Goal: Task Accomplishment & Management: Manage account settings

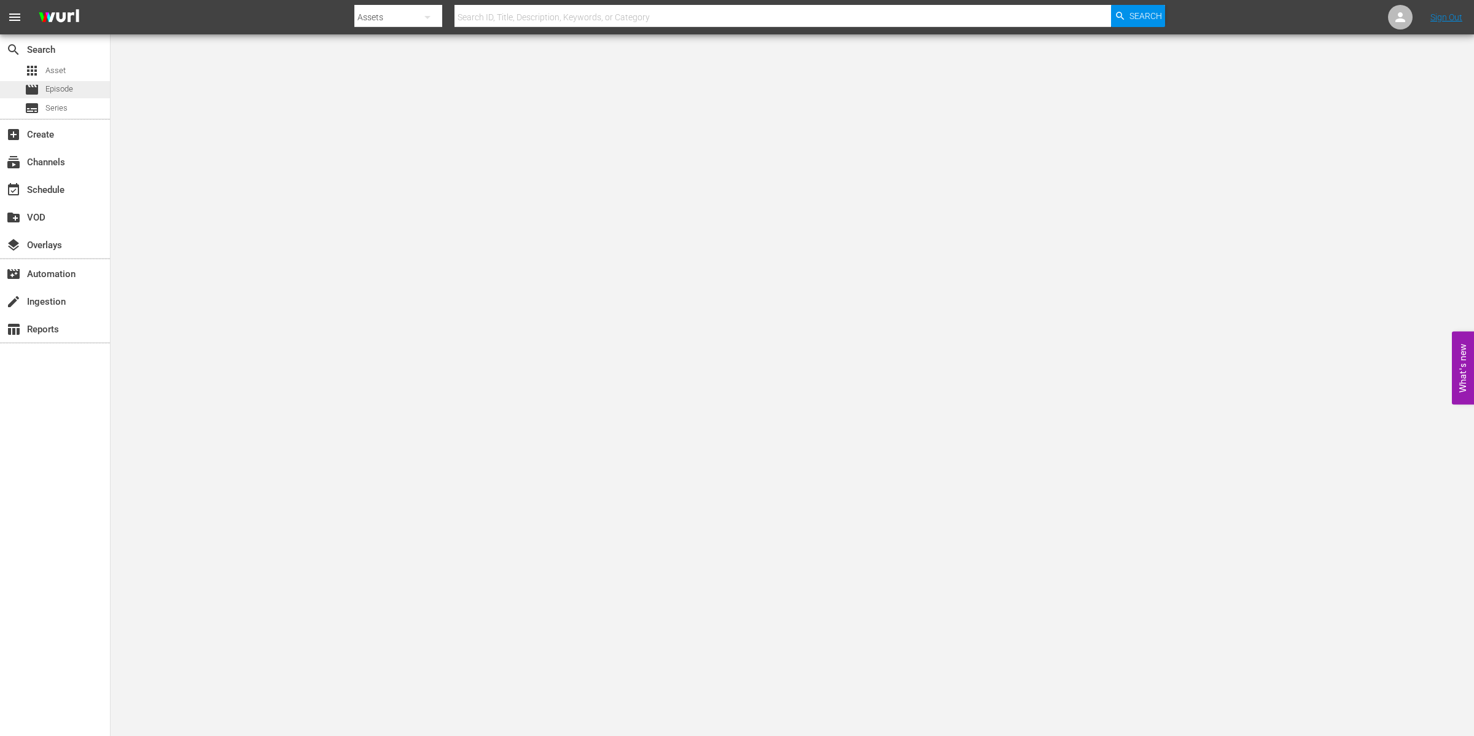
click at [63, 91] on span "Episode" at bounding box center [59, 89] width 28 height 12
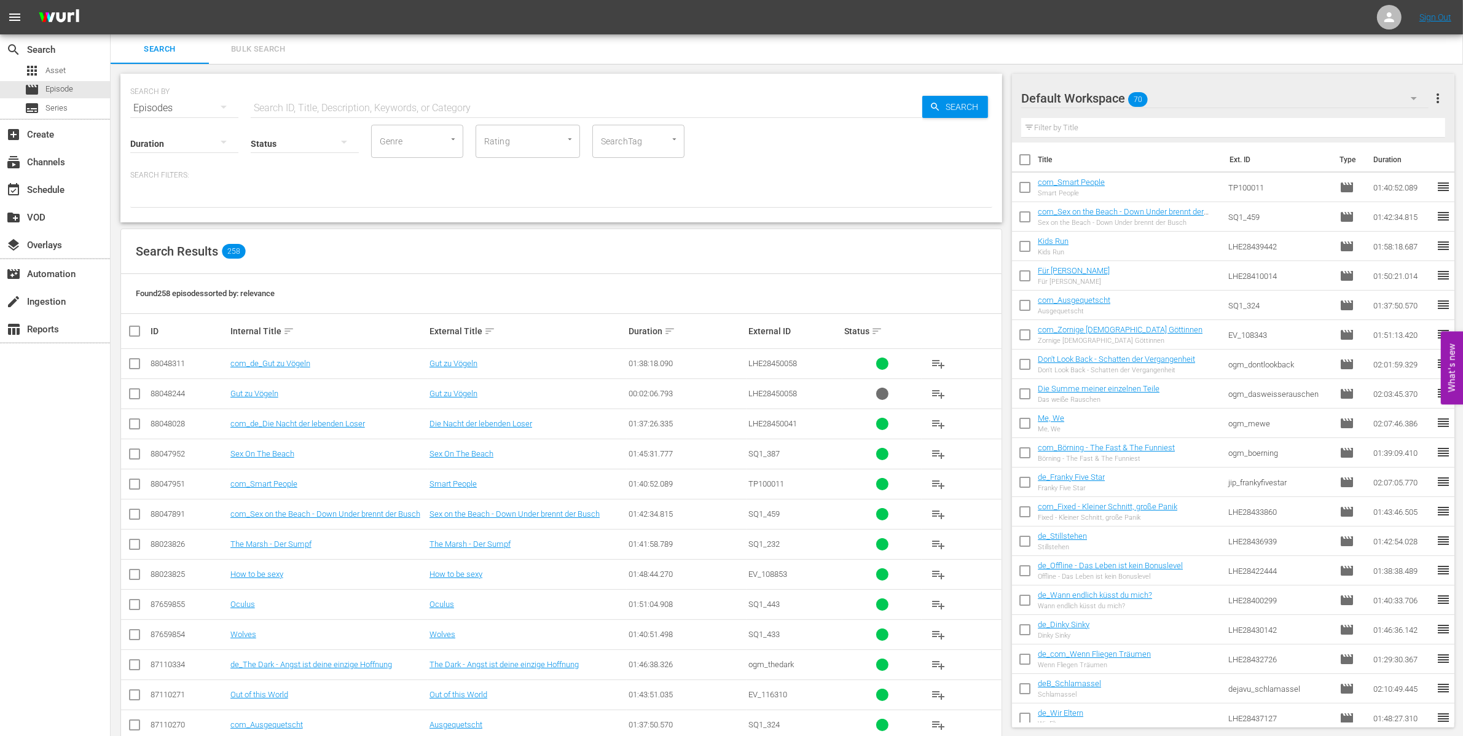
click at [1421, 92] on button "button" at bounding box center [1413, 98] width 29 height 29
click at [1193, 88] on div "Comedies A (15) Comedies B (30) Deutsche Filme C (39) Deutsche Filme B (21) Deu…" at bounding box center [731, 368] width 1463 height 736
click at [1438, 99] on span "more_vert" at bounding box center [1437, 98] width 15 height 15
click at [1328, 102] on div "Add New Workspace" at bounding box center [1358, 99] width 144 height 22
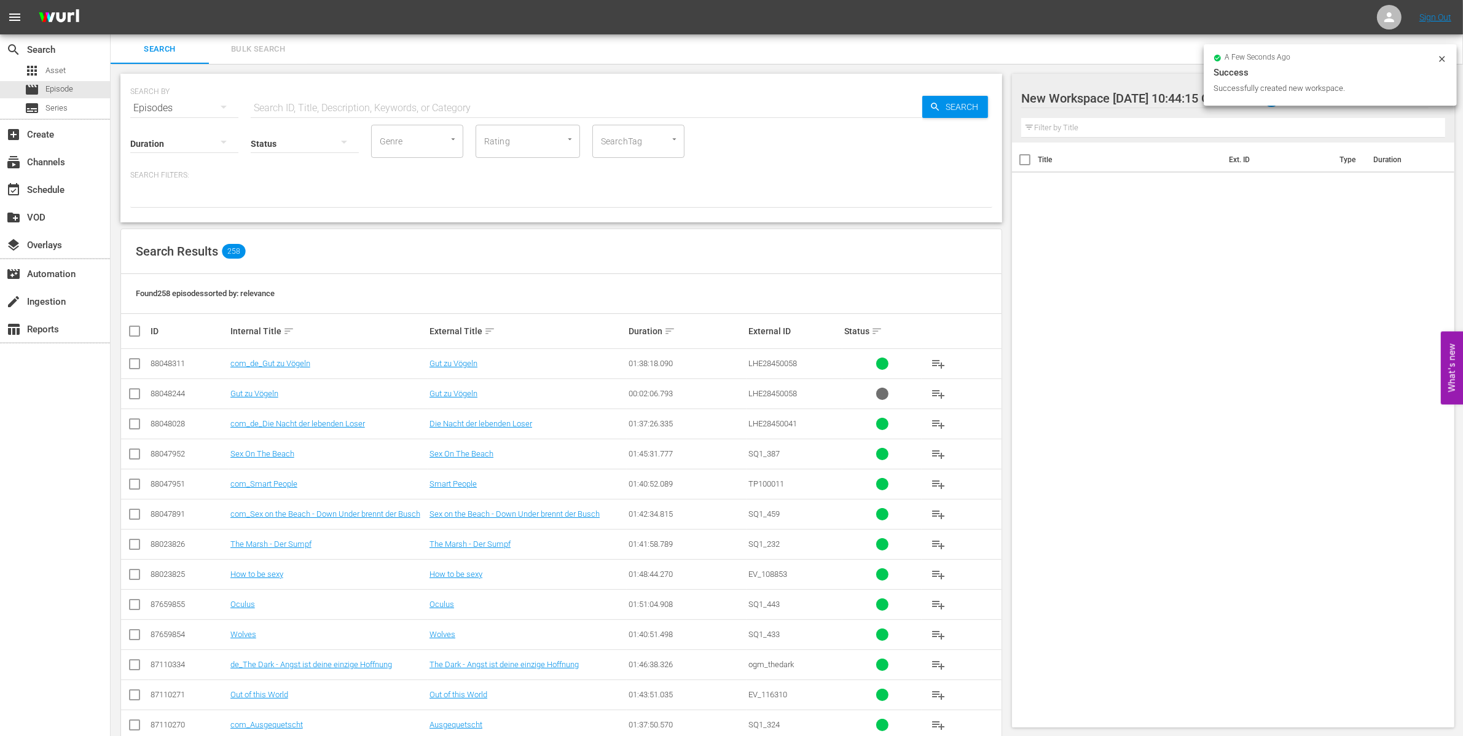
click at [1106, 95] on div at bounding box center [1125, 99] width 209 height 31
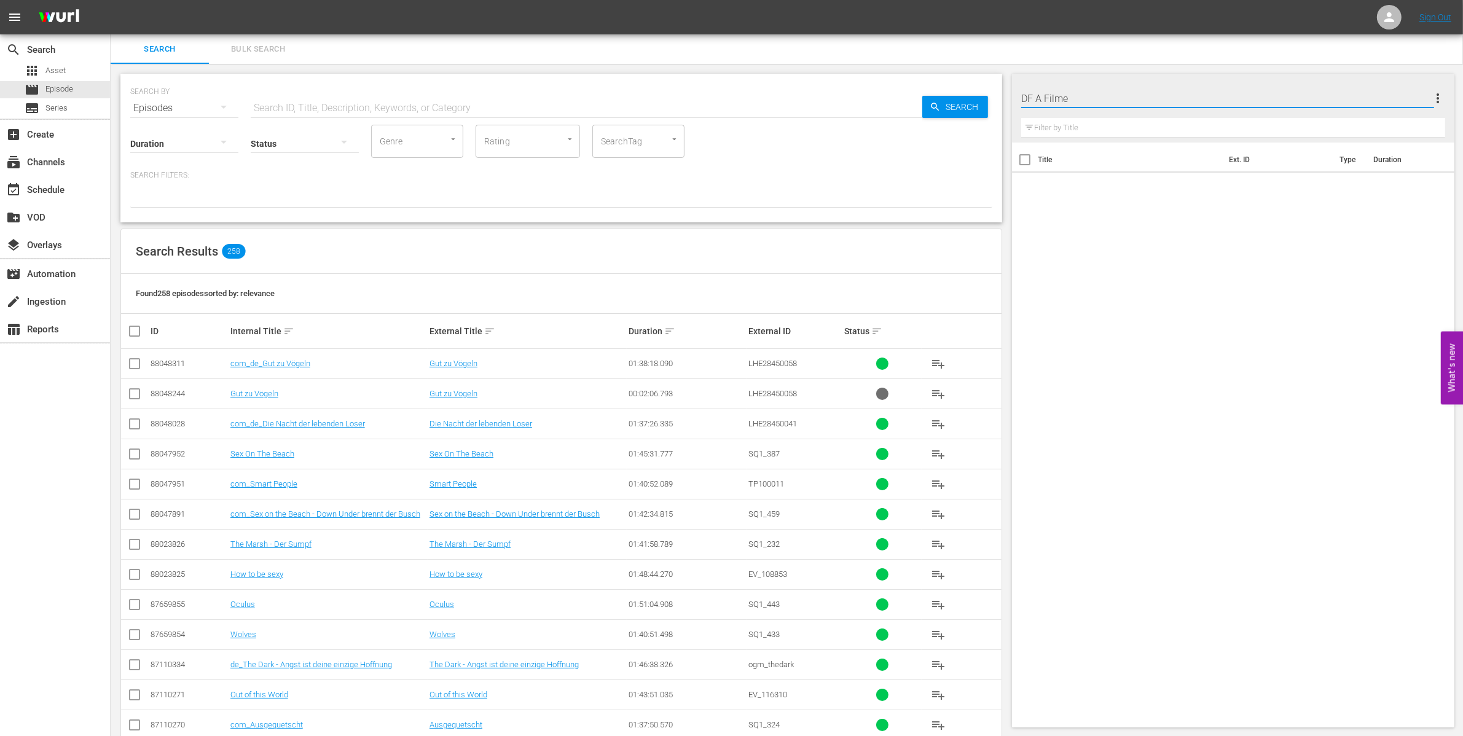
click at [1042, 93] on input "DF A Filme" at bounding box center [1227, 98] width 413 height 29
type input "DF - A"
click at [1435, 96] on span "more_vert" at bounding box center [1437, 98] width 15 height 15
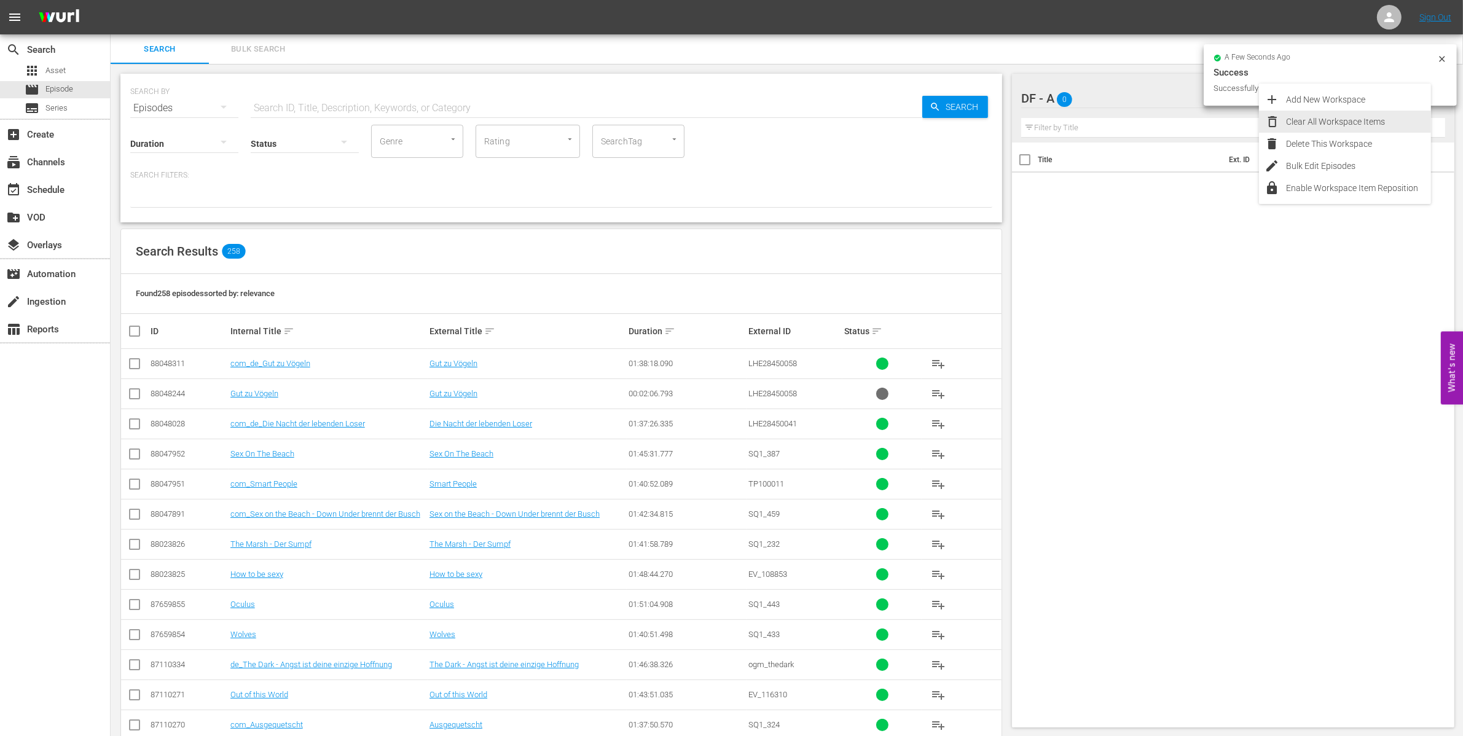
click at [1337, 111] on div "Clear All Workspace Items" at bounding box center [1358, 122] width 144 height 22
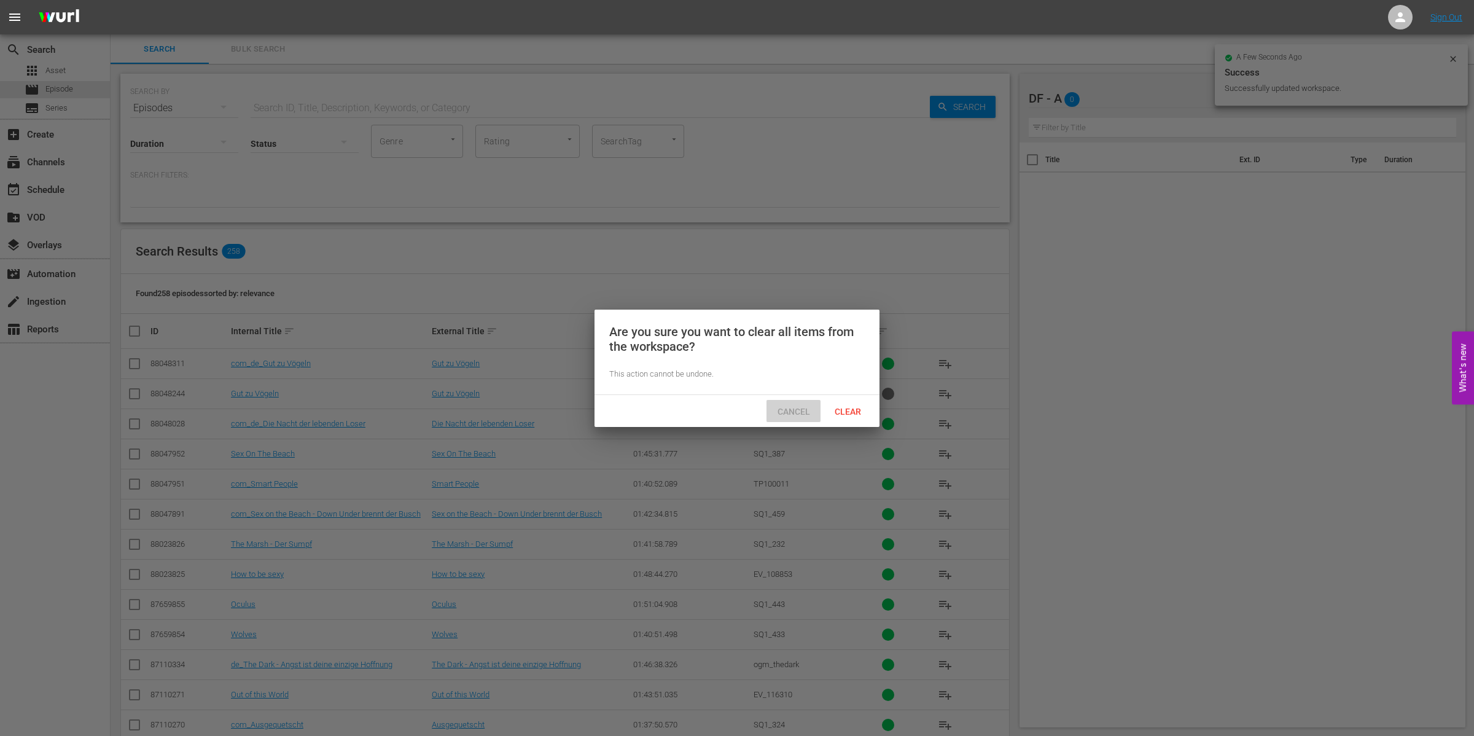
click at [787, 412] on span "Cancel" at bounding box center [794, 412] width 52 height 10
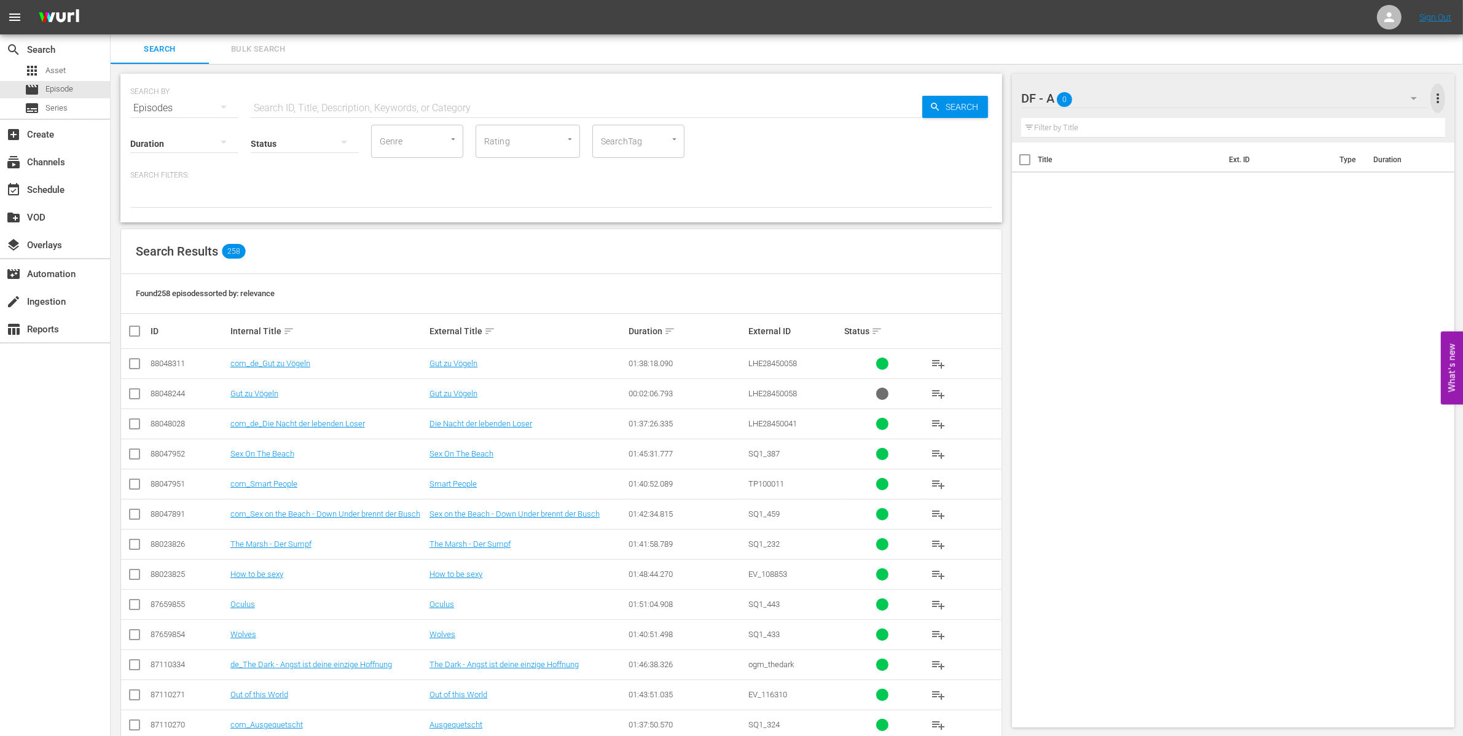
click at [1430, 96] on span "more_vert" at bounding box center [1437, 98] width 15 height 15
click at [1356, 100] on div "Add New Workspace" at bounding box center [1358, 99] width 144 height 22
click at [1128, 95] on div at bounding box center [1125, 99] width 209 height 31
type input "DF - B1"
click at [1433, 97] on span "more_vert" at bounding box center [1437, 98] width 15 height 15
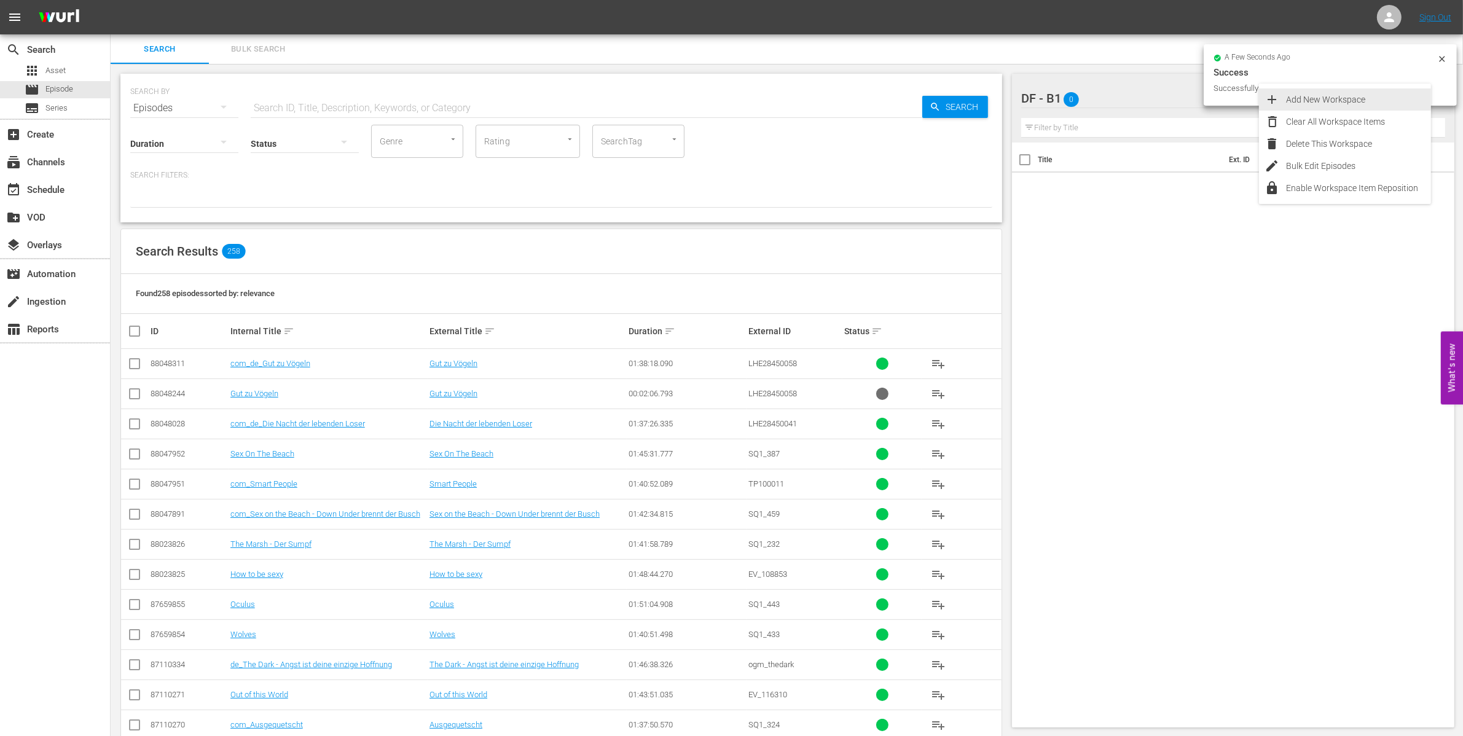
click at [1315, 106] on div "Add New Workspace" at bounding box center [1358, 99] width 144 height 22
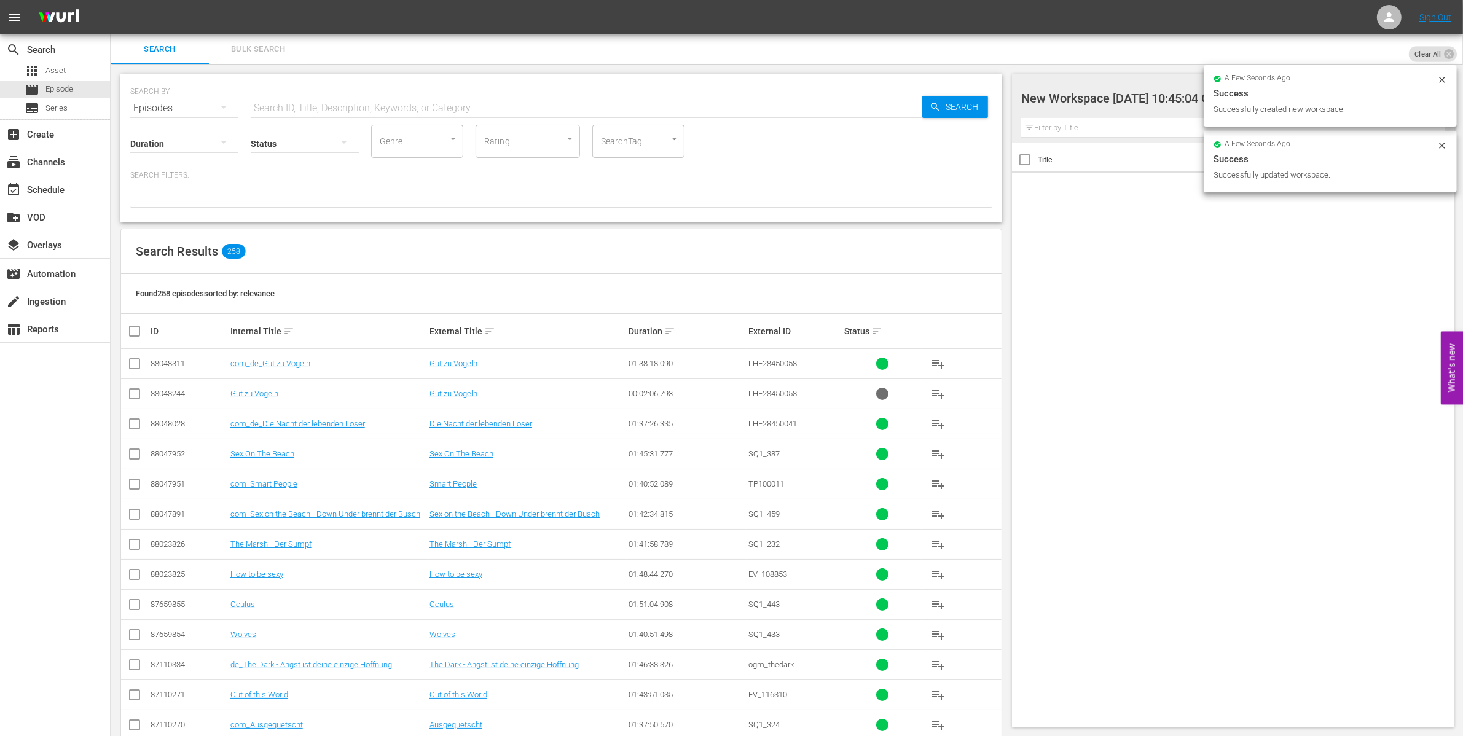
click at [1076, 94] on div at bounding box center [1125, 99] width 209 height 31
click at [1076, 94] on input "New Workspace Wed Sep 24 2025 10:45:04 GMT+0000" at bounding box center [1227, 98] width 413 height 29
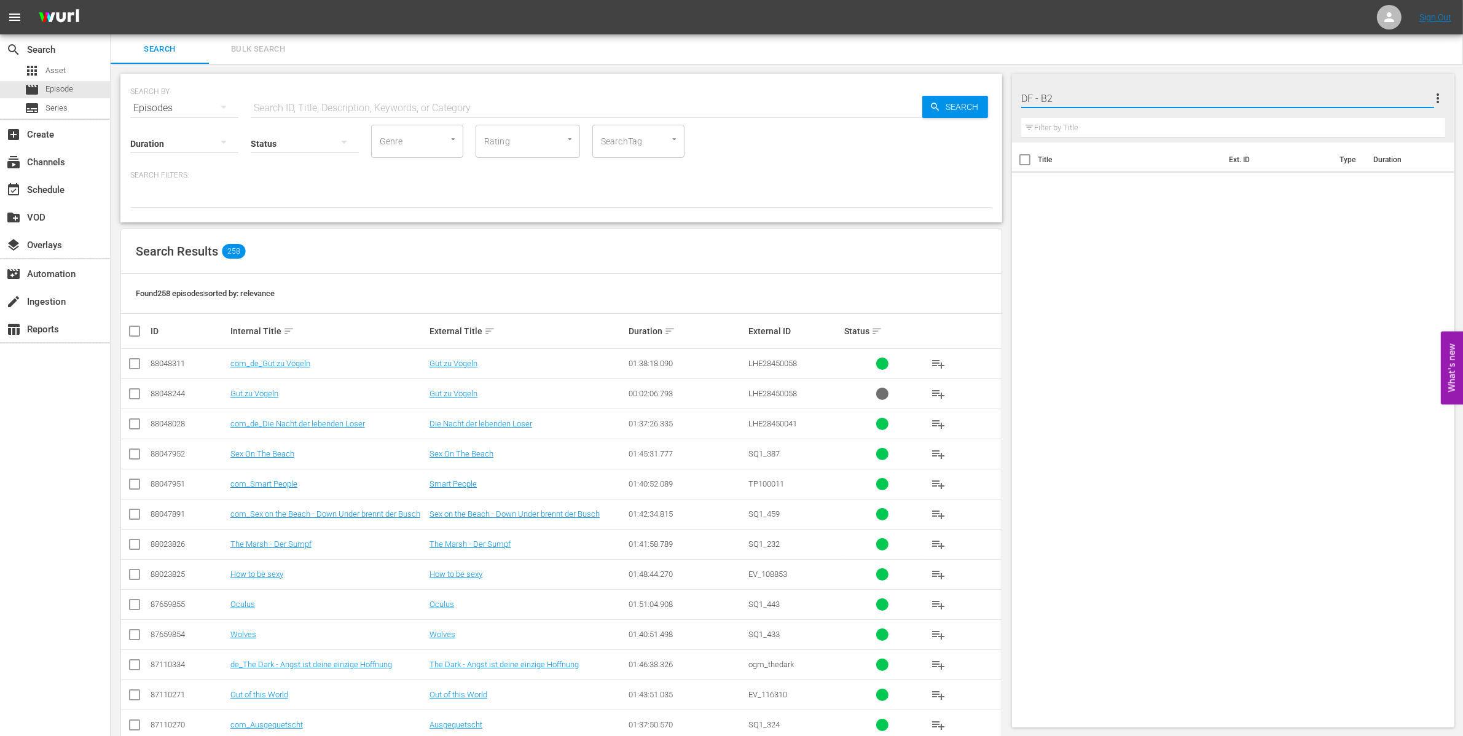
type input "DF - B2"
click at [1432, 87] on button "more_vert" at bounding box center [1437, 98] width 15 height 29
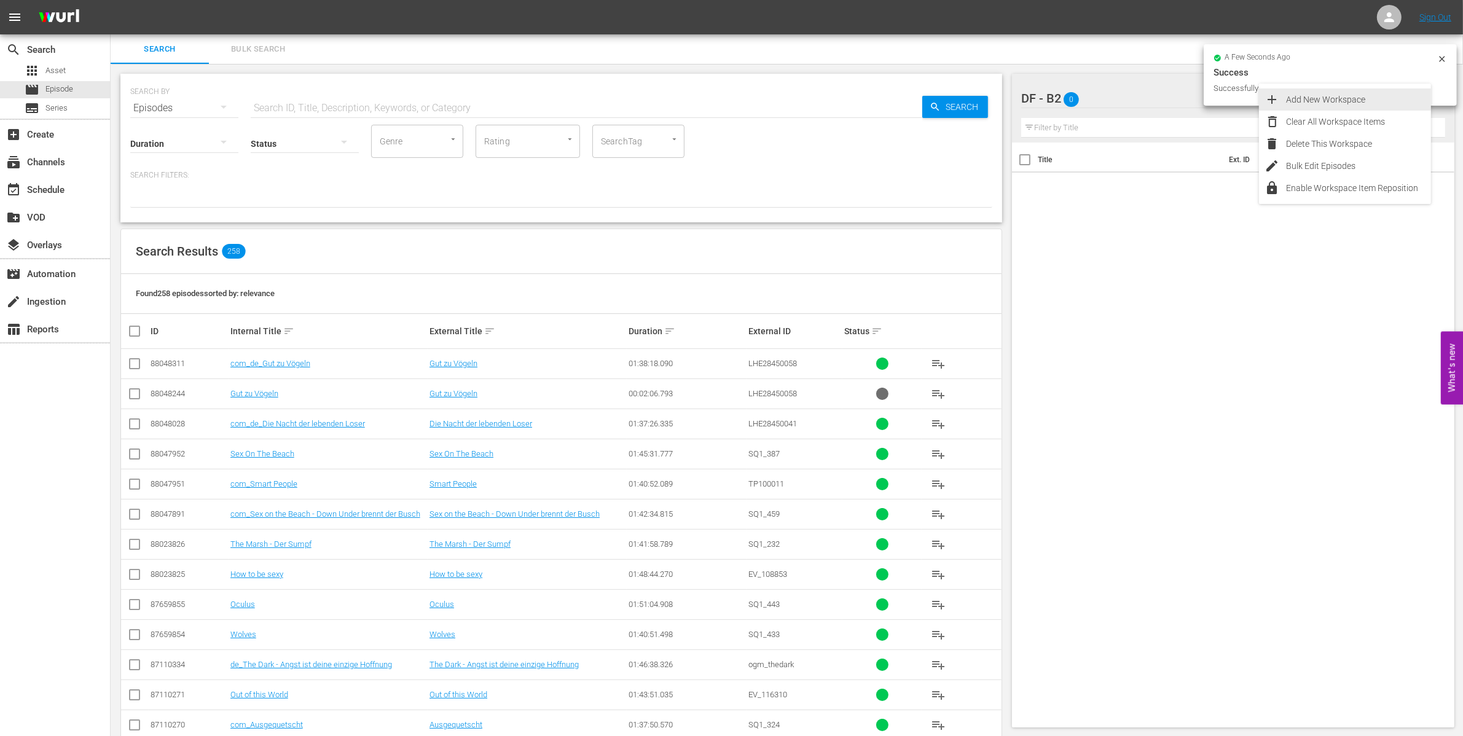
click at [1364, 100] on div "Add New Workspace" at bounding box center [1358, 99] width 144 height 22
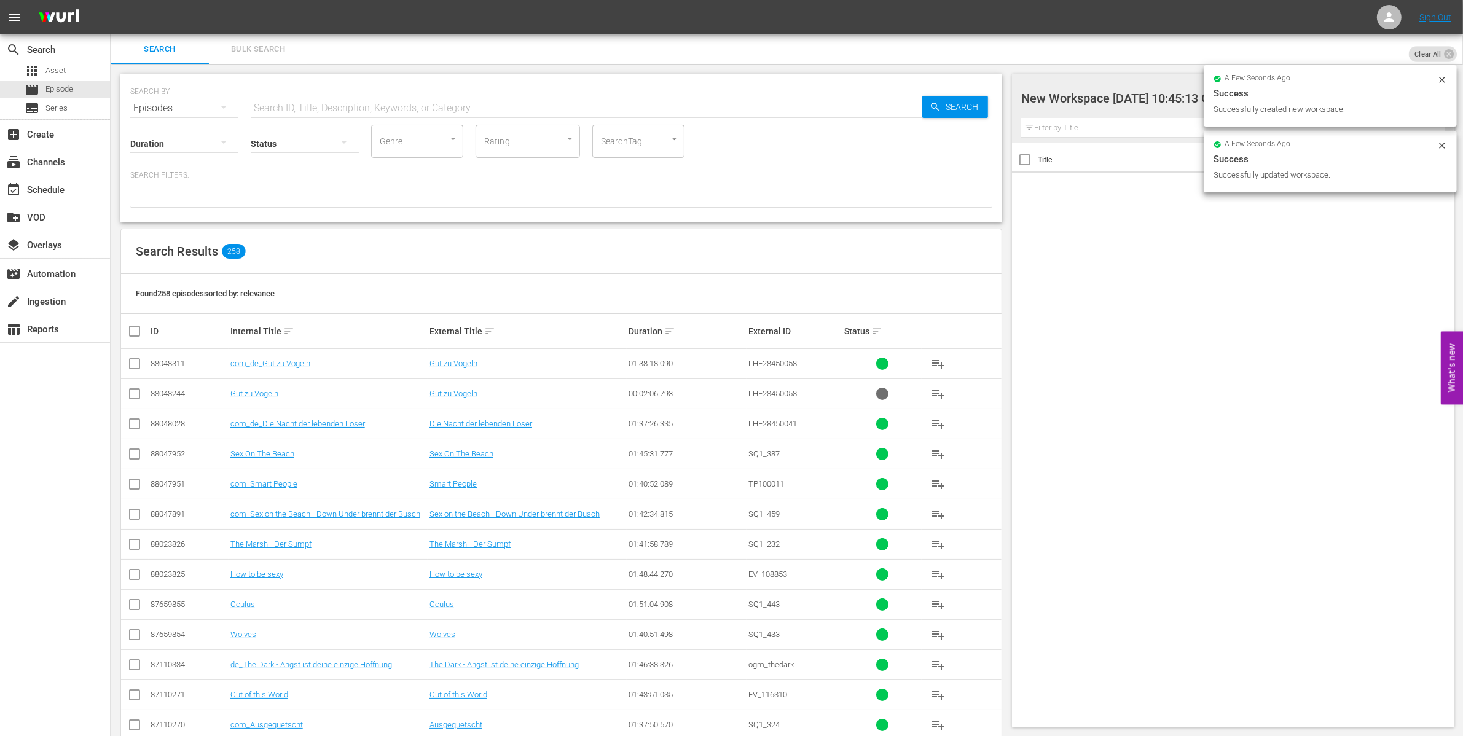
click at [1110, 105] on div at bounding box center [1125, 99] width 209 height 31
click at [1110, 105] on input "New Workspace Wed Sep 24 2025 10:45:13 GMT+0000" at bounding box center [1227, 98] width 413 height 29
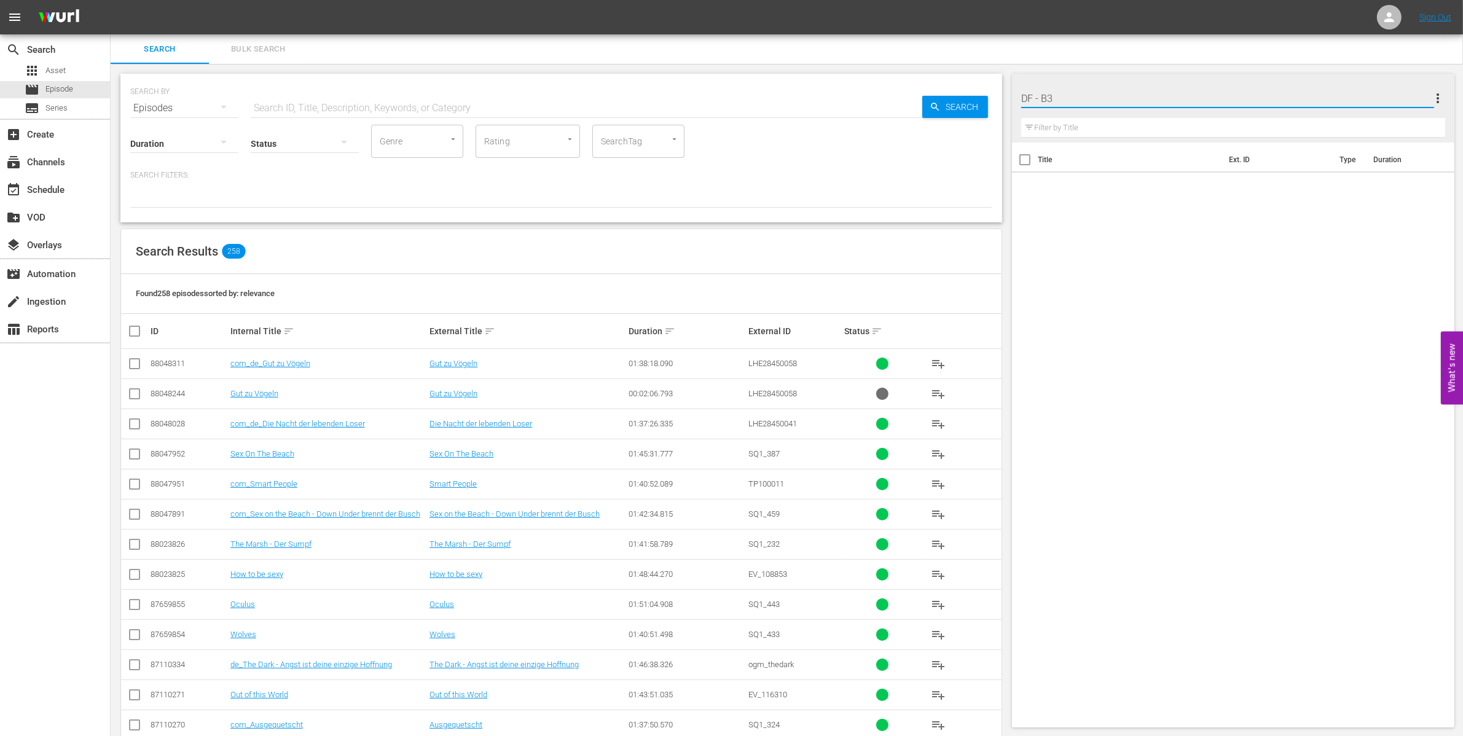
type input "DF - B3"
click at [1439, 100] on span "more_vert" at bounding box center [1437, 98] width 15 height 15
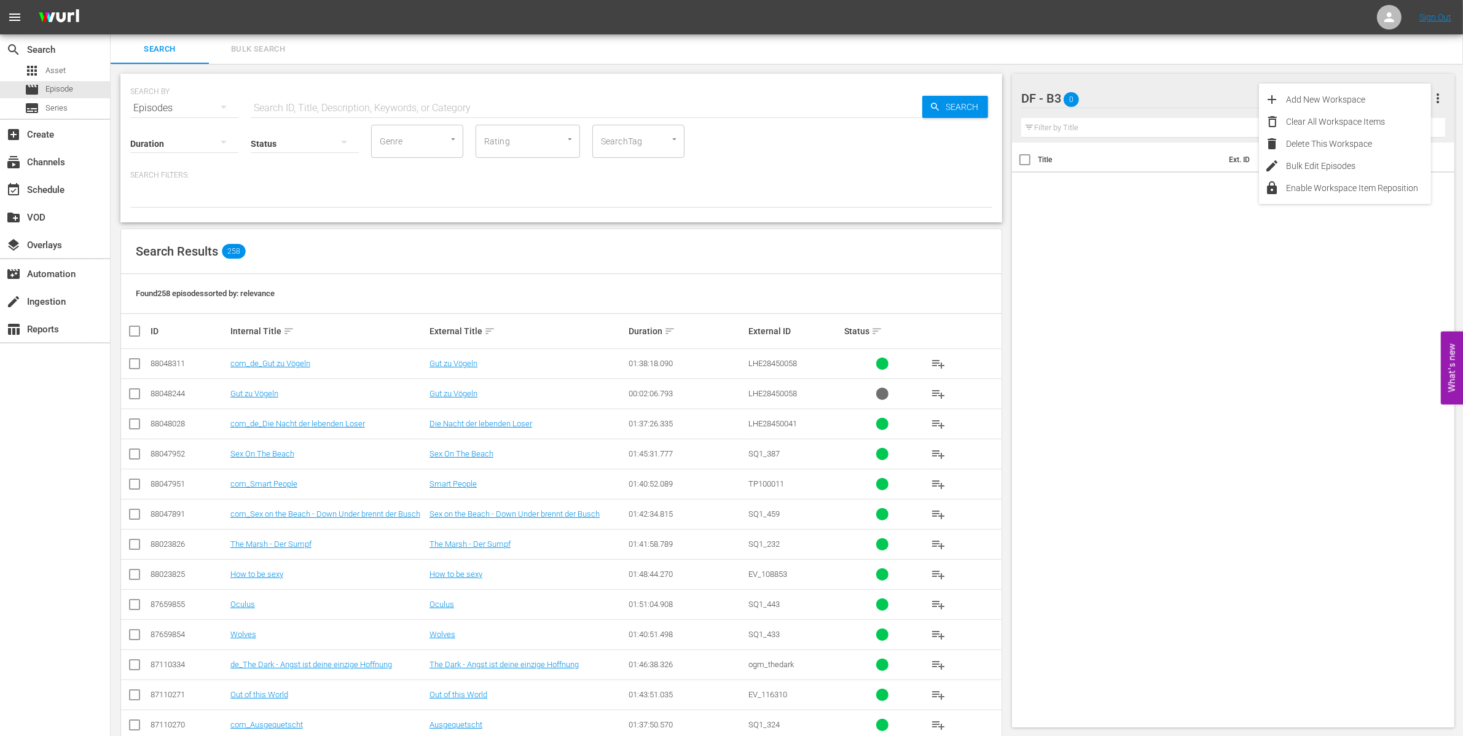
click at [1340, 319] on div "Title Ext. ID Type Duration" at bounding box center [1233, 433] width 442 height 580
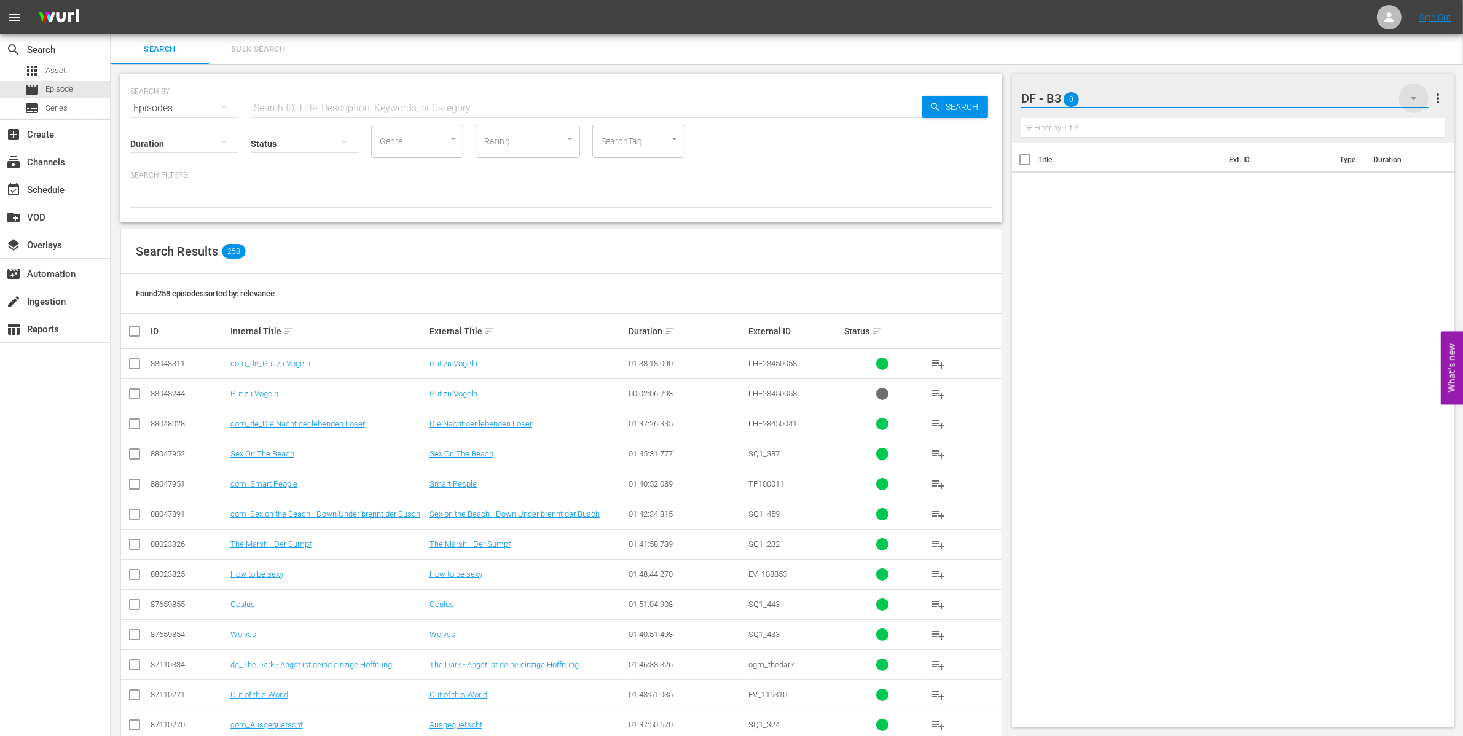
click at [1413, 95] on icon "button" at bounding box center [1413, 98] width 15 height 15
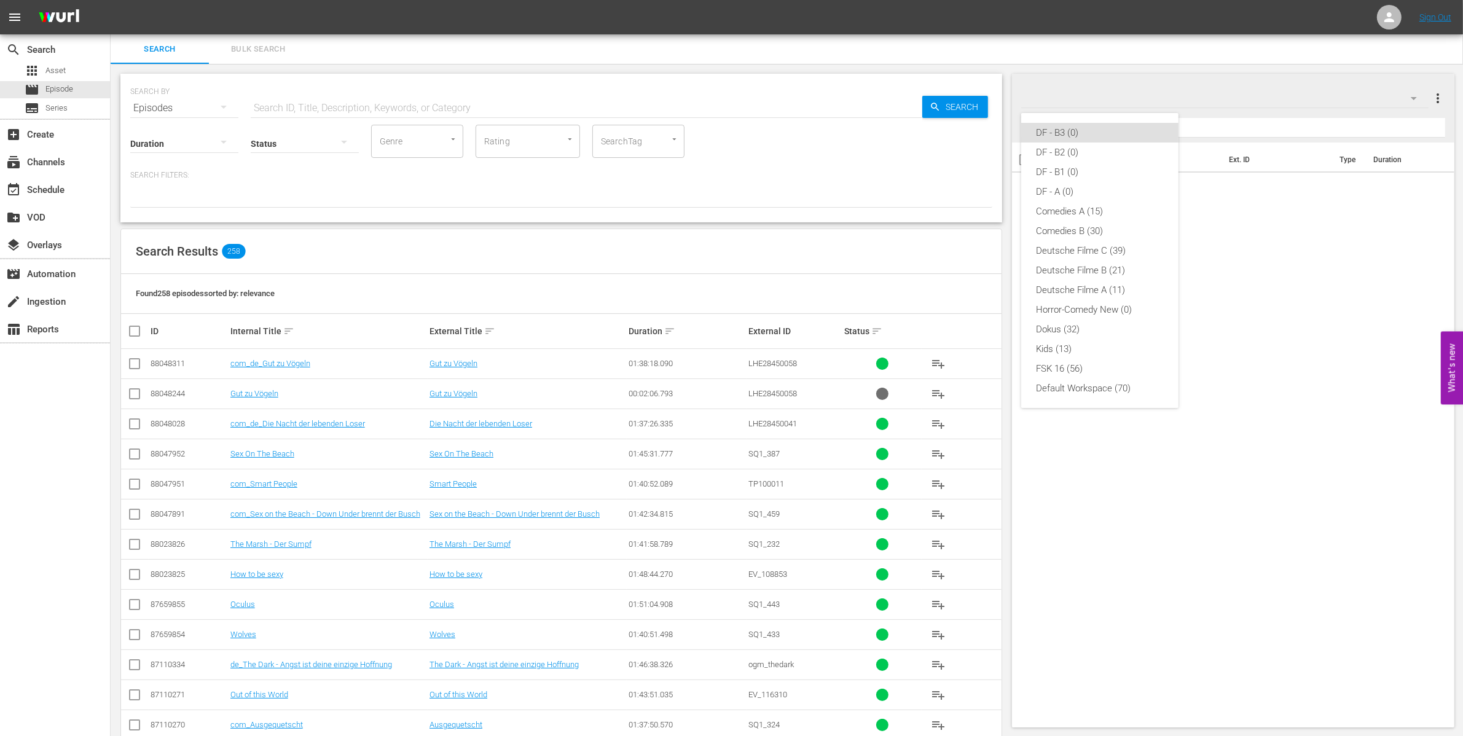
click at [1439, 99] on div "DF - B3 (0) DF - B2 (0) DF - B1 (0) DF - A (0) Comedies A (15) Comedies B (30) …" at bounding box center [731, 368] width 1463 height 736
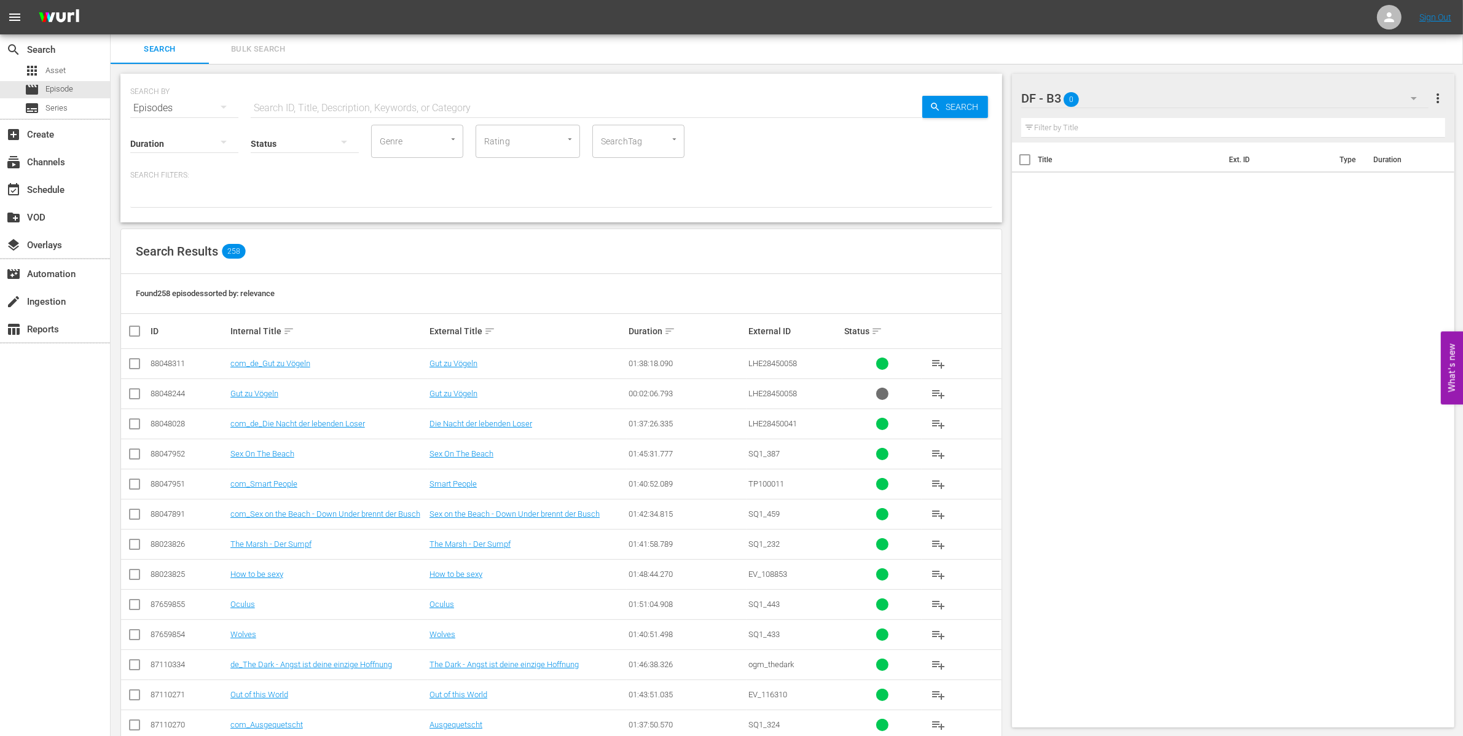
click at [1434, 96] on span "more_vert" at bounding box center [1437, 98] width 15 height 15
click at [1330, 96] on div "Add New Workspace" at bounding box center [1358, 99] width 144 height 22
click at [1115, 102] on div at bounding box center [1125, 99] width 209 height 31
click at [1115, 102] on input "New Workspace Wed Sep 24 2025 10:45:55 GMT+0000" at bounding box center [1227, 98] width 413 height 29
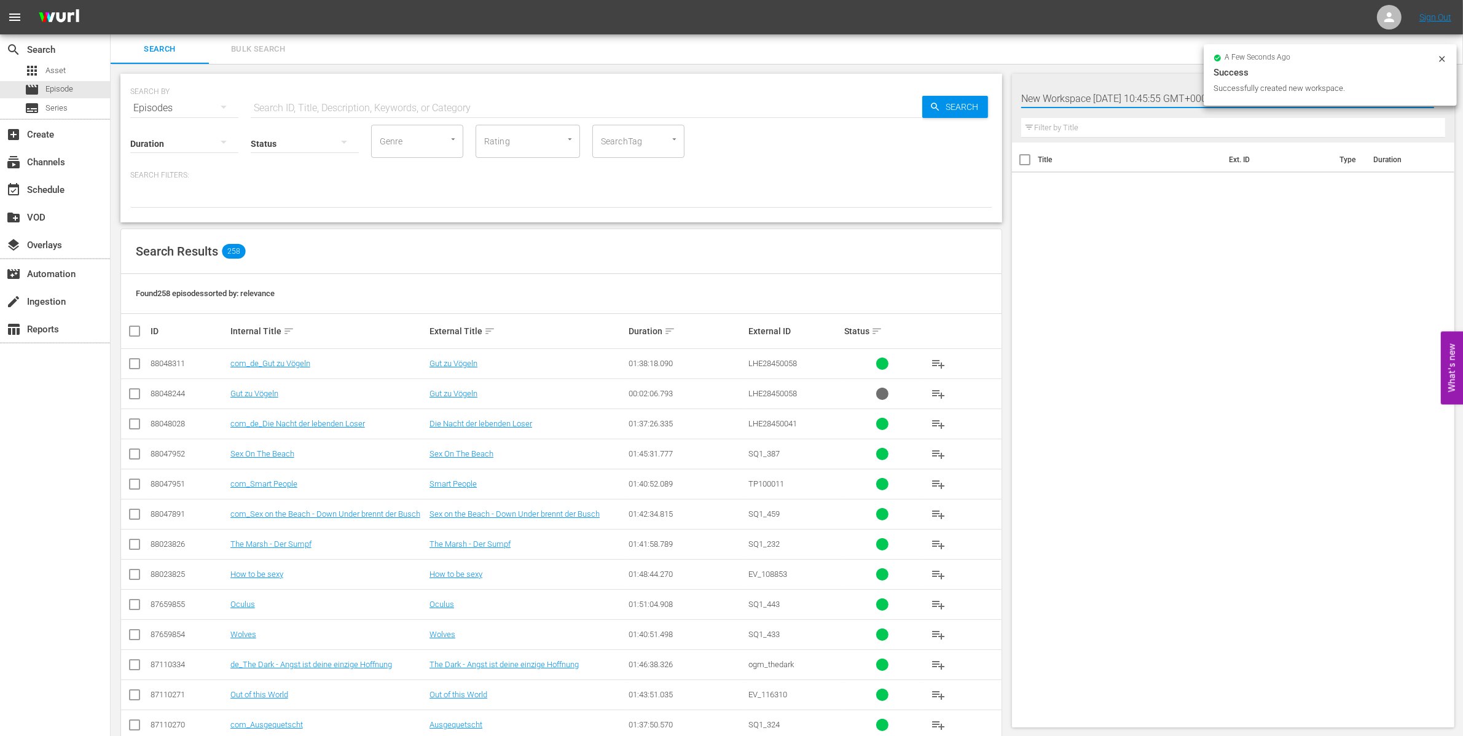
click at [1117, 102] on input "New Workspace Wed Sep 24 2025 10:45:55 GMT+0000" at bounding box center [1227, 98] width 413 height 29
type input "DF - C 1"
click at [1434, 98] on span "more_vert" at bounding box center [1437, 98] width 15 height 15
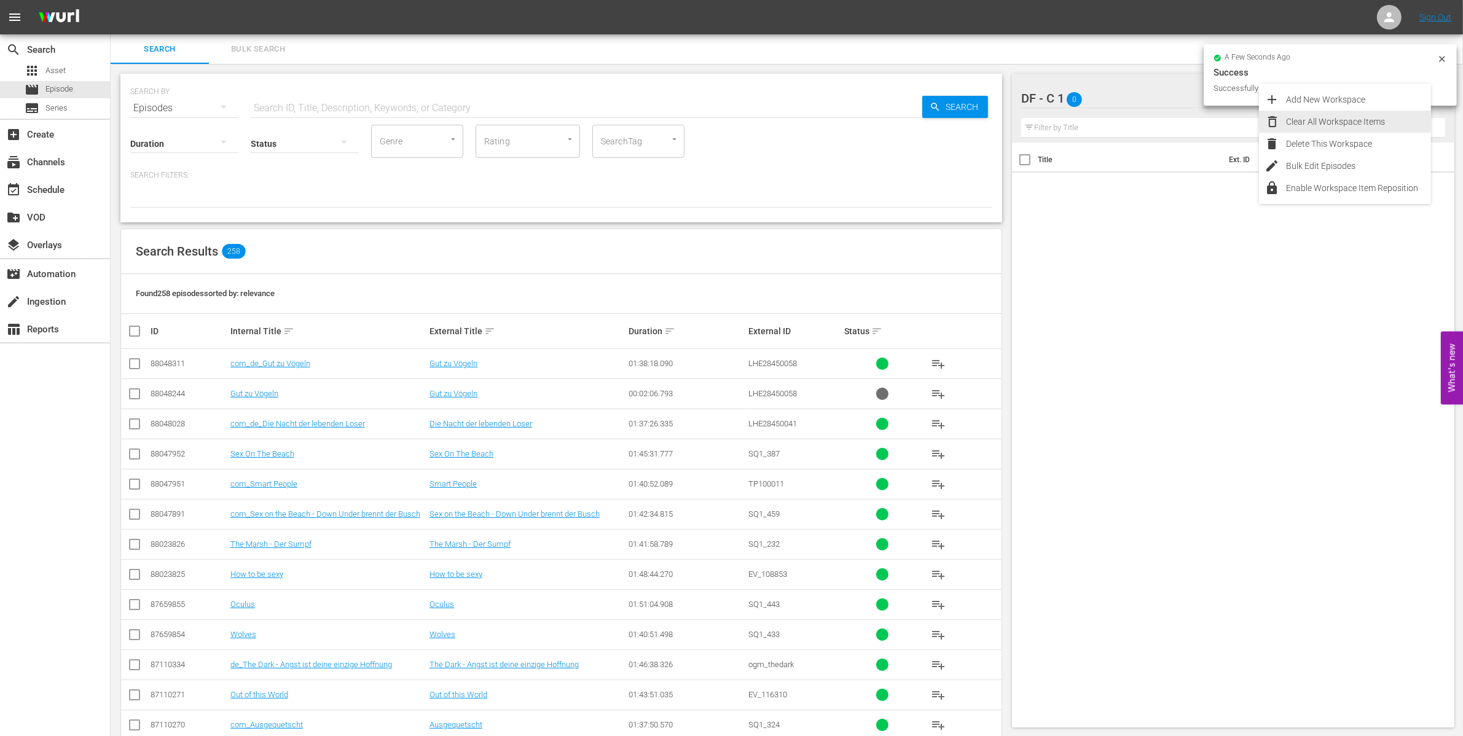
click at [1338, 111] on div "Clear All Workspace Items" at bounding box center [1358, 122] width 144 height 22
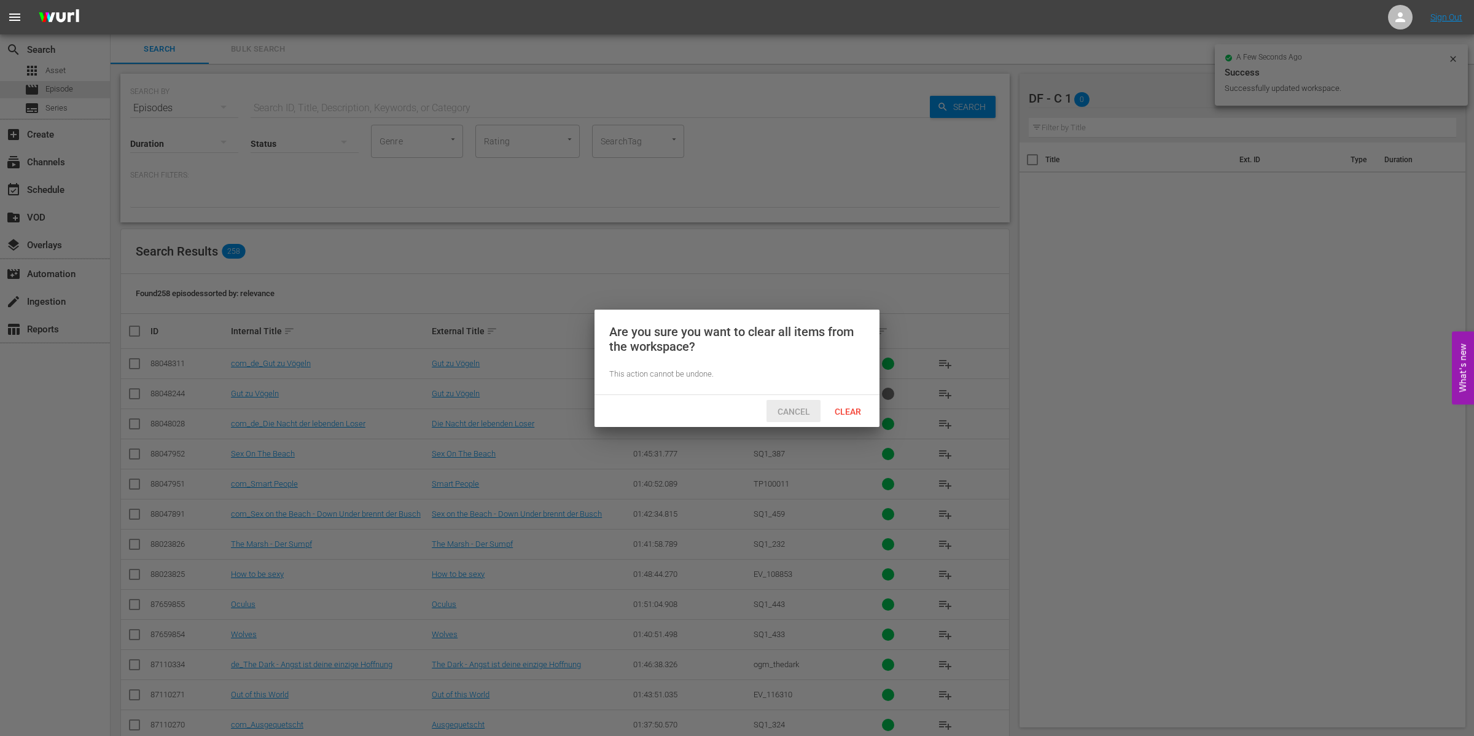
drag, startPoint x: 795, startPoint y: 407, endPoint x: 858, endPoint y: 345, distance: 88.6
click at [797, 407] on span "Cancel" at bounding box center [794, 412] width 52 height 10
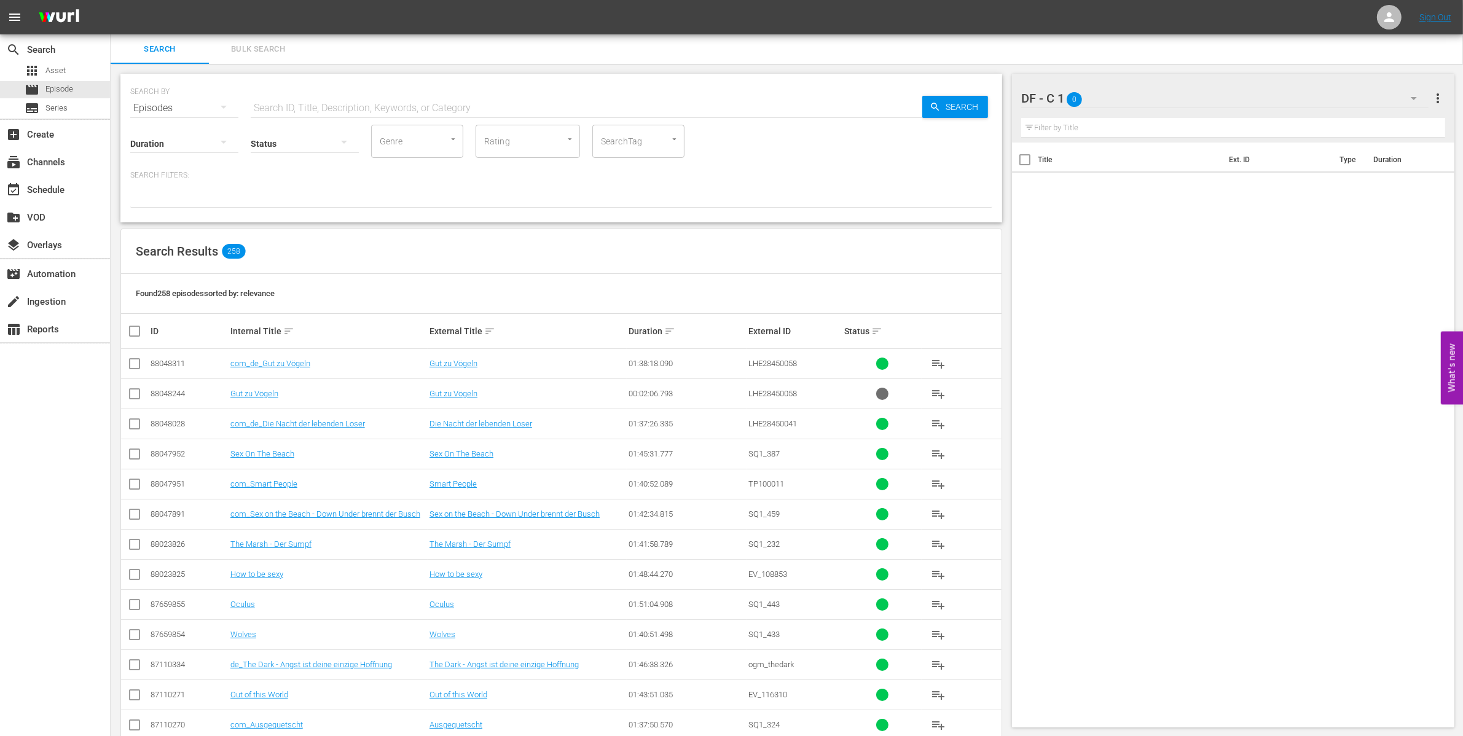
click at [1439, 95] on span "more_vert" at bounding box center [1437, 98] width 15 height 15
click at [1340, 103] on div "Add New Workspace" at bounding box center [1358, 99] width 144 height 22
click at [1082, 101] on div at bounding box center [1125, 99] width 209 height 31
click at [1082, 101] on input "New Workspace Wed Sep 24 2025 10:46:09 GMT+0000" at bounding box center [1227, 98] width 413 height 29
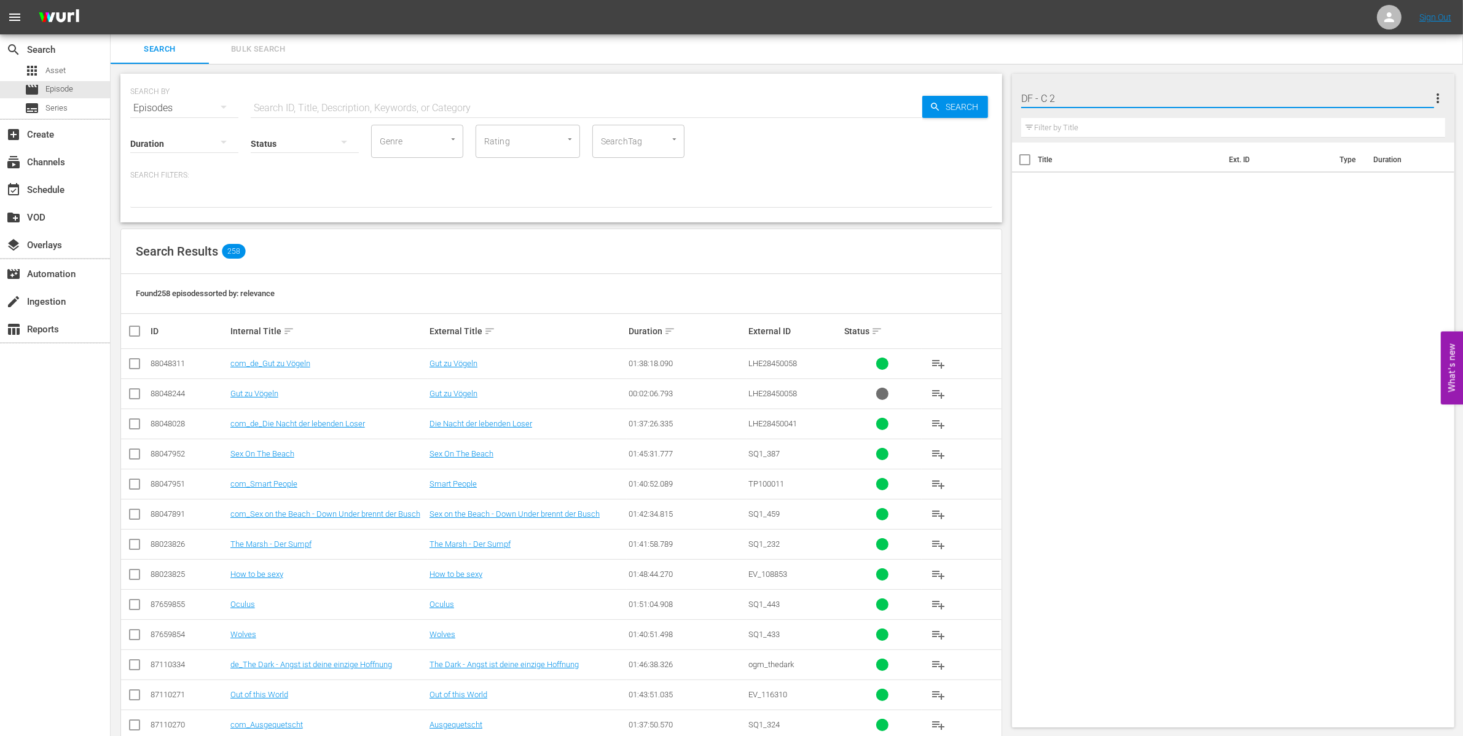
type input "DF - C 2"
click at [1441, 96] on span "more_vert" at bounding box center [1437, 98] width 15 height 15
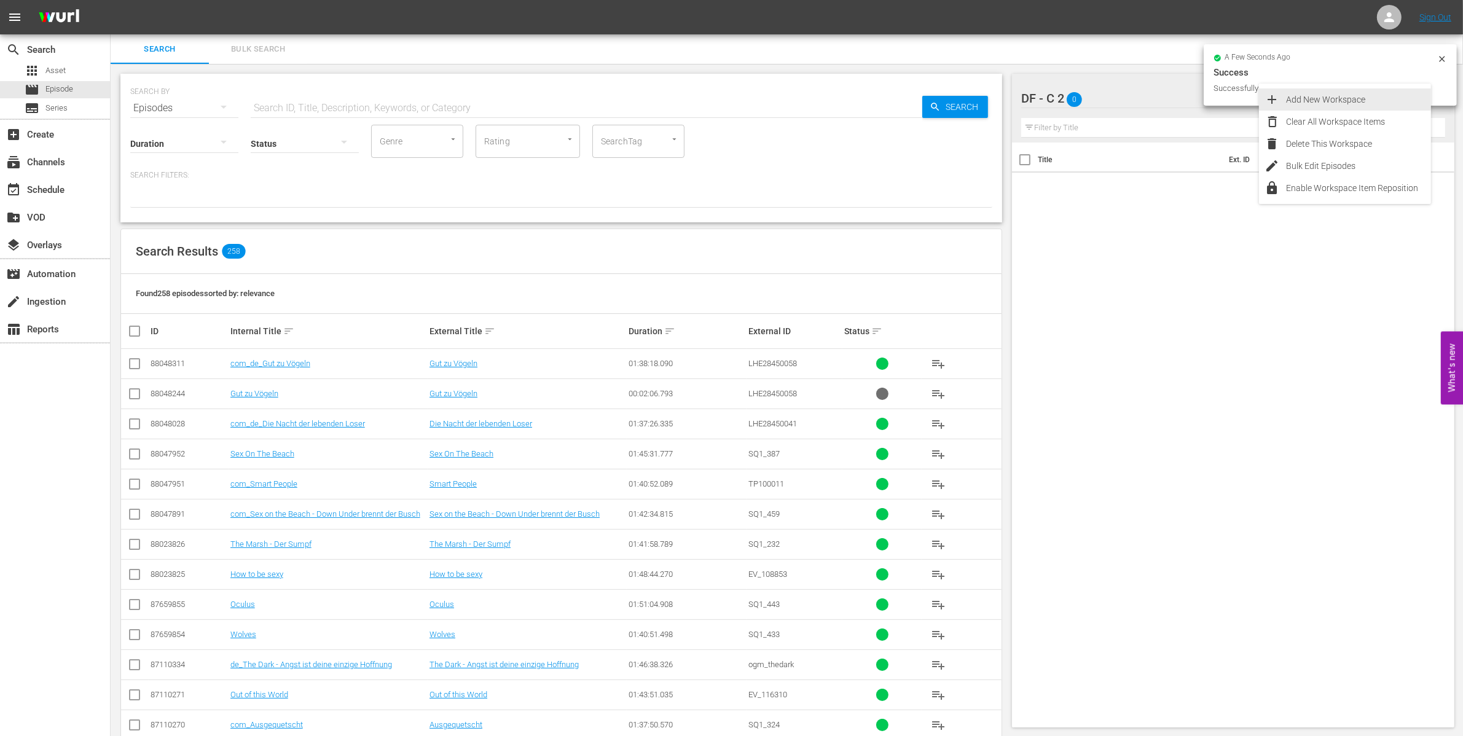
click at [1343, 96] on div "Add New Workspace" at bounding box center [1358, 99] width 144 height 22
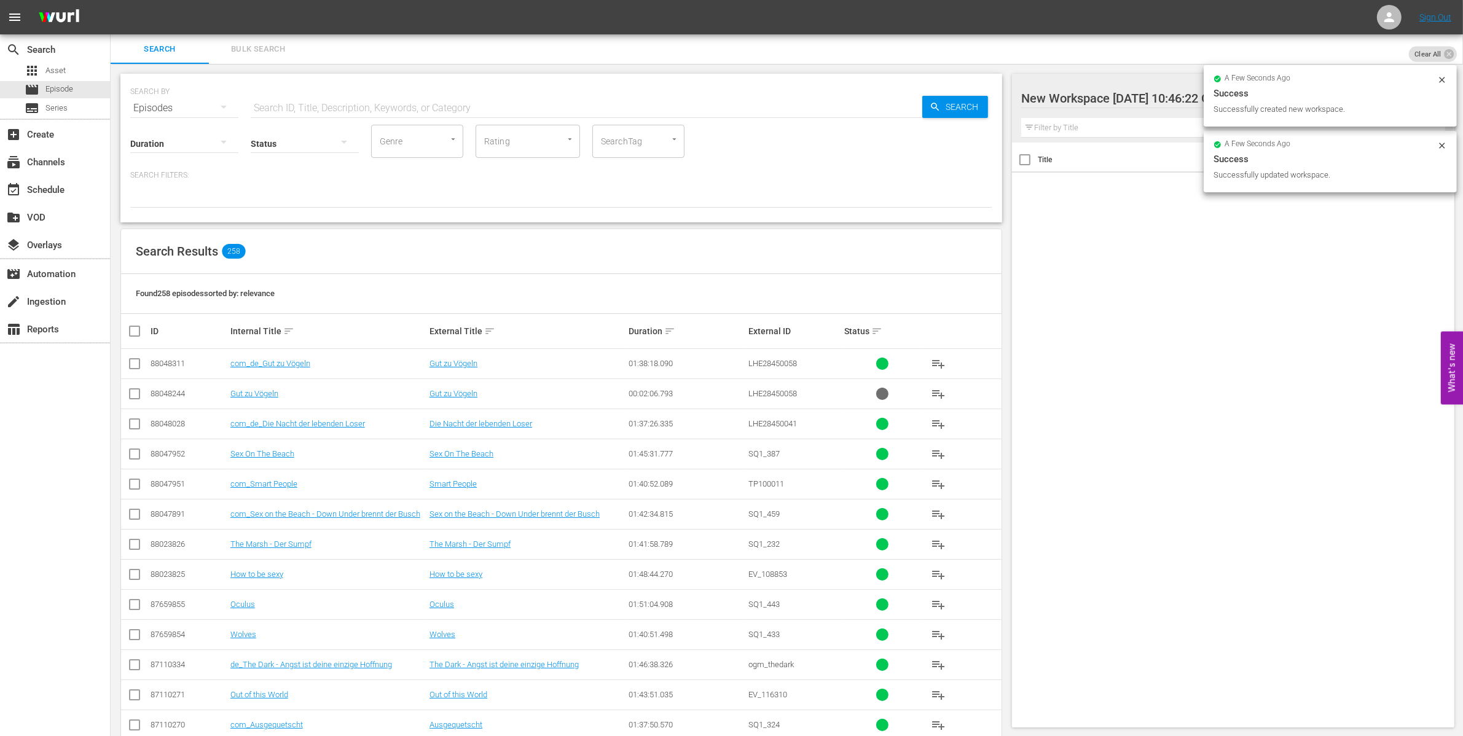
click at [1027, 96] on div at bounding box center [1125, 99] width 209 height 31
click at [1021, 97] on input "New Workspace Wed Sep 24 2025 10:46:22 GMT+0000" at bounding box center [1227, 98] width 413 height 29
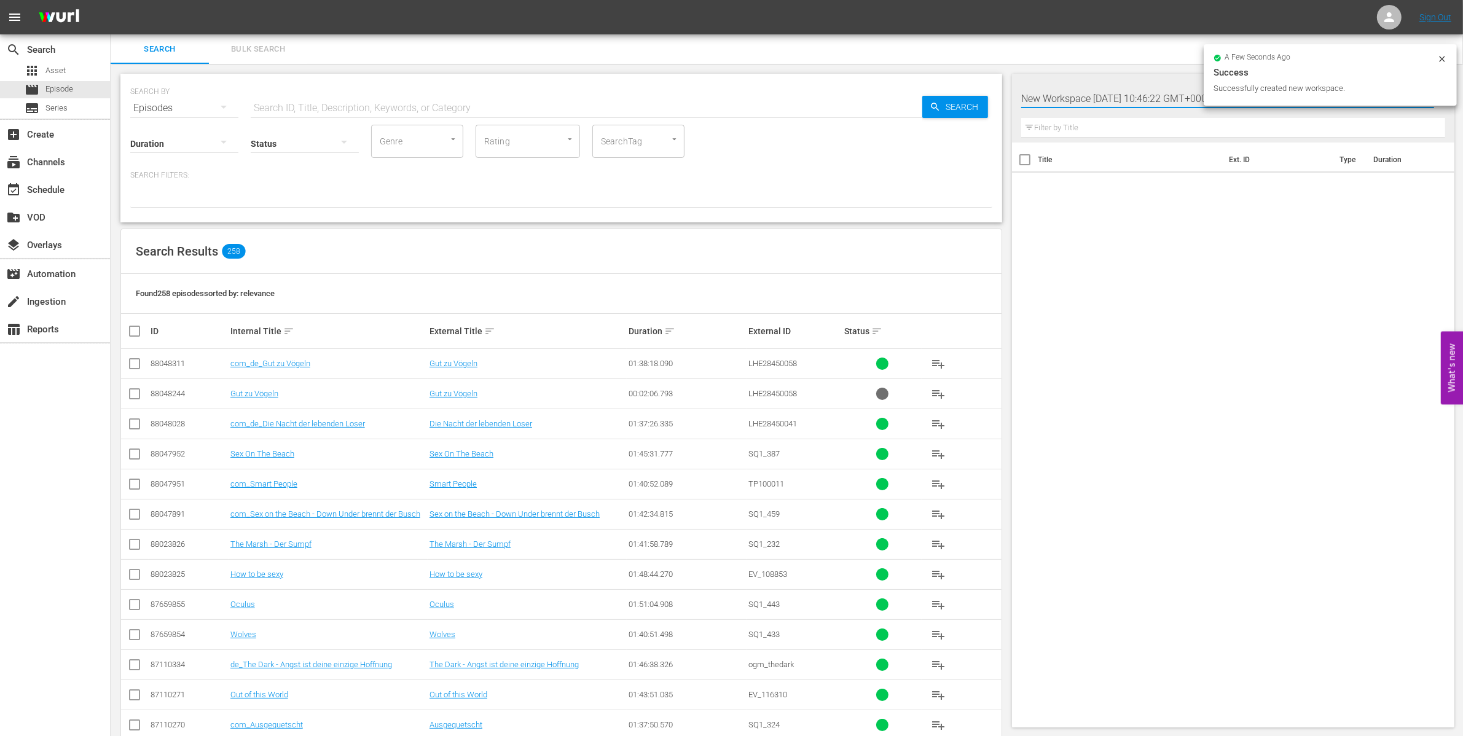
click at [1021, 97] on input "New Workspace Wed Sep 24 2025 10:46:22 GMT+0000" at bounding box center [1227, 98] width 413 height 29
type input "DF - C 3"
click at [1434, 206] on div "Title Ext. ID Type Duration" at bounding box center [1233, 433] width 442 height 580
click at [1143, 100] on div "DF - C 3 0" at bounding box center [1224, 98] width 407 height 34
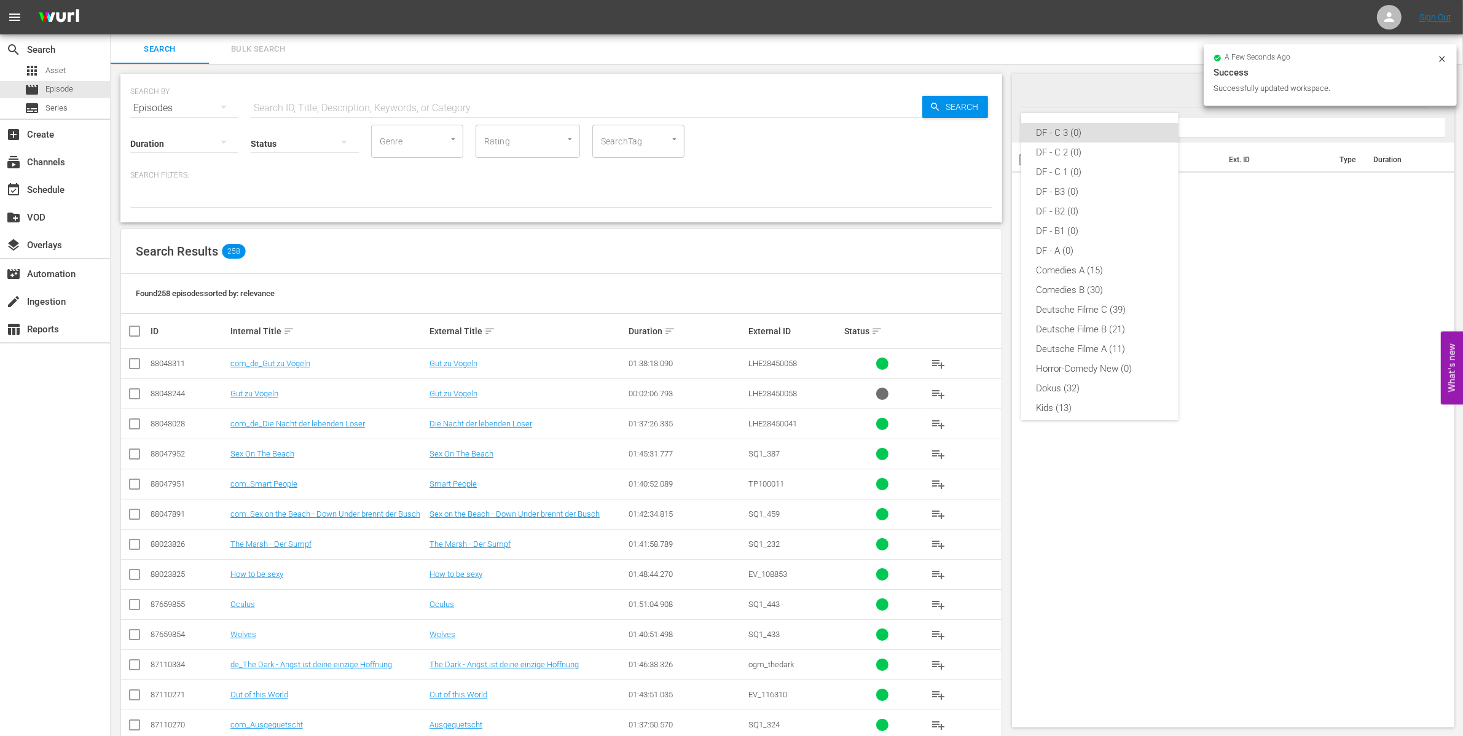
click at [1236, 338] on div "DF - C 3 (0) DF - C 2 (0) DF - C 1 (0) DF - B3 (0) DF - B2 (0) DF - B1 (0) DF -…" at bounding box center [731, 368] width 1463 height 736
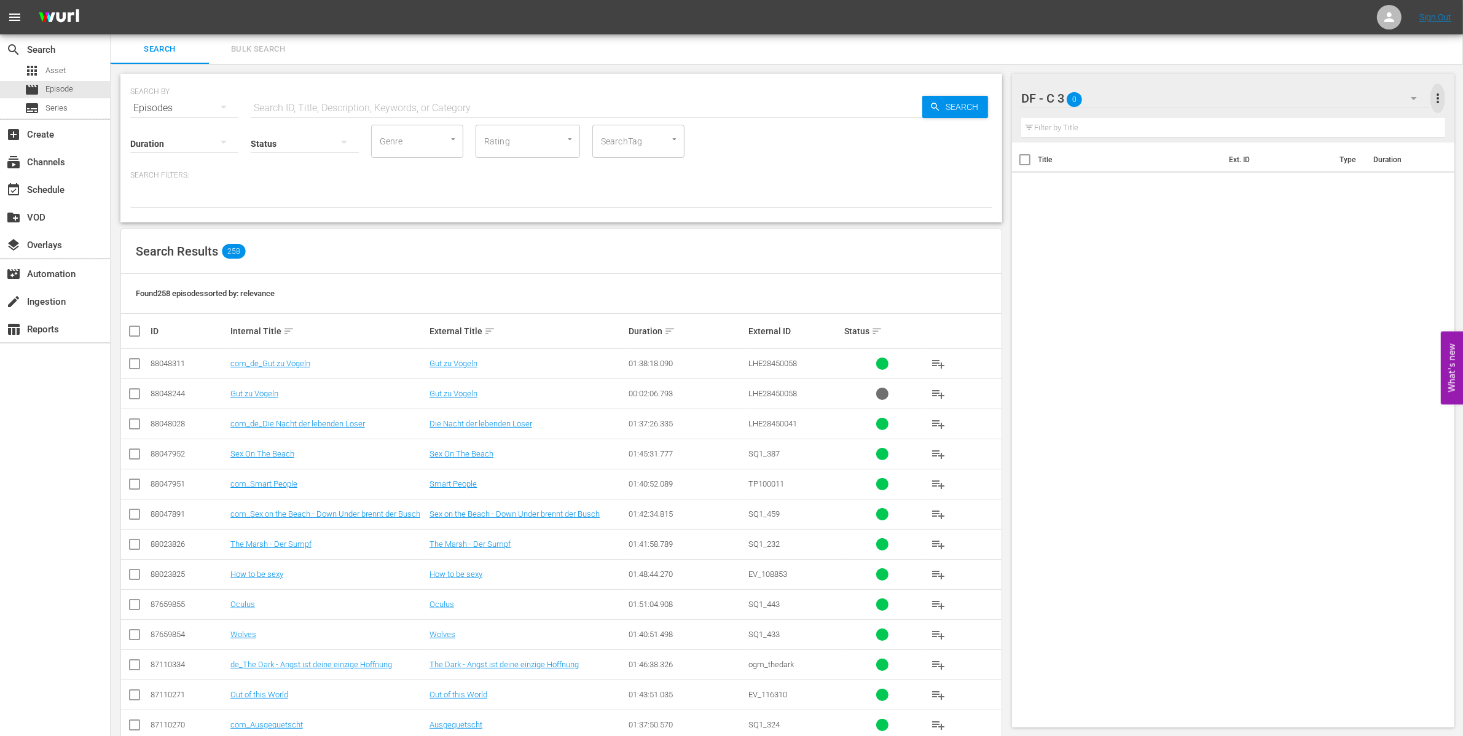
click at [1438, 96] on span "more_vert" at bounding box center [1437, 98] width 15 height 15
drag, startPoint x: 1158, startPoint y: 195, endPoint x: 1120, endPoint y: 140, distance: 67.0
click at [1158, 192] on div "Title Ext. ID Type Duration" at bounding box center [1233, 433] width 442 height 580
click at [1412, 94] on icon "button" at bounding box center [1413, 98] width 15 height 15
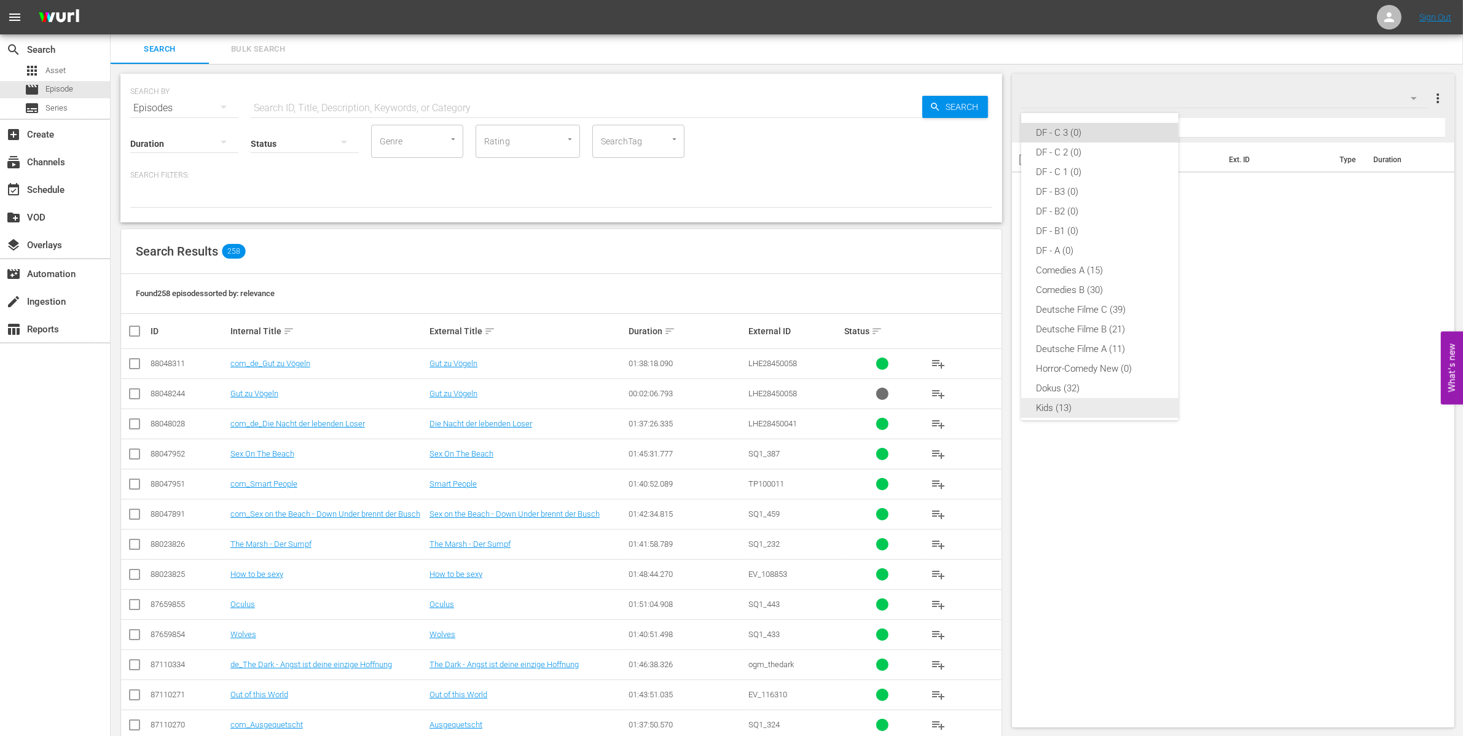
click at [1066, 400] on div "Kids (13)" at bounding box center [1100, 408] width 128 height 20
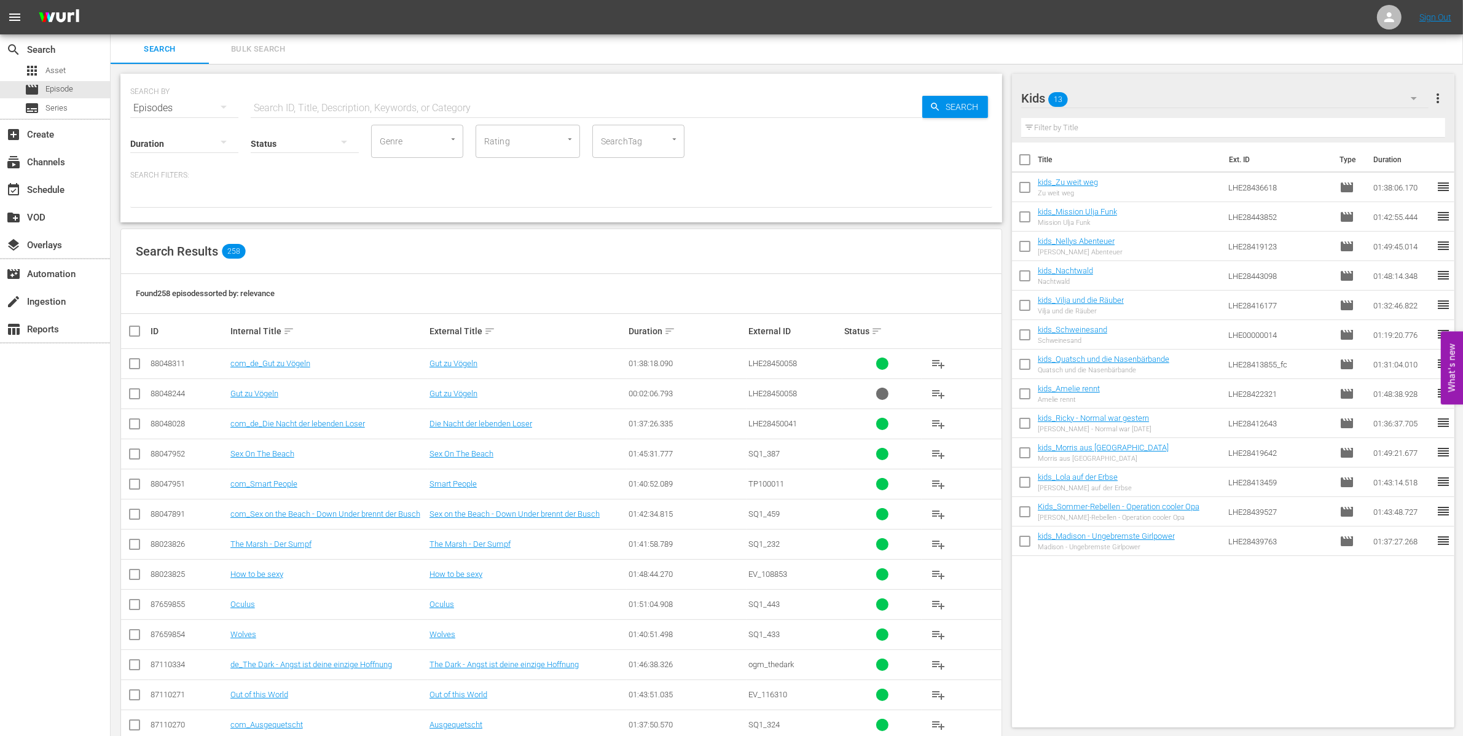
click at [1433, 95] on span "more_vert" at bounding box center [1437, 98] width 15 height 15
click at [1028, 97] on div at bounding box center [1060, 99] width 78 height 31
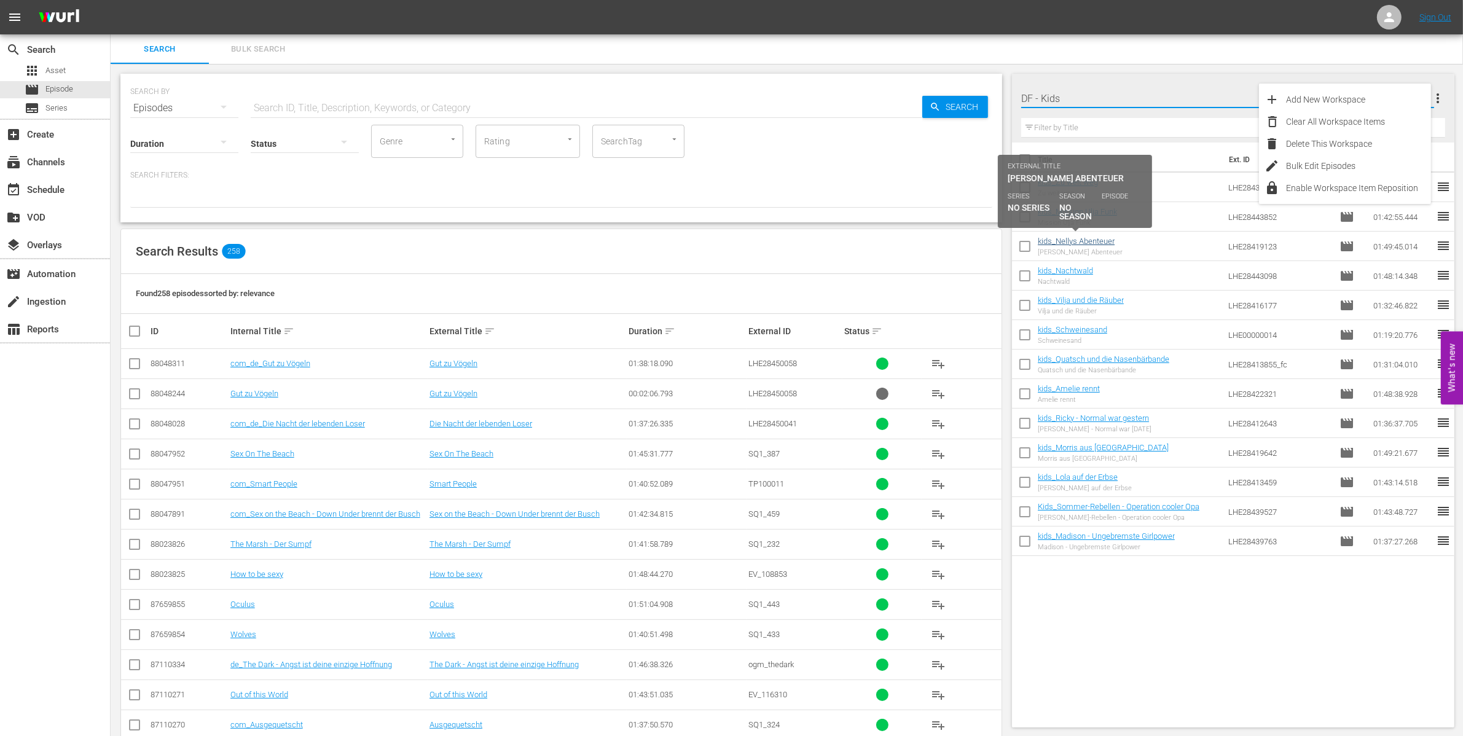
type input "DF - Kids"
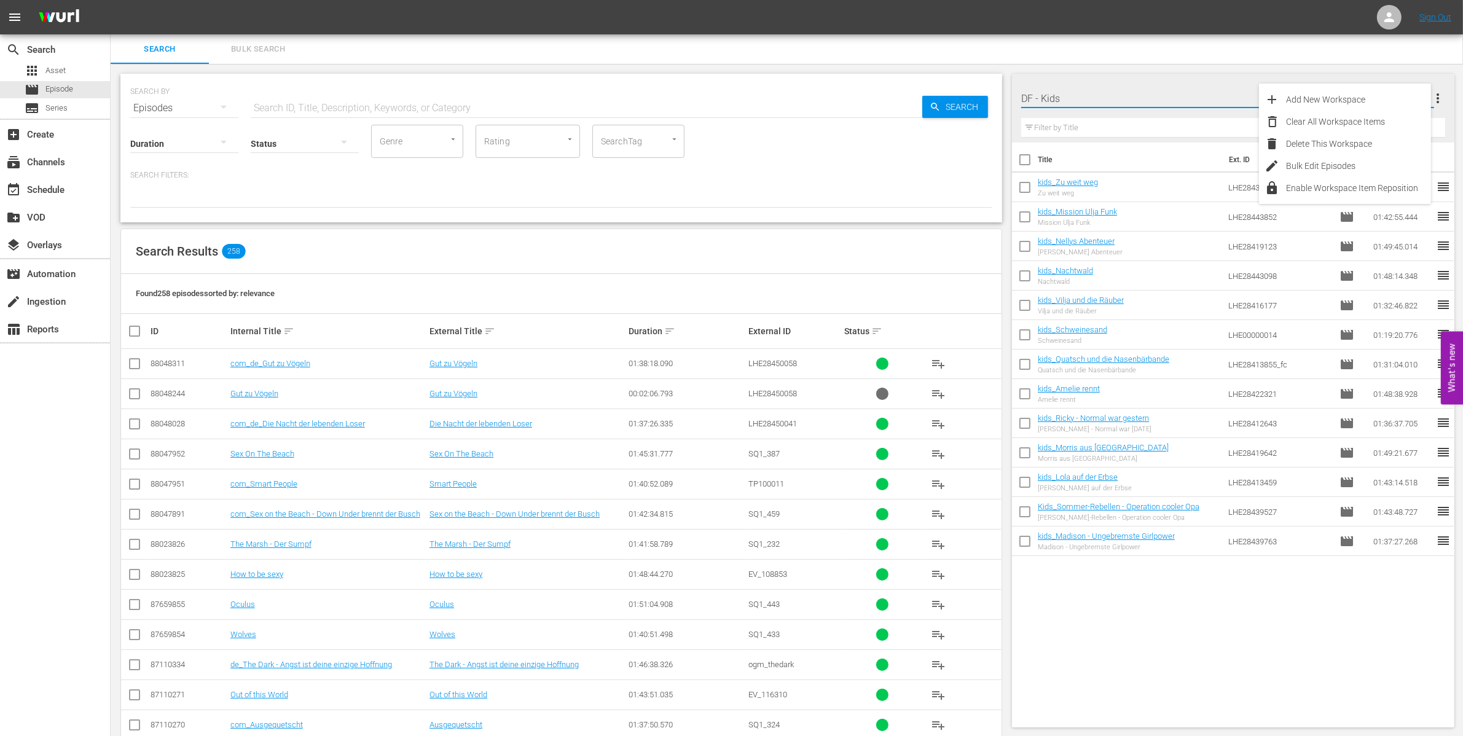
click at [1126, 63] on div "Search Bulk Search" at bounding box center [787, 48] width 1352 height 29
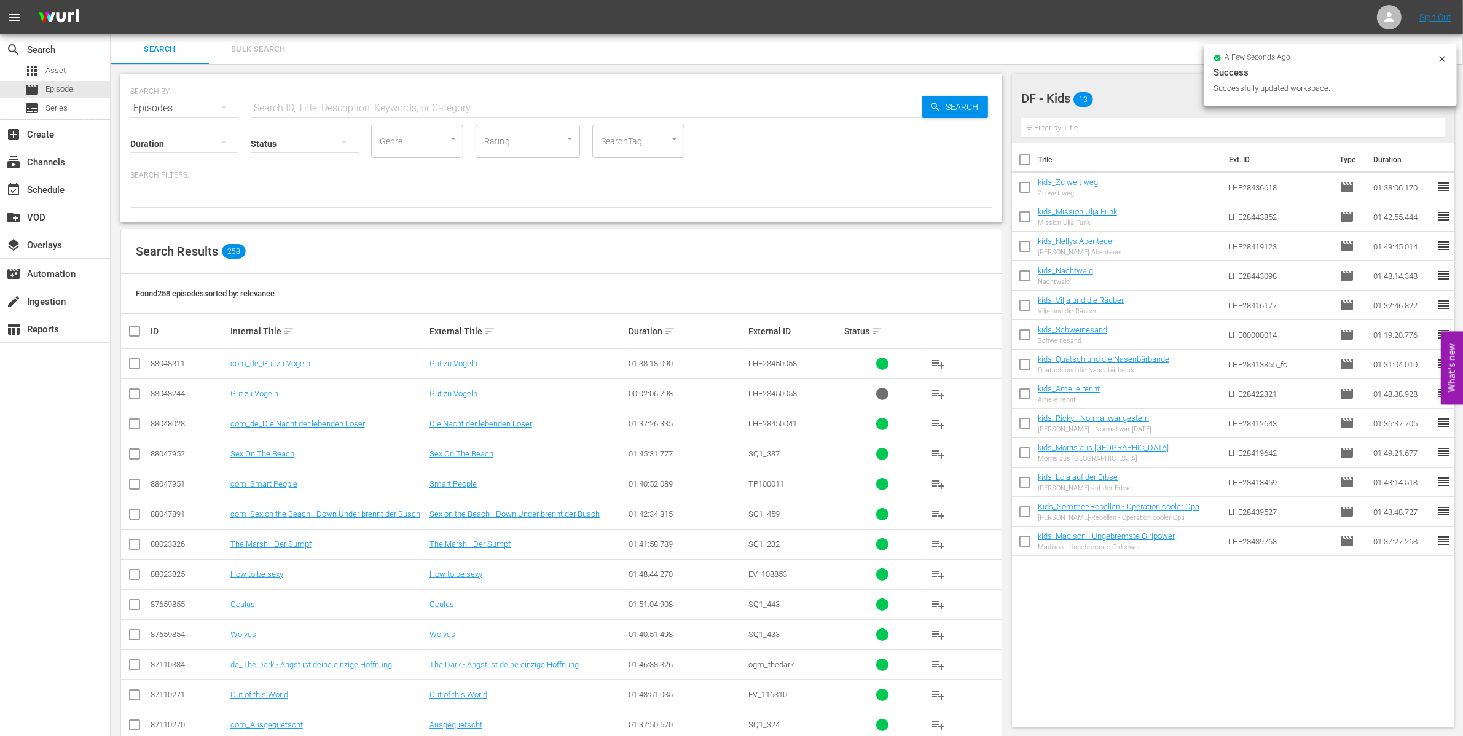
click at [1141, 86] on div "DF - Kids 13" at bounding box center [1224, 98] width 407 height 34
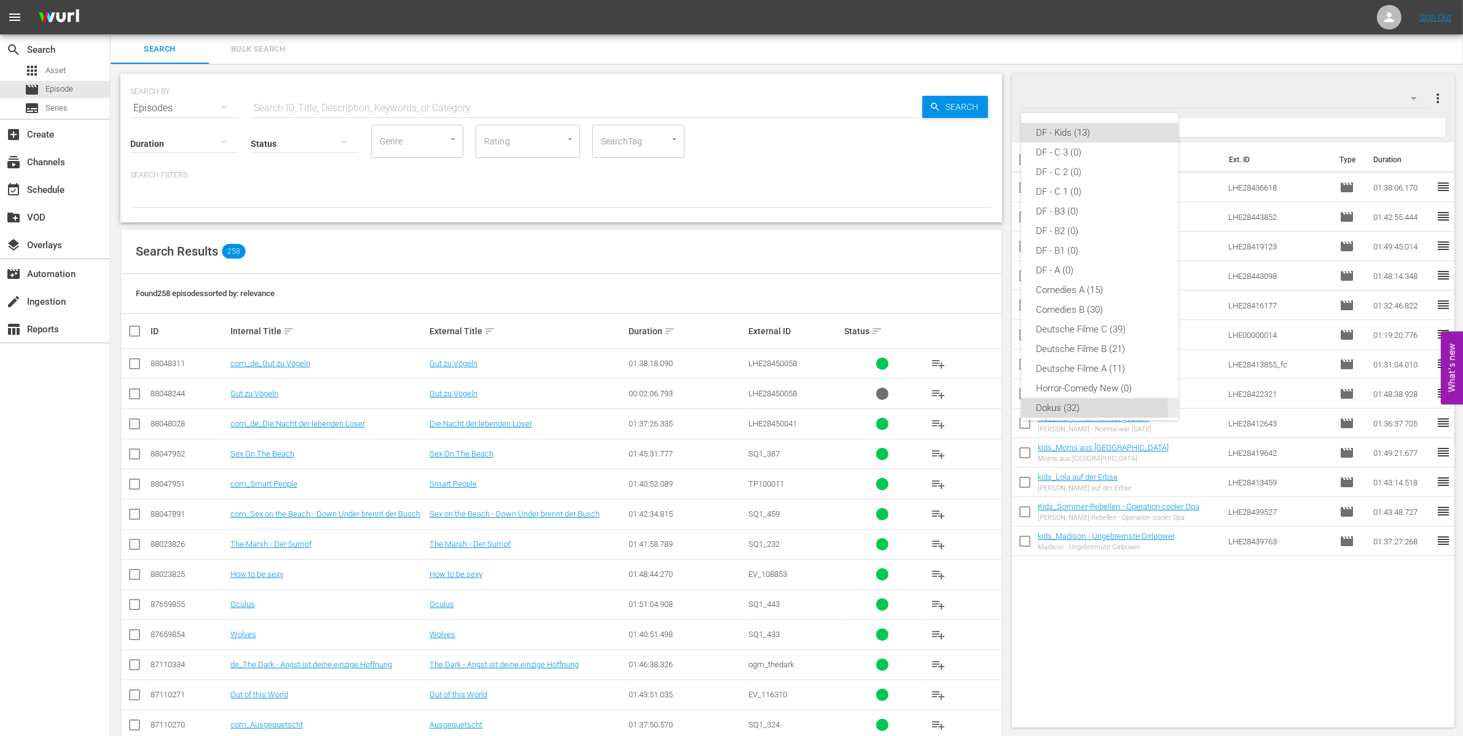
click at [1082, 410] on div "Dokus (32)" at bounding box center [1100, 408] width 128 height 20
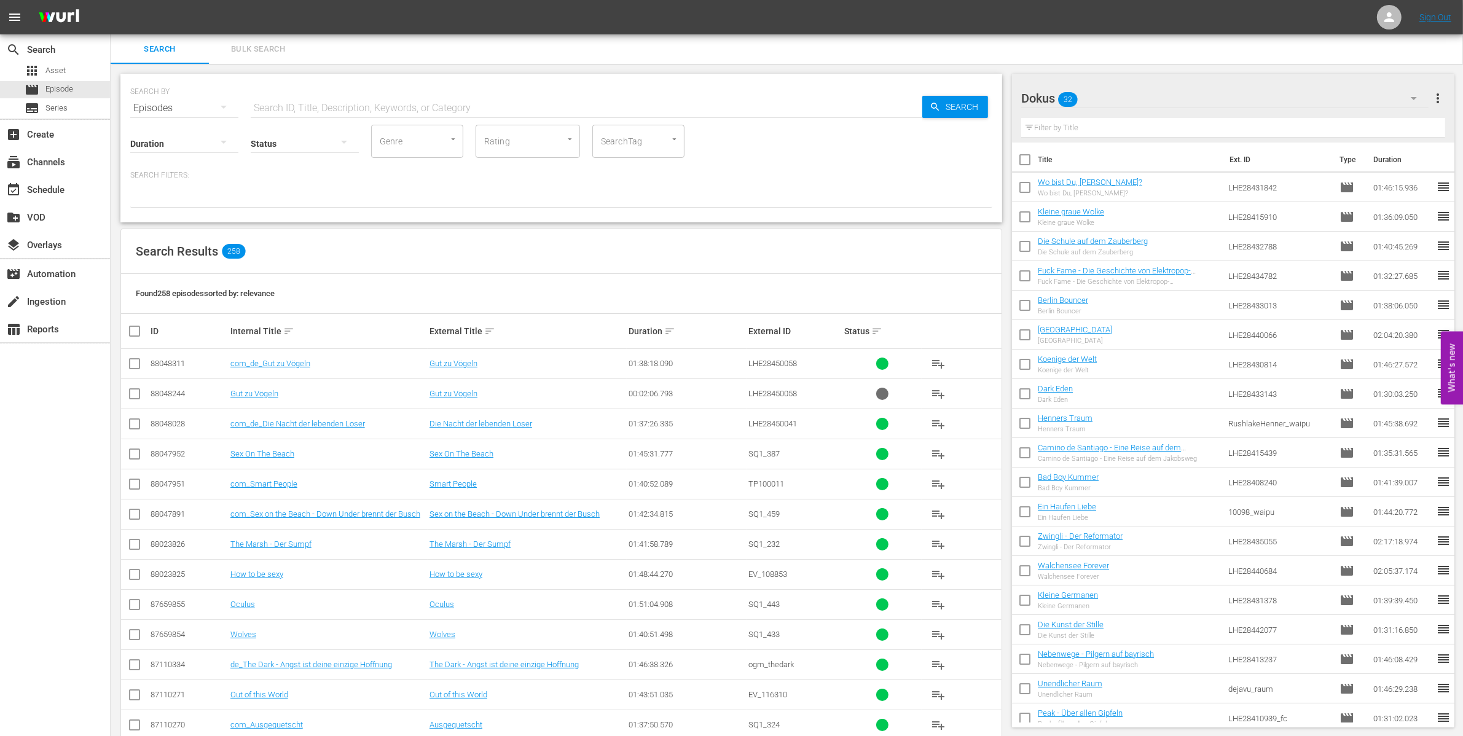
click at [1025, 96] on div at bounding box center [1063, 99] width 85 height 31
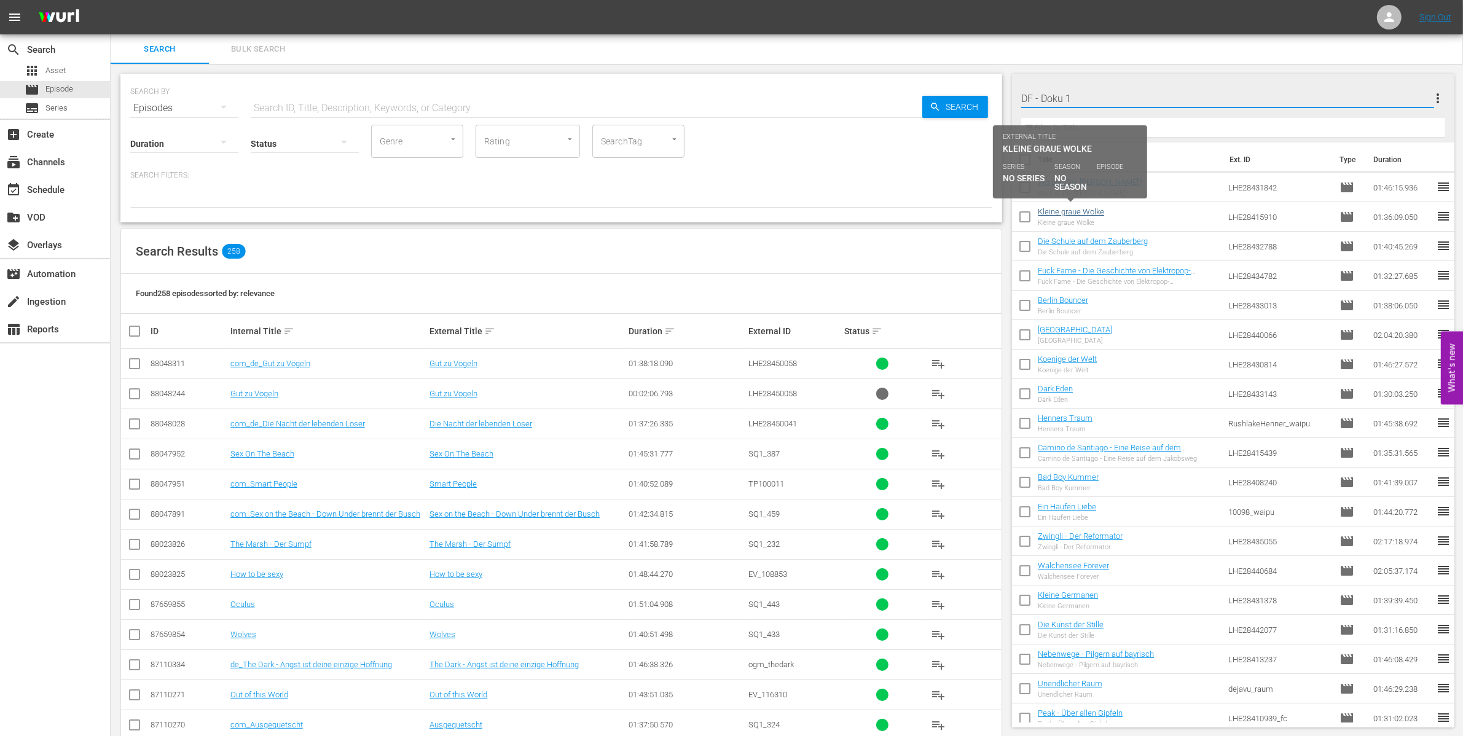
type input "DF - Doku 1"
click at [1047, 96] on input "DF - Doku 1" at bounding box center [1227, 98] width 413 height 29
click at [1442, 102] on span "more_vert" at bounding box center [1437, 98] width 15 height 15
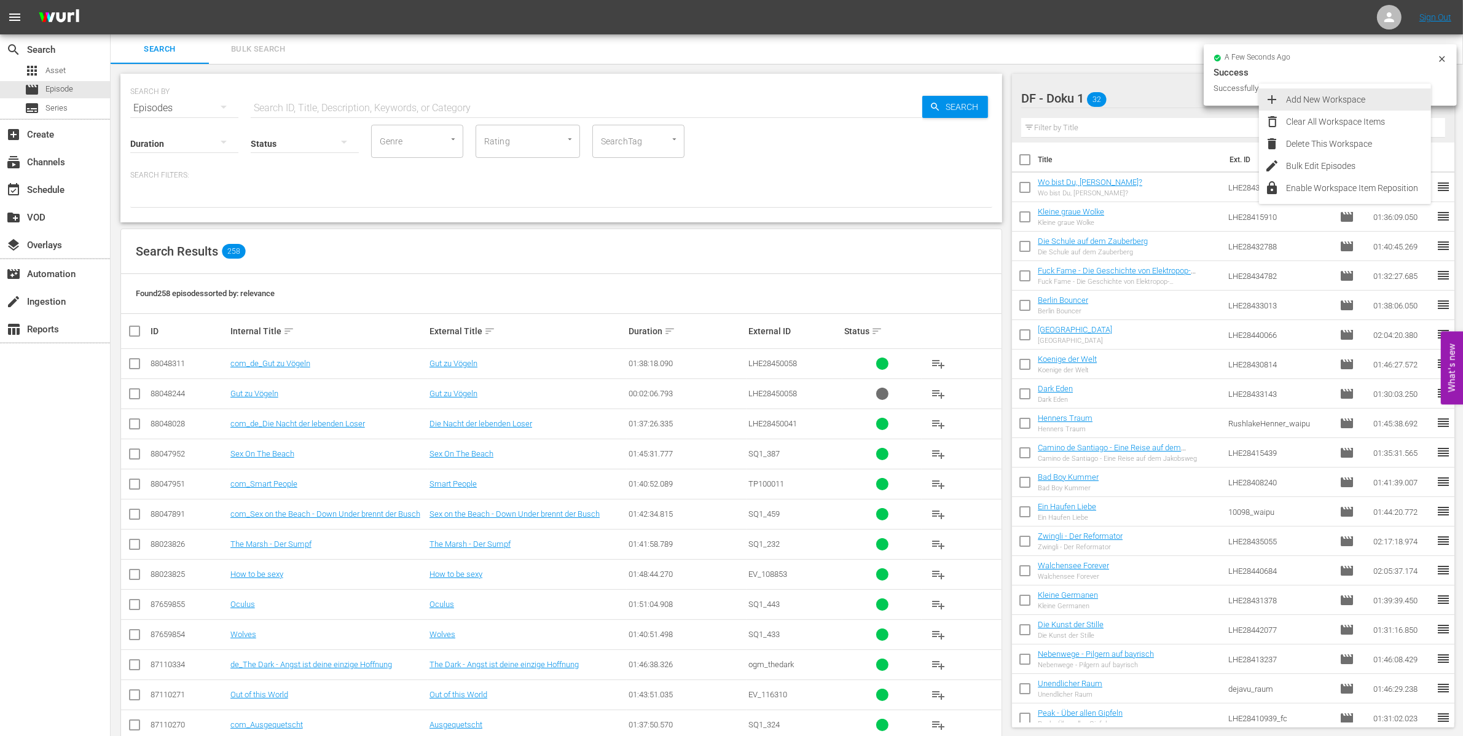
click at [1362, 91] on div "Add New Workspace" at bounding box center [1358, 99] width 144 height 22
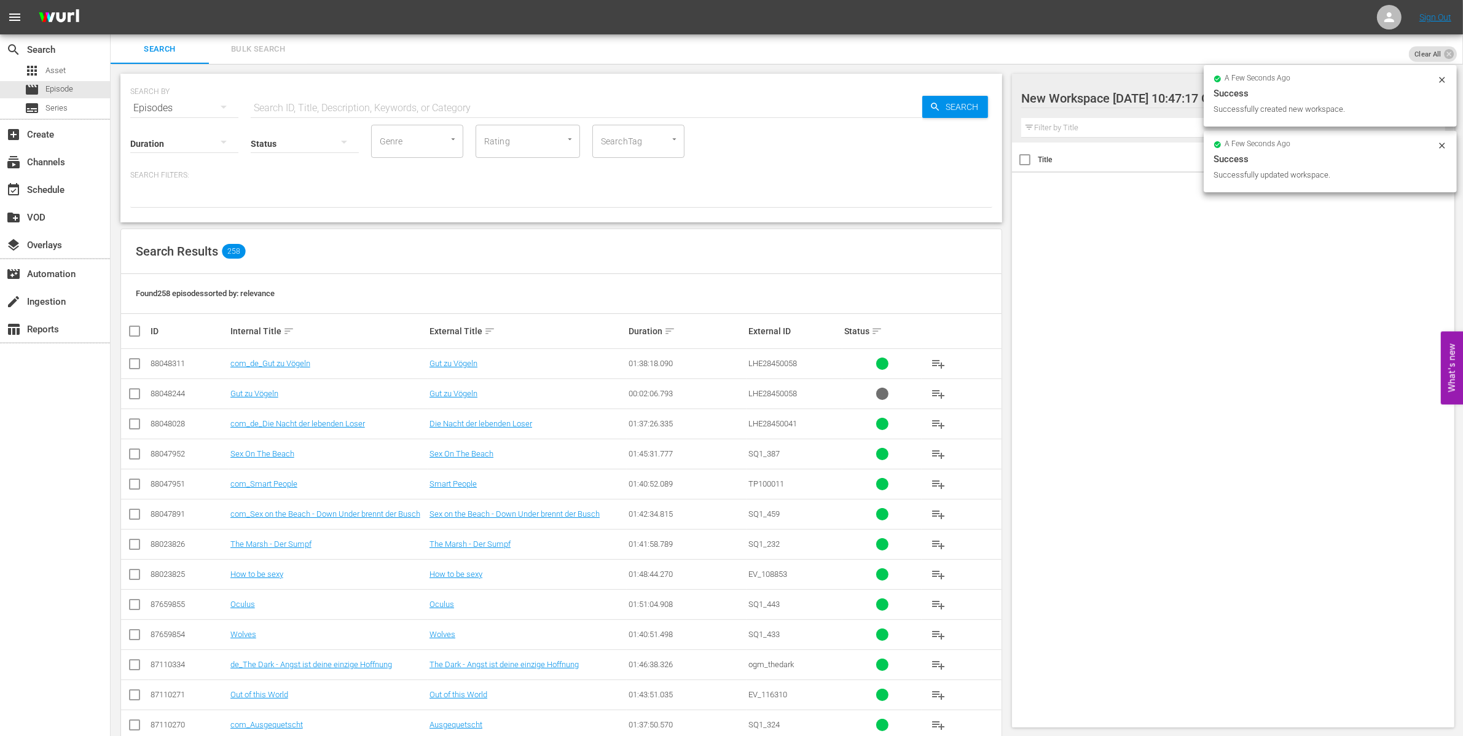
click at [1014, 93] on div "New Workspace Wed Sep 24 2025 10:47:17 GMT+0000 0 New Workspace Wed Sep 24 2025…" at bounding box center [1233, 108] width 442 height 69
click at [1028, 91] on div at bounding box center [1125, 99] width 209 height 31
click at [1028, 91] on input "New Workspace Wed Sep 24 2025 10:47:17 GMT+0000" at bounding box center [1227, 98] width 413 height 29
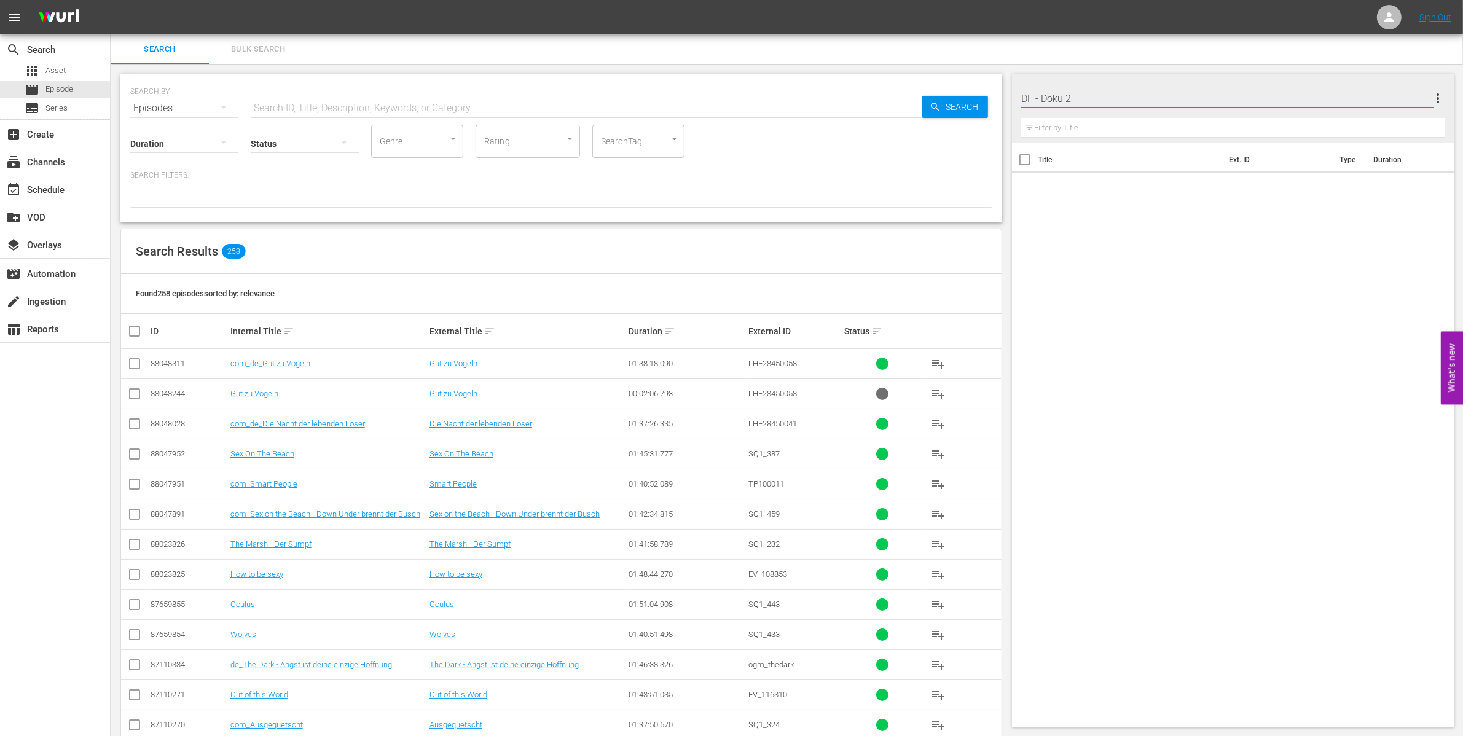
type input "DF - Doku 2"
click at [1437, 101] on span "more_vert" at bounding box center [1437, 98] width 15 height 15
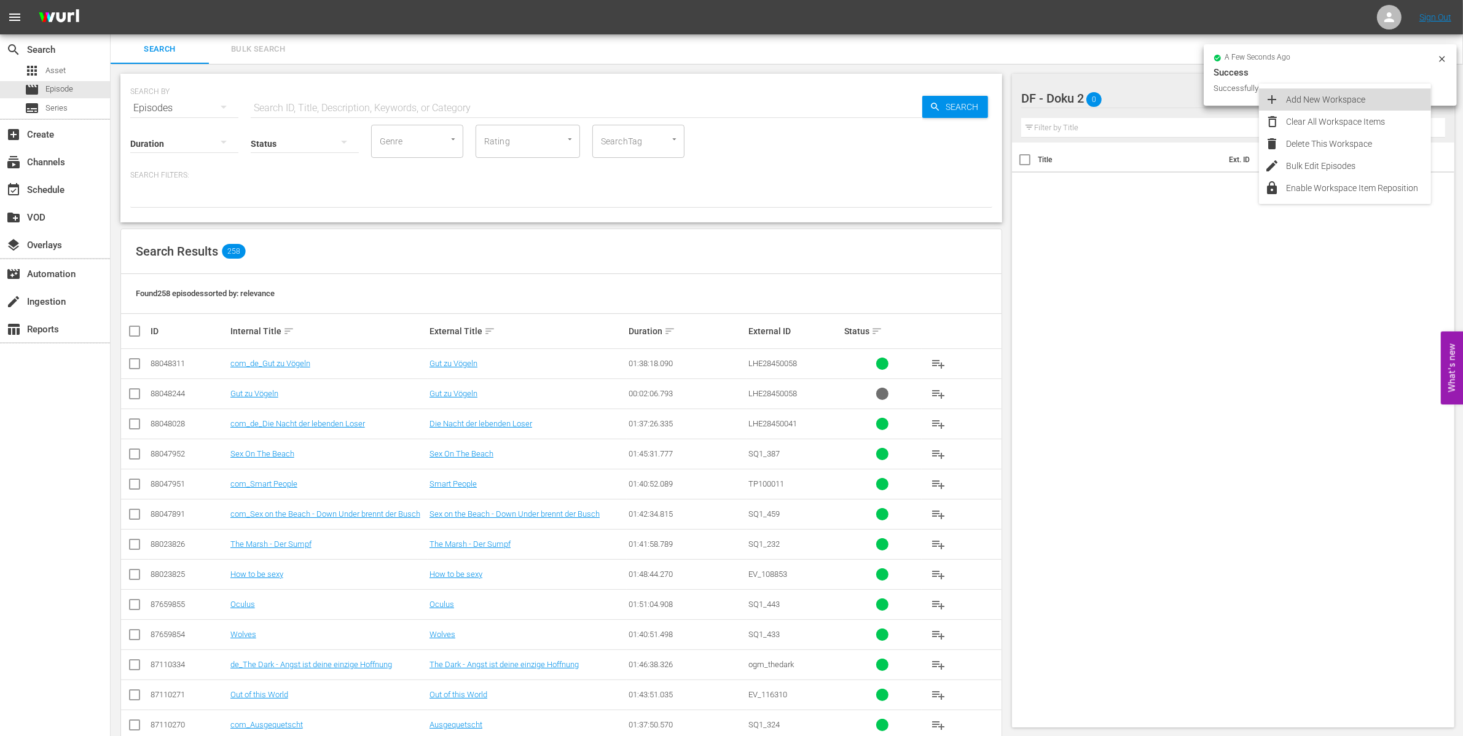
click at [1377, 96] on div "Add New Workspace" at bounding box center [1358, 99] width 144 height 22
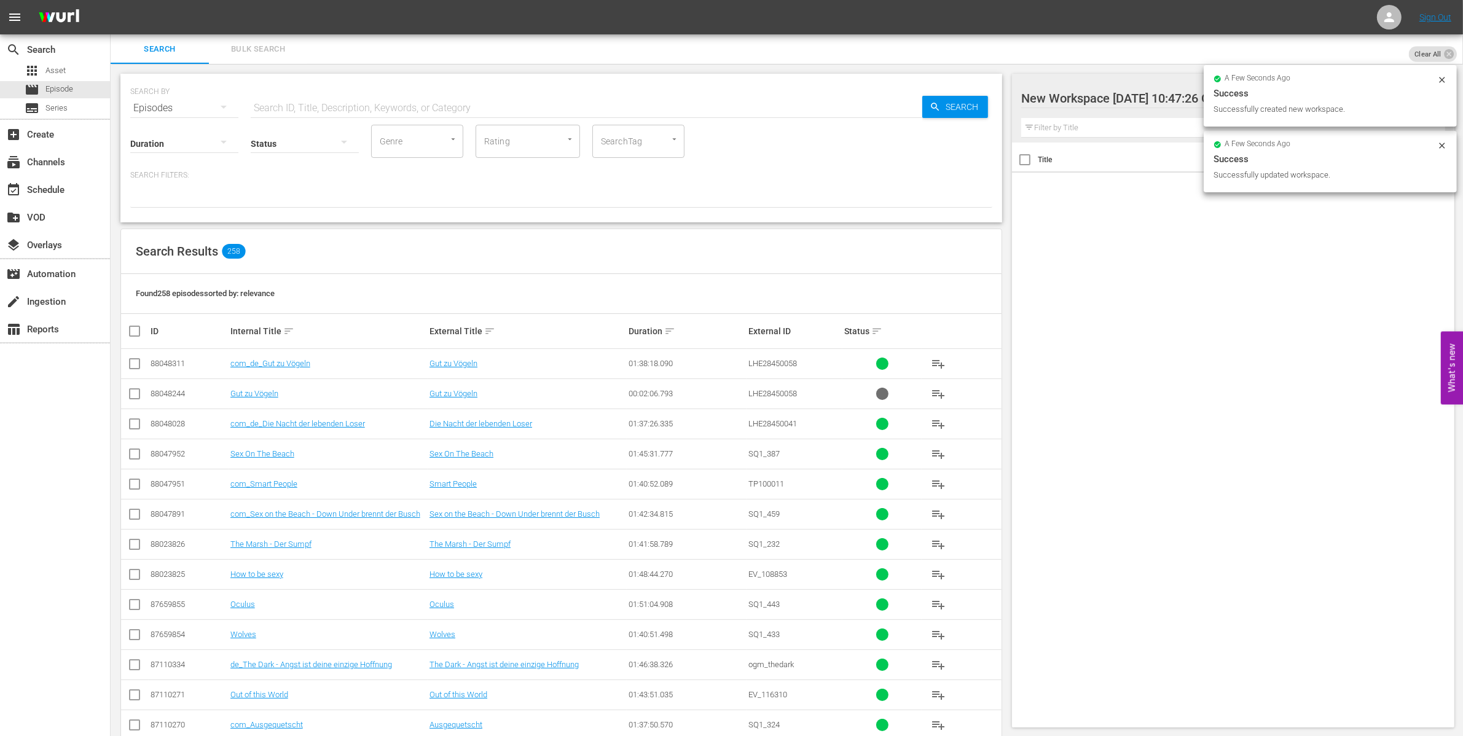
click at [1055, 97] on div at bounding box center [1125, 99] width 209 height 31
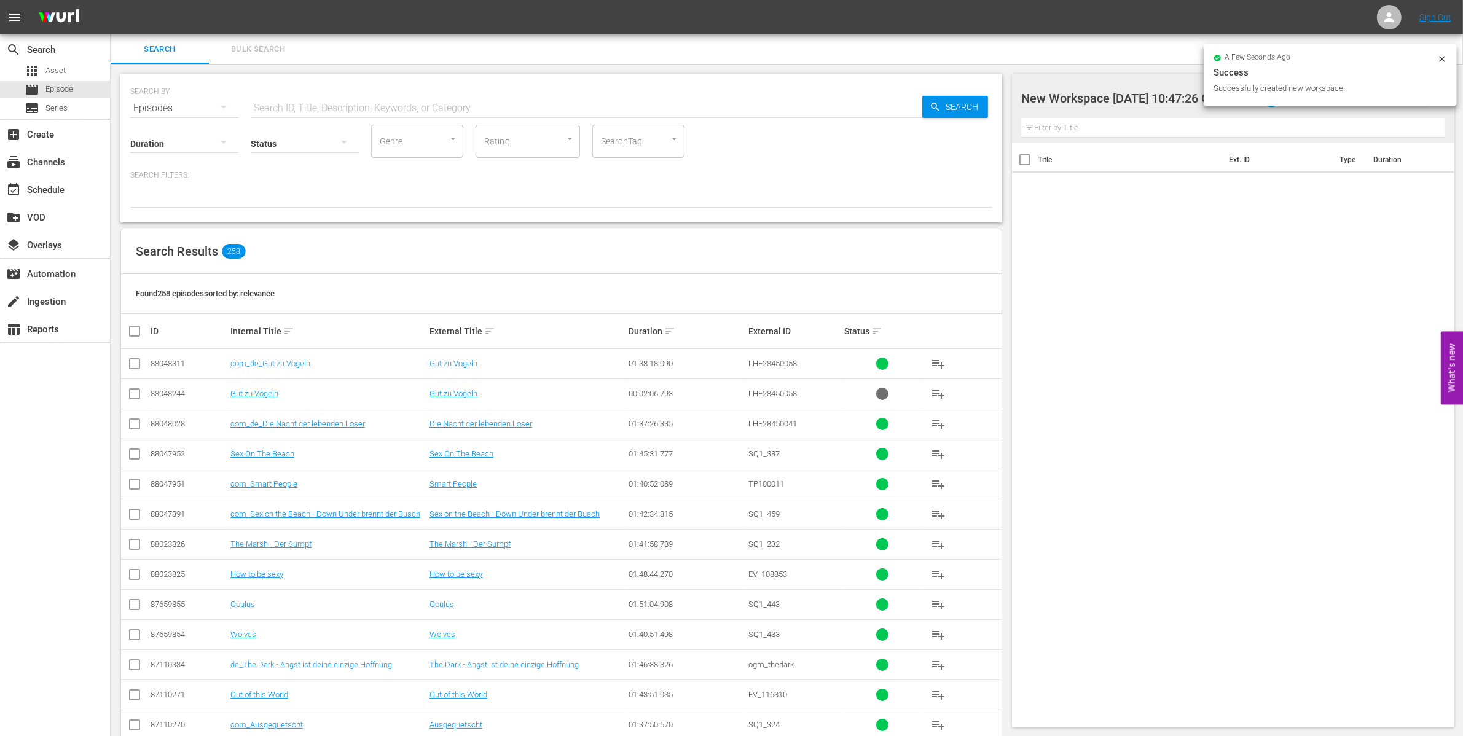
click at [1095, 98] on div at bounding box center [1125, 99] width 209 height 31
click at [1095, 98] on input "New Workspace Wed Sep 24 2025 10:47:26 GMT+0000" at bounding box center [1227, 98] width 413 height 29
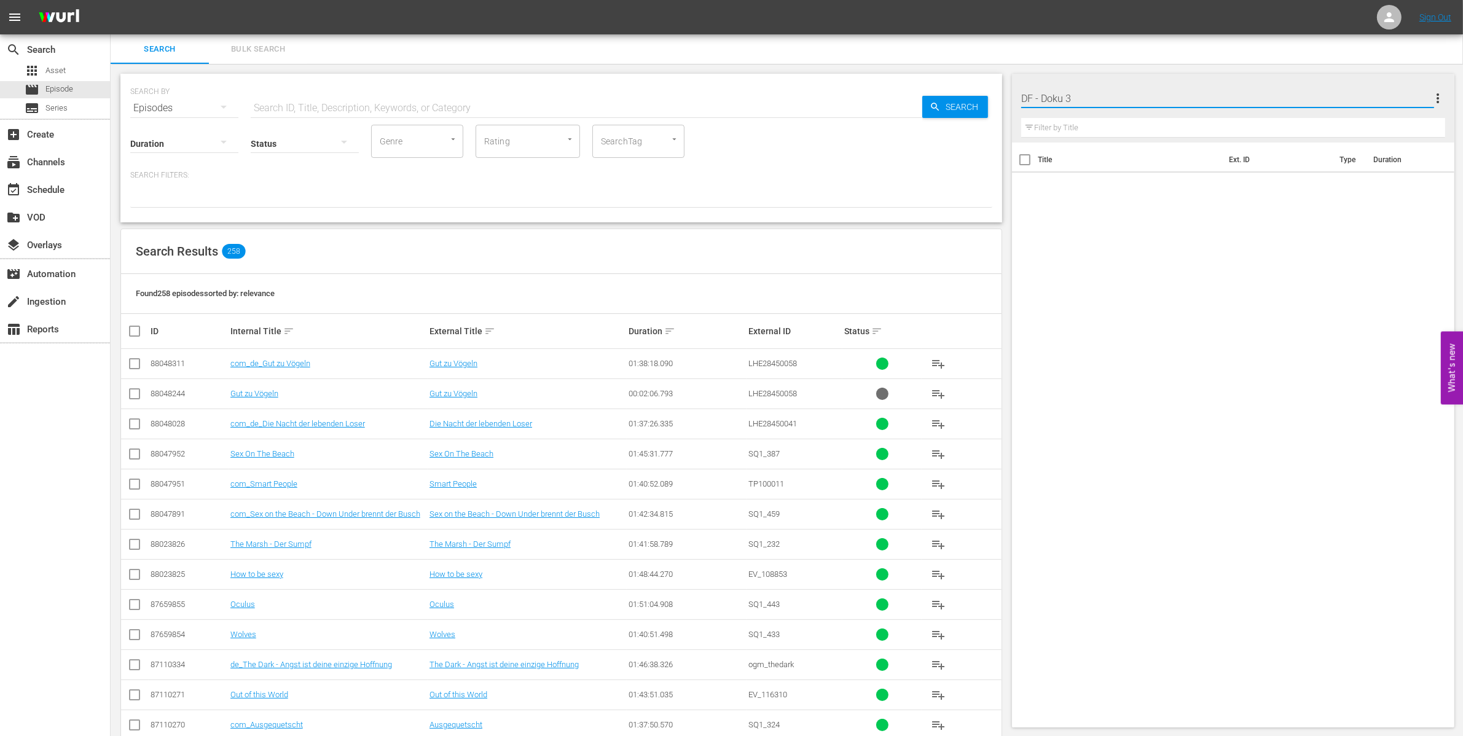
type input "DF - Doku 3"
click at [1439, 94] on span "more_vert" at bounding box center [1437, 98] width 15 height 15
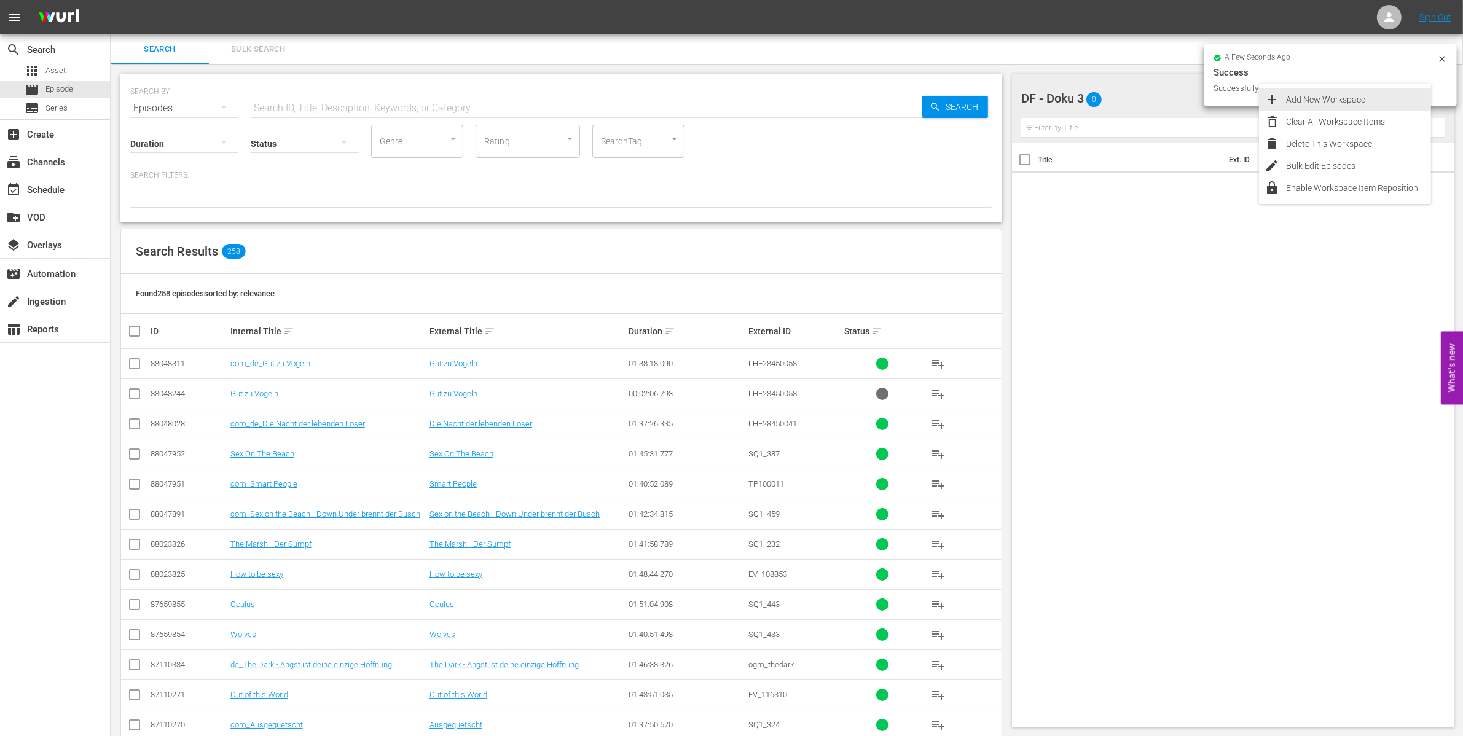
click at [1349, 93] on div "Add New Workspace" at bounding box center [1358, 99] width 144 height 22
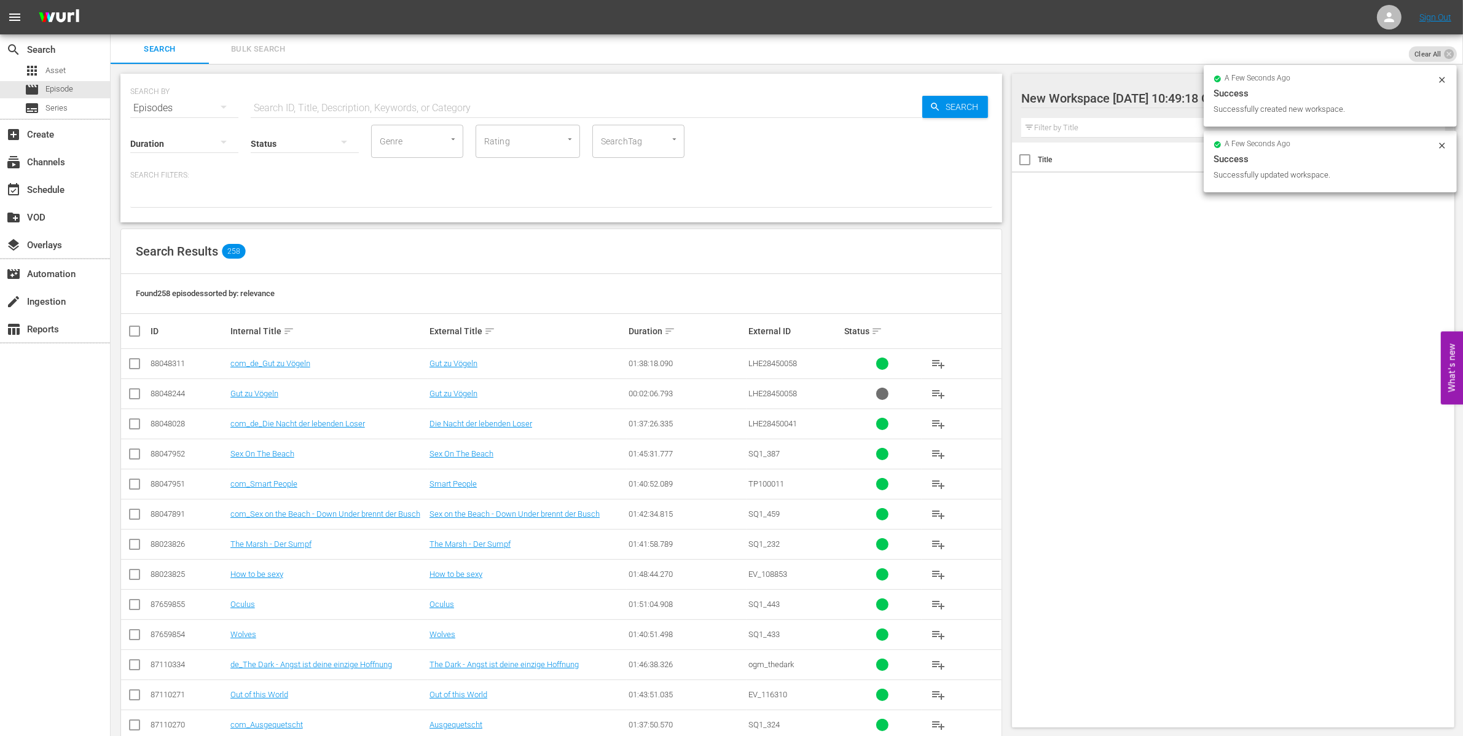
click at [1063, 97] on div at bounding box center [1125, 99] width 209 height 31
click at [1063, 97] on input "New Workspace Wed Sep 24 2025 10:49:18 GMT+0000" at bounding box center [1227, 98] width 413 height 29
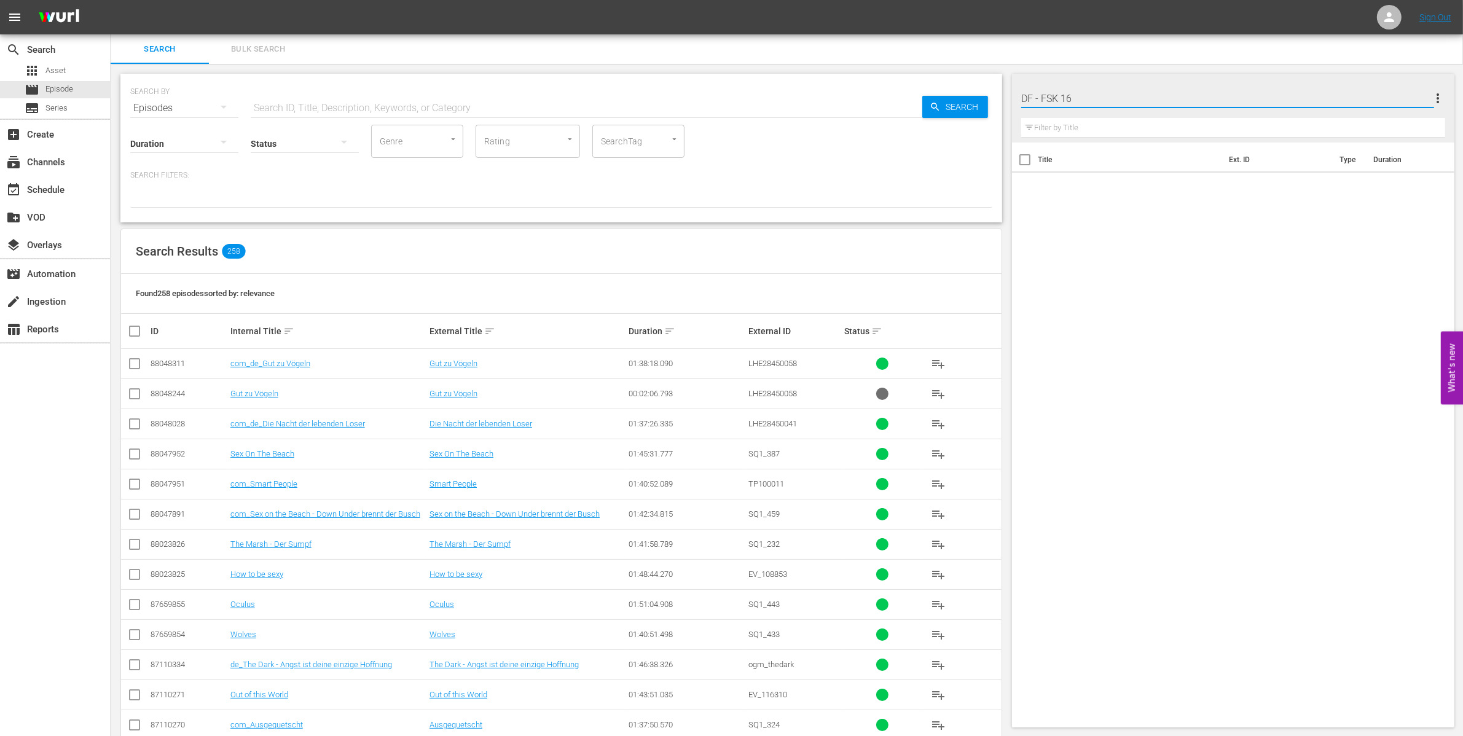
type input "DF - FSK 16 1"
drag, startPoint x: 1070, startPoint y: 96, endPoint x: 995, endPoint y: 90, distance: 75.1
click at [998, 93] on div "Search Bulk Search SEARCH BY Search By Episodes Search ID, Title, Description, …" at bounding box center [787, 518] width 1352 height 969
drag, startPoint x: 1073, startPoint y: 91, endPoint x: 1006, endPoint y: 93, distance: 67.0
click at [1006, 93] on div "Search Bulk Search SEARCH BY Search By Episodes Search ID, Title, Description, …" at bounding box center [787, 518] width 1352 height 969
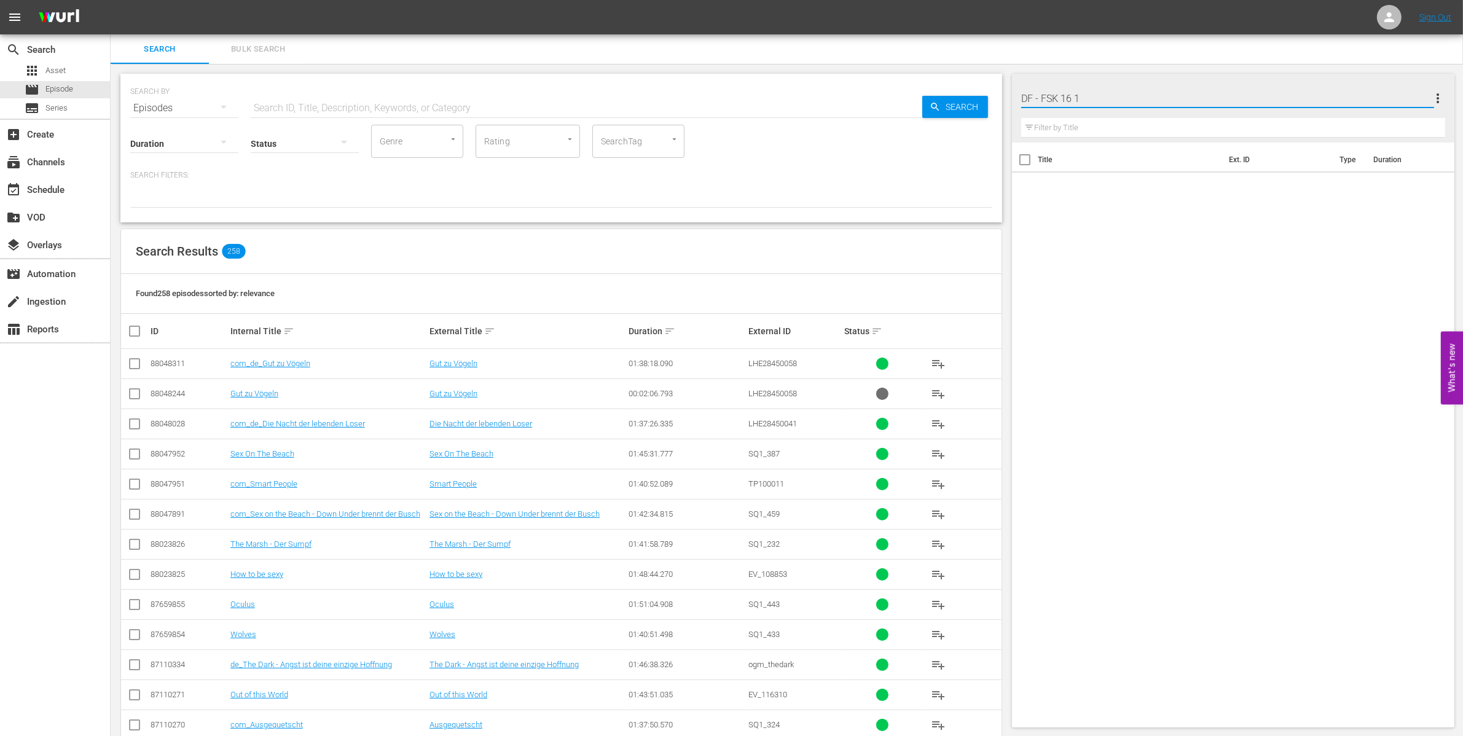
click at [1346, 228] on div "Title Ext. ID Type Duration" at bounding box center [1233, 433] width 442 height 580
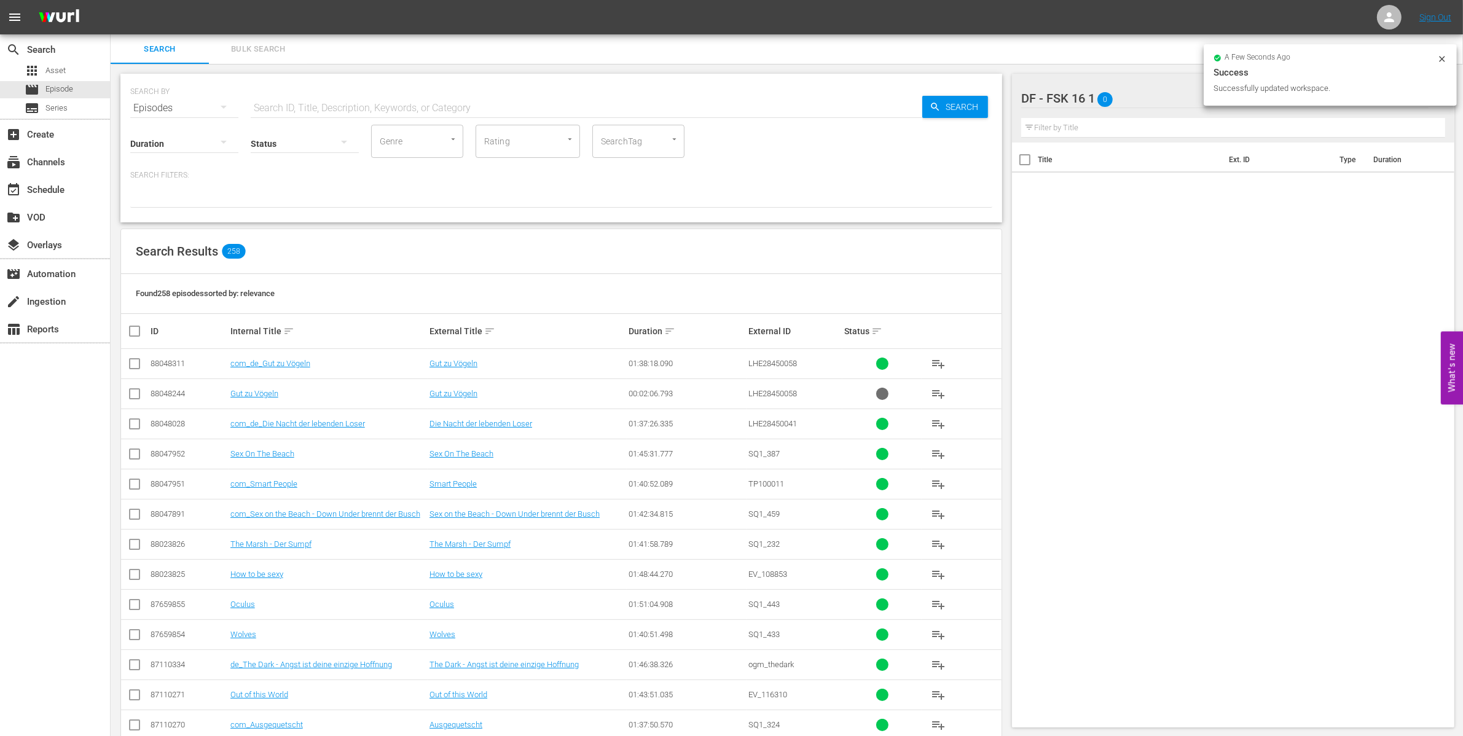
click at [1187, 77] on div "DF - FSK 16 1 0 DF - FSK 16 1 more_vert" at bounding box center [1233, 93] width 424 height 39
click at [1443, 57] on icon at bounding box center [1442, 59] width 6 height 6
click at [1435, 94] on span "more_vert" at bounding box center [1437, 98] width 15 height 15
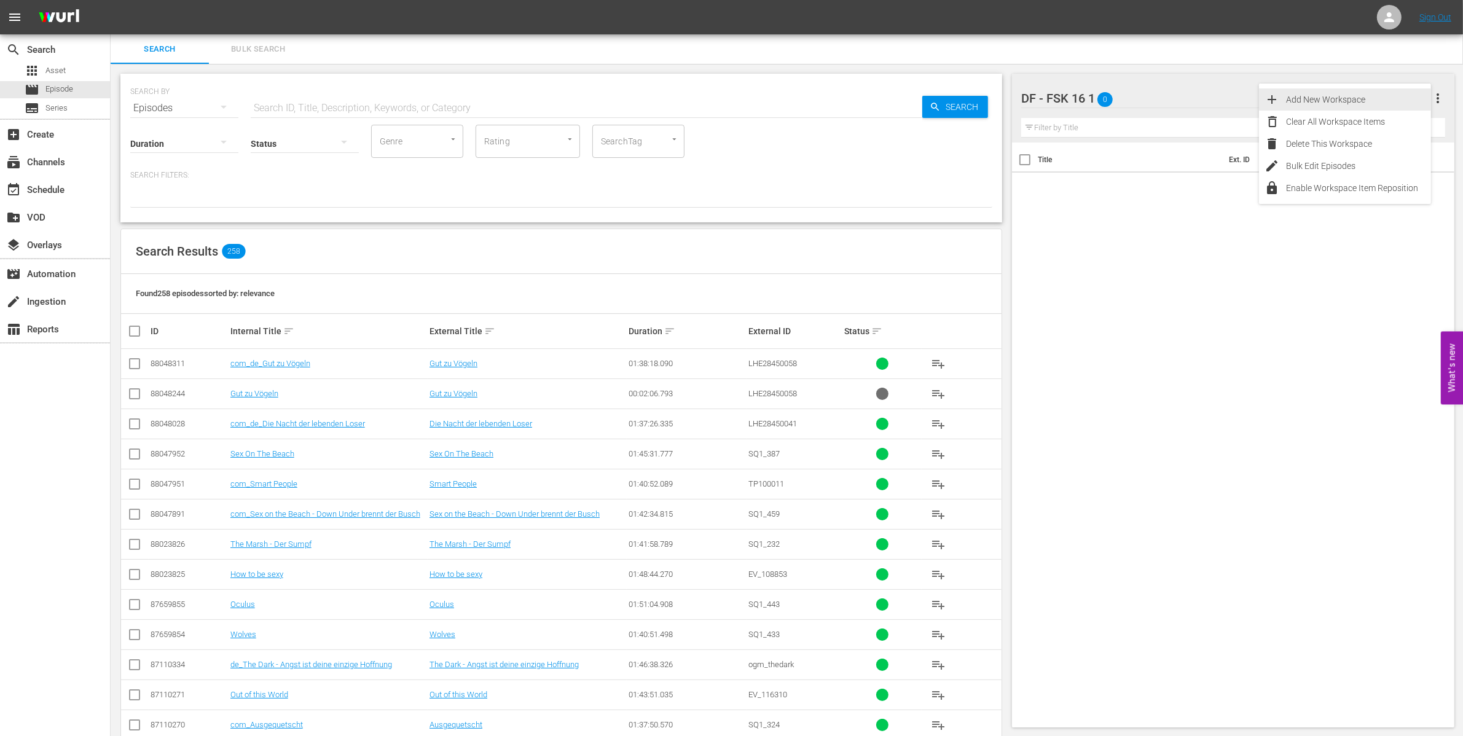
click at [1349, 97] on div "Add New Workspace" at bounding box center [1358, 99] width 144 height 22
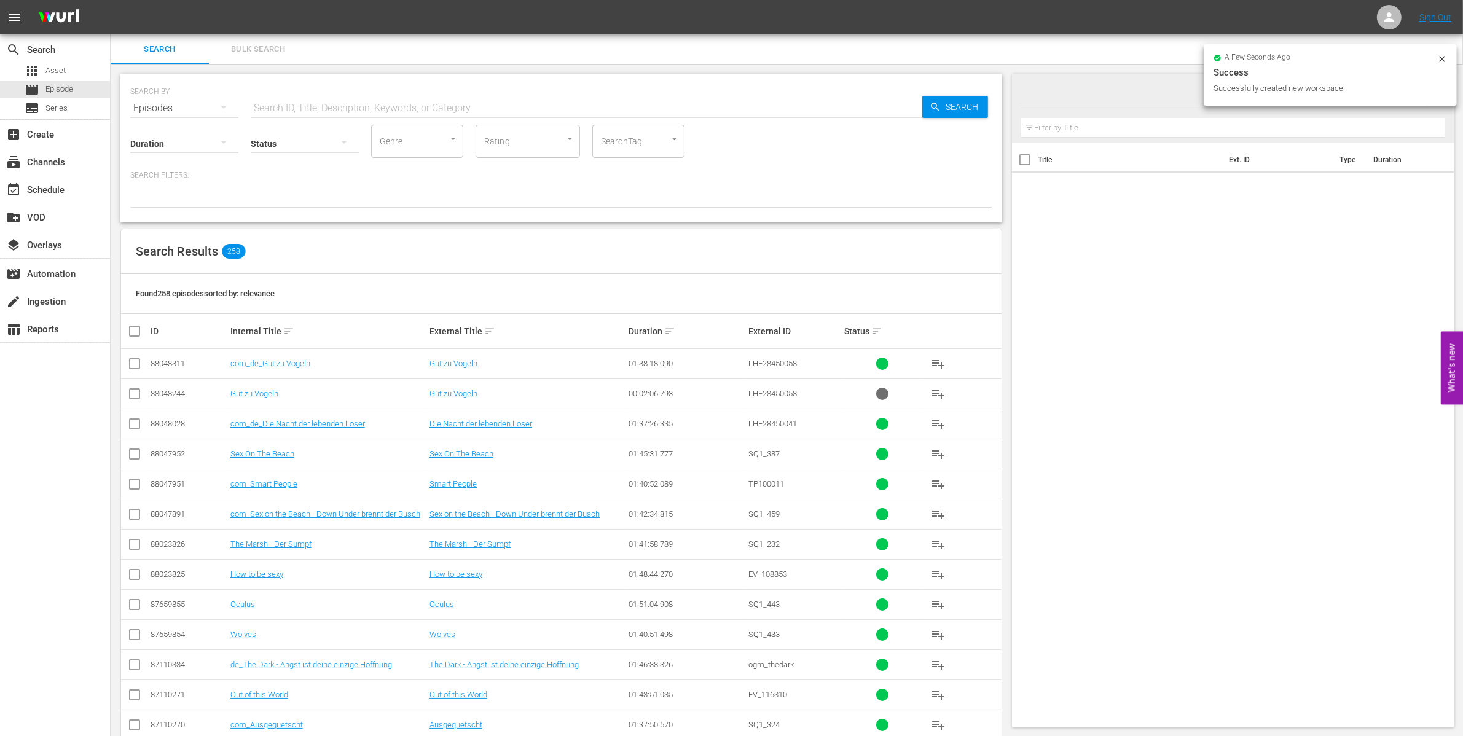
click at [1100, 98] on div at bounding box center [1125, 99] width 209 height 31
click at [1100, 98] on input "New Workspace Wed Sep 24 2025 10:49:38 GMT+0000DF - FSK 16" at bounding box center [1227, 98] width 413 height 29
type input "DF - FSK 16"
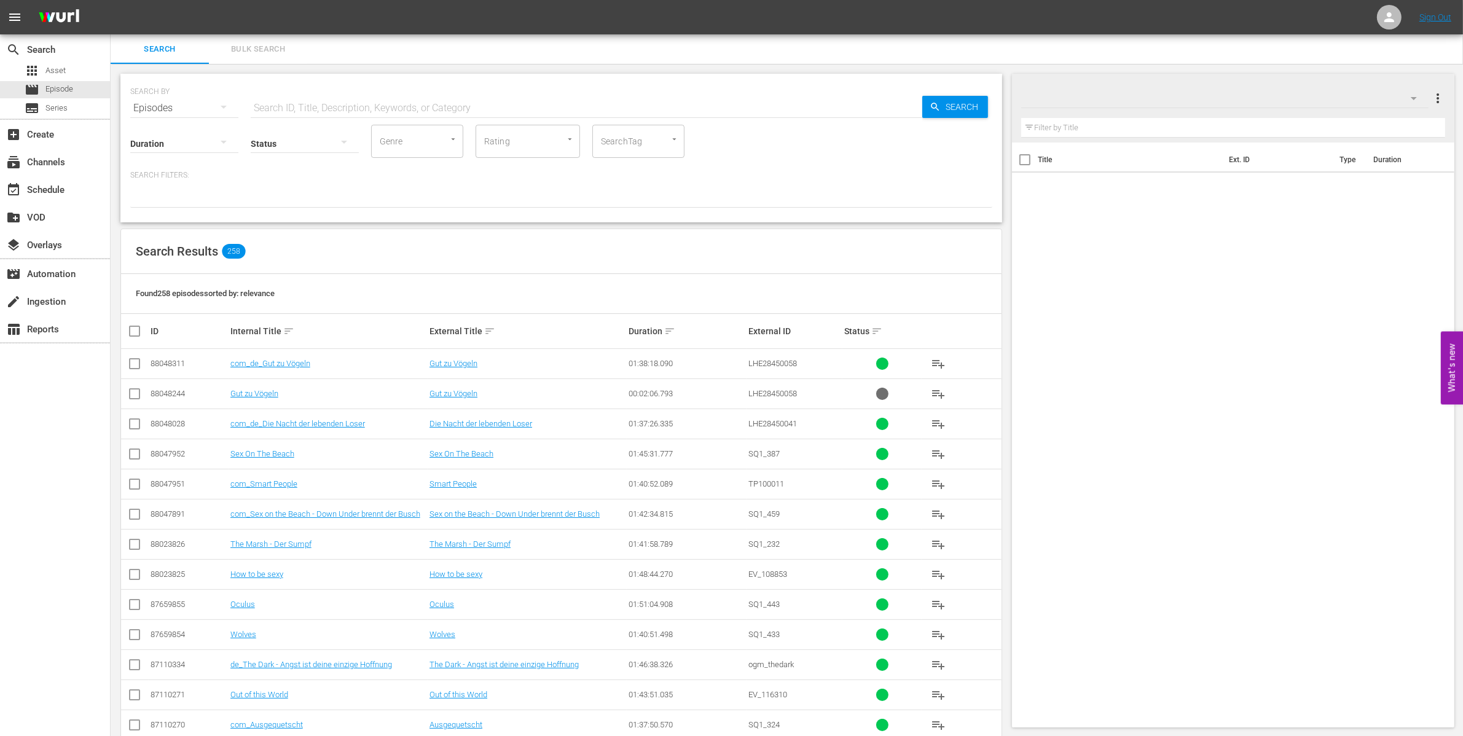
click at [1174, 271] on div "Title Ext. ID Type Duration" at bounding box center [1233, 433] width 442 height 580
click at [1089, 93] on div at bounding box center [1074, 99] width 106 height 31
type input "DF - FSK 16 2"
click at [1436, 103] on span "more_vert" at bounding box center [1437, 98] width 15 height 15
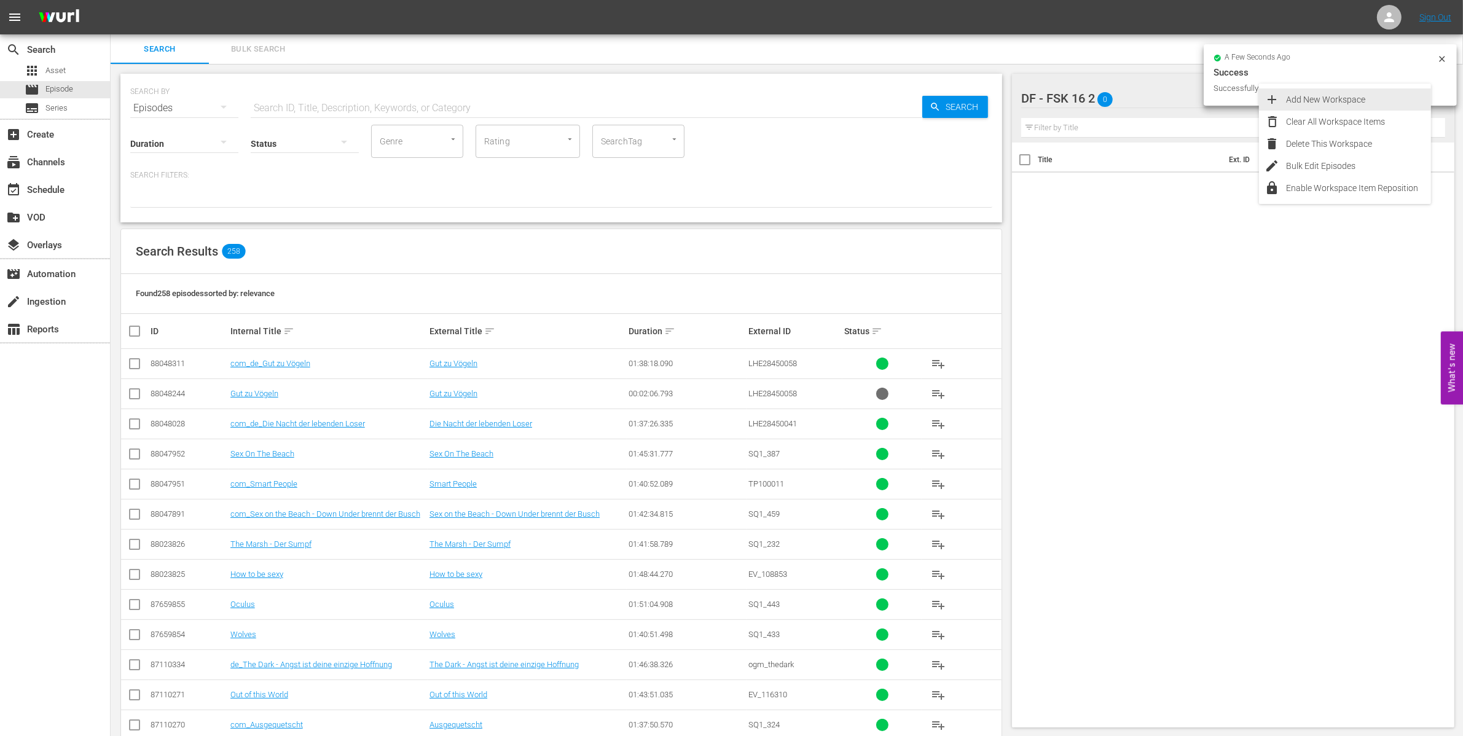
click at [1340, 94] on div "Add New Workspace" at bounding box center [1358, 99] width 144 height 22
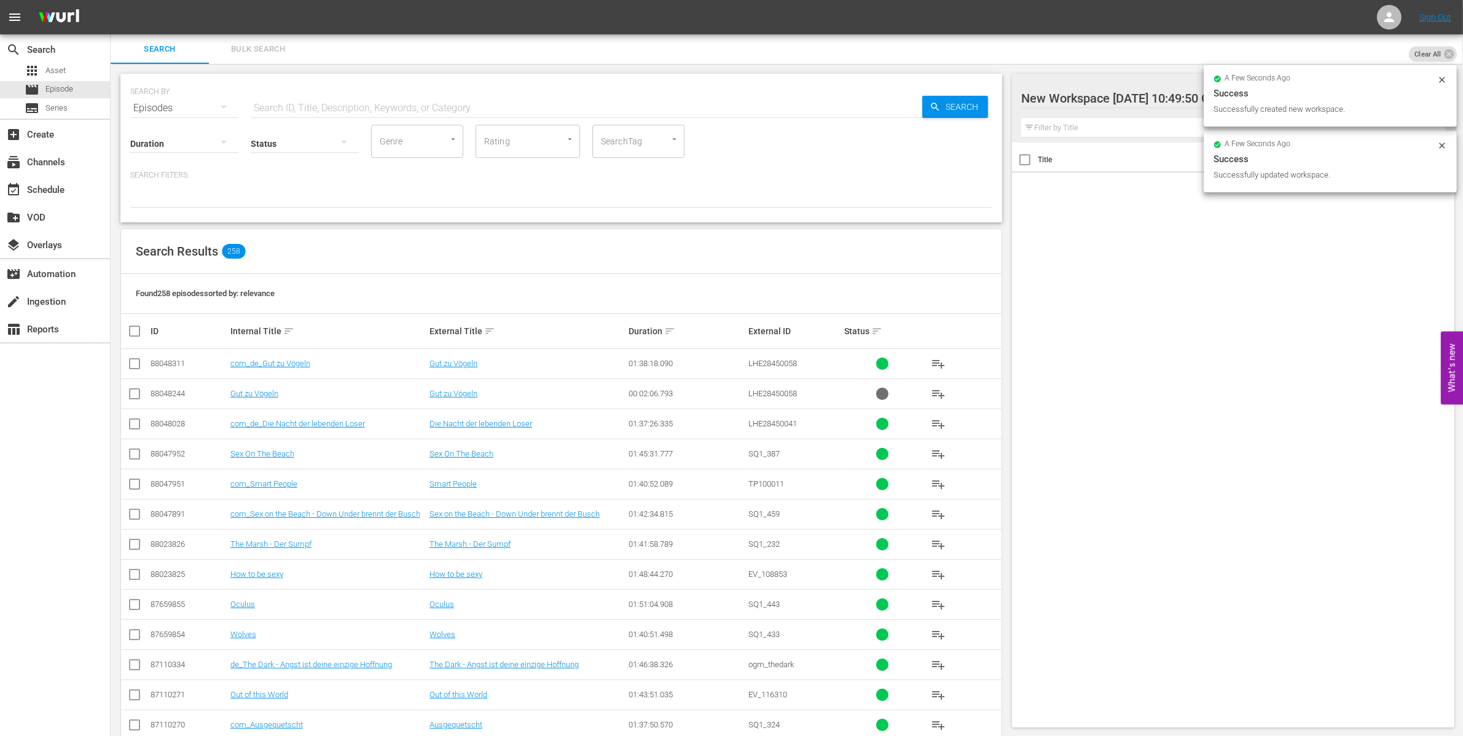
click at [1076, 99] on div at bounding box center [1125, 99] width 209 height 31
click at [1072, 94] on input "New Workspace Wed Sep 24 2025 10:49:50 GMT+0000" at bounding box center [1227, 98] width 413 height 29
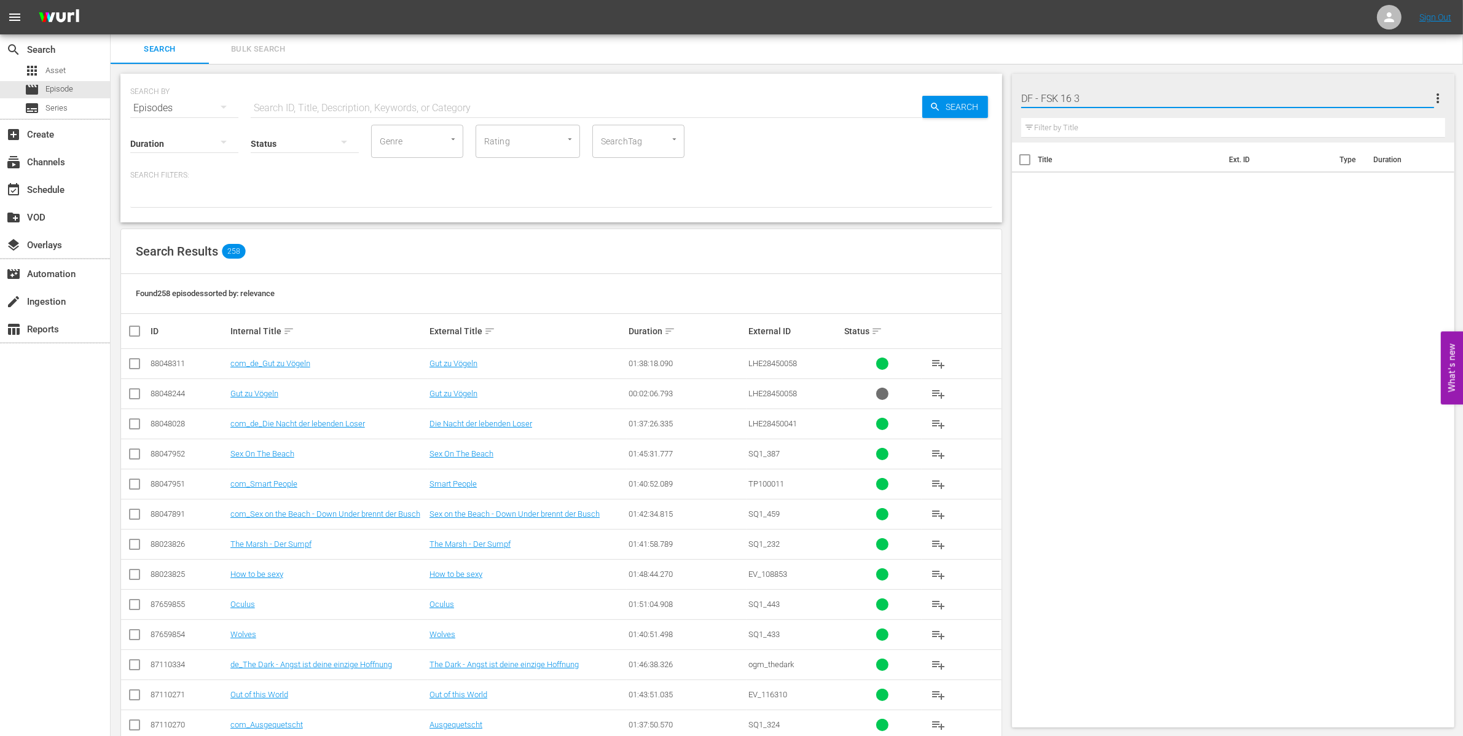
type input "DF - FSK 16 3"
click at [1419, 98] on input "DF - FSK 16 3" at bounding box center [1227, 98] width 413 height 29
click at [1394, 258] on div "Title Ext. ID Type Duration" at bounding box center [1233, 433] width 442 height 580
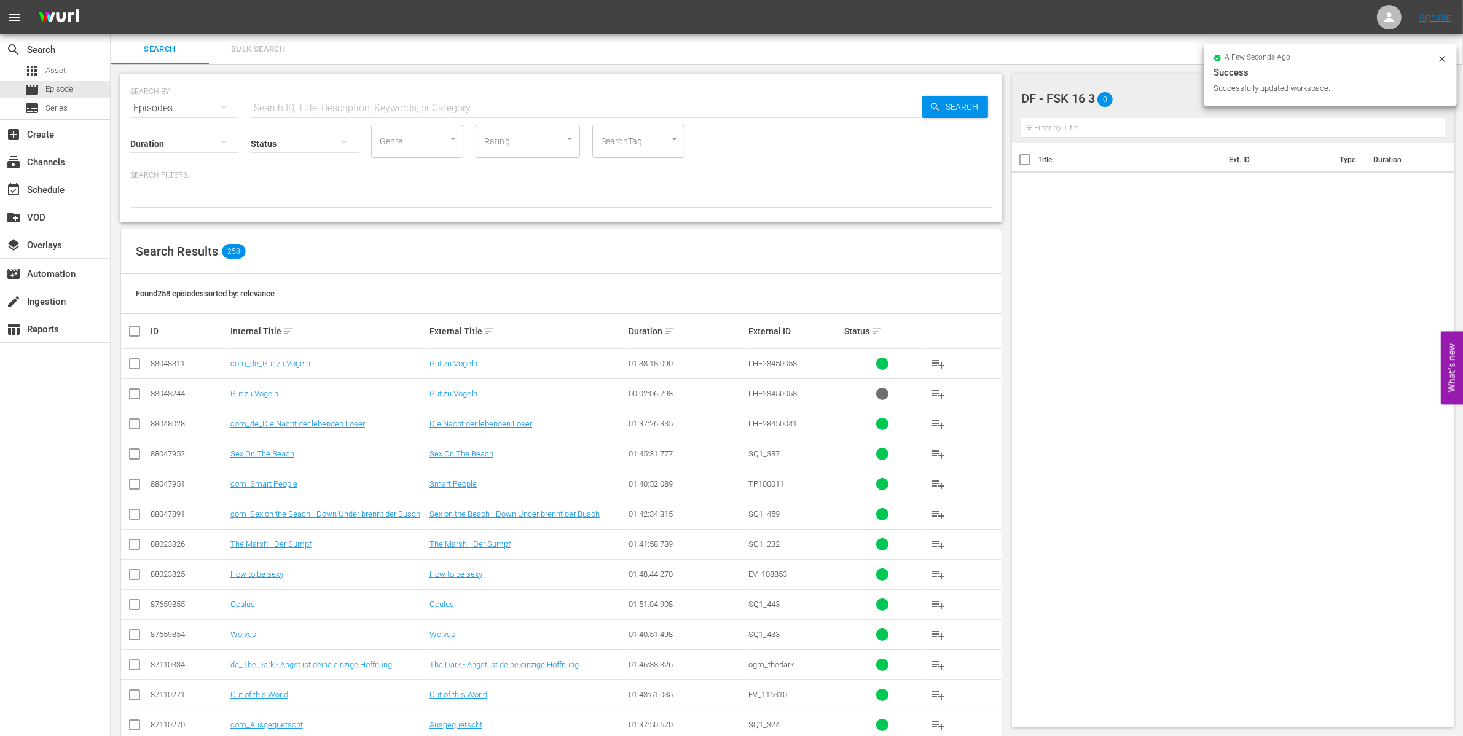
click at [1445, 56] on div "a few seconds ago Success Successfully updated workspace." at bounding box center [1329, 74] width 253 height 61
click at [1442, 55] on icon at bounding box center [1442, 59] width 10 height 10
click at [1416, 93] on icon "button" at bounding box center [1413, 98] width 15 height 15
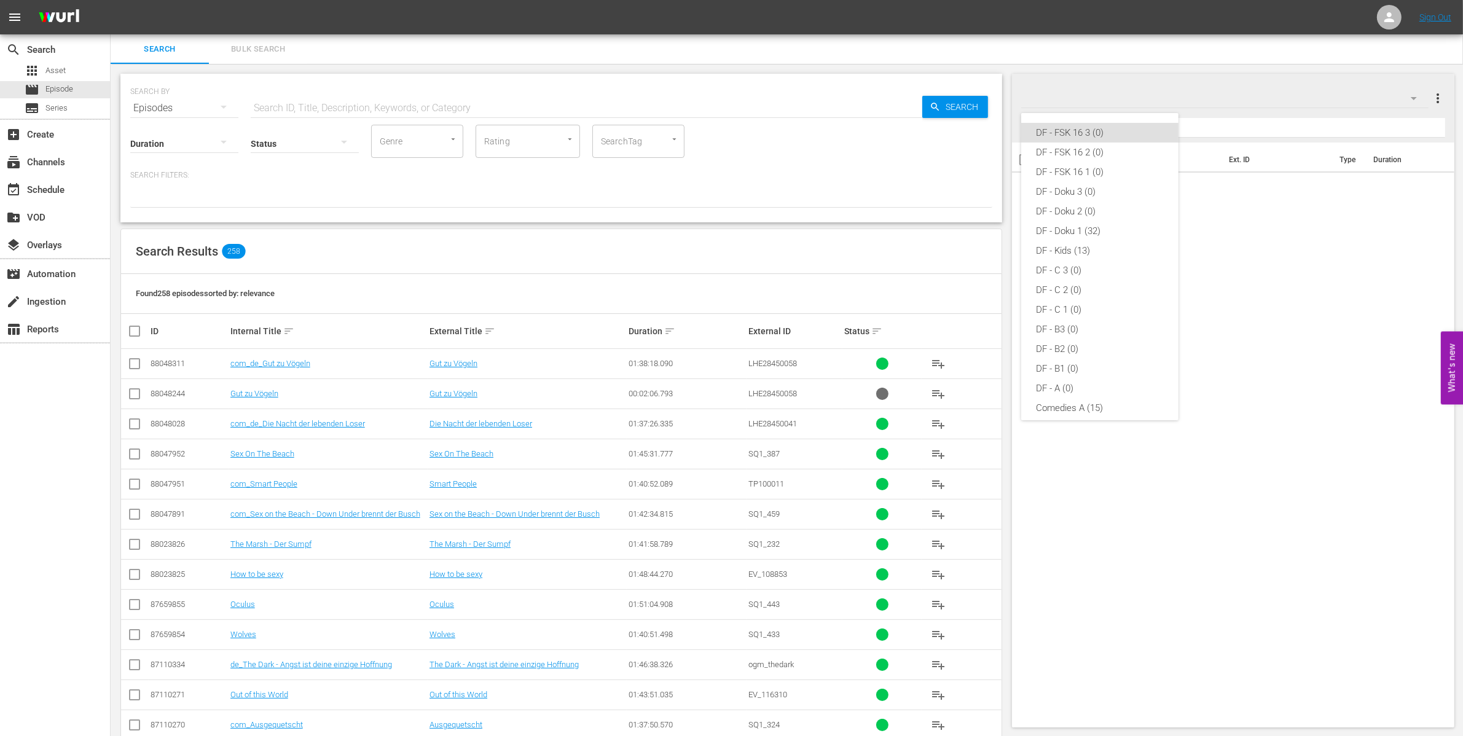
scroll to position [145, 0]
click at [1415, 96] on div "DF - FSK 16 3 (0) DF - FSK 16 2 (0) DF - FSK 16 1 (0) DF - Doku 3 (0) DF - Doku…" at bounding box center [731, 368] width 1463 height 736
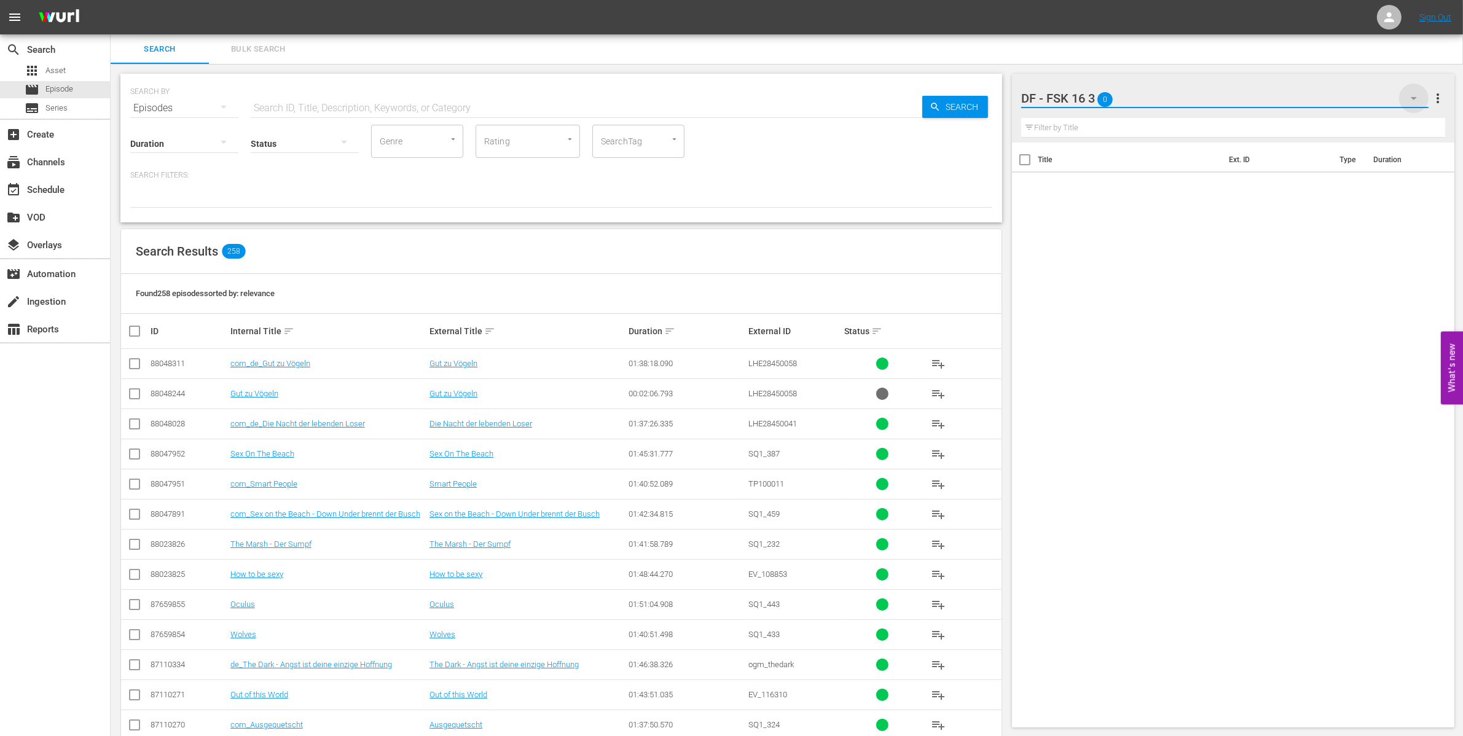
click at [1408, 93] on icon "button" at bounding box center [1413, 98] width 15 height 15
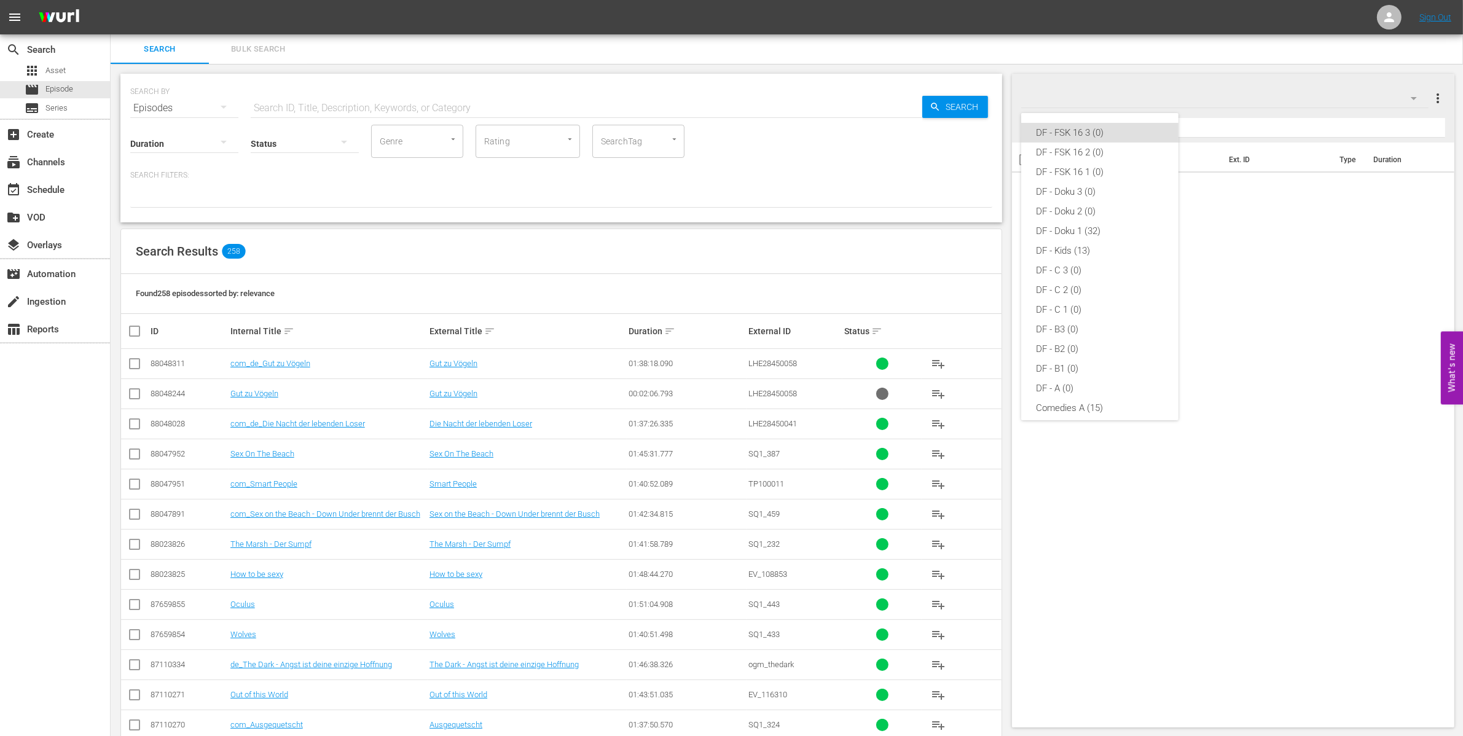
click at [1441, 96] on div "DF - FSK 16 3 (0) DF - FSK 16 2 (0) DF - FSK 16 1 (0) DF - Doku 3 (0) DF - Doku…" at bounding box center [731, 368] width 1463 height 736
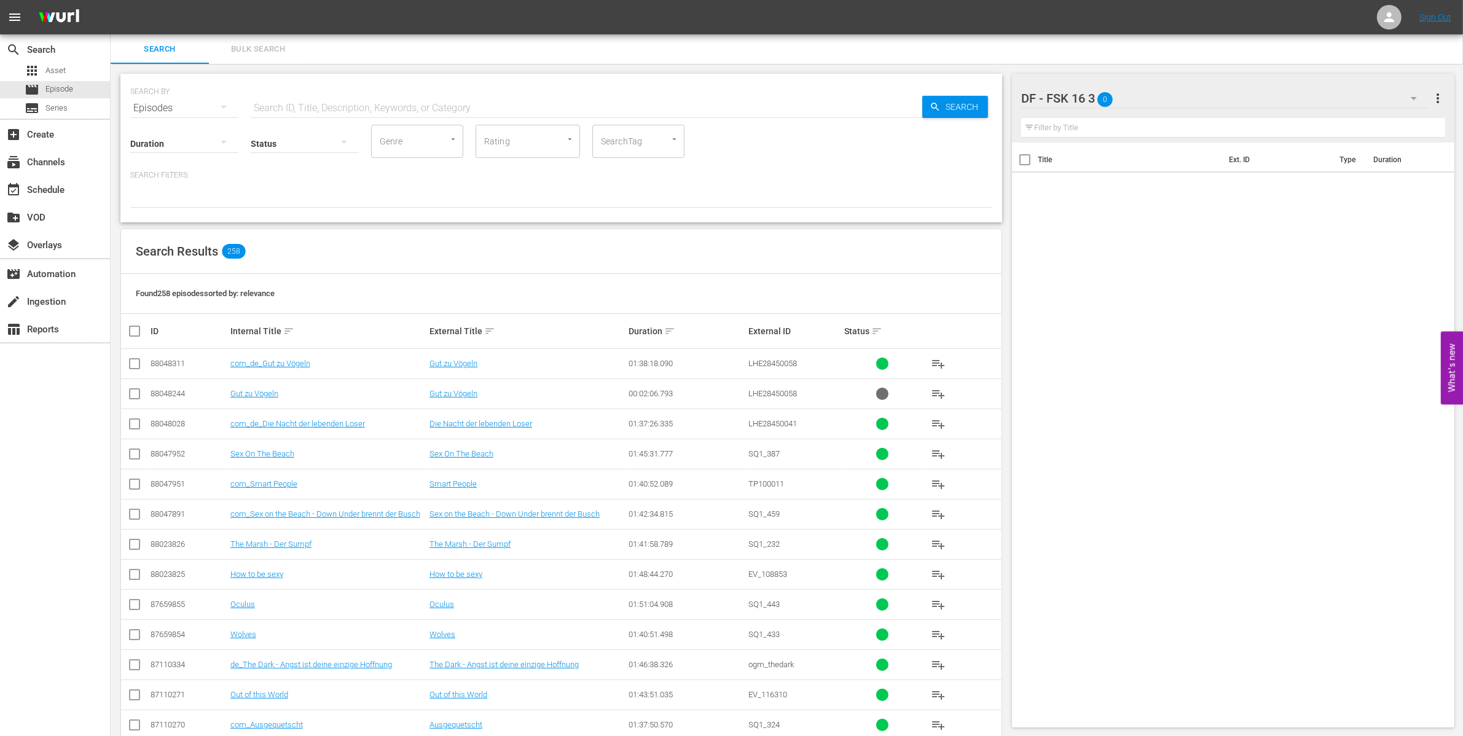
click at [1437, 96] on span "more_vert" at bounding box center [1437, 98] width 15 height 15
click at [1344, 100] on div "Add New Workspace" at bounding box center [1358, 99] width 144 height 22
click at [1103, 91] on div at bounding box center [1125, 99] width 209 height 31
click at [1103, 91] on input "New Workspace Wed Sep 24 2025 10:51:17 GMT+0000" at bounding box center [1227, 98] width 413 height 29
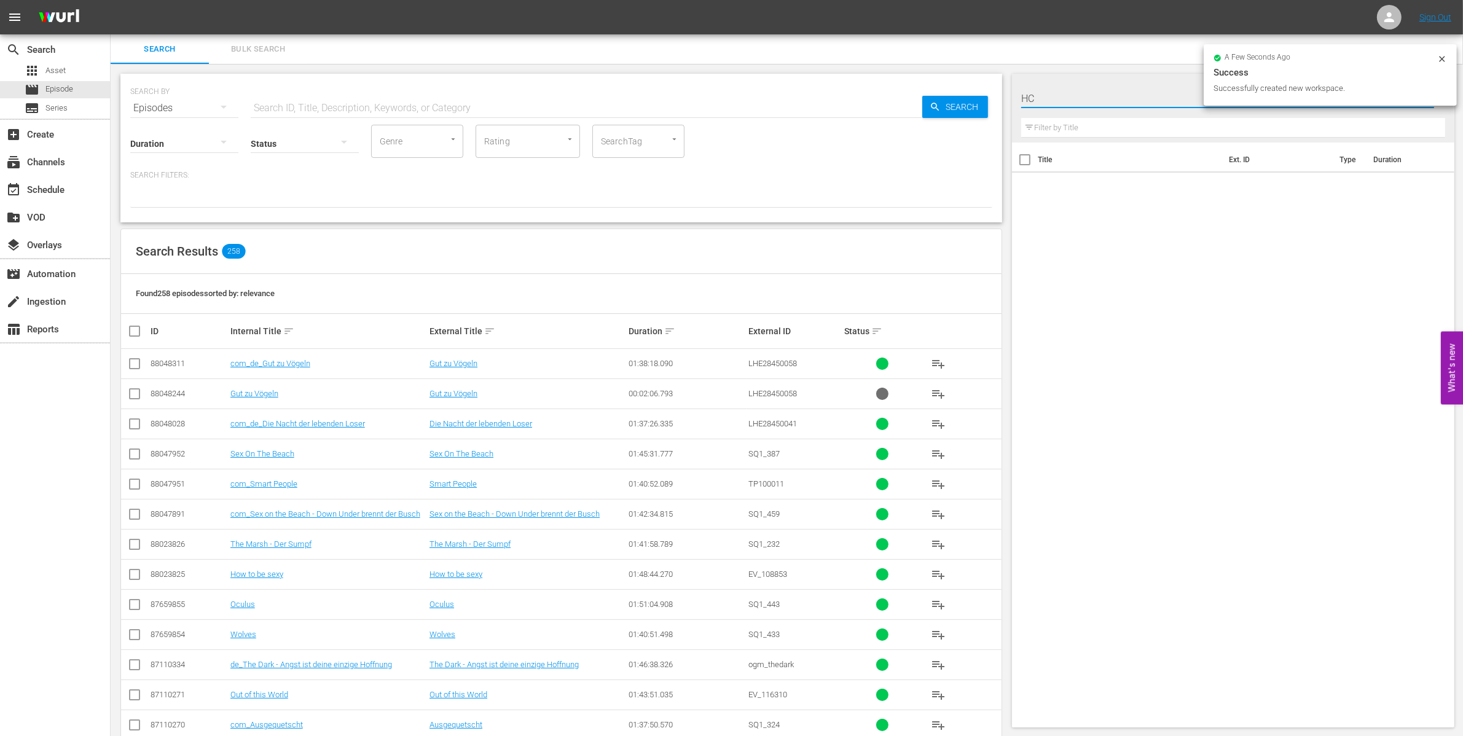
type input "HC"
click at [1033, 96] on div at bounding box center [1057, 99] width 73 height 31
drag, startPoint x: 1068, startPoint y: 97, endPoint x: 909, endPoint y: 98, distance: 158.5
click at [909, 98] on div "Search Bulk Search SEARCH BY Search By Episodes Search ID, Title, Description, …" at bounding box center [787, 518] width 1352 height 969
click at [1041, 101] on input "HC FSK 16 A" at bounding box center [1227, 98] width 413 height 29
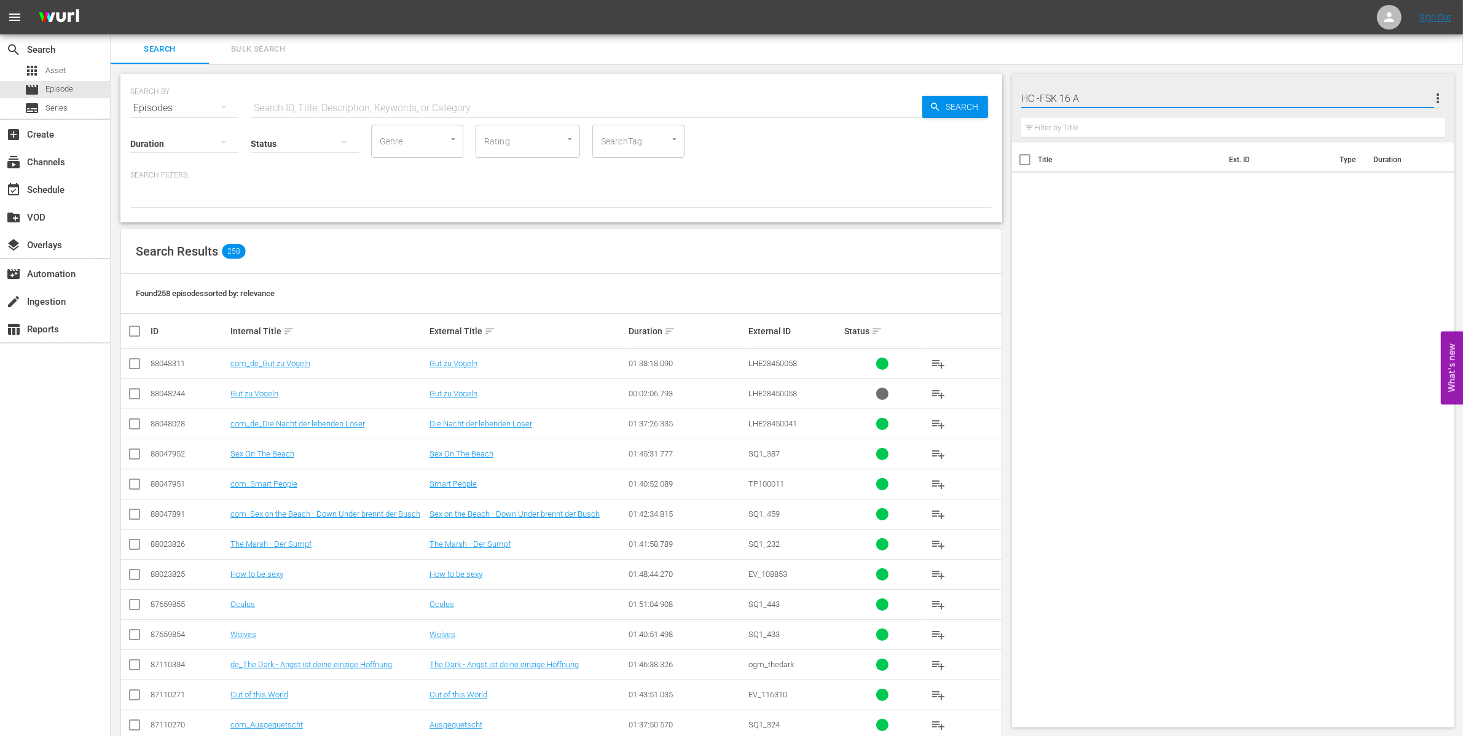
type input "HC - FSK 16 A"
drag, startPoint x: 1075, startPoint y: 95, endPoint x: 941, endPoint y: 94, distance: 133.9
click at [941, 94] on div "Search Bulk Search SEARCH BY Search By Episodes Search ID, Title, Description, …" at bounding box center [787, 518] width 1352 height 969
click at [1334, 346] on div "Title Ext. ID Type Duration" at bounding box center [1233, 433] width 442 height 580
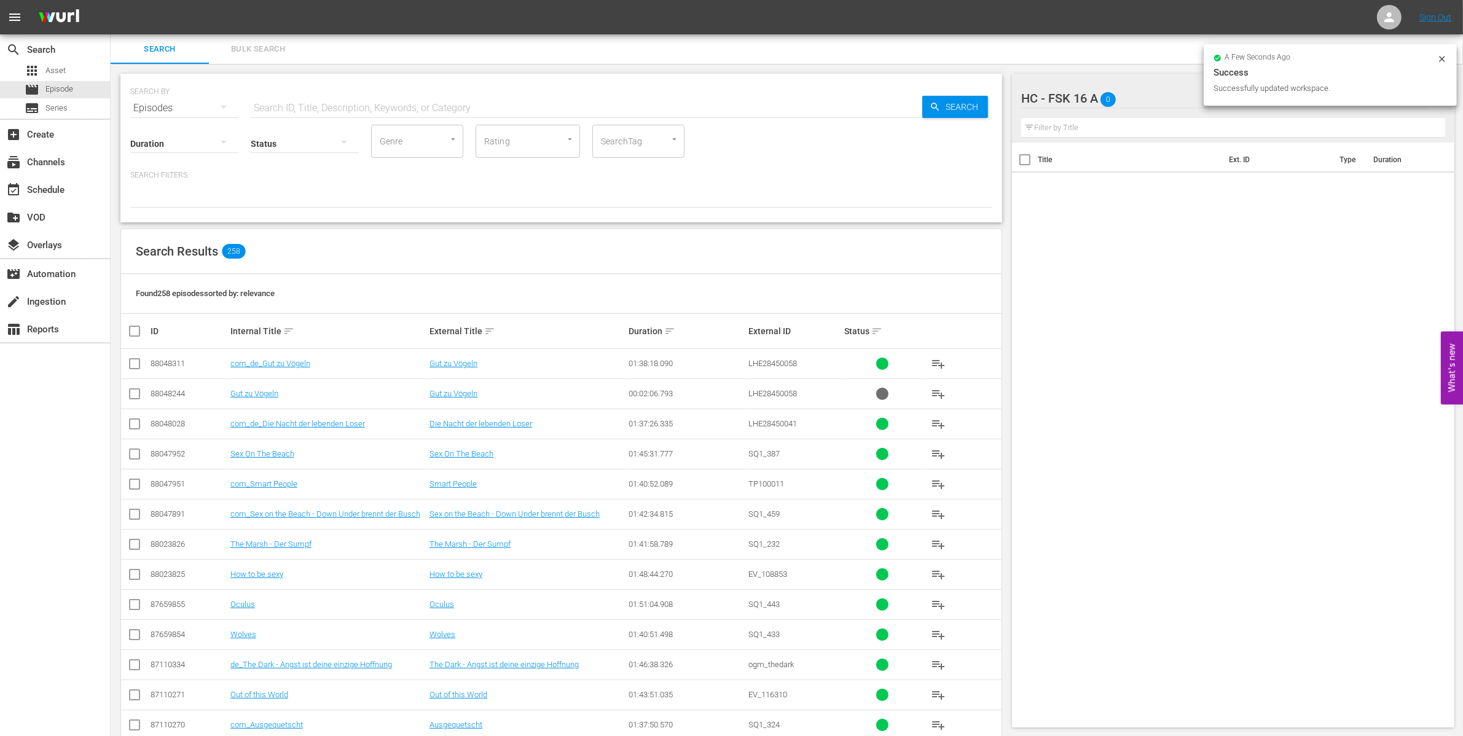
click at [1443, 54] on icon at bounding box center [1442, 59] width 10 height 10
click at [1414, 98] on icon "button" at bounding box center [1413, 98] width 6 height 3
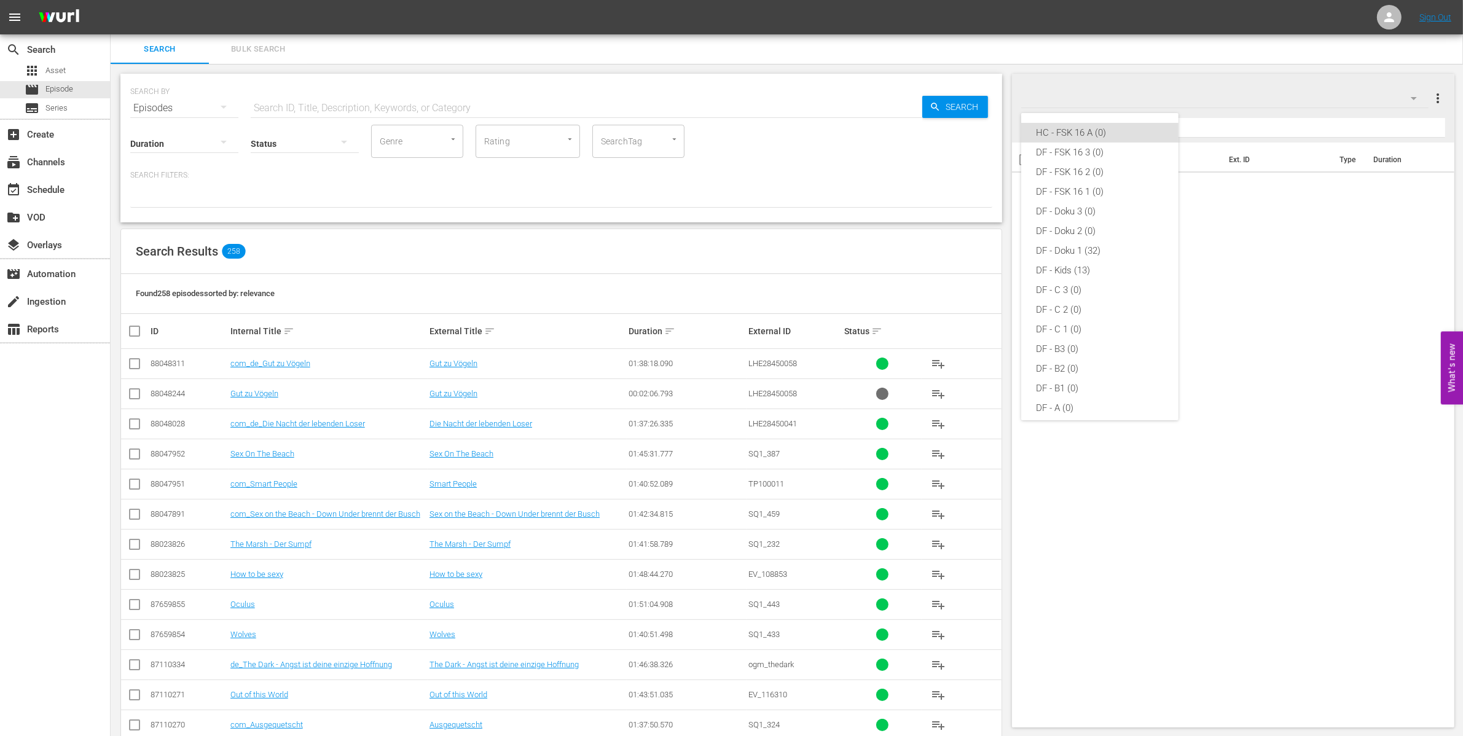
click at [1429, 100] on div "HC - FSK 16 A (0) DF - FSK 16 3 (0) DF - FSK 16 2 (0) DF - FSK 16 1 (0) DF - Do…" at bounding box center [731, 368] width 1463 height 736
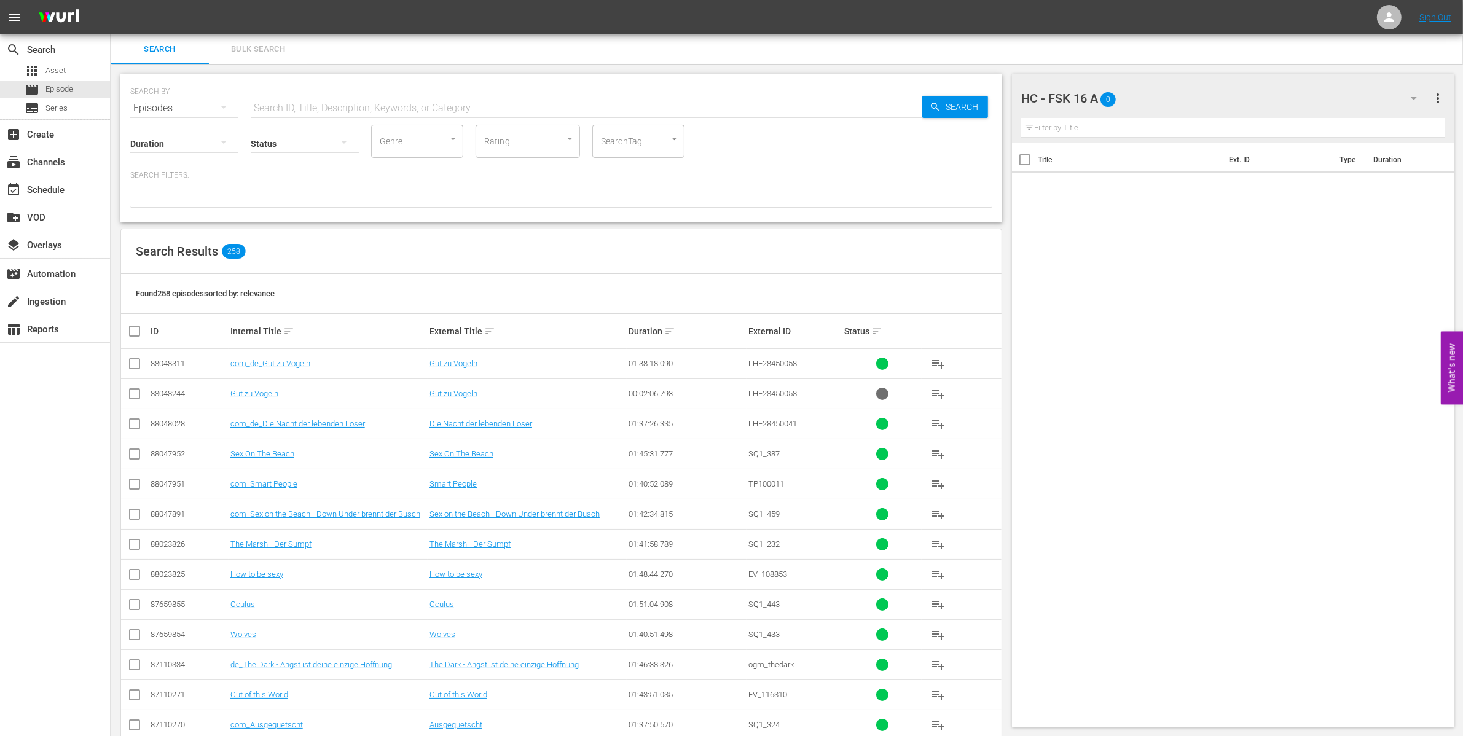
click at [1442, 93] on div "HC - FSK 16 A (0) DF - FSK 16 3 (0) DF - FSK 16 2 (0) DF - FSK 16 1 (0) DF - Do…" at bounding box center [731, 368] width 1463 height 736
click at [1439, 93] on span "more_vert" at bounding box center [1437, 98] width 15 height 15
click at [1329, 93] on div "Add New Workspace" at bounding box center [1358, 99] width 144 height 22
click at [1081, 97] on div at bounding box center [1125, 99] width 209 height 31
click at [1082, 97] on input "New Workspace Wed Sep 24 2025 10:51:47 GMT+0000" at bounding box center [1227, 98] width 413 height 29
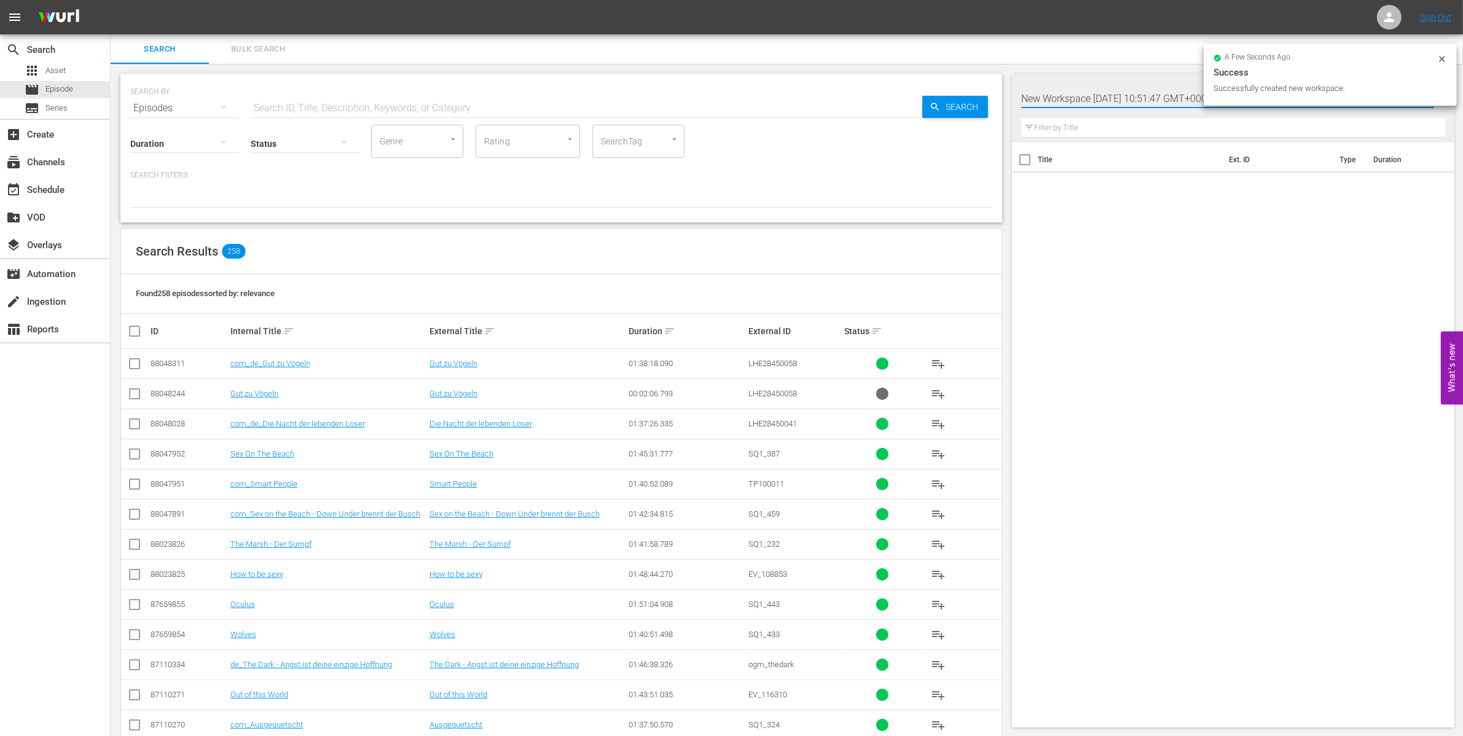
click at [1082, 97] on input "New Workspace Wed Sep 24 2025 10:51:47 GMT+0000" at bounding box center [1227, 98] width 413 height 29
type input "HC - FSK 16 B"
click at [1265, 315] on div "Title Ext. ID Type Duration" at bounding box center [1233, 433] width 442 height 580
click at [1093, 96] on div at bounding box center [1078, 99] width 114 height 31
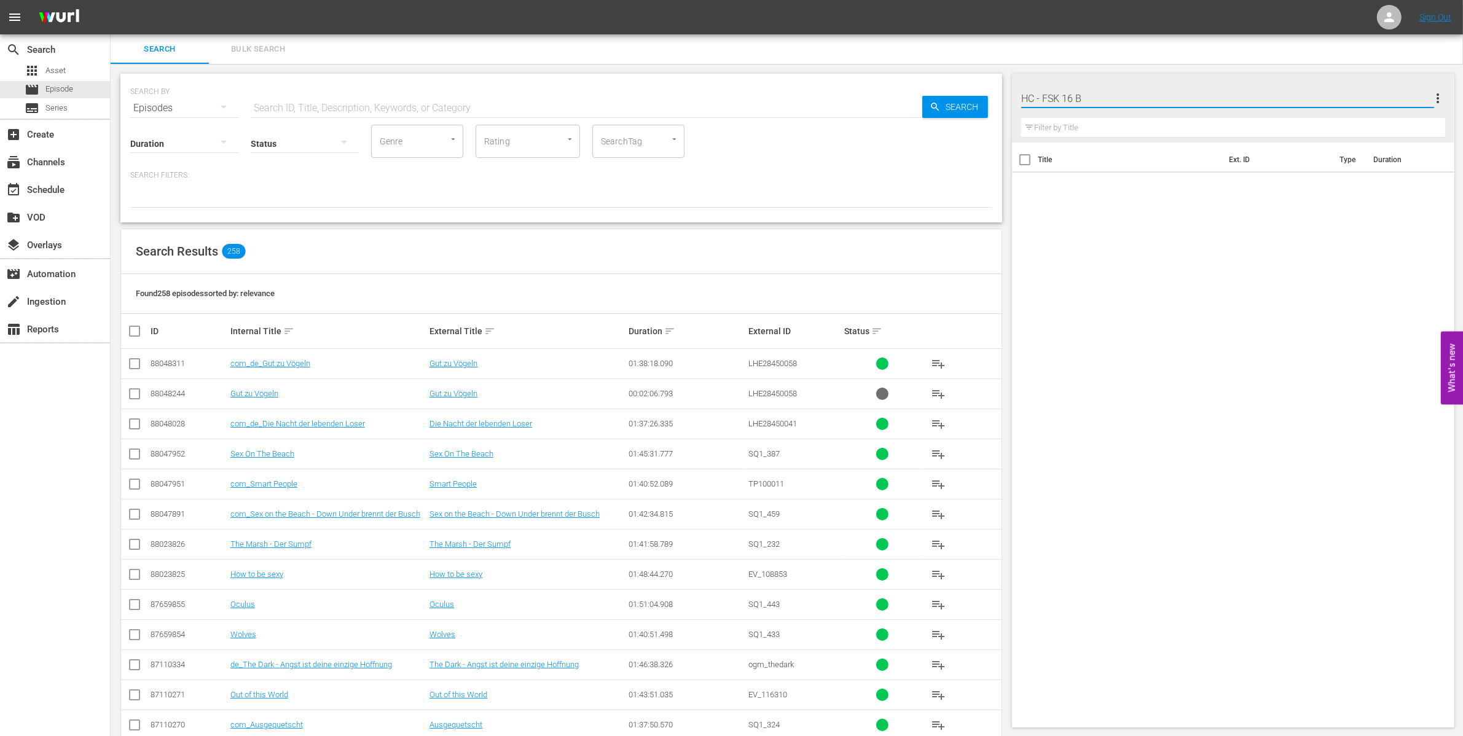
type input "HC - FSK 16 B1"
drag, startPoint x: 1080, startPoint y: 96, endPoint x: 920, endPoint y: 92, distance: 159.8
click at [939, 94] on div "Search Bulk Search SEARCH BY Search By Episodes Search ID, Title, Description, …" at bounding box center [787, 518] width 1352 height 969
click at [1295, 419] on div "Title Ext. ID Type Duration" at bounding box center [1233, 433] width 442 height 580
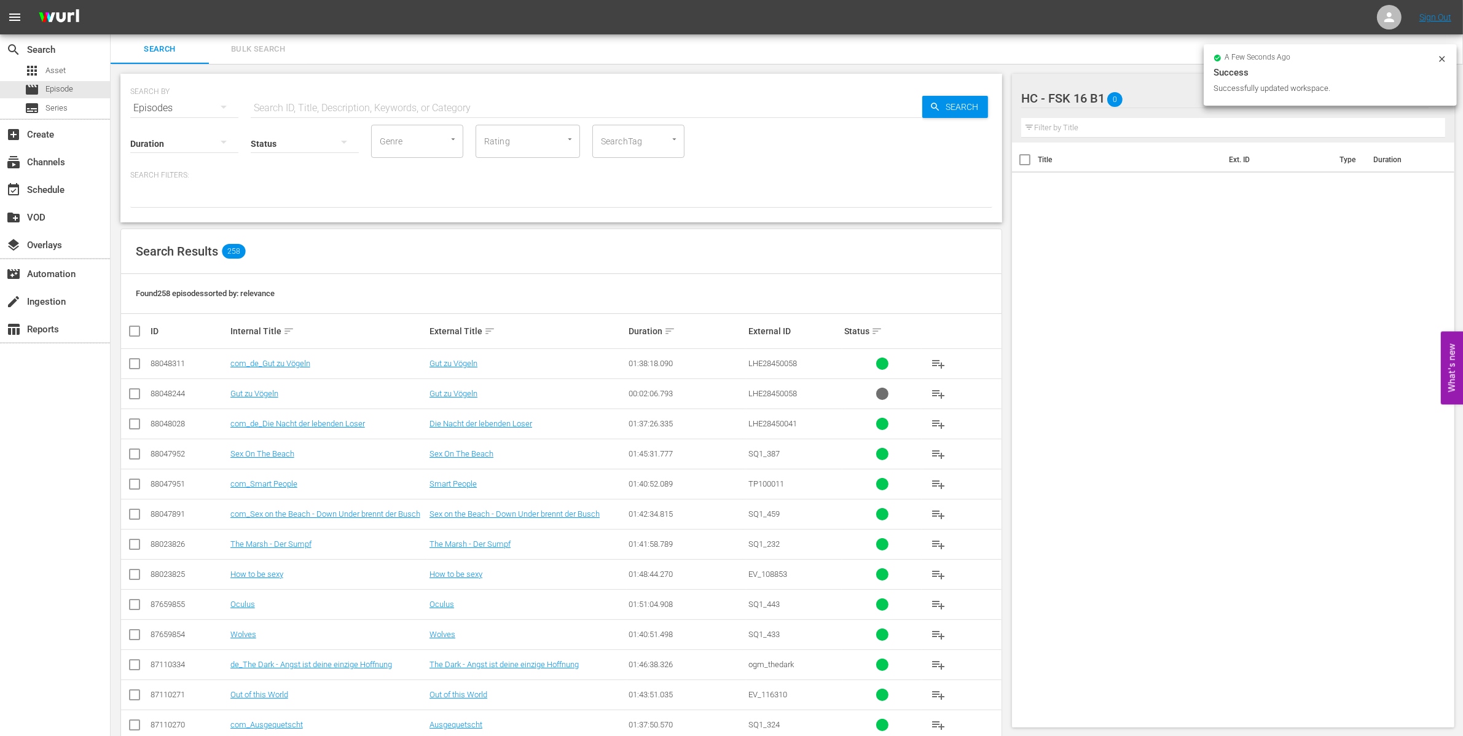
click at [1351, 270] on div "Title Ext. ID Type Duration" at bounding box center [1233, 433] width 442 height 580
click at [1445, 54] on icon at bounding box center [1442, 59] width 10 height 10
click at [1438, 89] on button "more_vert" at bounding box center [1437, 98] width 15 height 29
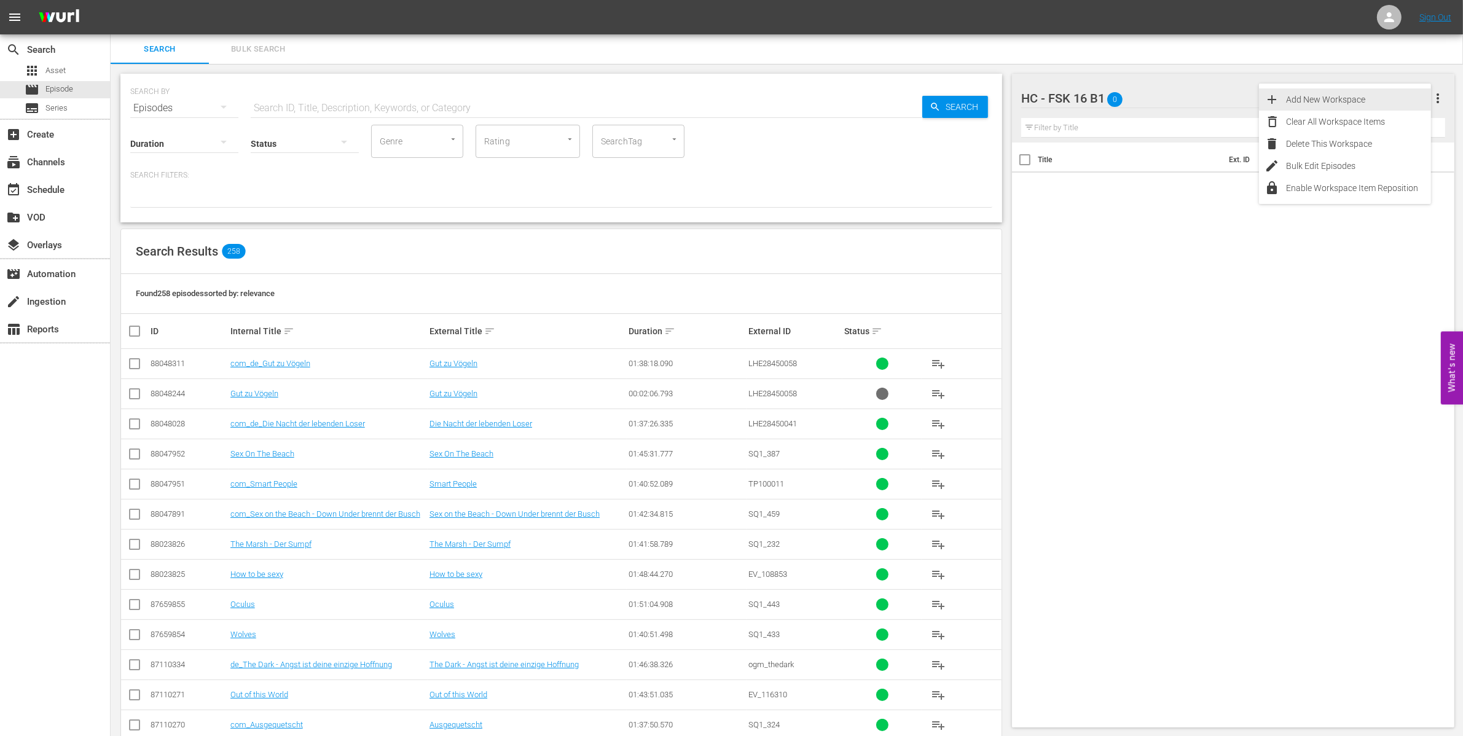
click at [1365, 95] on div "Add New Workspace" at bounding box center [1358, 99] width 144 height 22
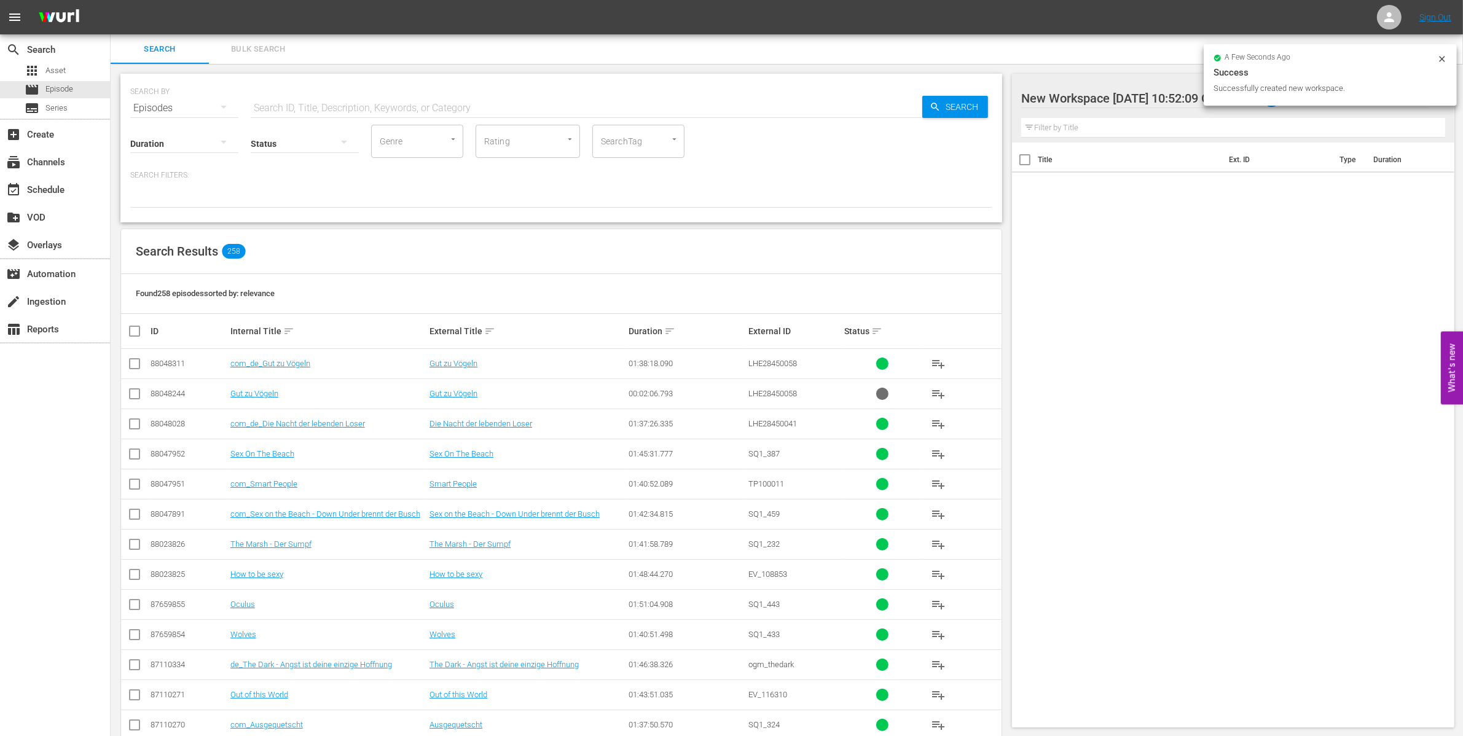
click at [1131, 96] on div at bounding box center [1125, 99] width 209 height 31
click at [1131, 96] on input "New Workspace Wed Sep 24 2025 10:52:09 GMT+0000" at bounding box center [1227, 98] width 413 height 29
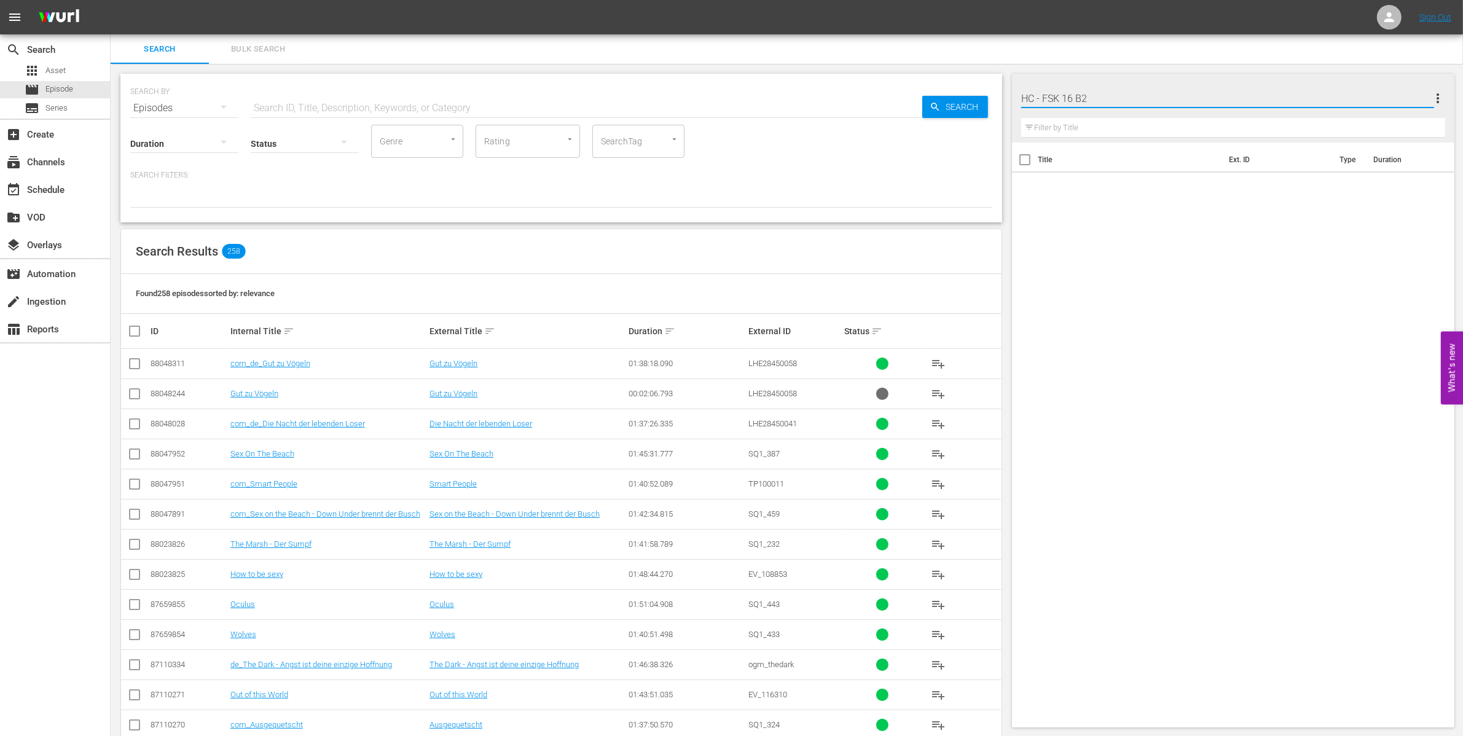
type input "HC - FSK 16 B2"
drag, startPoint x: 1439, startPoint y: 96, endPoint x: 1433, endPoint y: 97, distance: 6.2
click at [1438, 96] on span "more_vert" at bounding box center [1437, 98] width 15 height 15
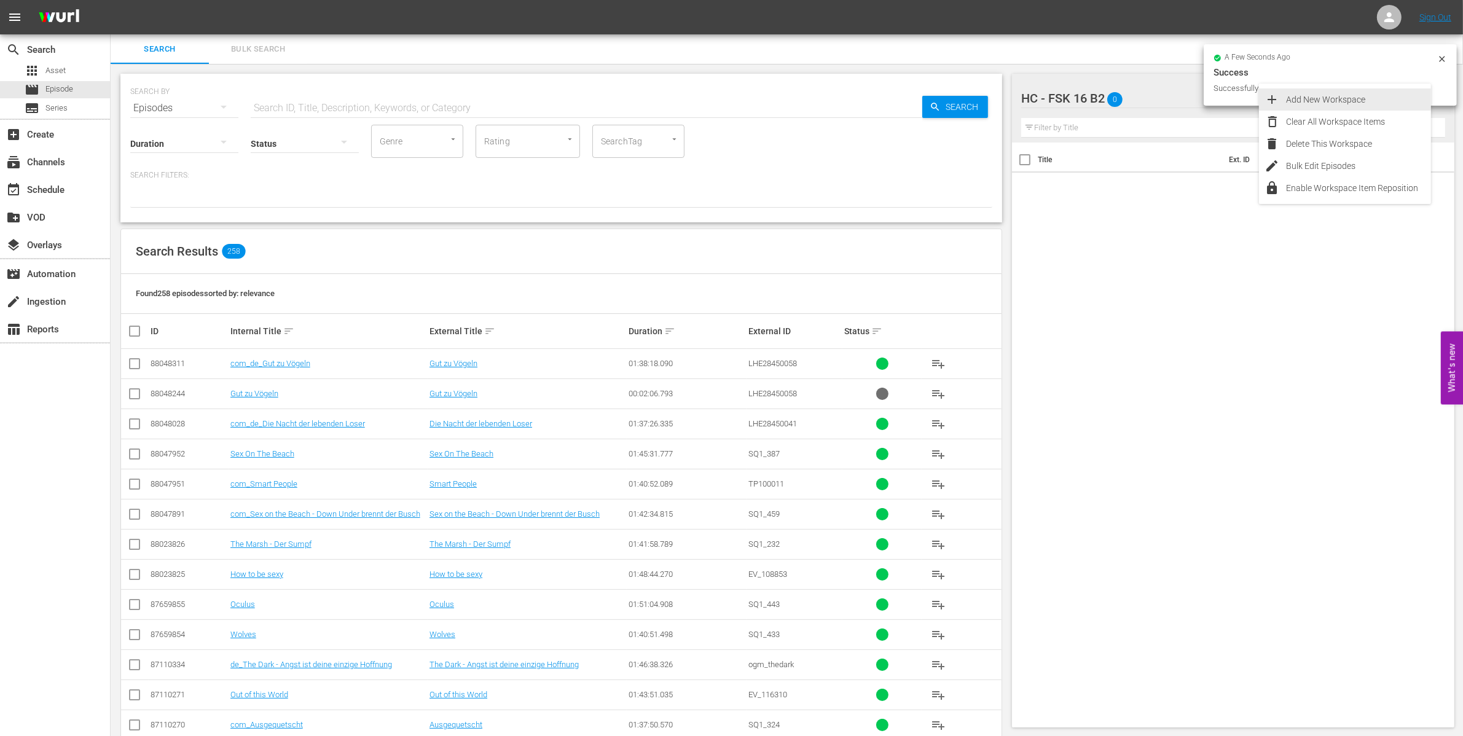
click at [1337, 97] on div "Add New Workspace" at bounding box center [1358, 99] width 144 height 22
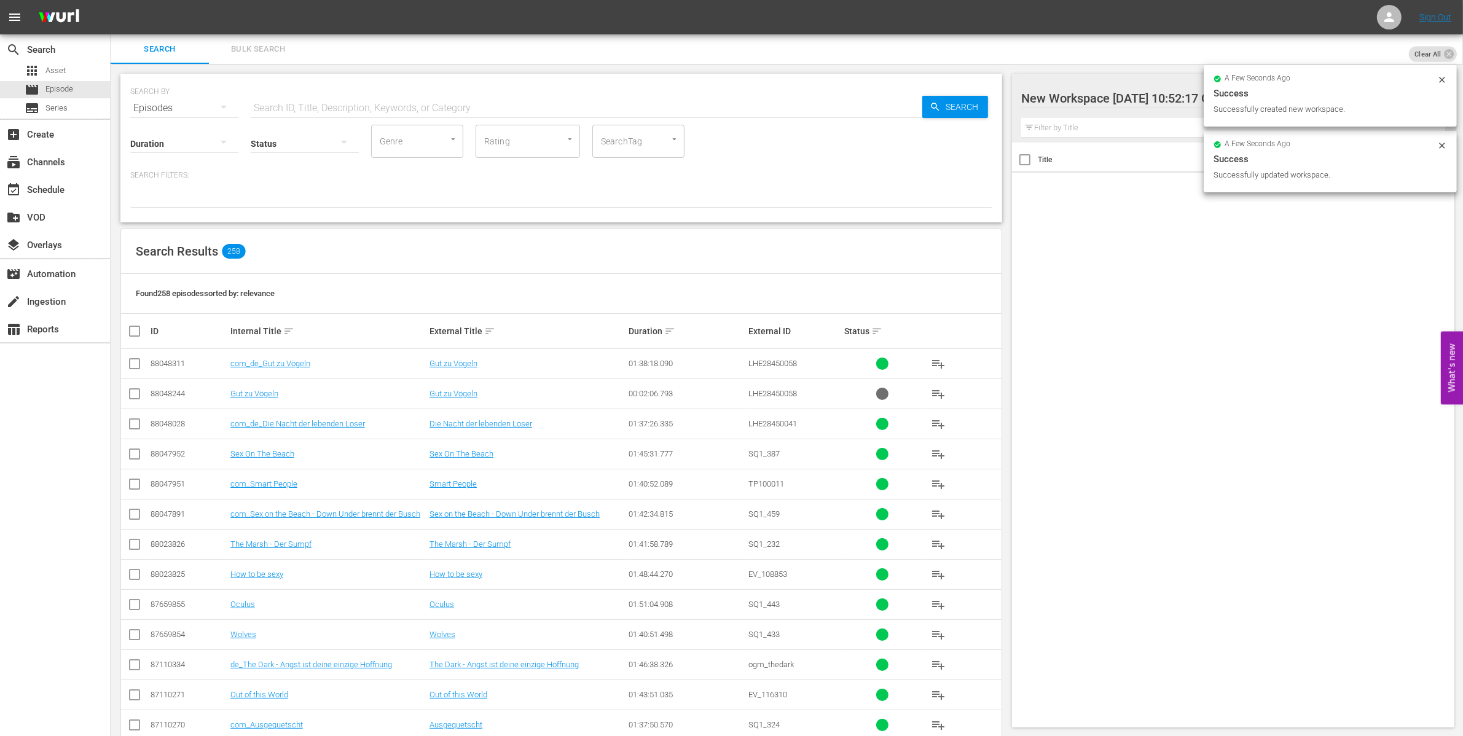
click at [1118, 89] on div at bounding box center [1125, 99] width 209 height 31
click at [1114, 91] on input "New Workspace Wed Sep 24 2025 10:52:17 GMT+0000HC - FSK 16 B" at bounding box center [1227, 98] width 413 height 29
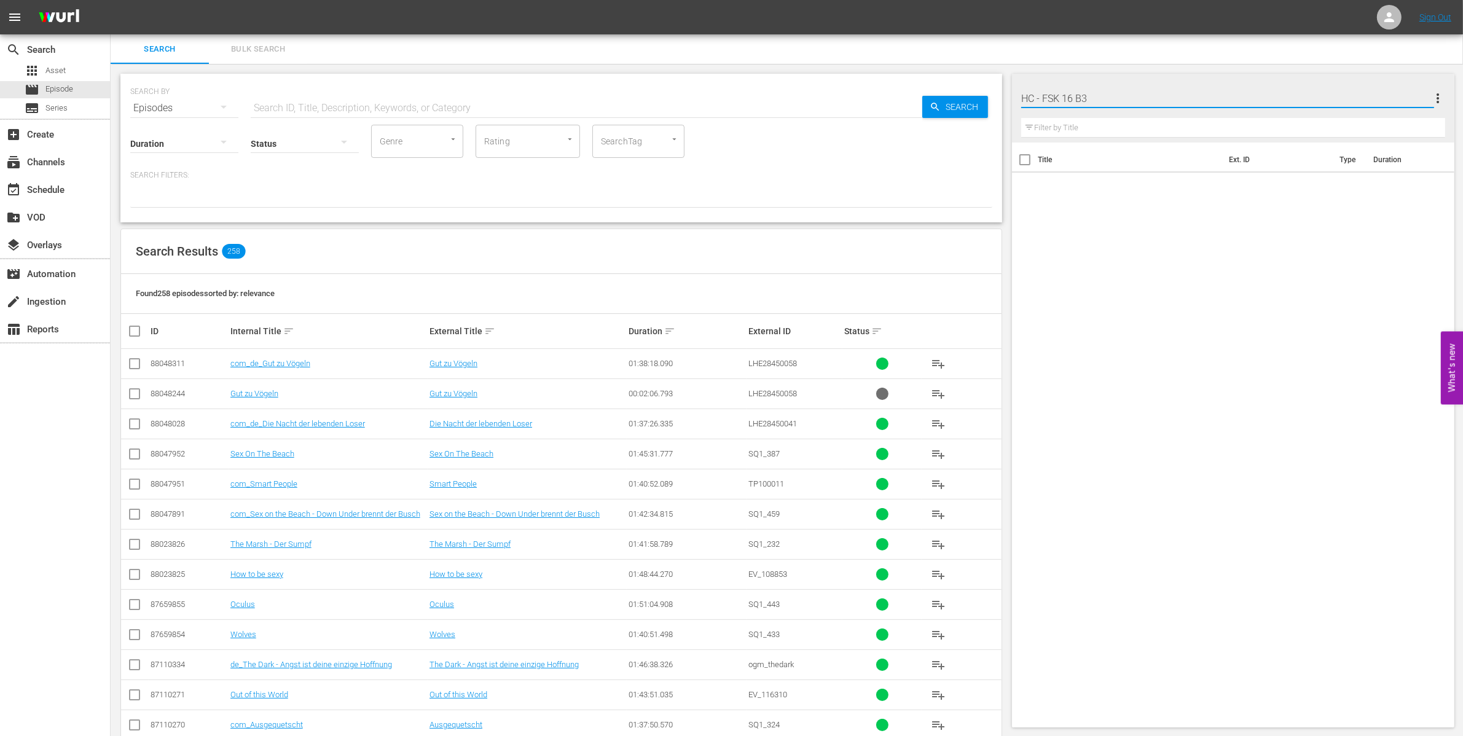
type input "HC - FSK 16 B3"
drag, startPoint x: 1232, startPoint y: 278, endPoint x: 1240, endPoint y: 268, distance: 12.7
click at [1236, 274] on div "Title Ext. ID Type Duration" at bounding box center [1233, 433] width 442 height 580
click at [1436, 94] on span "more_vert" at bounding box center [1437, 98] width 15 height 15
click at [1359, 100] on div "Add New Workspace" at bounding box center [1358, 99] width 144 height 22
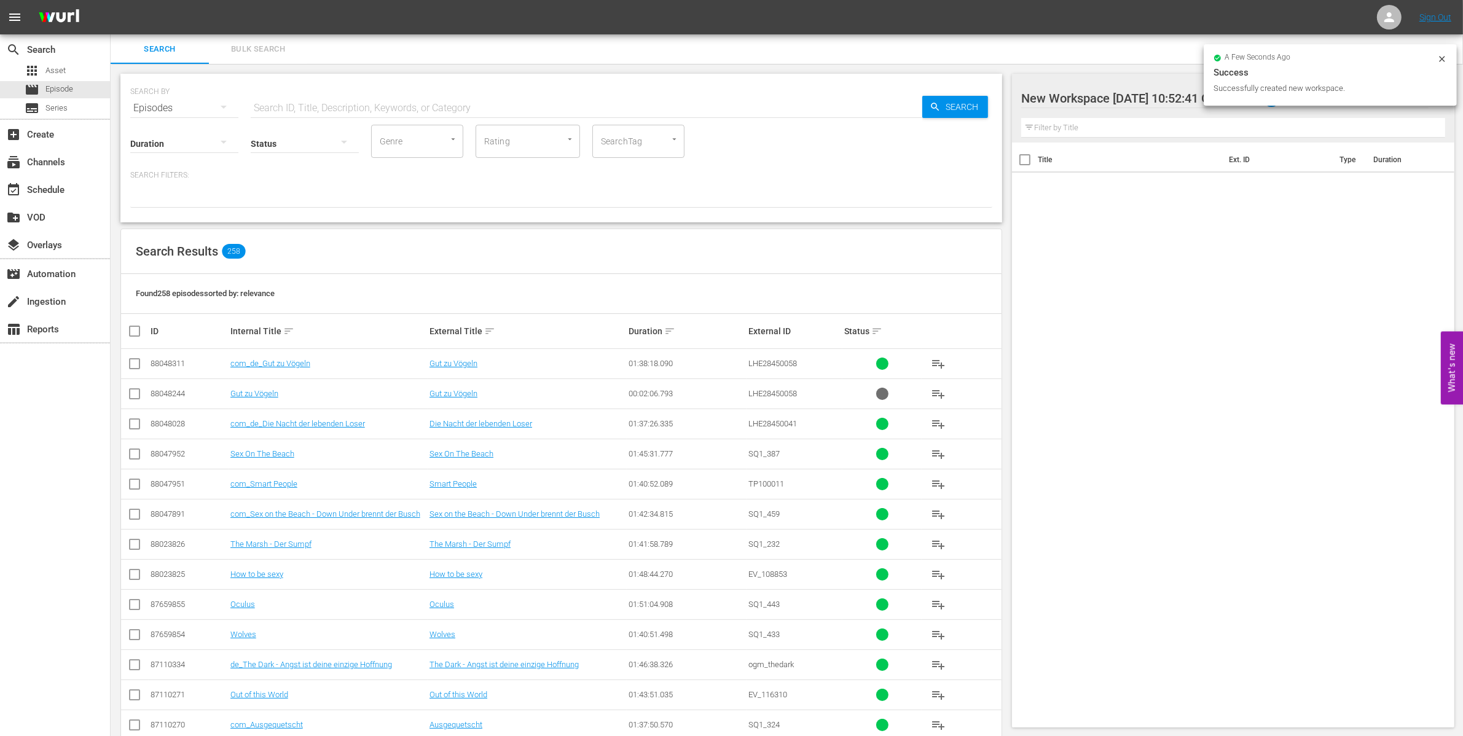
click at [1058, 96] on div at bounding box center [1125, 99] width 209 height 31
click at [1058, 96] on input "New Workspace Wed Sep 24 2025 10:52:41 GMT+0000" at bounding box center [1227, 98] width 413 height 29
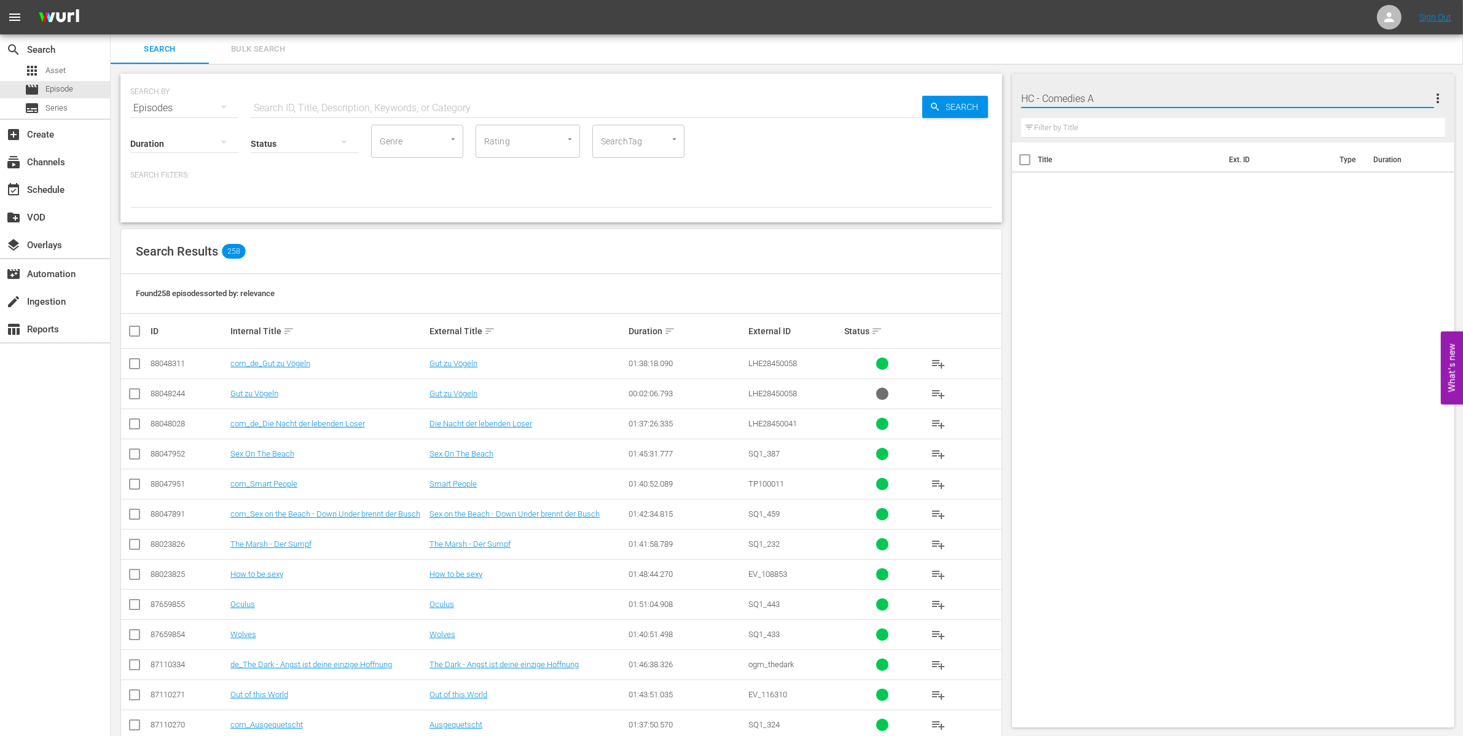
type input "HC - Comedies A"
click at [1437, 100] on span "more_vert" at bounding box center [1437, 98] width 15 height 15
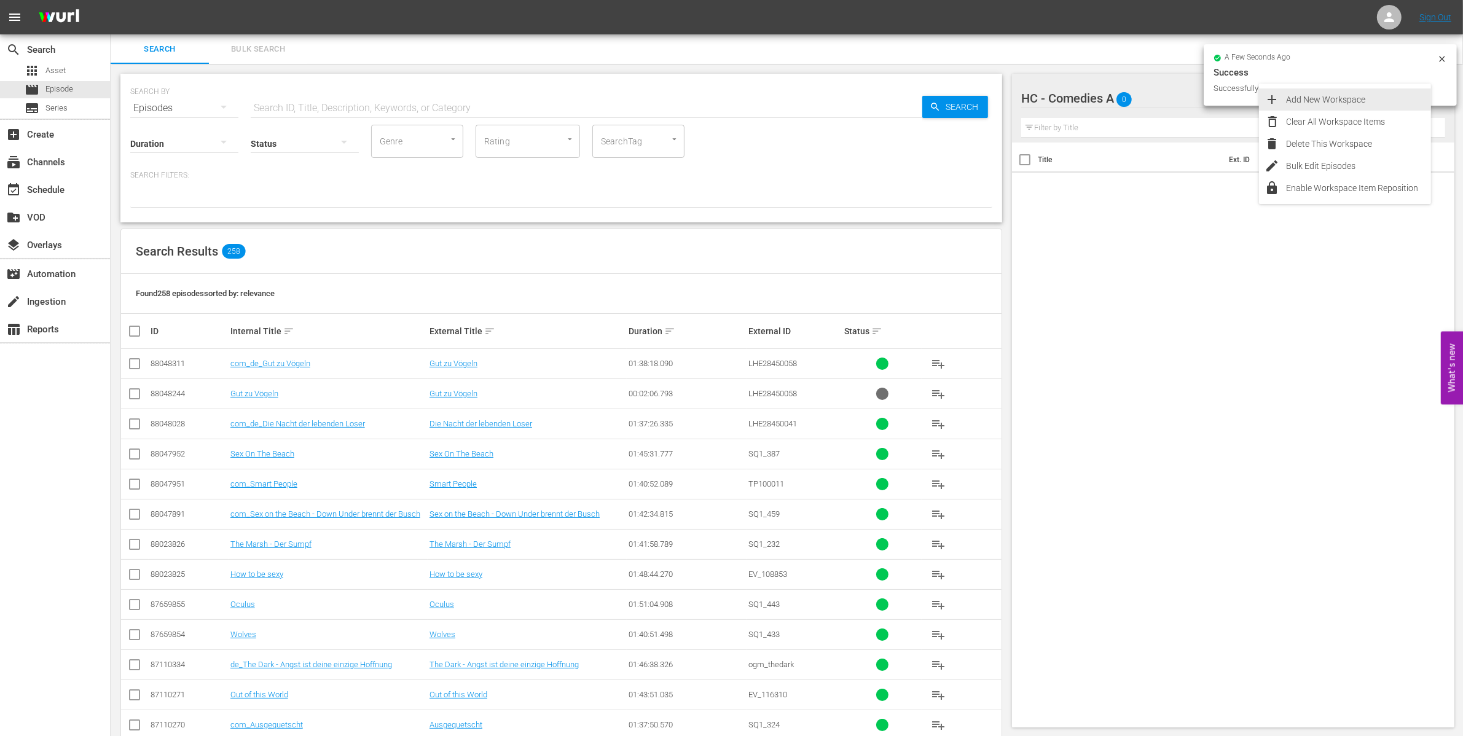
click at [1335, 97] on div "Add New Workspace" at bounding box center [1358, 99] width 144 height 22
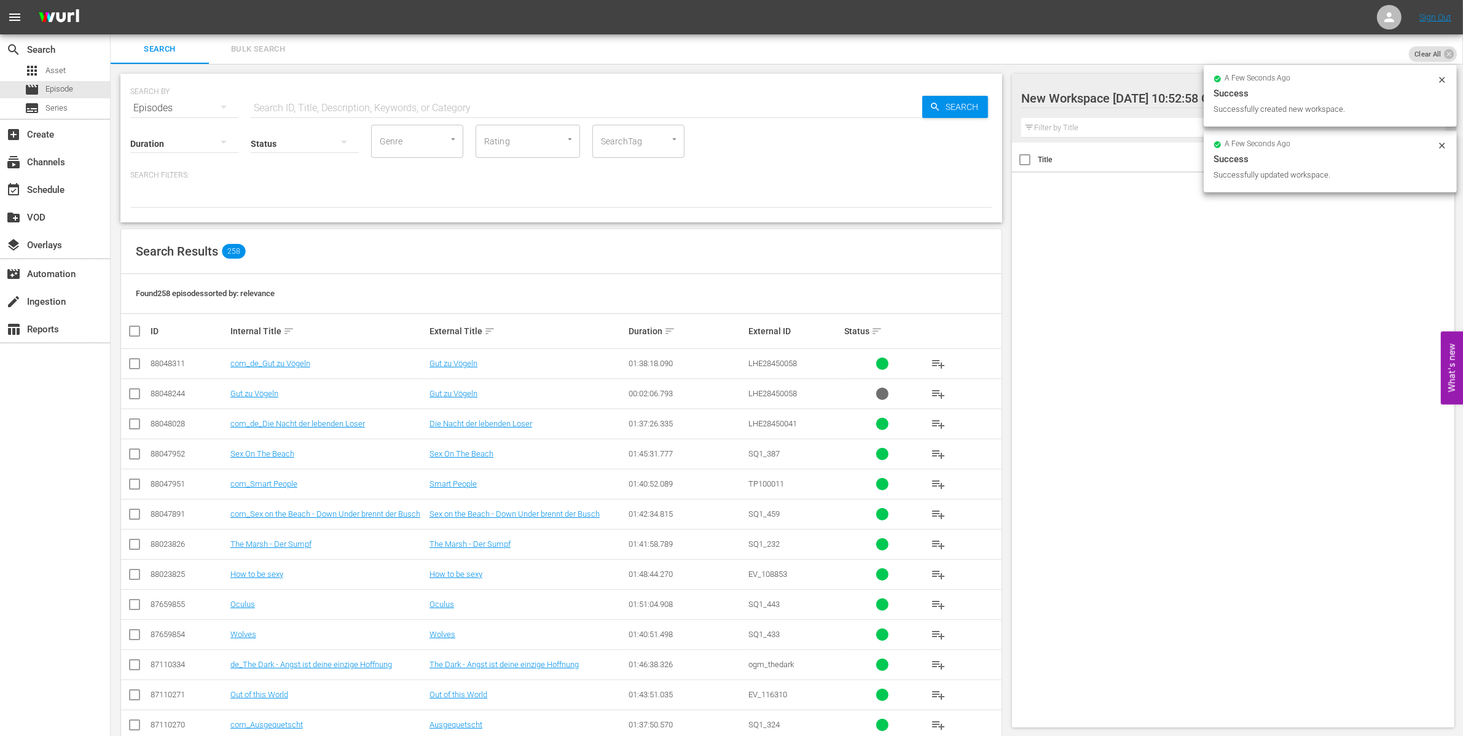
click at [1078, 96] on div at bounding box center [1125, 99] width 209 height 31
click at [1078, 96] on input "New Workspace Wed Sep 24 2025 10:52:58 GMT+0000" at bounding box center [1227, 98] width 413 height 29
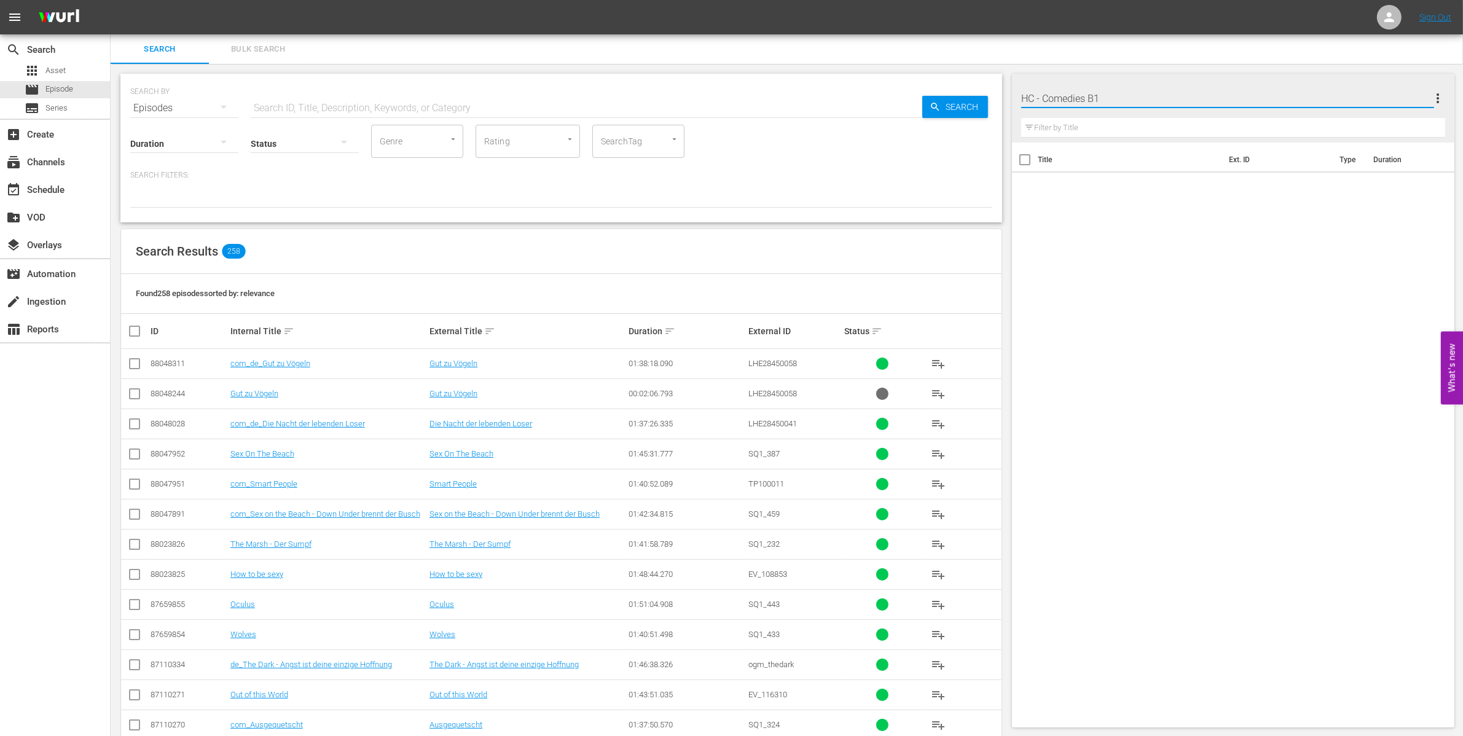
type input "HC - Comedies B1"
drag, startPoint x: 1143, startPoint y: 97, endPoint x: 914, endPoint y: 93, distance: 228.5
click at [926, 98] on div "Search Bulk Search SEARCH BY Search By Episodes Search ID, Title, Description, …" at bounding box center [787, 518] width 1352 height 969
click at [1439, 91] on span "more_vert" at bounding box center [1437, 98] width 15 height 15
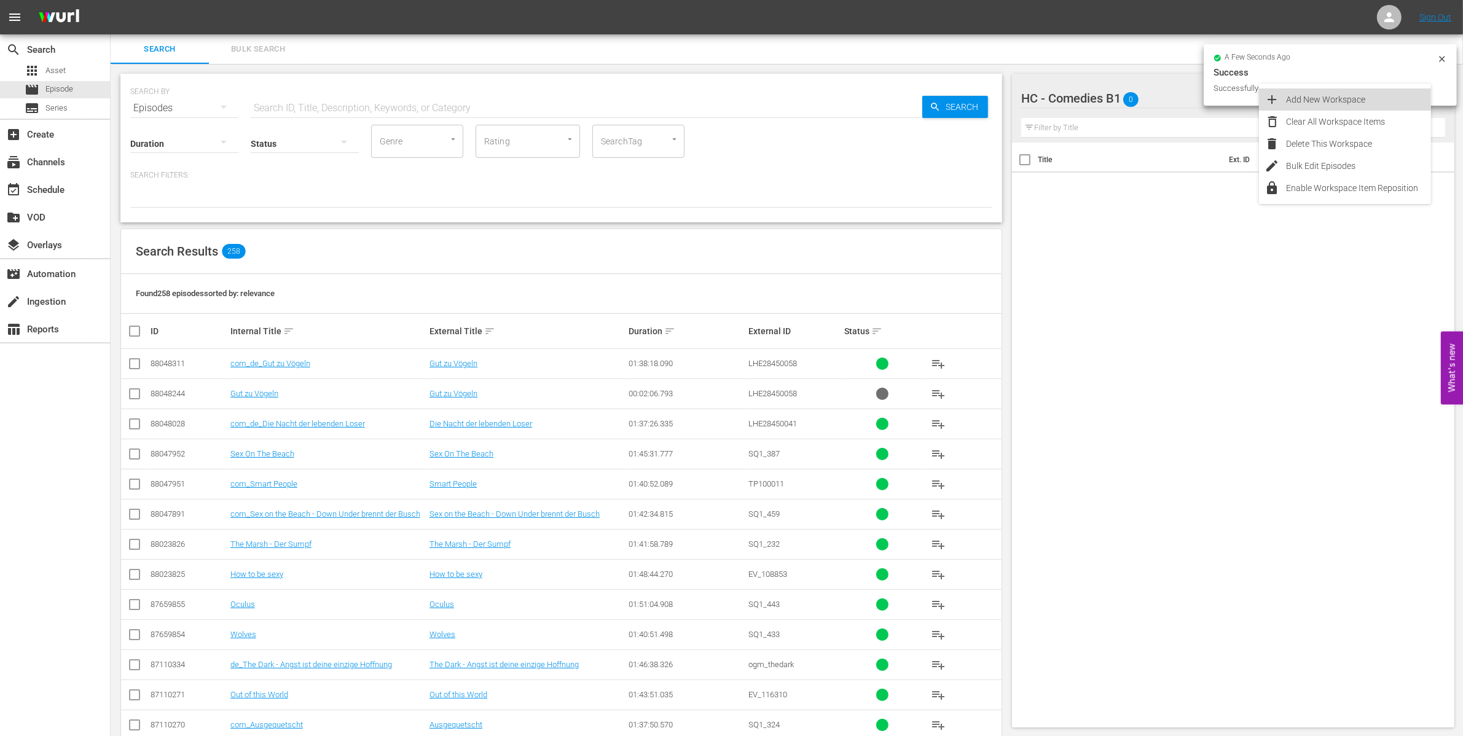
click at [1378, 100] on div "Add New Workspace" at bounding box center [1358, 99] width 144 height 22
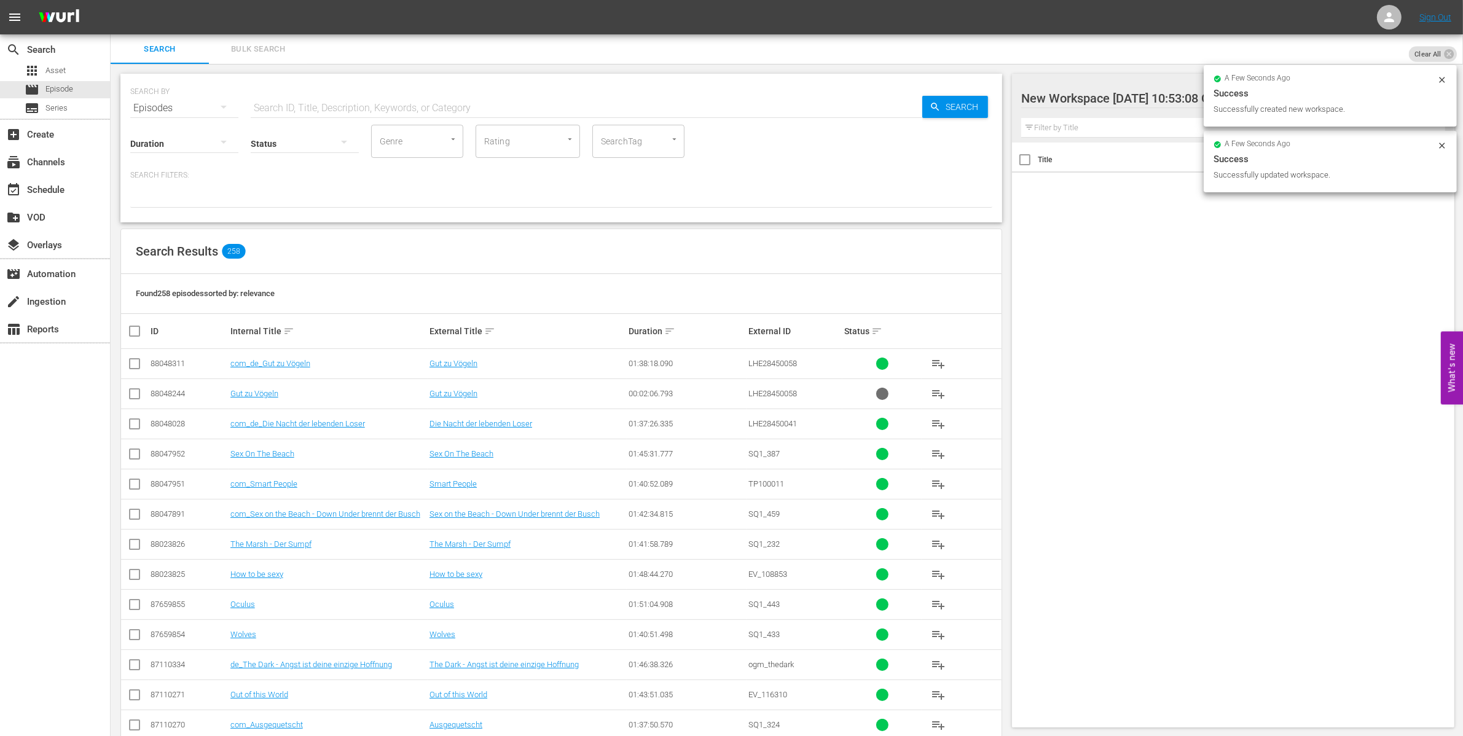
click at [1106, 98] on div at bounding box center [1125, 99] width 209 height 31
click at [1106, 98] on input "New Workspace Wed Sep 24 2025 10:53:08 GMT+0000" at bounding box center [1227, 98] width 413 height 29
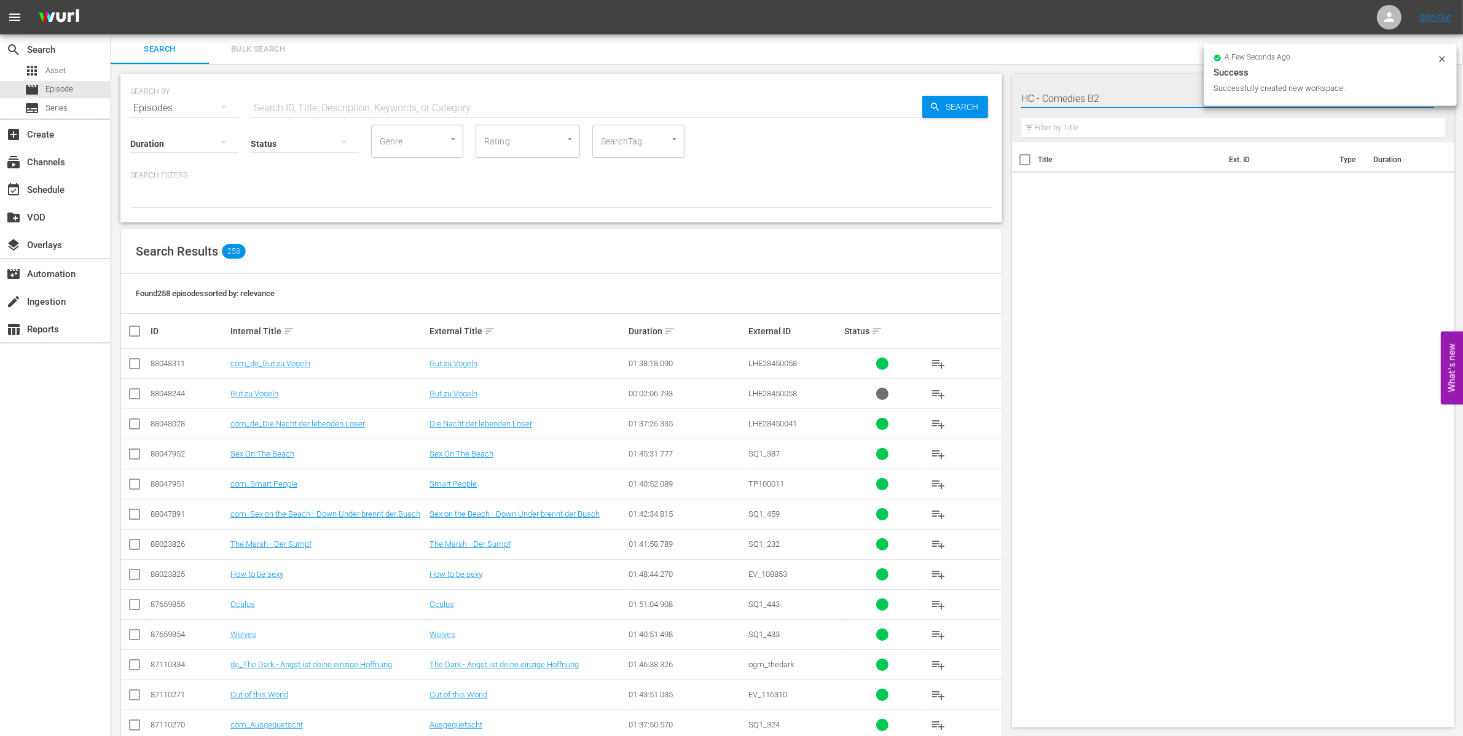
type input "HC - Comedies B2"
click at [1442, 90] on button "more_vert" at bounding box center [1437, 98] width 15 height 29
click at [1328, 94] on div "Add New Workspace" at bounding box center [1358, 99] width 144 height 22
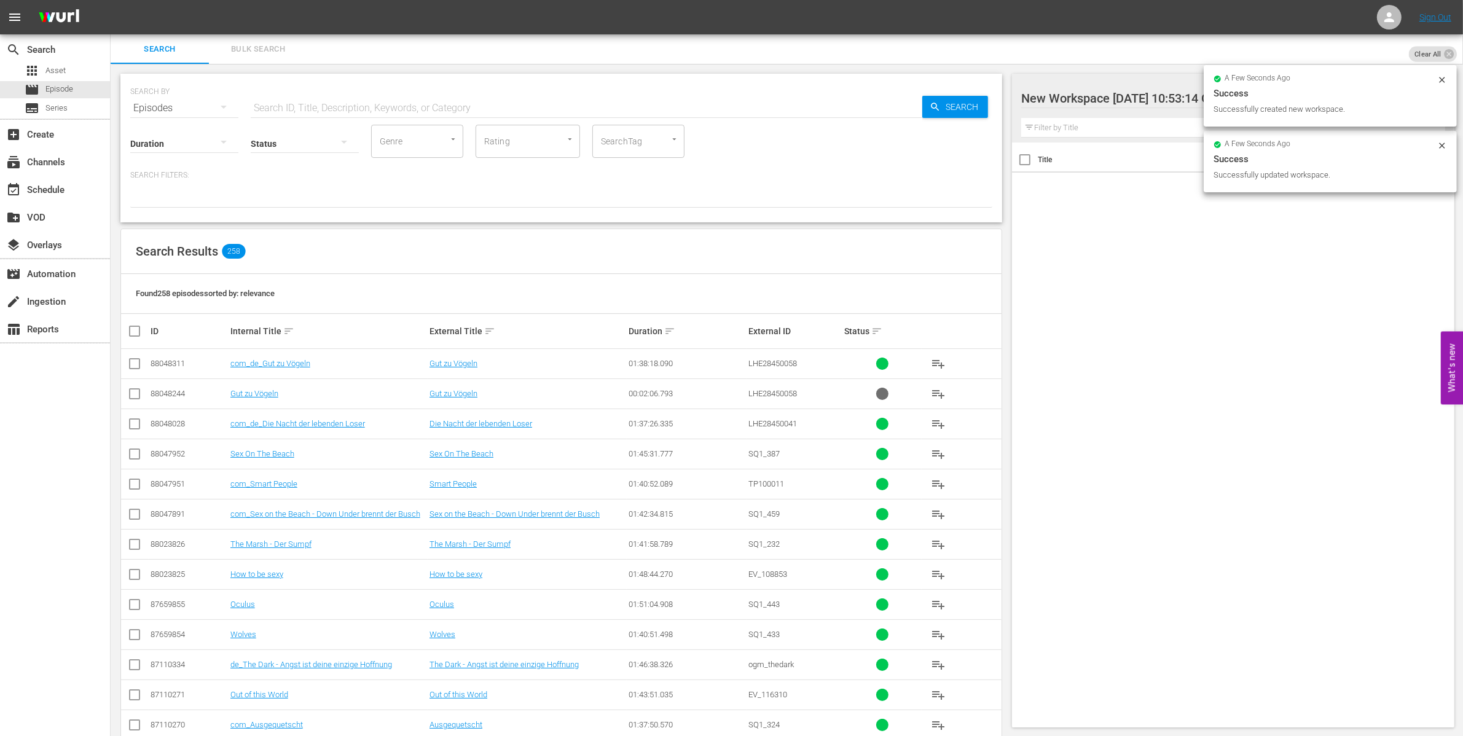
click at [1039, 98] on div at bounding box center [1125, 99] width 209 height 31
click at [1039, 98] on input "New Workspace Wed Sep 24 2025 10:53:14 GMT+0000" at bounding box center [1227, 98] width 413 height 29
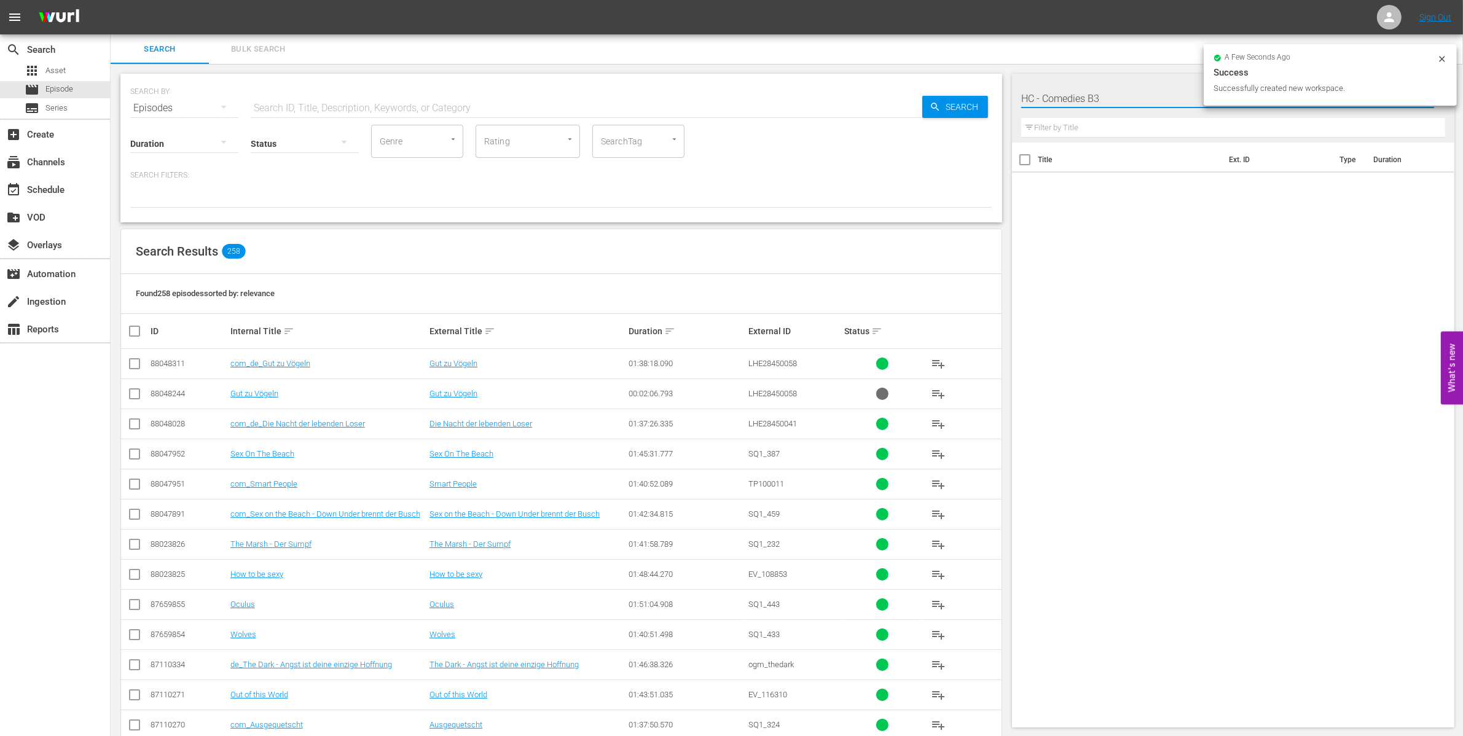
type input "HC - Comedies B3"
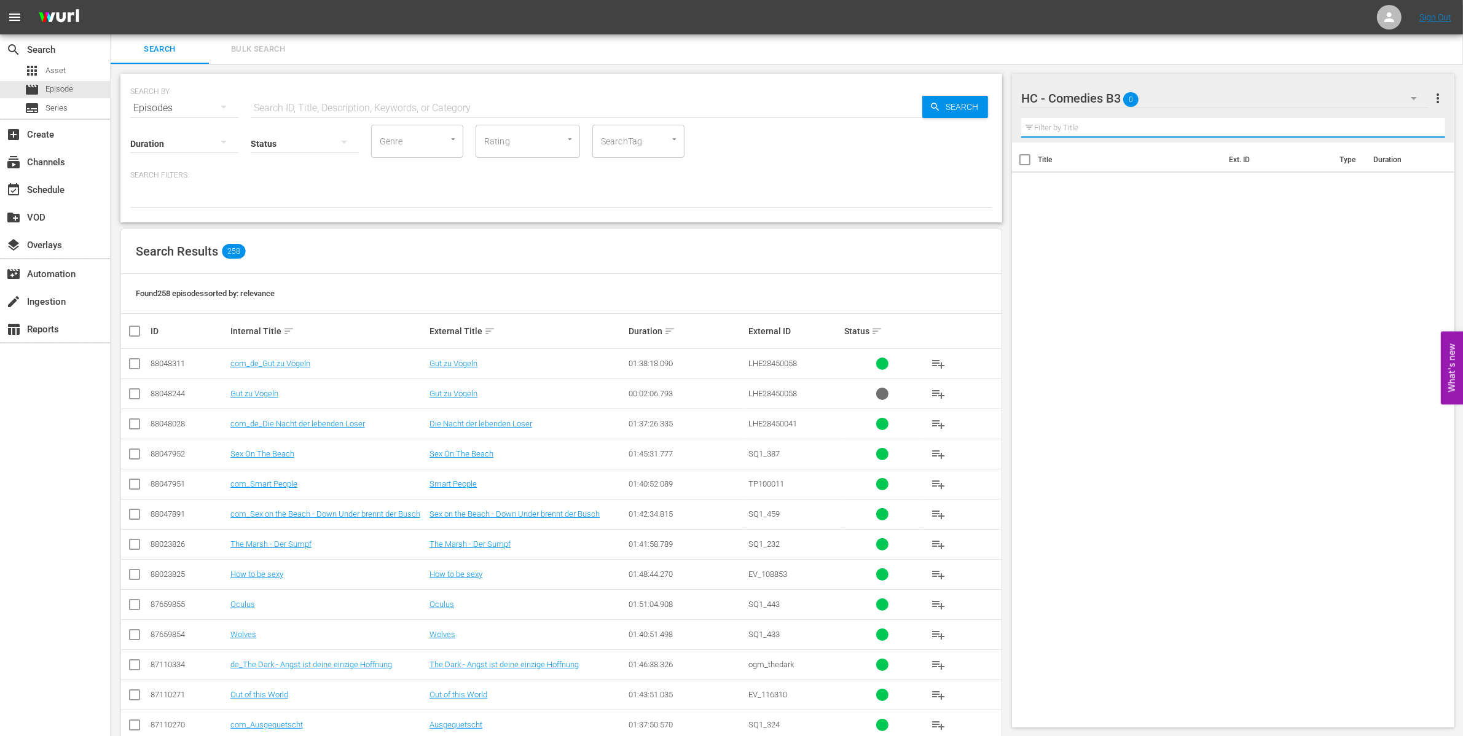
click at [1122, 132] on input "text" at bounding box center [1233, 128] width 424 height 20
click at [1413, 102] on icon "button" at bounding box center [1413, 98] width 15 height 15
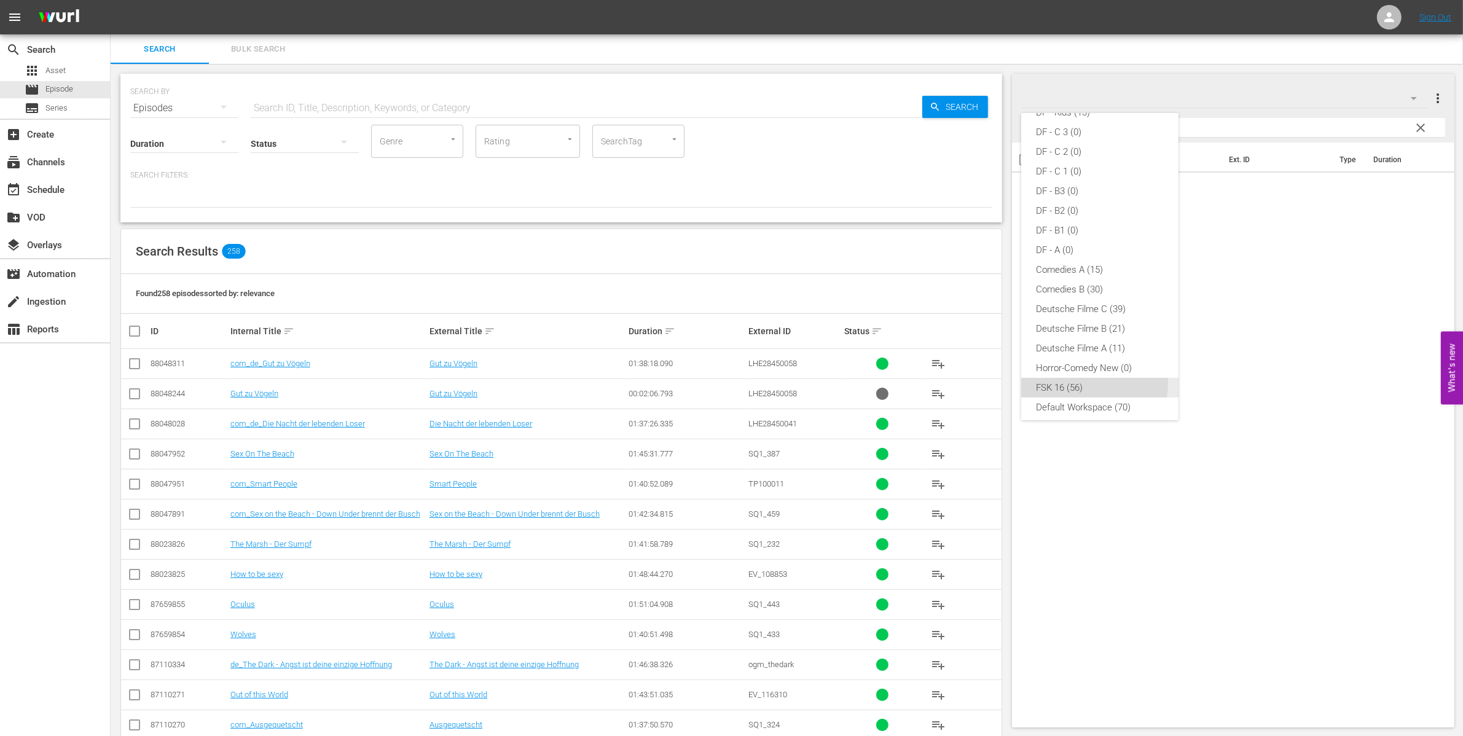
click at [1060, 381] on div "FSK 16 (56)" at bounding box center [1100, 388] width 128 height 20
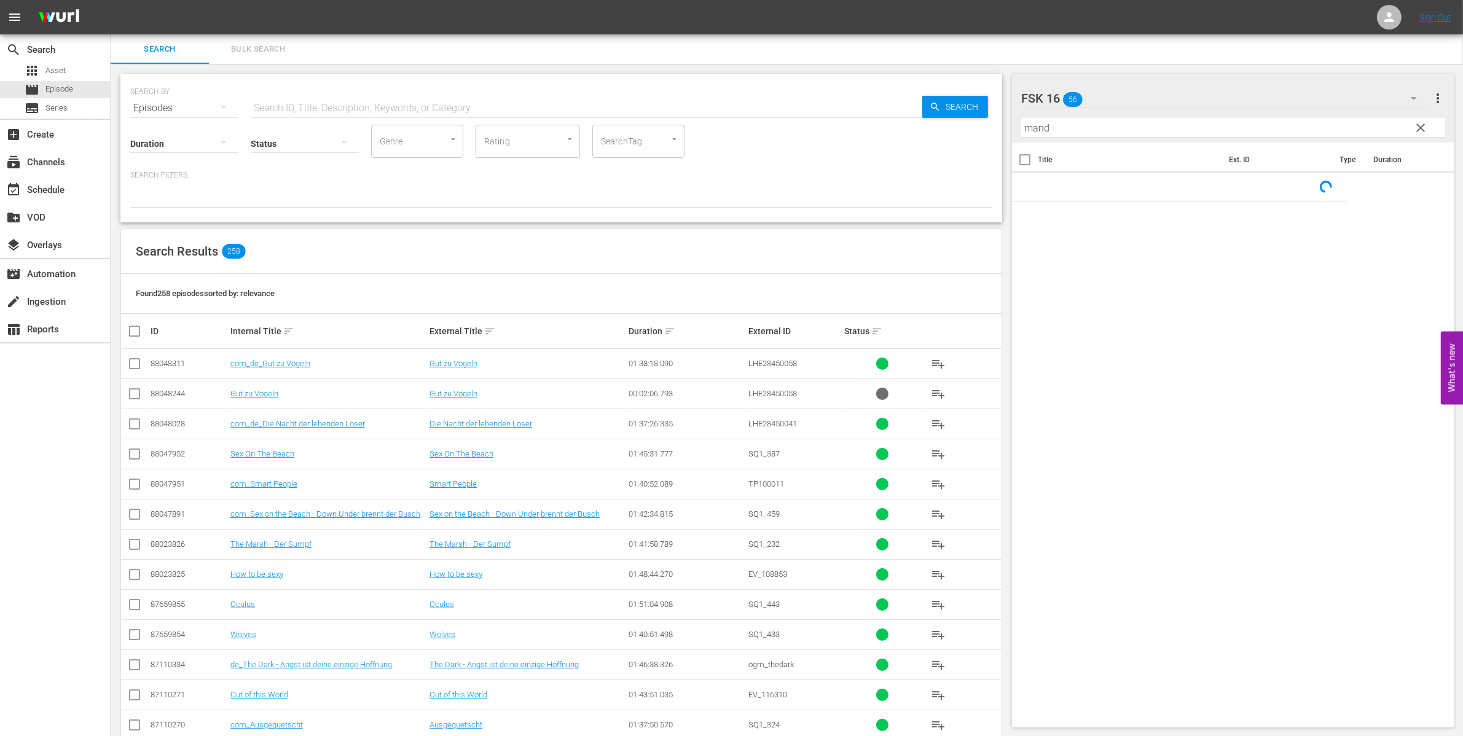
click at [1063, 129] on input "mand" at bounding box center [1233, 128] width 424 height 20
type input "mandr"
click at [901, 136] on div "Search Bulk Search SEARCH BY Search By Episodes Search ID, Title, Description, …" at bounding box center [787, 518] width 1352 height 969
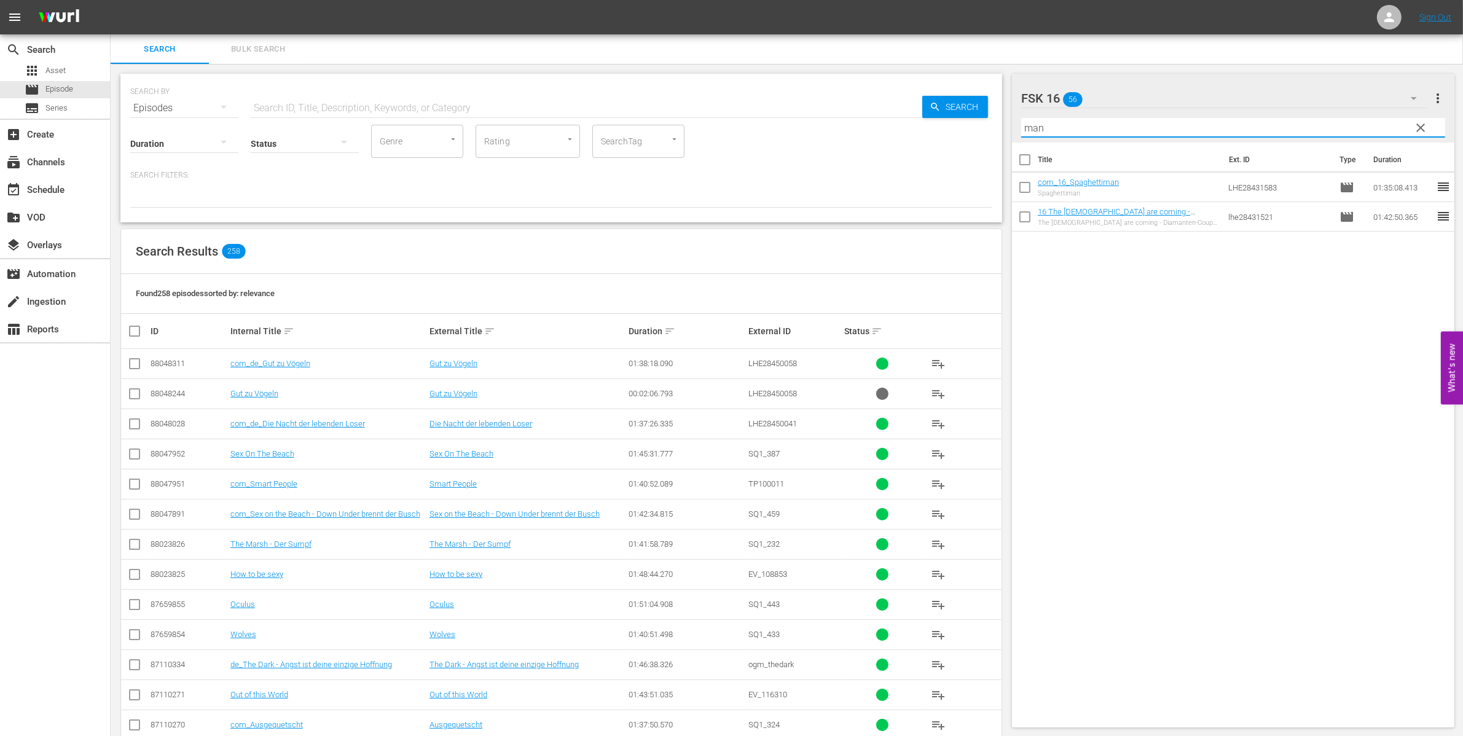
type input "man"
click at [281, 112] on input "text" at bounding box center [586, 107] width 671 height 29
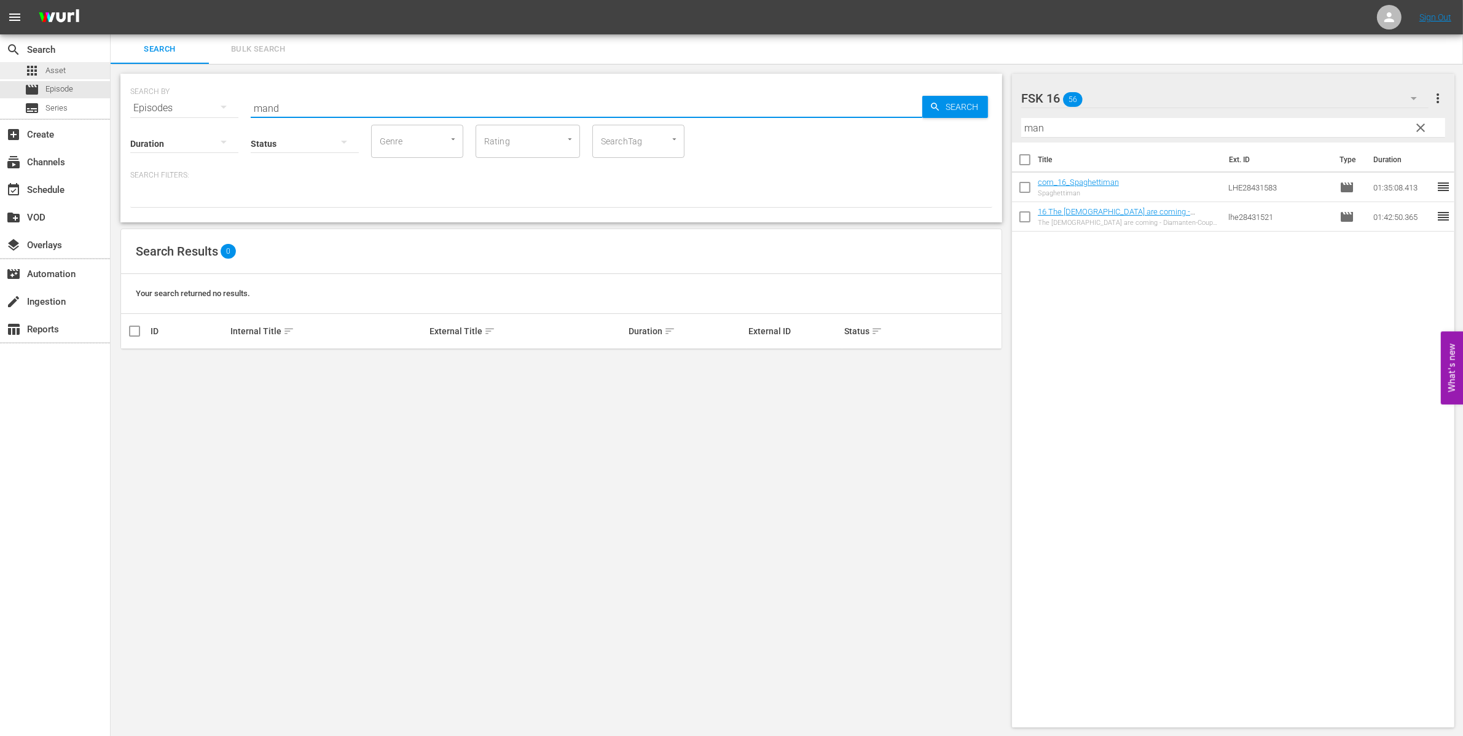
type input "mand"
click at [53, 72] on span "Asset" at bounding box center [55, 70] width 20 height 12
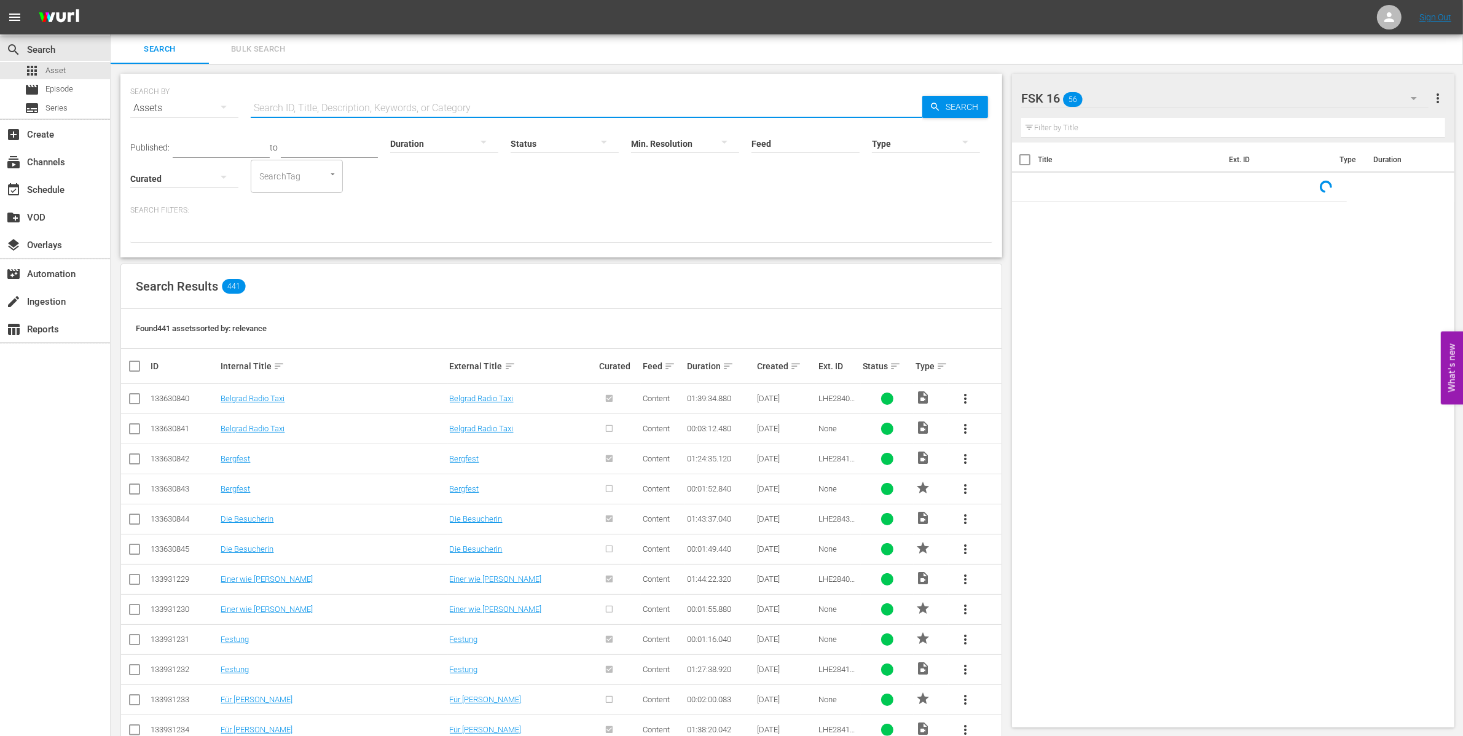
click at [286, 106] on input "text" at bounding box center [586, 107] width 671 height 29
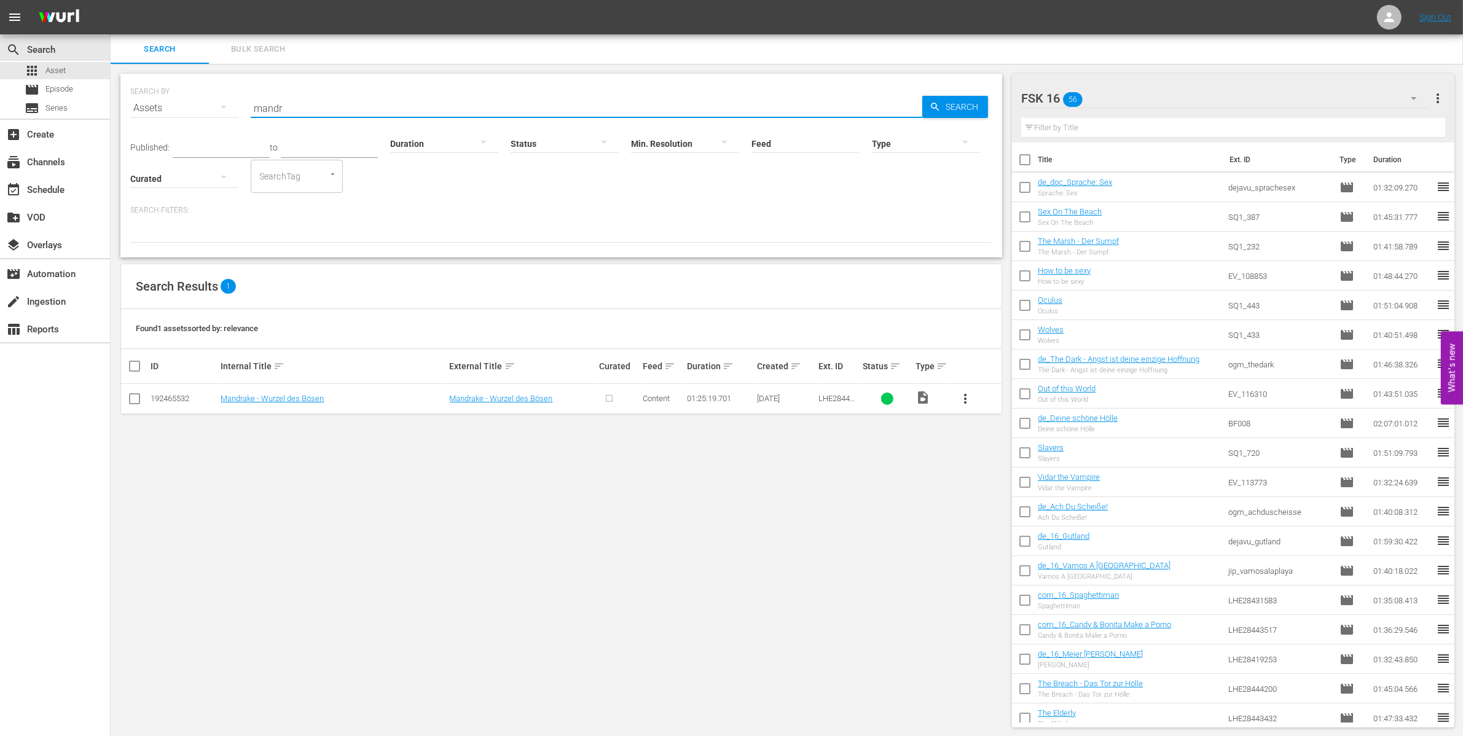
type input "mandr"
click at [965, 400] on span "more_vert" at bounding box center [965, 398] width 15 height 15
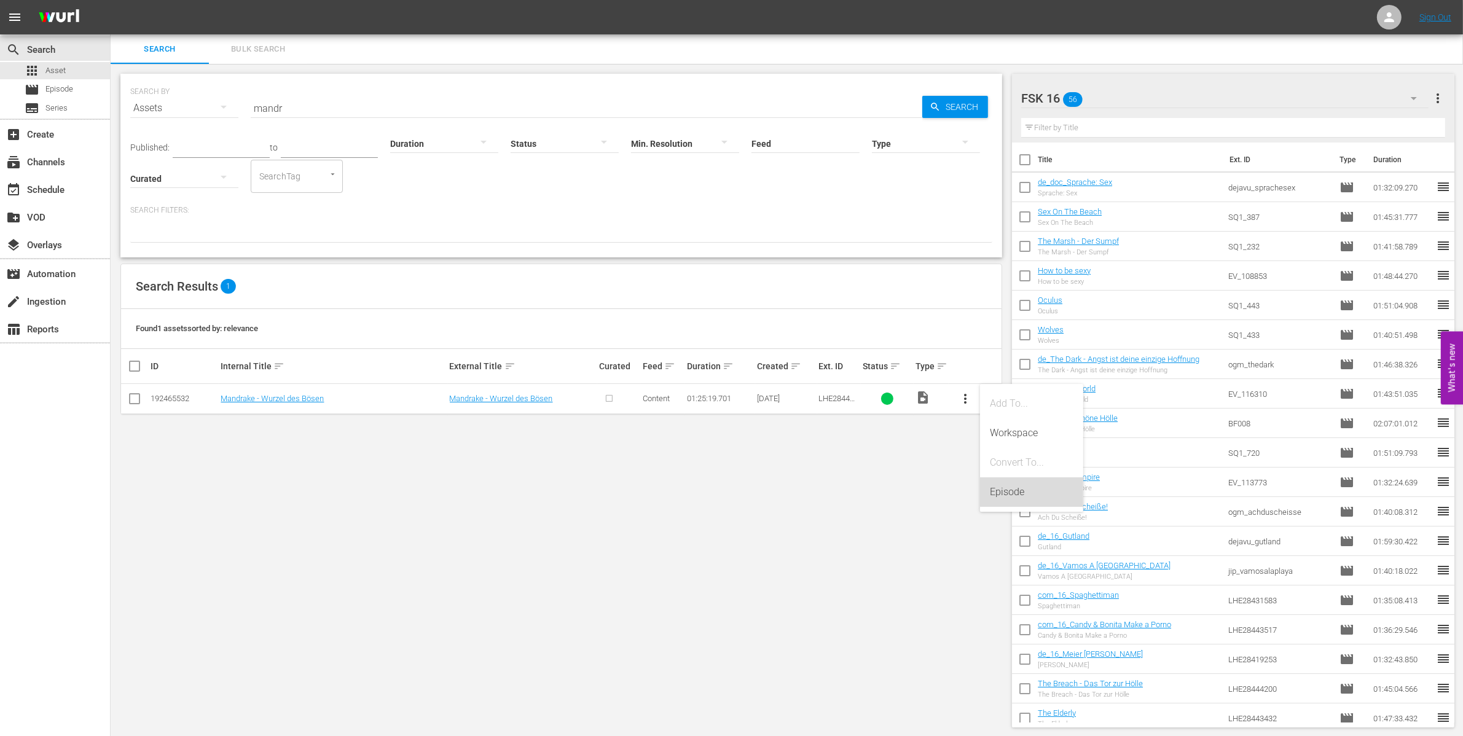
click at [1015, 486] on div "Episode" at bounding box center [1032, 491] width 84 height 29
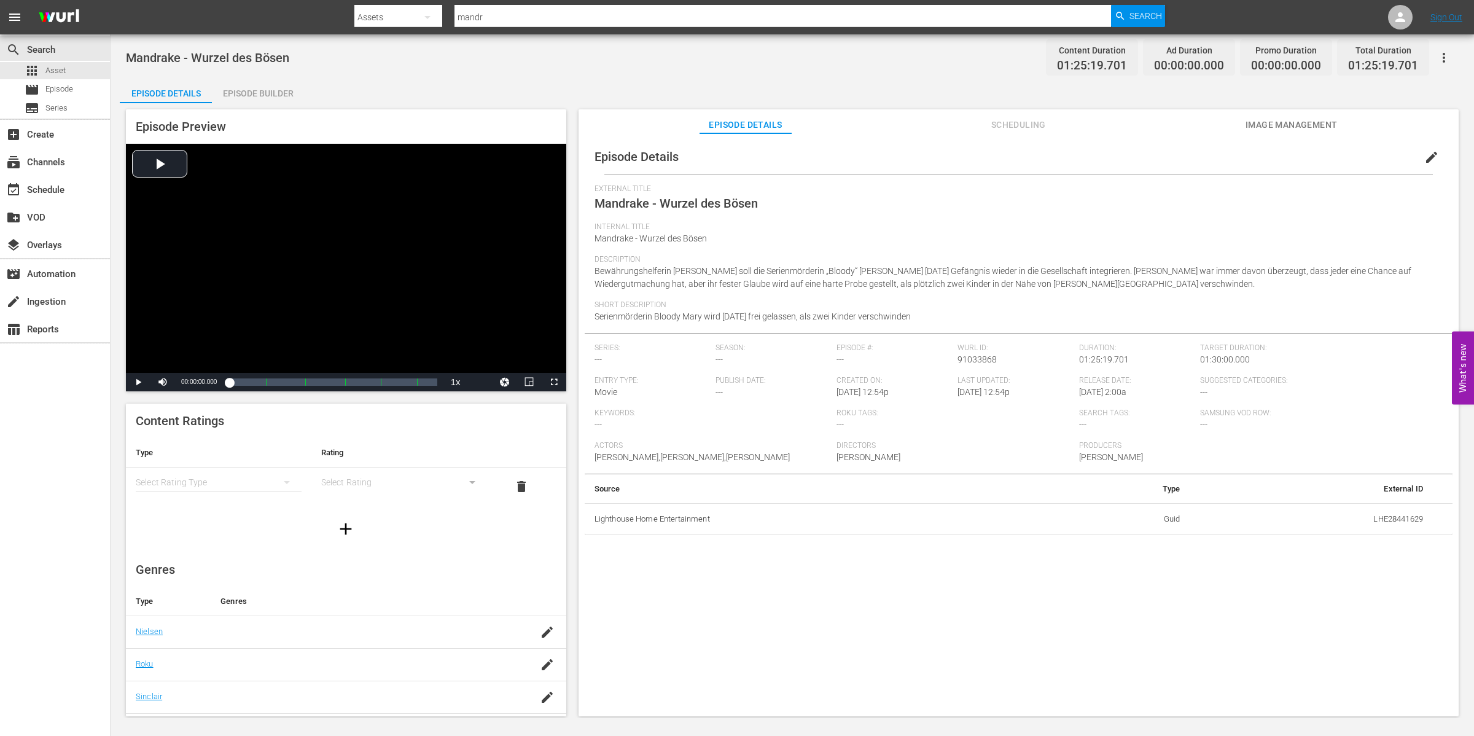
drag, startPoint x: 254, startPoint y: 87, endPoint x: 308, endPoint y: 98, distance: 55.8
click at [256, 87] on div "Episode Builder" at bounding box center [258, 93] width 92 height 29
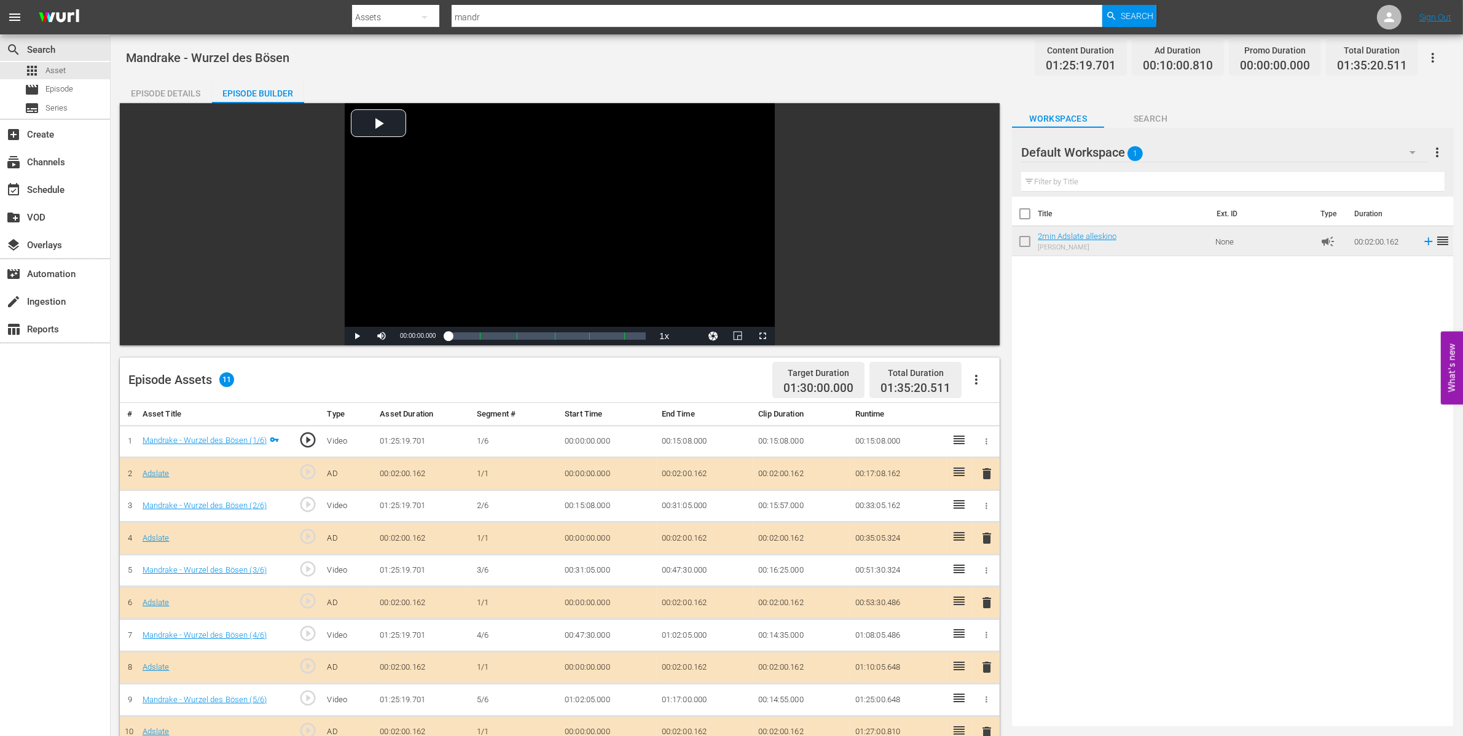
click at [179, 94] on div "Episode Details" at bounding box center [166, 93] width 92 height 29
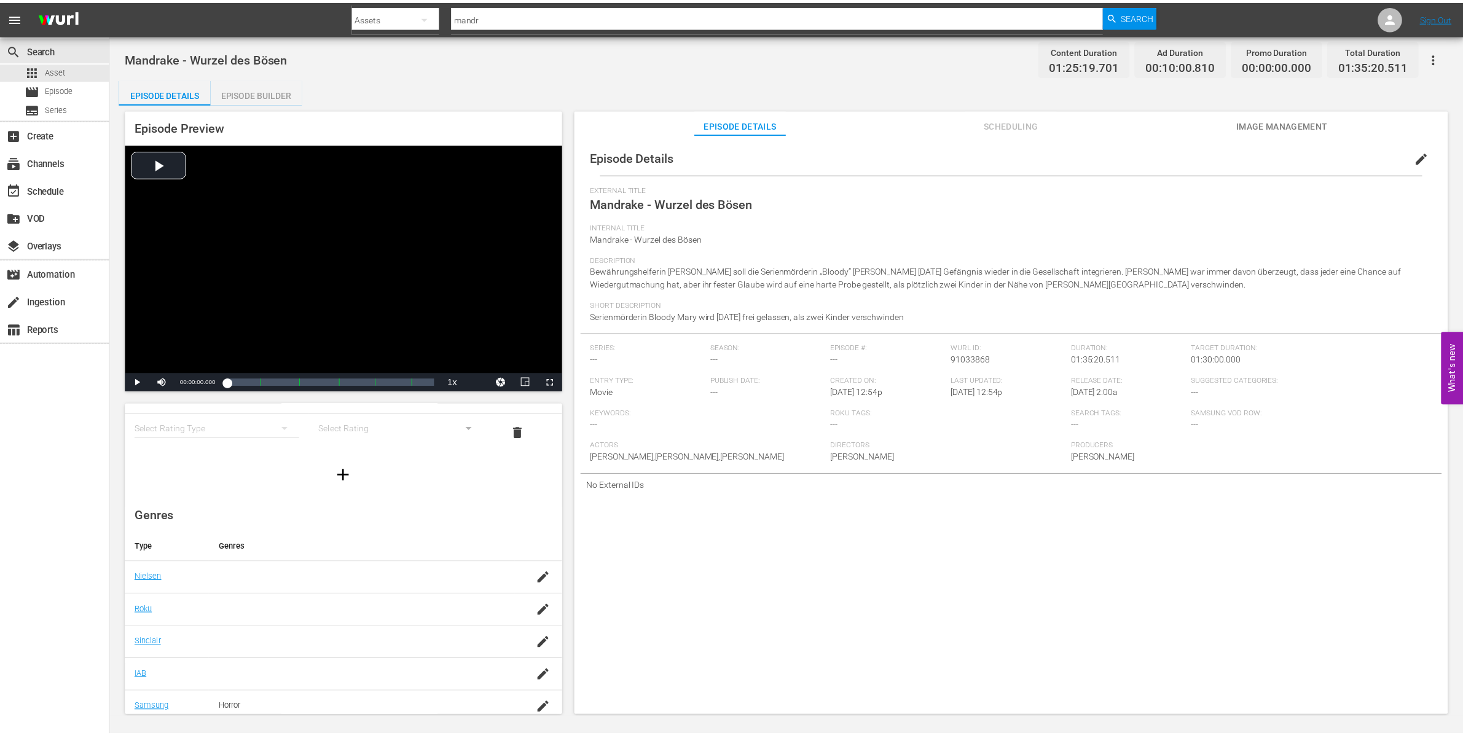
scroll to position [77, 0]
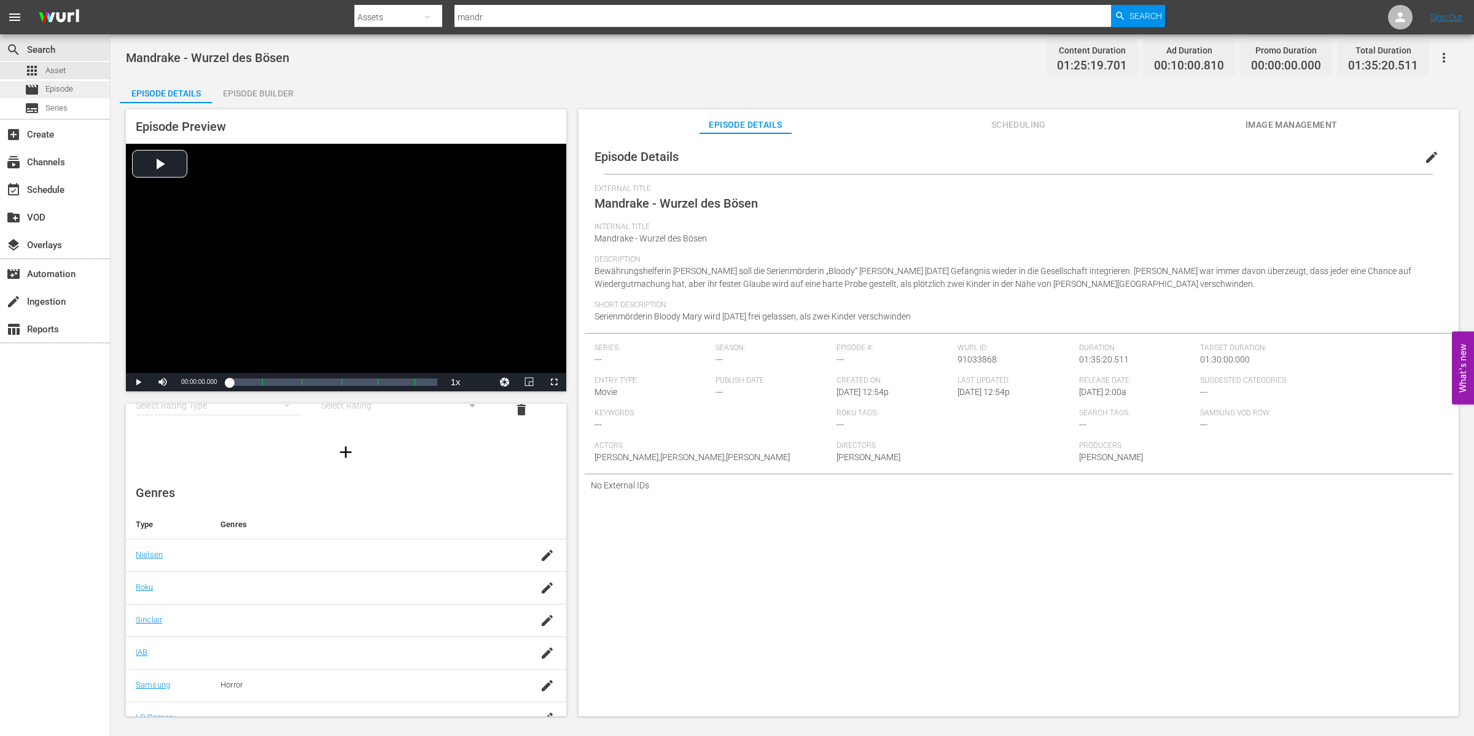
click at [59, 93] on span "Episode" at bounding box center [59, 89] width 28 height 12
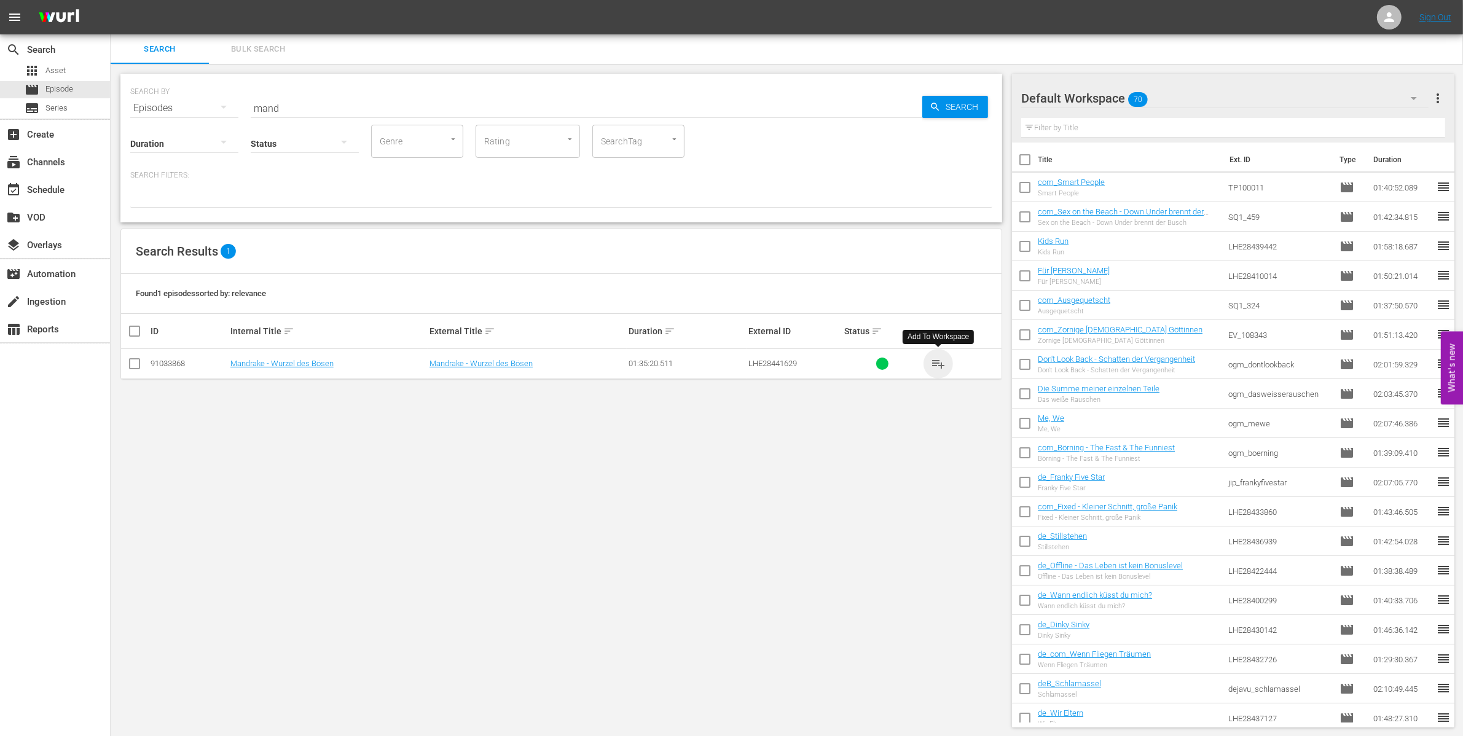
click at [939, 365] on span "playlist_add" at bounding box center [938, 363] width 15 height 15
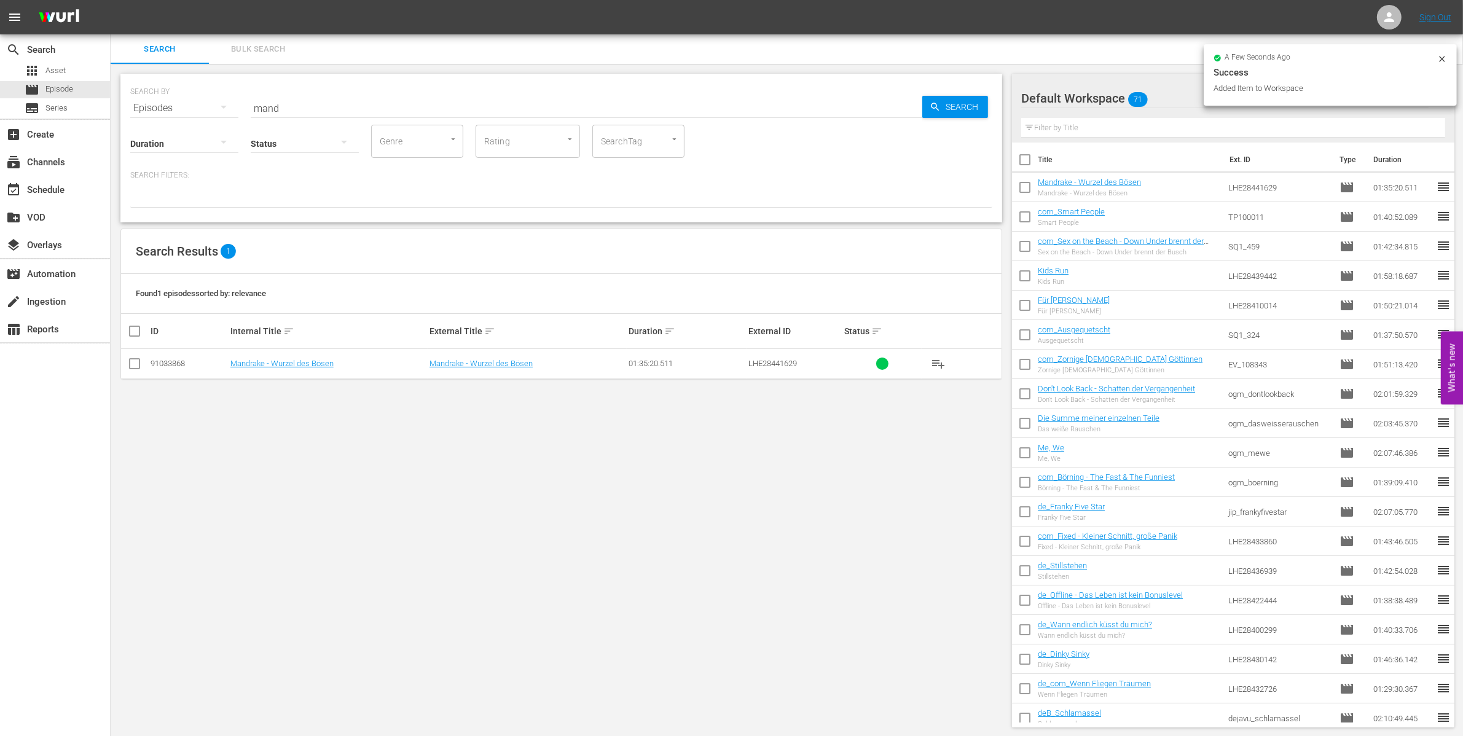
click at [1037, 185] on input "checkbox" at bounding box center [1025, 190] width 26 height 26
checkbox input "true"
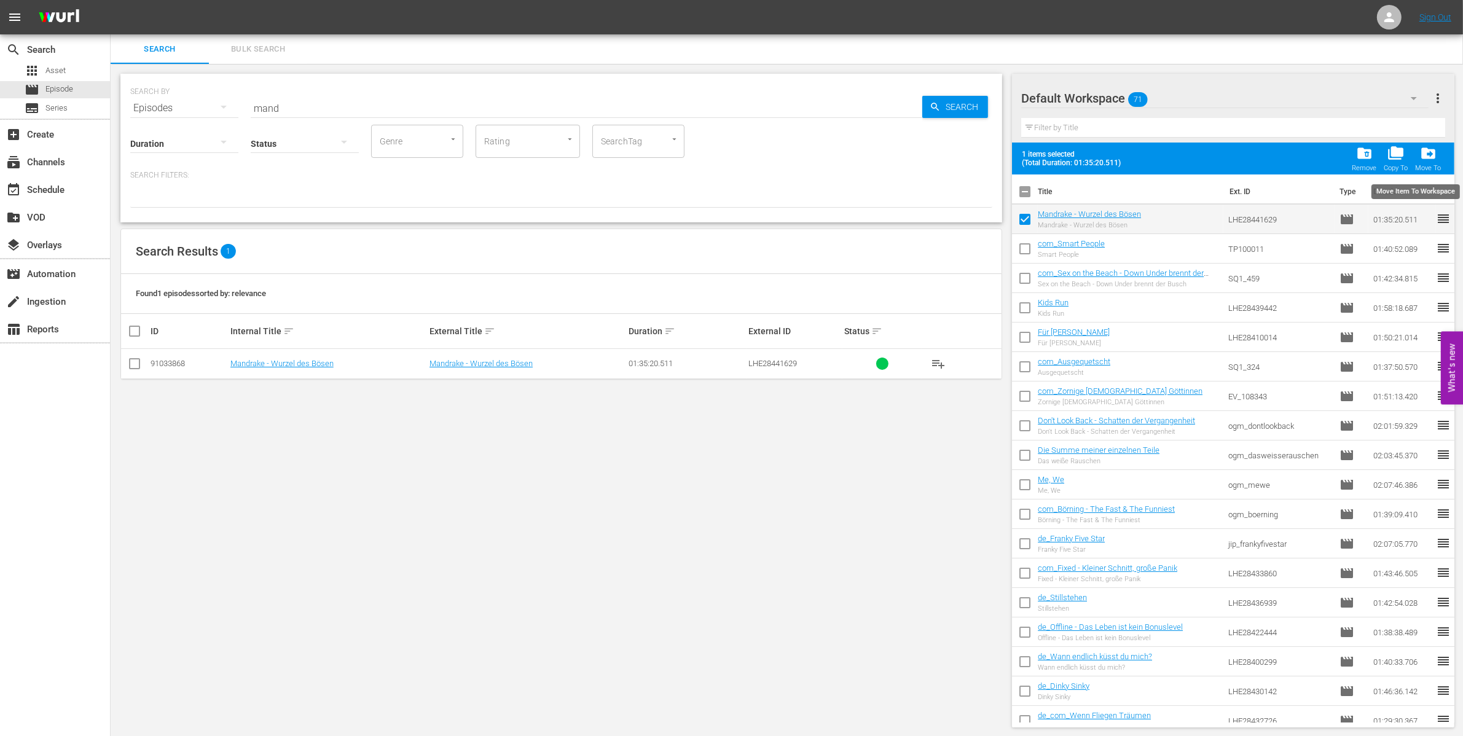
click at [1428, 151] on span "drive_file_move" at bounding box center [1428, 153] width 17 height 17
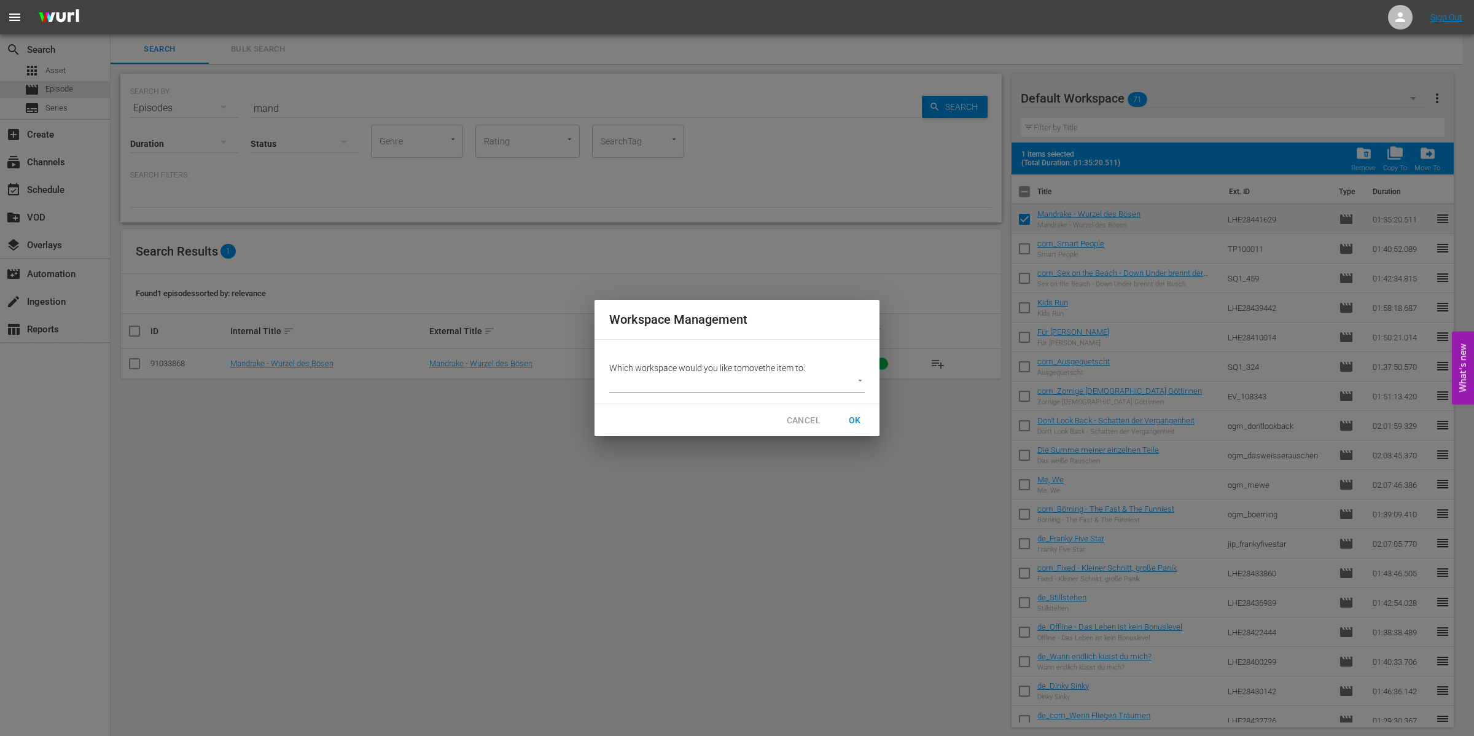
click at [710, 367] on p "Which workspace would you like to move the item to:" at bounding box center [737, 368] width 256 height 12
click at [857, 372] on p "Which workspace would you like to move the item to:" at bounding box center [737, 368] width 256 height 12
click at [855, 382] on body "menu Sign Out search Search apps Asset movie Episode subtitles Series add_box C…" at bounding box center [737, 368] width 1474 height 736
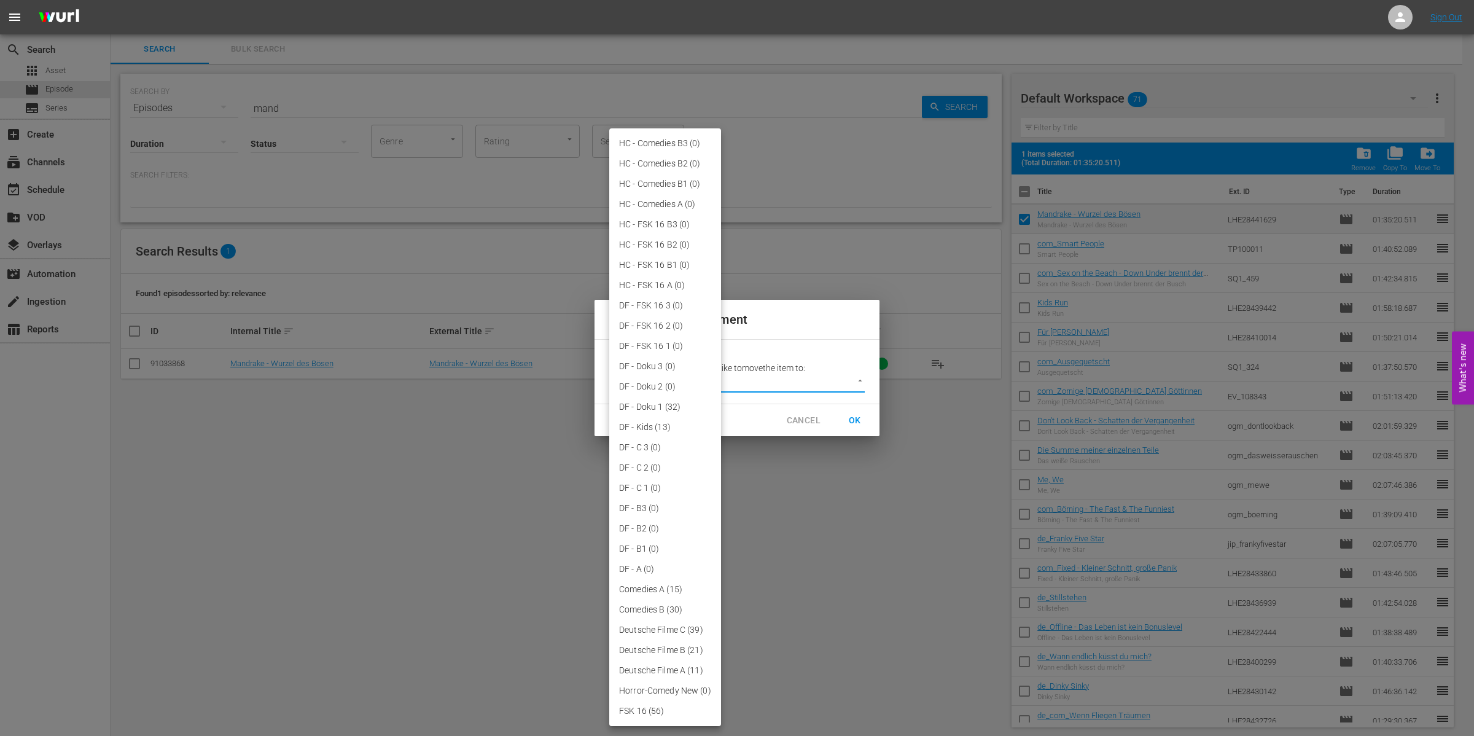
click at [634, 284] on li "HC - FSK 16 A (0)" at bounding box center [665, 285] width 112 height 20
type input "3845"
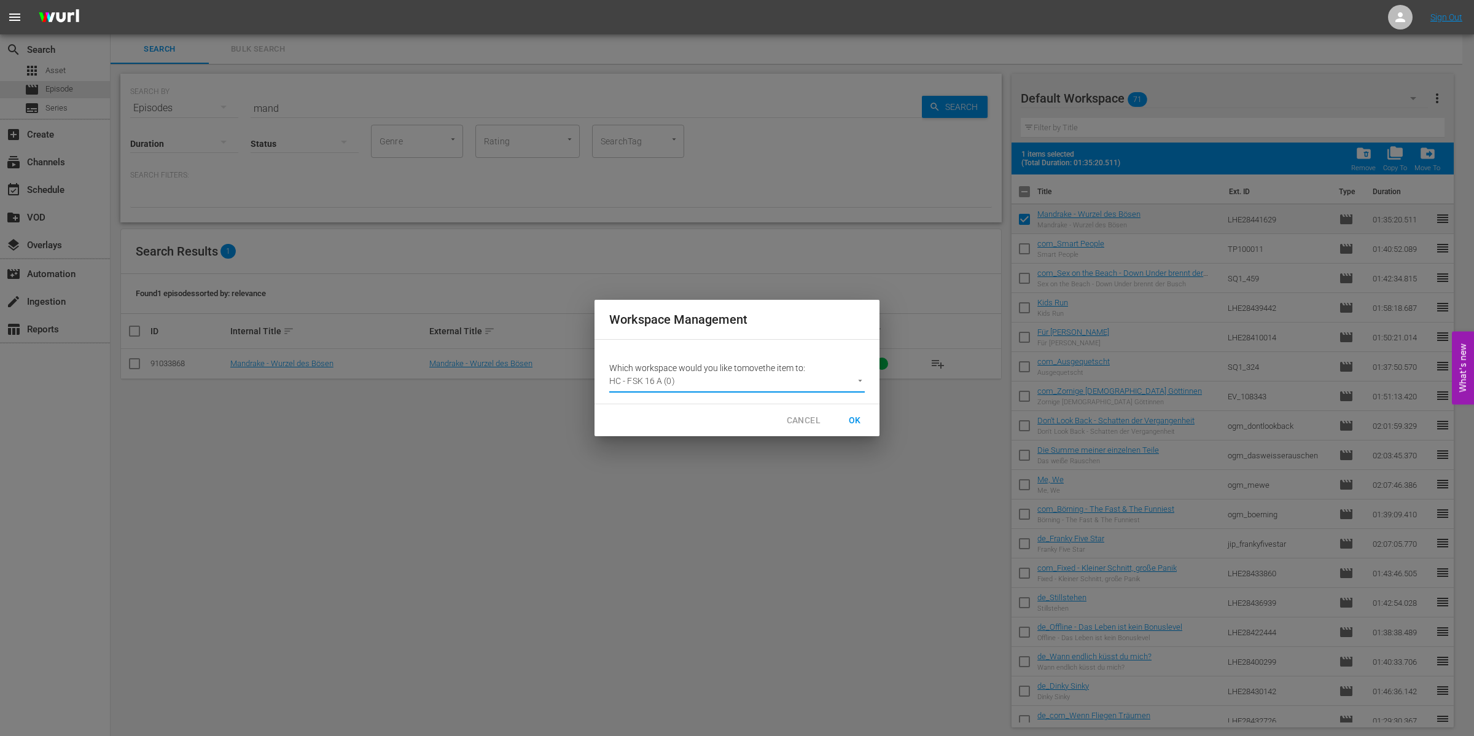
click at [854, 418] on span "OK" at bounding box center [855, 420] width 20 height 15
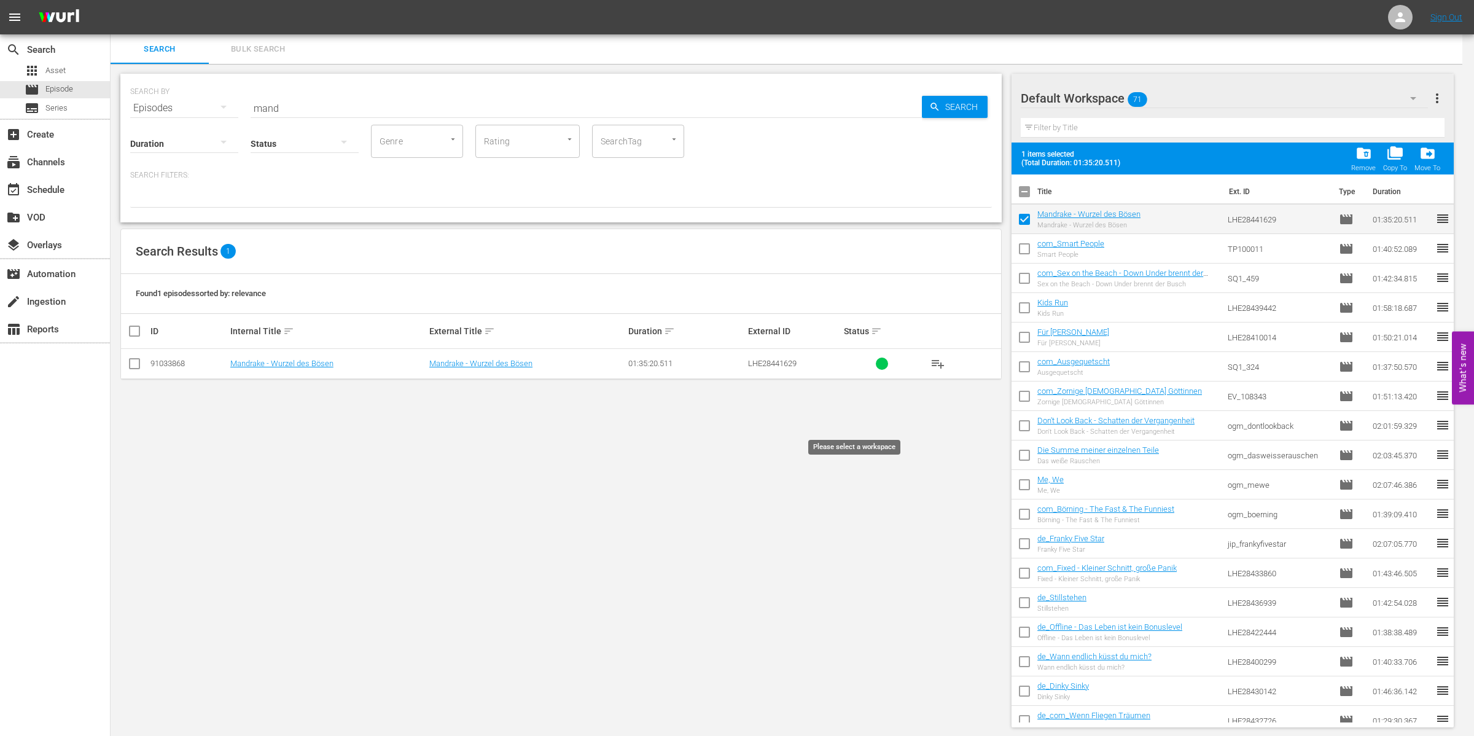
checkbox input "false"
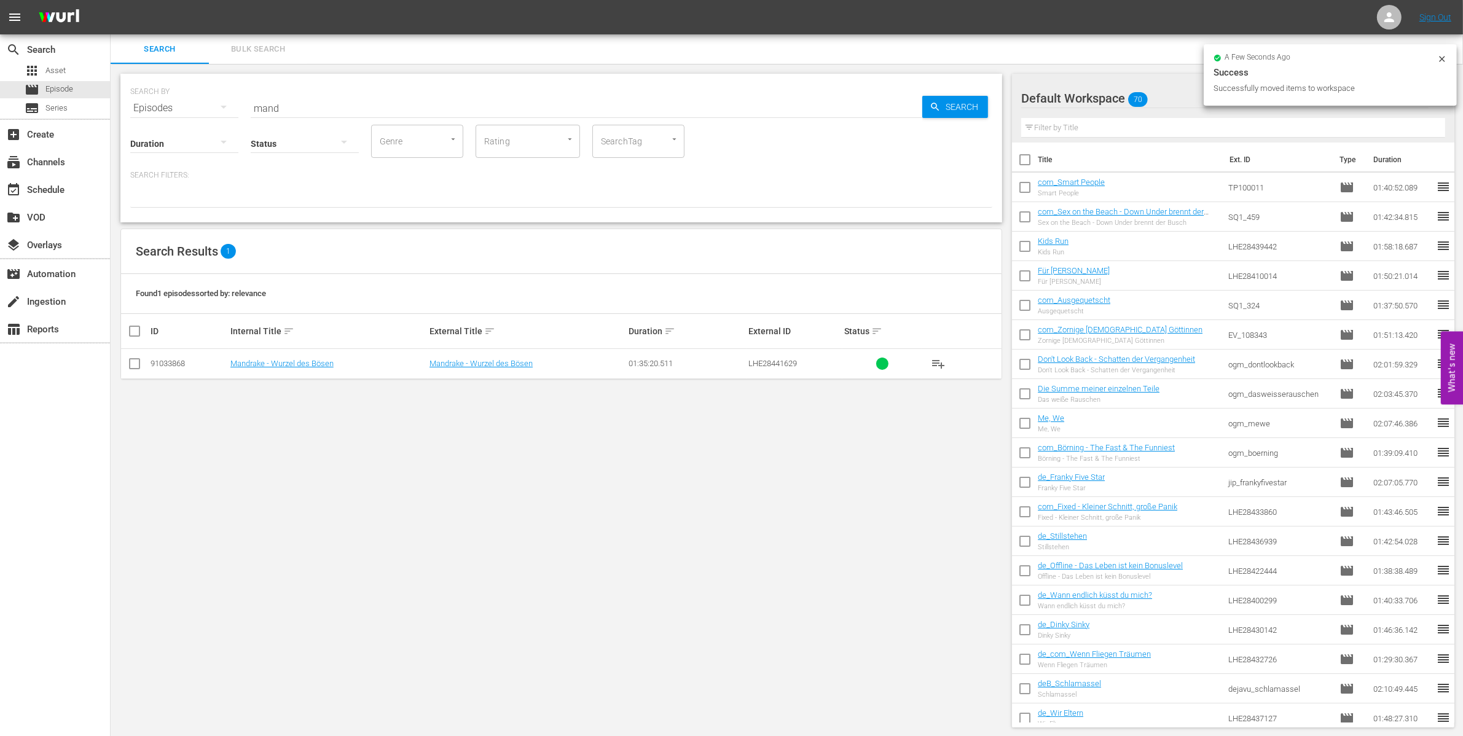
click at [1104, 132] on input "text" at bounding box center [1233, 128] width 424 height 20
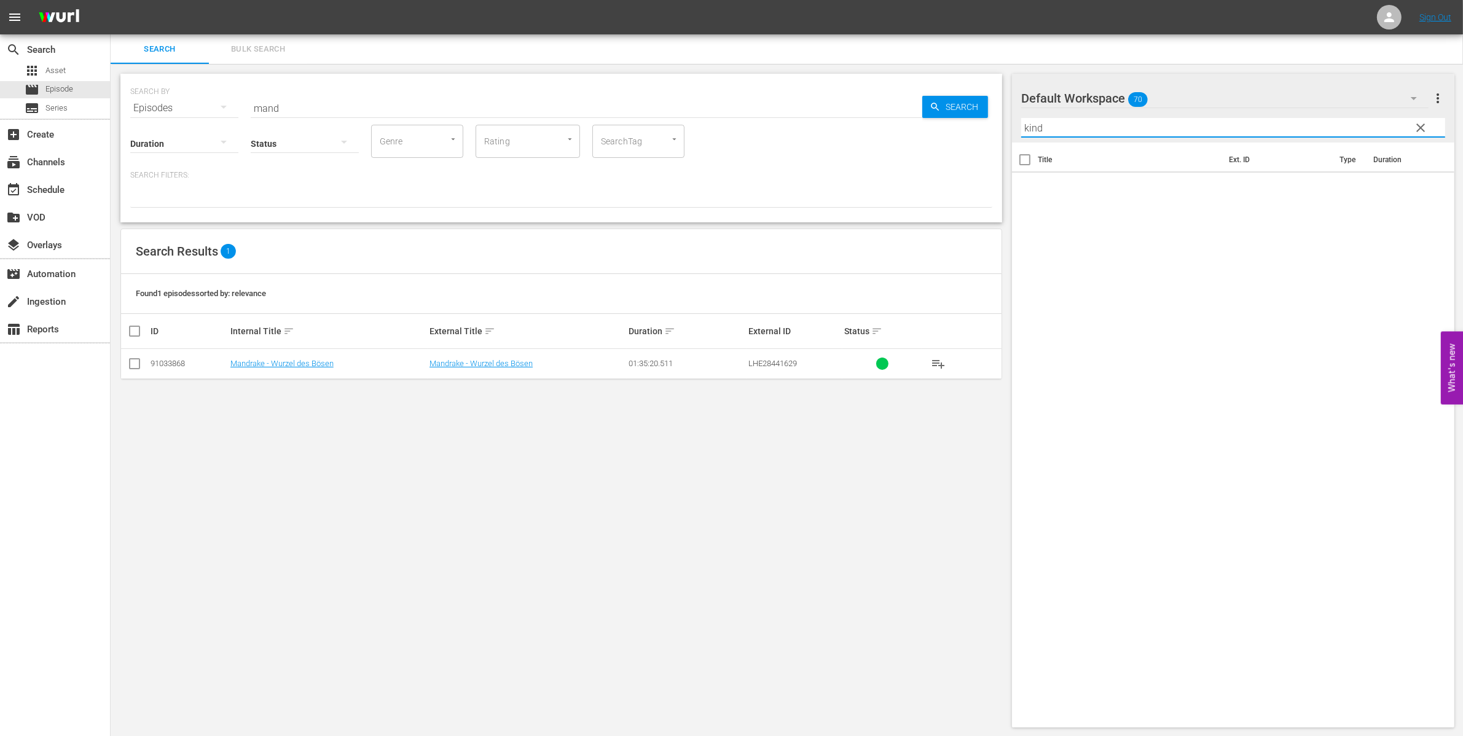
click at [1416, 97] on icon "button" at bounding box center [1413, 98] width 15 height 15
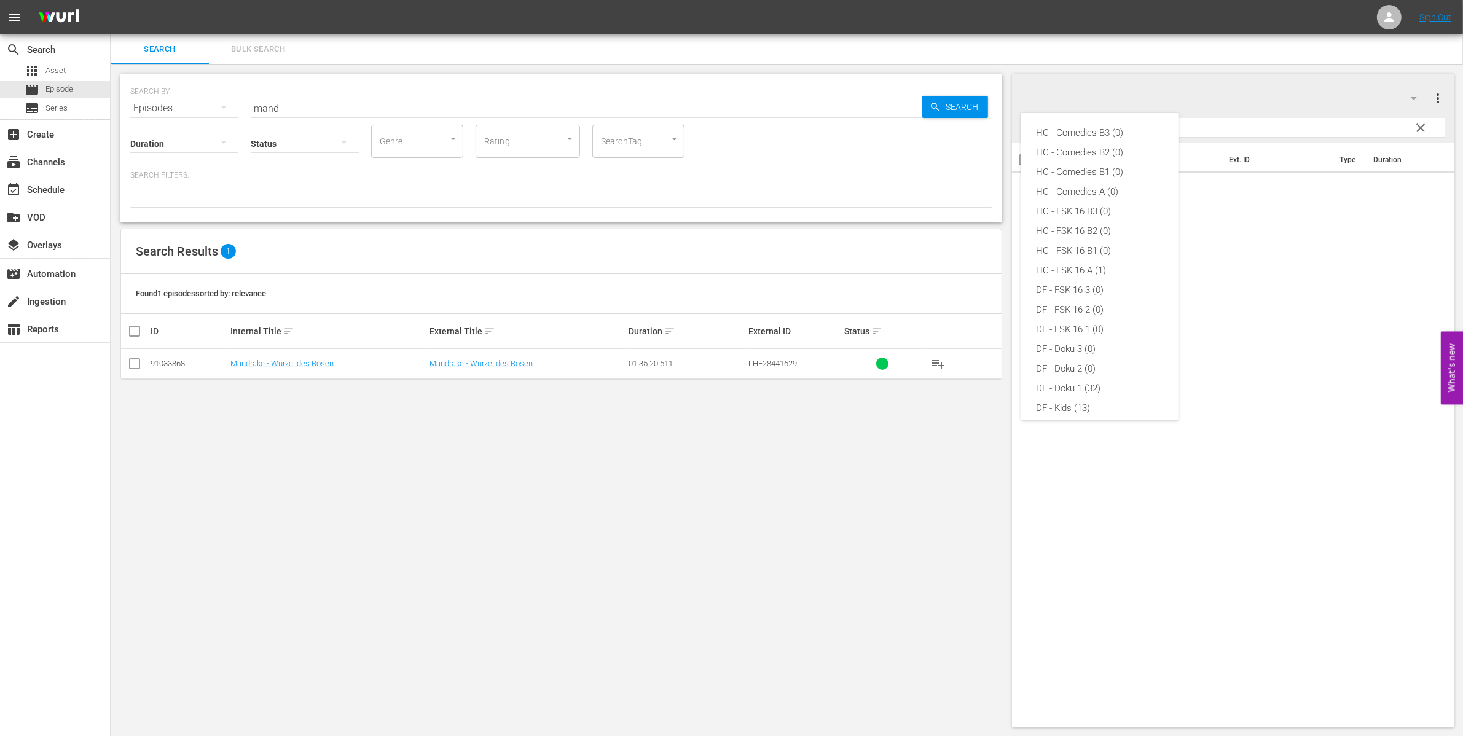
scroll to position [302, 0]
click at [1100, 372] on div "FSK 16 (56)" at bounding box center [1100, 382] width 128 height 20
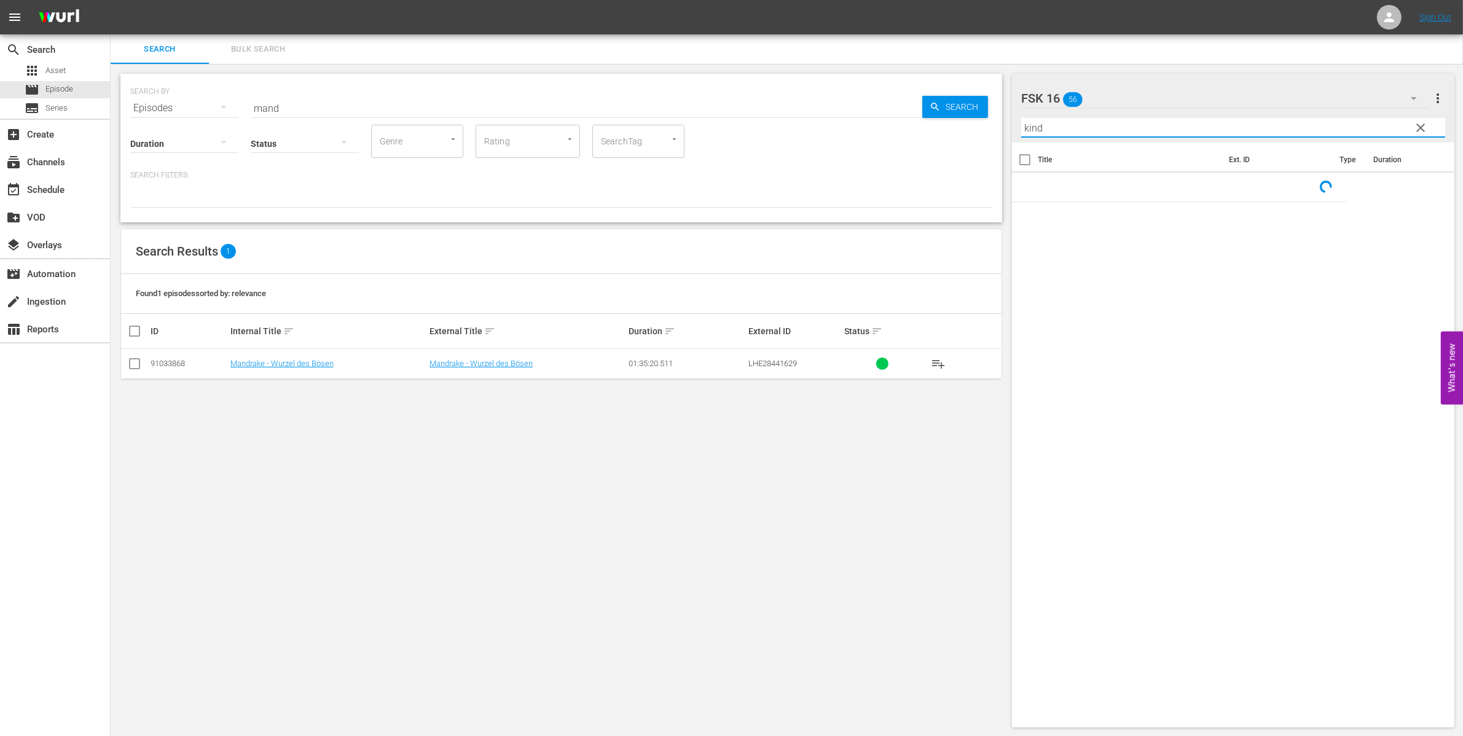
click at [1068, 130] on input "kind" at bounding box center [1233, 128] width 424 height 20
type input "kindr"
click at [1420, 128] on span "clear" at bounding box center [1420, 127] width 15 height 15
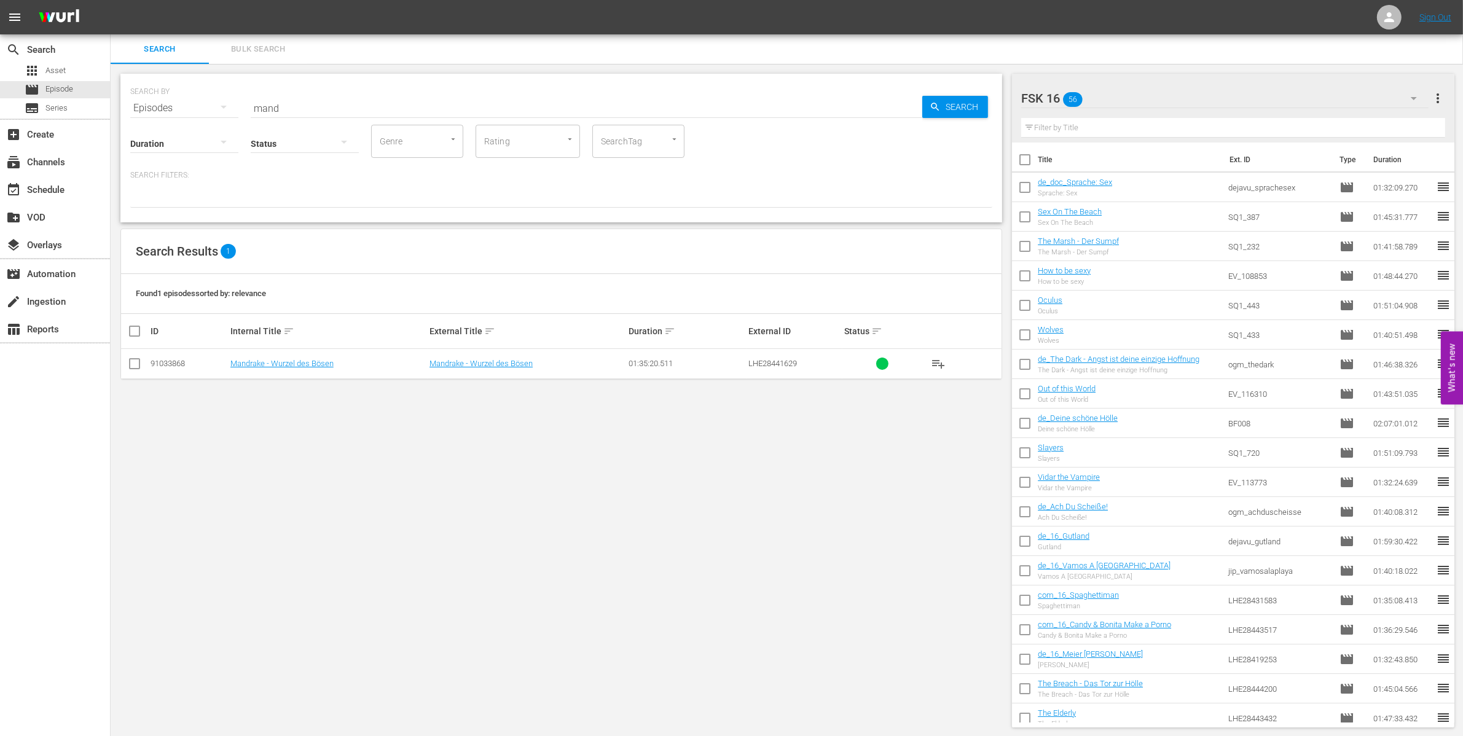
click at [299, 103] on input "mand" at bounding box center [586, 107] width 671 height 29
type input "kind"
click at [56, 74] on span "Asset" at bounding box center [55, 70] width 20 height 12
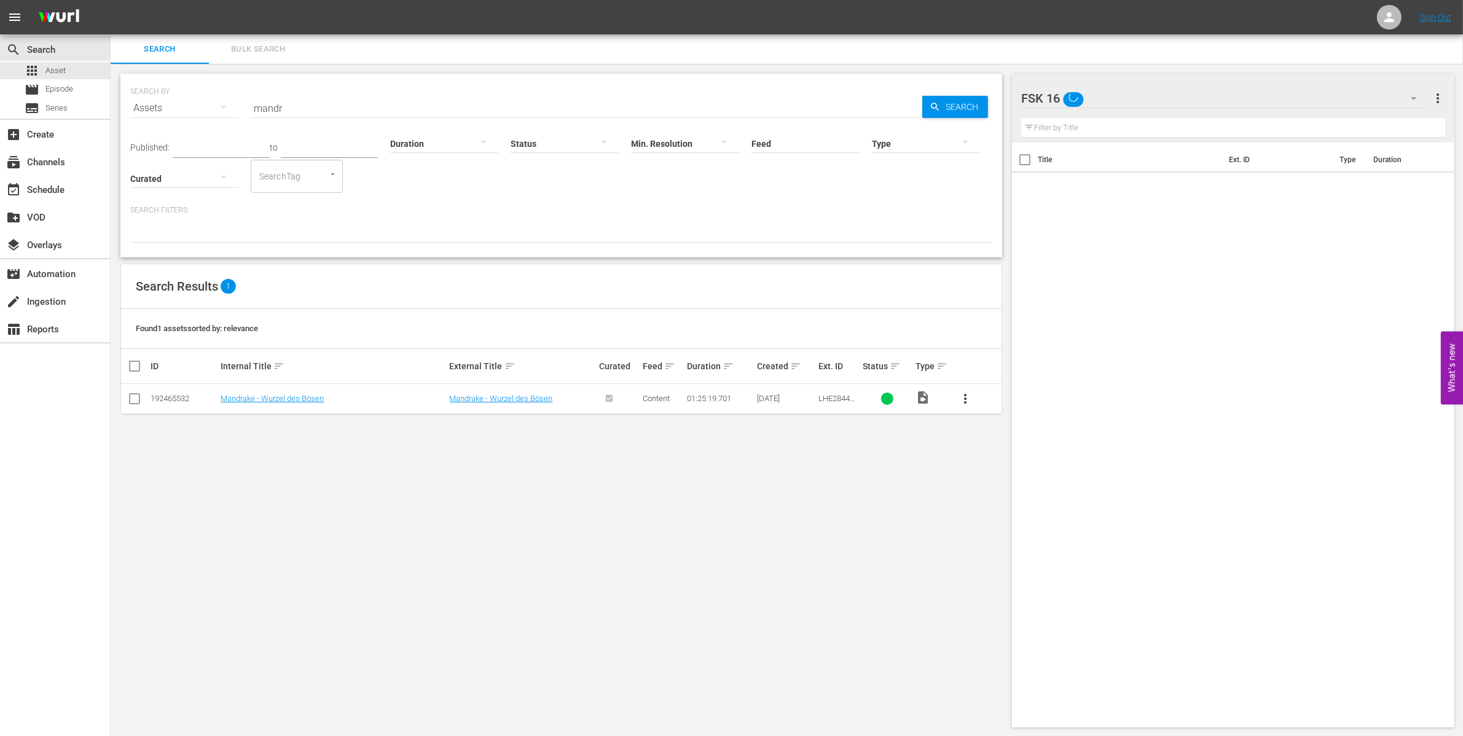
click at [335, 112] on input "mandr" at bounding box center [586, 107] width 671 height 29
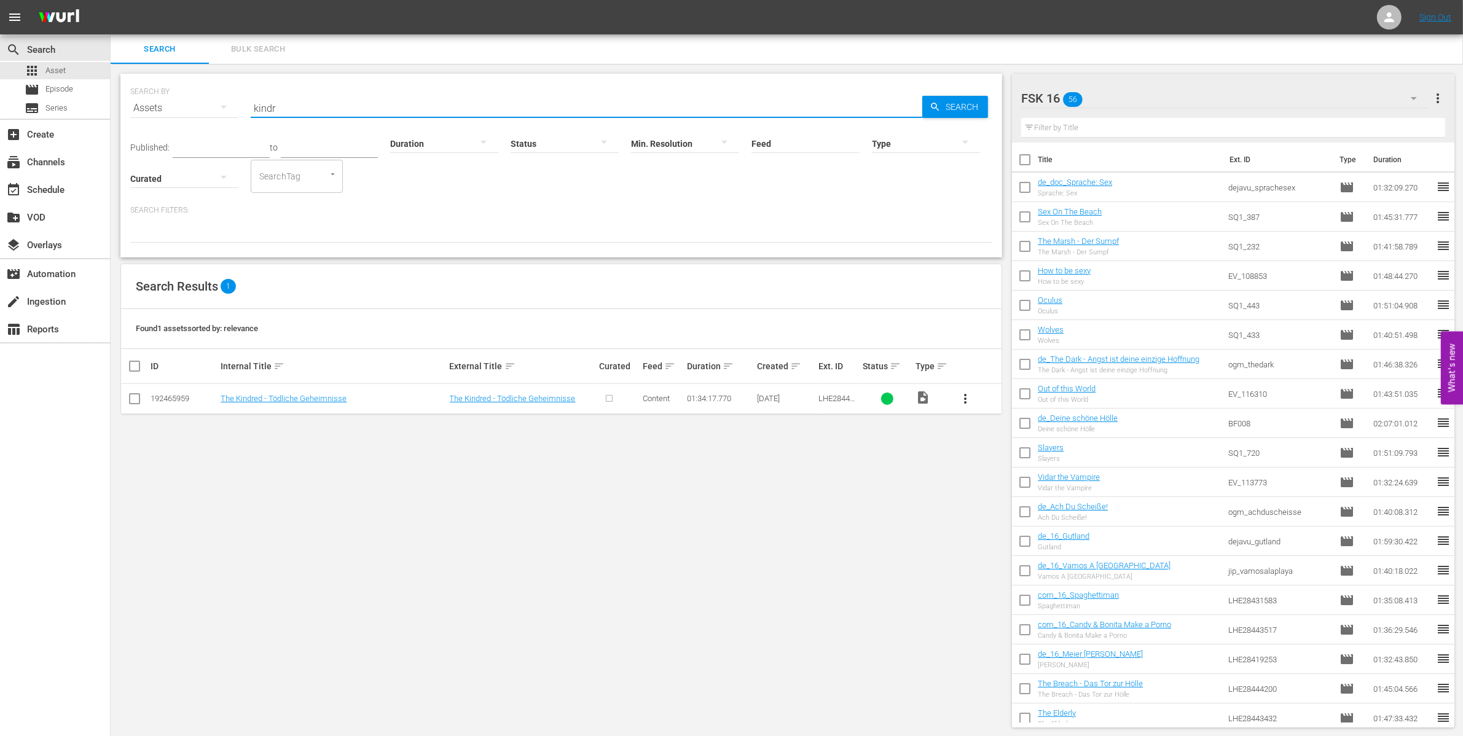
type input "kindr"
click at [139, 400] on input "checkbox" at bounding box center [134, 401] width 15 height 15
checkbox input "true"
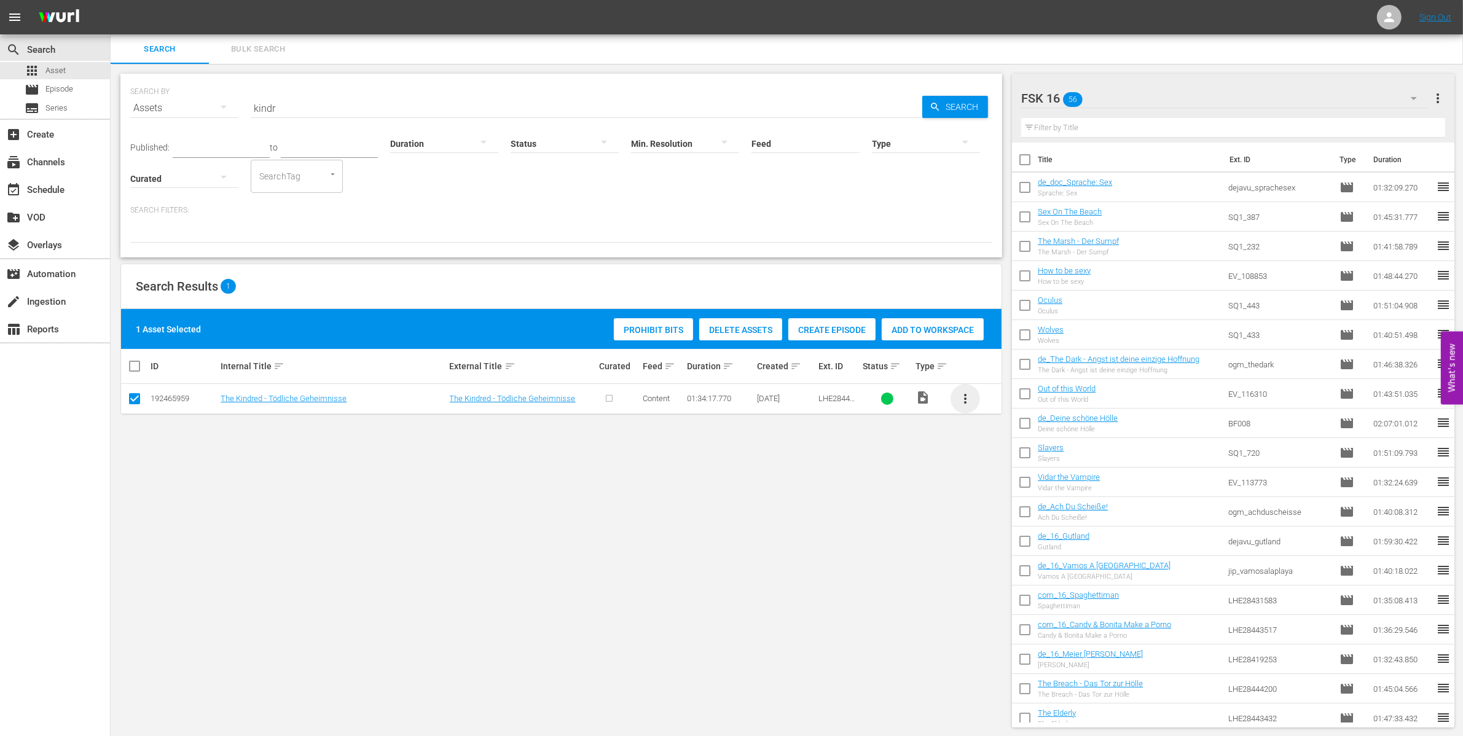
click at [963, 402] on span "more_vert" at bounding box center [965, 398] width 15 height 15
click at [1021, 488] on div "Episode" at bounding box center [1032, 491] width 84 height 29
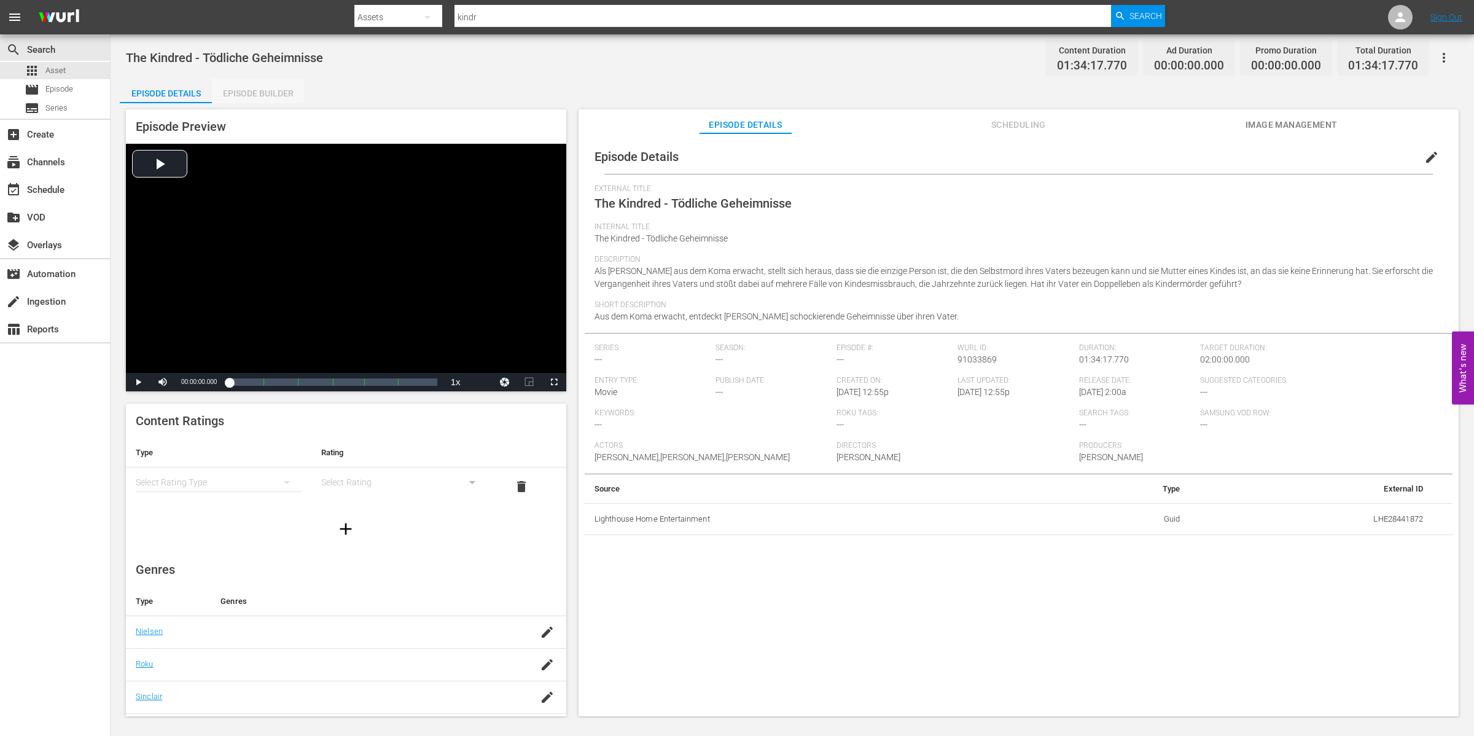
click at [249, 88] on div "Episode Builder" at bounding box center [258, 93] width 92 height 29
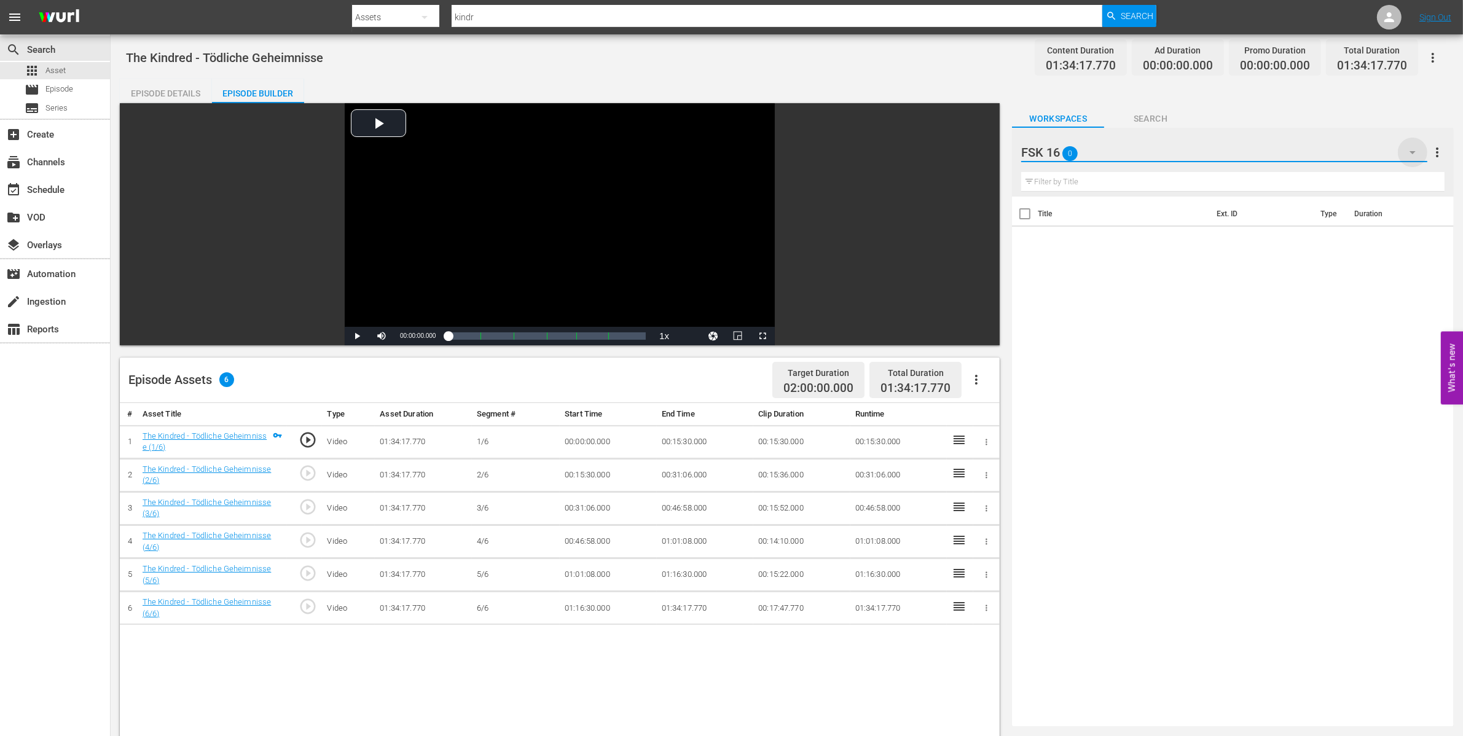
click at [1411, 147] on icon "button" at bounding box center [1412, 152] width 15 height 15
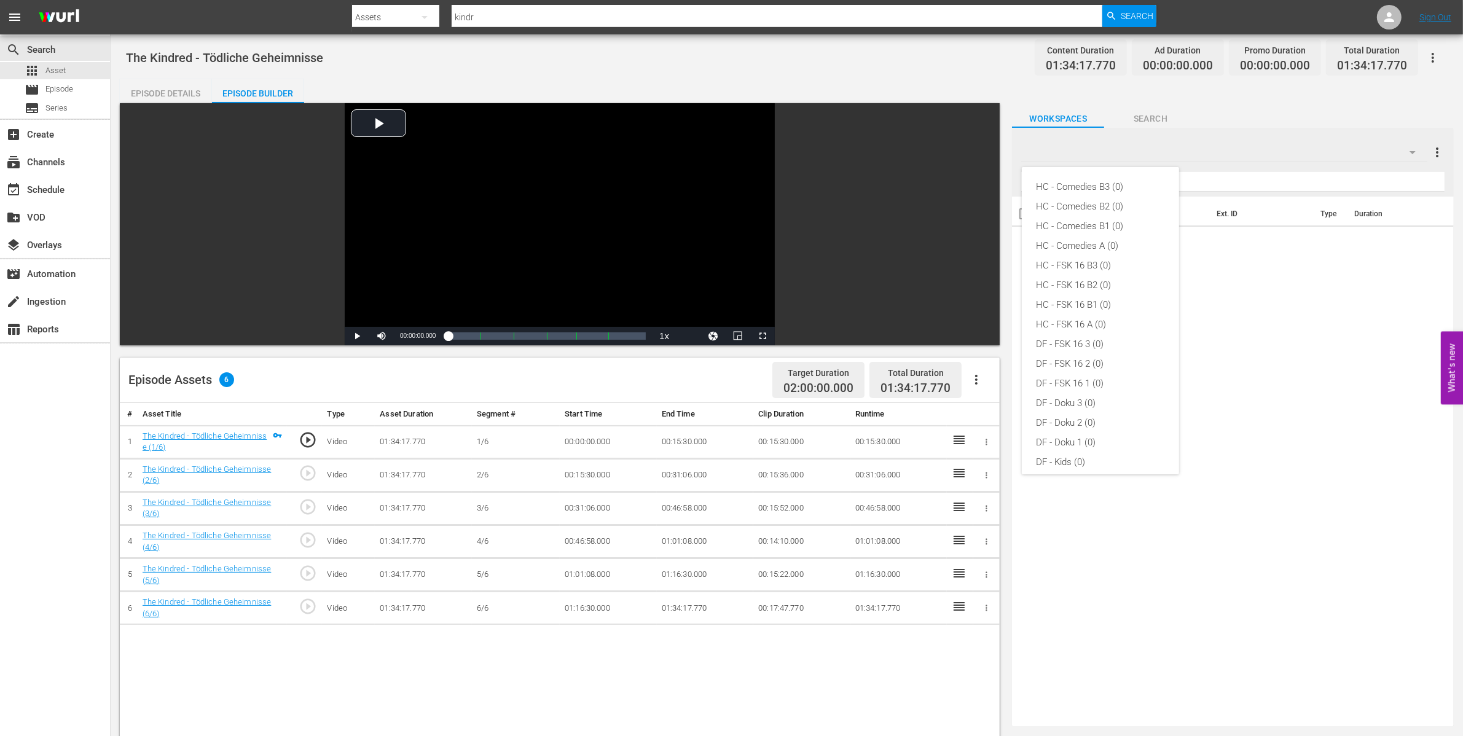
scroll to position [302, 0]
click at [1122, 452] on div "Default Workspace (1)" at bounding box center [1100, 455] width 128 height 20
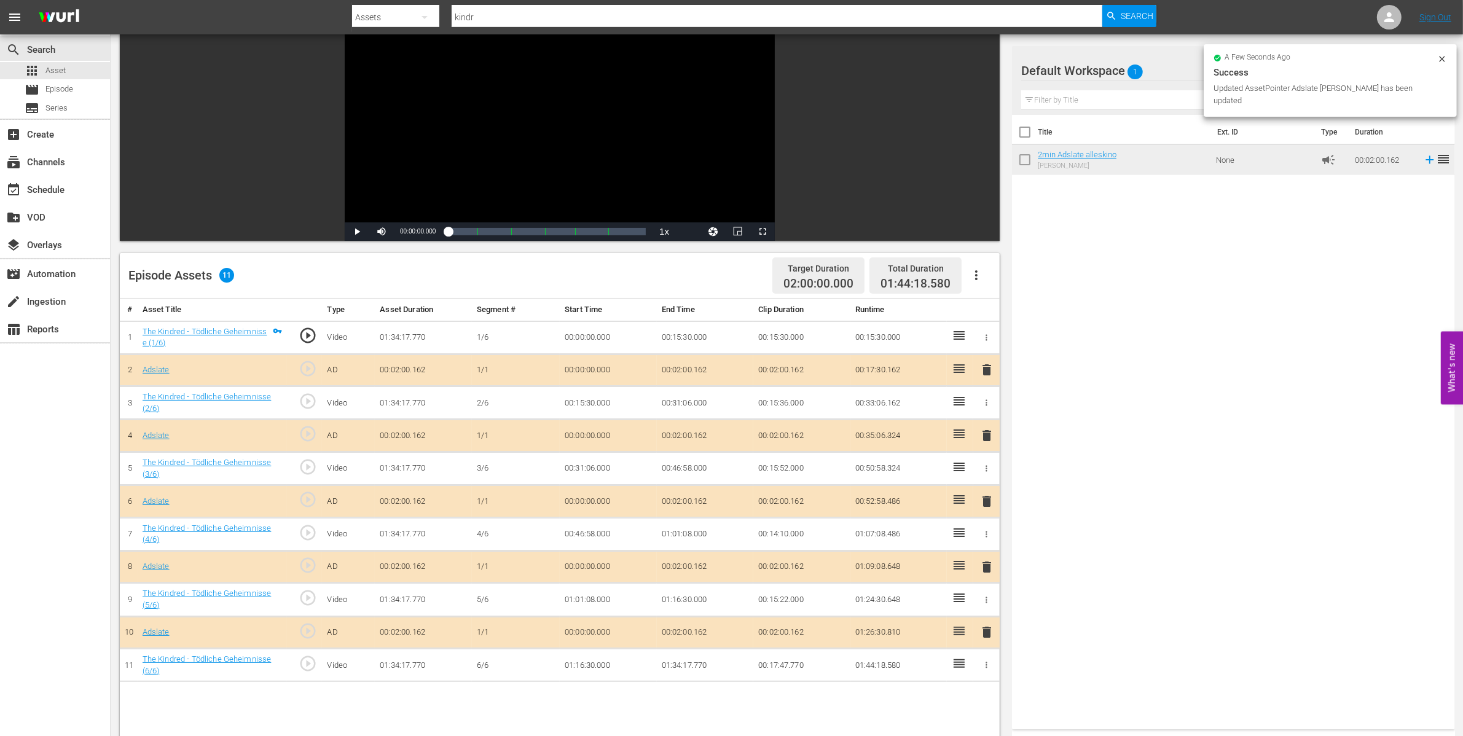
scroll to position [0, 0]
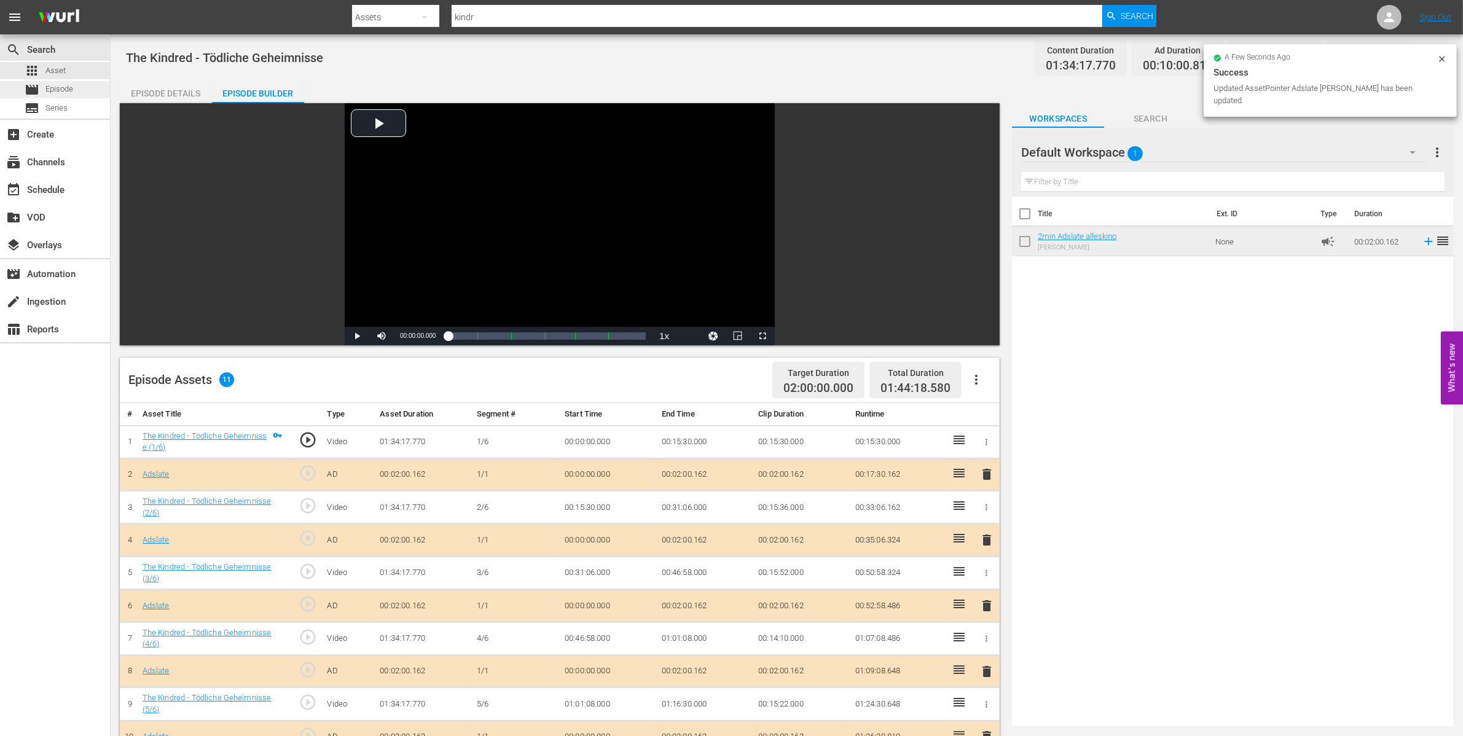
click at [58, 86] on span "Episode" at bounding box center [59, 89] width 28 height 12
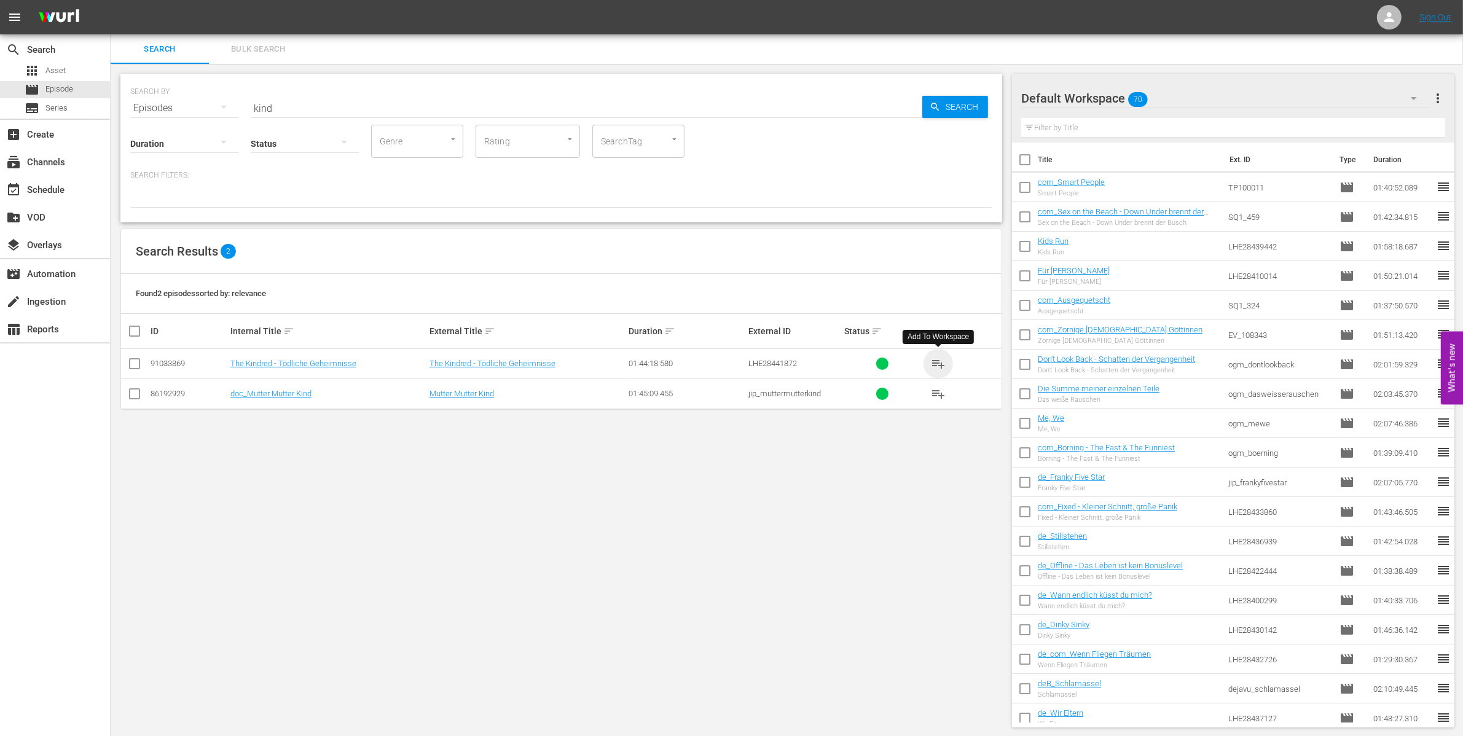
click at [941, 358] on span "playlist_add" at bounding box center [938, 363] width 15 height 15
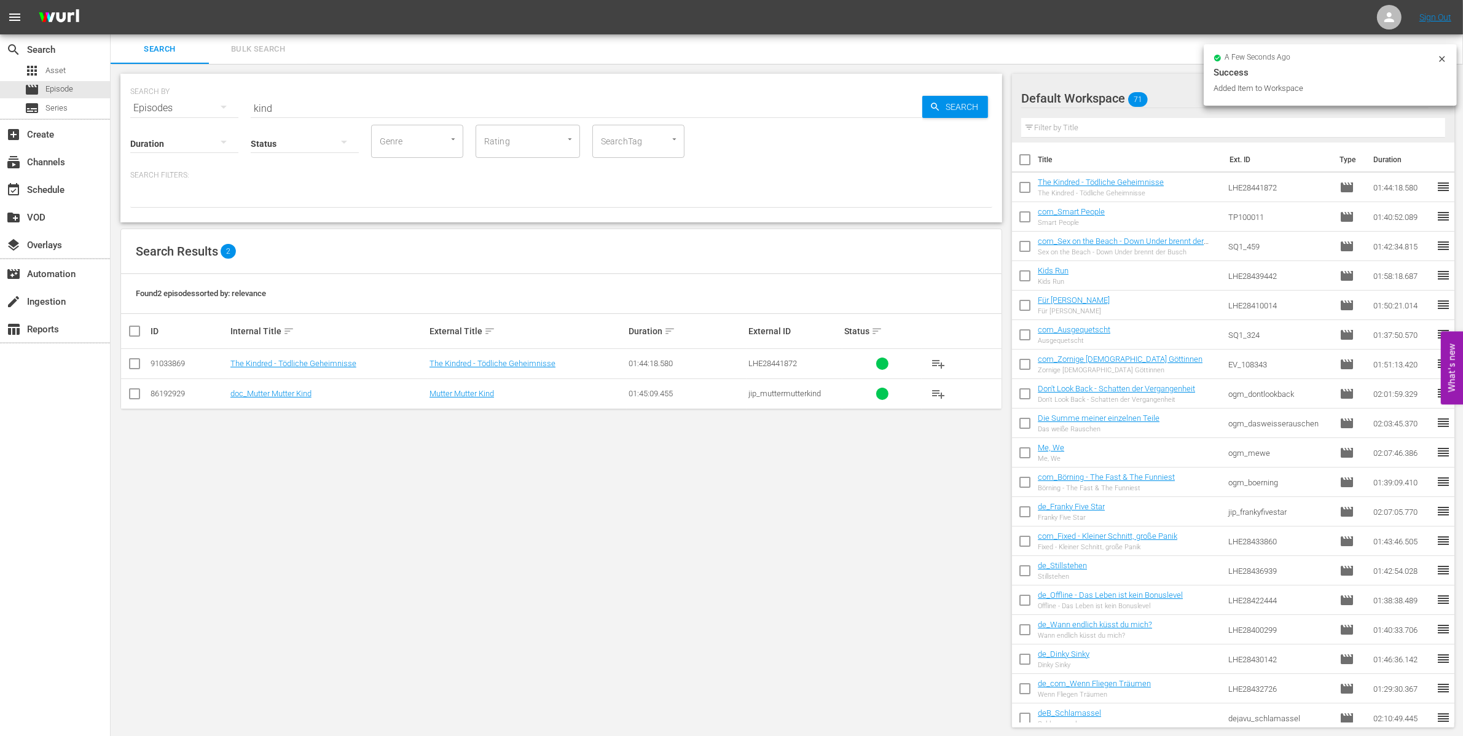
click at [1032, 192] on input "checkbox" at bounding box center [1025, 190] width 26 height 26
checkbox input "true"
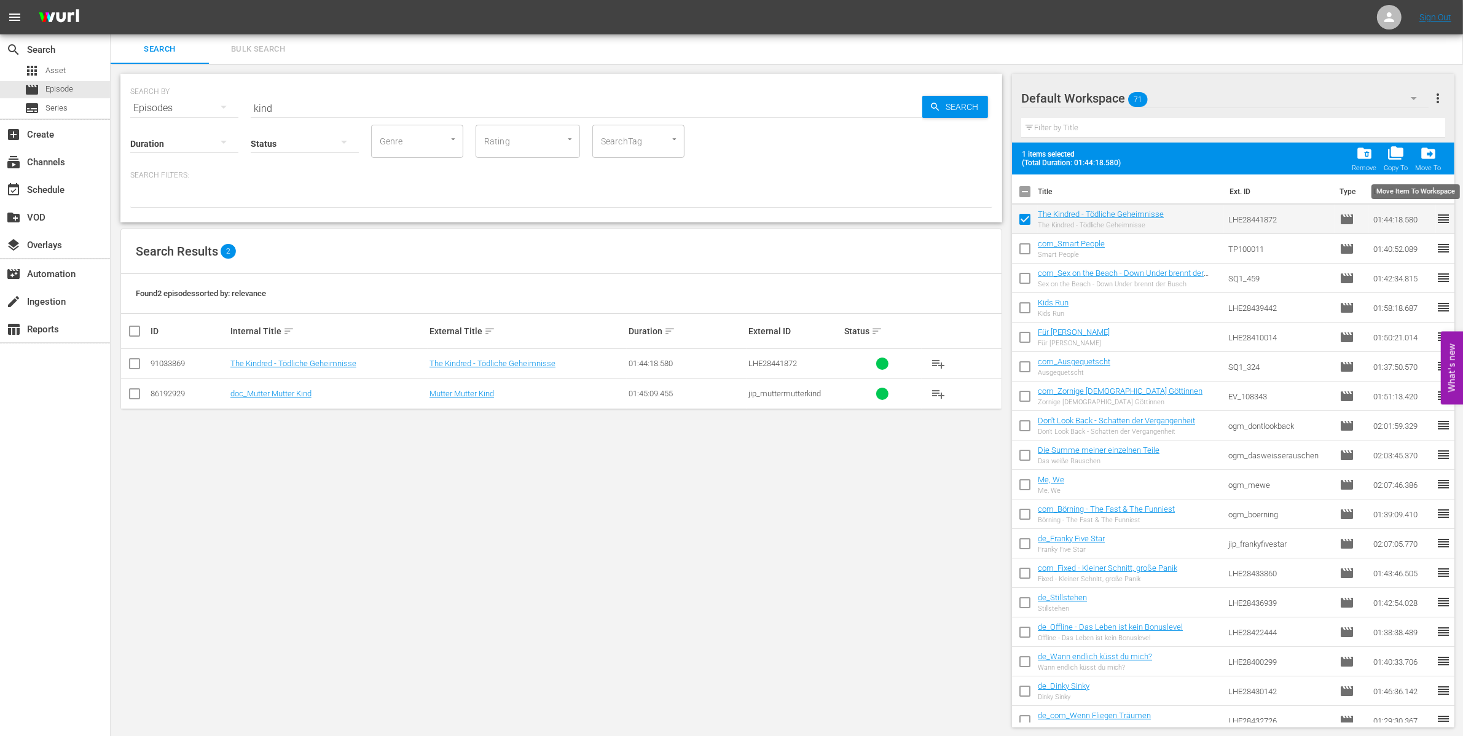
click at [1426, 155] on span "drive_file_move" at bounding box center [1428, 153] width 17 height 17
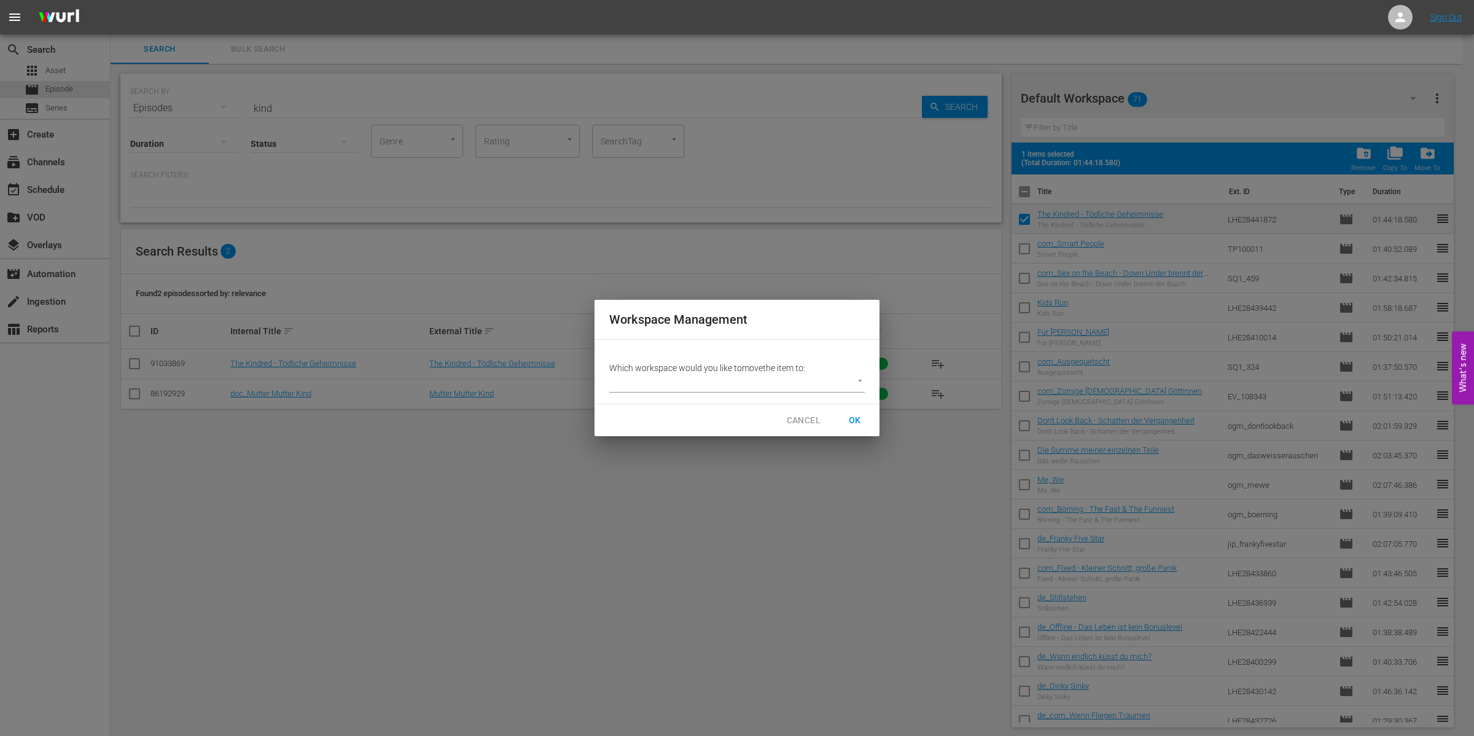
click at [747, 375] on body "menu Sign Out search Search apps Asset movie Episode subtitles Series add_box C…" at bounding box center [737, 368] width 1474 height 736
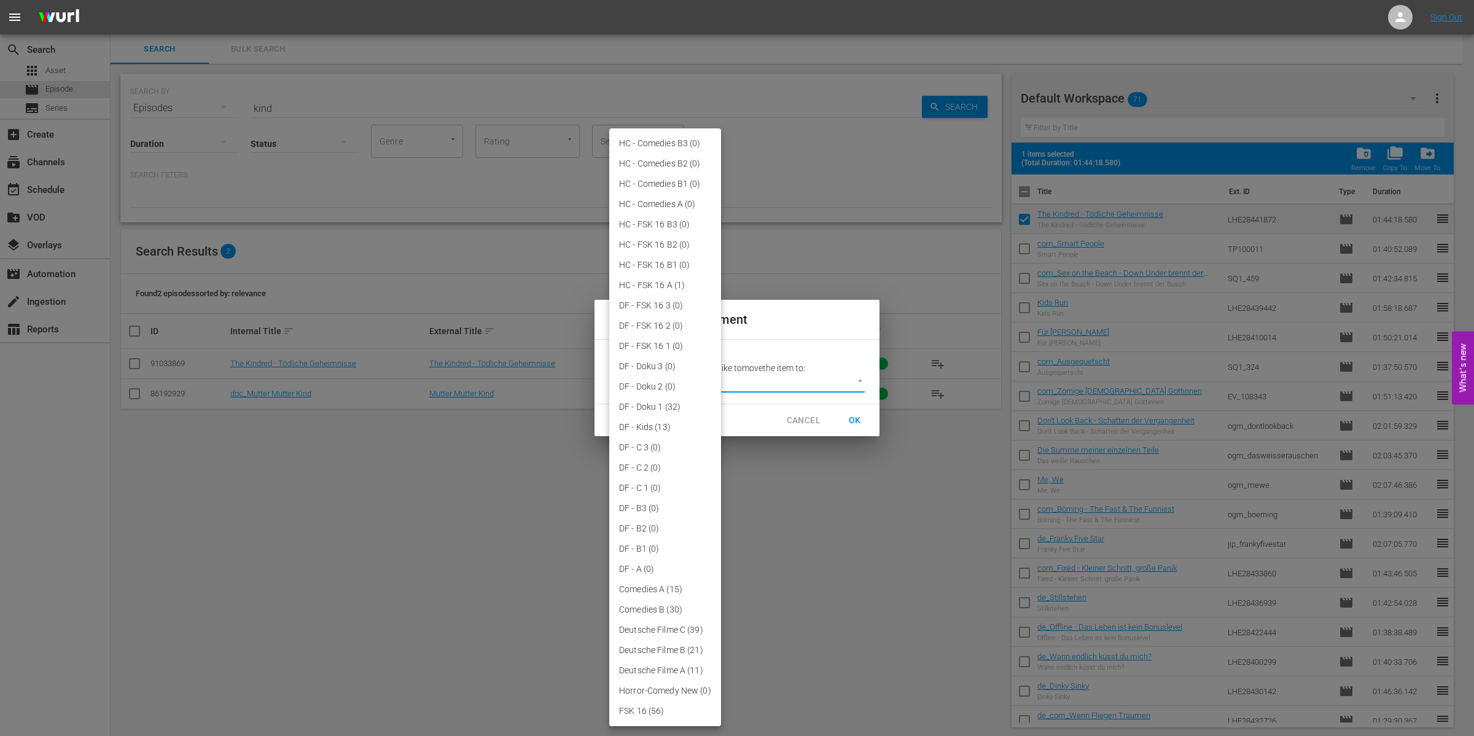
click at [666, 281] on li "HC - FSK 16 A (1)" at bounding box center [665, 285] width 112 height 20
type input "3845"
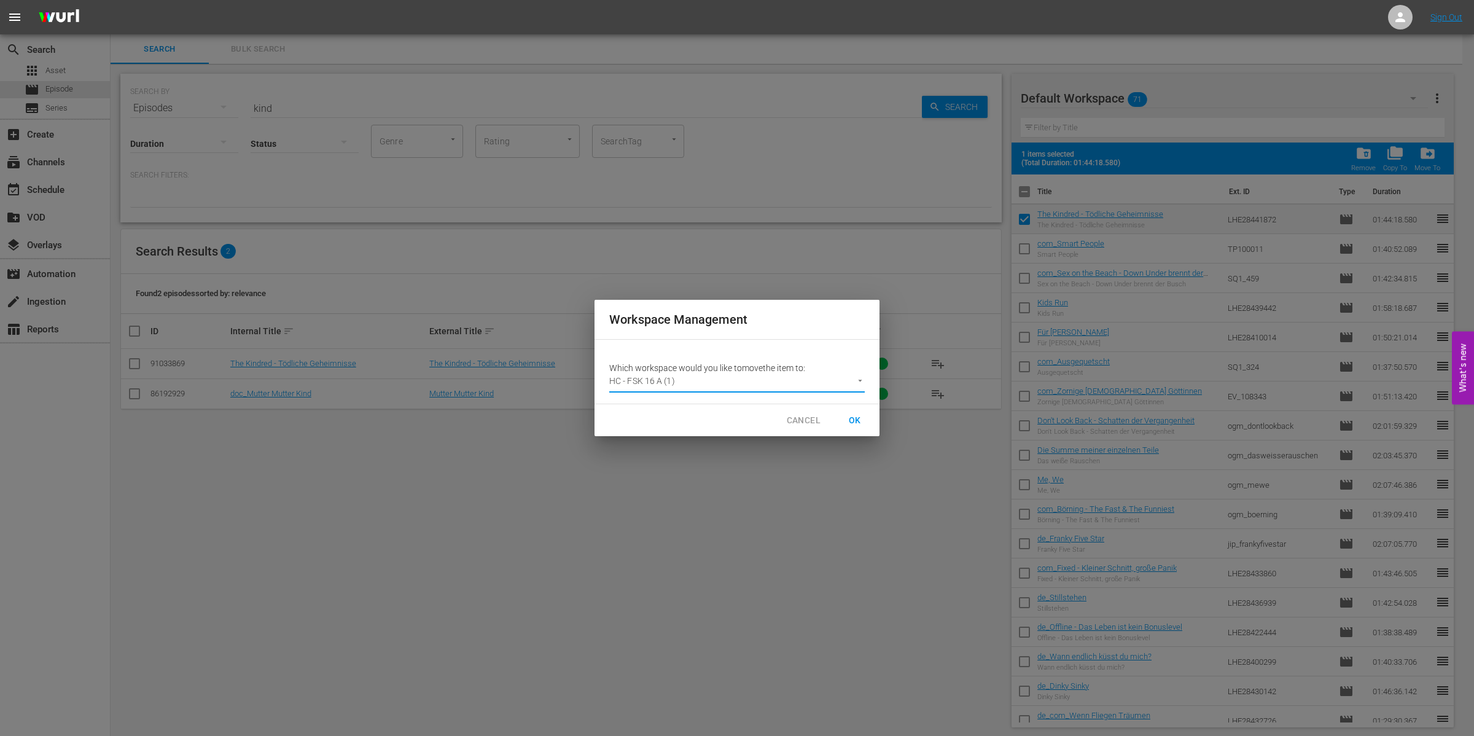
click at [854, 413] on span "OK" at bounding box center [855, 420] width 20 height 15
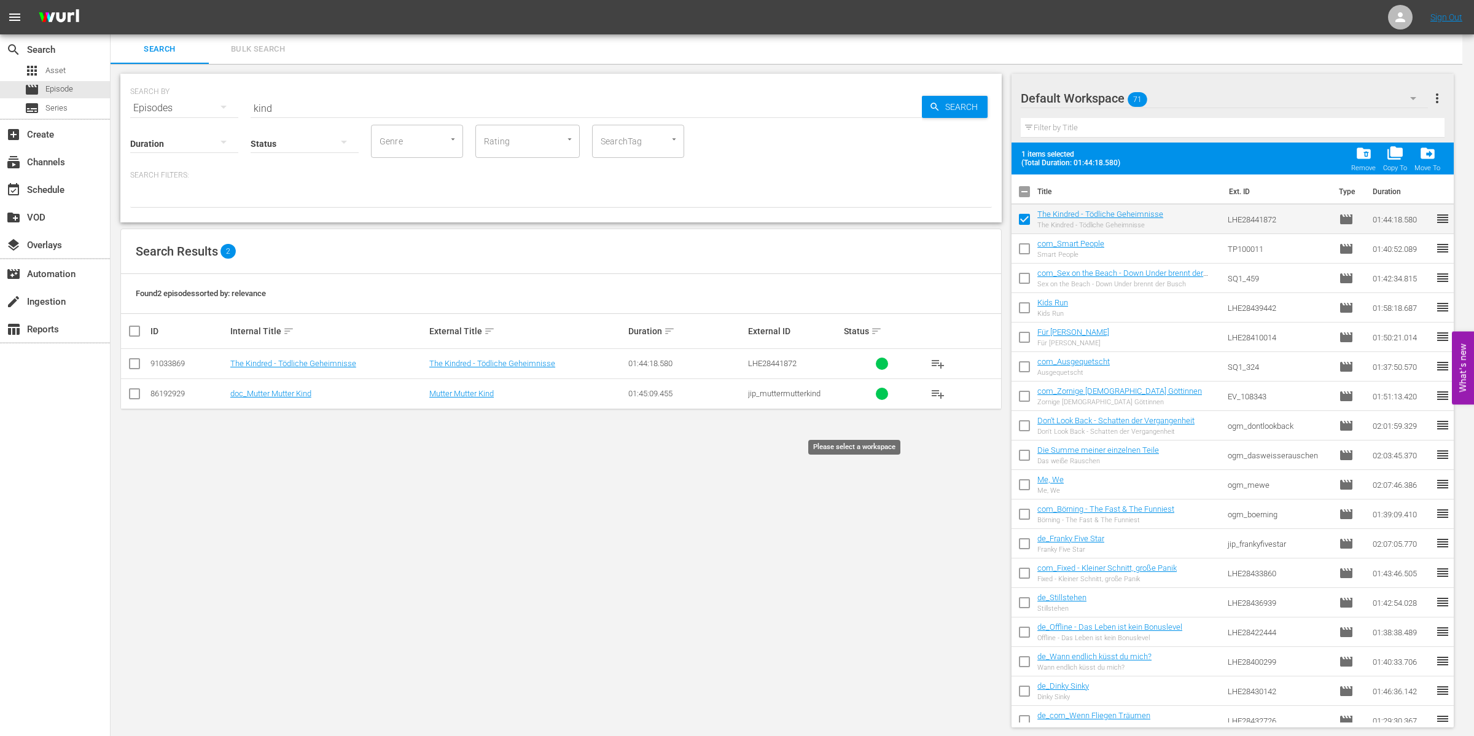
checkbox input "false"
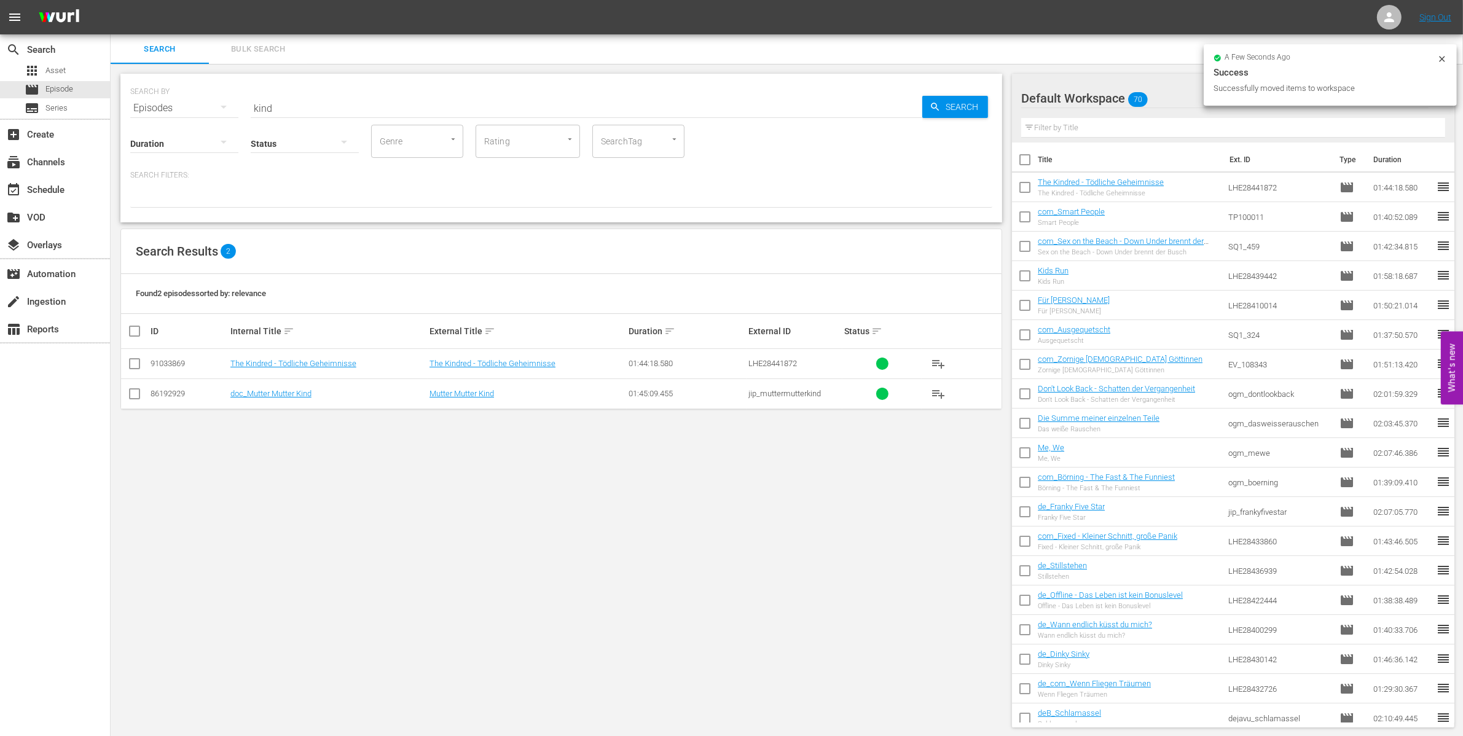
click at [1088, 129] on input "text" at bounding box center [1233, 128] width 424 height 20
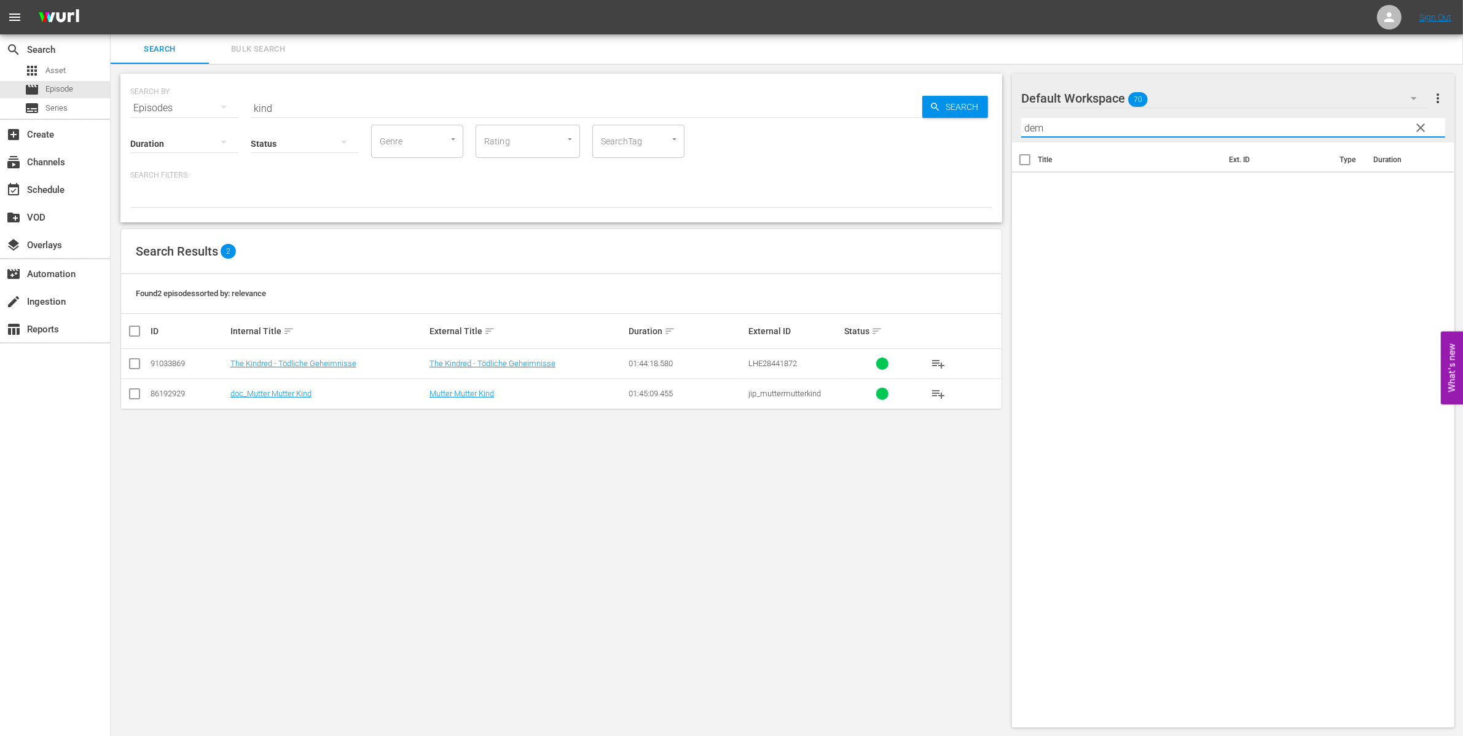
type input "dem"
click at [1410, 94] on icon "button" at bounding box center [1413, 98] width 15 height 15
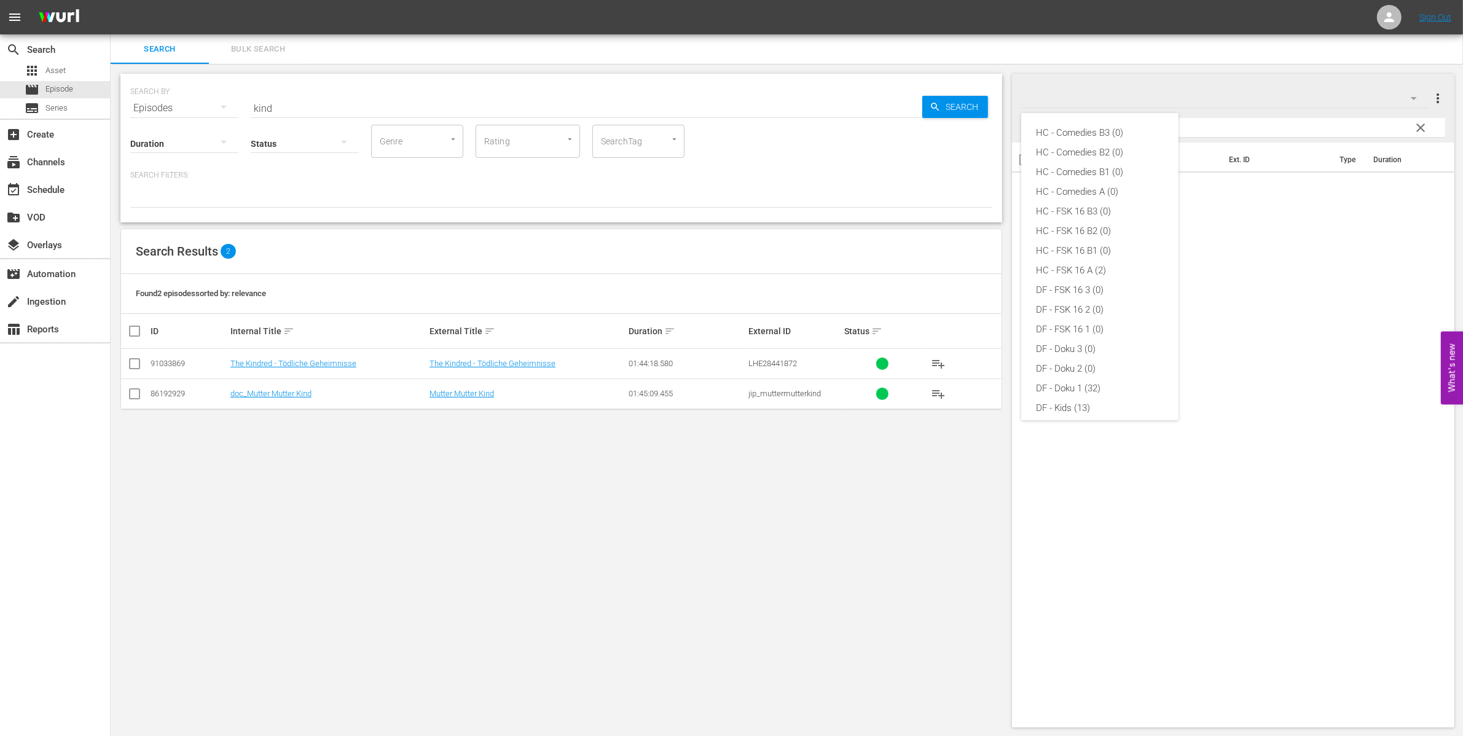
scroll to position [302, 0]
click at [1088, 373] on div "FSK 16 (56)" at bounding box center [1100, 382] width 128 height 20
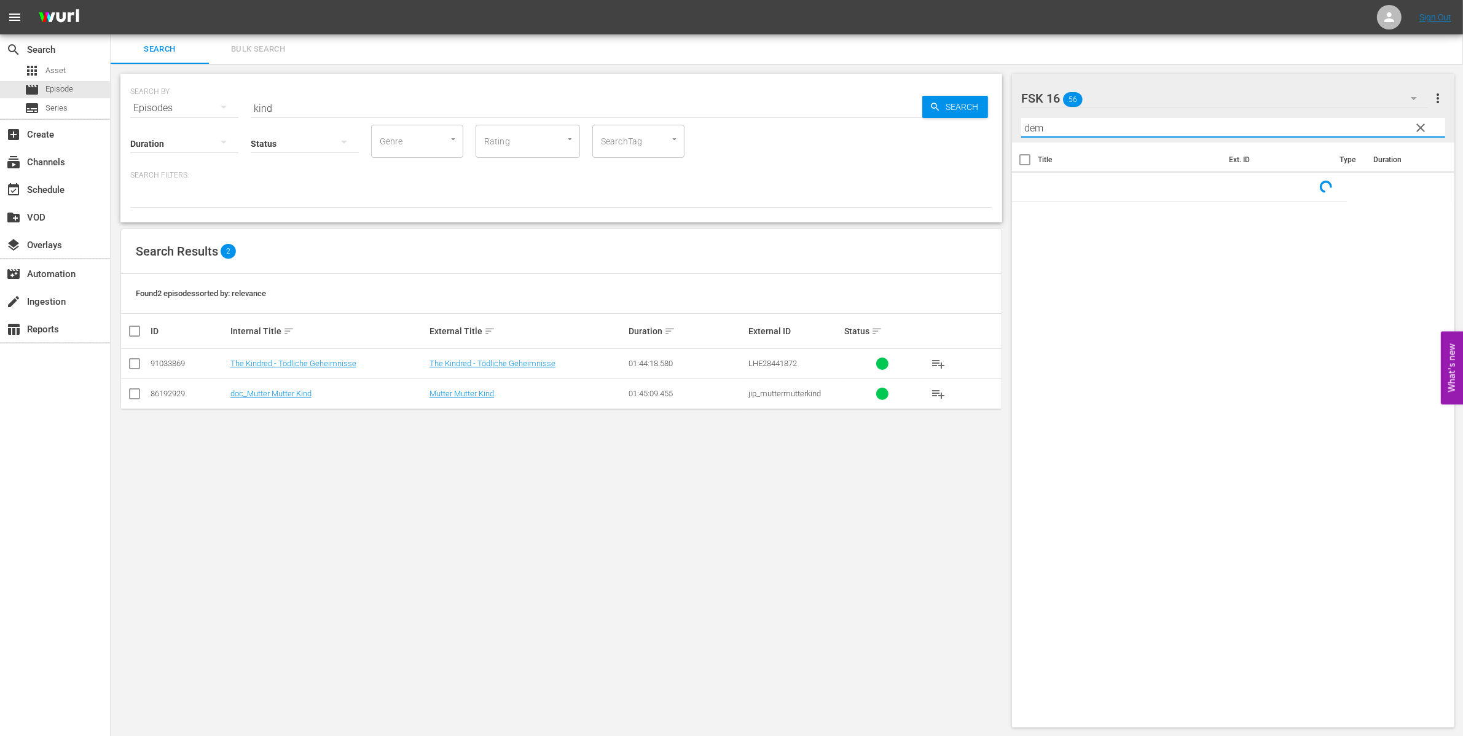
click at [1075, 118] on input "dem" at bounding box center [1233, 128] width 424 height 20
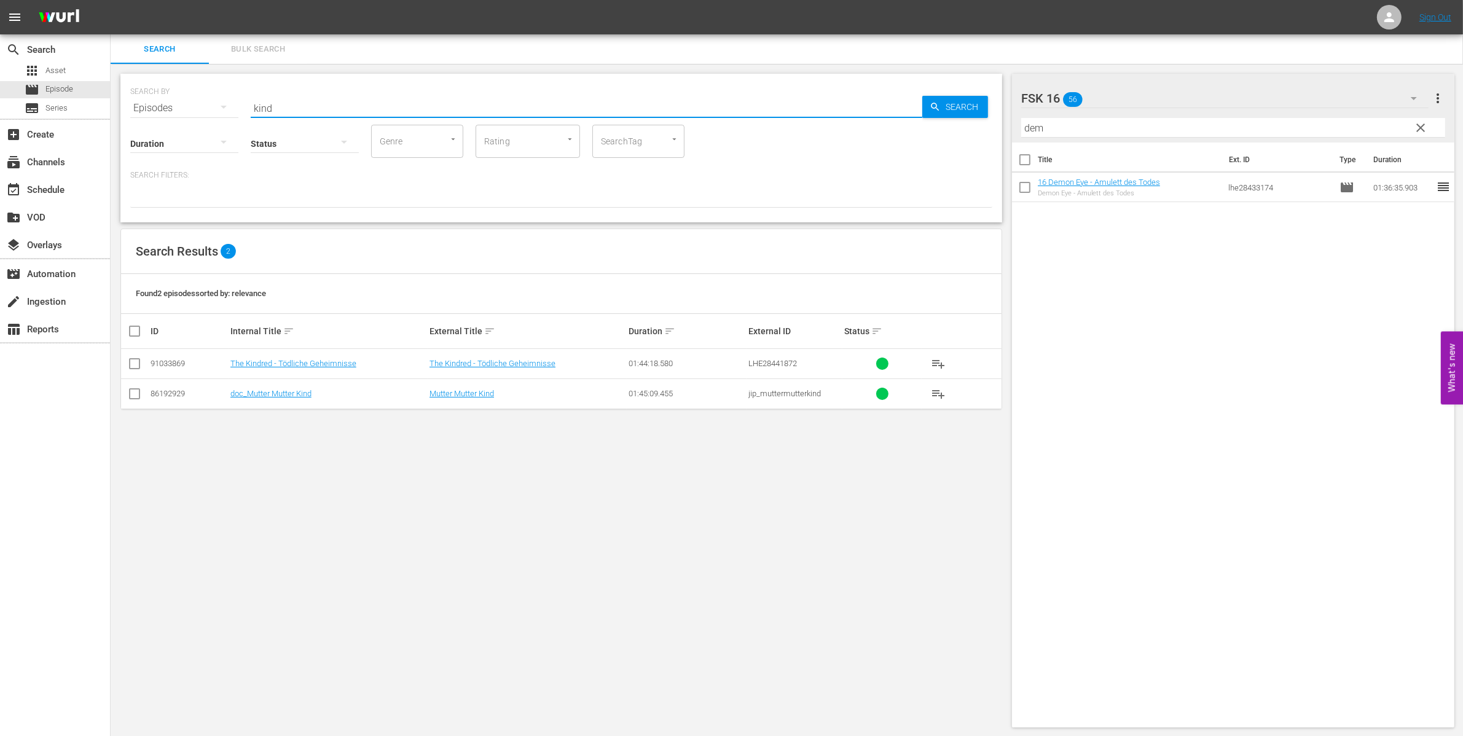
click at [309, 106] on input "kind" at bounding box center [586, 107] width 671 height 29
click at [309, 107] on input "kind" at bounding box center [586, 107] width 671 height 29
type input "demo"
click at [53, 77] on div "apps Asset" at bounding box center [45, 70] width 41 height 17
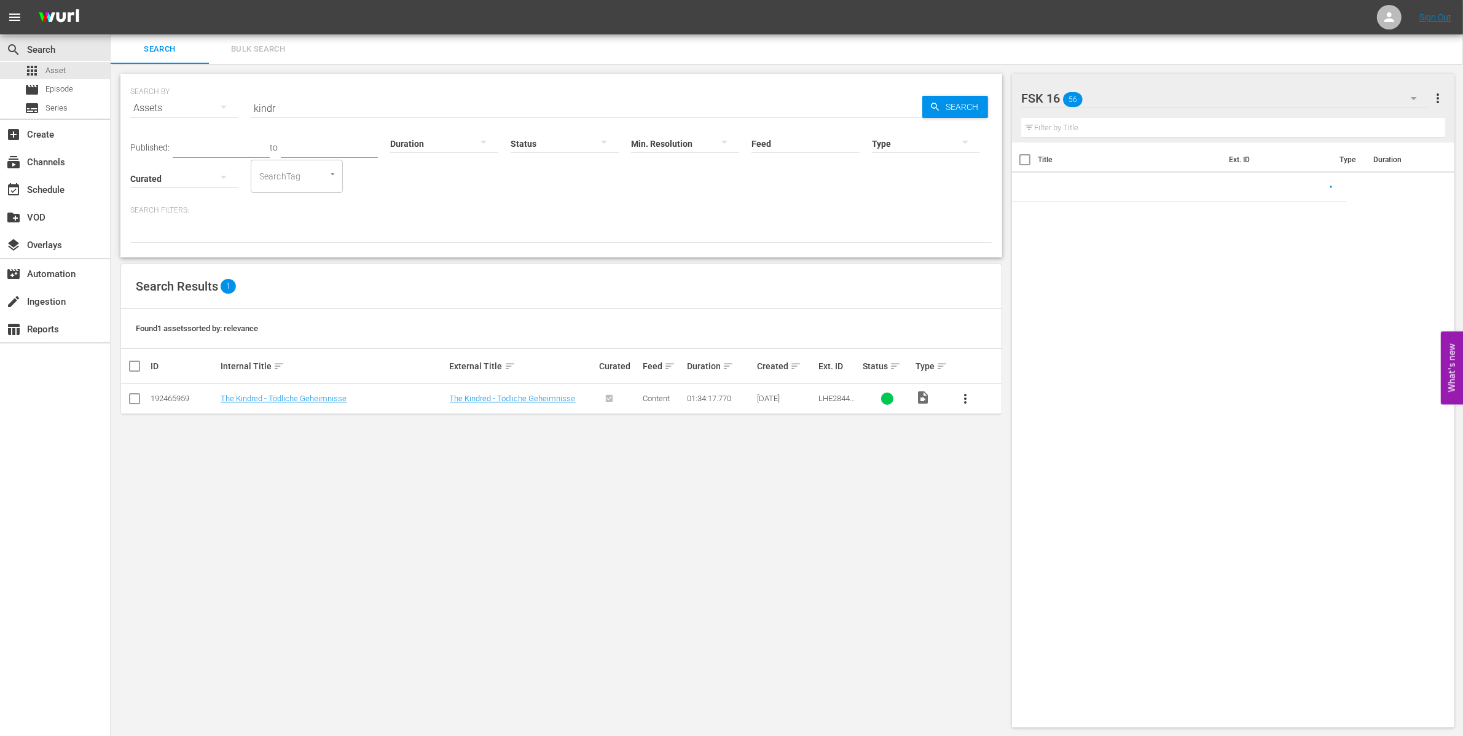
click at [296, 101] on input "kindr" at bounding box center [586, 107] width 671 height 29
click at [305, 106] on input "kindr" at bounding box center [586, 107] width 671 height 29
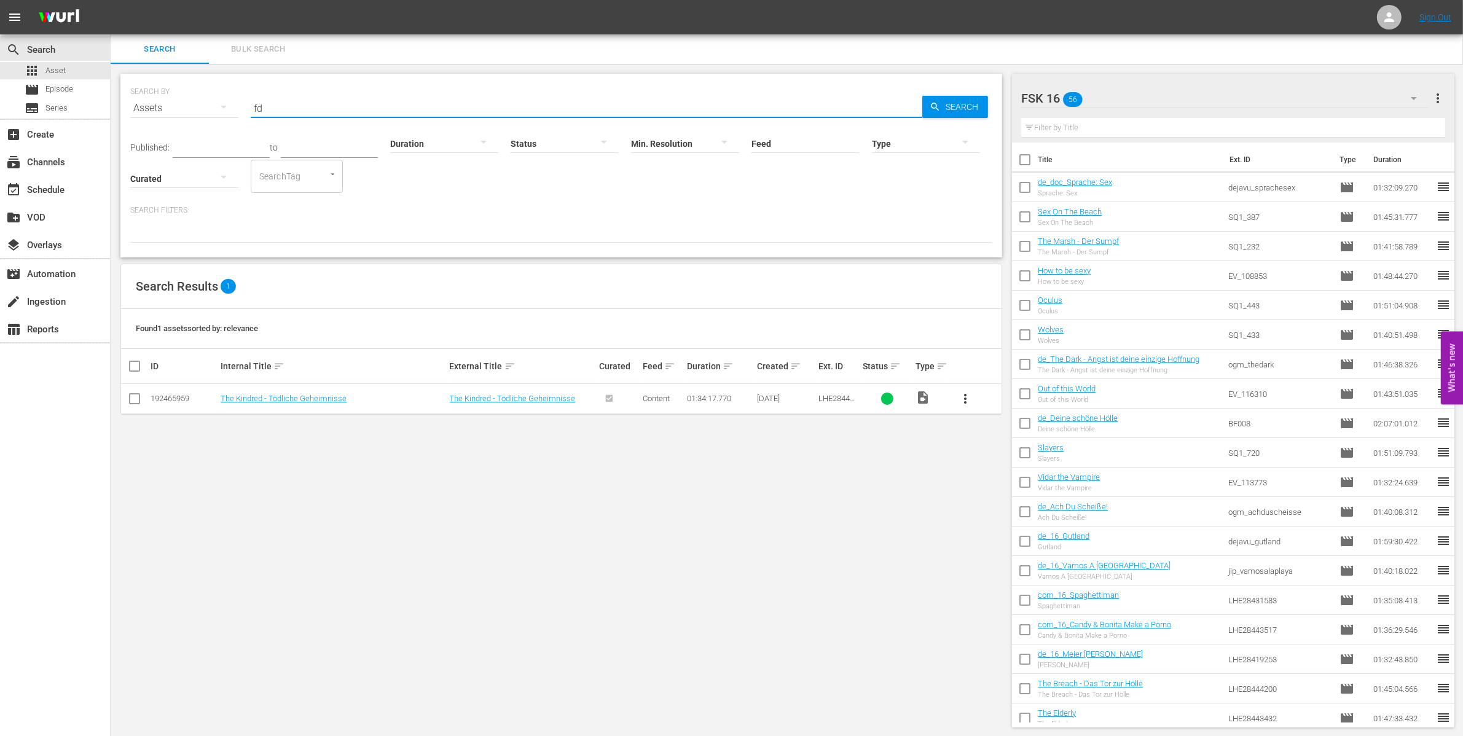
type input "f"
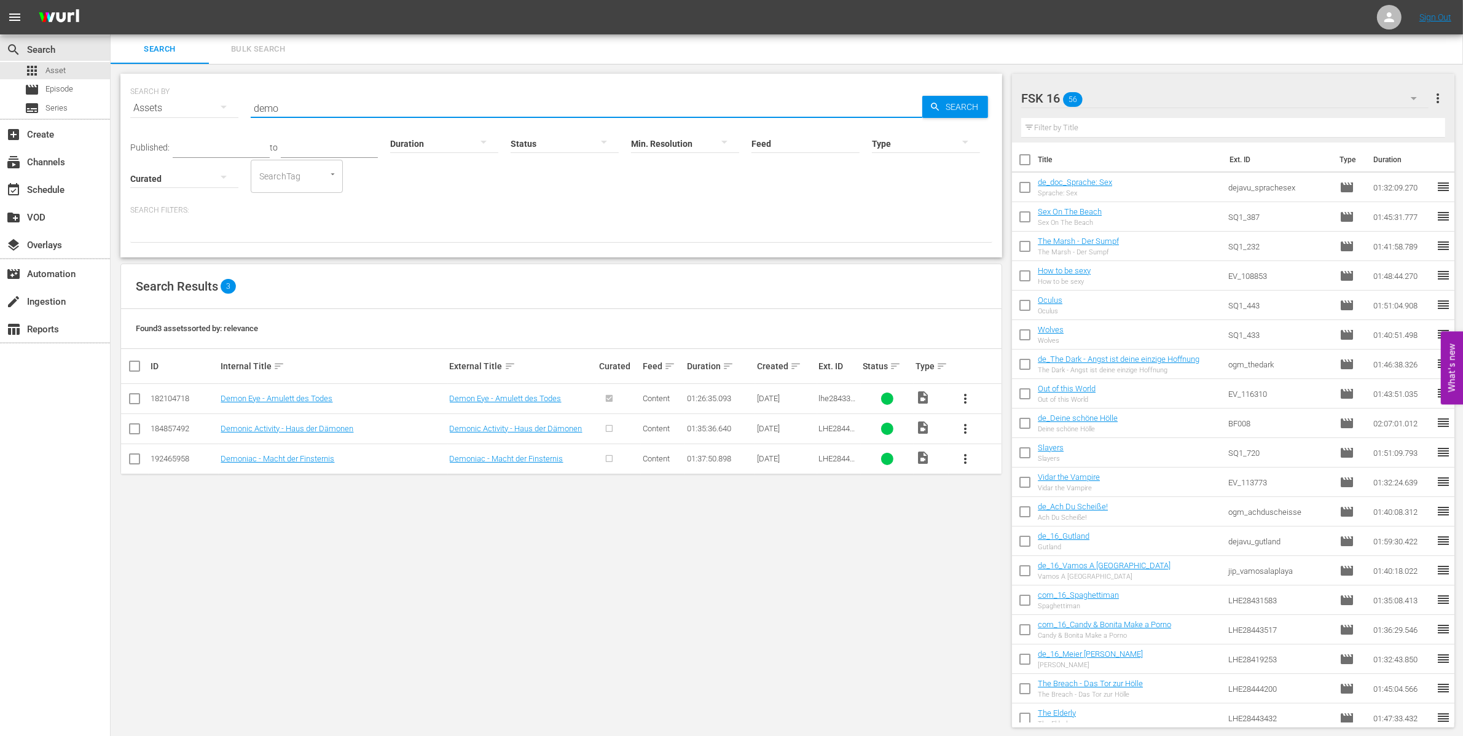
type input "demo"
drag, startPoint x: 137, startPoint y: 461, endPoint x: 299, endPoint y: 471, distance: 162.5
click at [138, 461] on input "checkbox" at bounding box center [134, 461] width 15 height 15
checkbox input "true"
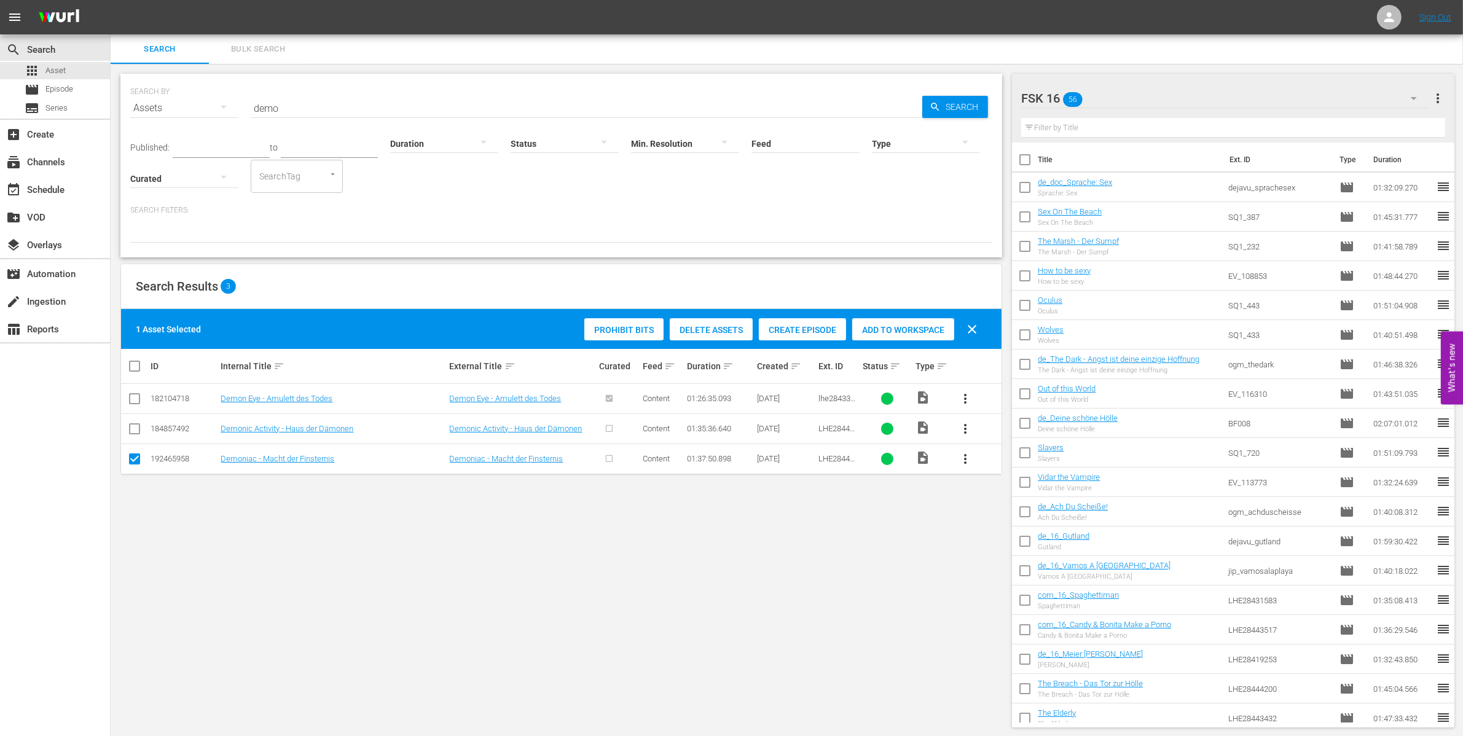
click at [967, 459] on span "more_vert" at bounding box center [965, 458] width 15 height 15
click at [1030, 548] on div "Episode" at bounding box center [1032, 552] width 84 height 29
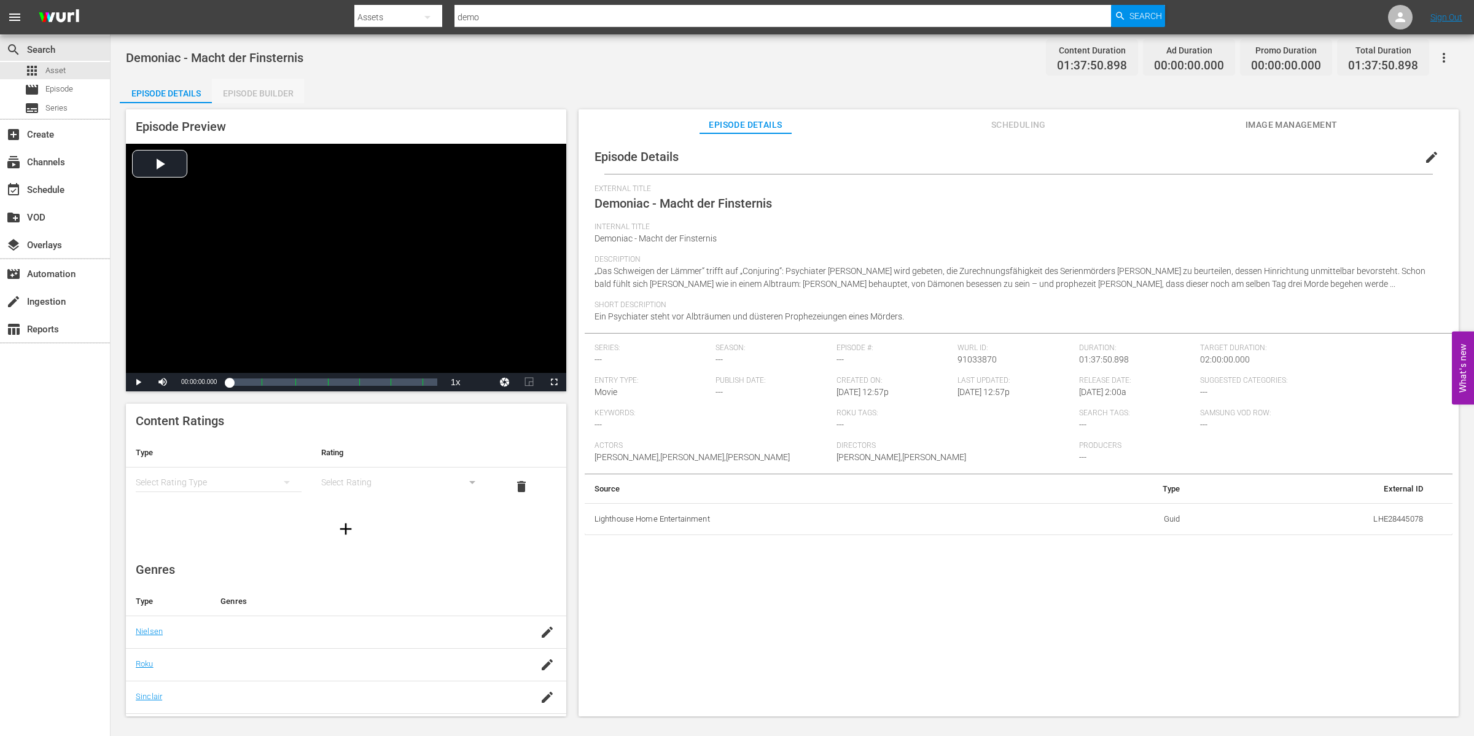
click at [259, 103] on div "Episode Details Episode Builder Episode Preview Video Player is loading. Play V…" at bounding box center [792, 402] width 1345 height 647
click at [258, 99] on div "Episode Builder" at bounding box center [258, 93] width 92 height 29
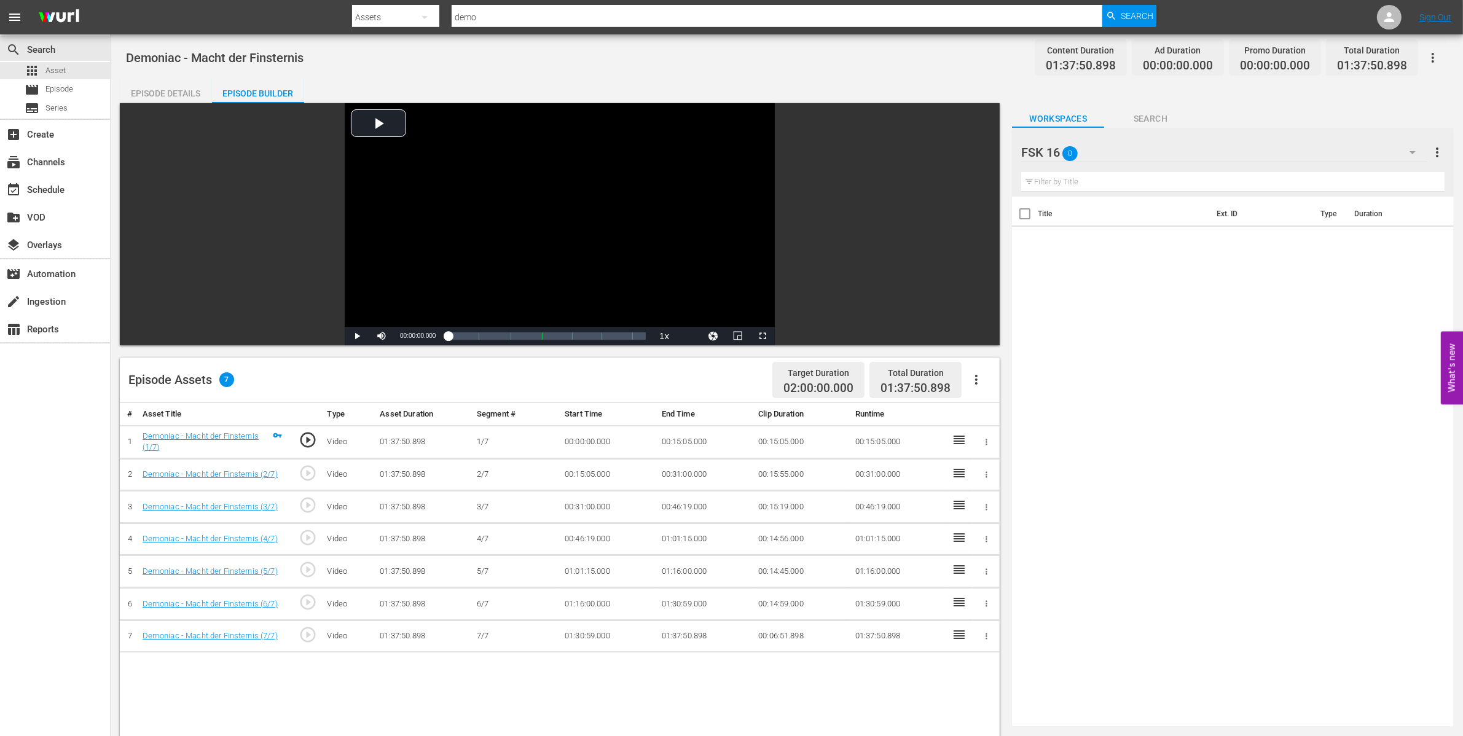
click at [1210, 151] on div "FSK 16 0" at bounding box center [1224, 152] width 406 height 34
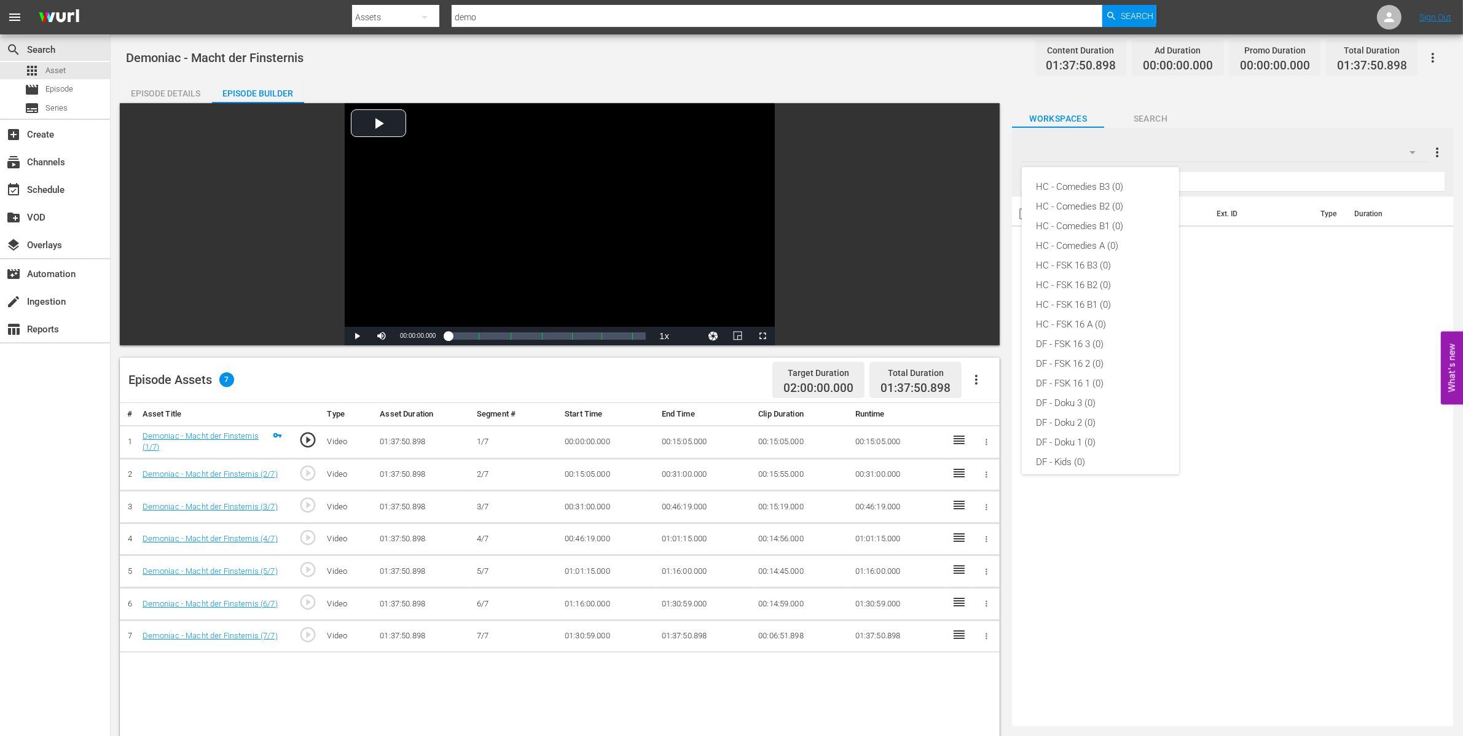
scroll to position [302, 0]
click at [1089, 455] on div "Default Workspace (1)" at bounding box center [1100, 455] width 128 height 20
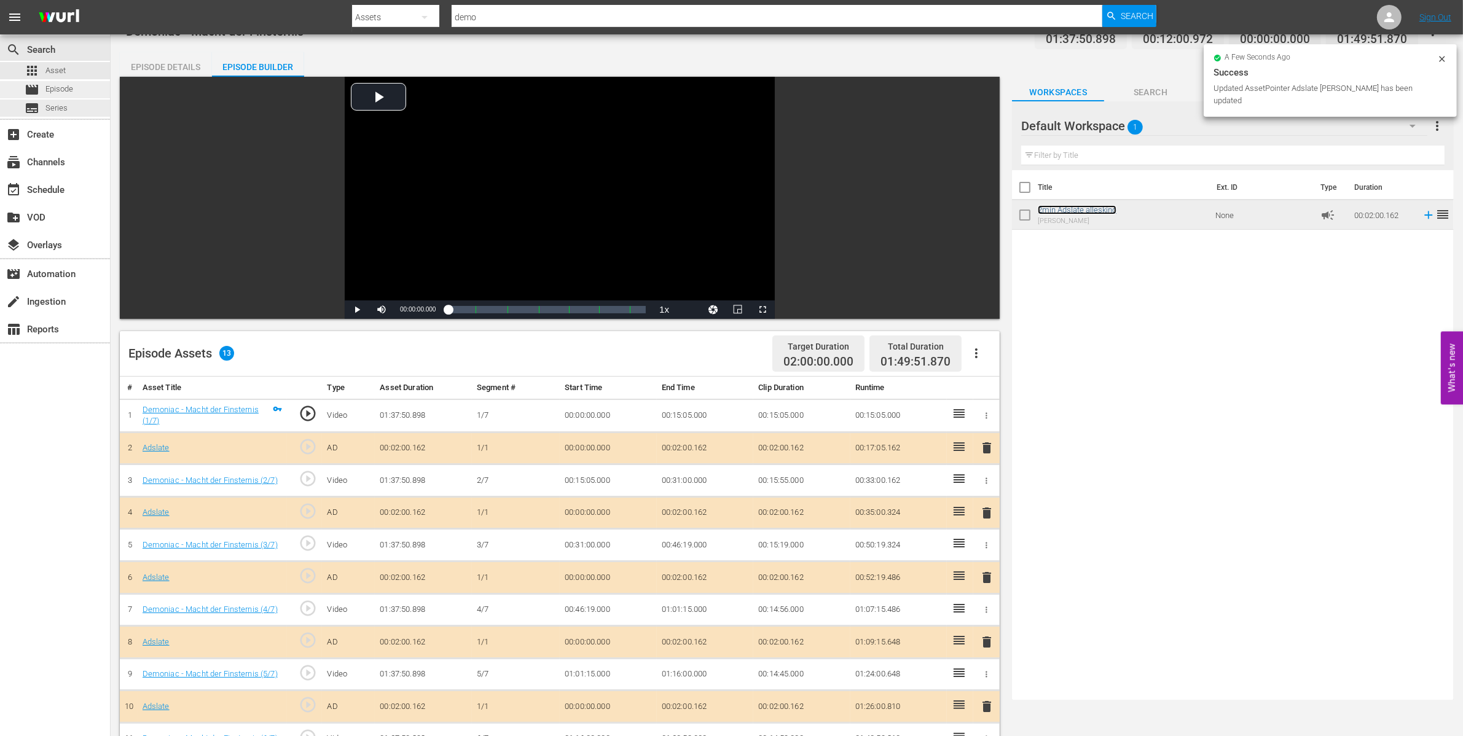
scroll to position [0, 0]
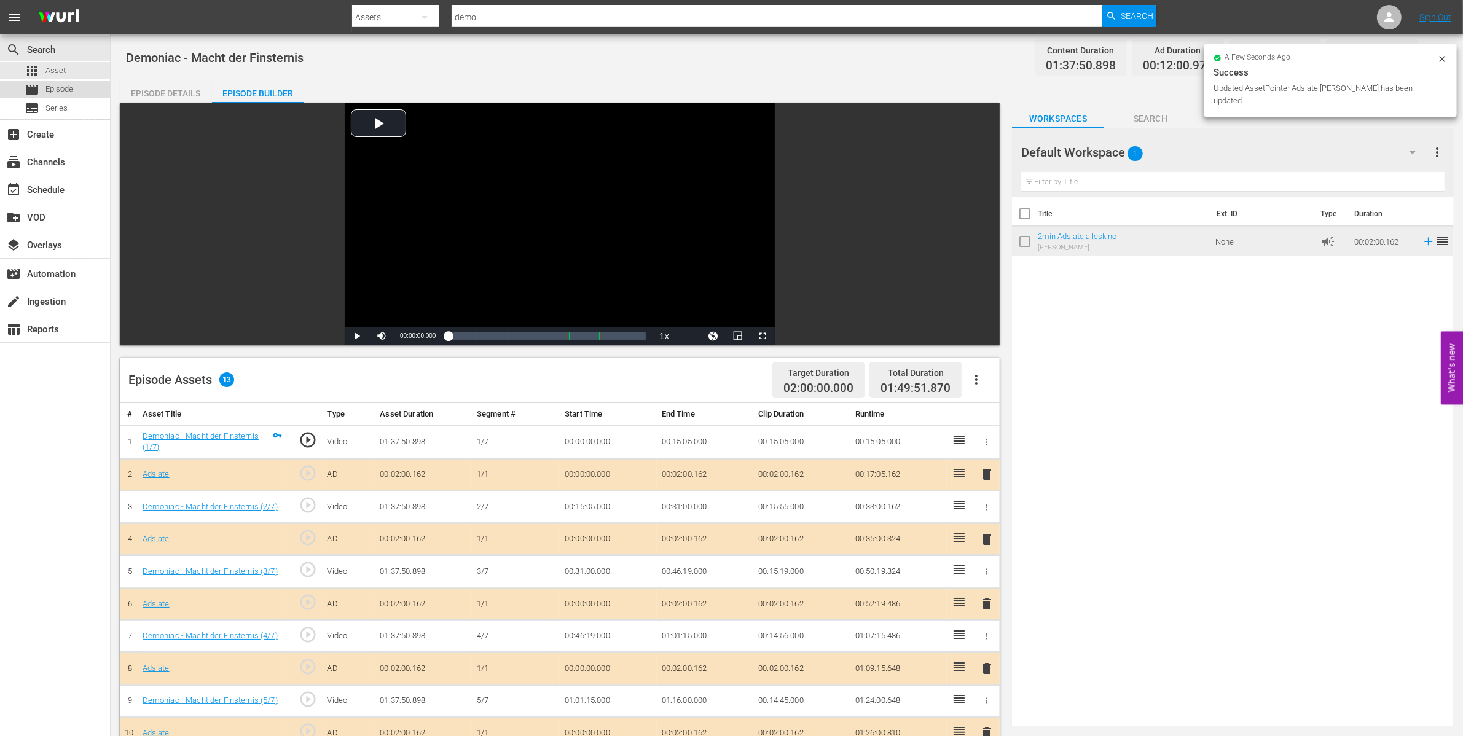
click at [68, 81] on div "movie Episode" at bounding box center [49, 89] width 49 height 17
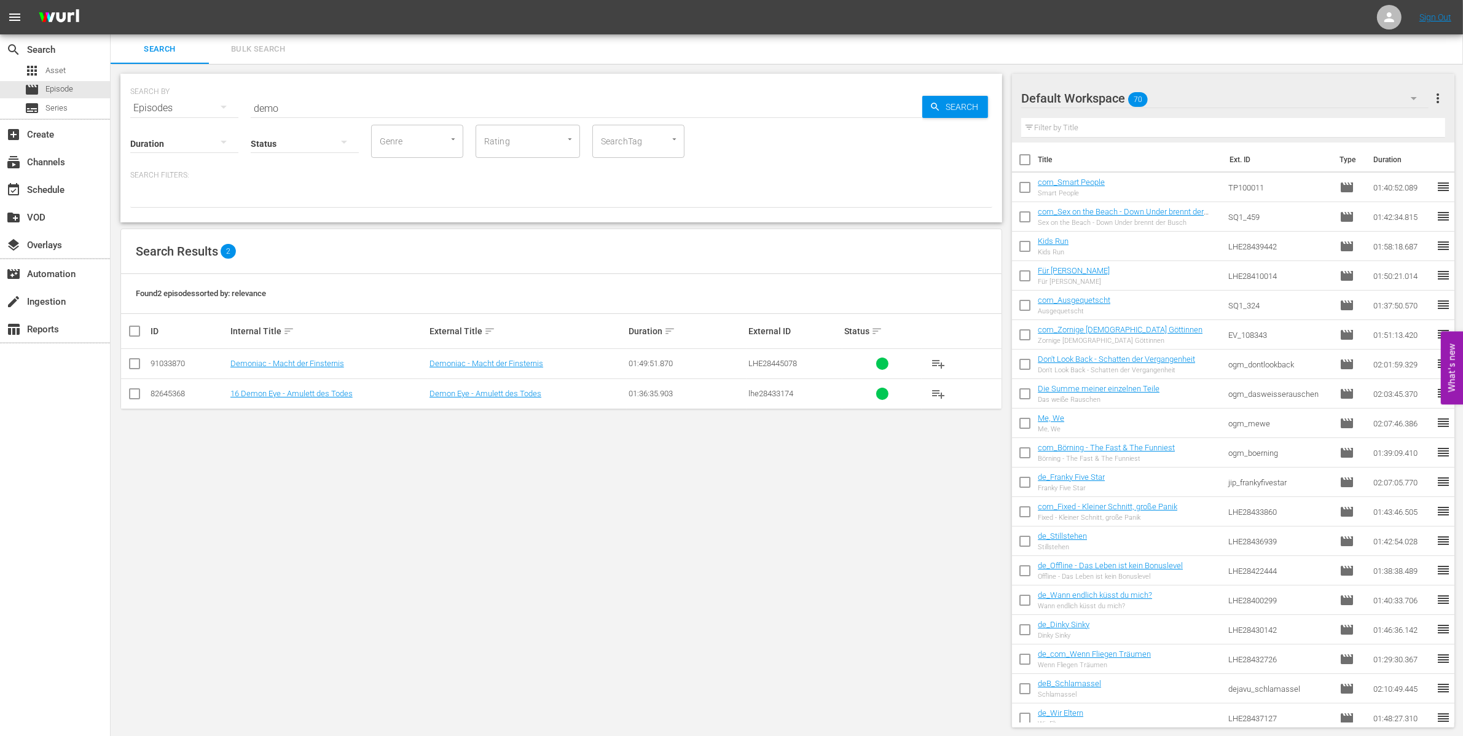
drag, startPoint x: 924, startPoint y: 362, endPoint x: 932, endPoint y: 362, distance: 8.0
click at [926, 362] on button "playlist_add" at bounding box center [937, 363] width 29 height 29
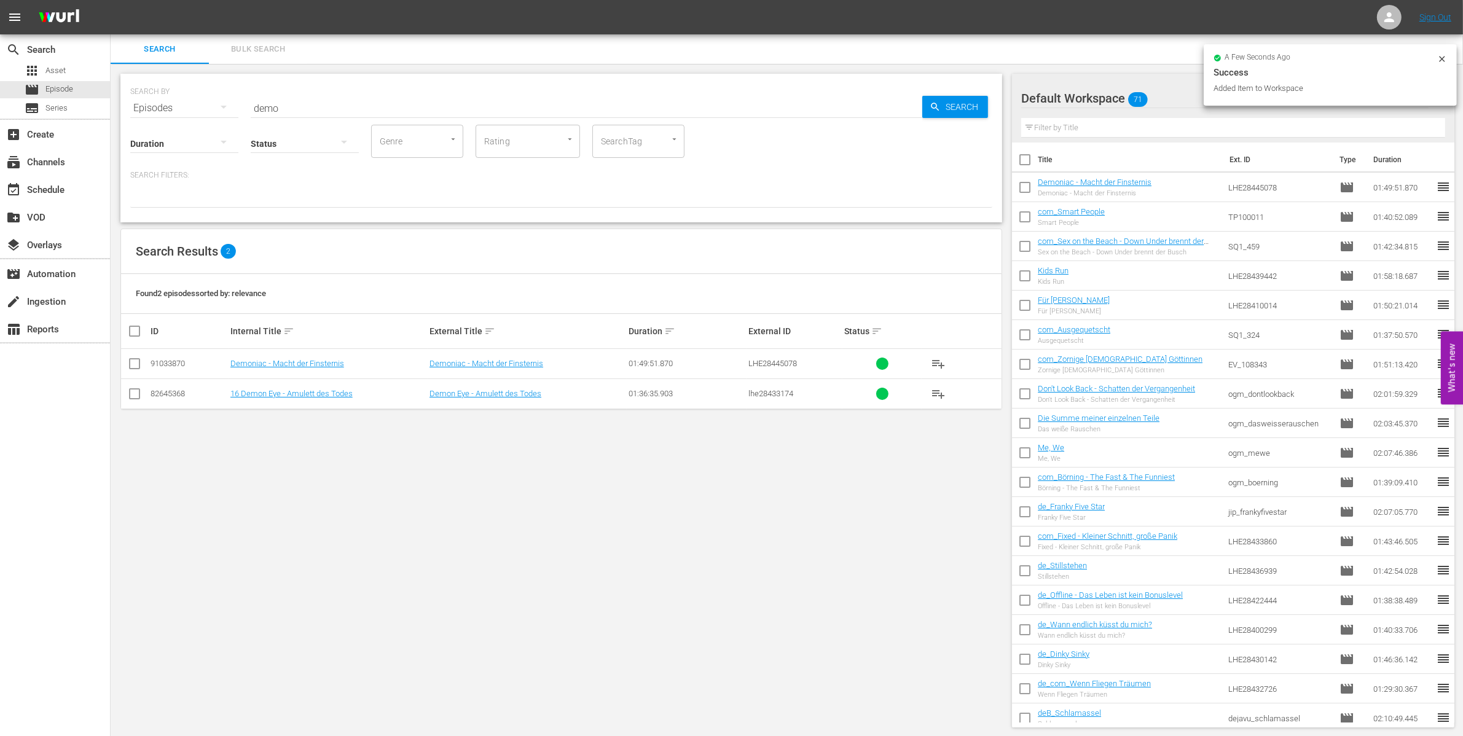
click at [1030, 181] on input "checkbox" at bounding box center [1025, 190] width 26 height 26
checkbox input "true"
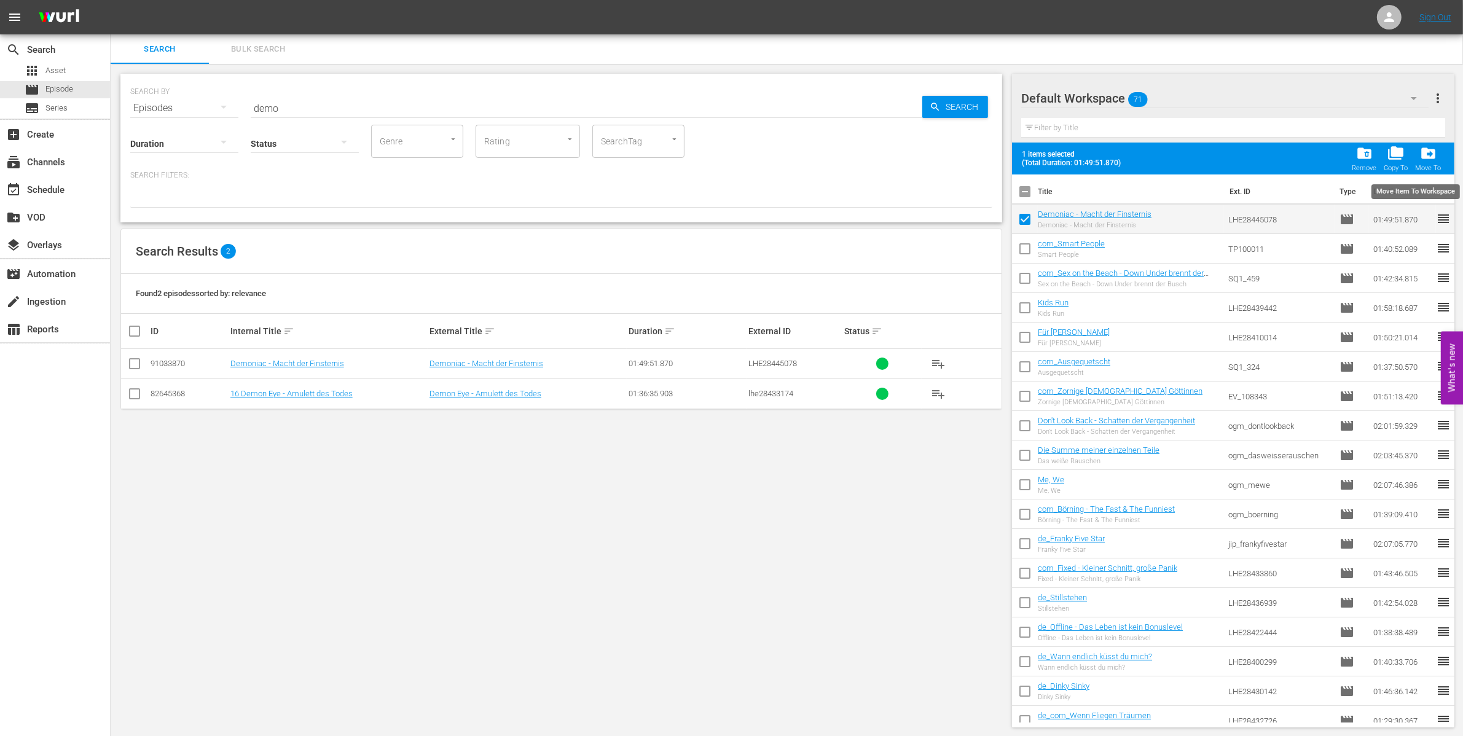
click at [1432, 145] on span "drive_file_move" at bounding box center [1428, 153] width 17 height 17
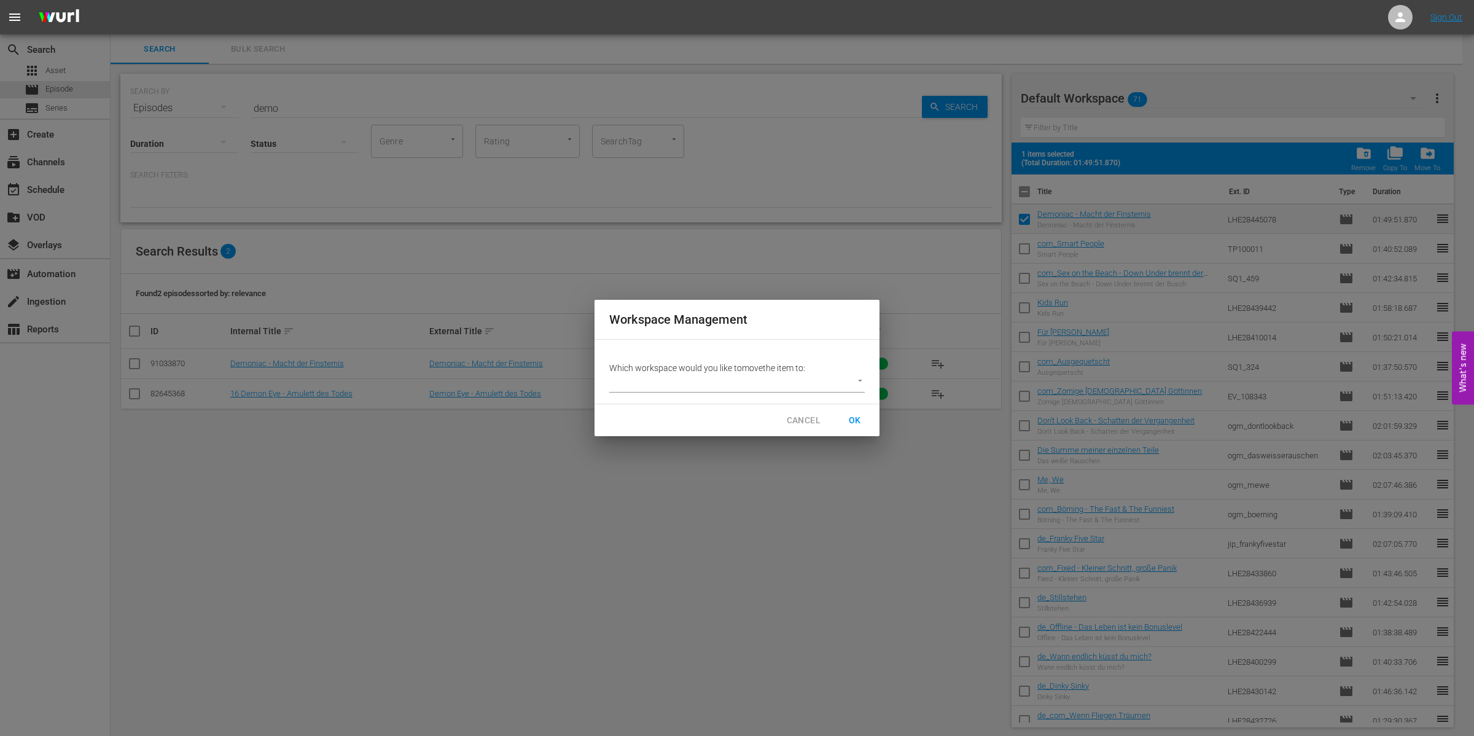
click at [792, 369] on p "Which workspace would you like to move the item to:" at bounding box center [737, 368] width 256 height 12
click at [848, 373] on p "Which workspace would you like to move the item to:" at bounding box center [737, 368] width 256 height 12
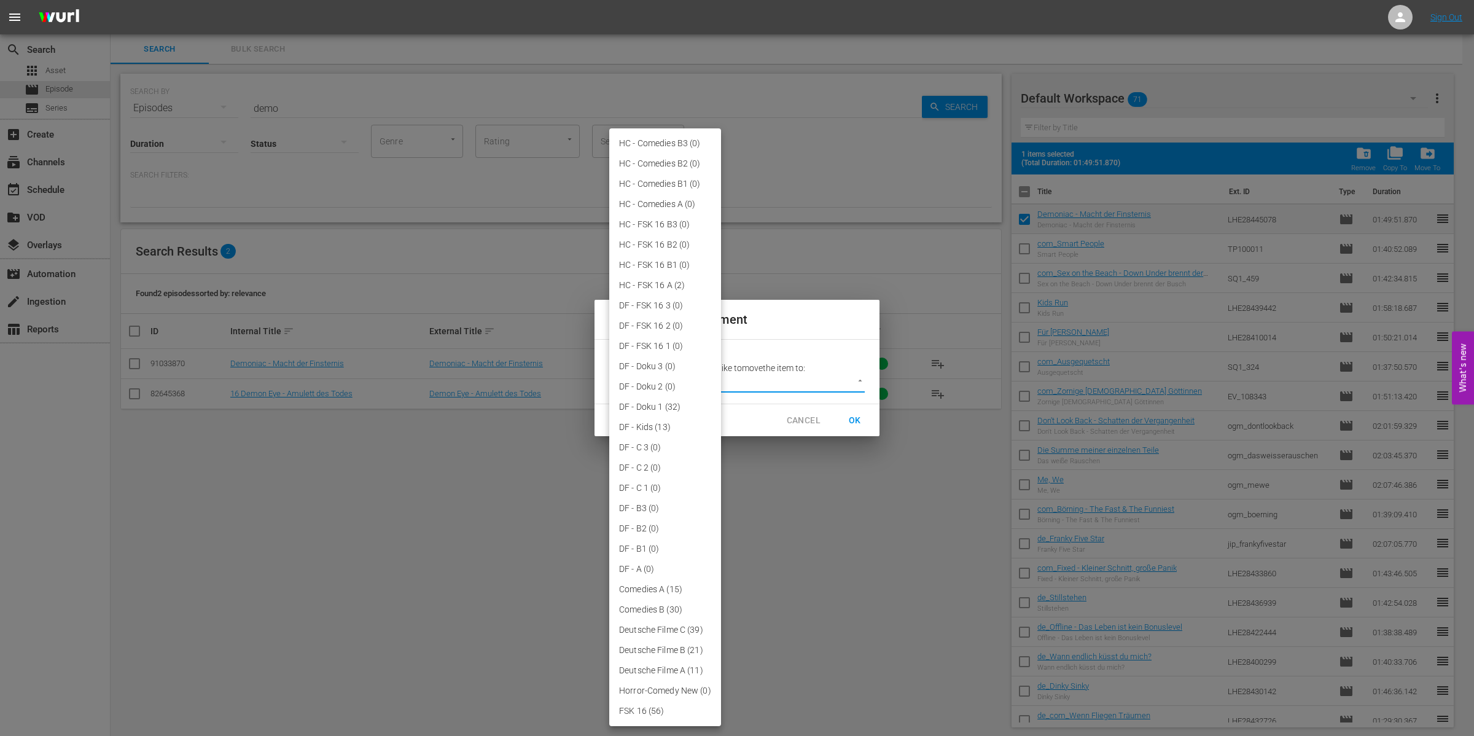
click at [854, 381] on body "menu Sign Out search Search apps Asset movie Episode subtitles Series add_box C…" at bounding box center [737, 368] width 1474 height 736
click at [648, 278] on li "HC - FSK 16 A (2)" at bounding box center [665, 285] width 112 height 20
type input "3845"
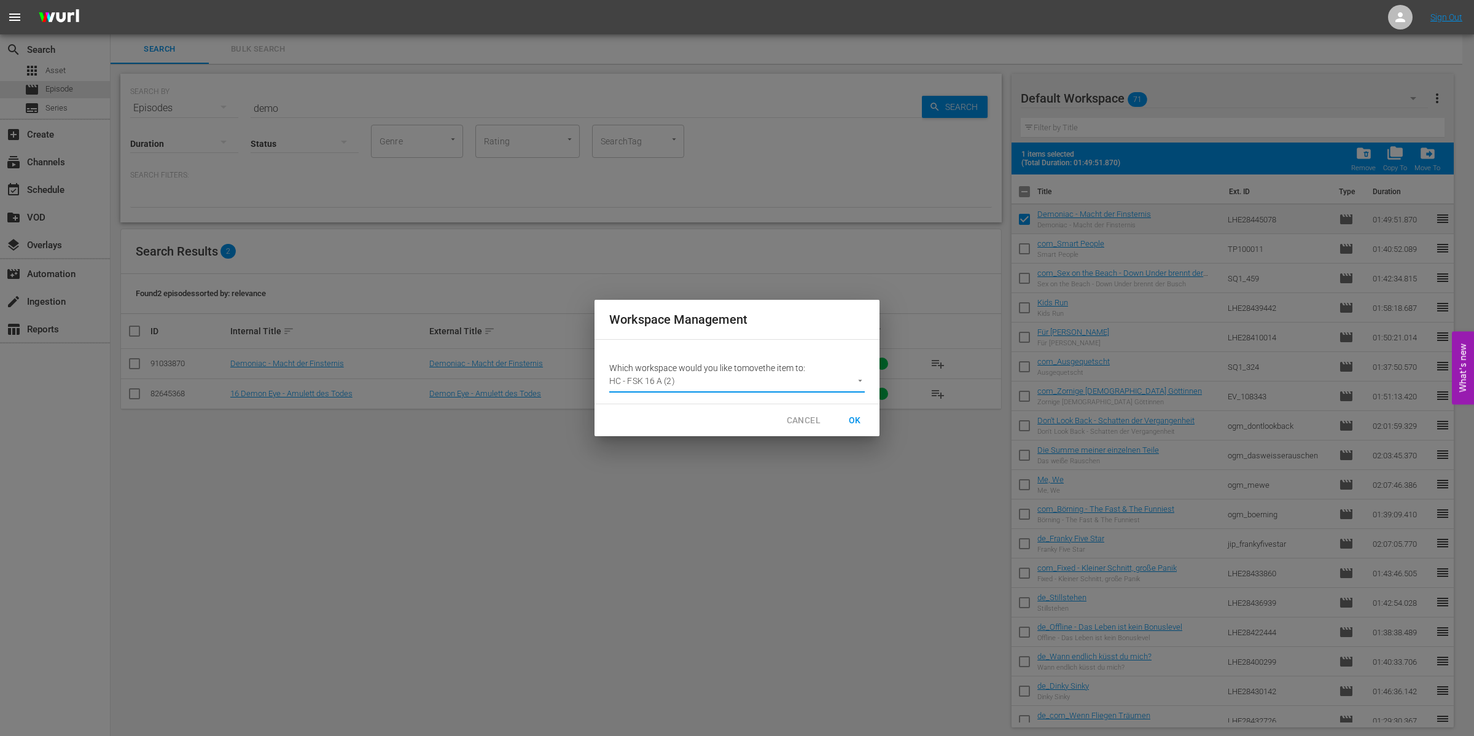
click at [853, 421] on span "OK" at bounding box center [855, 420] width 20 height 15
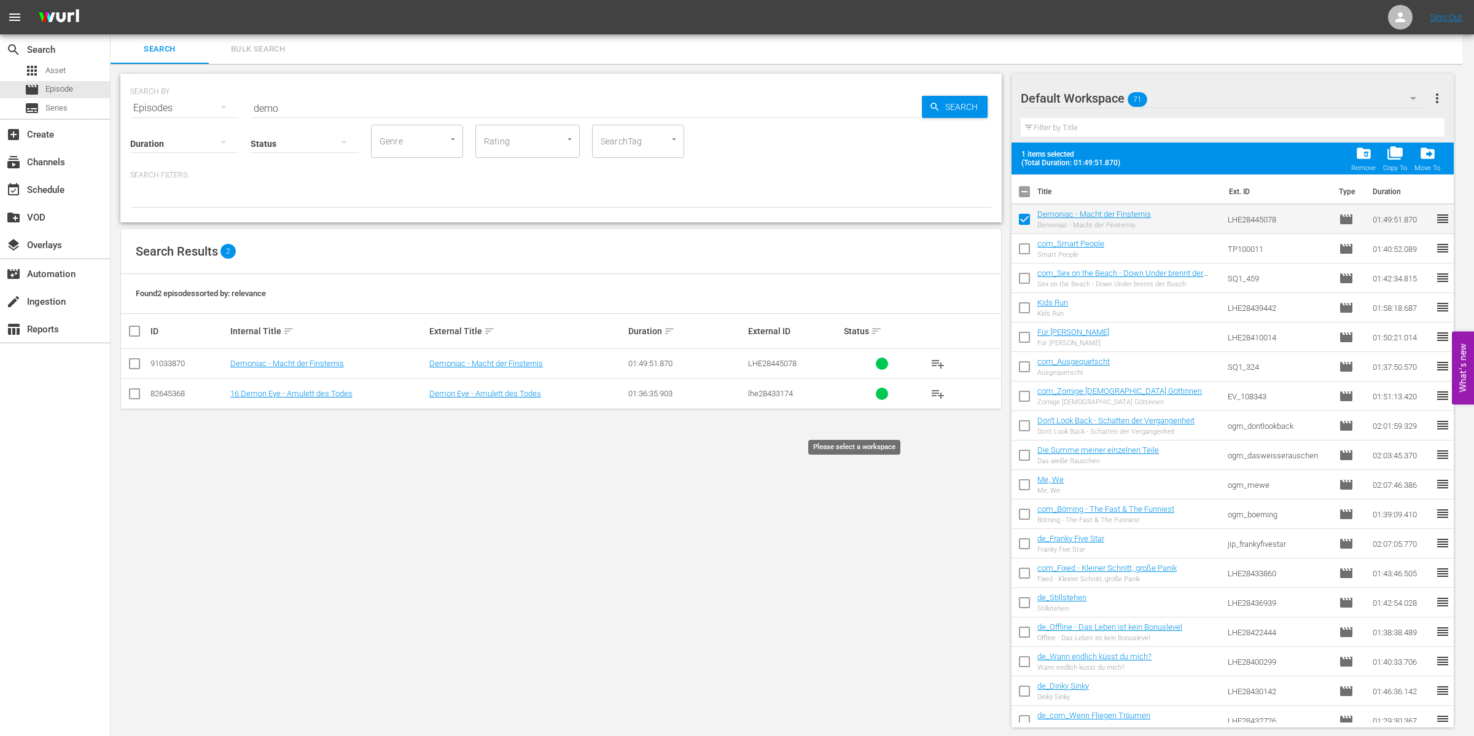
checkbox input "false"
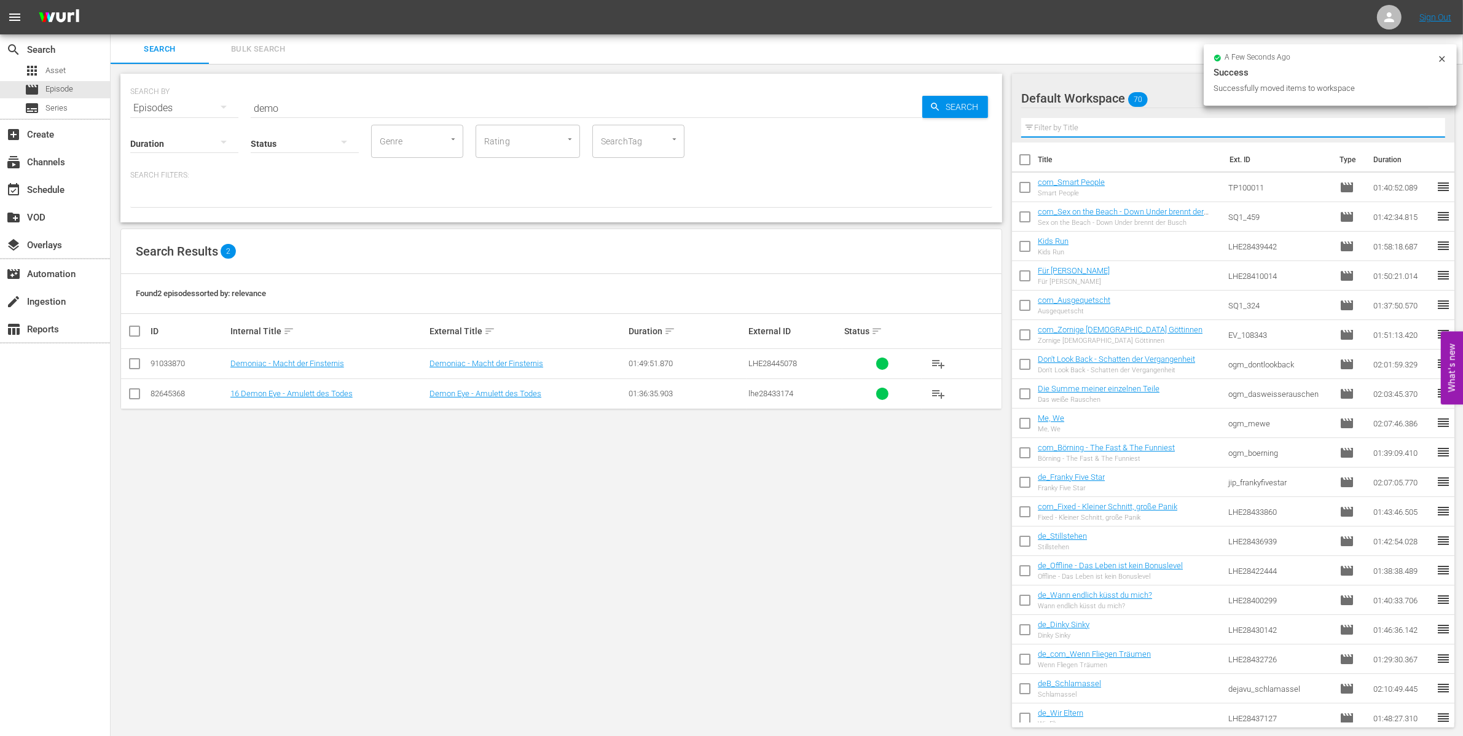
drag, startPoint x: 1378, startPoint y: 132, endPoint x: 1340, endPoint y: 132, distance: 37.5
click at [1378, 132] on input "text" at bounding box center [1233, 128] width 424 height 20
click at [1404, 99] on button "button" at bounding box center [1413, 98] width 29 height 29
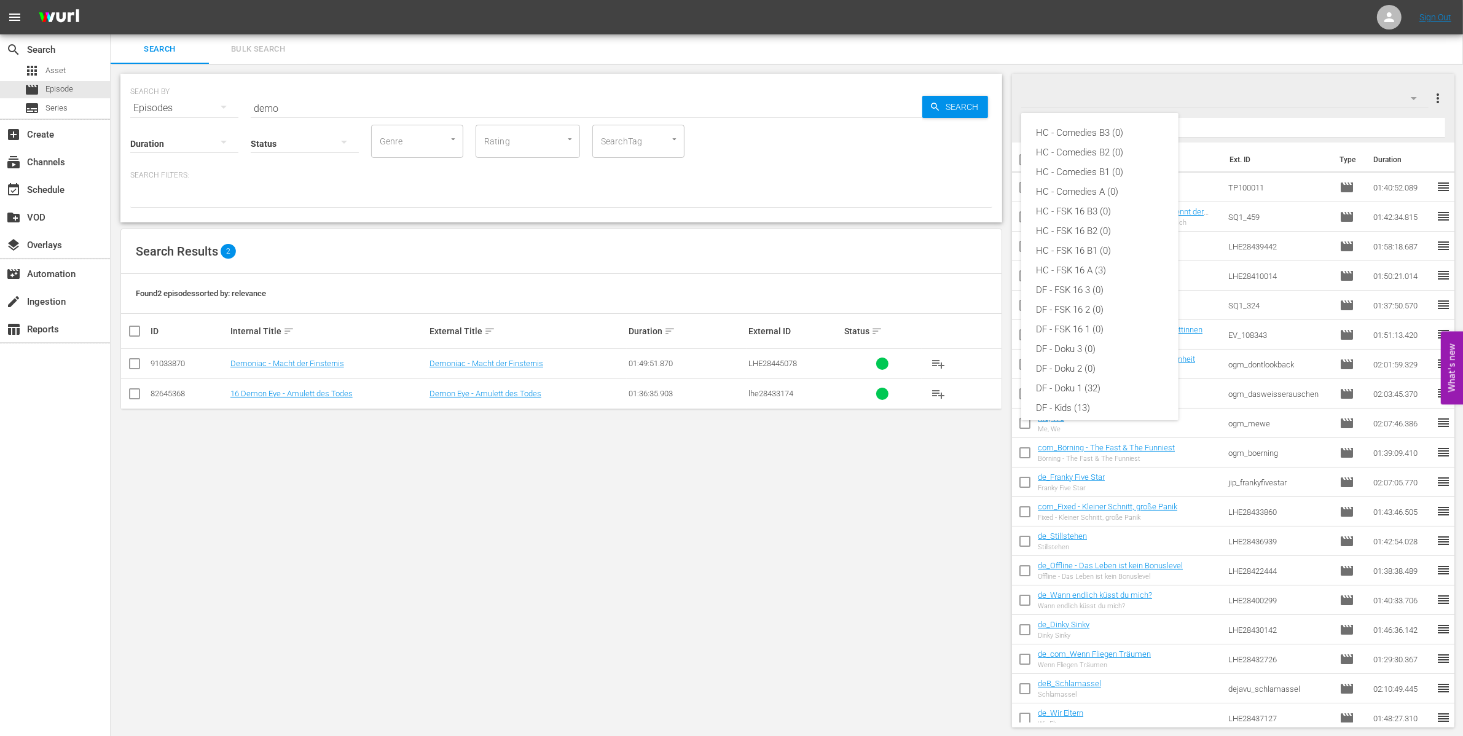
scroll to position [302, 0]
click at [1041, 380] on div "FSK 16 (56)" at bounding box center [1100, 382] width 128 height 20
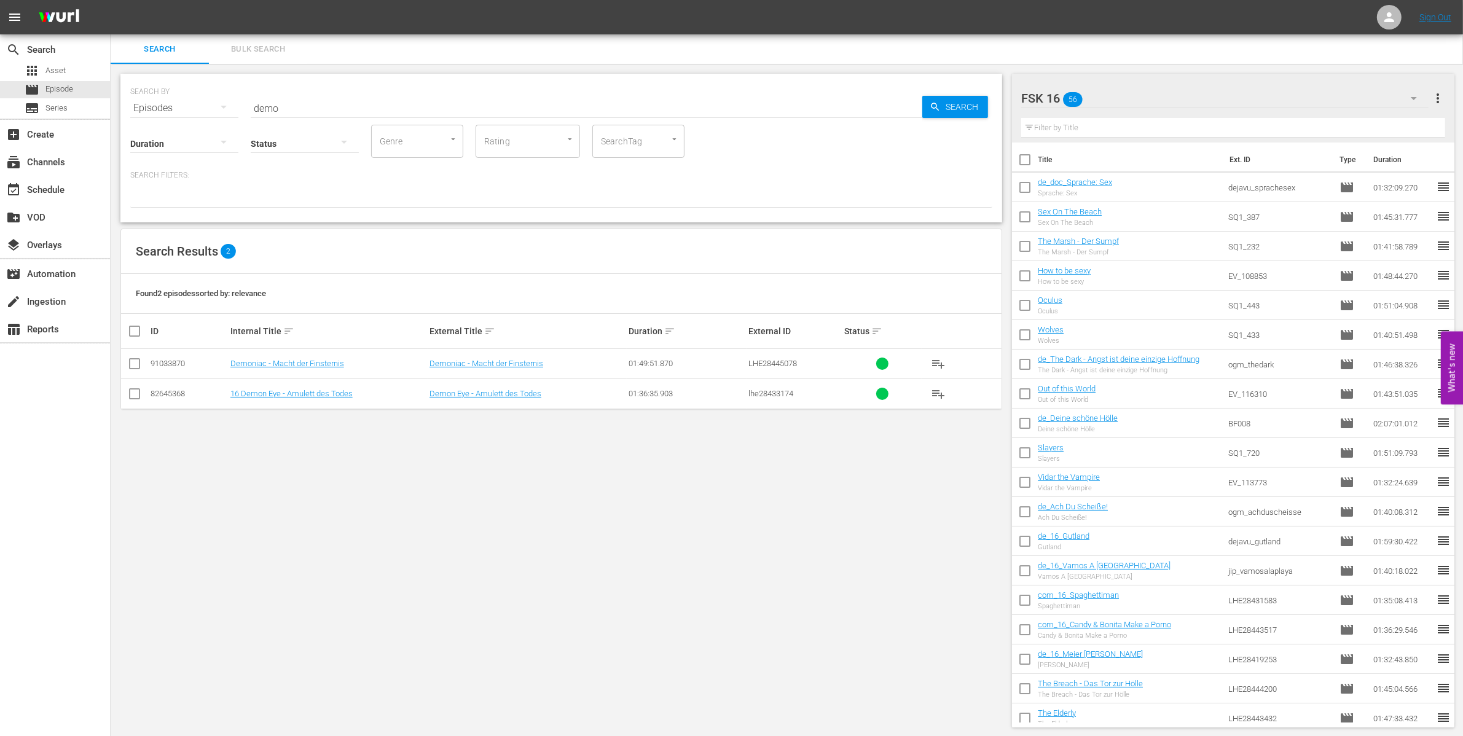
click at [1098, 136] on input "text" at bounding box center [1233, 128] width 424 height 20
click at [1024, 244] on input "checkbox" at bounding box center [1025, 249] width 26 height 26
checkbox input "true"
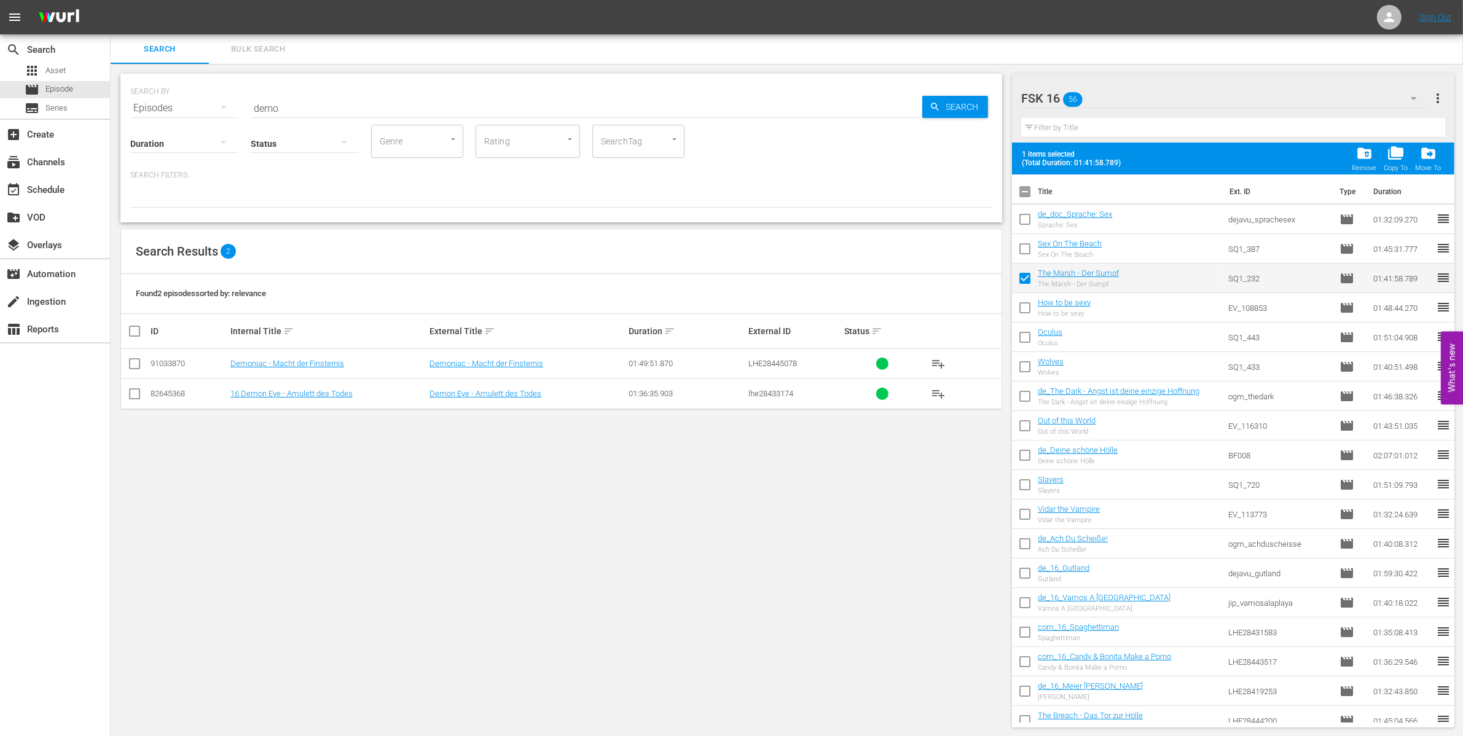
click at [1026, 366] on input "checkbox" at bounding box center [1025, 369] width 26 height 26
checkbox input "true"
click at [1024, 337] on input "checkbox" at bounding box center [1025, 340] width 26 height 26
checkbox input "true"
click at [1023, 483] on input "checkbox" at bounding box center [1025, 487] width 26 height 26
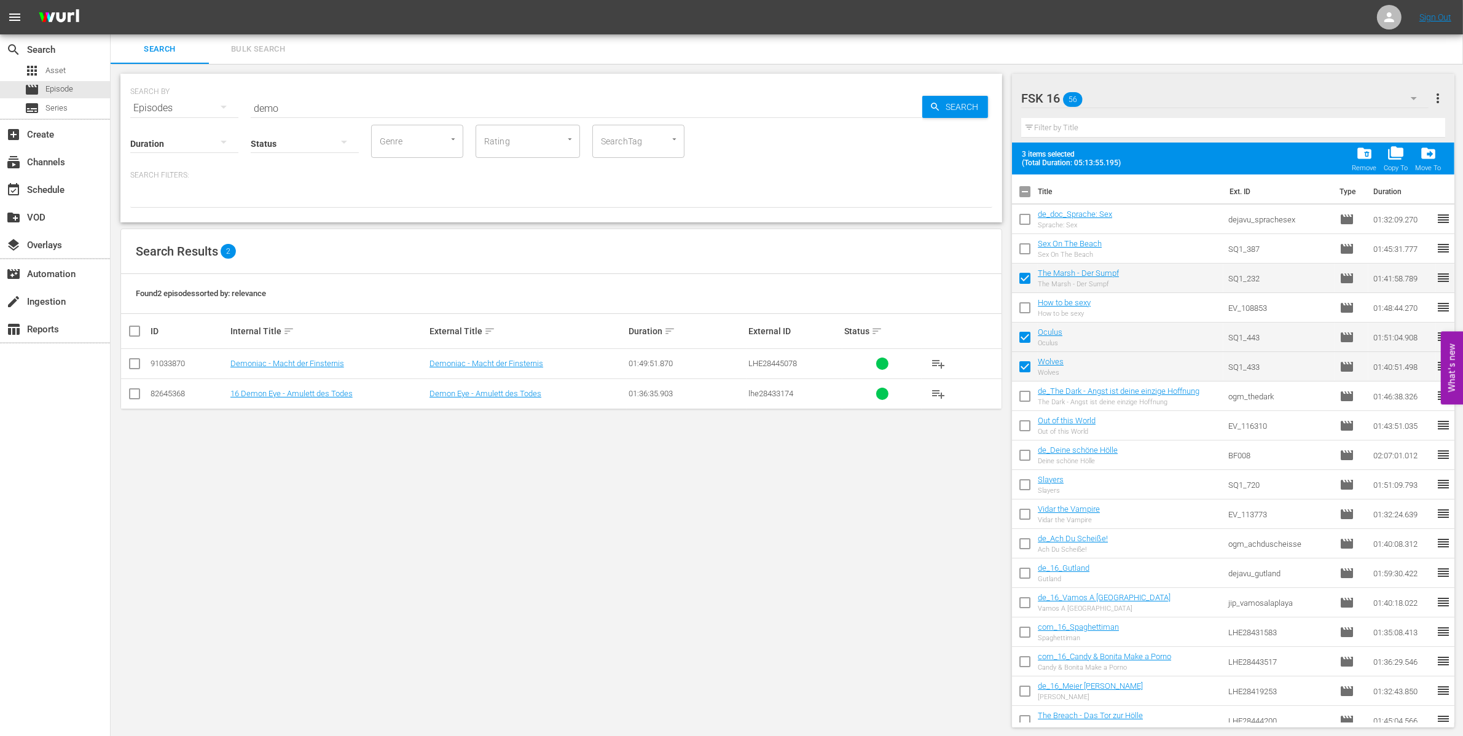
checkbox input "true"
click at [1018, 512] on input "checkbox" at bounding box center [1025, 517] width 26 height 26
checkbox input "true"
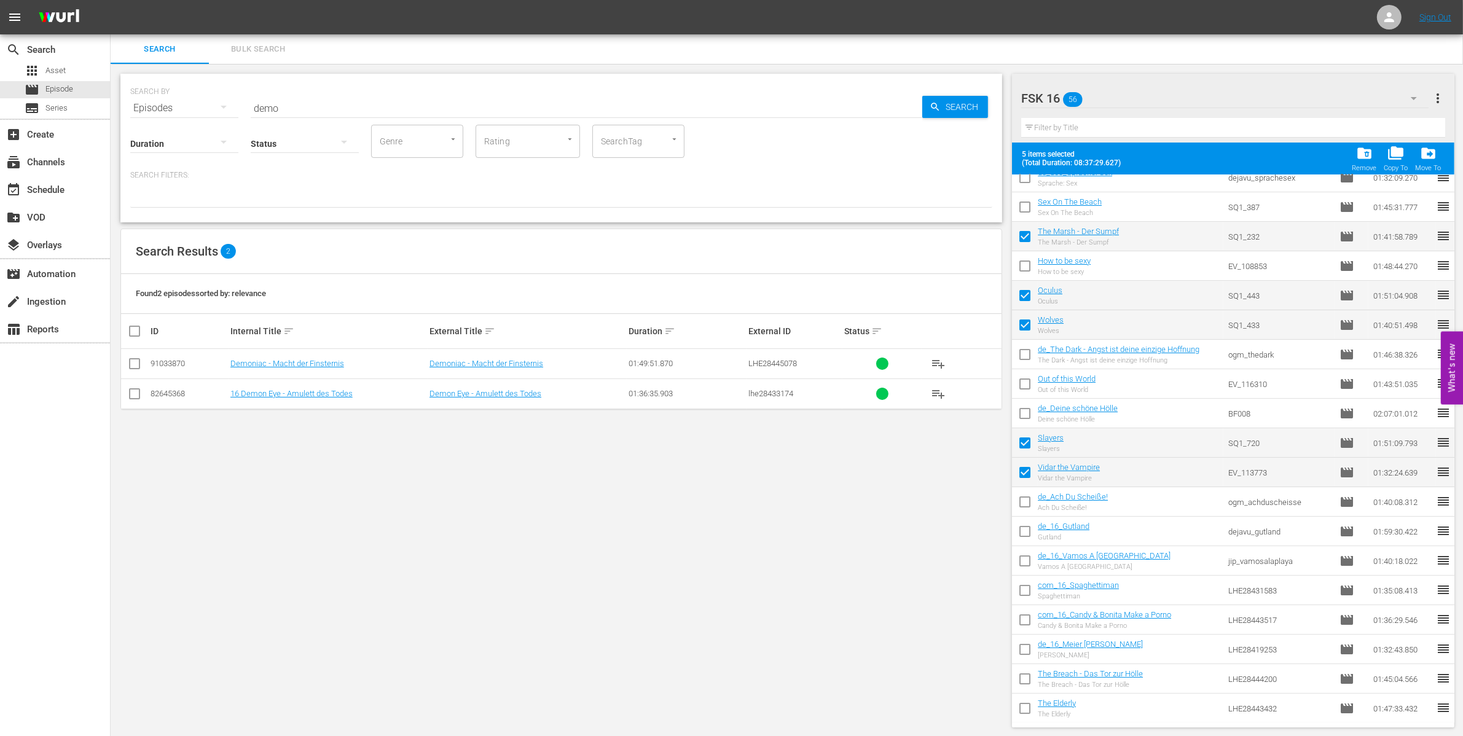
scroll to position [77, 0]
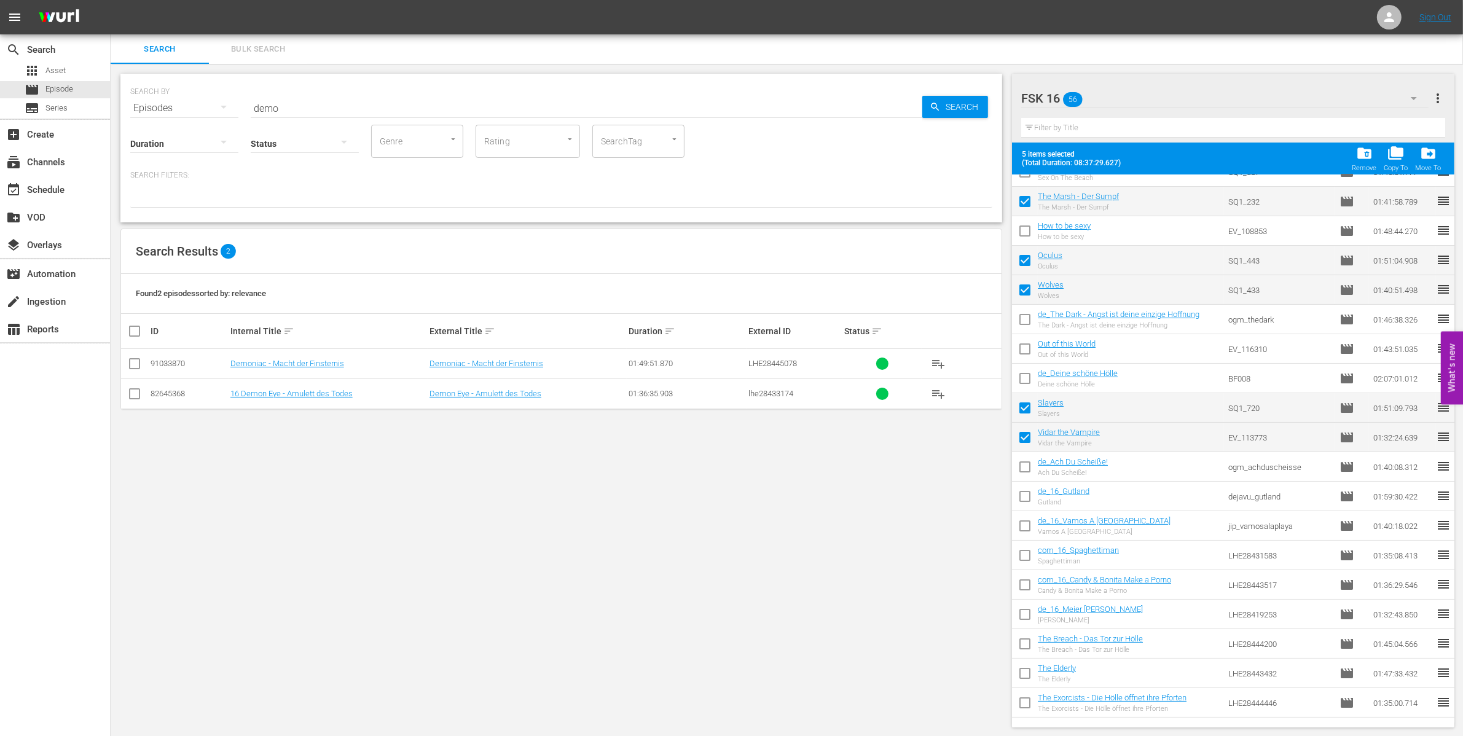
click at [1020, 556] on input "checkbox" at bounding box center [1025, 558] width 26 height 26
checkbox input "true"
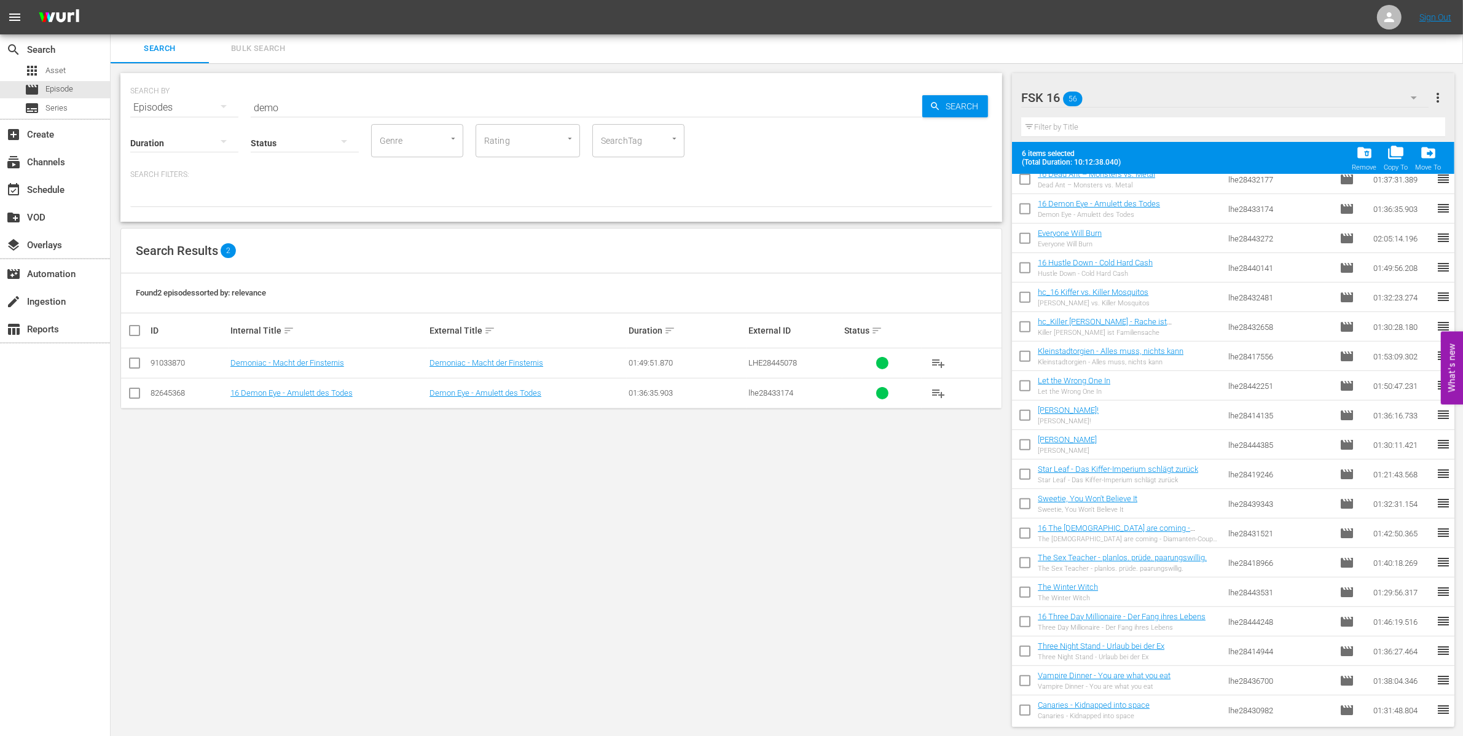
scroll to position [1132, 0]
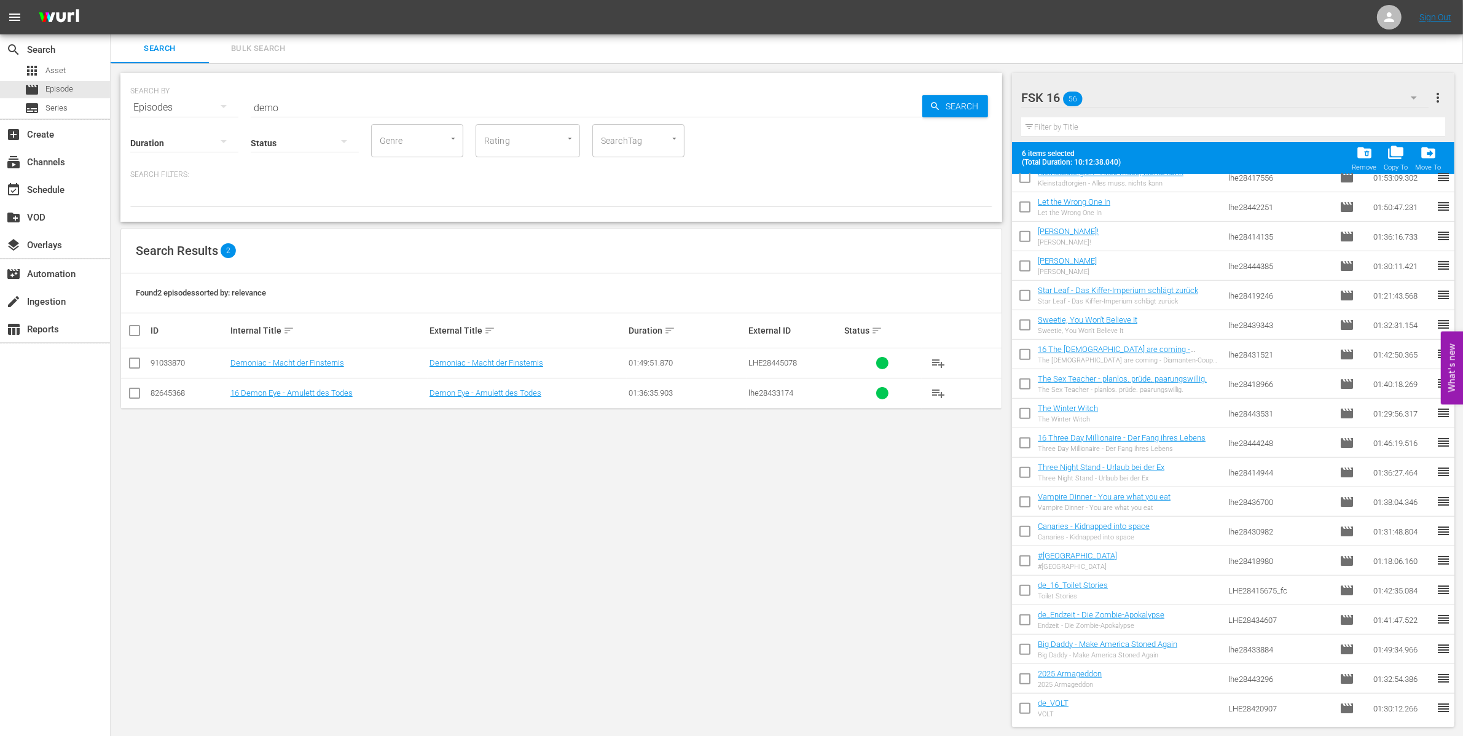
click at [1026, 676] on input "checkbox" at bounding box center [1025, 681] width 26 height 26
checkbox input "true"
click at [1021, 616] on input "checkbox" at bounding box center [1025, 622] width 26 height 26
checkbox input "true"
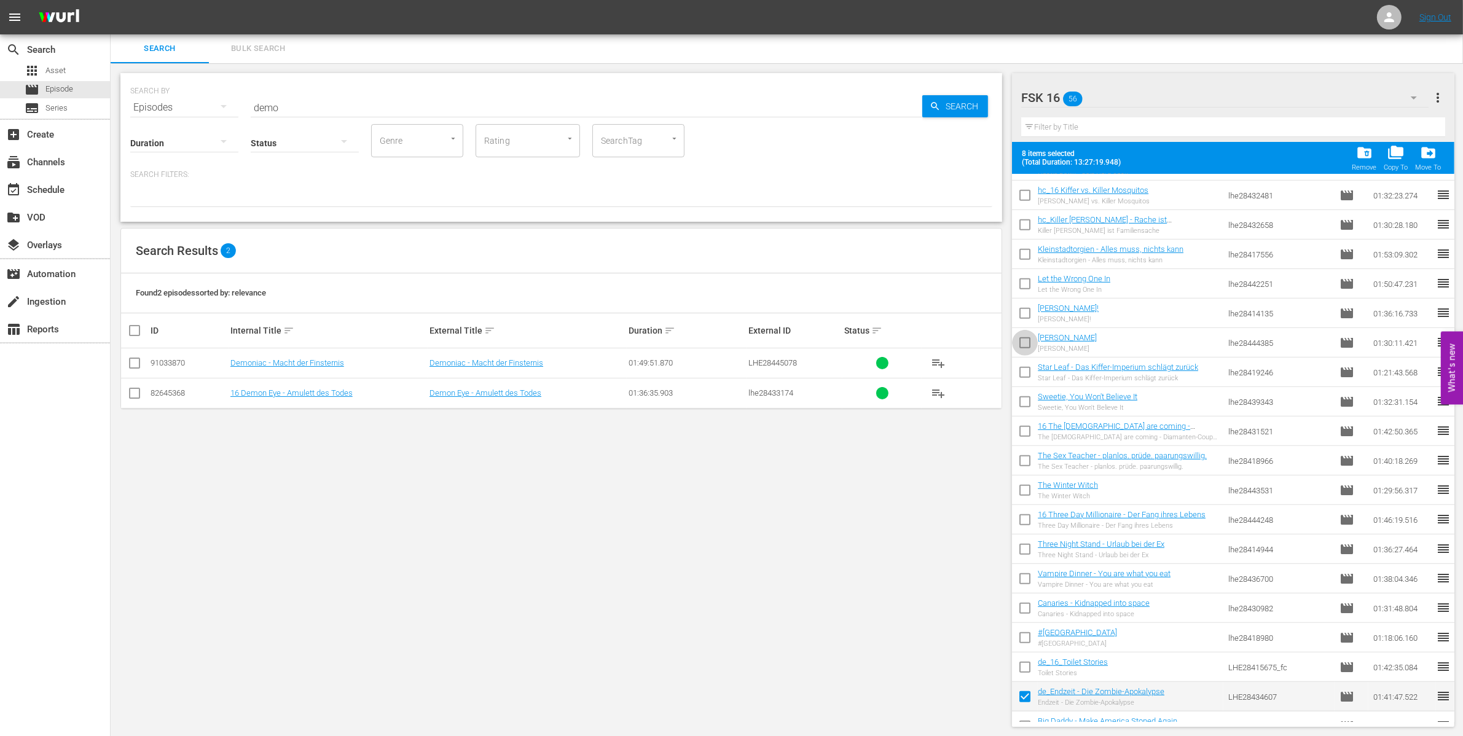
click at [1024, 341] on input "checkbox" at bounding box center [1025, 345] width 26 height 26
checkbox input "true"
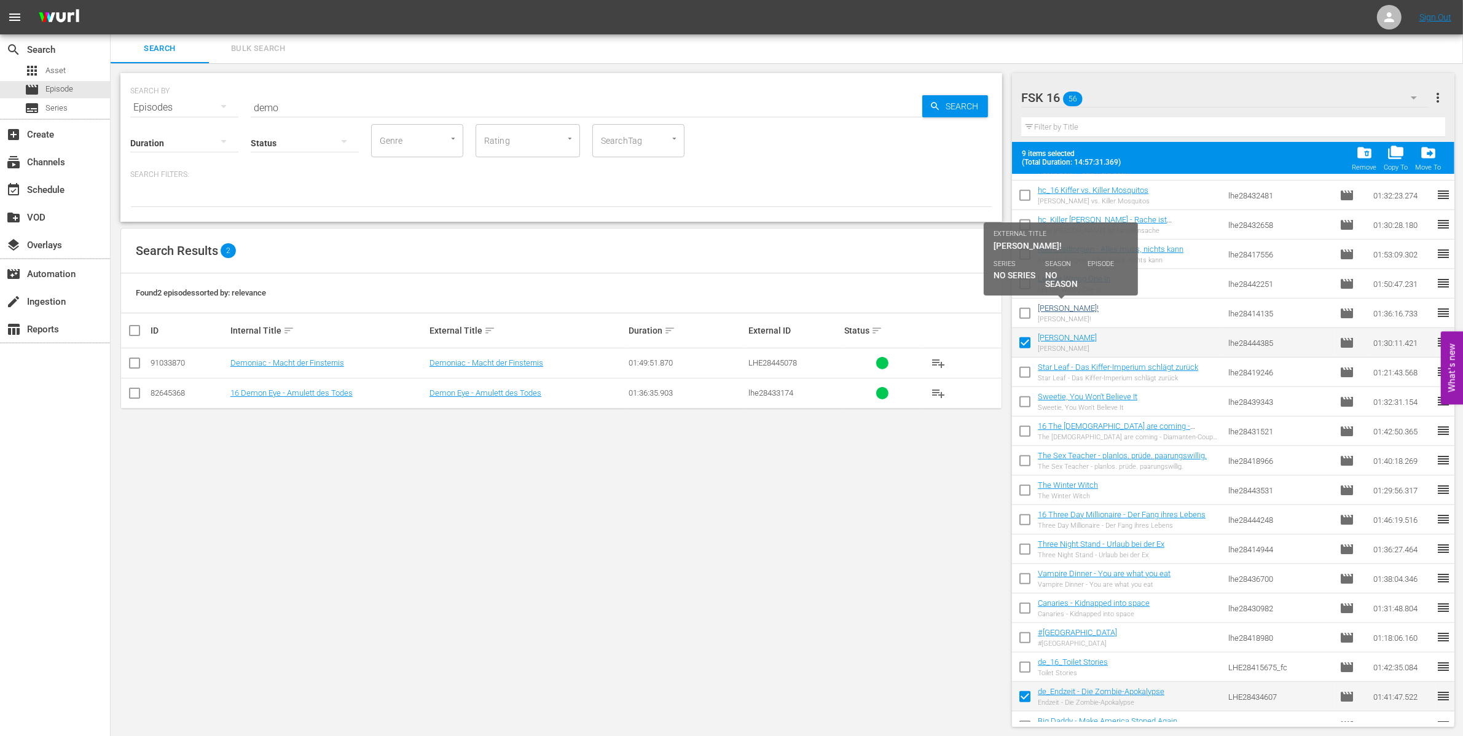
scroll to position [978, 0]
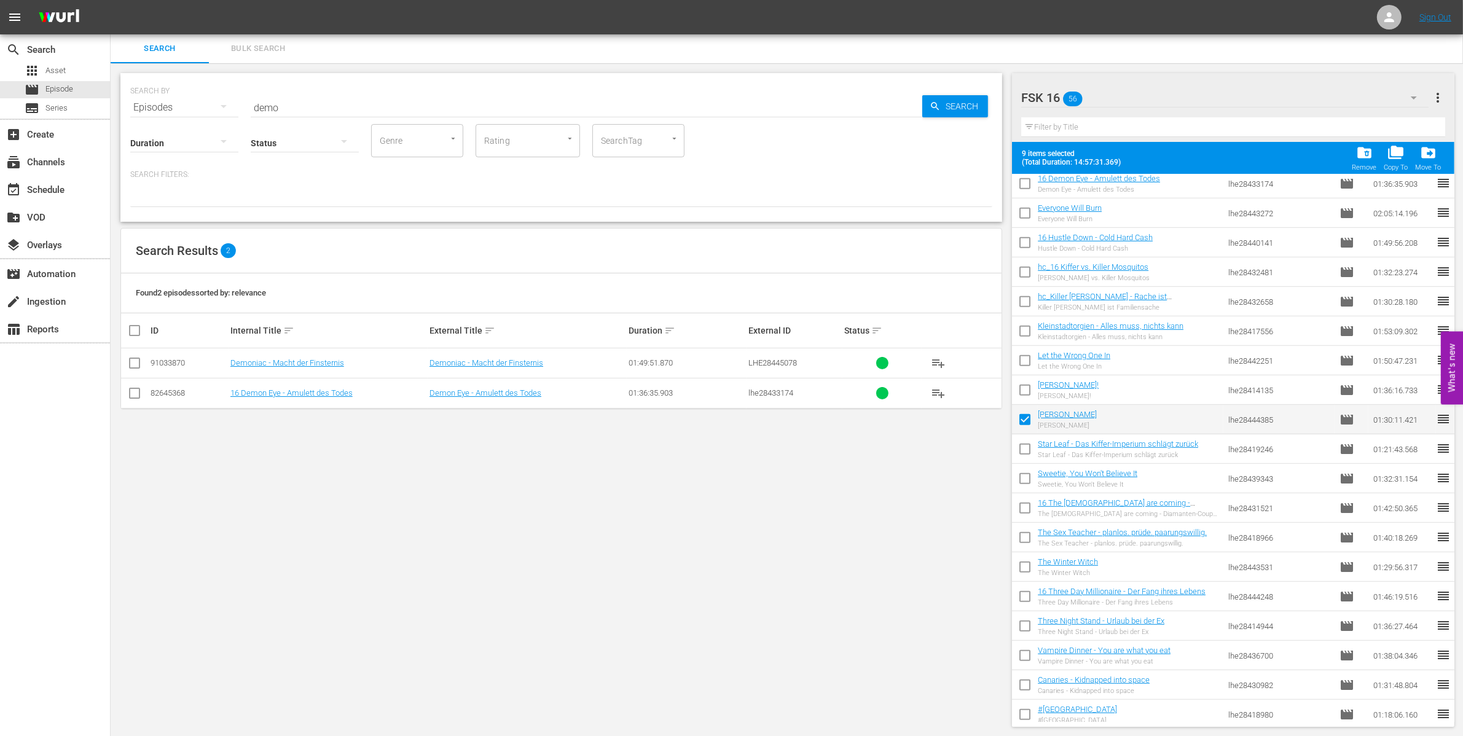
click at [1025, 268] on input "checkbox" at bounding box center [1025, 275] width 26 height 26
checkbox input "true"
click at [1020, 295] on input "checkbox" at bounding box center [1025, 304] width 26 height 26
checkbox input "true"
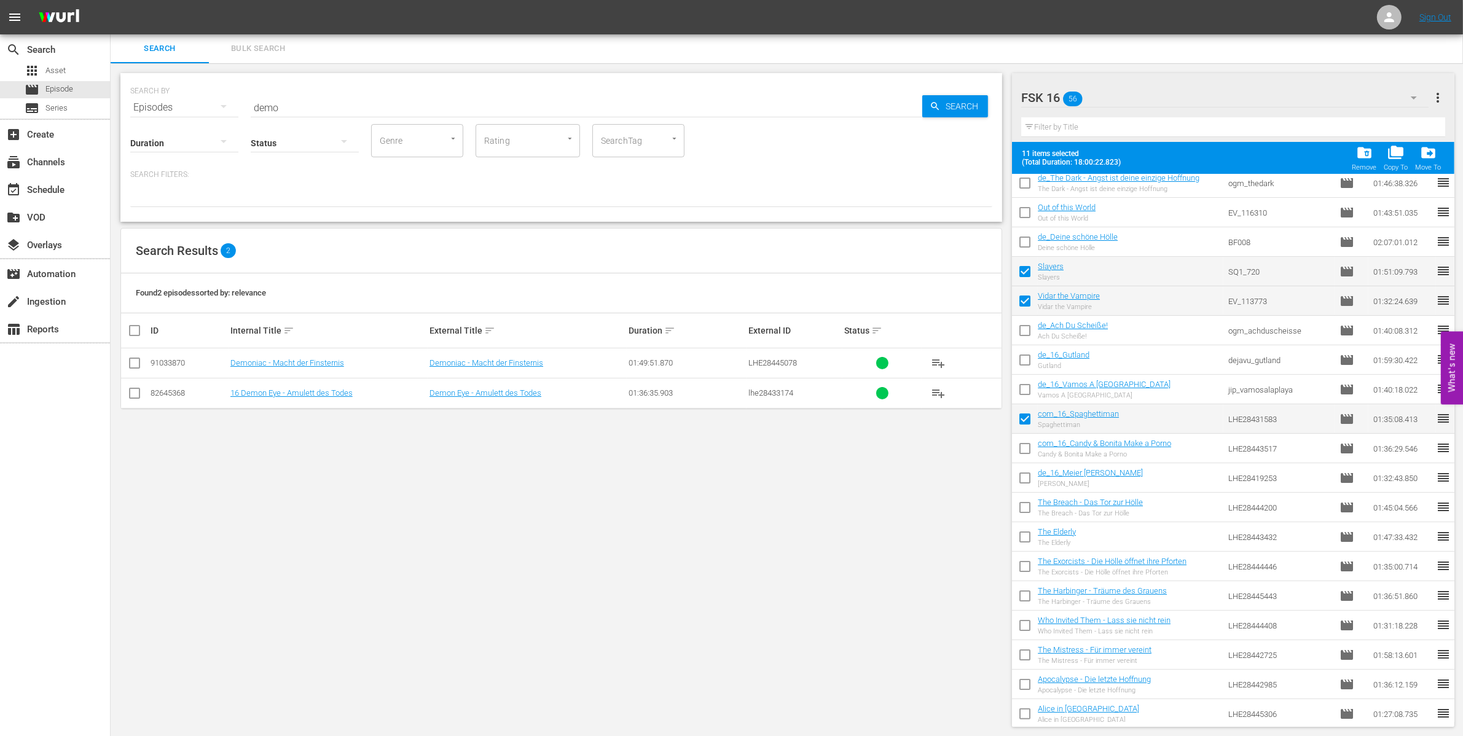
scroll to position [211, 0]
click at [1422, 155] on span "drive_file_move" at bounding box center [1428, 152] width 17 height 17
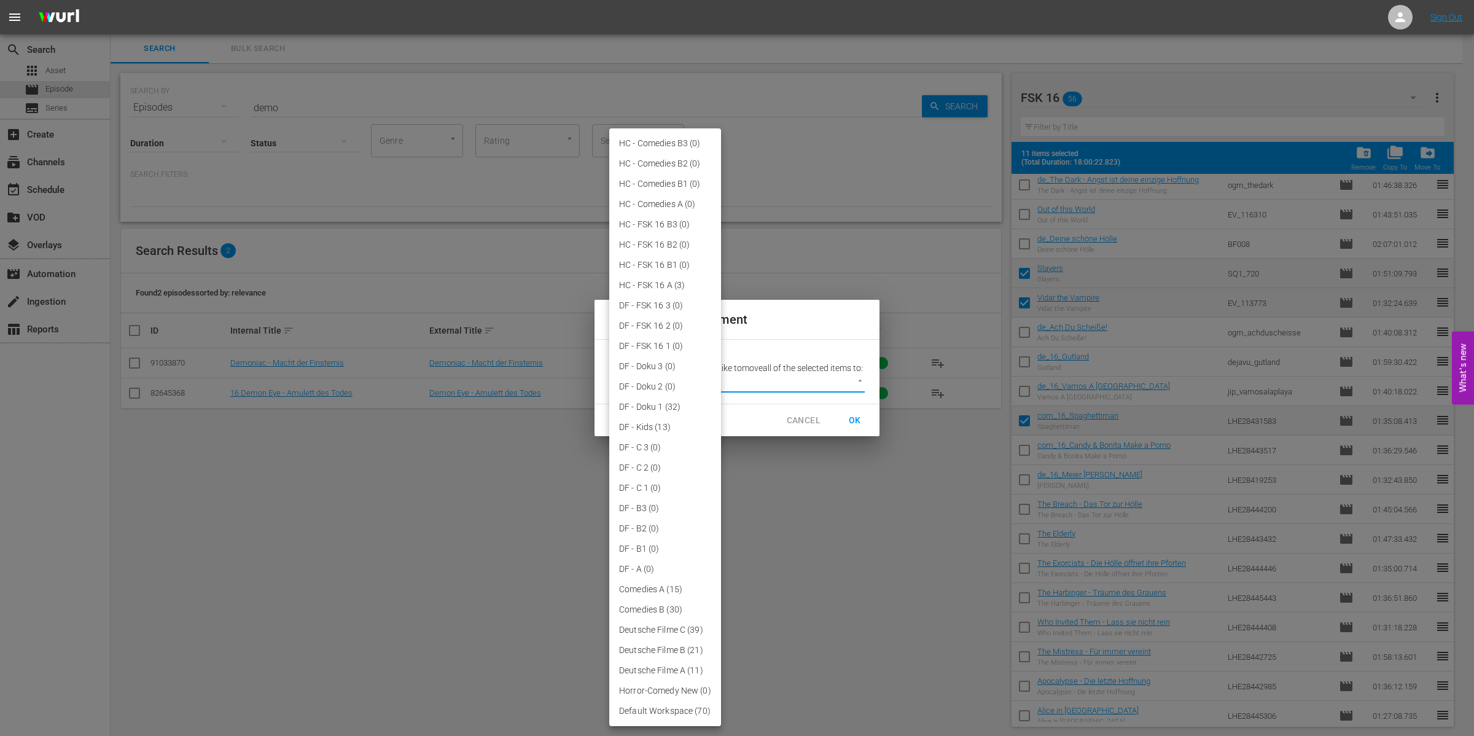
click at [849, 390] on body "menu Sign Out search Search apps Asset movie Episode subtitles Series add_box C…" at bounding box center [737, 367] width 1474 height 736
click at [662, 289] on li "HC - FSK 16 A (3)" at bounding box center [665, 285] width 112 height 20
type input "3845"
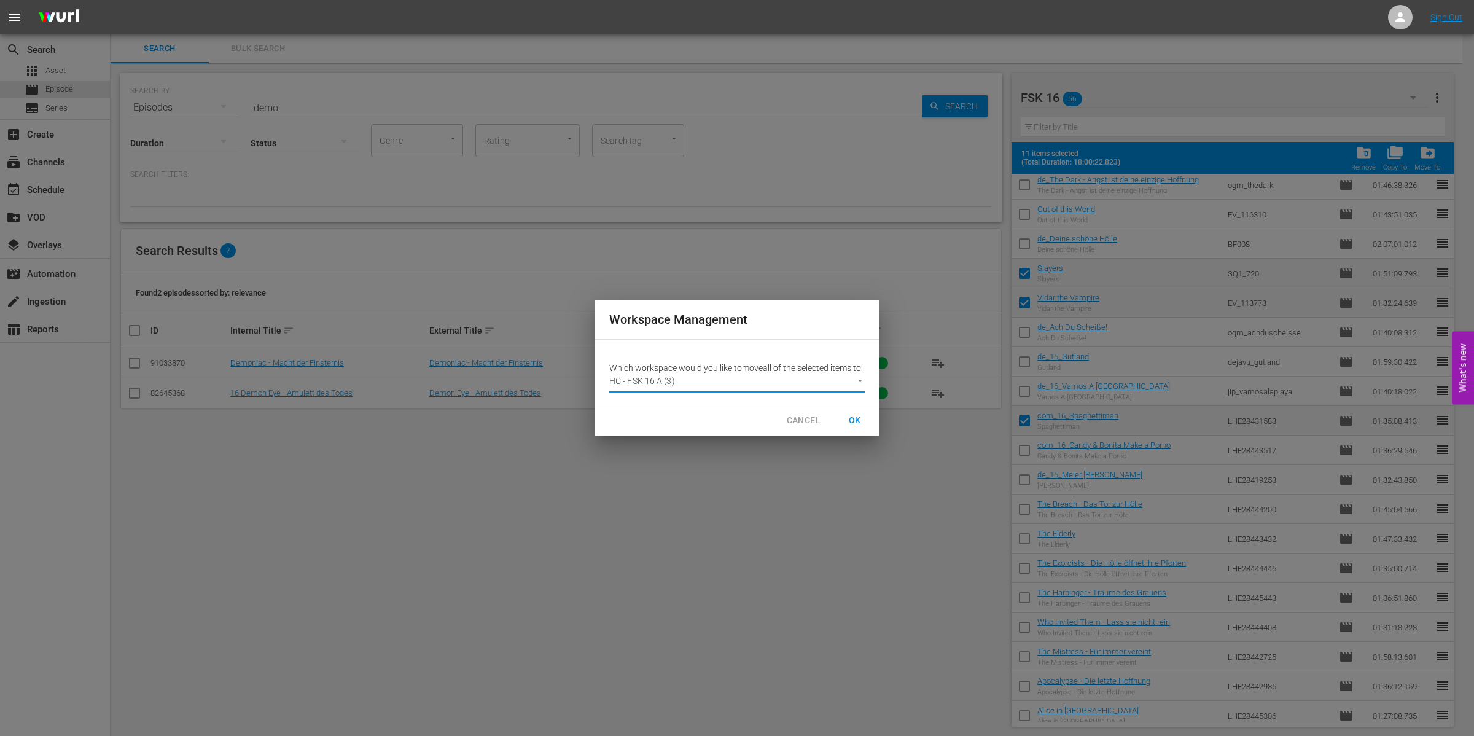
click at [865, 427] on button "OK" at bounding box center [854, 420] width 39 height 23
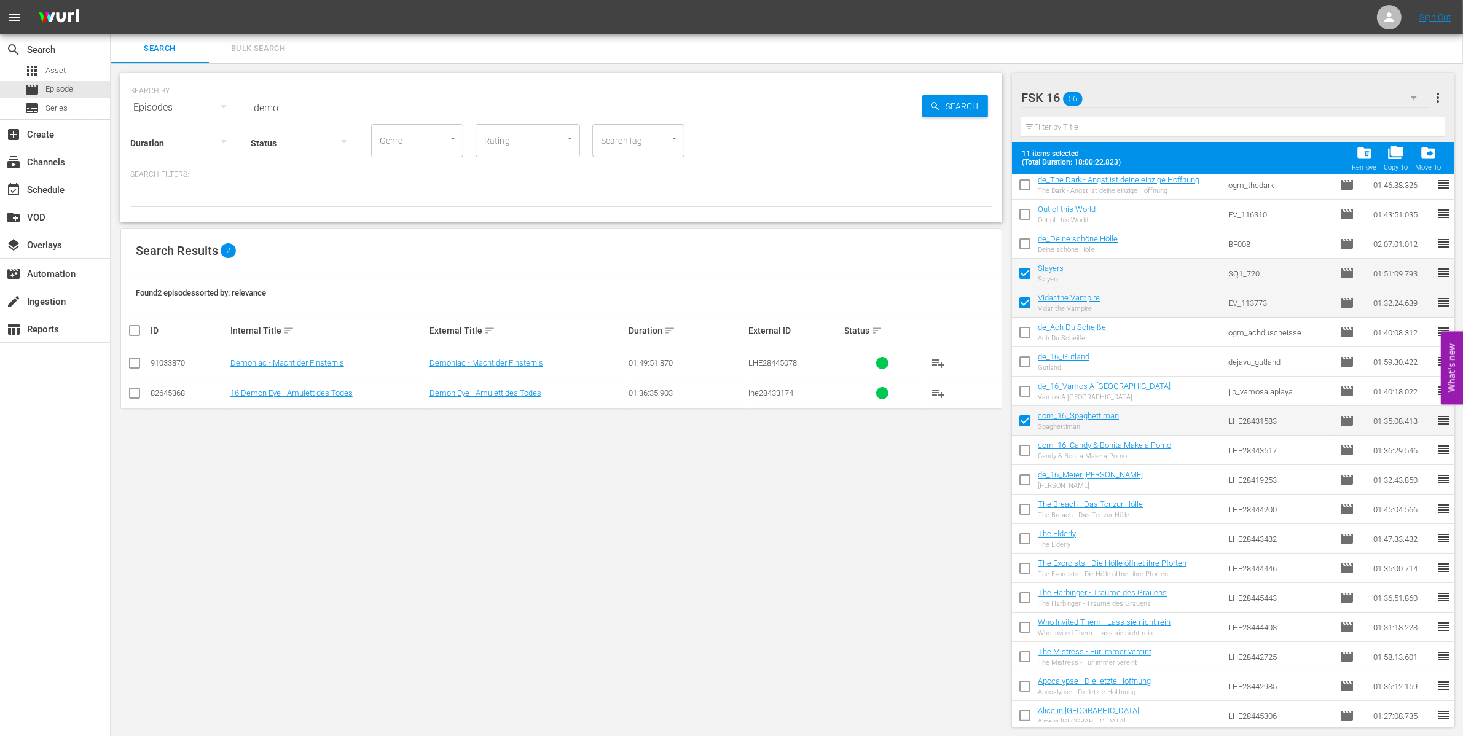
checkbox input "false"
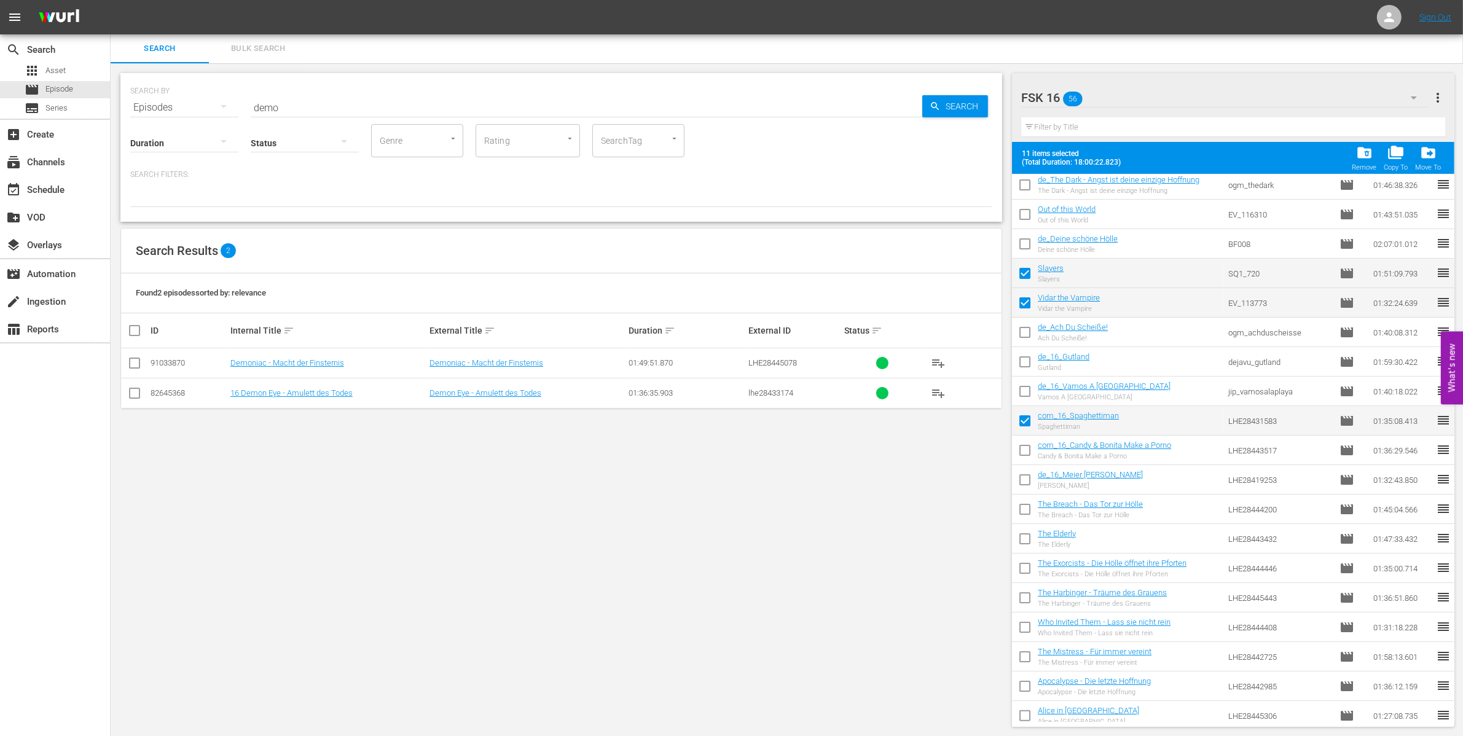
checkbox input "false"
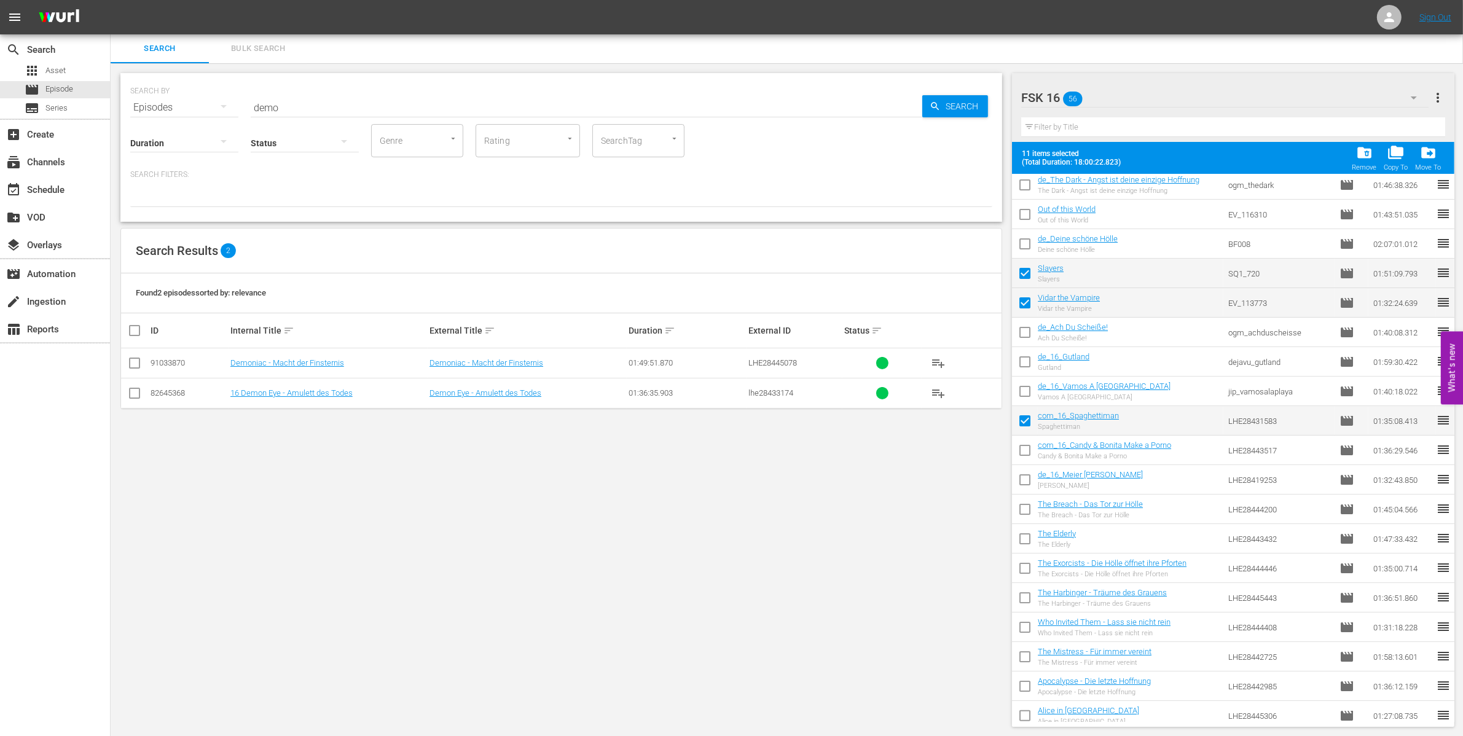
checkbox input "false"
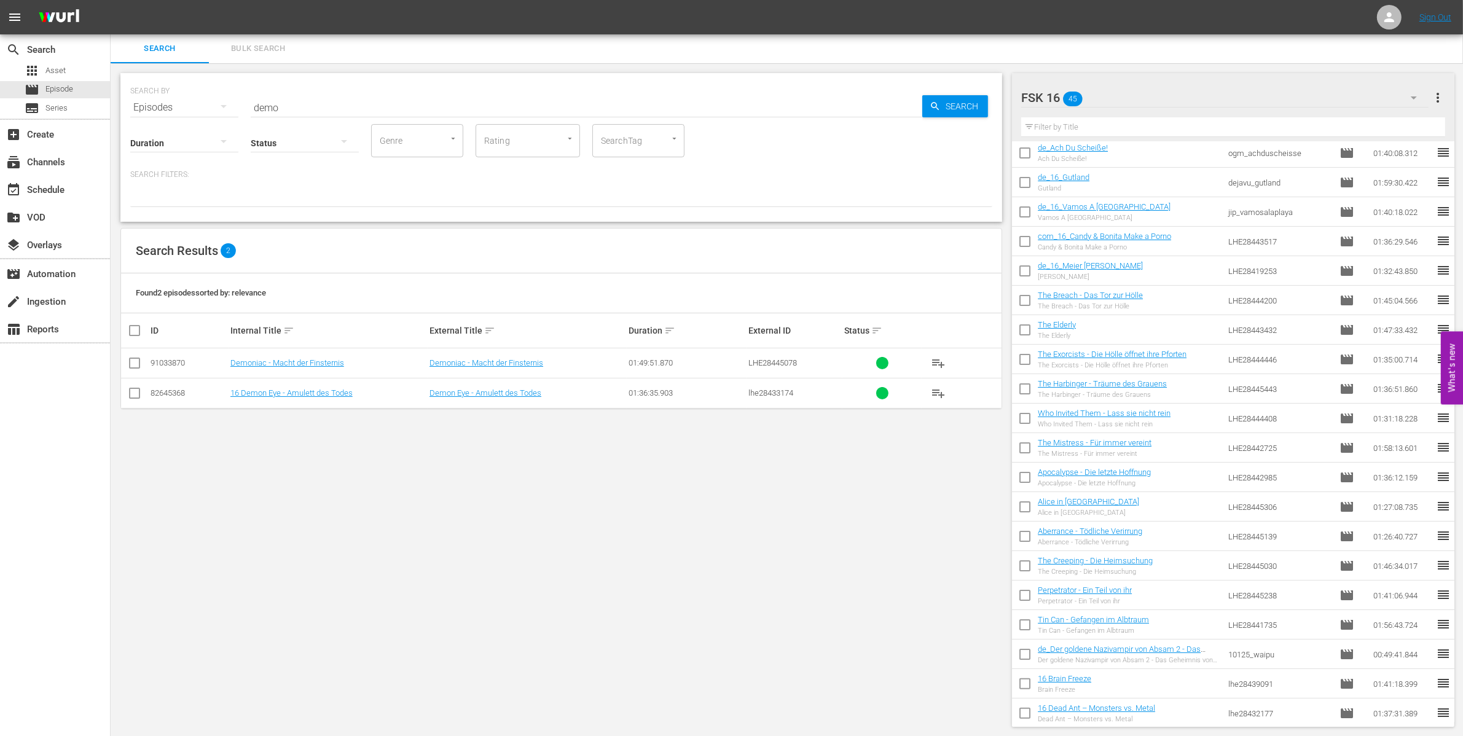
click at [312, 102] on input "demo" at bounding box center [586, 107] width 671 height 29
type input "rave"
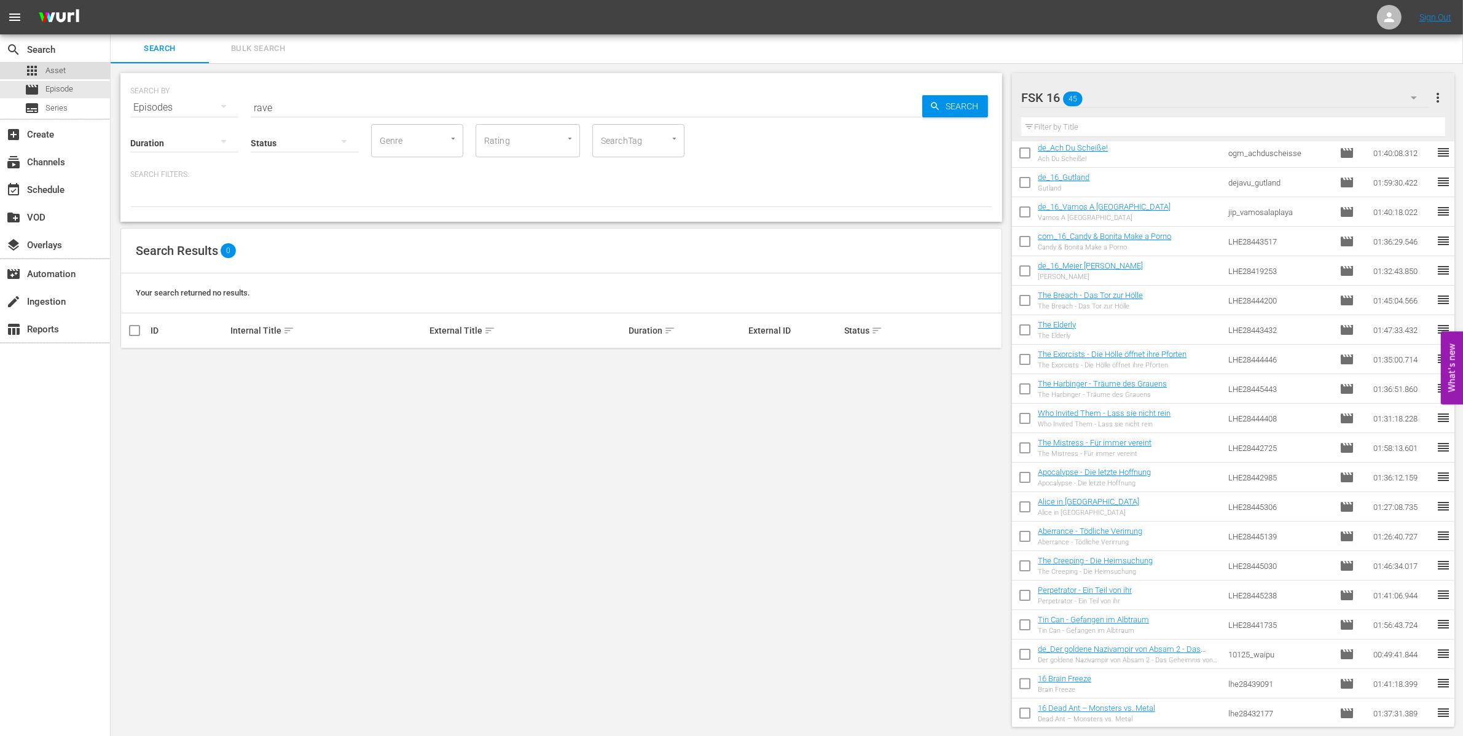
click at [63, 63] on div "apps Asset" at bounding box center [45, 70] width 41 height 17
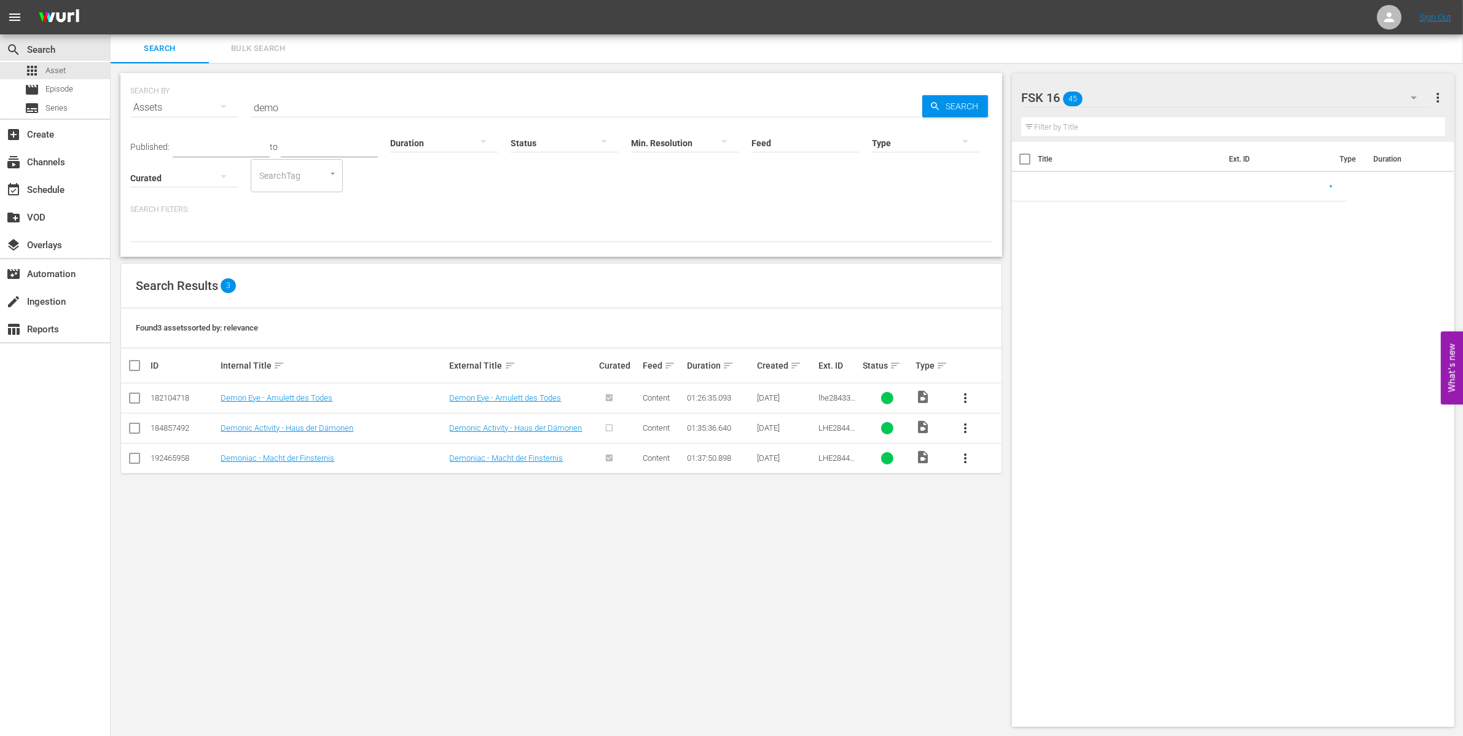
click at [321, 98] on input "demo" at bounding box center [586, 107] width 671 height 29
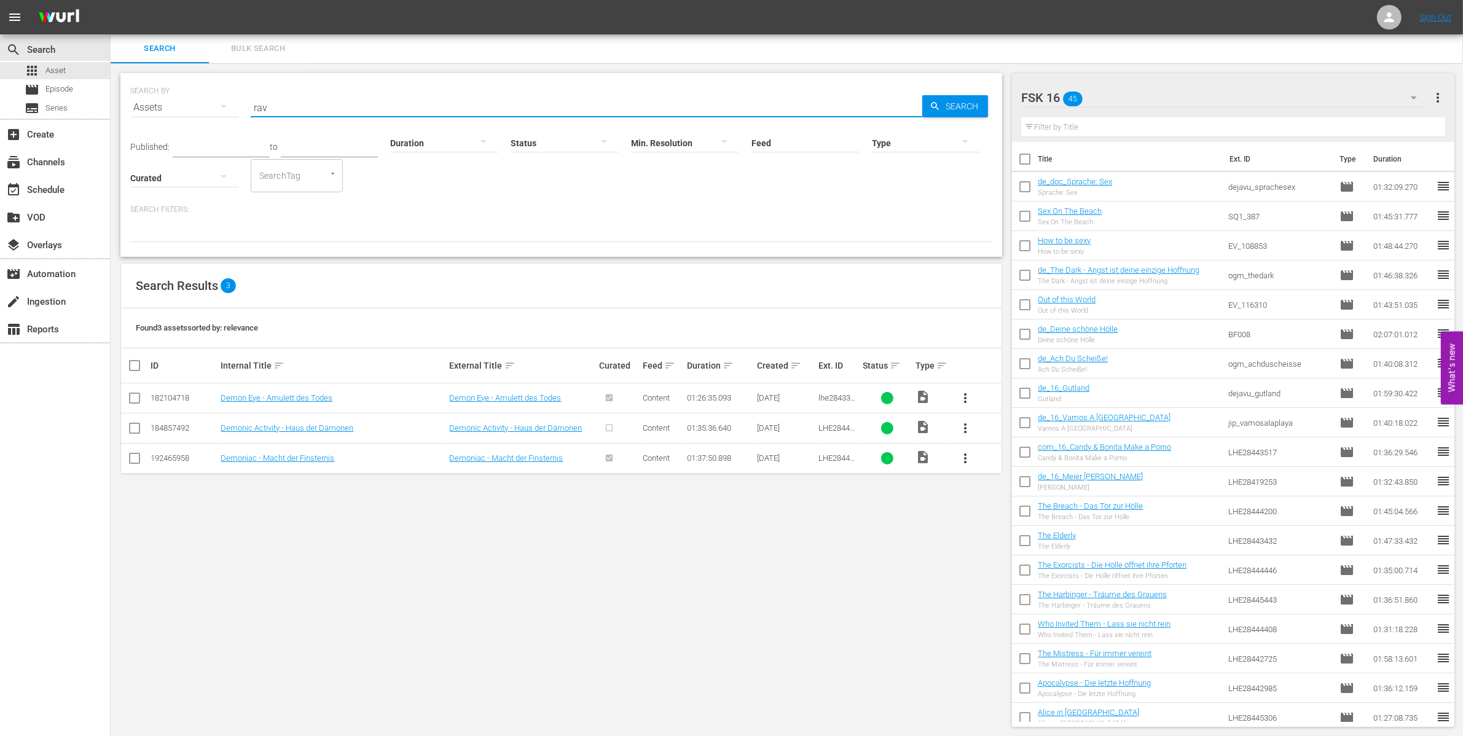
type input "rav"
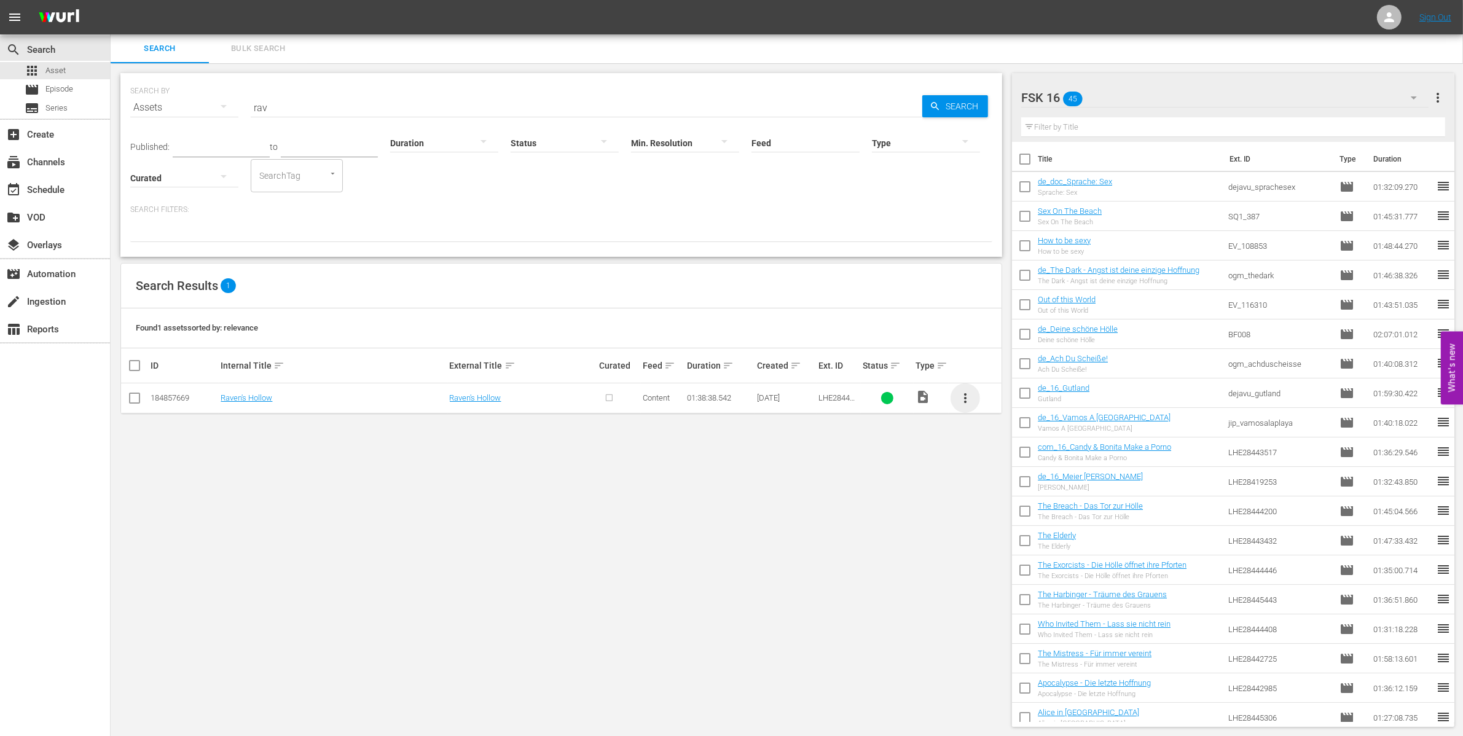
click at [968, 404] on span "more_vert" at bounding box center [965, 398] width 15 height 15
click at [1014, 491] on div "Episode" at bounding box center [1032, 491] width 84 height 29
click at [999, 492] on div "Episode" at bounding box center [1032, 491] width 84 height 29
click at [1018, 499] on div "Episode" at bounding box center [1032, 491] width 84 height 29
click at [591, 595] on div "SEARCH BY Search By Assets Search ID, Title, Description, Keywords, or Category…" at bounding box center [561, 399] width 901 height 673
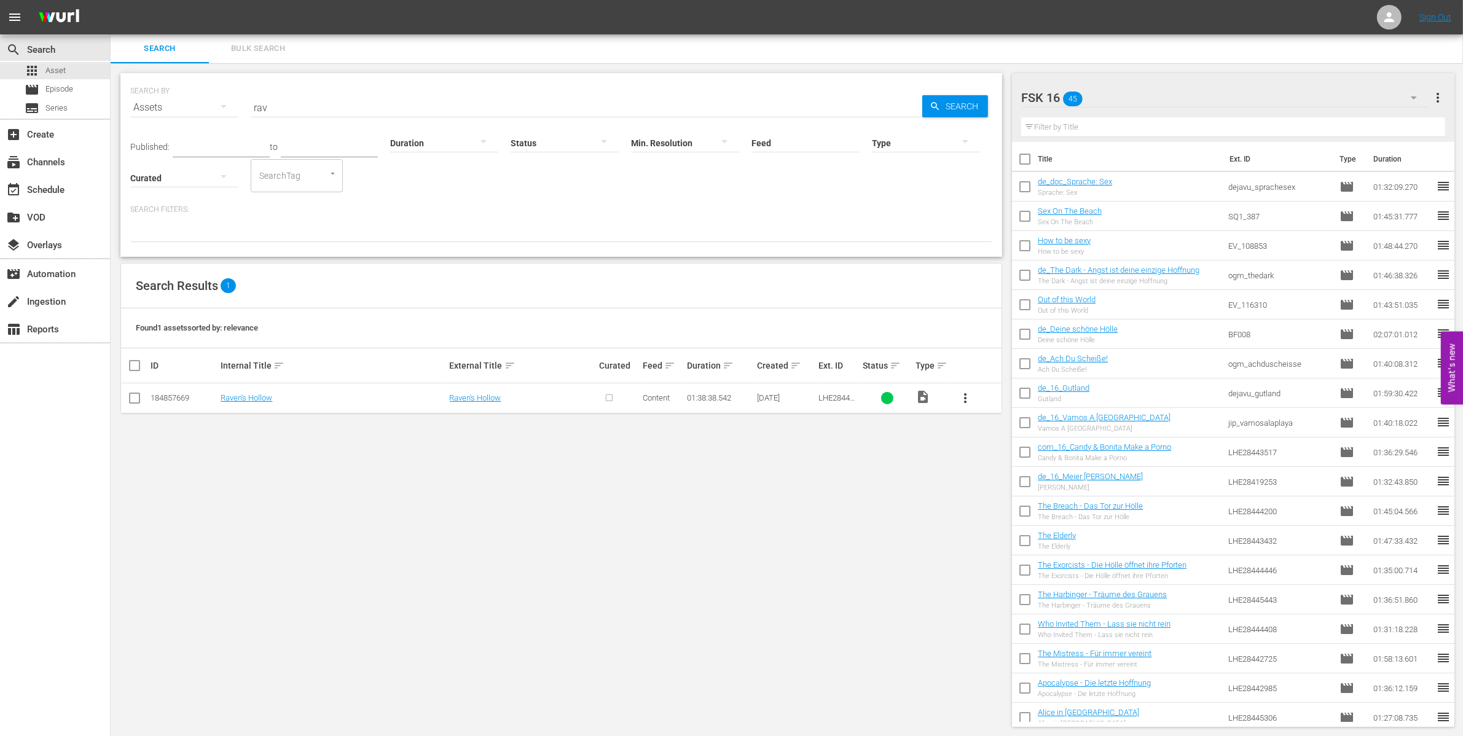
click at [126, 391] on td at bounding box center [135, 398] width 28 height 30
click at [127, 402] on input "checkbox" at bounding box center [134, 400] width 15 height 15
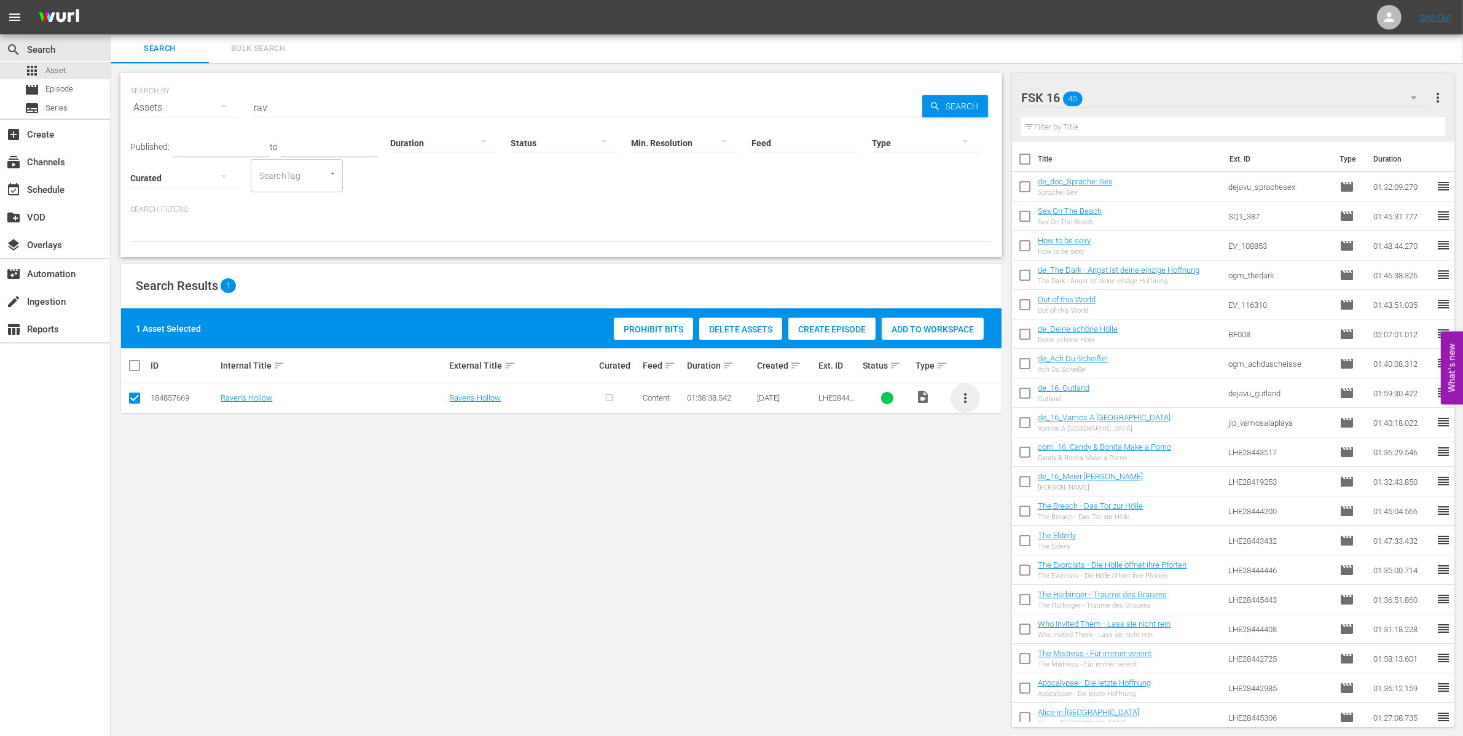
click at [967, 395] on span "more_vert" at bounding box center [965, 398] width 15 height 15
click at [1046, 492] on div "Episode" at bounding box center [1032, 491] width 84 height 29
click at [1002, 483] on div "Episode" at bounding box center [1032, 491] width 84 height 29
click at [817, 321] on div "Create Episode" at bounding box center [831, 329] width 87 height 23
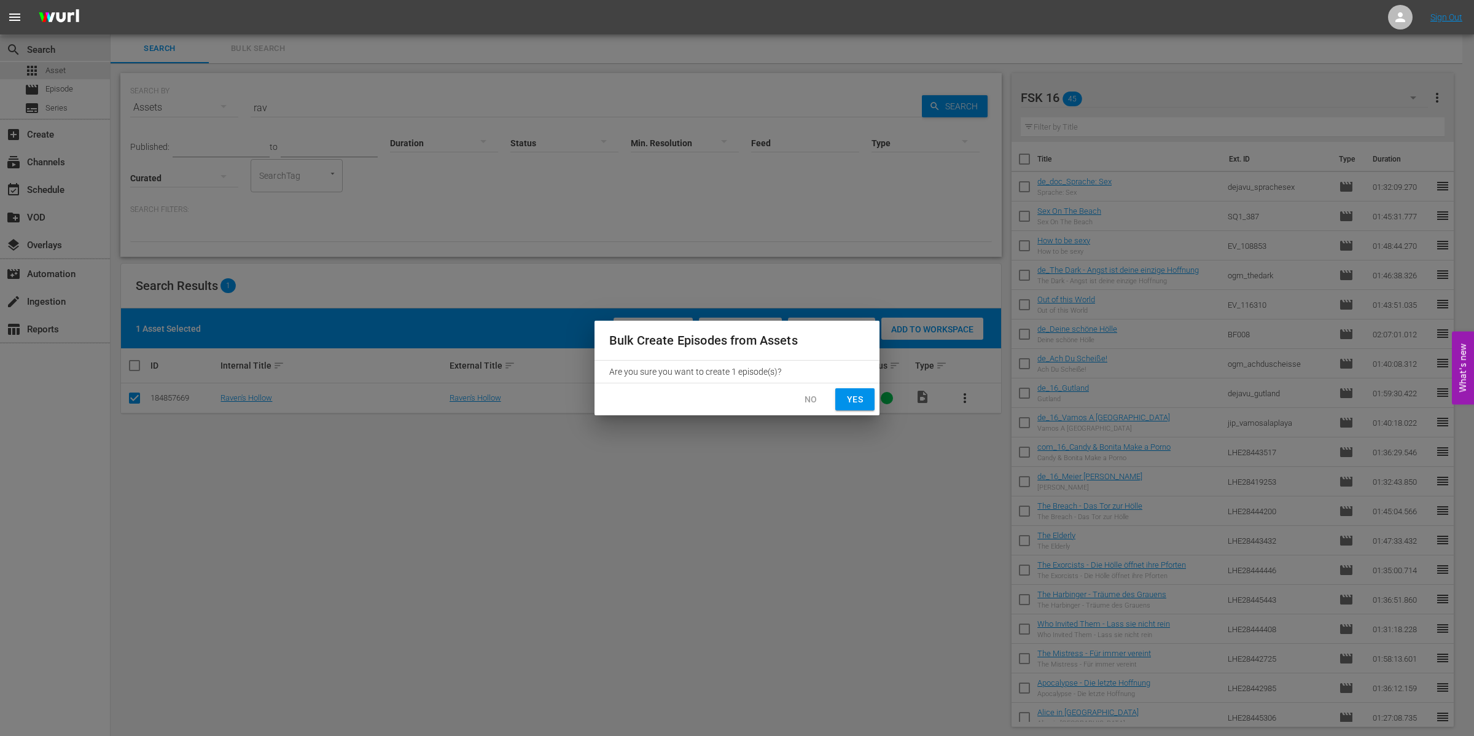
click at [860, 401] on span "Yes" at bounding box center [855, 399] width 20 height 15
checkbox input "false"
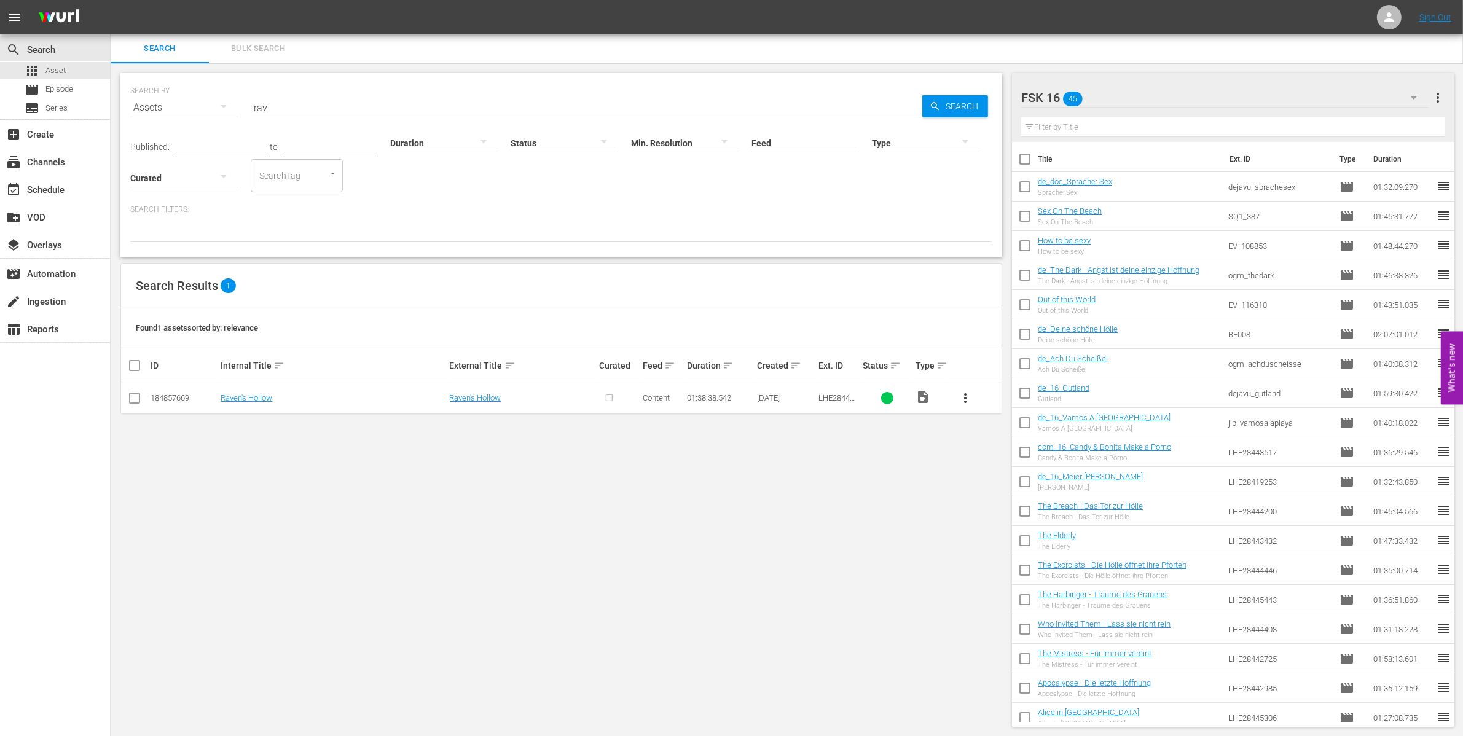
click at [971, 397] on span "more_vert" at bounding box center [965, 398] width 15 height 15
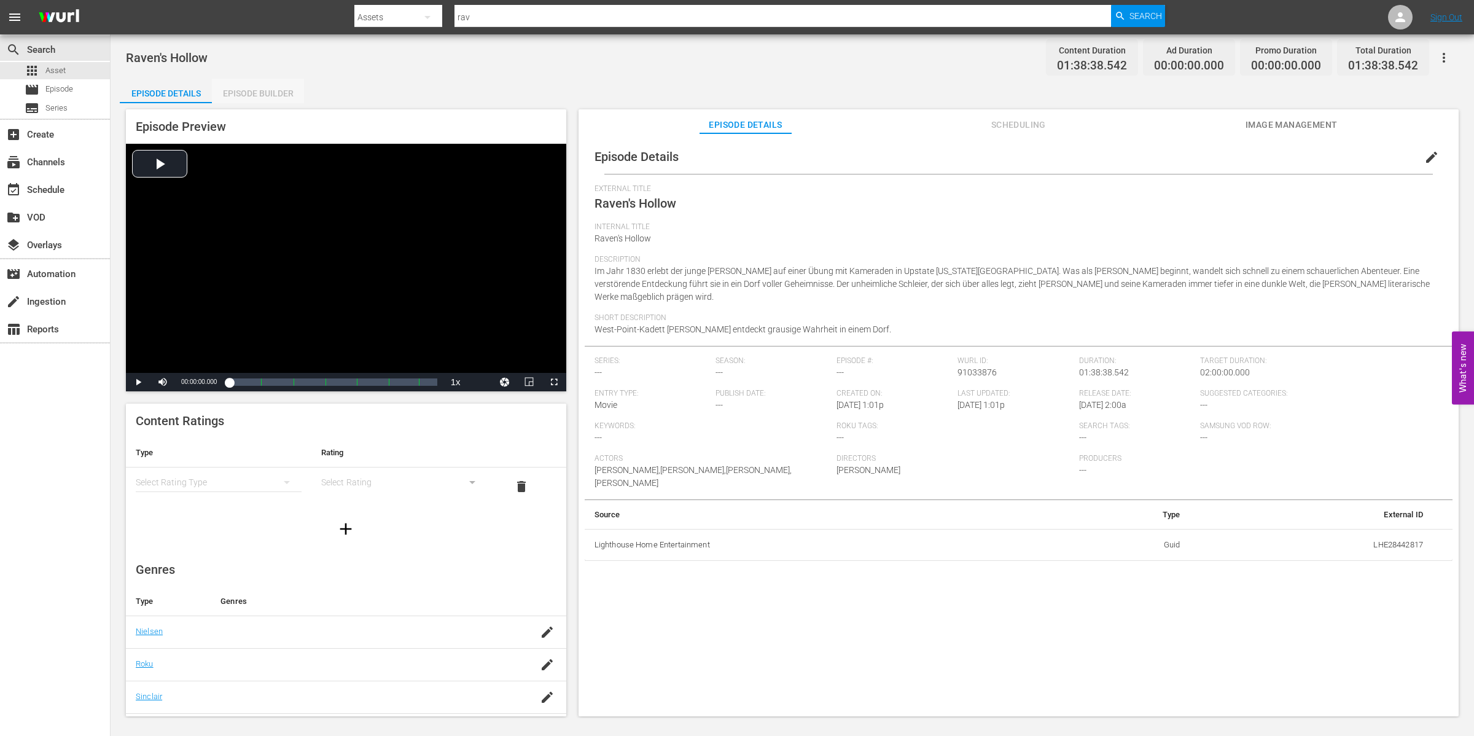
click at [240, 99] on div "Episode Builder" at bounding box center [258, 93] width 92 height 29
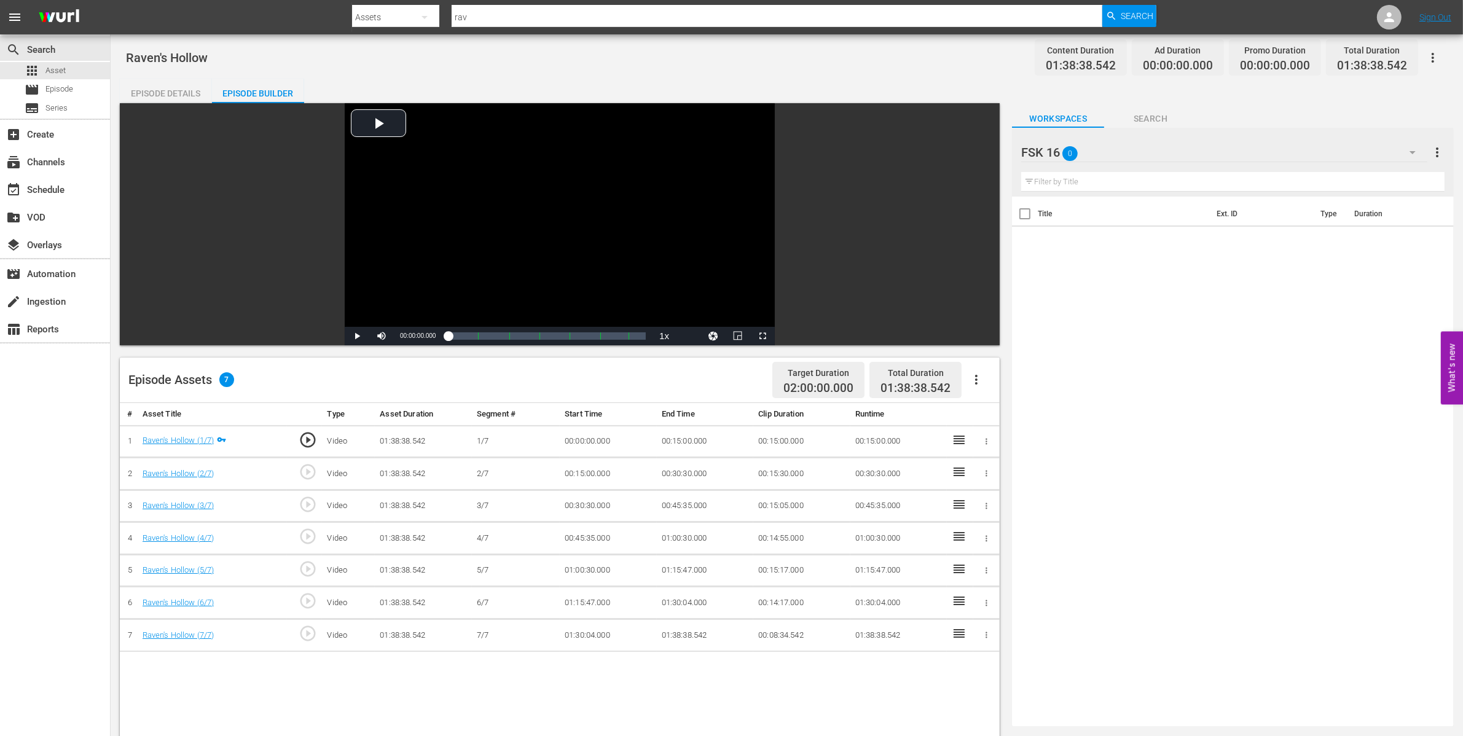
click at [1119, 143] on div "FSK 16 0" at bounding box center [1224, 152] width 406 height 34
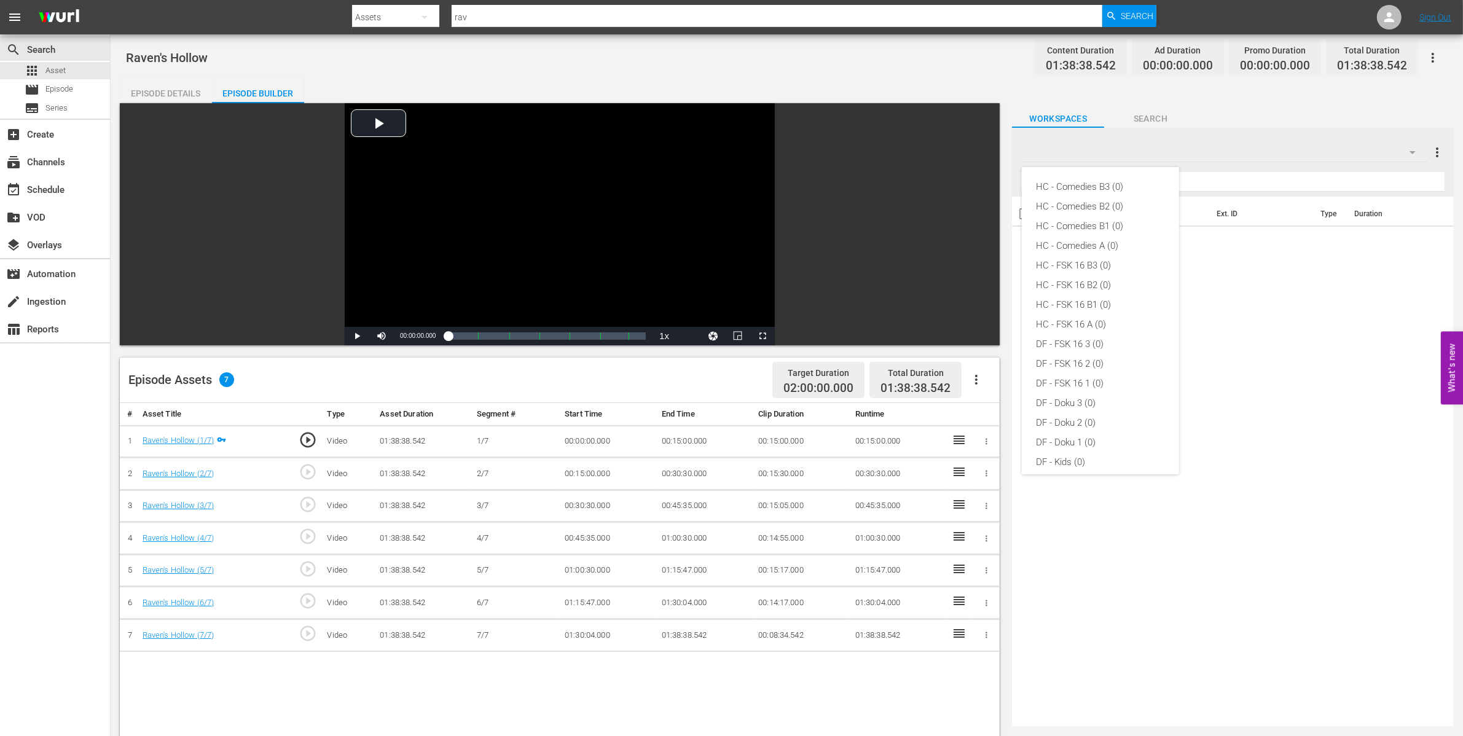
scroll to position [302, 0]
drag, startPoint x: 1110, startPoint y: 455, endPoint x: 1107, endPoint y: 447, distance: 8.6
click at [1110, 452] on div "Default Workspace (1)" at bounding box center [1100, 455] width 128 height 20
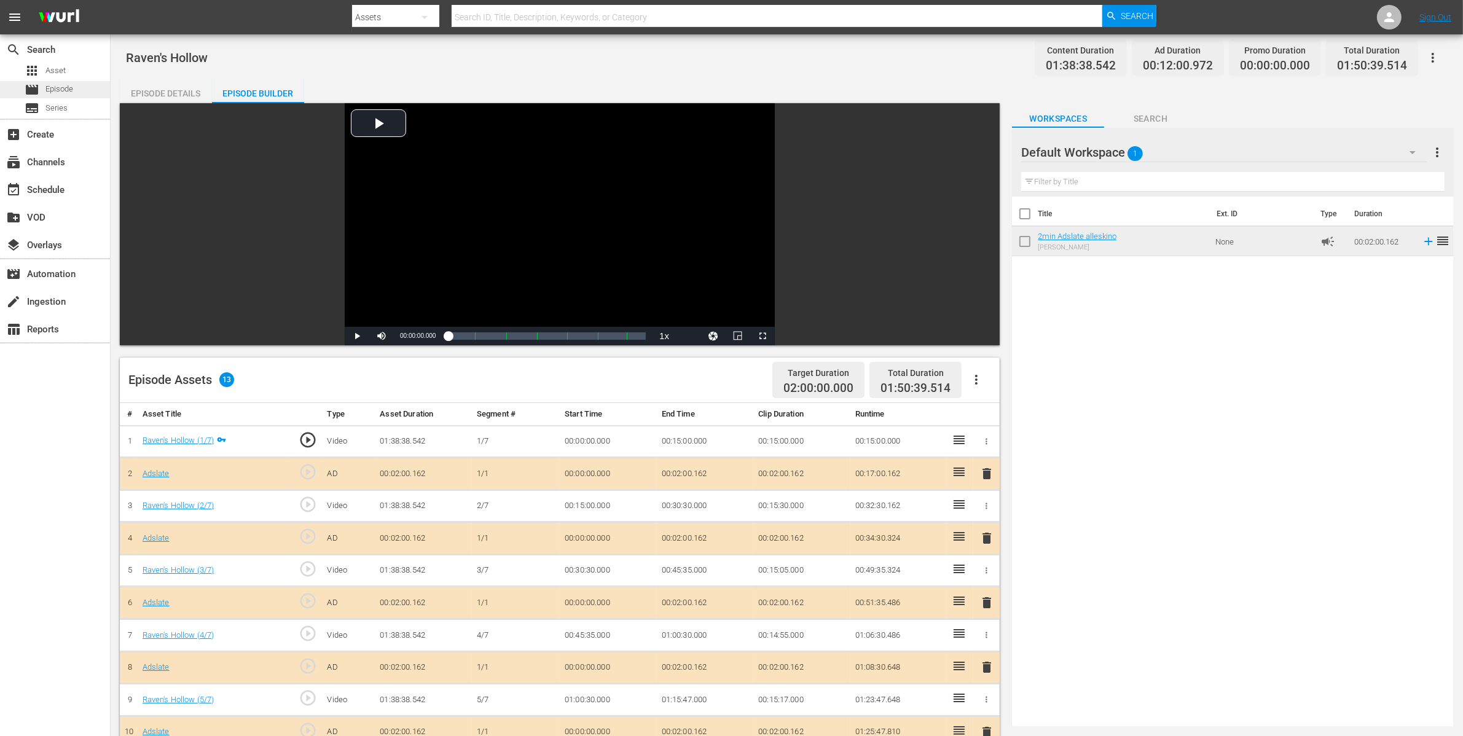
click at [50, 89] on span "Episode" at bounding box center [59, 89] width 28 height 12
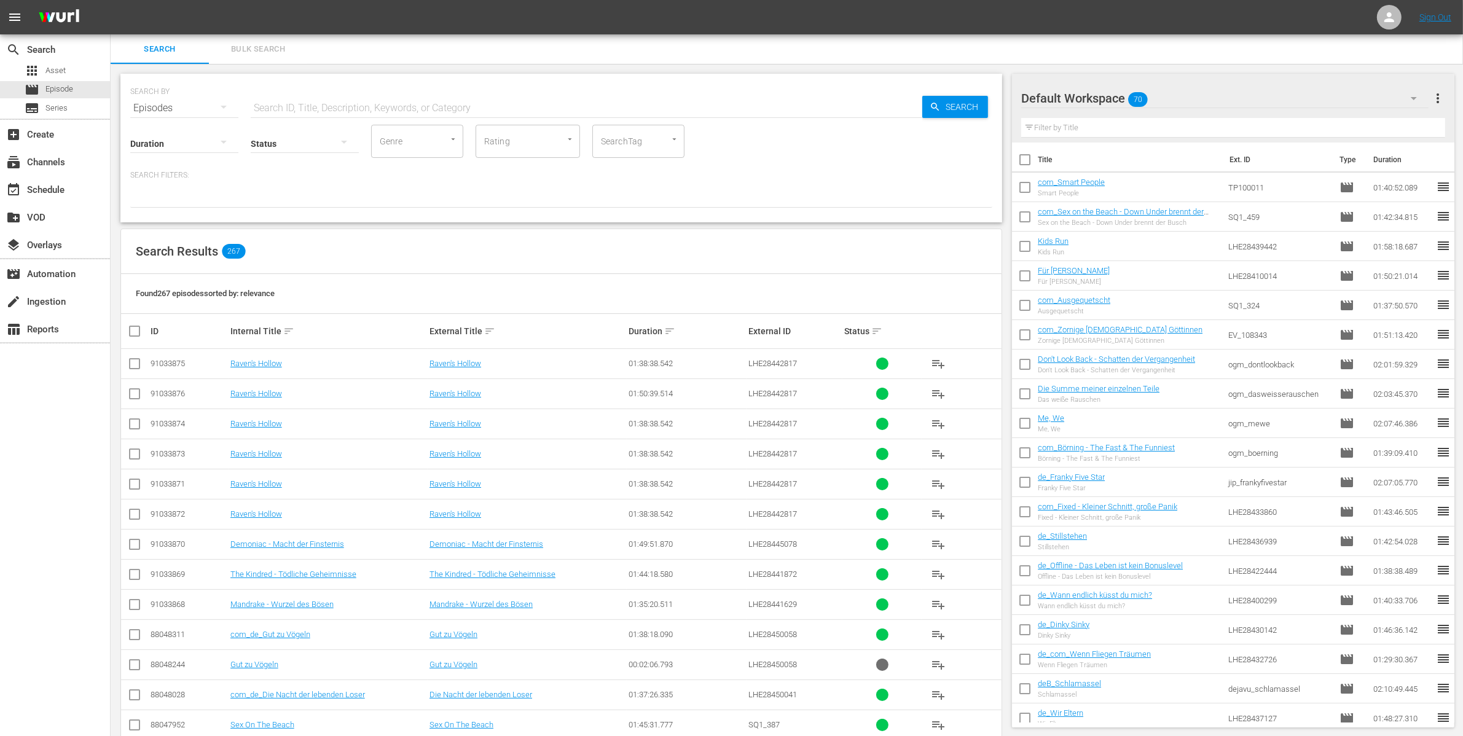
click at [333, 102] on input "text" at bounding box center [586, 107] width 671 height 29
type input "rav"
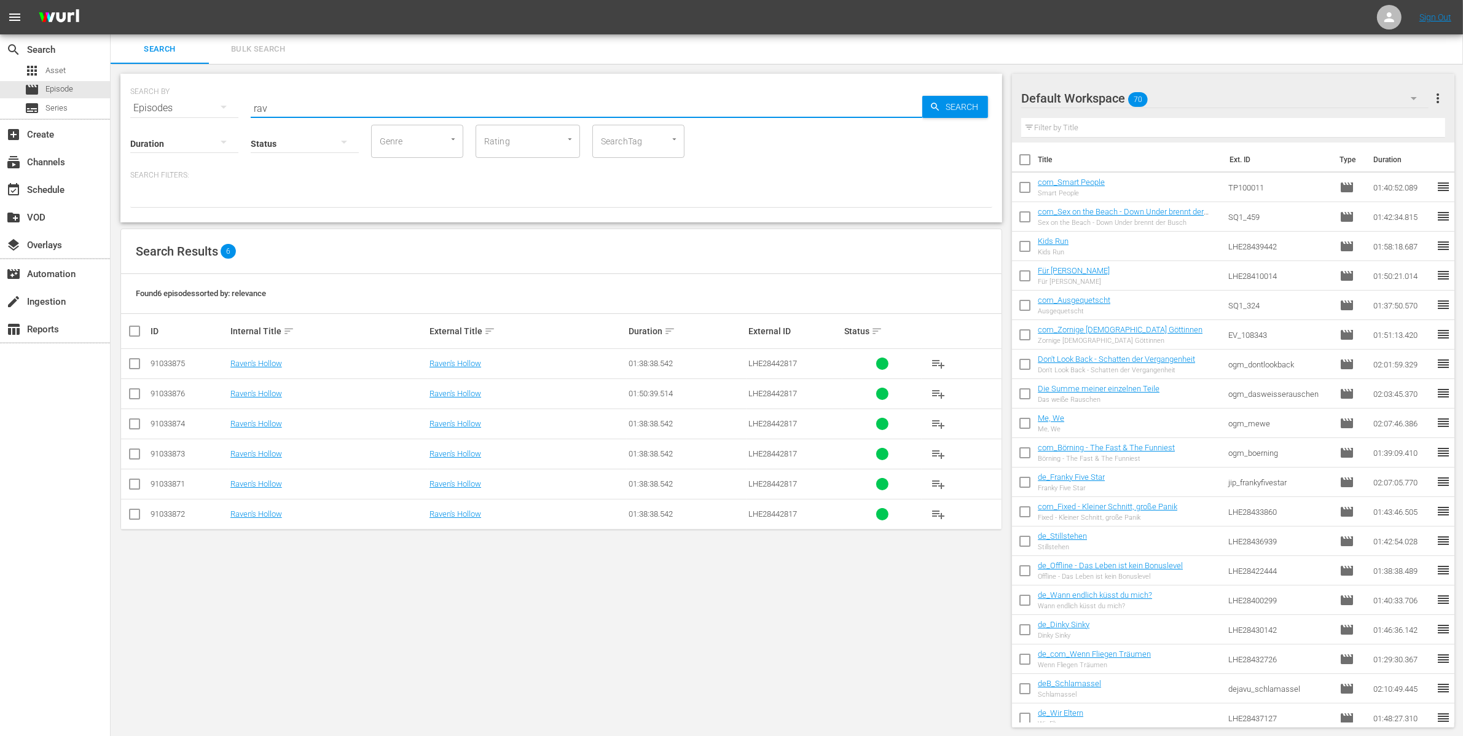
click at [133, 517] on input "checkbox" at bounding box center [134, 516] width 15 height 15
checkbox input "true"
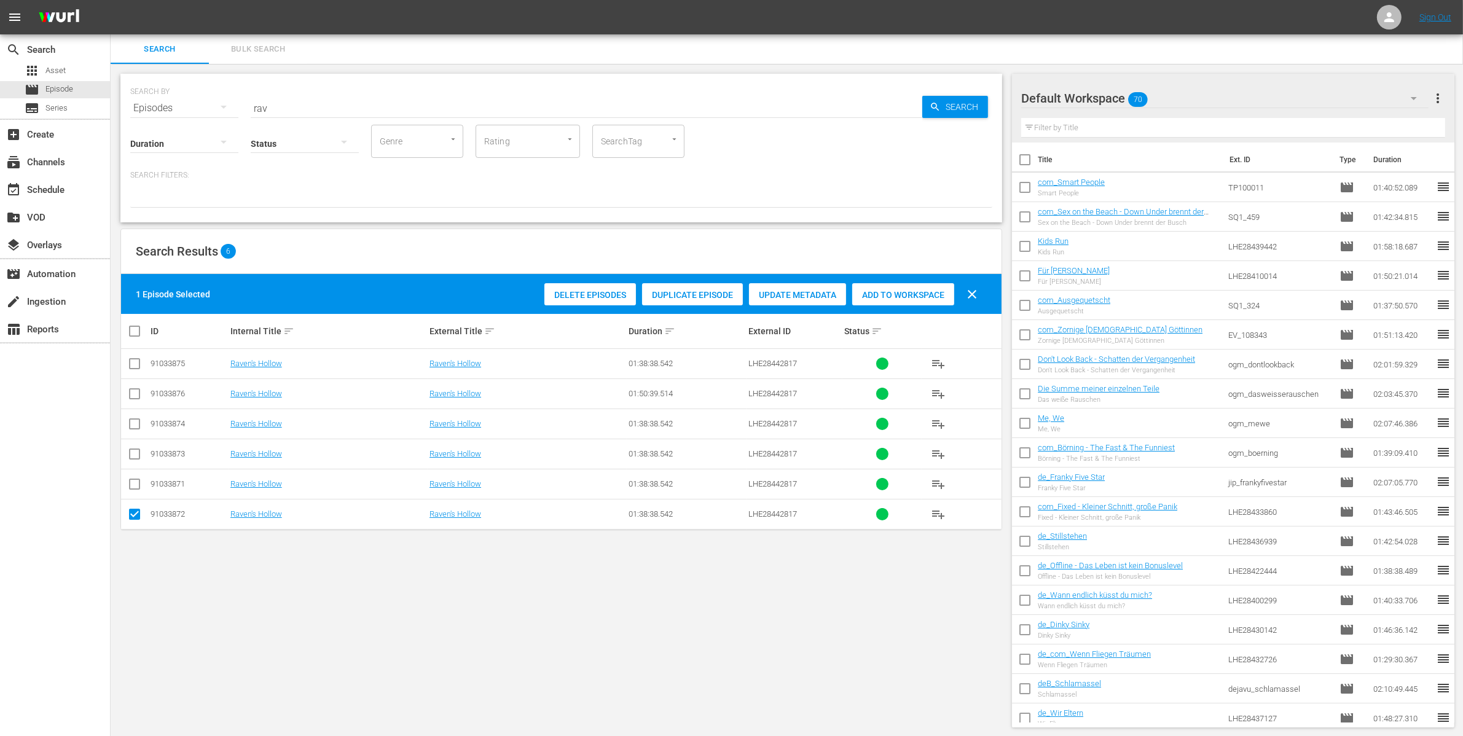
click at [134, 489] on input "checkbox" at bounding box center [134, 486] width 15 height 15
checkbox input "true"
click at [133, 443] on td at bounding box center [135, 454] width 28 height 30
click at [134, 458] on input "checkbox" at bounding box center [134, 456] width 15 height 15
checkbox input "true"
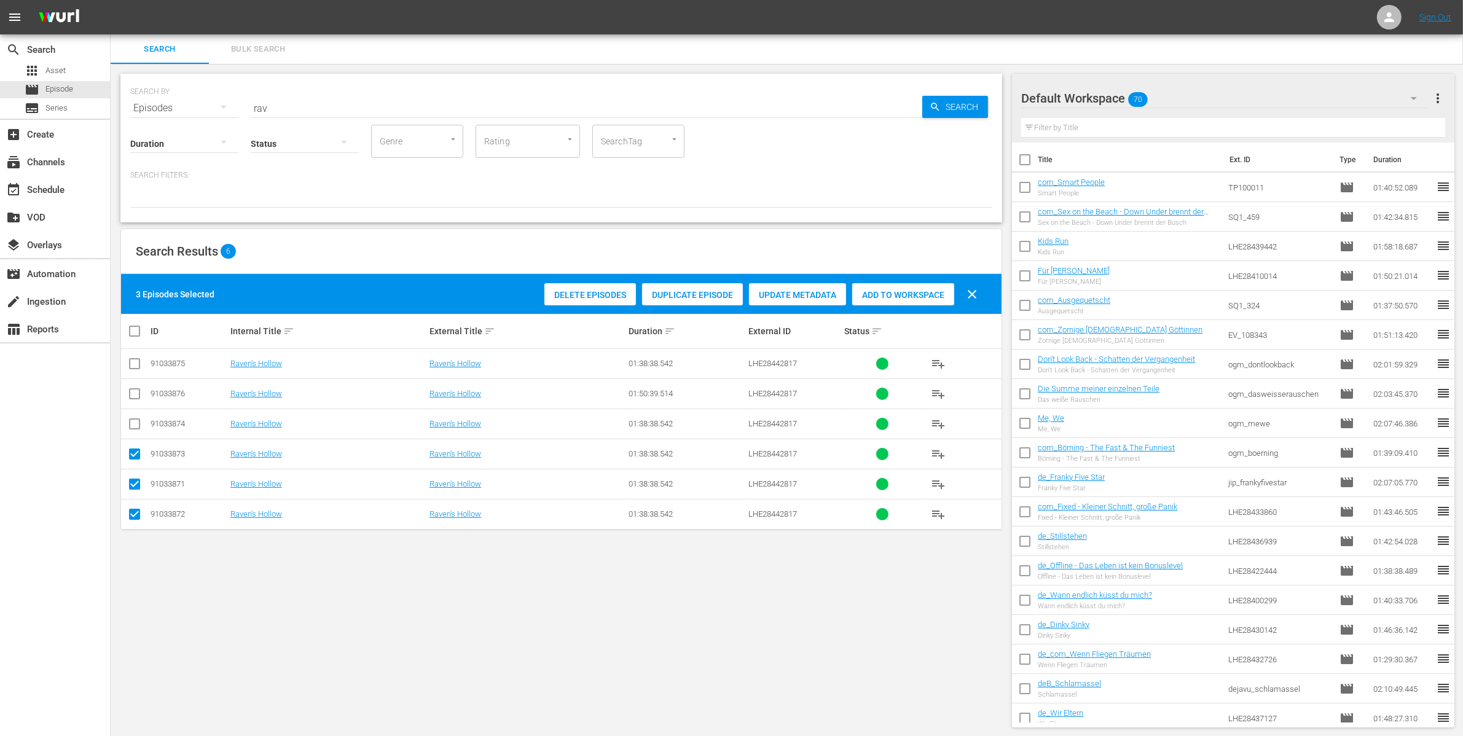
click at [133, 430] on input "checkbox" at bounding box center [134, 426] width 15 height 15
checkbox input "true"
drag, startPoint x: 135, startPoint y: 363, endPoint x: 146, endPoint y: 369, distance: 11.8
click at [136, 364] on input "checkbox" at bounding box center [134, 366] width 15 height 15
checkbox input "true"
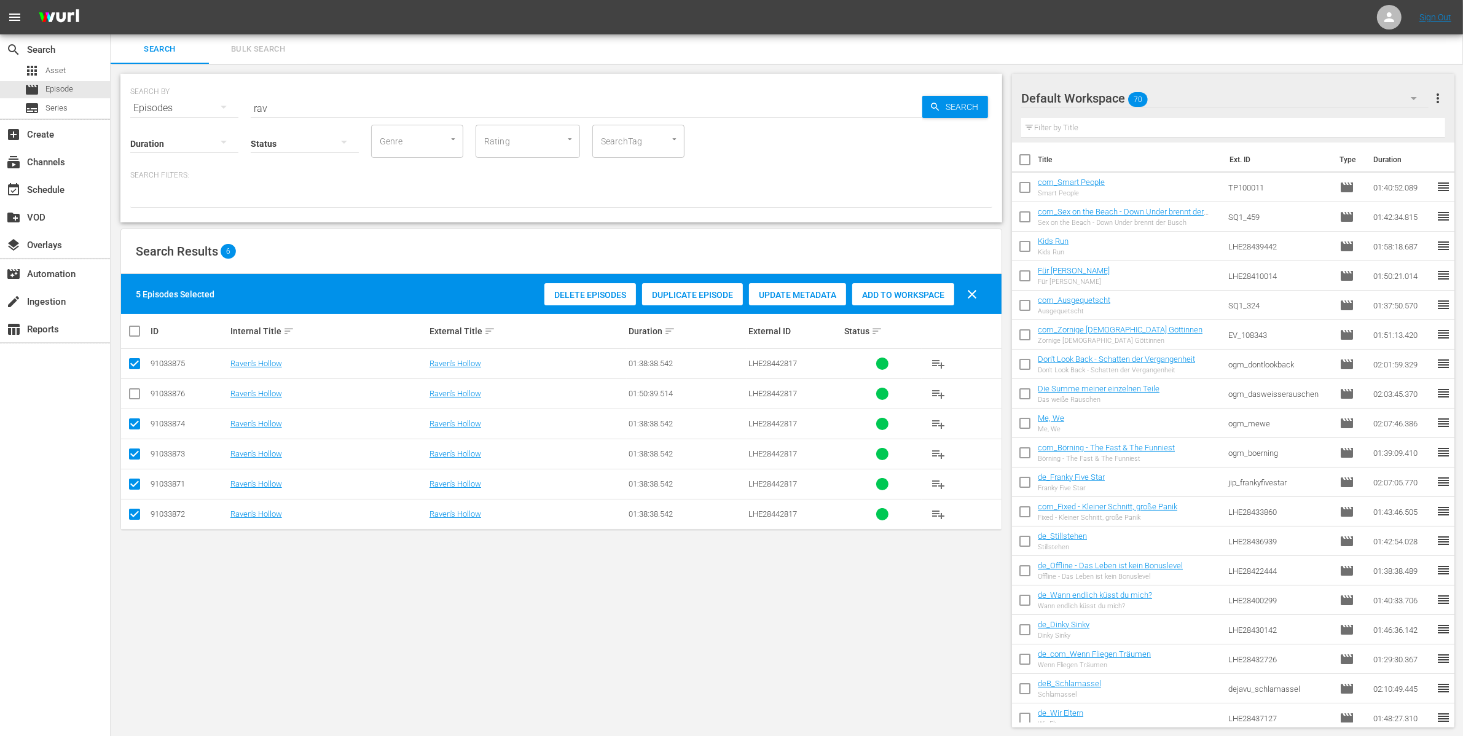
click at [574, 293] on span "Delete Episodes" at bounding box center [590, 295] width 92 height 10
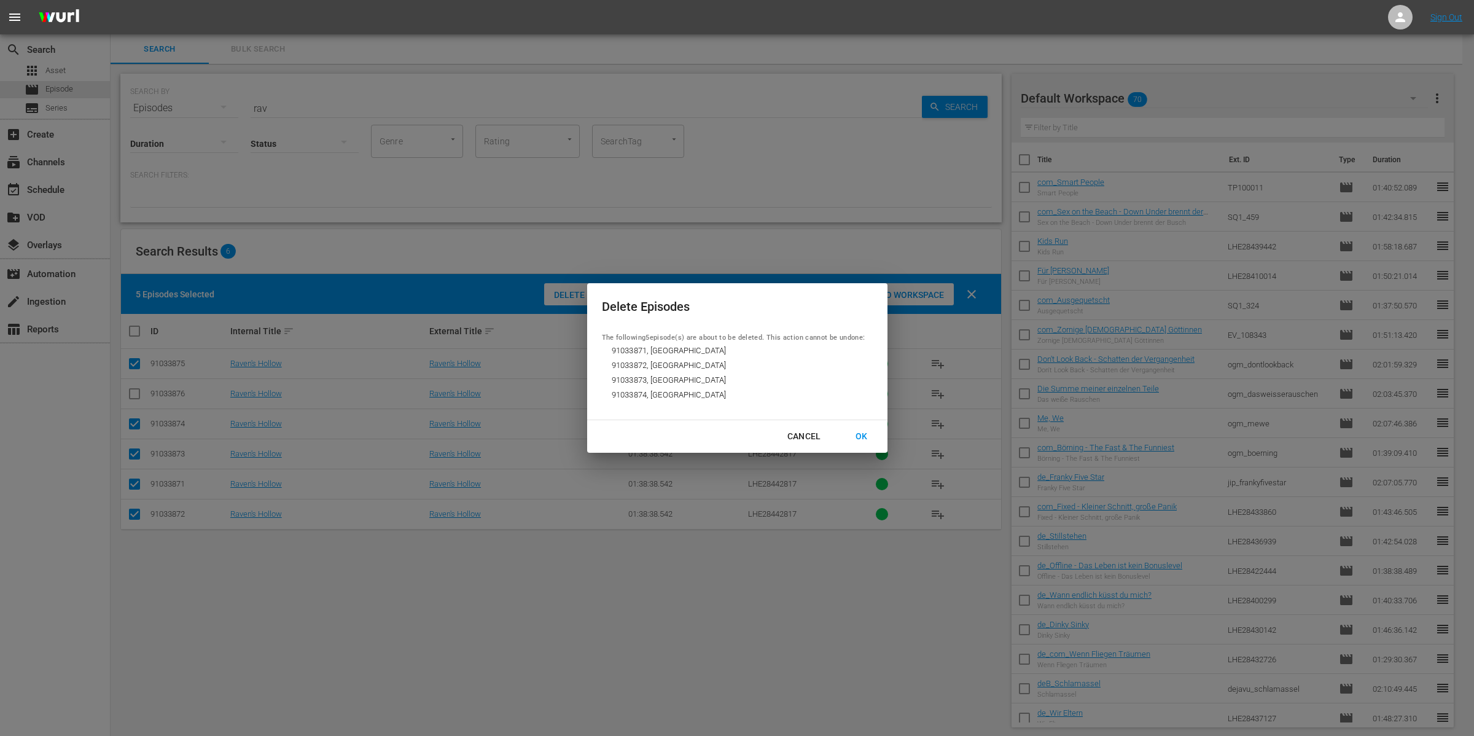
click at [856, 432] on div "OK" at bounding box center [862, 436] width 32 height 15
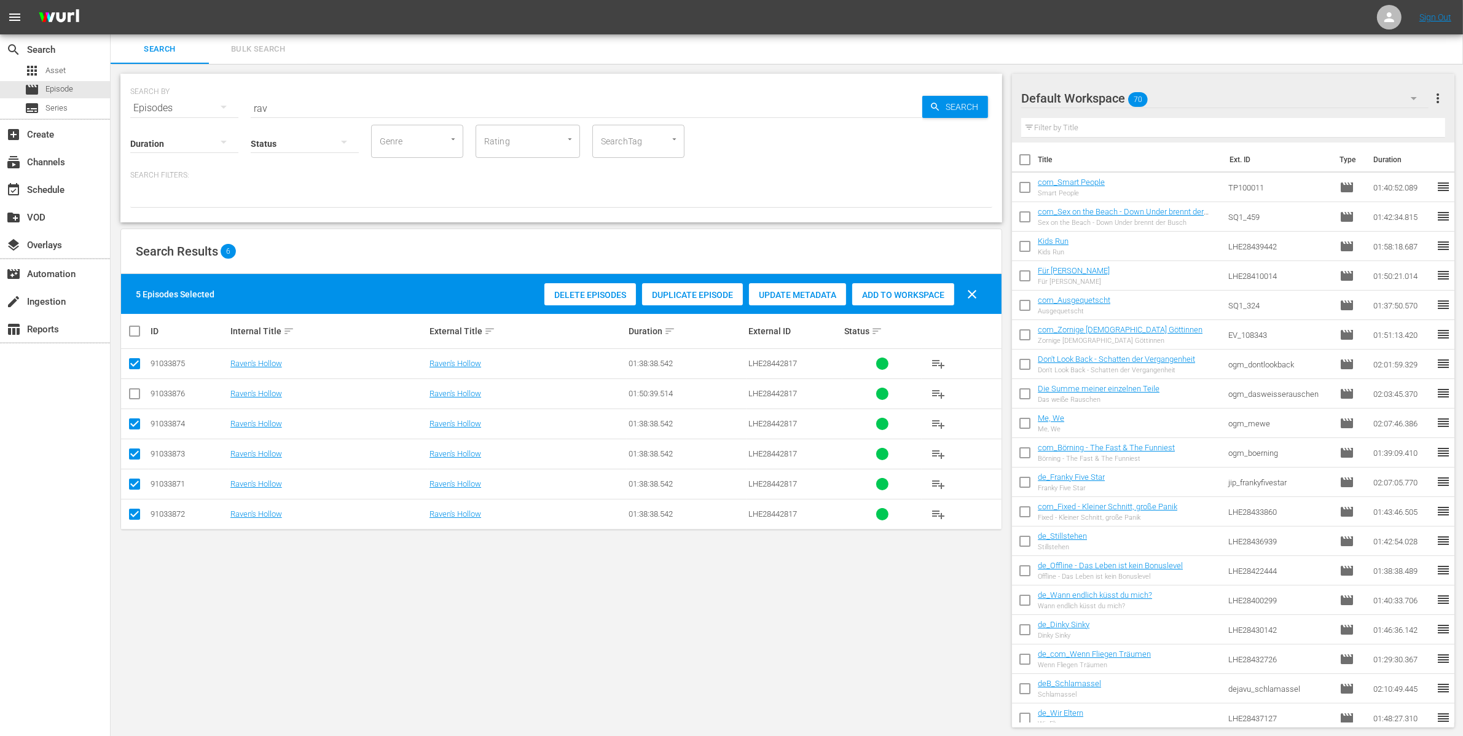
click at [617, 292] on span "Delete Episodes" at bounding box center [590, 295] width 92 height 10
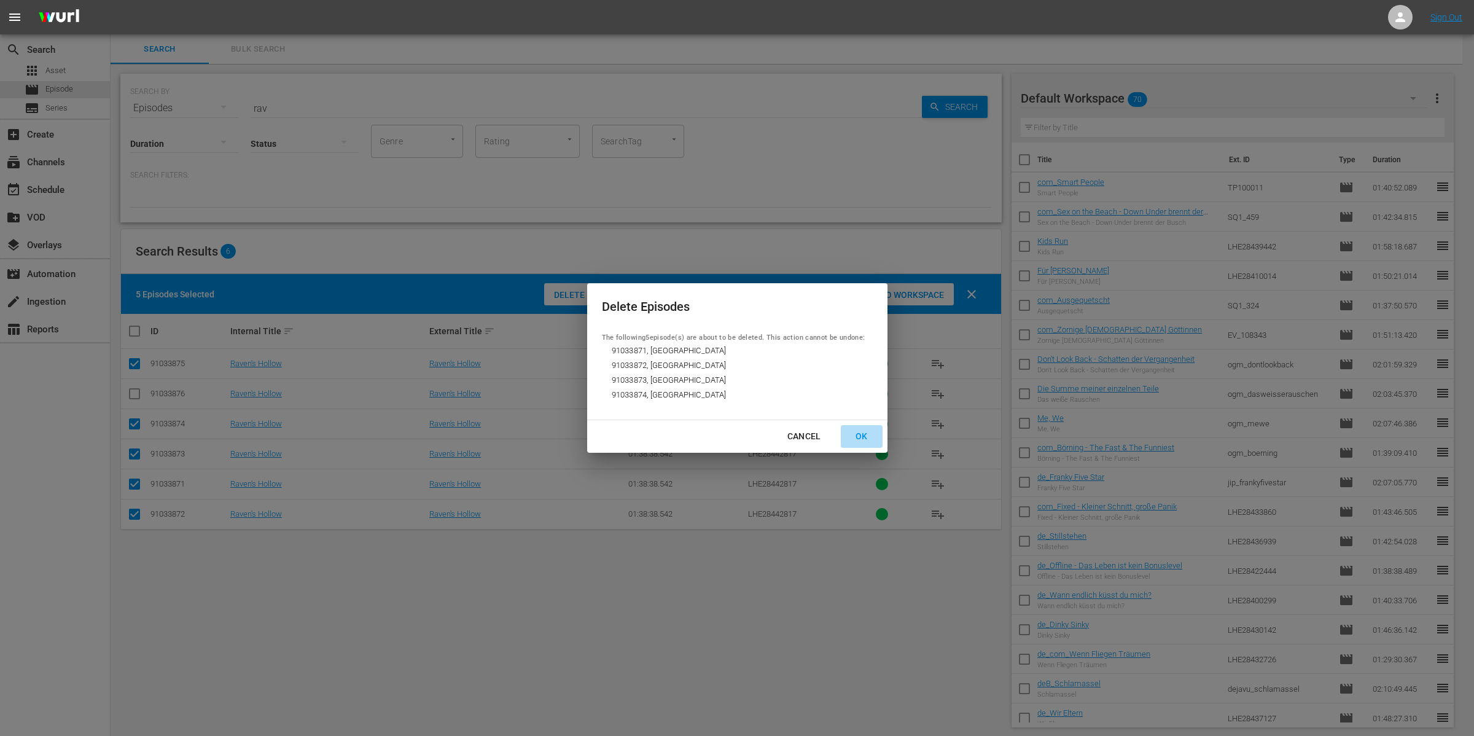
click at [861, 435] on div "OK" at bounding box center [862, 436] width 32 height 15
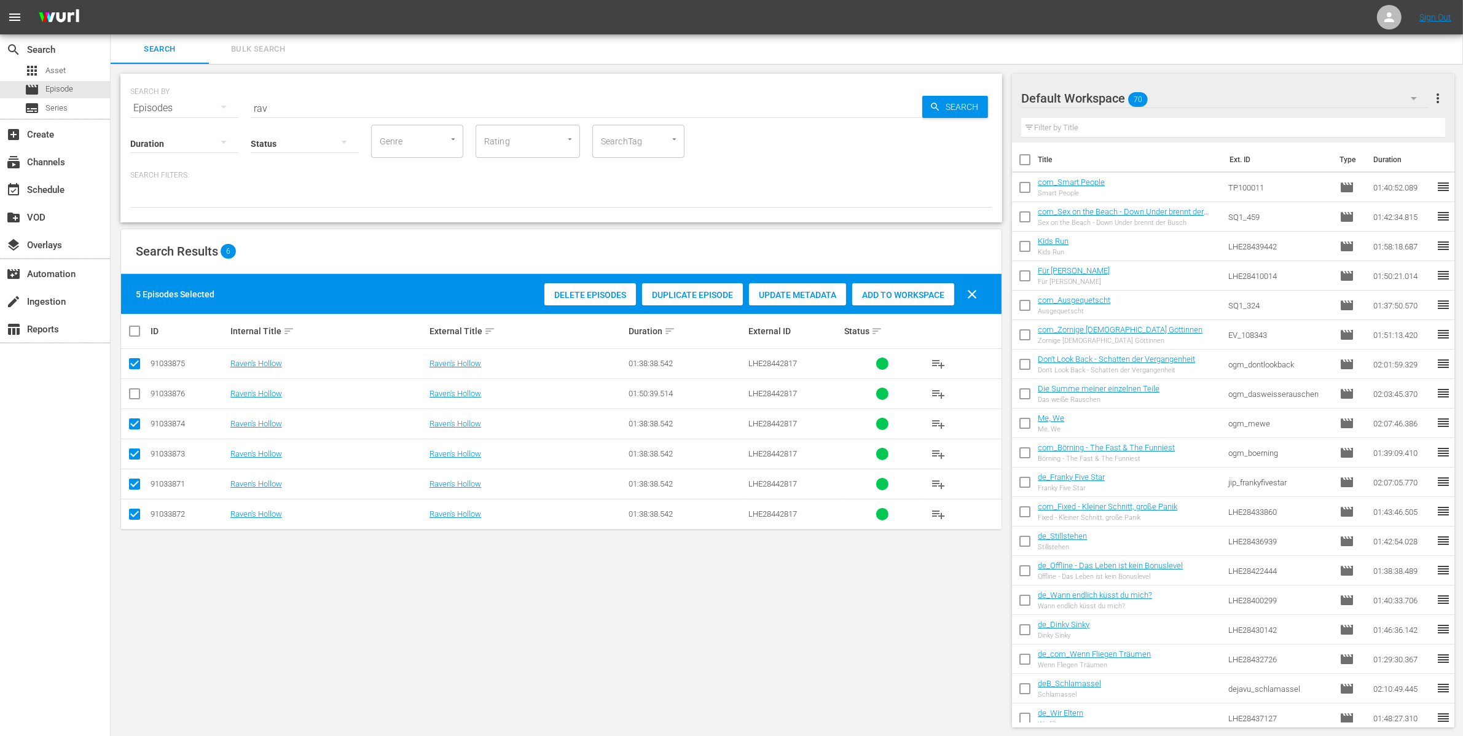
click at [935, 401] on button "playlist_add" at bounding box center [937, 393] width 29 height 29
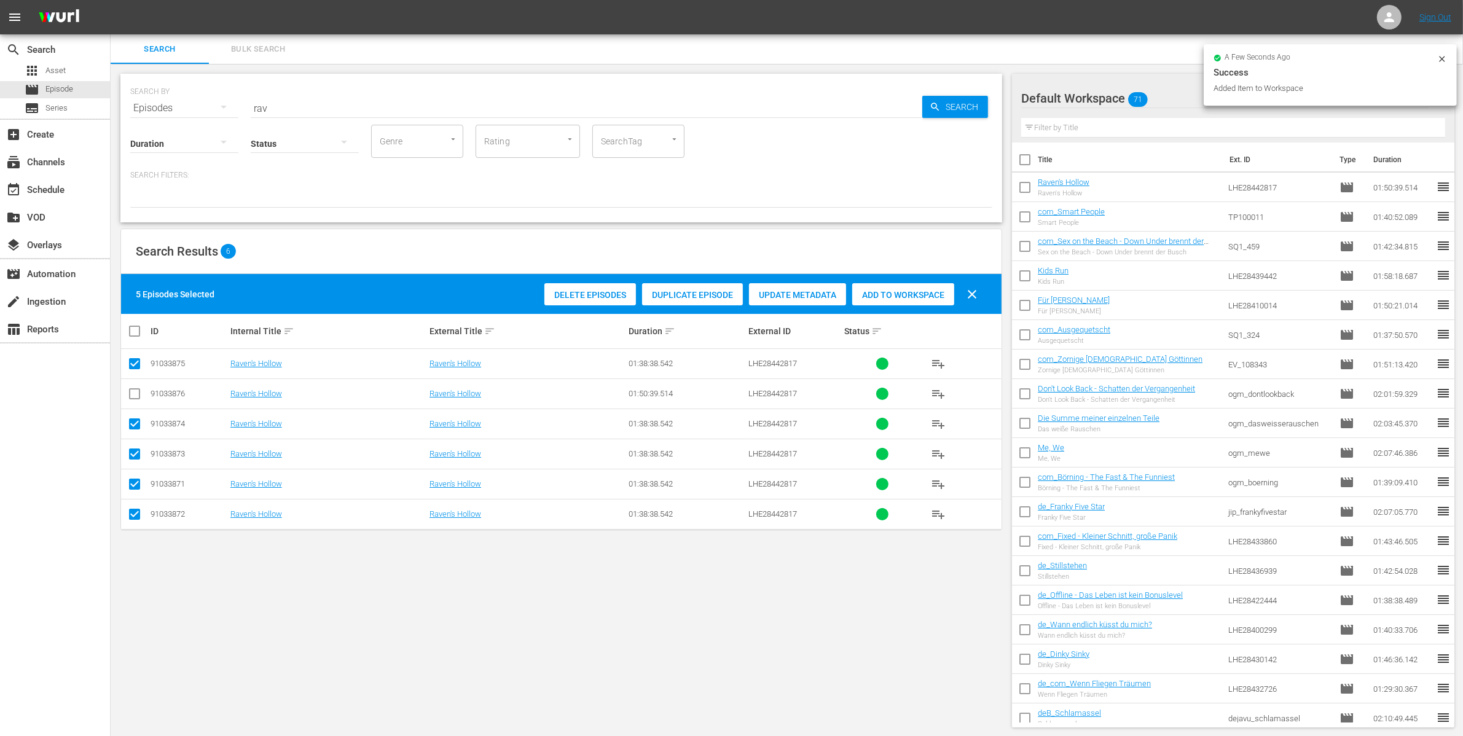
click at [1023, 181] on input "checkbox" at bounding box center [1025, 190] width 26 height 26
checkbox input "true"
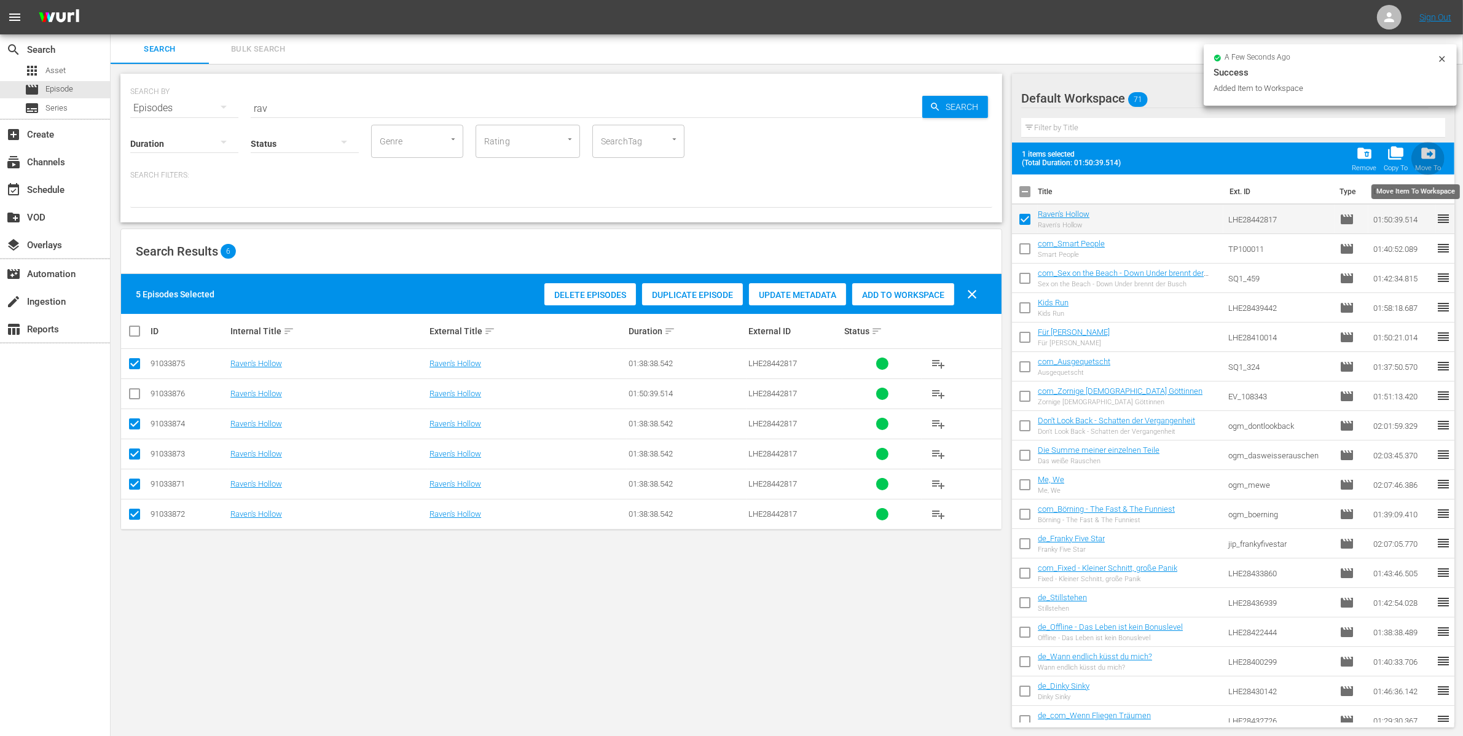
click at [1418, 158] on div "drive_file_move Move To" at bounding box center [1428, 158] width 26 height 27
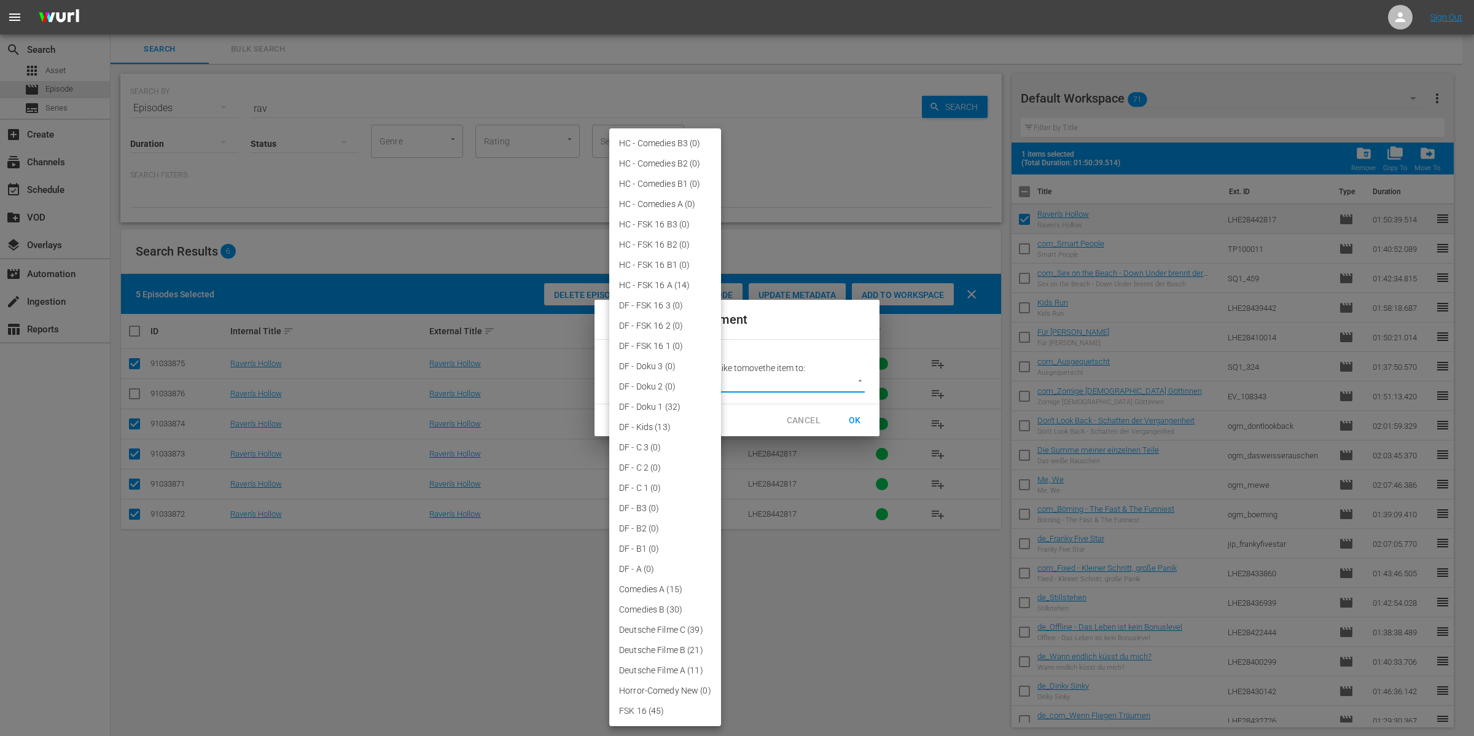
click at [808, 376] on body "menu Sign Out search Search apps Asset movie Episode subtitles Series add_box C…" at bounding box center [737, 368] width 1474 height 736
click at [650, 283] on li "HC - FSK 16 A (14)" at bounding box center [665, 285] width 112 height 20
type input "3845"
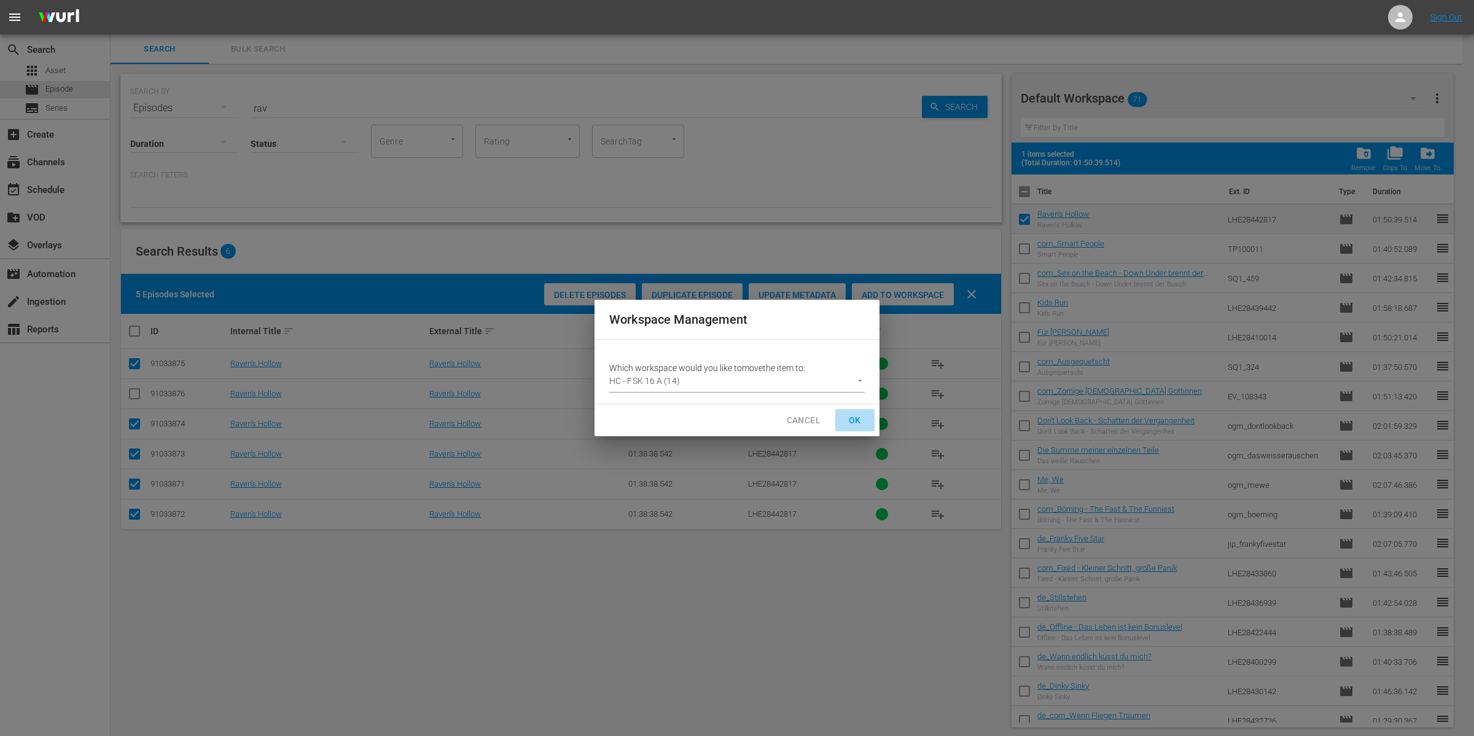
click at [851, 418] on span "OK" at bounding box center [855, 420] width 20 height 15
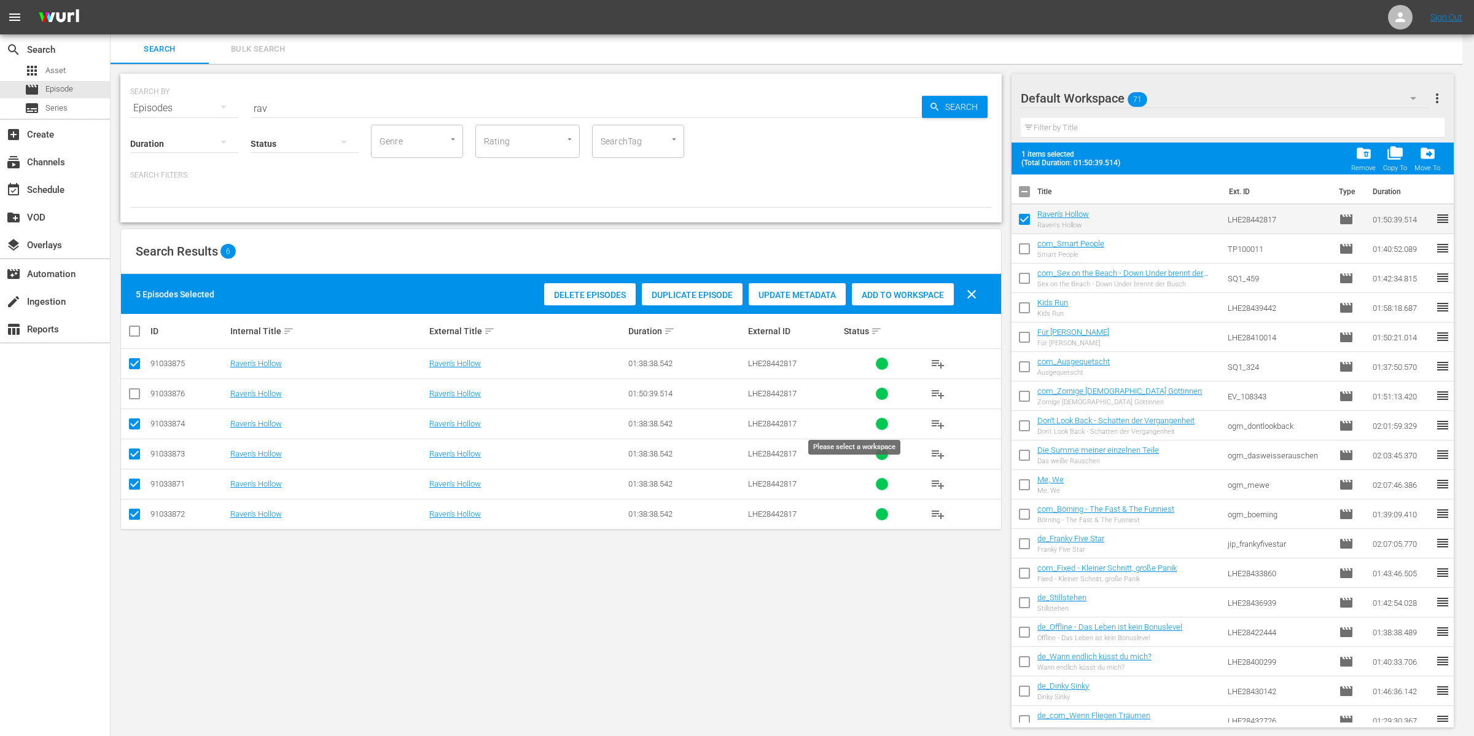
checkbox input "false"
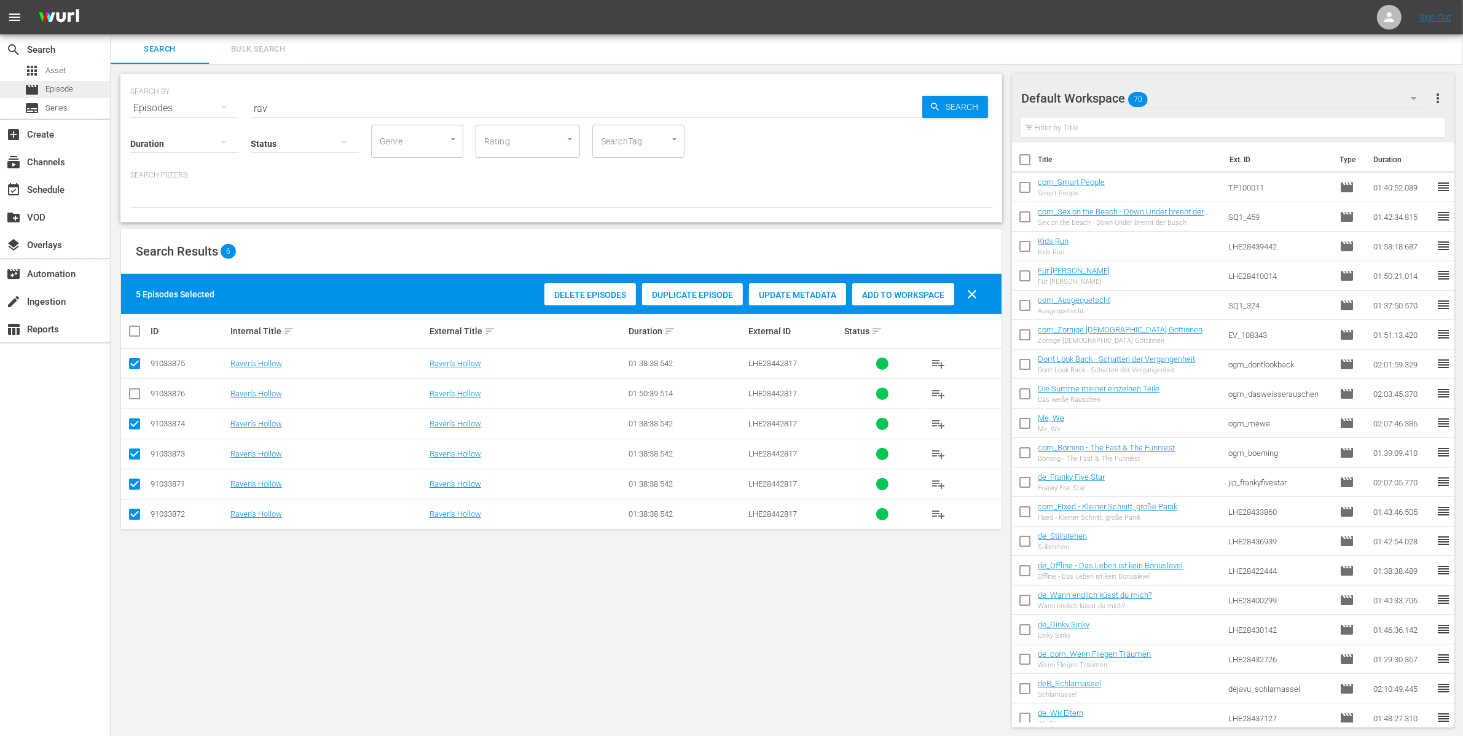
click at [57, 88] on span "Episode" at bounding box center [59, 89] width 28 height 12
click at [57, 66] on span "Asset" at bounding box center [55, 70] width 20 height 12
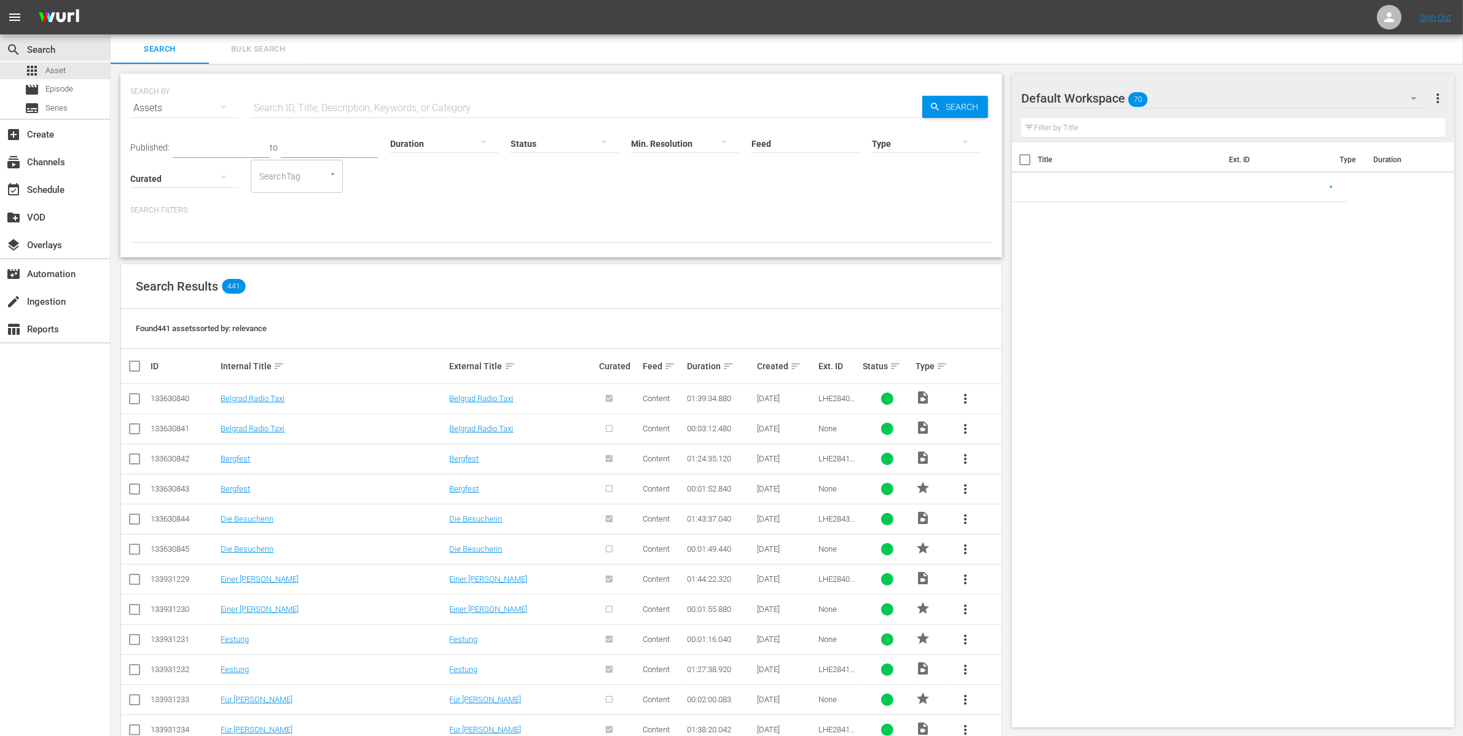
drag, startPoint x: 410, startPoint y: 115, endPoint x: 401, endPoint y: 111, distance: 10.4
click at [410, 115] on div "Duration" at bounding box center [444, 136] width 108 height 44
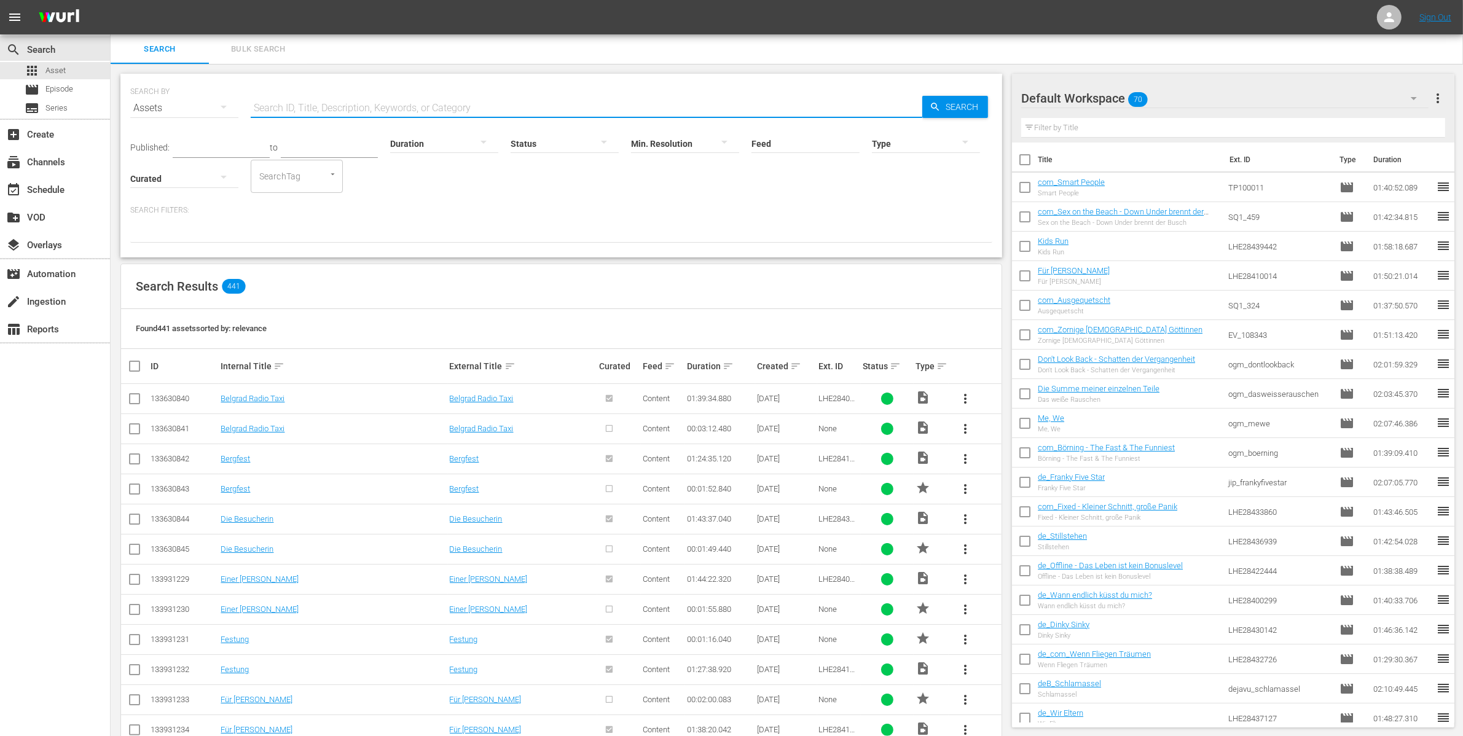
click at [395, 109] on input "text" at bounding box center [586, 107] width 671 height 29
type input "jack"
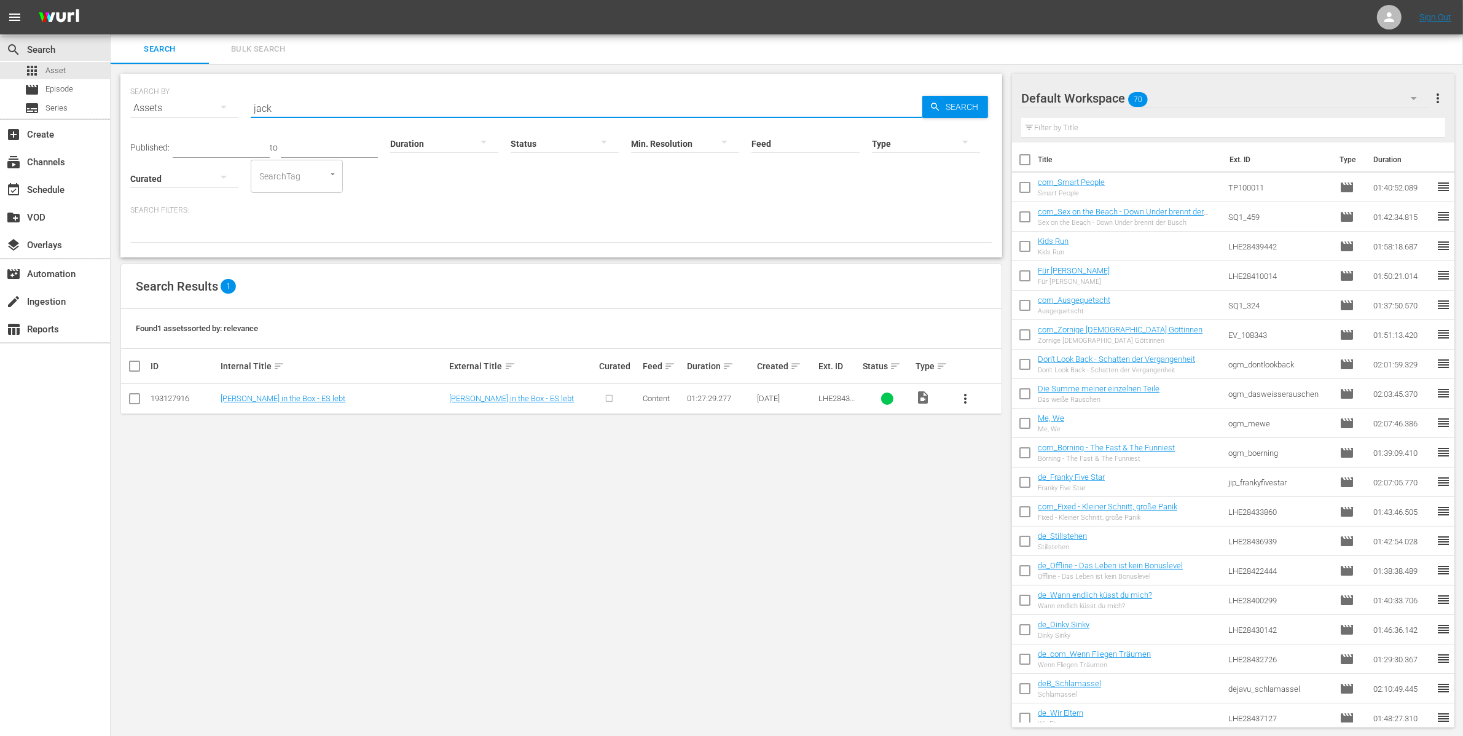
click at [959, 394] on span "more_vert" at bounding box center [965, 398] width 15 height 15
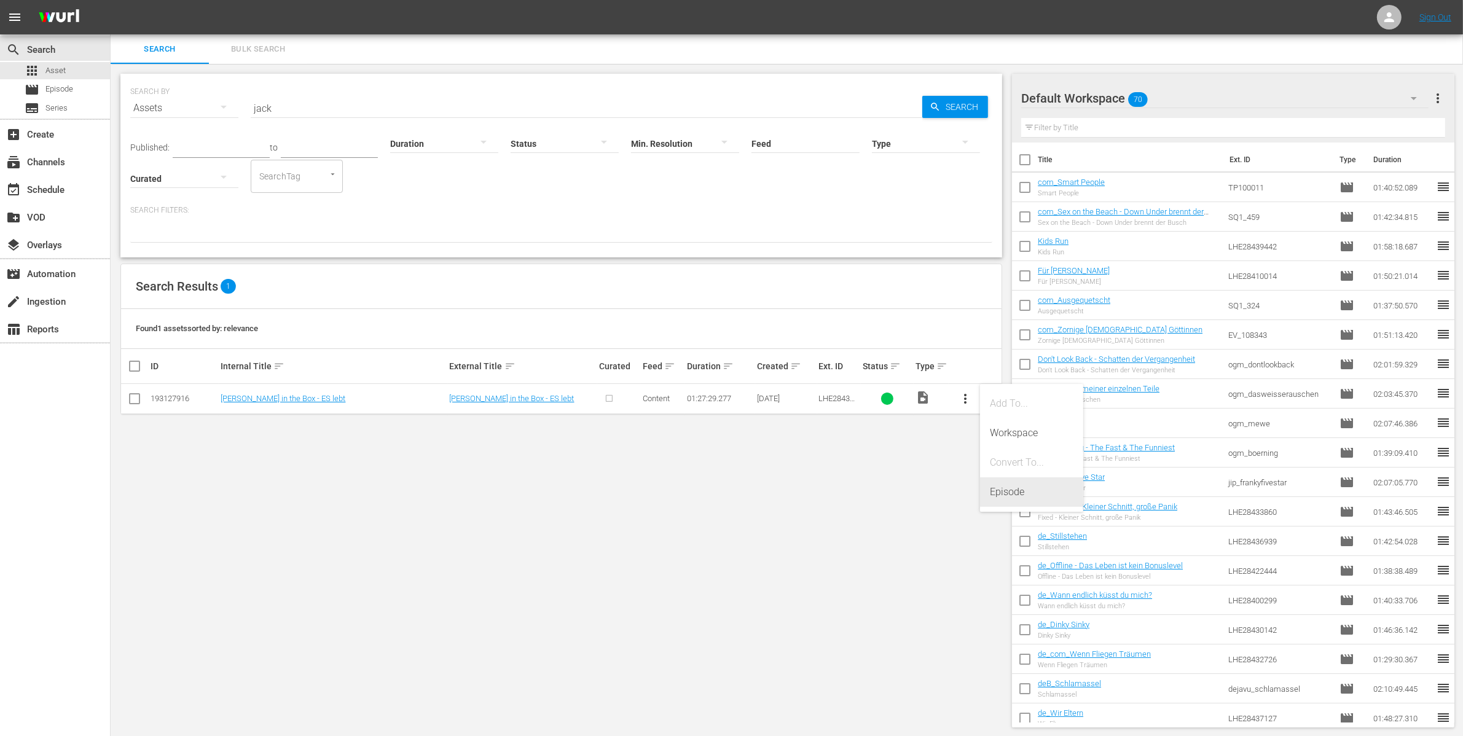
click at [1017, 487] on div "Episode" at bounding box center [1032, 491] width 84 height 29
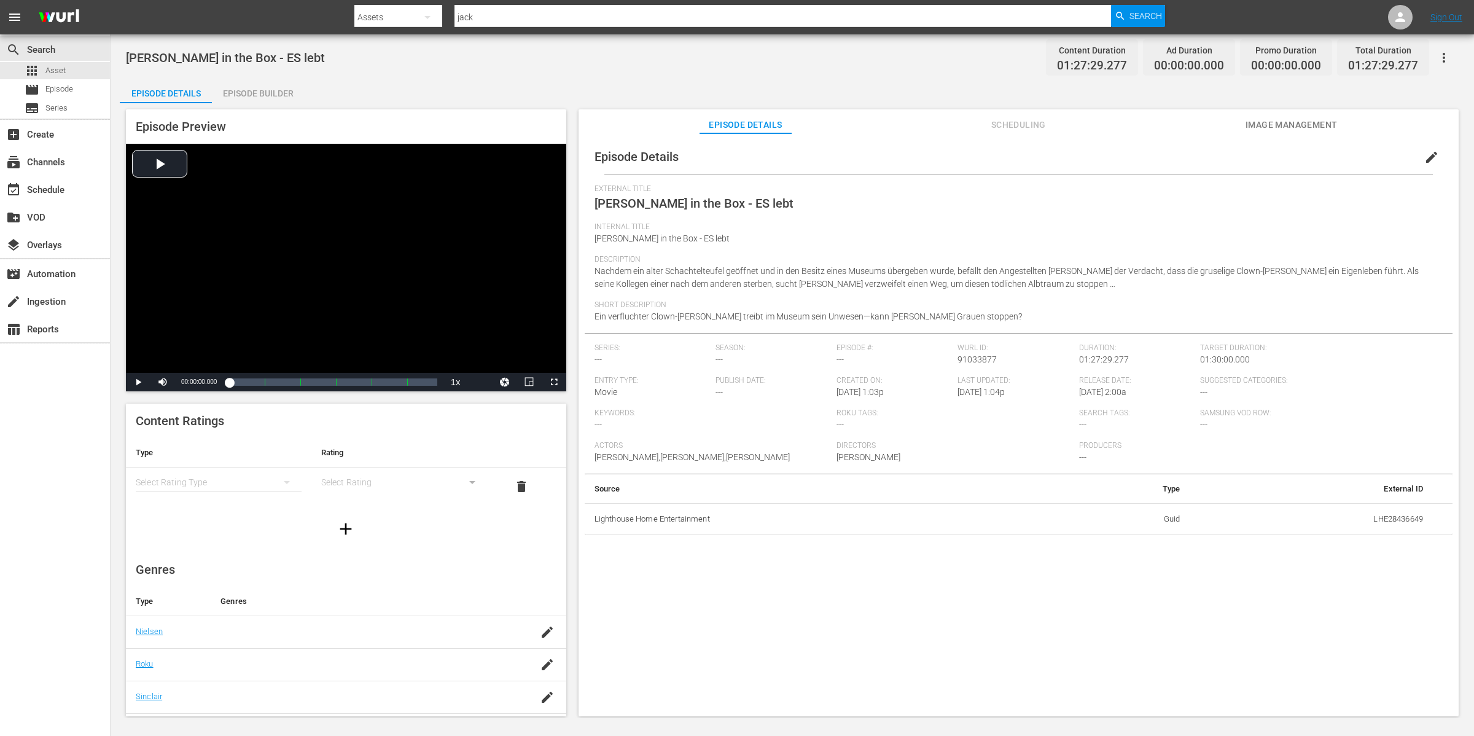
click at [268, 94] on div "Episode Builder" at bounding box center [258, 93] width 92 height 29
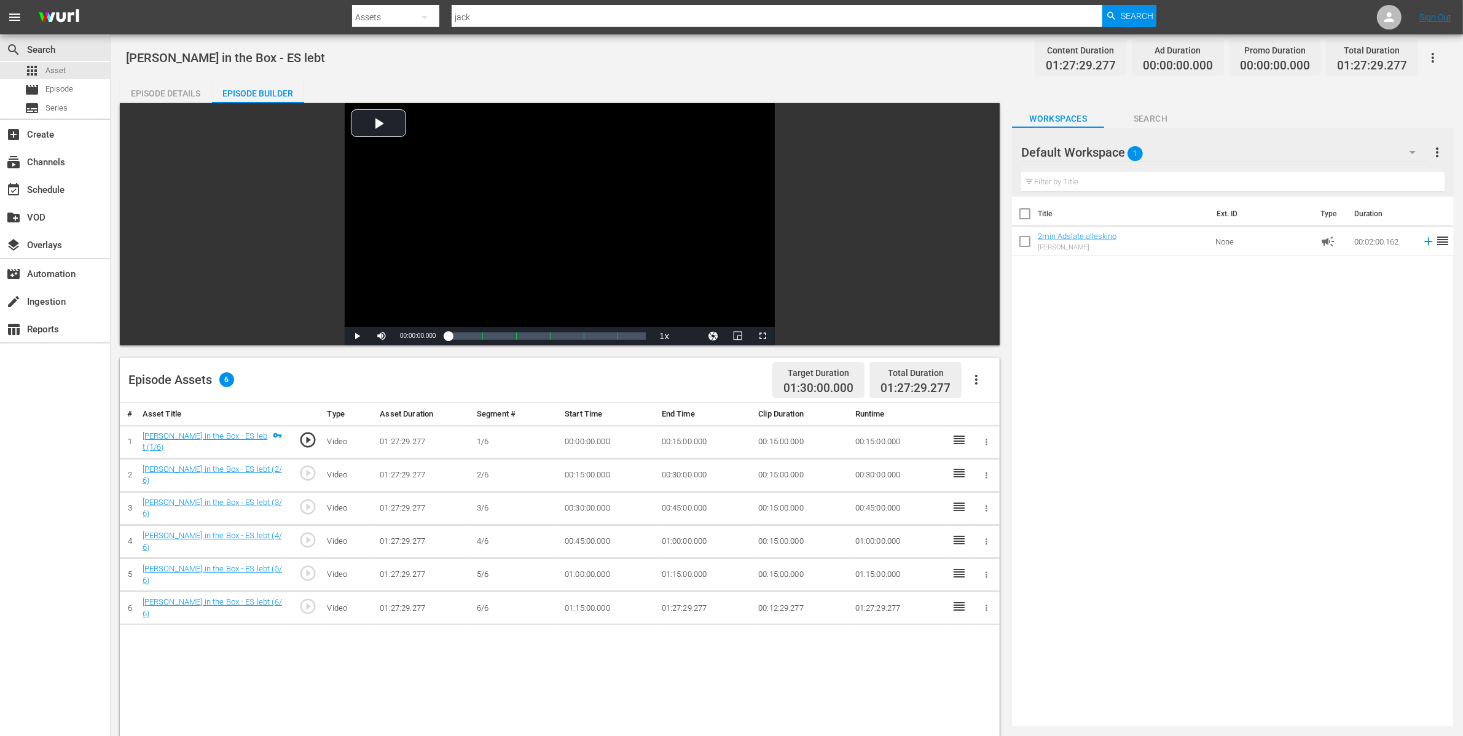
click at [1051, 224] on th "Title" at bounding box center [1122, 214] width 171 height 34
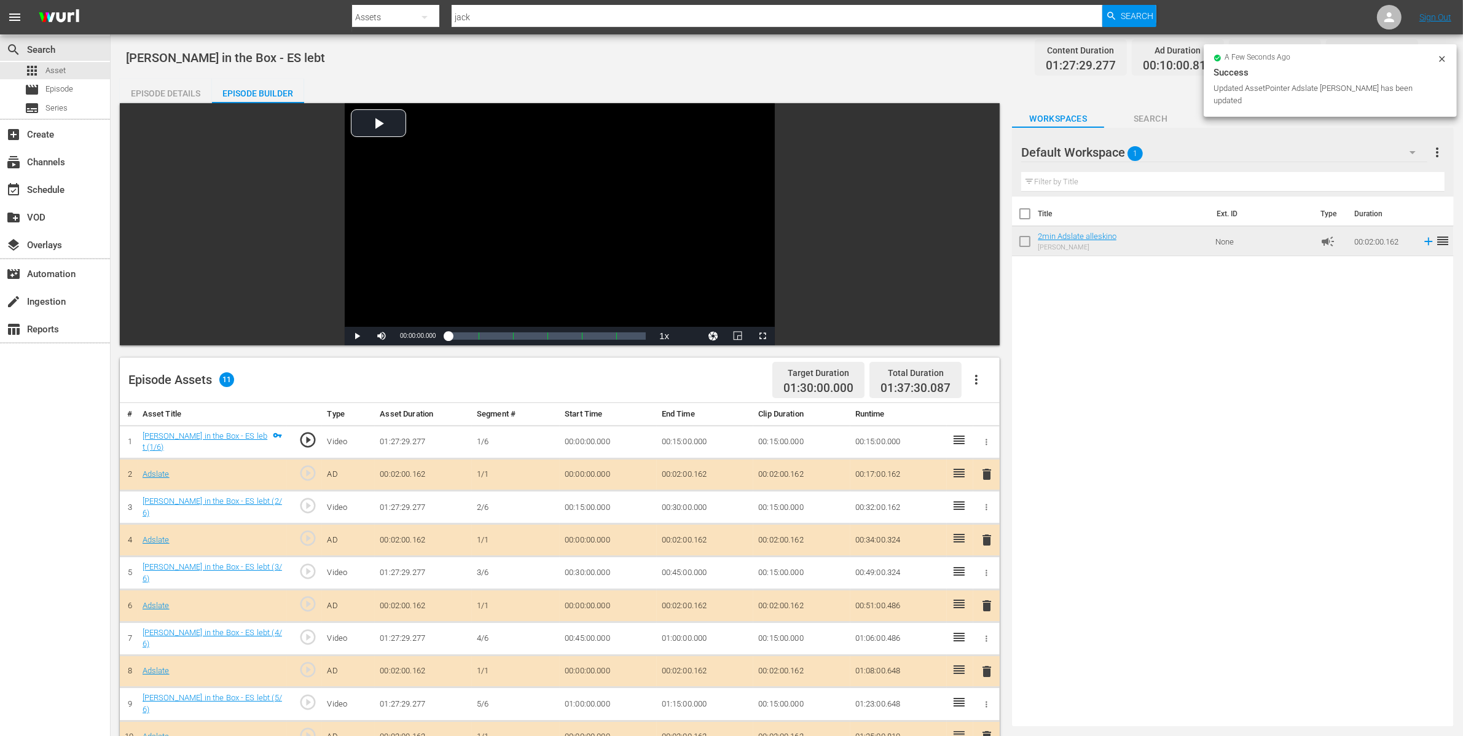
click at [136, 87] on div "Episode Details" at bounding box center [166, 93] width 92 height 29
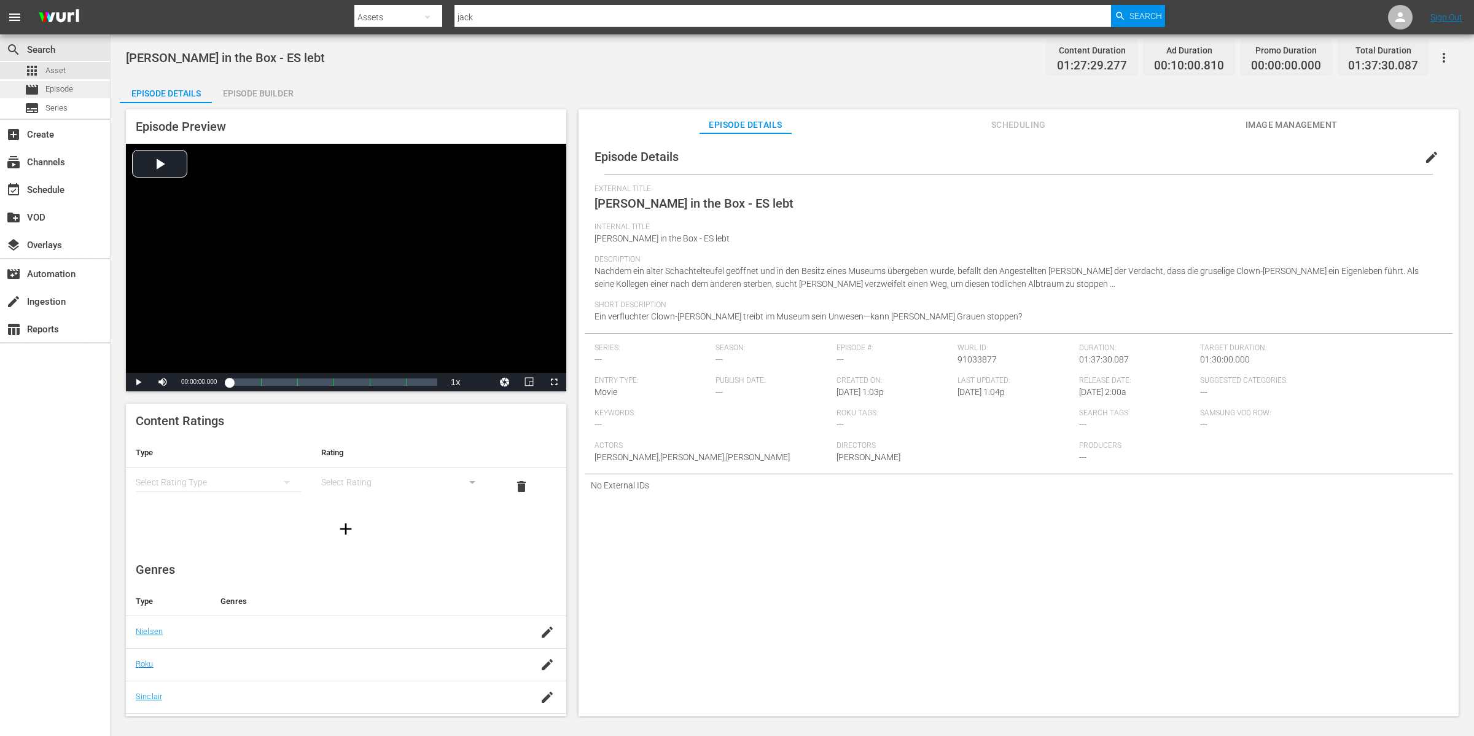
click at [53, 96] on div "movie Episode" at bounding box center [49, 89] width 49 height 17
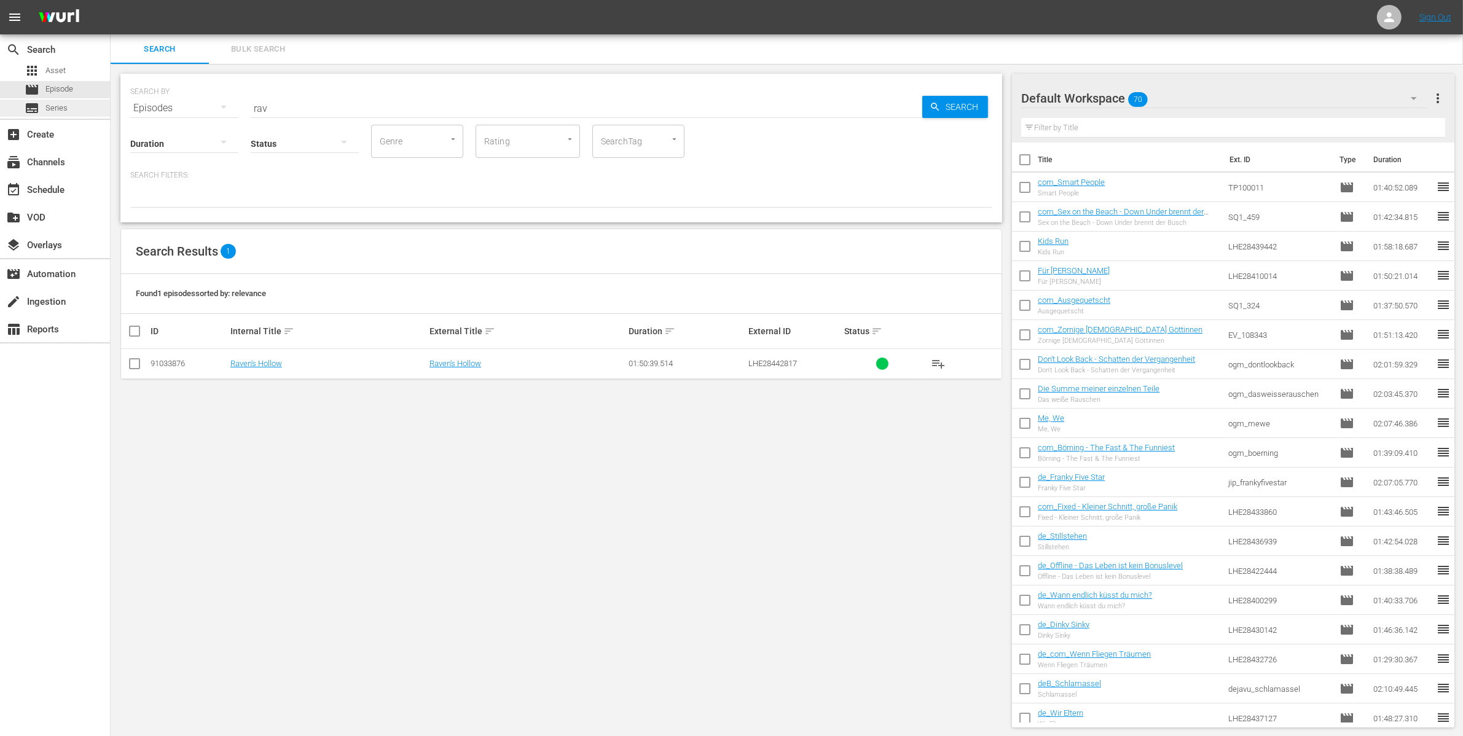
drag, startPoint x: 127, startPoint y: 105, endPoint x: 29, endPoint y: 102, distance: 97.1
click at [111, 0] on div "search Search apps Asset movie Episode subtitles Series add_box Create subscrip…" at bounding box center [787, 0] width 1352 height 0
click at [947, 365] on button "playlist_add" at bounding box center [937, 363] width 29 height 29
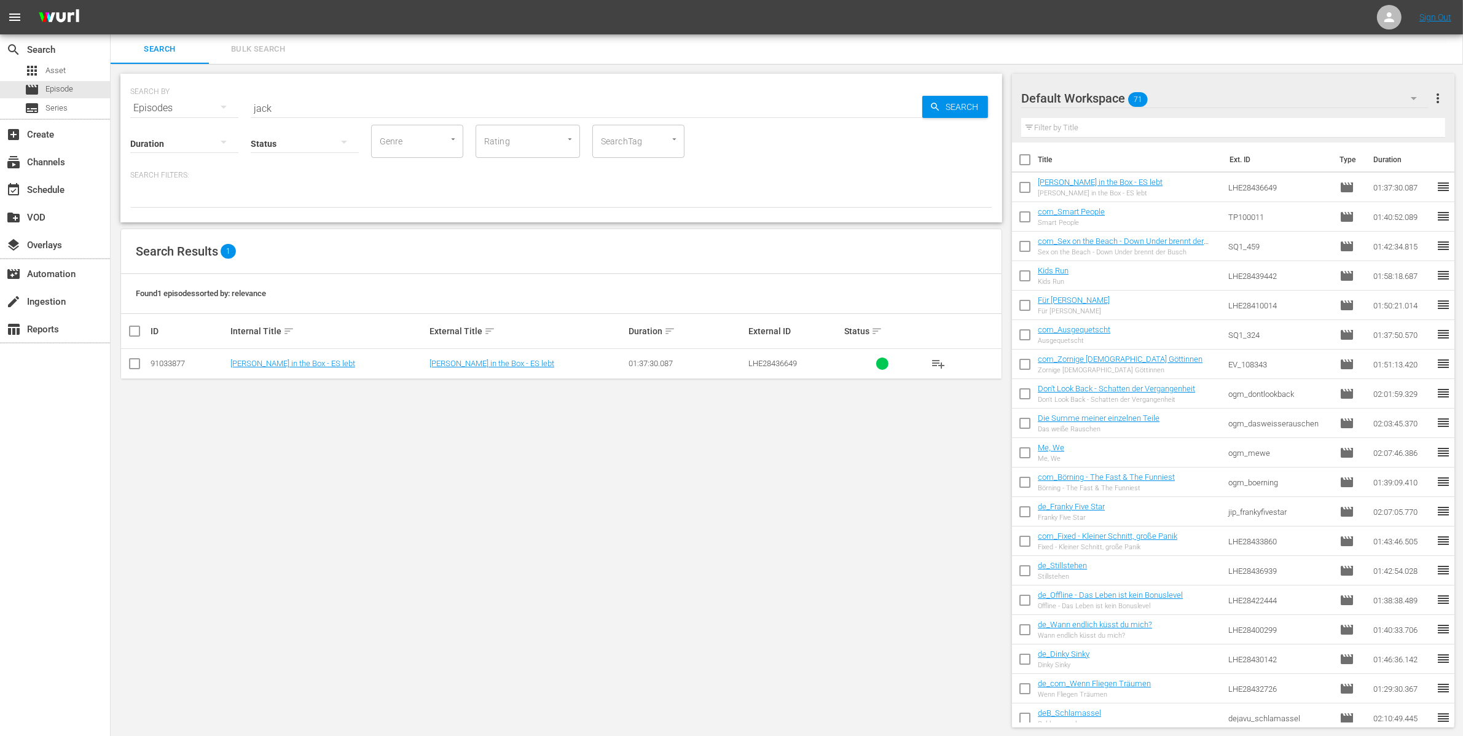
click at [309, 103] on input "jack" at bounding box center [586, 107] width 671 height 29
type input "[PERSON_NAME]"
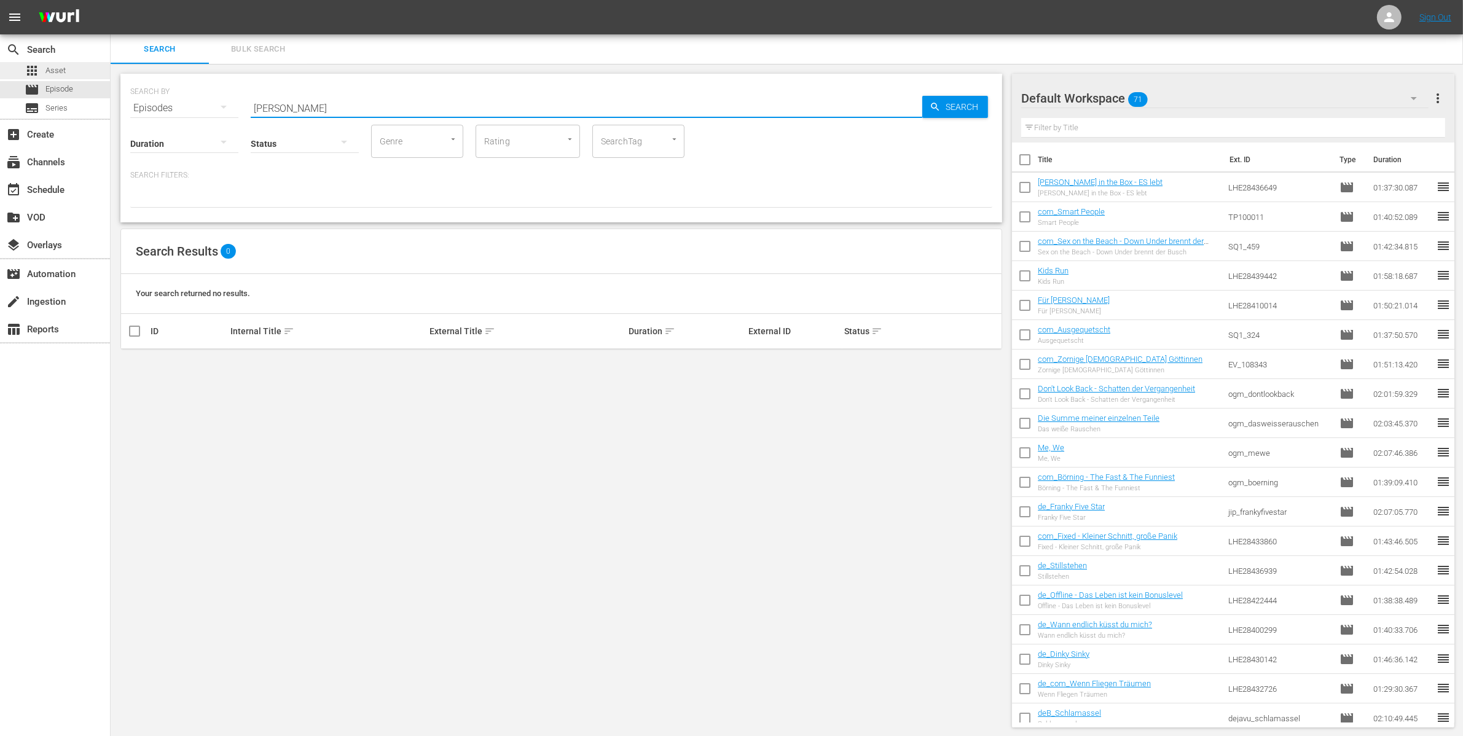
click at [60, 68] on span "Asset" at bounding box center [55, 70] width 20 height 12
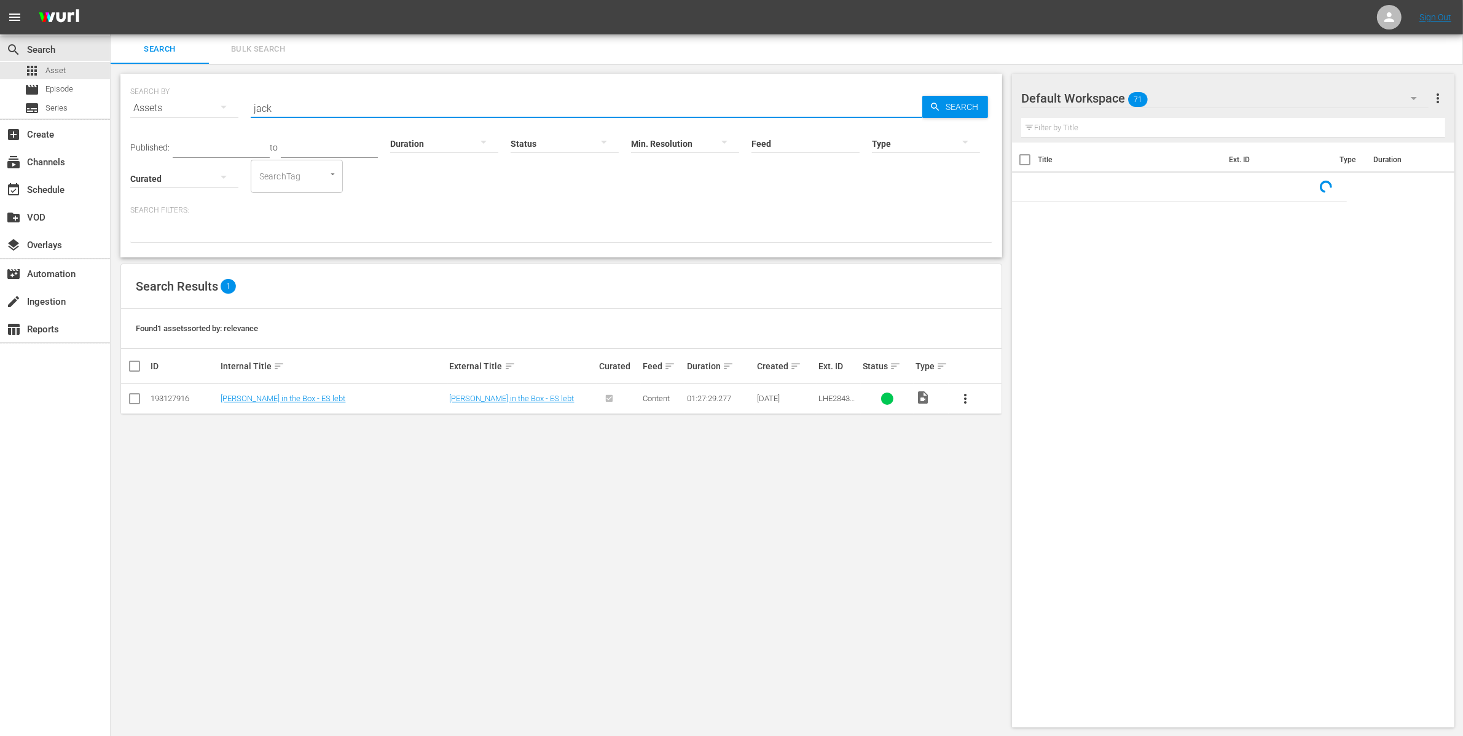
click at [322, 112] on input "jack" at bounding box center [586, 107] width 671 height 29
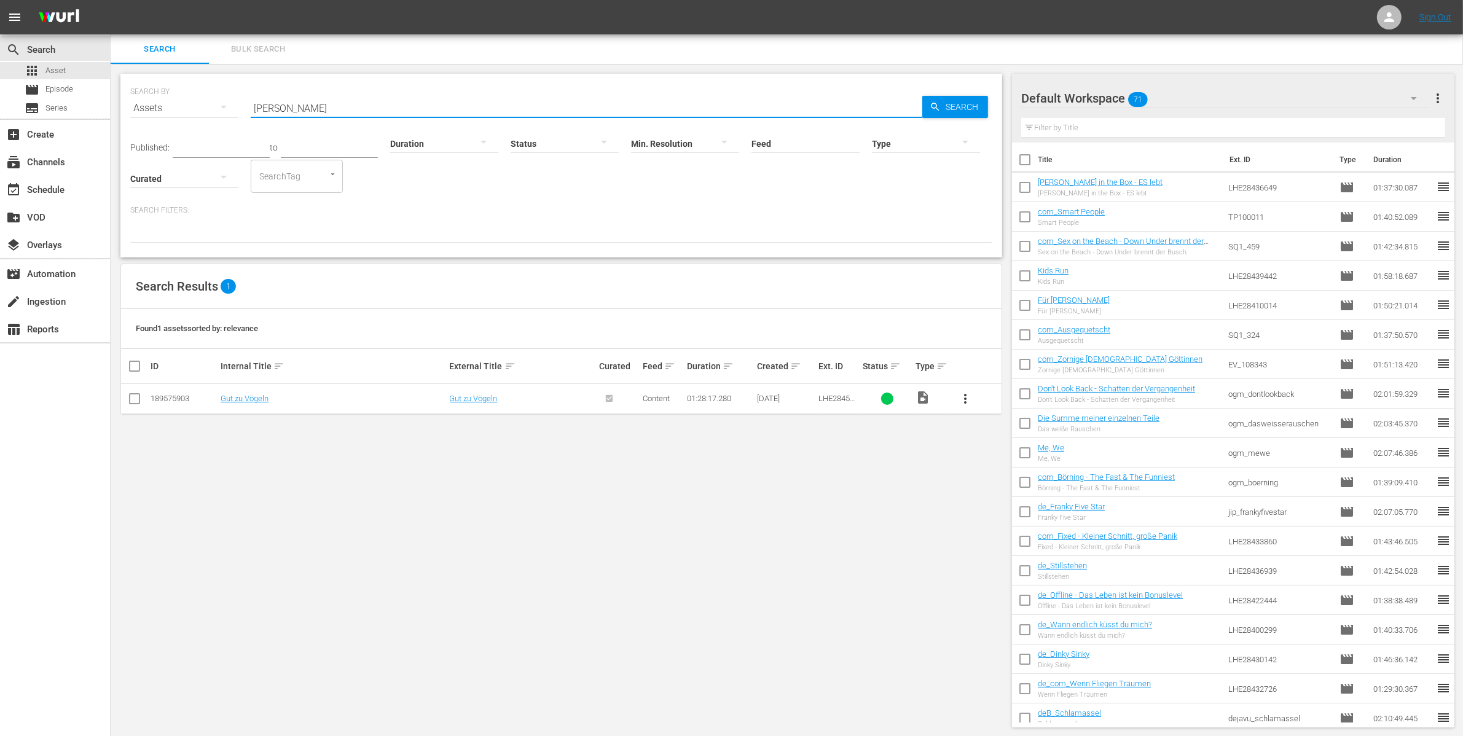
click at [312, 112] on input "[PERSON_NAME]" at bounding box center [586, 107] width 671 height 29
type input "[PERSON_NAME]"
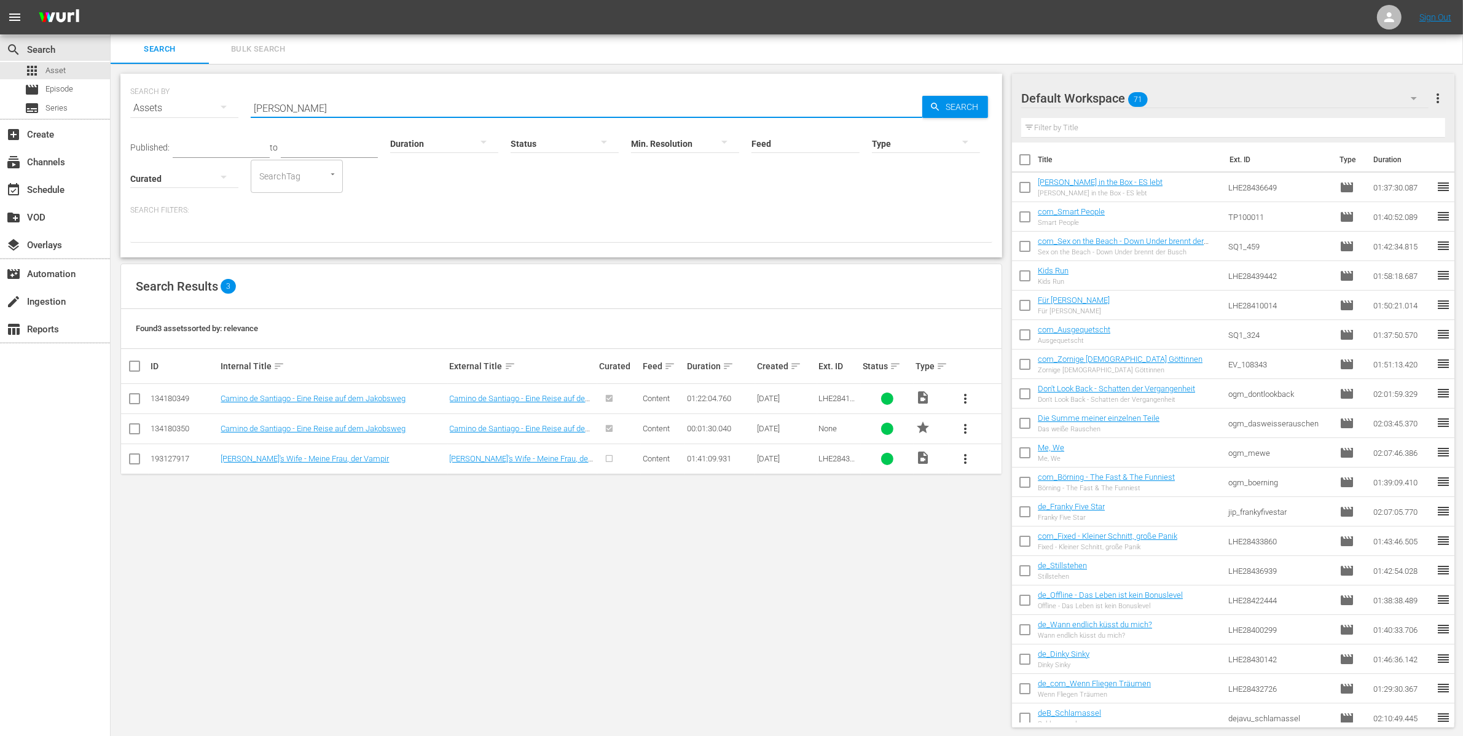
click at [965, 458] on span "more_vert" at bounding box center [965, 458] width 15 height 15
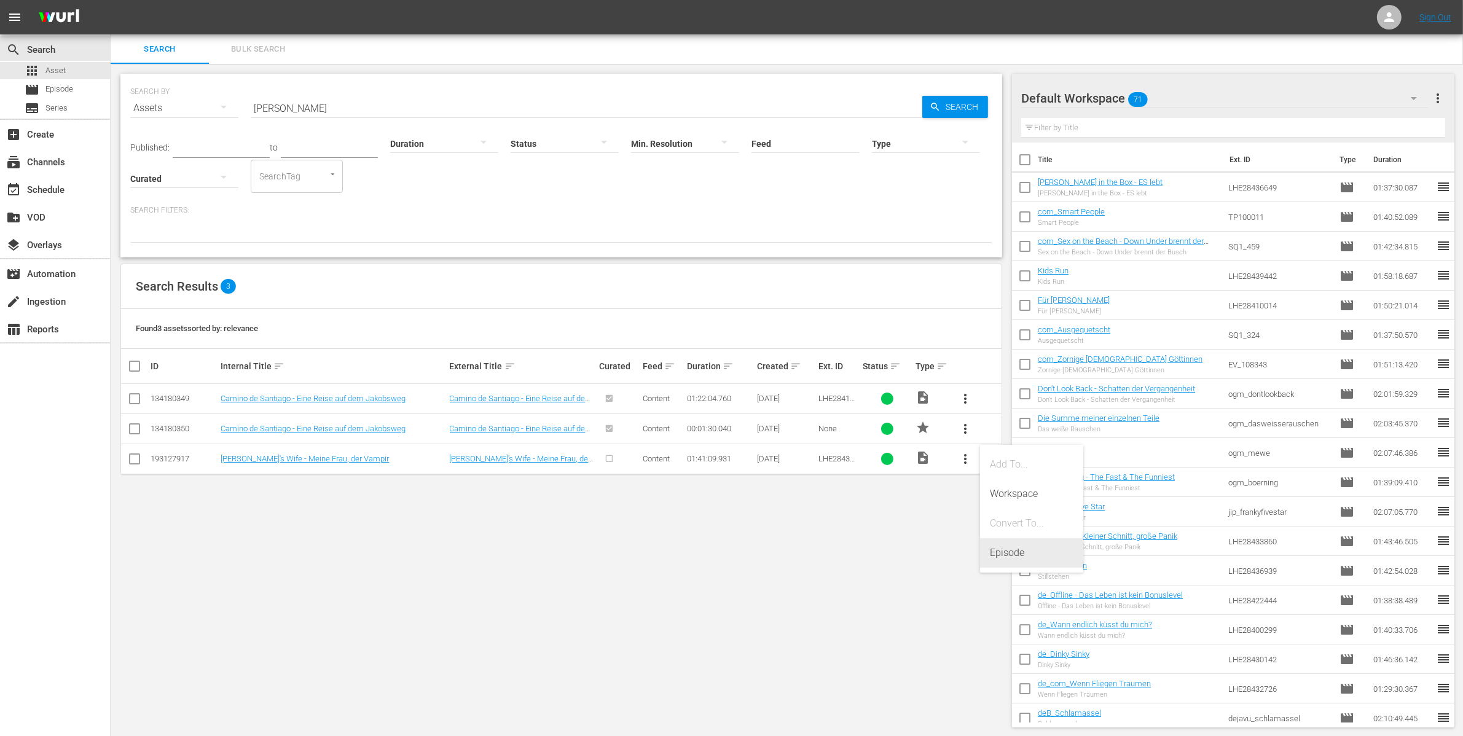
click at [1007, 551] on div "Episode" at bounding box center [1032, 552] width 84 height 29
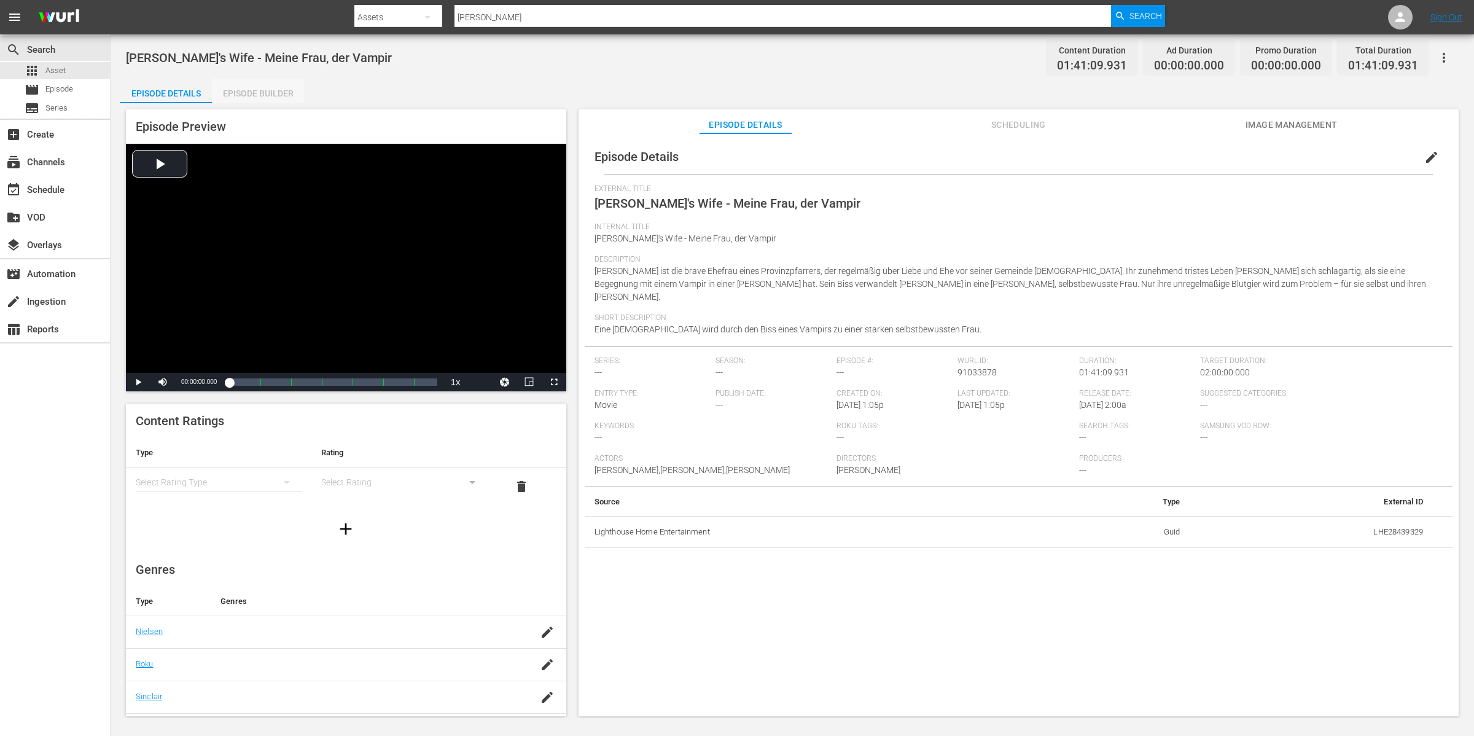
click at [269, 90] on div "Episode Builder" at bounding box center [258, 93] width 92 height 29
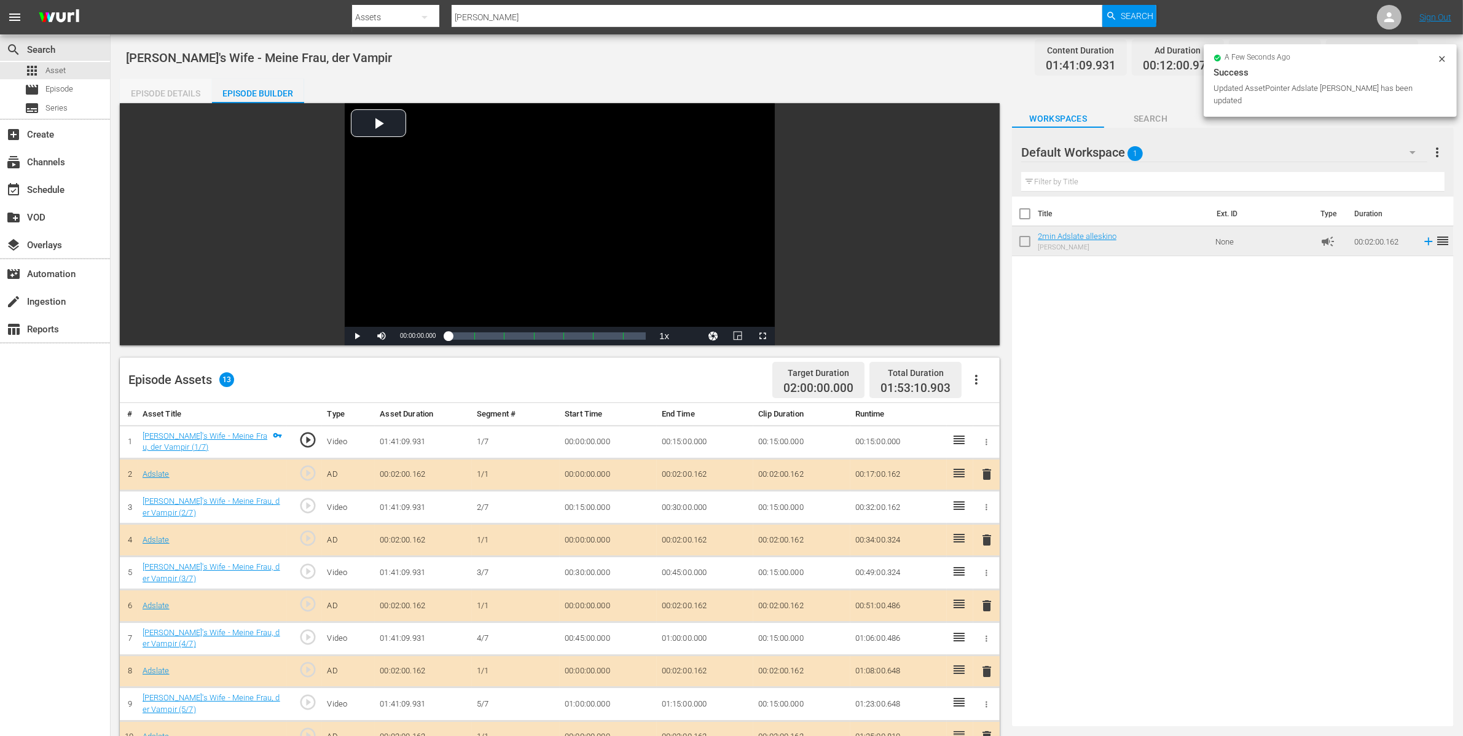
click at [157, 96] on div "Episode Details" at bounding box center [166, 93] width 92 height 29
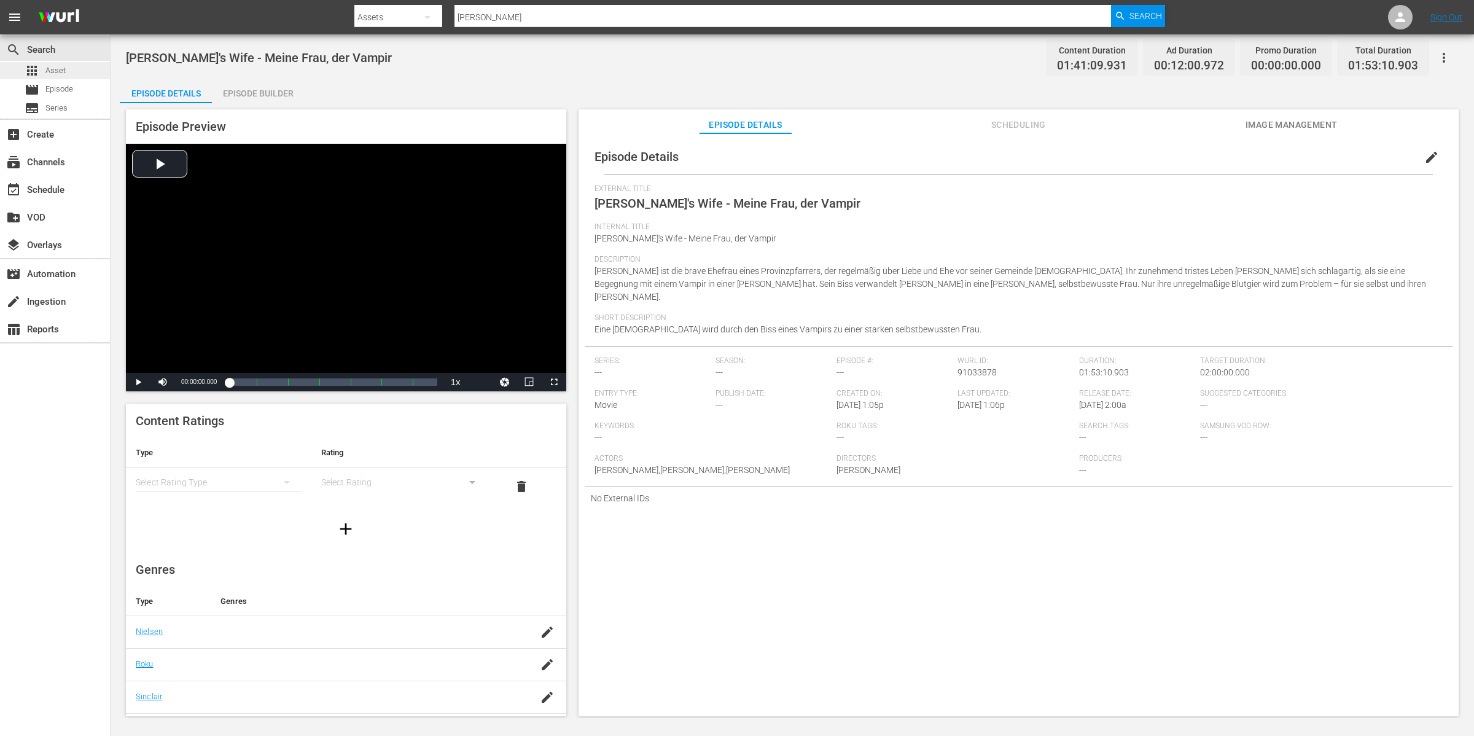
click at [56, 71] on span "Asset" at bounding box center [55, 70] width 20 height 12
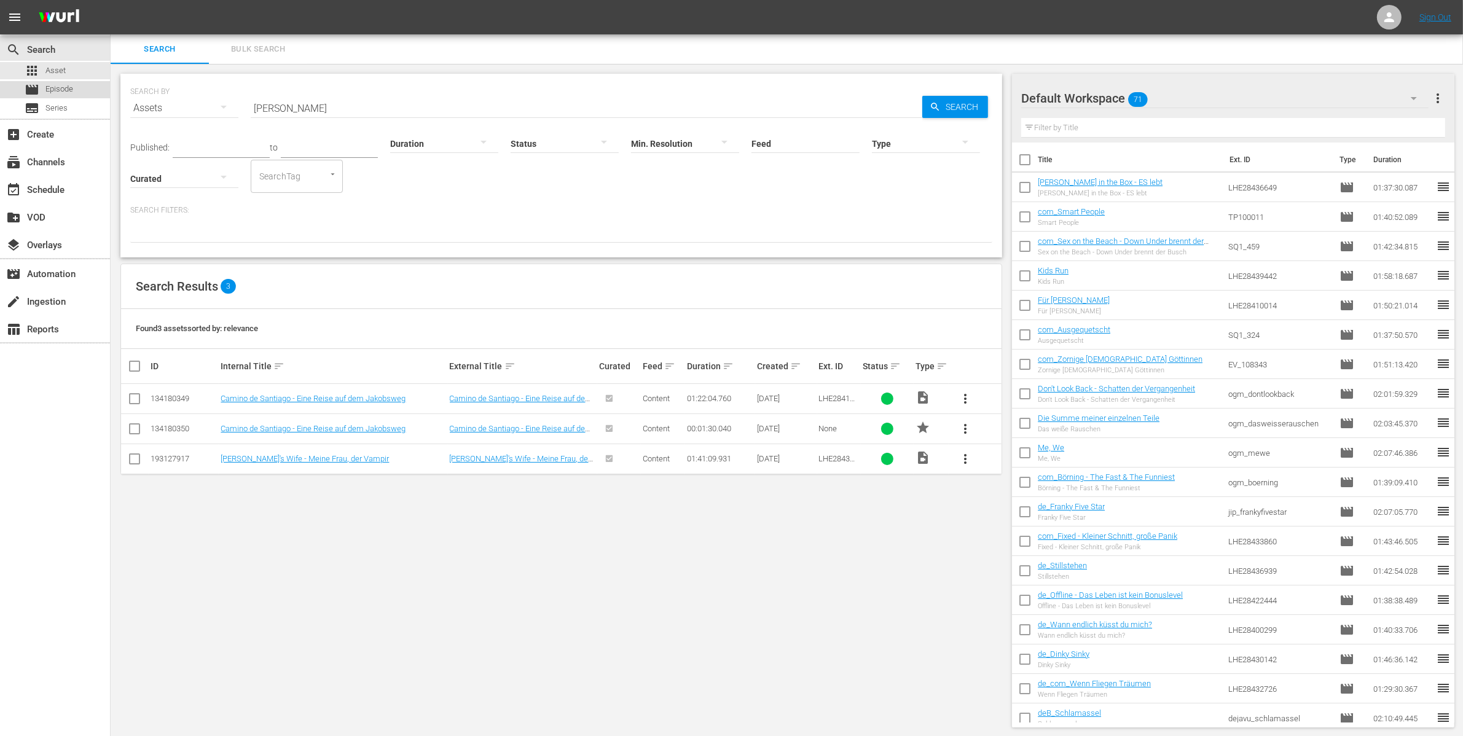
click at [63, 90] on span "Episode" at bounding box center [59, 89] width 28 height 12
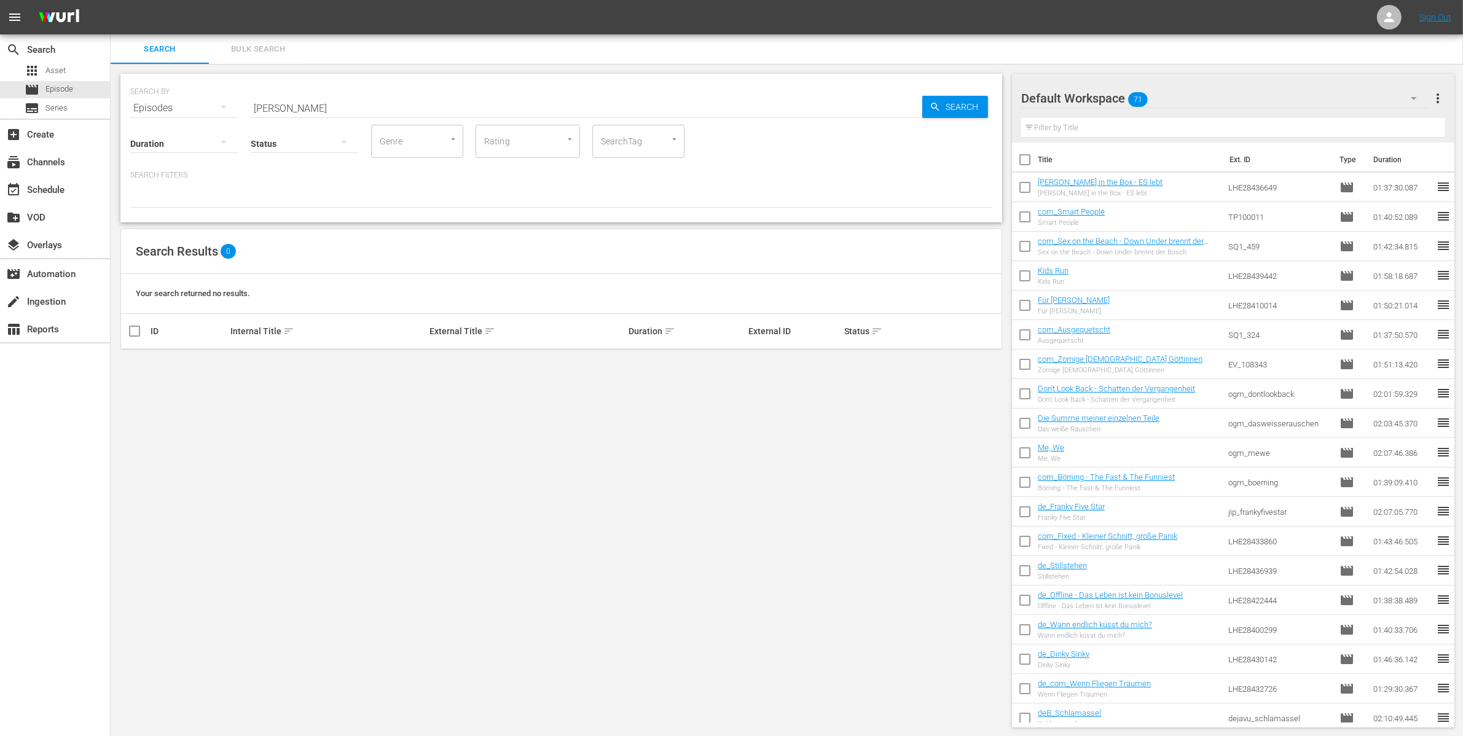
click at [316, 105] on input "[PERSON_NAME]" at bounding box center [586, 107] width 671 height 29
type input "[PERSON_NAME]"
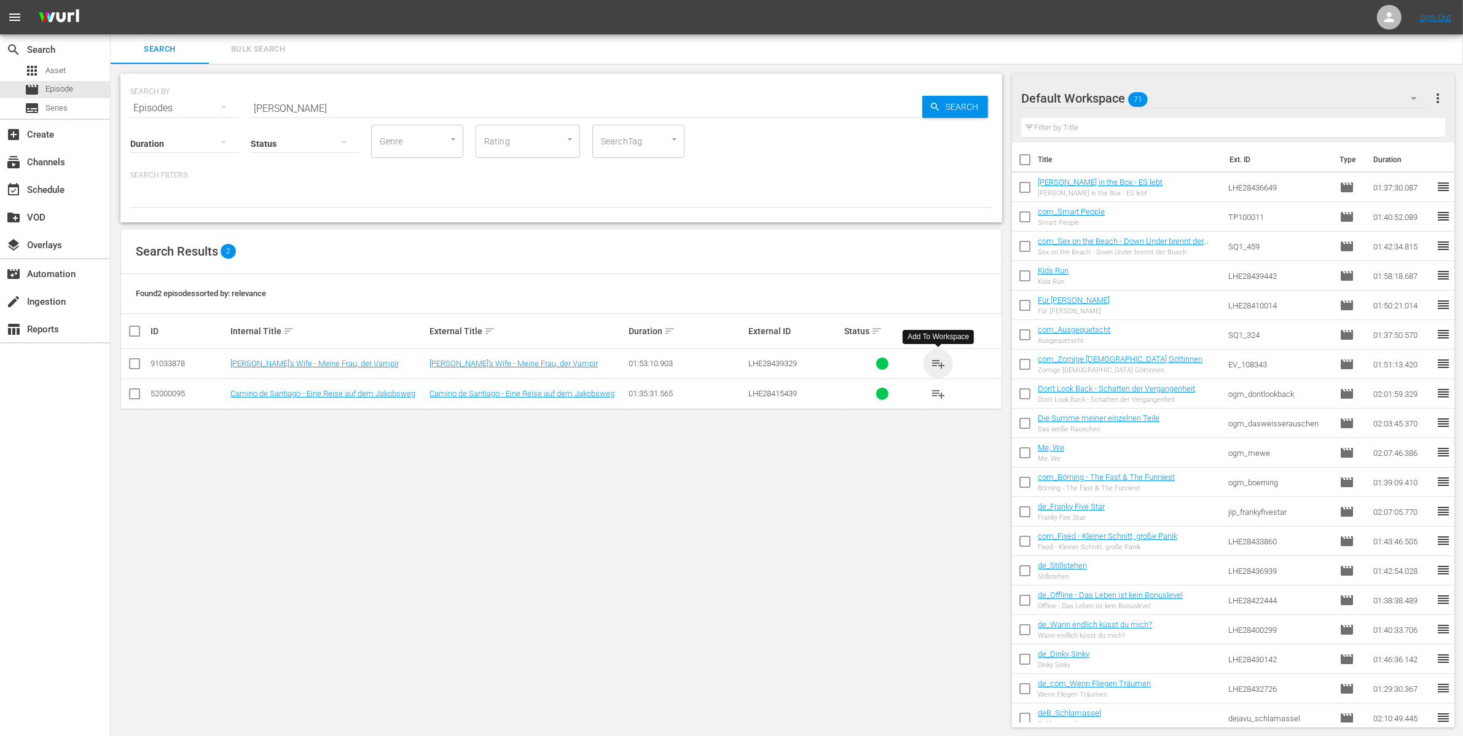
click at [937, 361] on span "playlist_add" at bounding box center [938, 363] width 15 height 15
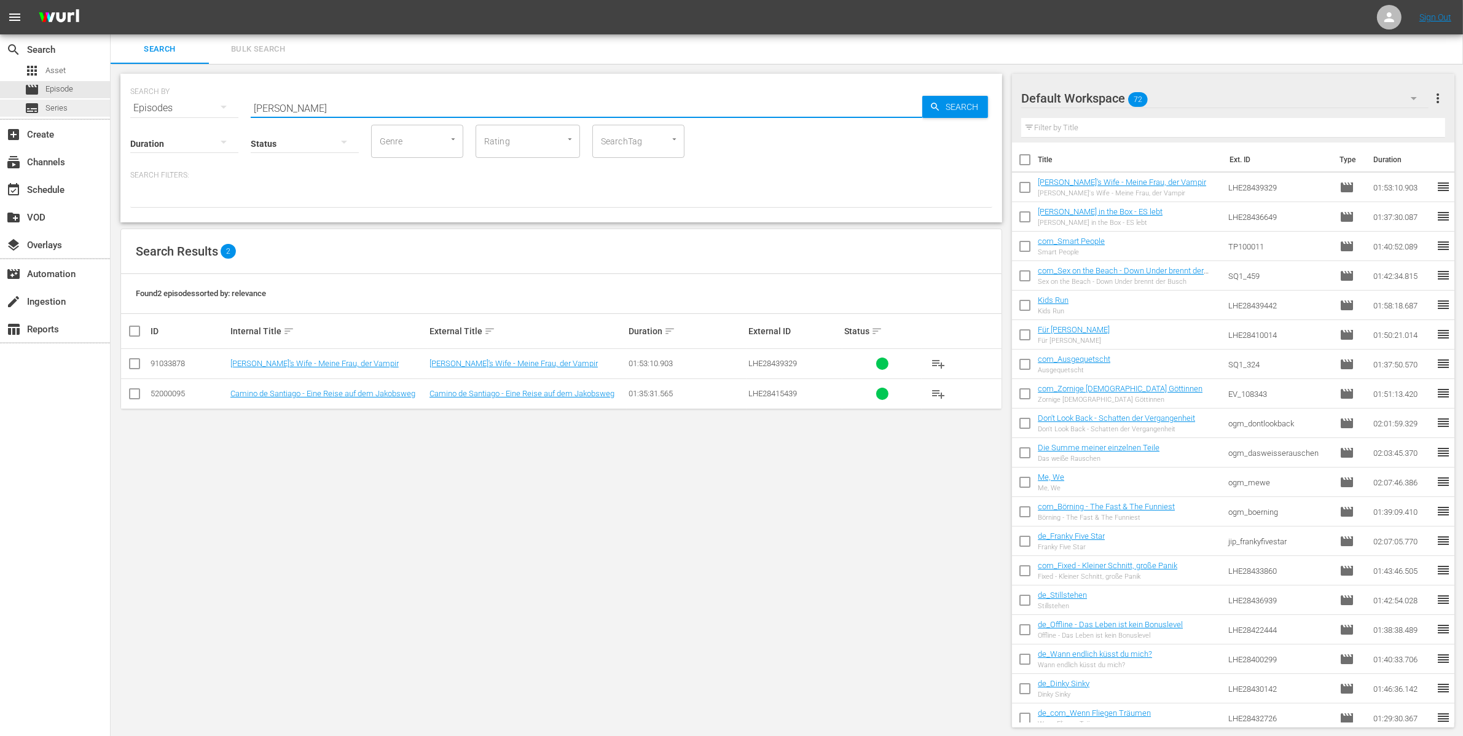
drag, startPoint x: 341, startPoint y: 105, endPoint x: 15, endPoint y: 115, distance: 325.7
click at [111, 0] on div "search Search apps Asset movie Episode subtitles Series add_box Create subscrip…" at bounding box center [787, 0] width 1352 height 0
click at [42, 71] on div "apps Asset" at bounding box center [45, 70] width 41 height 17
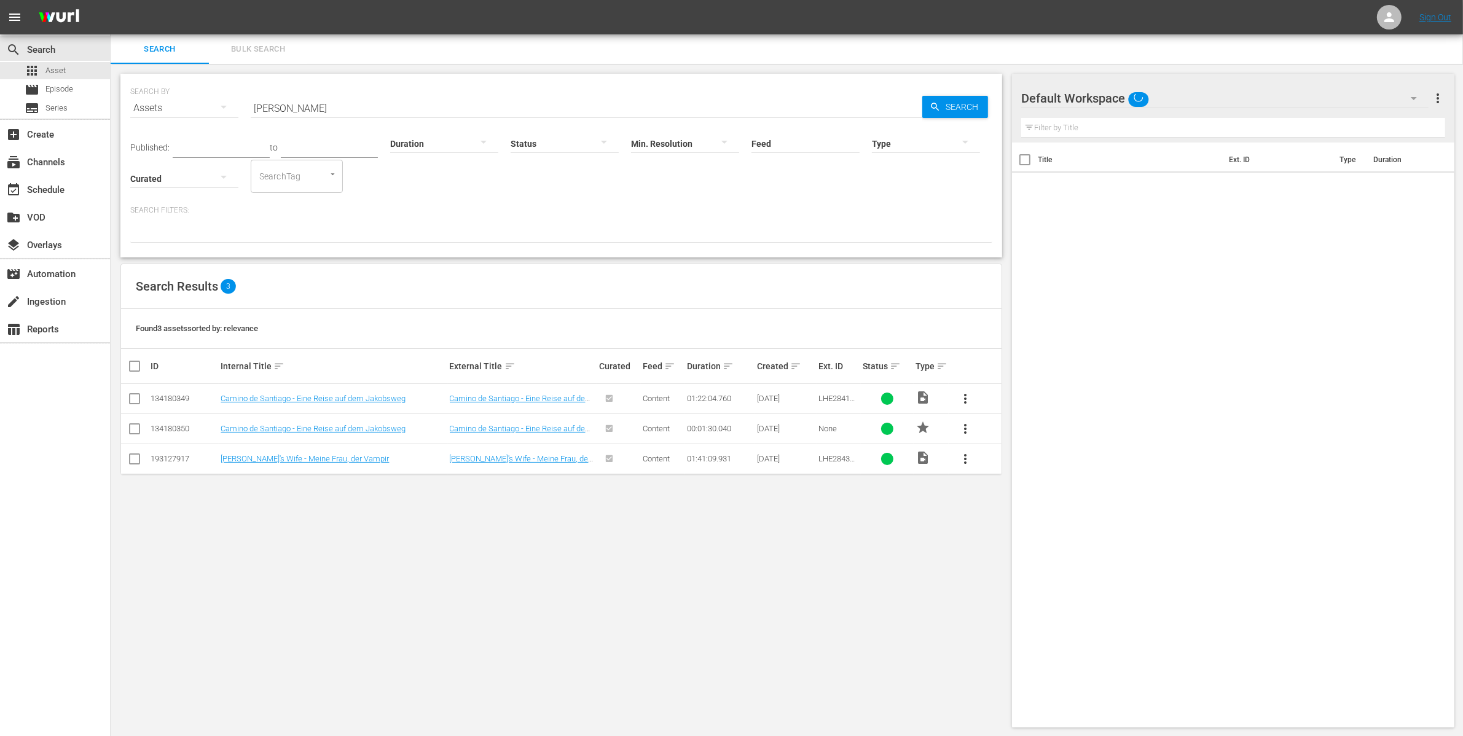
drag, startPoint x: 131, startPoint y: 99, endPoint x: 123, endPoint y: 99, distance: 7.4
click at [124, 99] on div "SEARCH BY Search By Assets Search ID, Title, Description, Keywords, or Category…" at bounding box center [560, 166] width 881 height 184
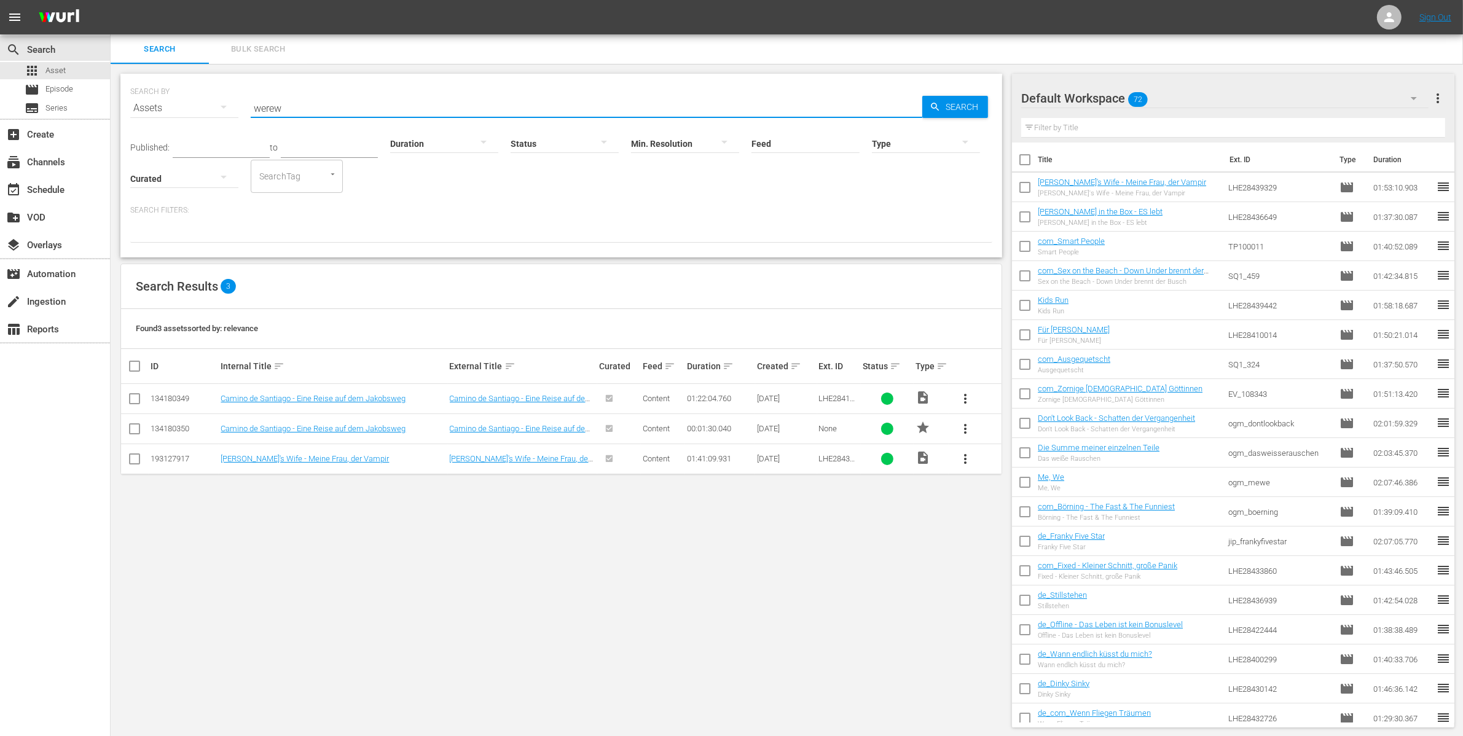
type input "werew"
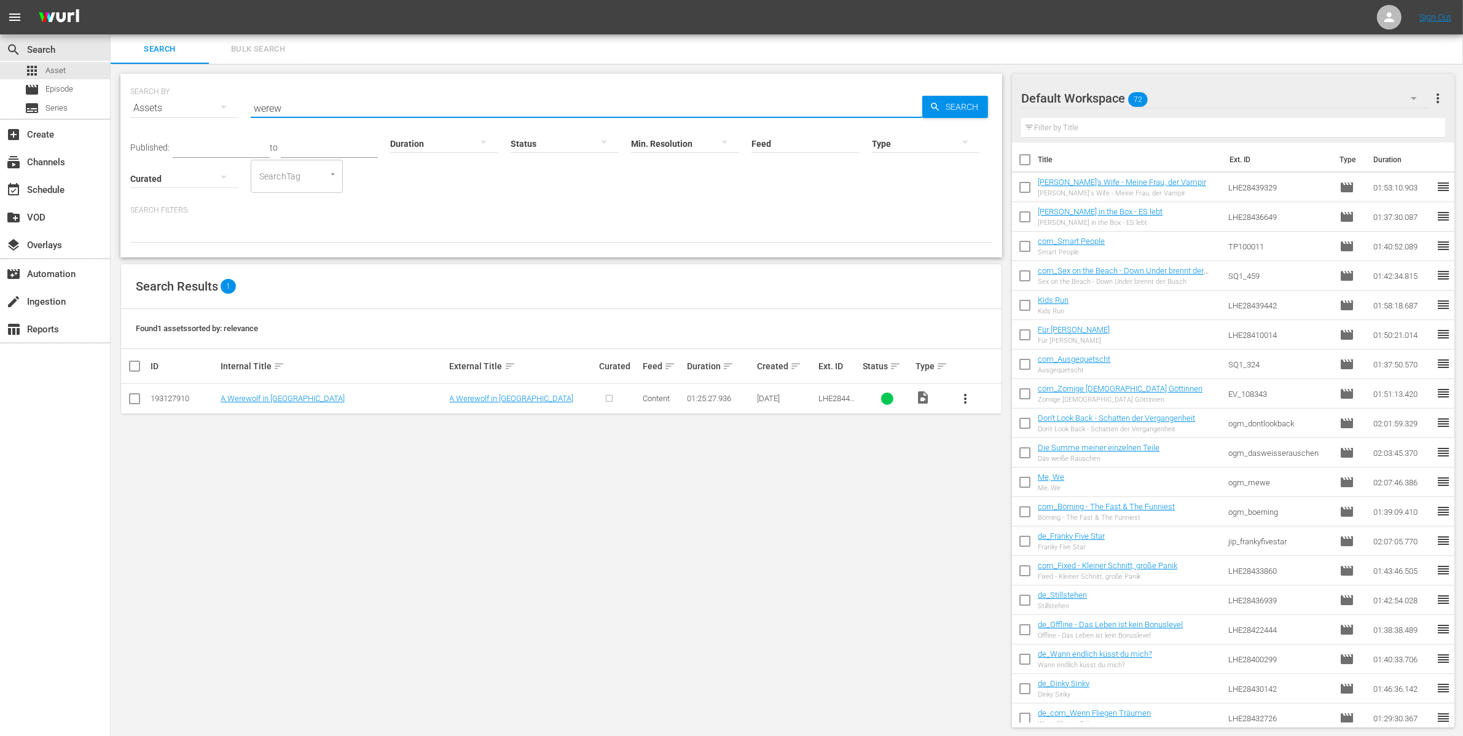
click at [959, 400] on span "more_vert" at bounding box center [965, 398] width 15 height 15
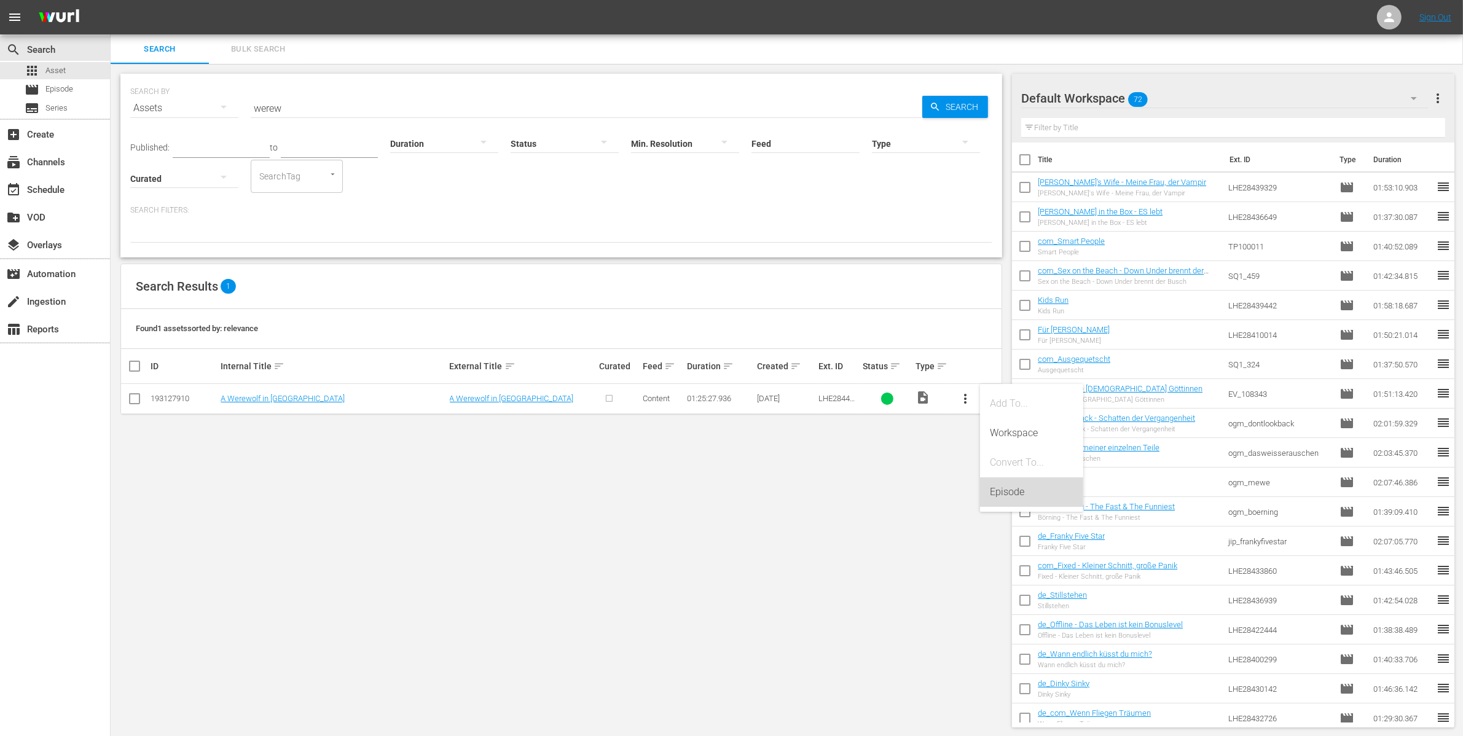
click at [1002, 484] on div "Episode" at bounding box center [1032, 491] width 84 height 29
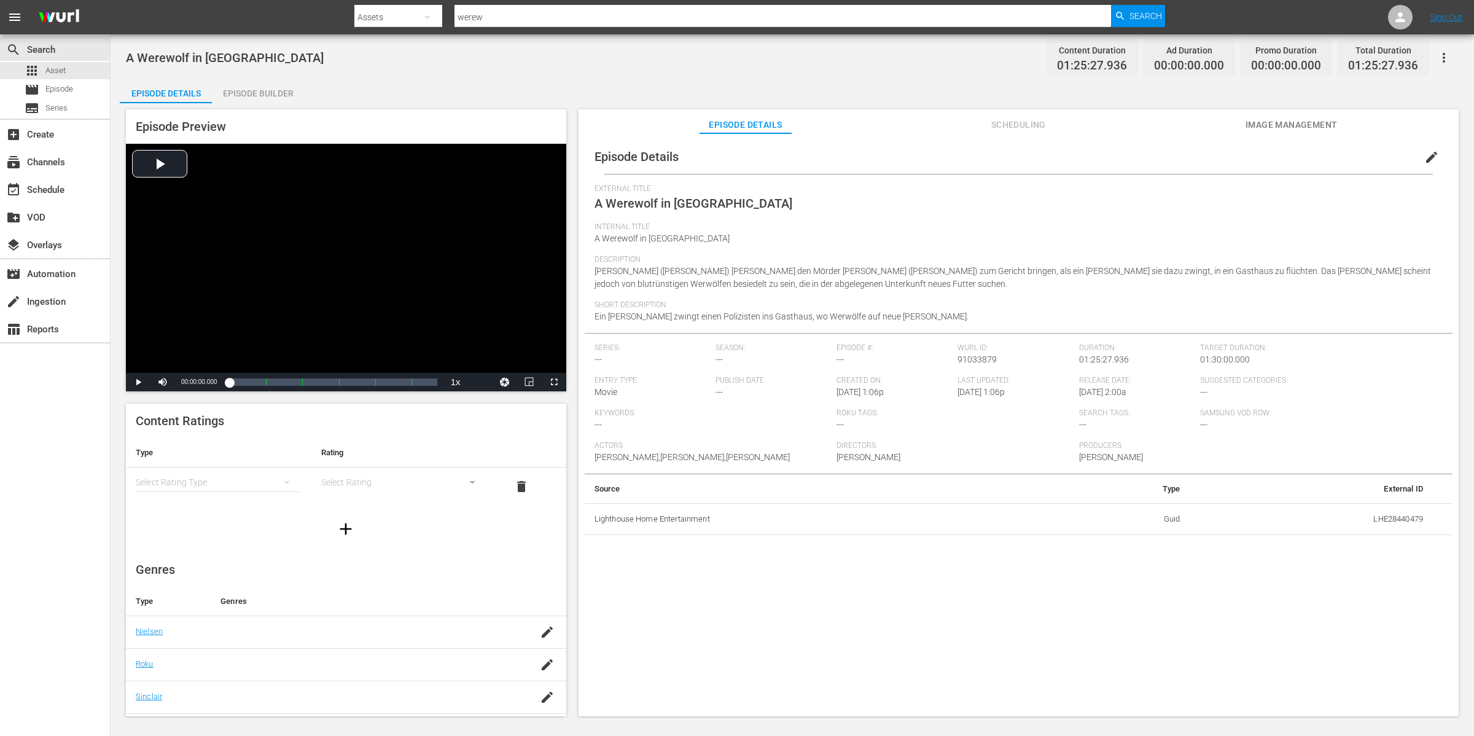
click at [266, 85] on div "Episode Builder" at bounding box center [258, 93] width 92 height 29
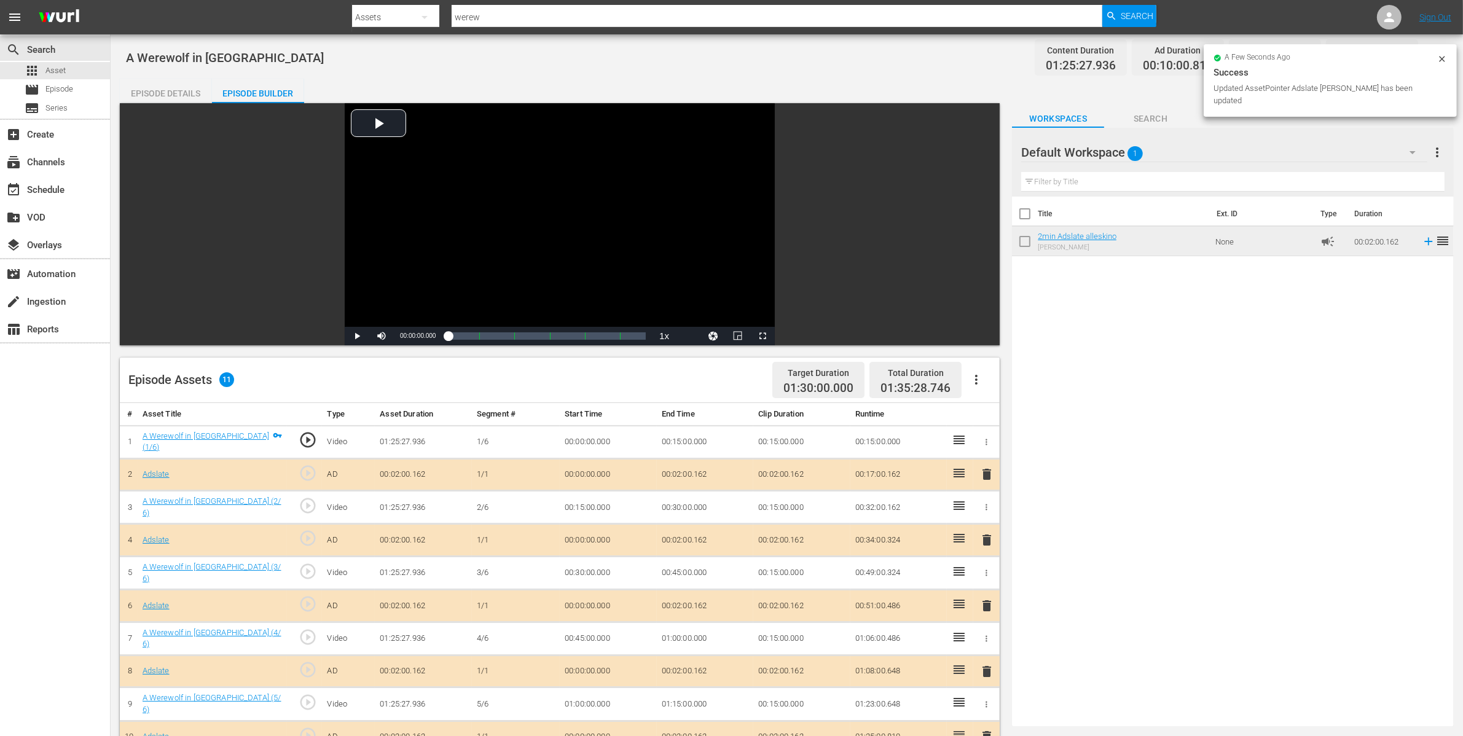
drag, startPoint x: 191, startPoint y: 93, endPoint x: 181, endPoint y: 93, distance: 9.8
click at [189, 93] on div "Episode Details" at bounding box center [166, 93] width 92 height 29
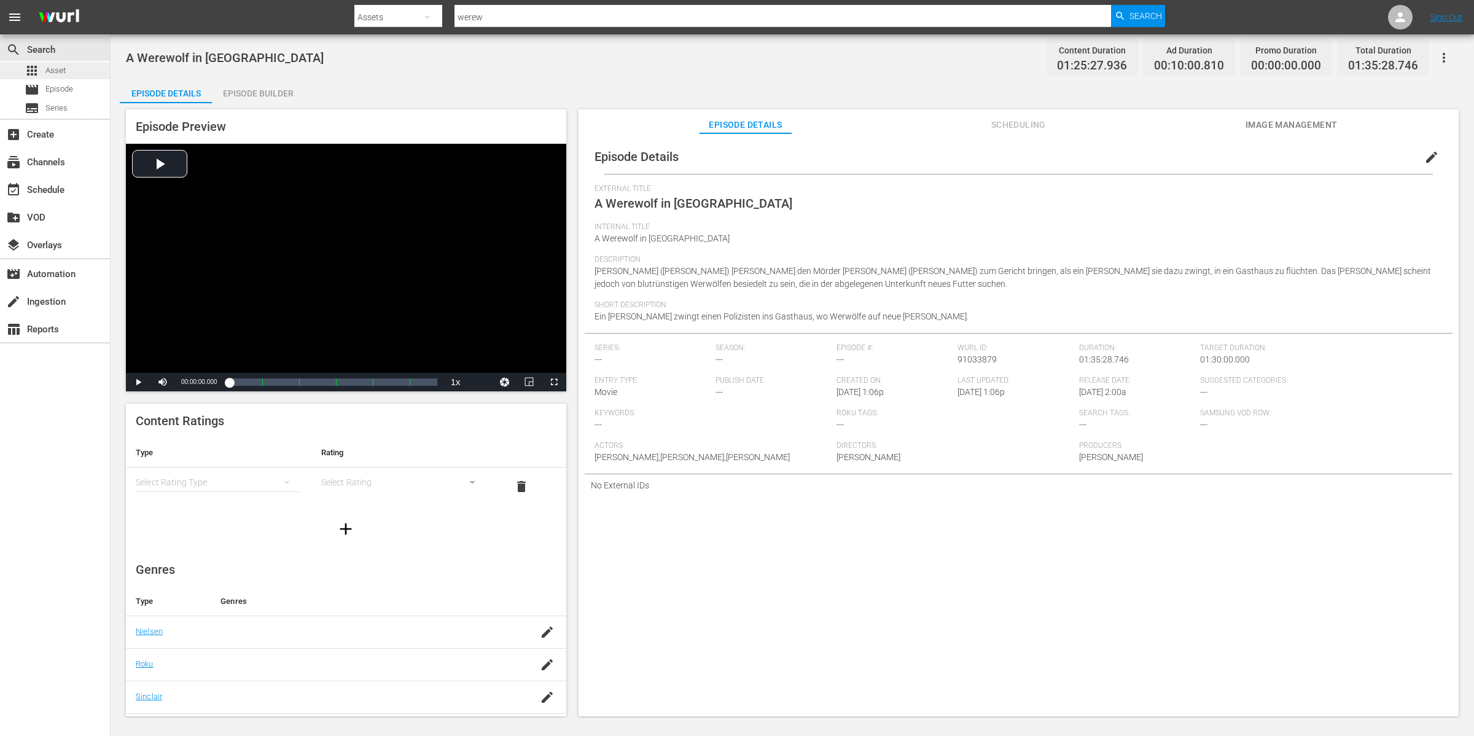
click at [40, 72] on div "apps Asset" at bounding box center [45, 70] width 41 height 17
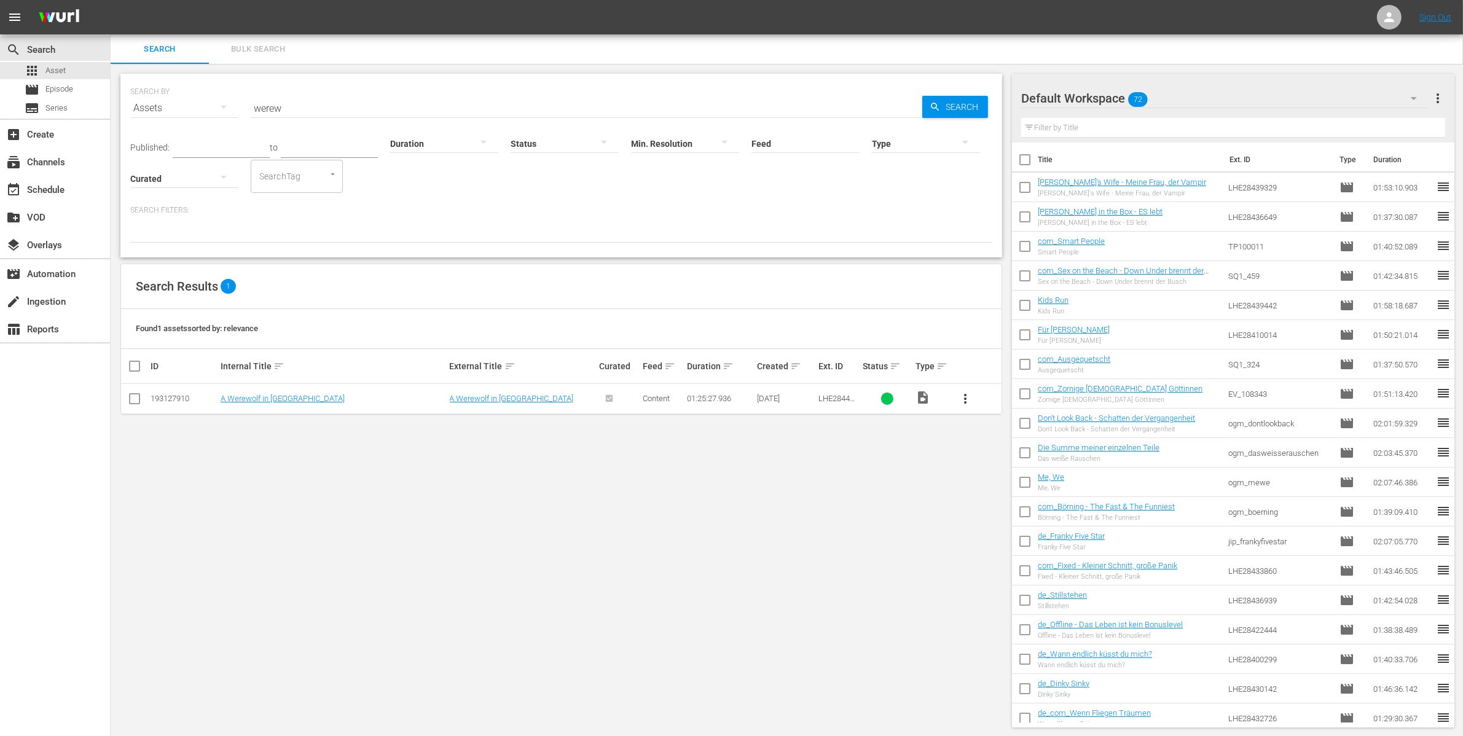
click at [978, 399] on button "more_vert" at bounding box center [964, 398] width 29 height 29
click at [1036, 431] on div "Workspace" at bounding box center [1032, 432] width 84 height 29
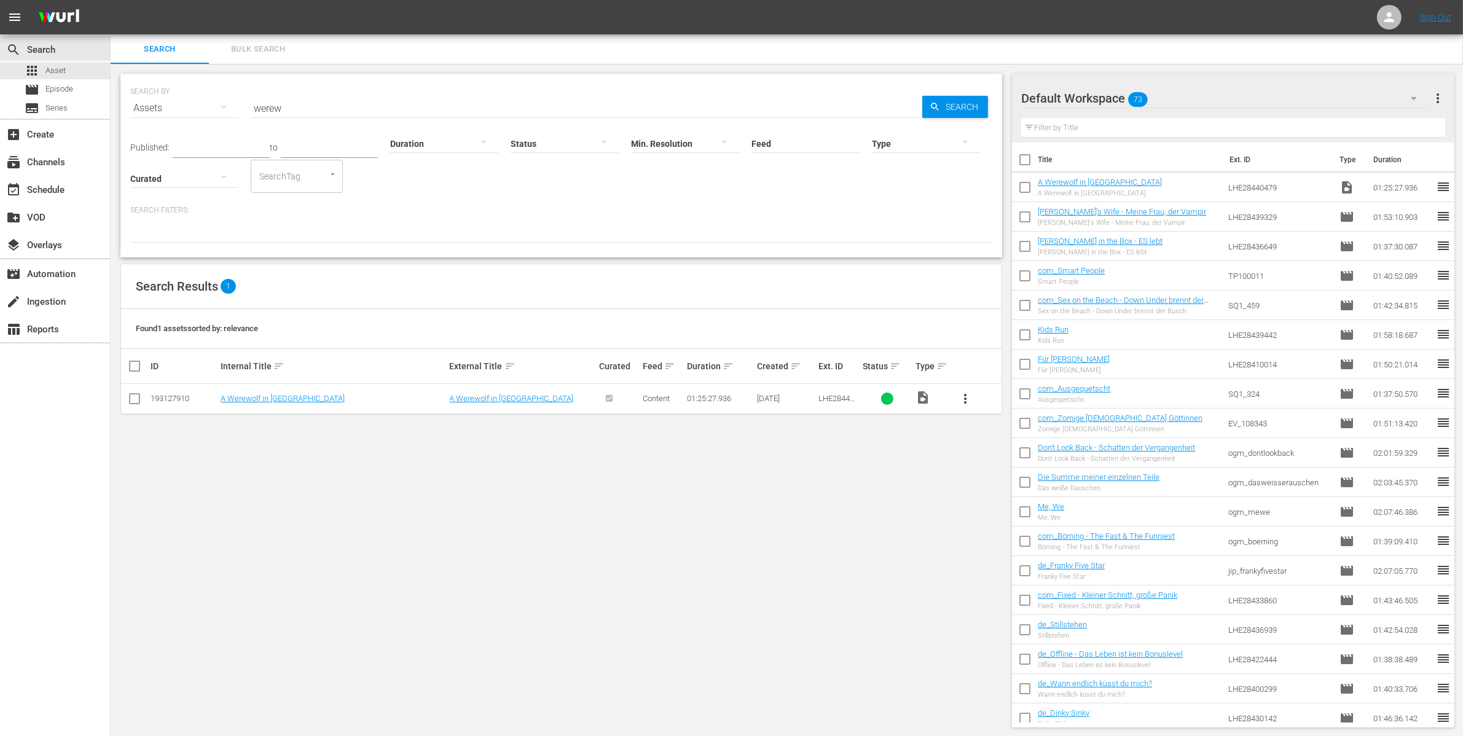
click at [1026, 182] on input "checkbox" at bounding box center [1025, 190] width 26 height 26
checkbox input "true"
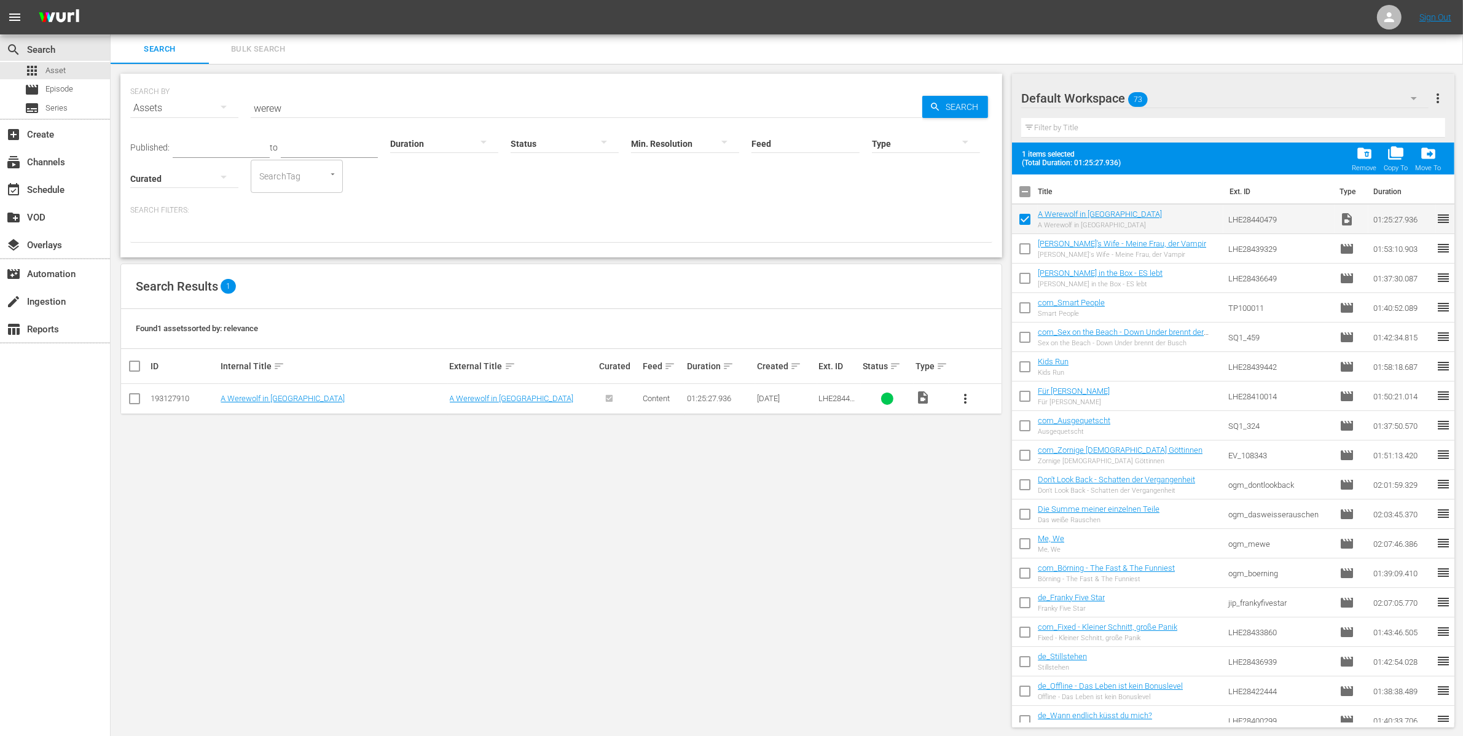
click at [1023, 252] on input "checkbox" at bounding box center [1025, 251] width 26 height 26
checkbox input "true"
click at [1026, 277] on input "checkbox" at bounding box center [1025, 281] width 26 height 26
checkbox input "true"
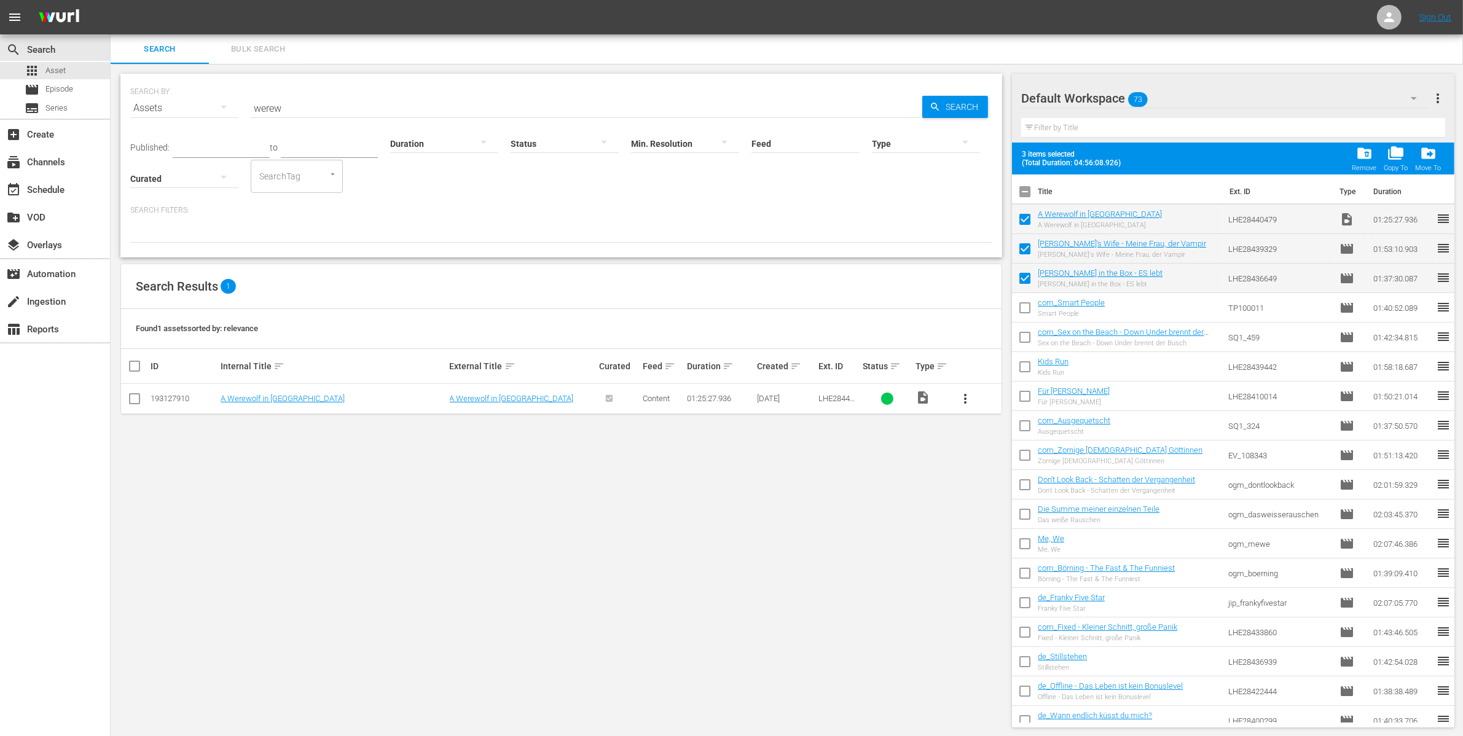
click at [1432, 152] on span "drive_file_move" at bounding box center [1428, 153] width 17 height 17
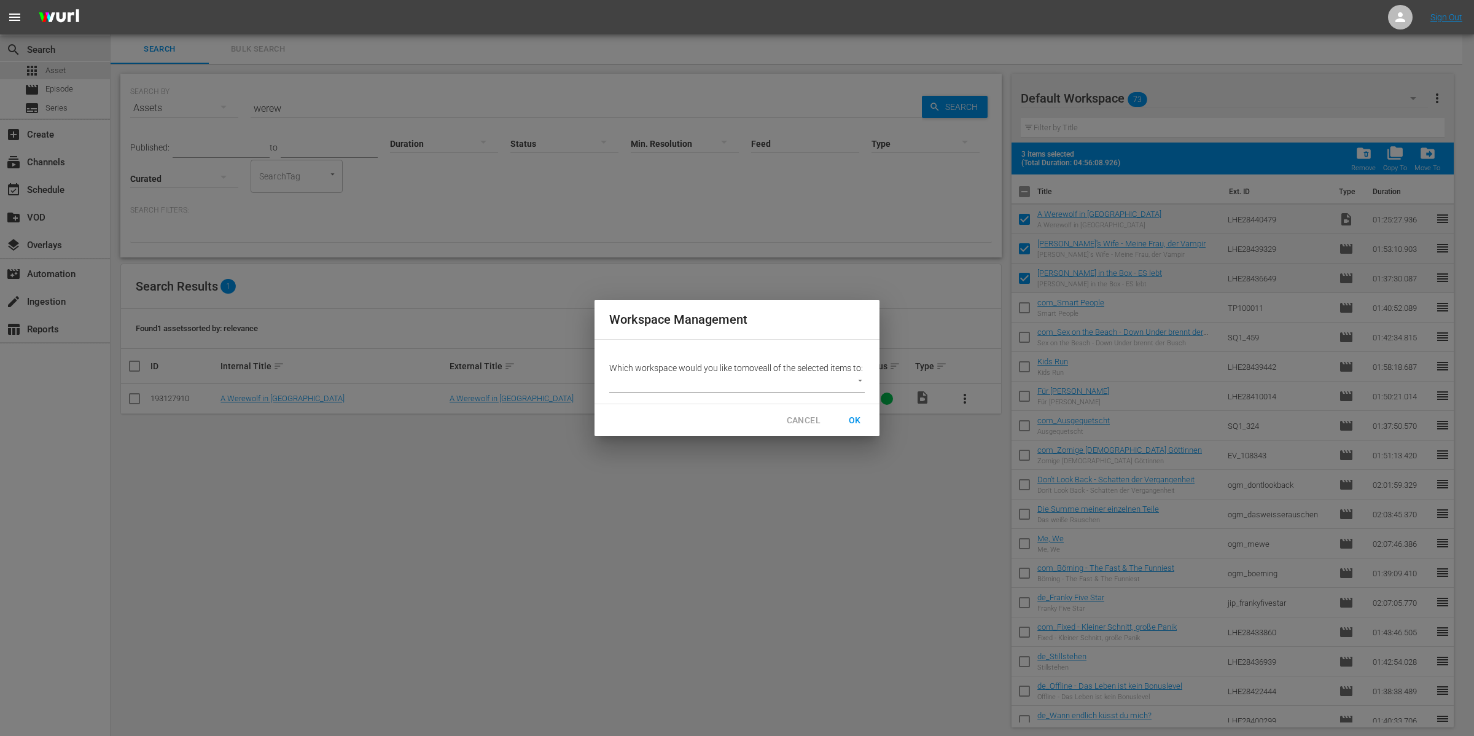
click at [861, 375] on body "menu Sign Out search Search apps Asset movie Episode subtitles Series add_box C…" at bounding box center [737, 368] width 1474 height 736
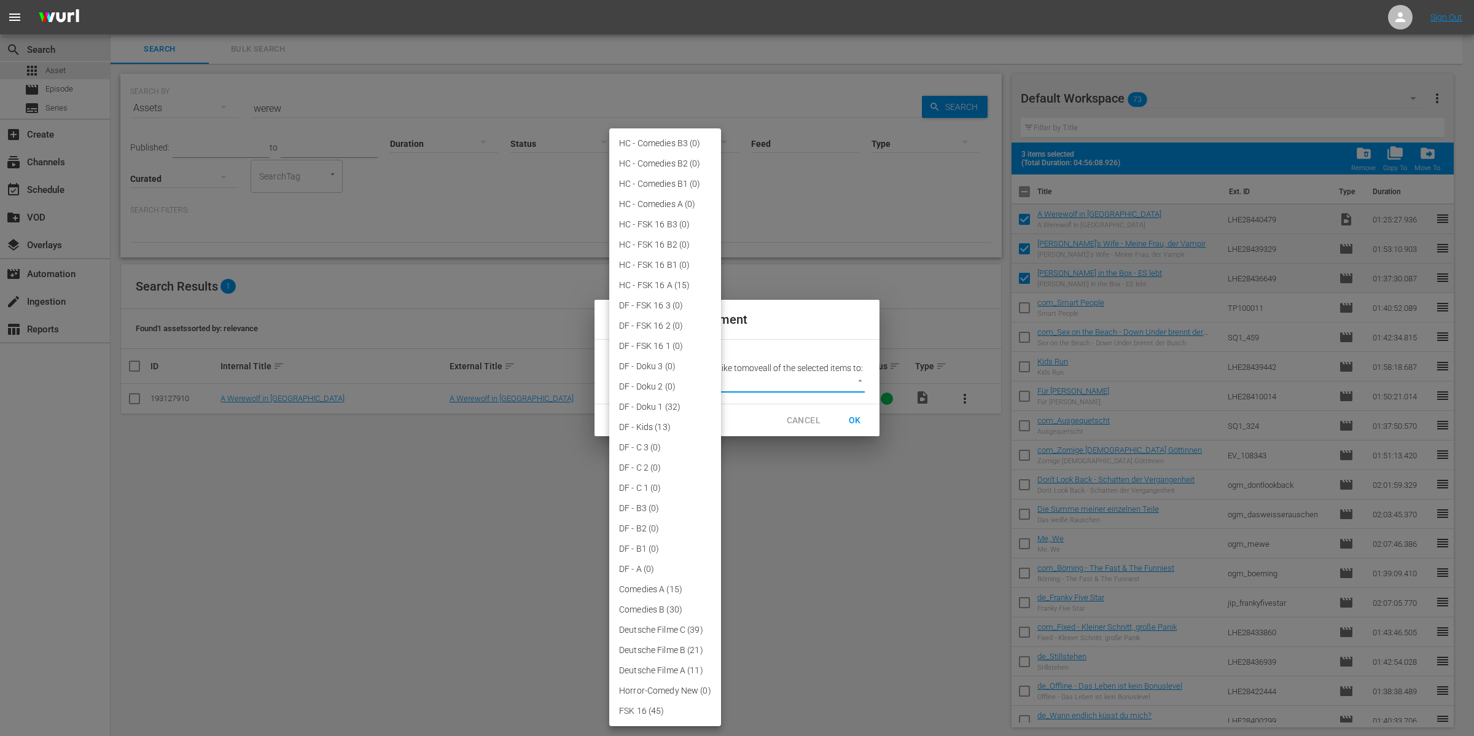
click at [673, 284] on li "HC - FSK 16 A (15)" at bounding box center [665, 285] width 112 height 20
type input "3845"
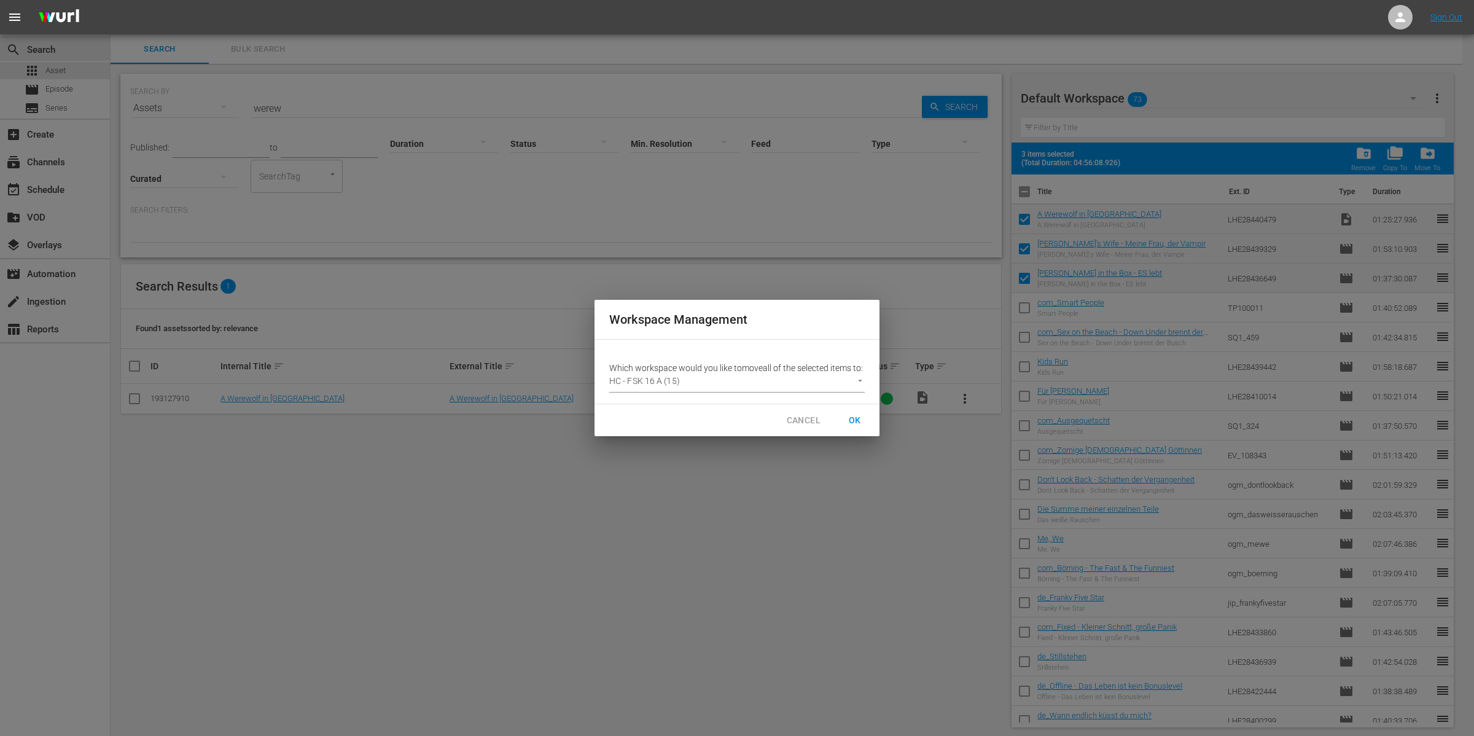
click at [864, 422] on span "OK" at bounding box center [855, 420] width 20 height 15
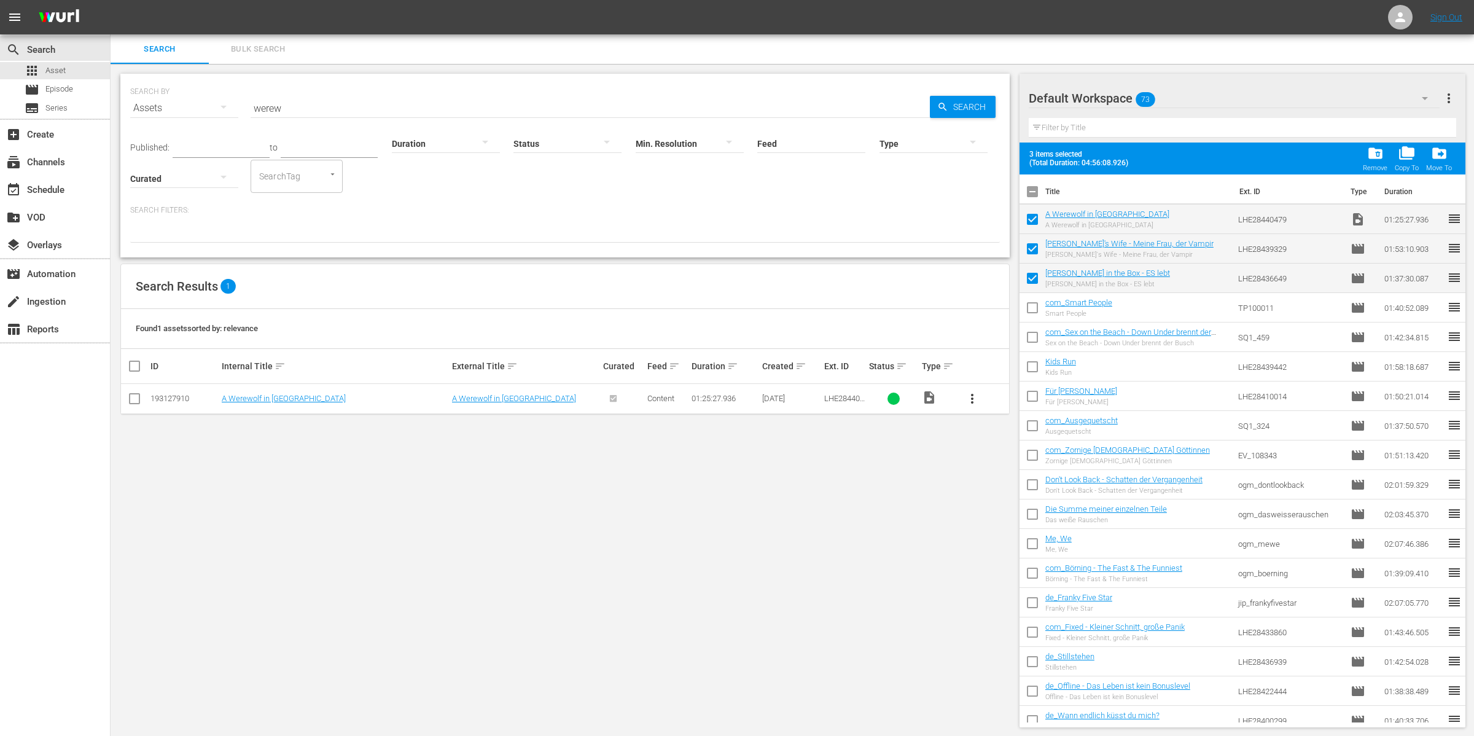
checkbox input "false"
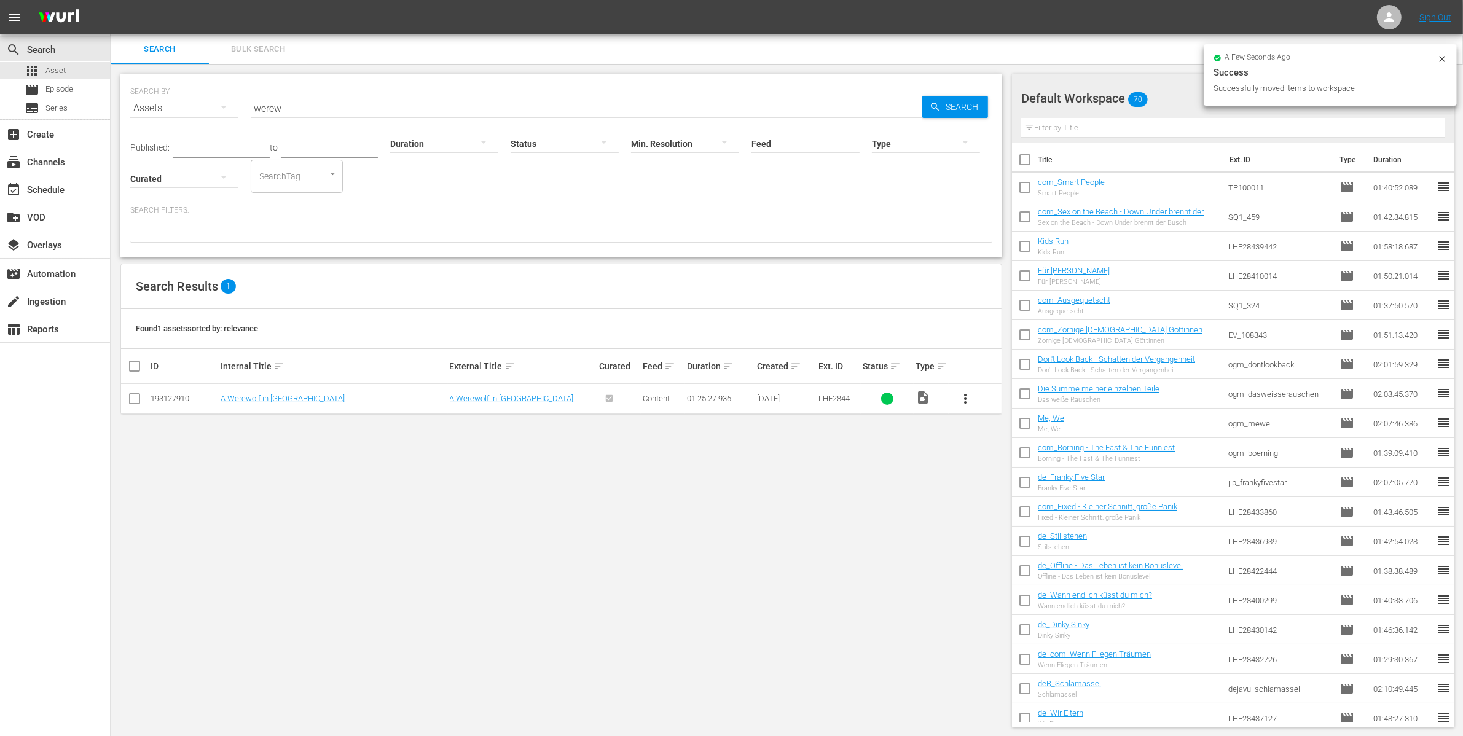
click at [1440, 60] on icon at bounding box center [1442, 59] width 6 height 6
click at [1414, 96] on icon "button" at bounding box center [1413, 98] width 15 height 15
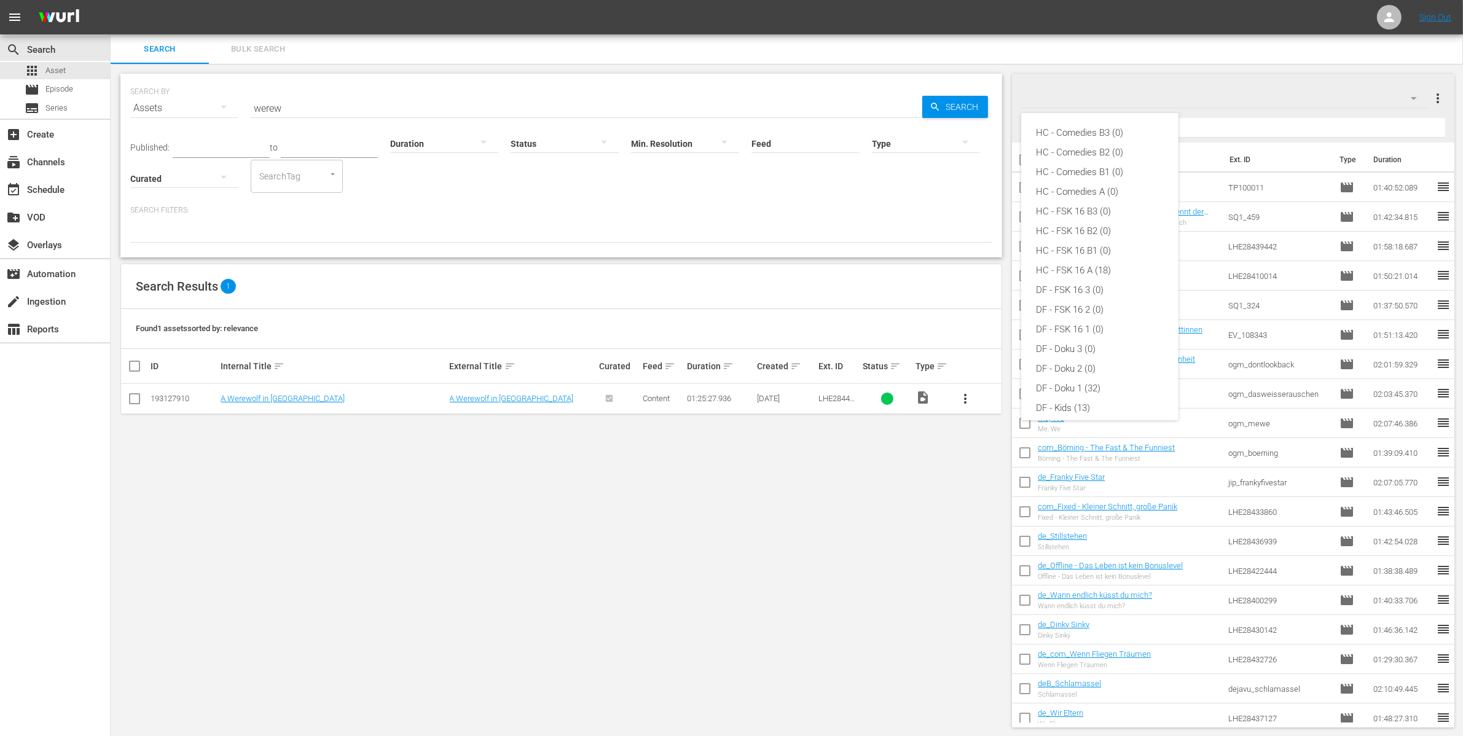
scroll to position [302, 0]
click at [1109, 339] on div "Deutsche Filme A (11)" at bounding box center [1100, 342] width 128 height 20
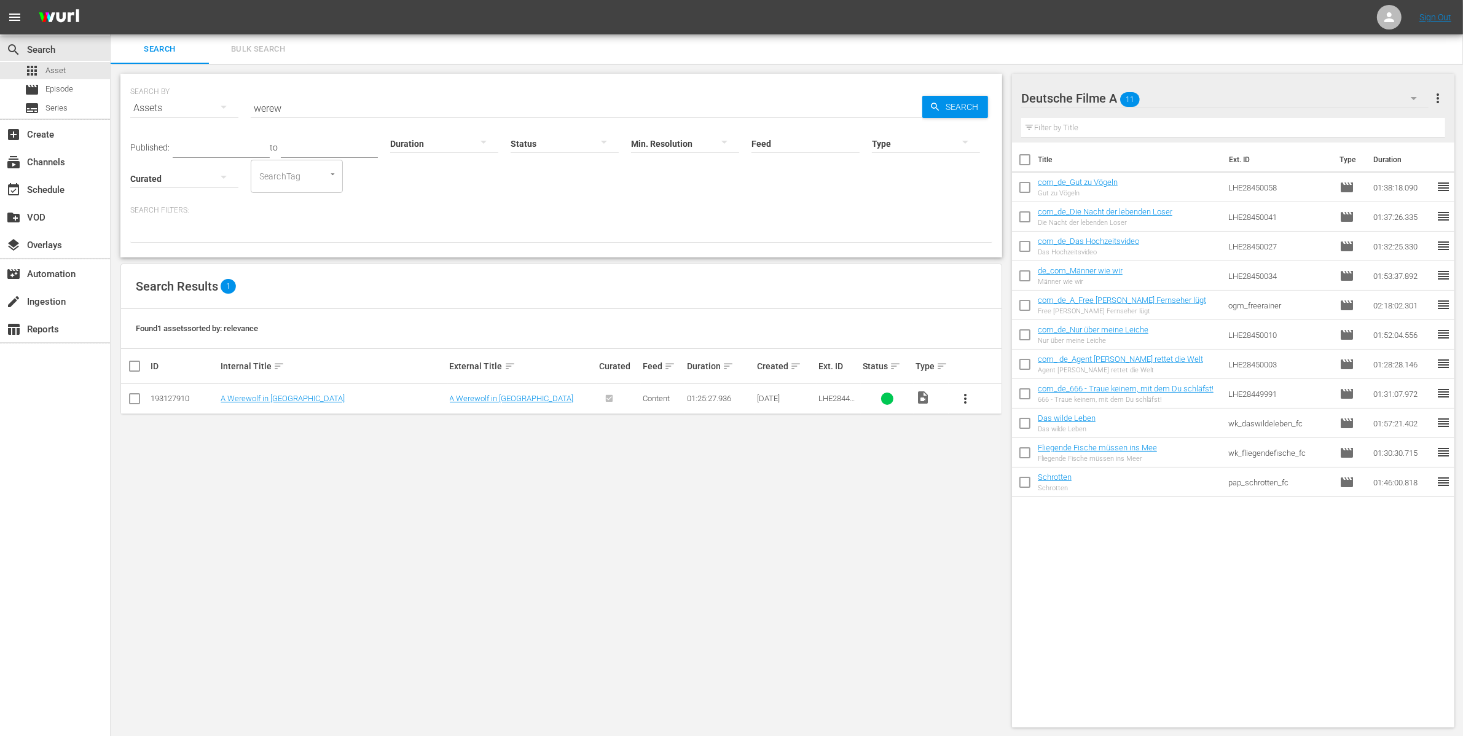
click at [1413, 93] on icon "button" at bounding box center [1413, 98] width 15 height 15
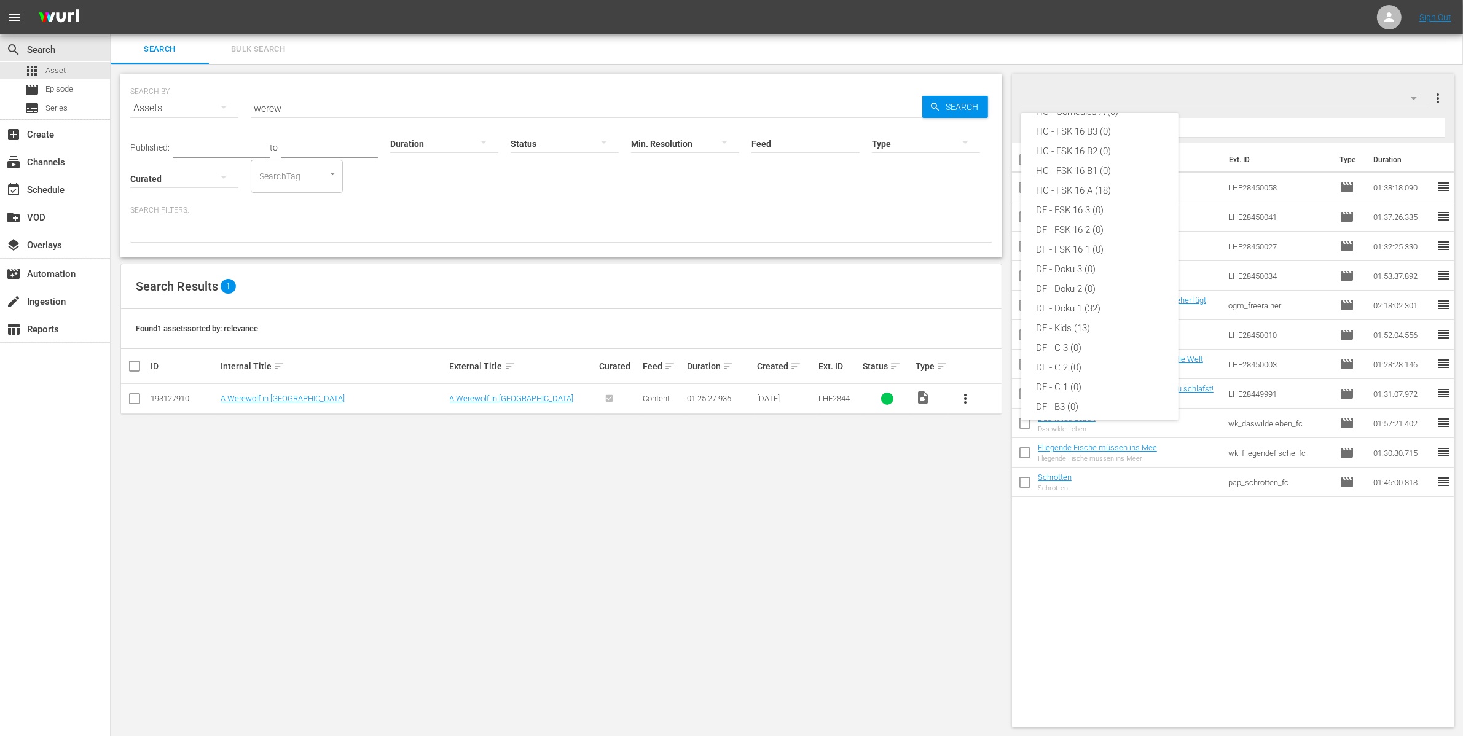
scroll to position [71, 0]
click at [1078, 198] on div "HC - FSK 16 A (18)" at bounding box center [1100, 199] width 128 height 20
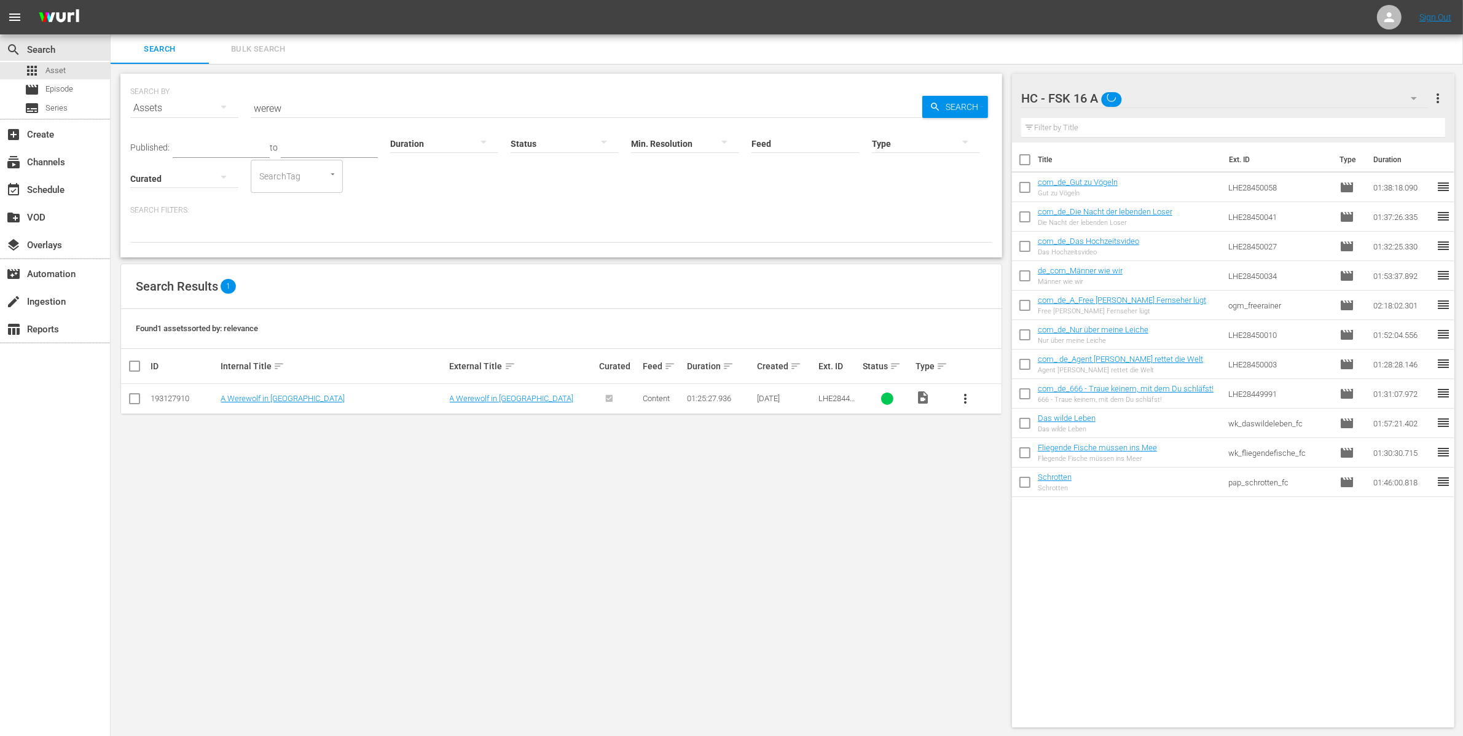
scroll to position [4, 0]
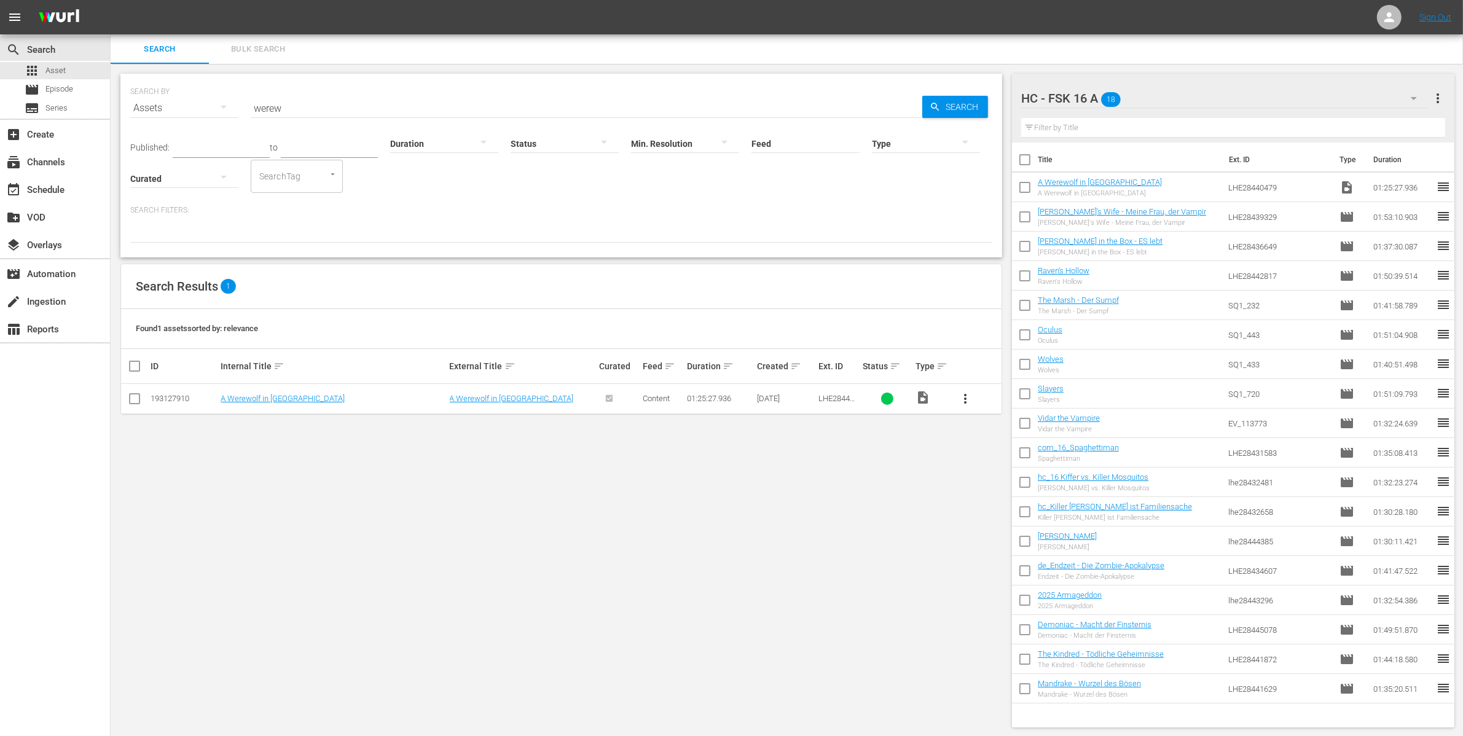
click at [1046, 154] on th "Title" at bounding box center [1129, 160] width 184 height 34
click at [1039, 157] on th "Title" at bounding box center [1129, 160] width 184 height 34
click at [1439, 99] on span "more_vert" at bounding box center [1437, 98] width 15 height 15
click at [1201, 123] on input "text" at bounding box center [1233, 128] width 424 height 20
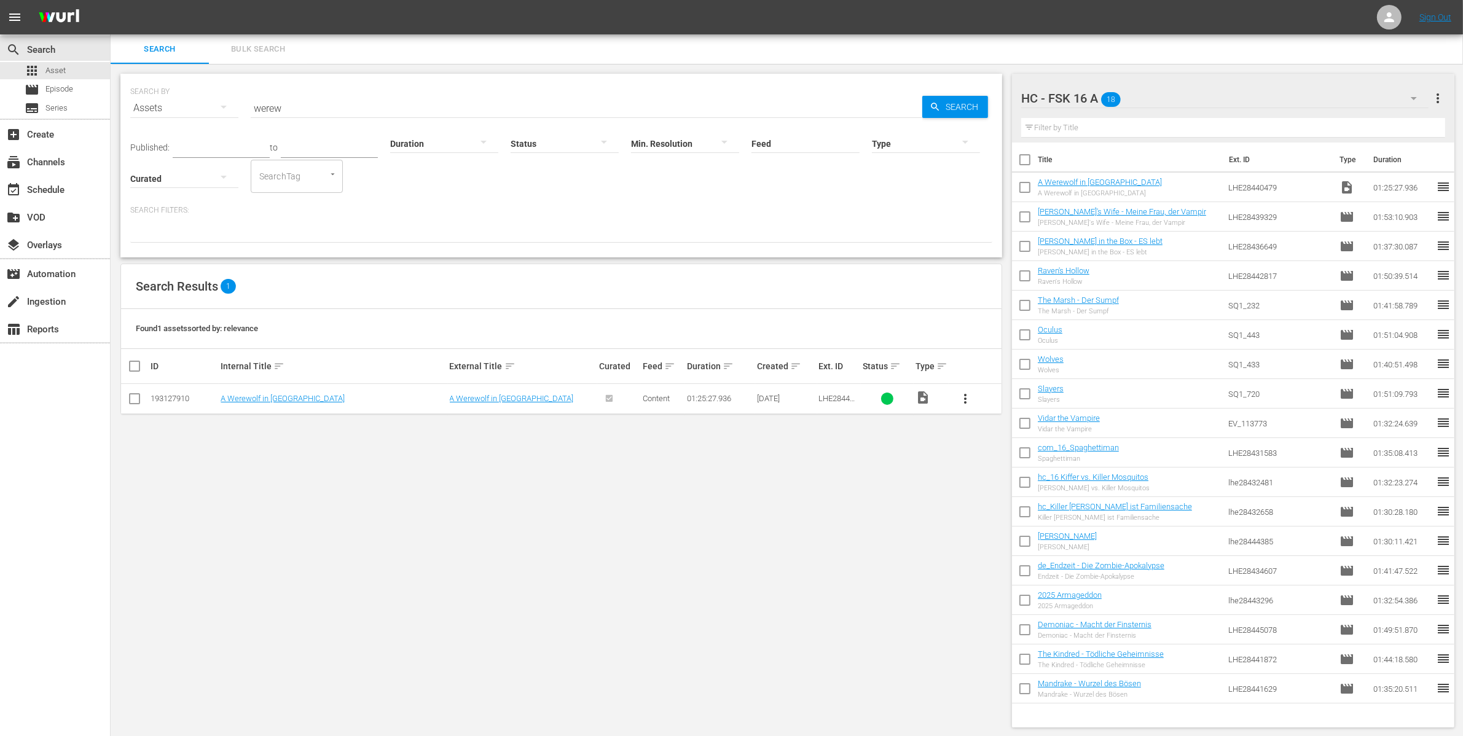
click at [1026, 122] on input "text" at bounding box center [1233, 128] width 424 height 20
click at [1026, 123] on input "text" at bounding box center [1233, 128] width 424 height 20
click at [1060, 132] on input "text" at bounding box center [1233, 128] width 424 height 20
click at [1050, 157] on th "Title" at bounding box center [1129, 160] width 184 height 34
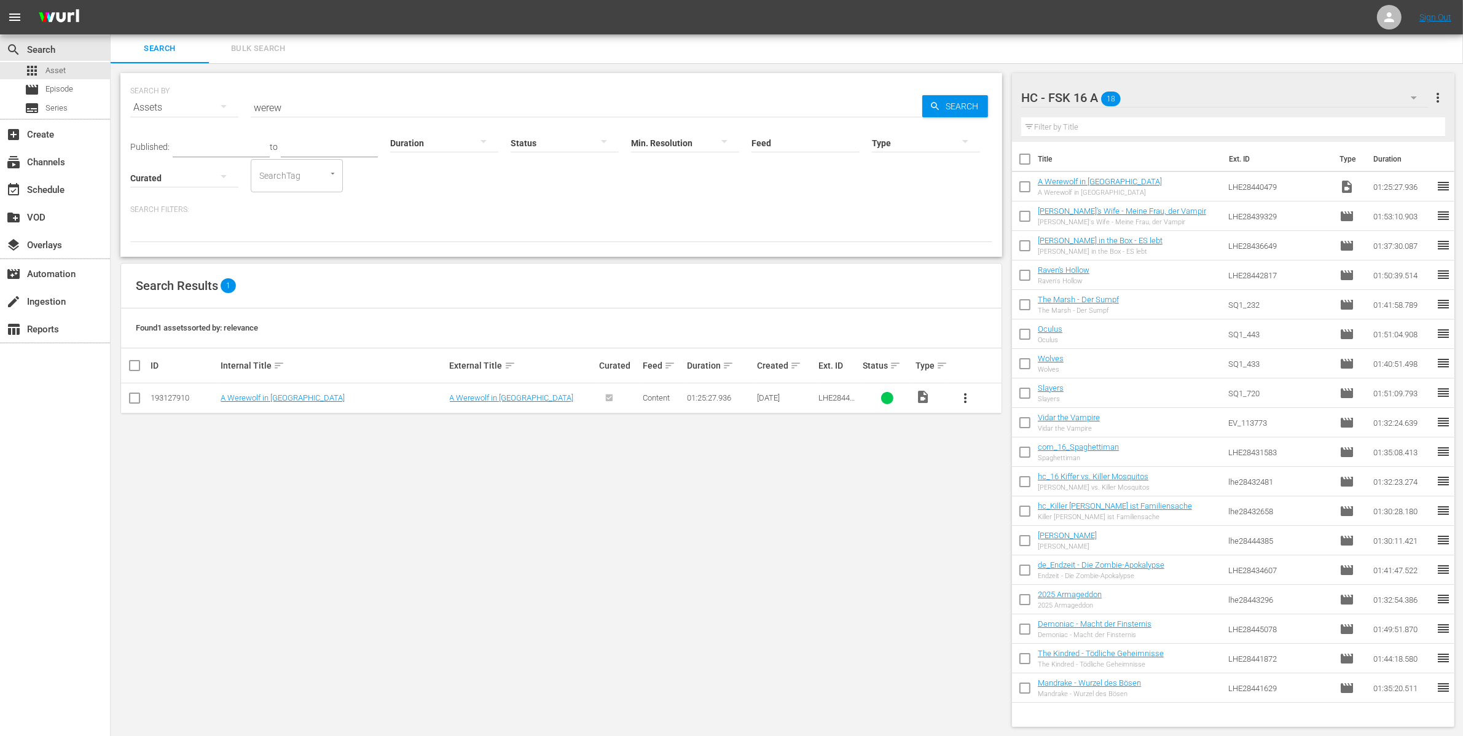
click at [1415, 93] on icon "button" at bounding box center [1413, 97] width 15 height 15
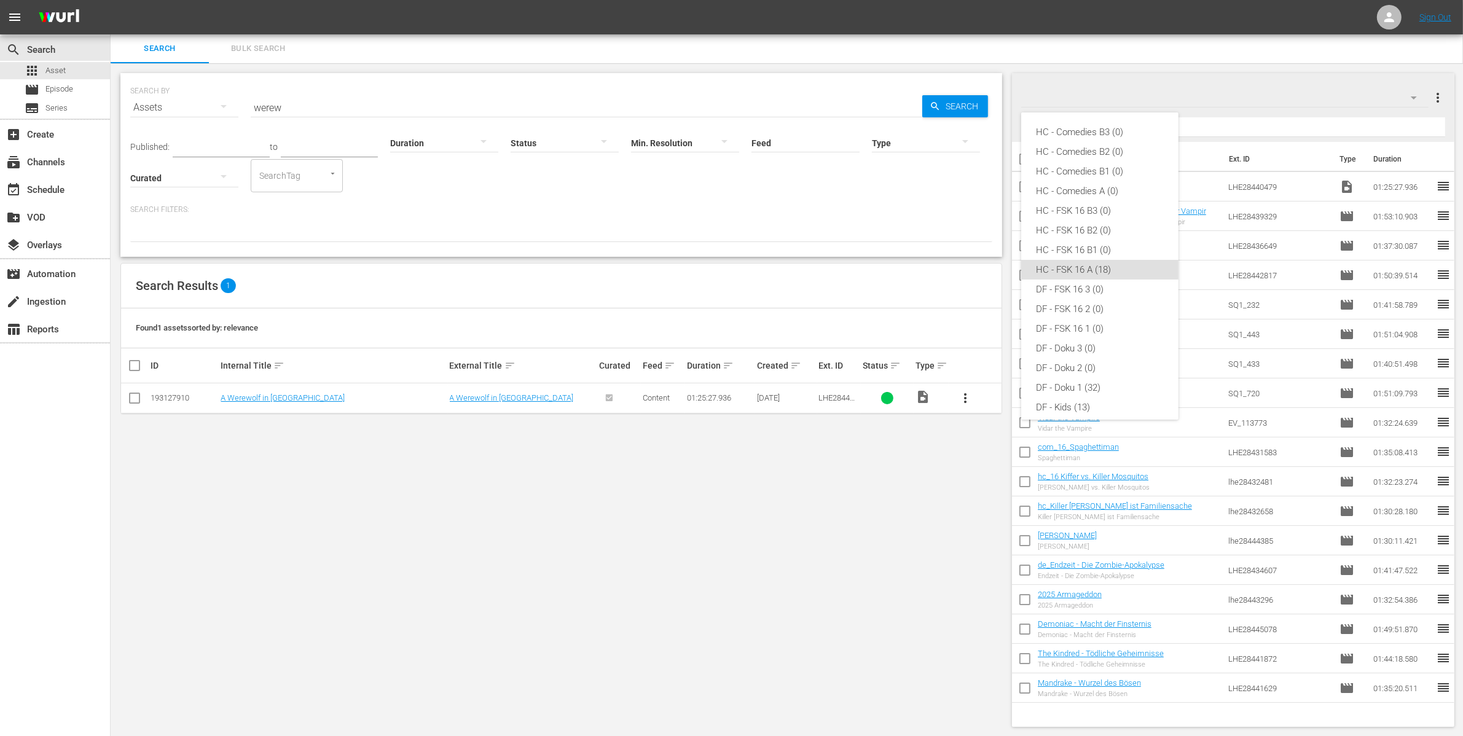
scroll to position [127, 0]
drag, startPoint x: 1170, startPoint y: 332, endPoint x: 1167, endPoint y: 416, distance: 84.8
click at [1167, 416] on div "HC - Comedies B3 (0) HC - Comedies B2 (0) HC - Comedies B1 (0) HC - Comedies A …" at bounding box center [1099, 265] width 157 height 307
click at [1055, 367] on div "Horror-Comedy New (0)" at bounding box center [1100, 361] width 128 height 20
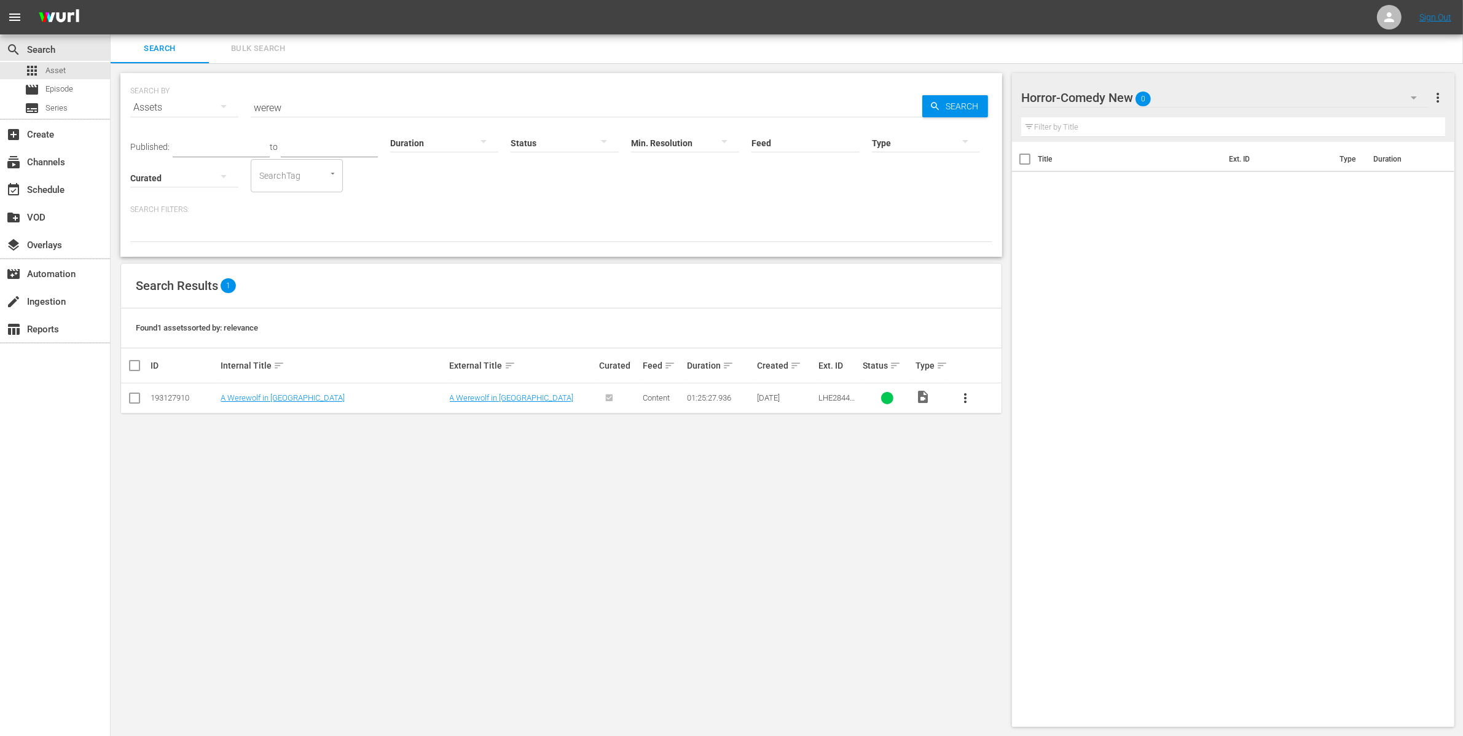
click at [1420, 96] on icon "button" at bounding box center [1413, 97] width 15 height 15
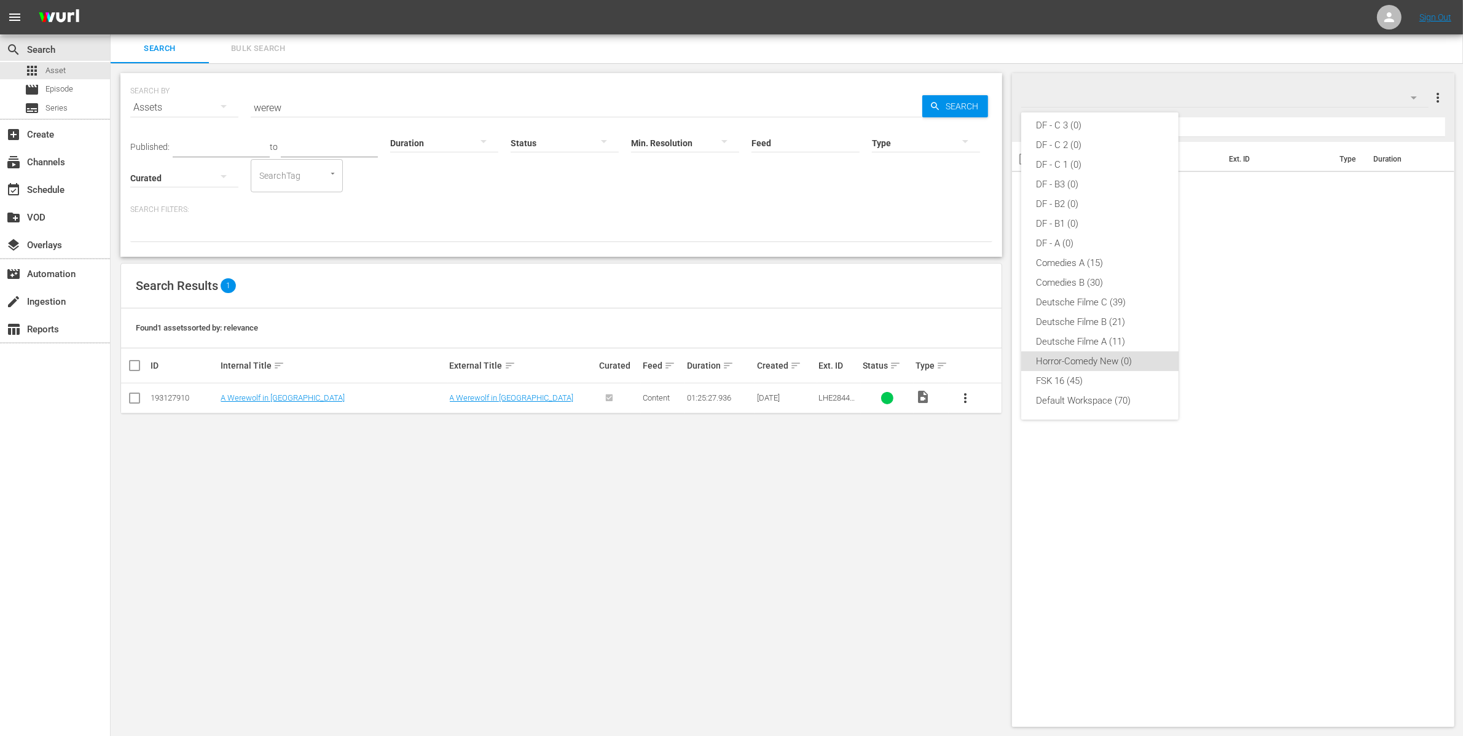
click at [1140, 358] on div "Horror-Comedy New (0)" at bounding box center [1100, 361] width 128 height 20
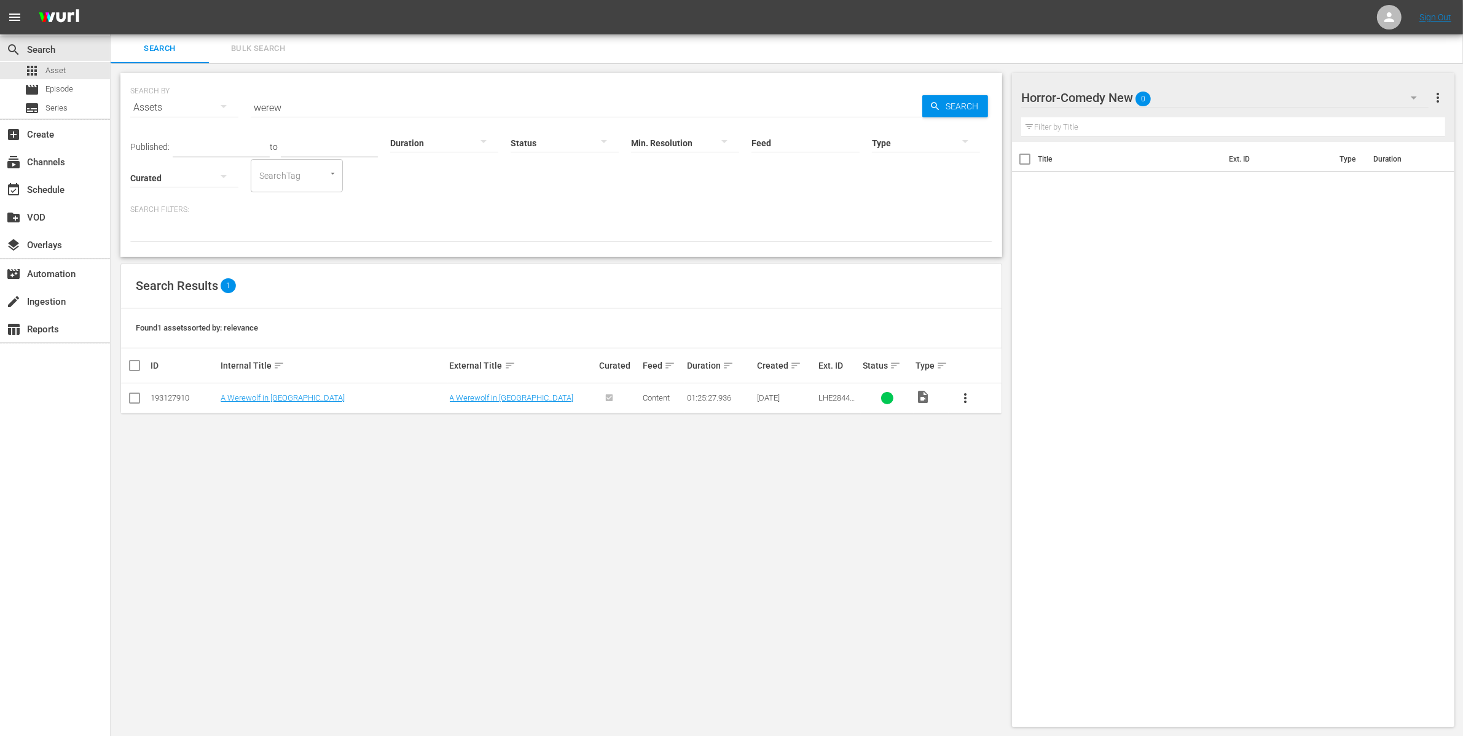
click at [1410, 92] on icon "button" at bounding box center [1413, 97] width 15 height 15
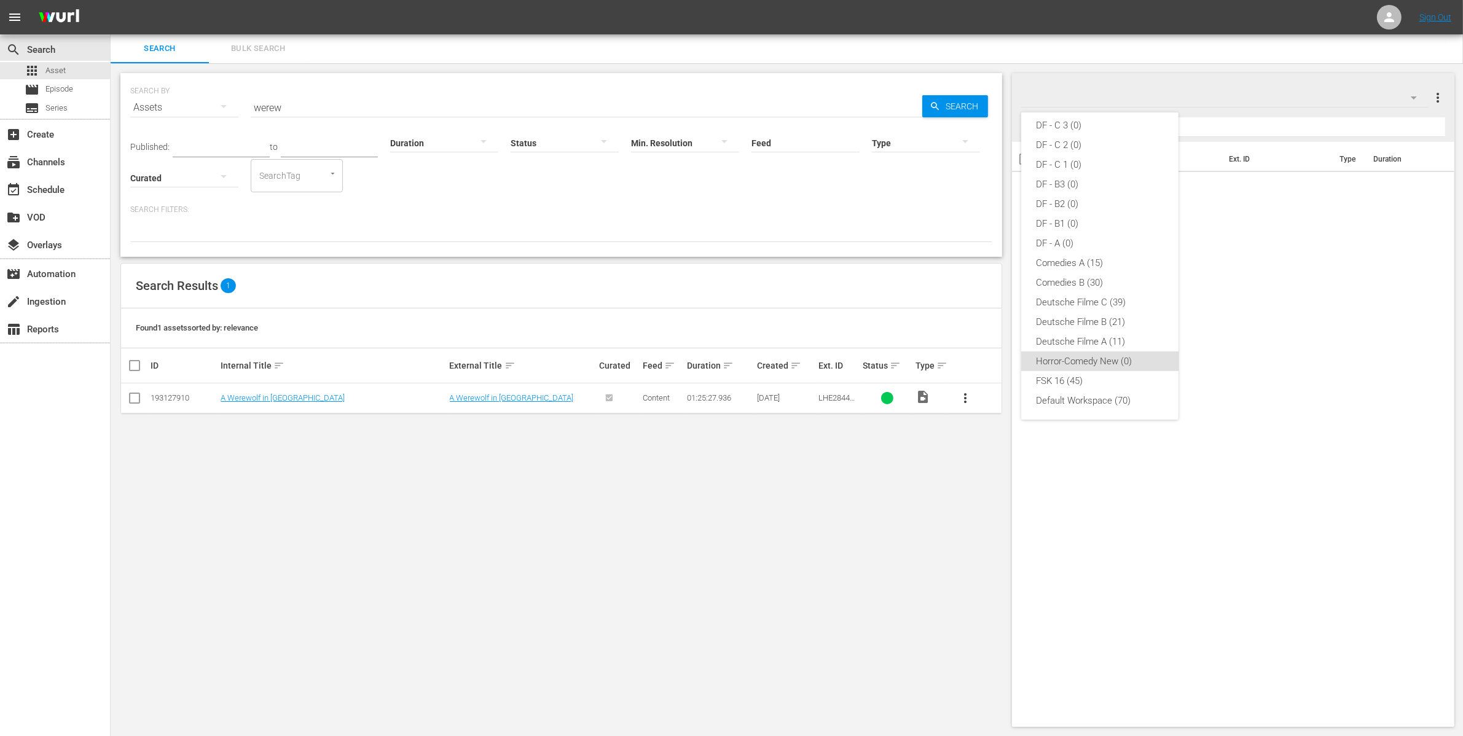
click at [1437, 101] on div "HC - Comedies B3 (0) HC - Comedies B2 (0) HC - Comedies B1 (0) HC - Comedies A …" at bounding box center [731, 368] width 1463 height 736
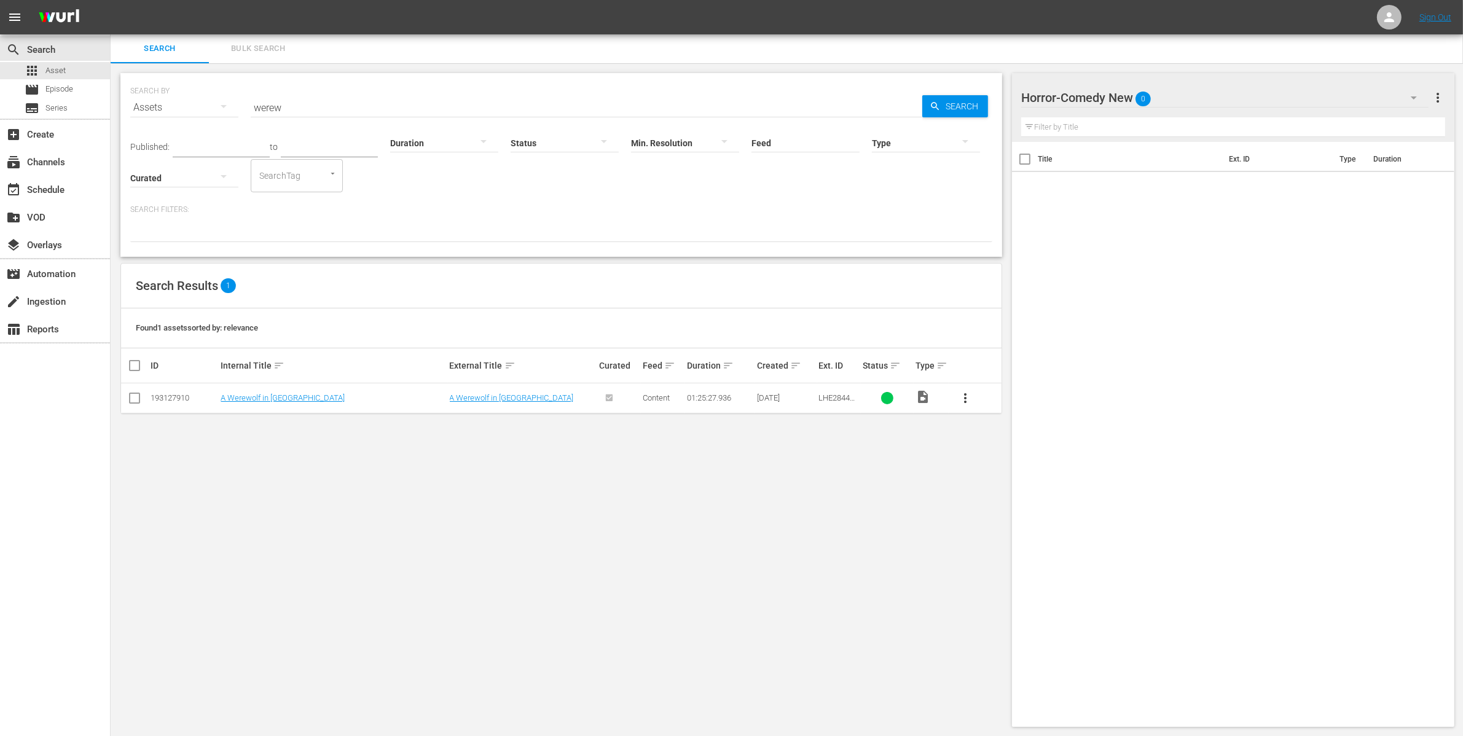
click at [1437, 94] on span "more_vert" at bounding box center [1437, 97] width 15 height 15
click at [1319, 144] on div "Delete This Workspace" at bounding box center [1358, 143] width 144 height 22
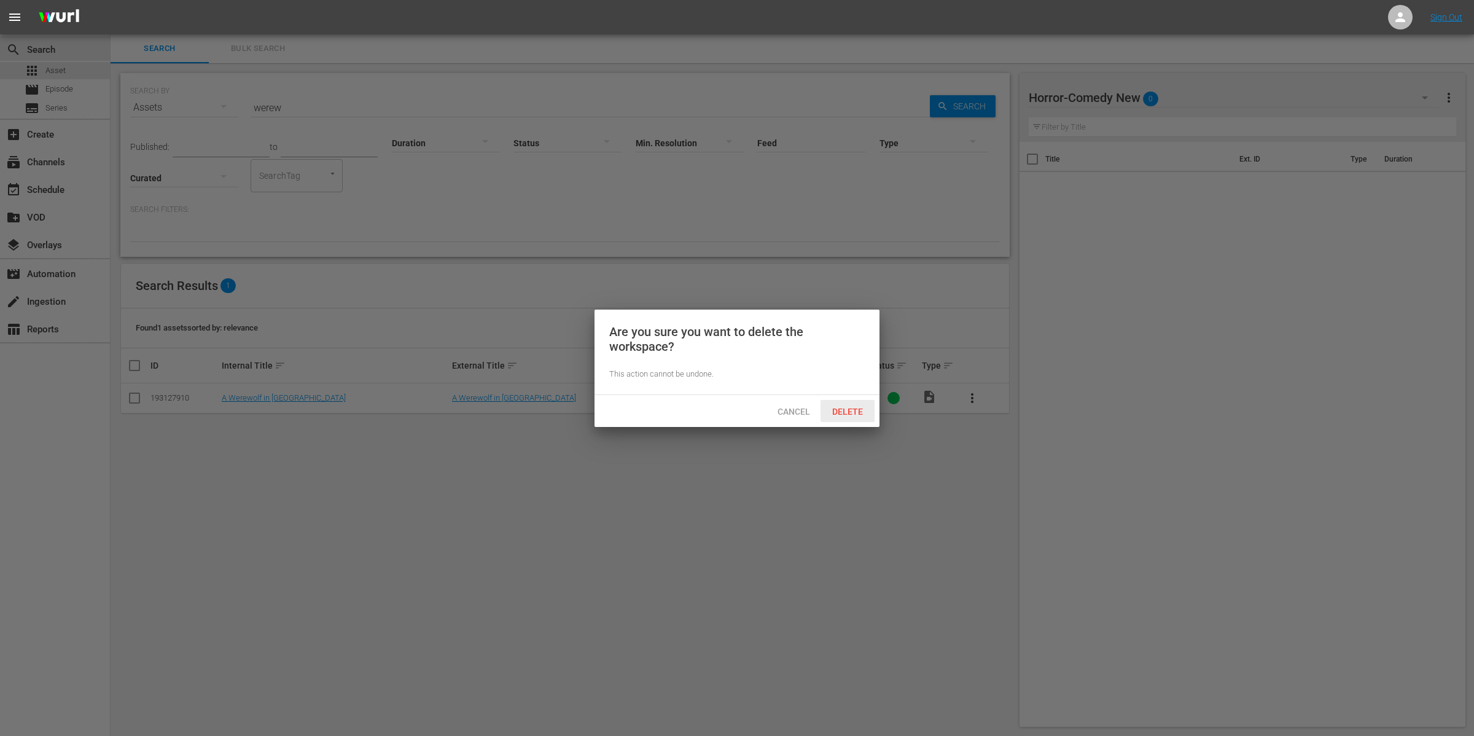
click at [850, 407] on span "Delete" at bounding box center [847, 412] width 50 height 10
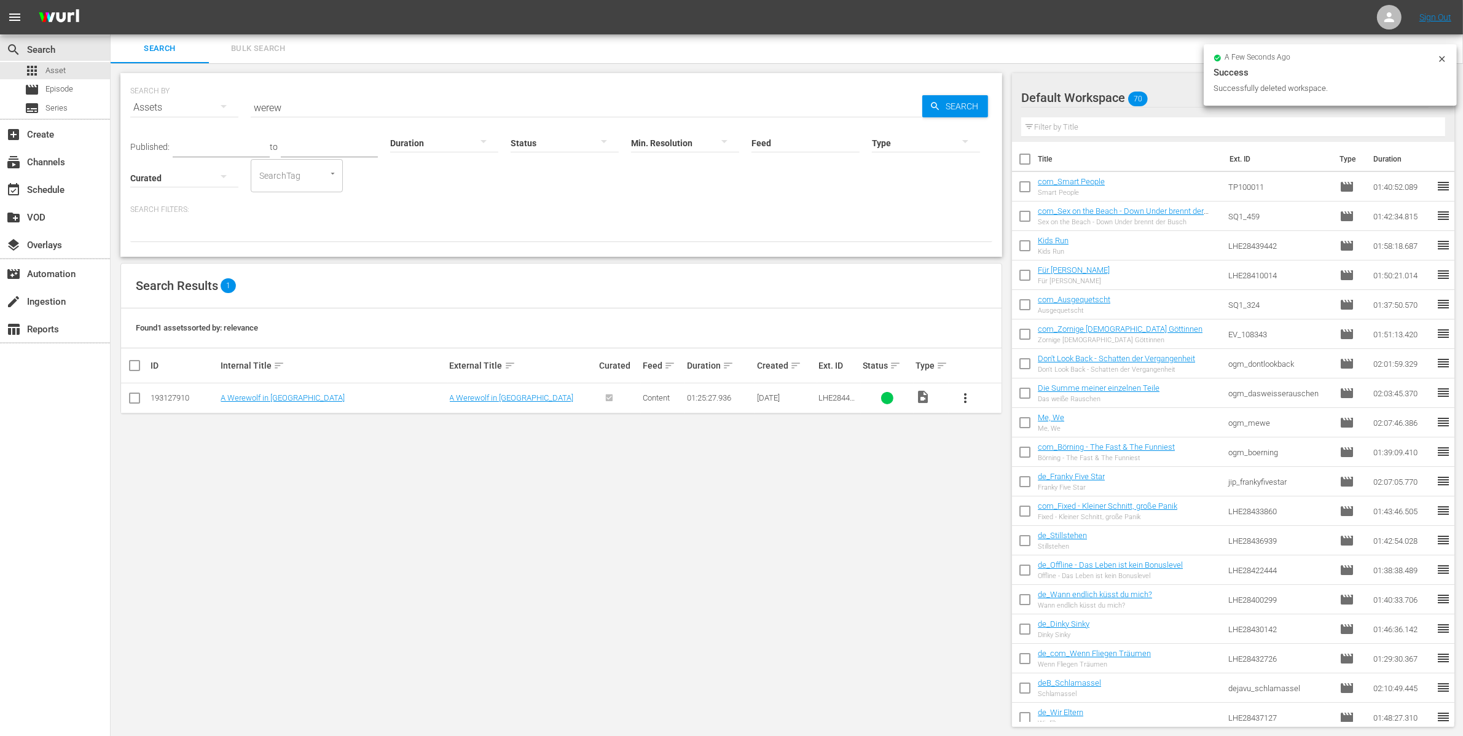
click at [1440, 54] on icon at bounding box center [1442, 59] width 10 height 10
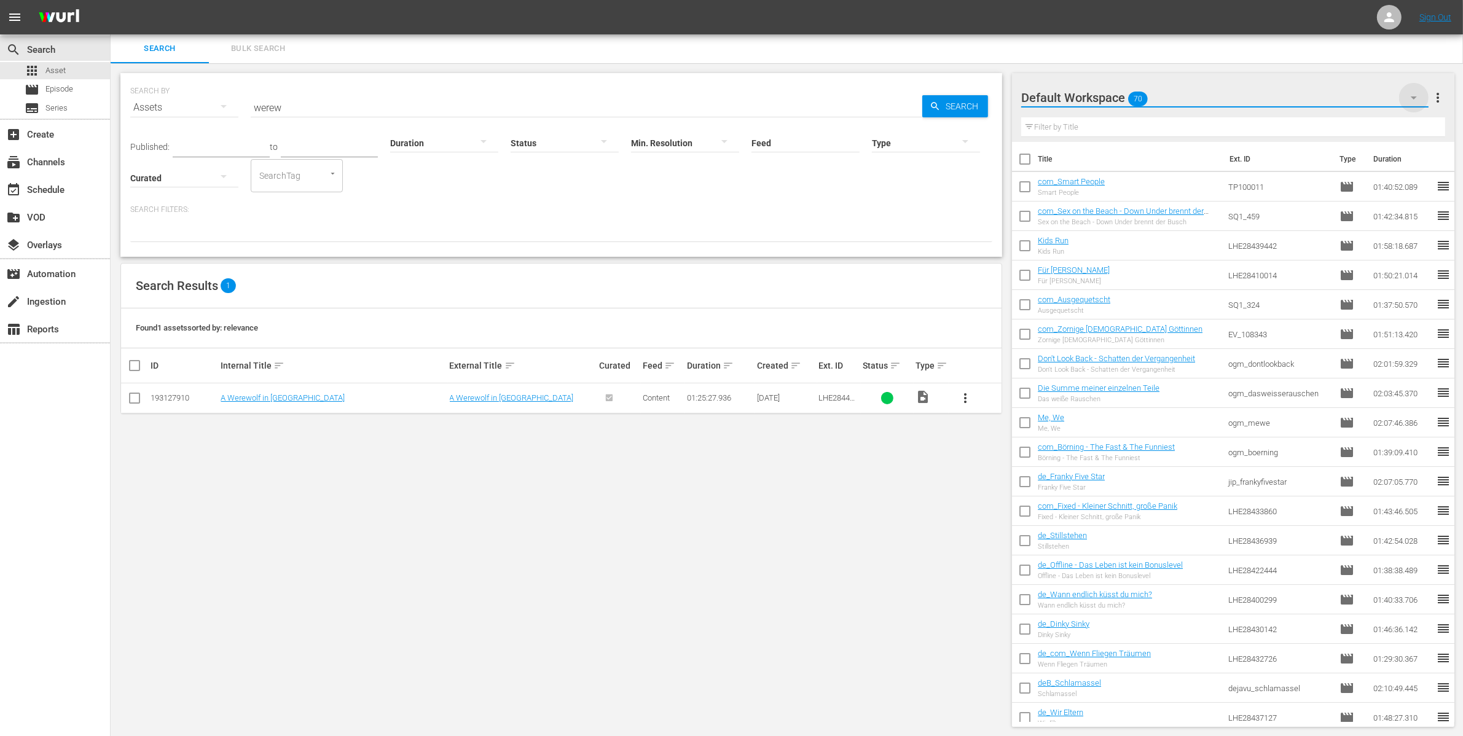
click at [1414, 90] on icon "button" at bounding box center [1413, 97] width 15 height 15
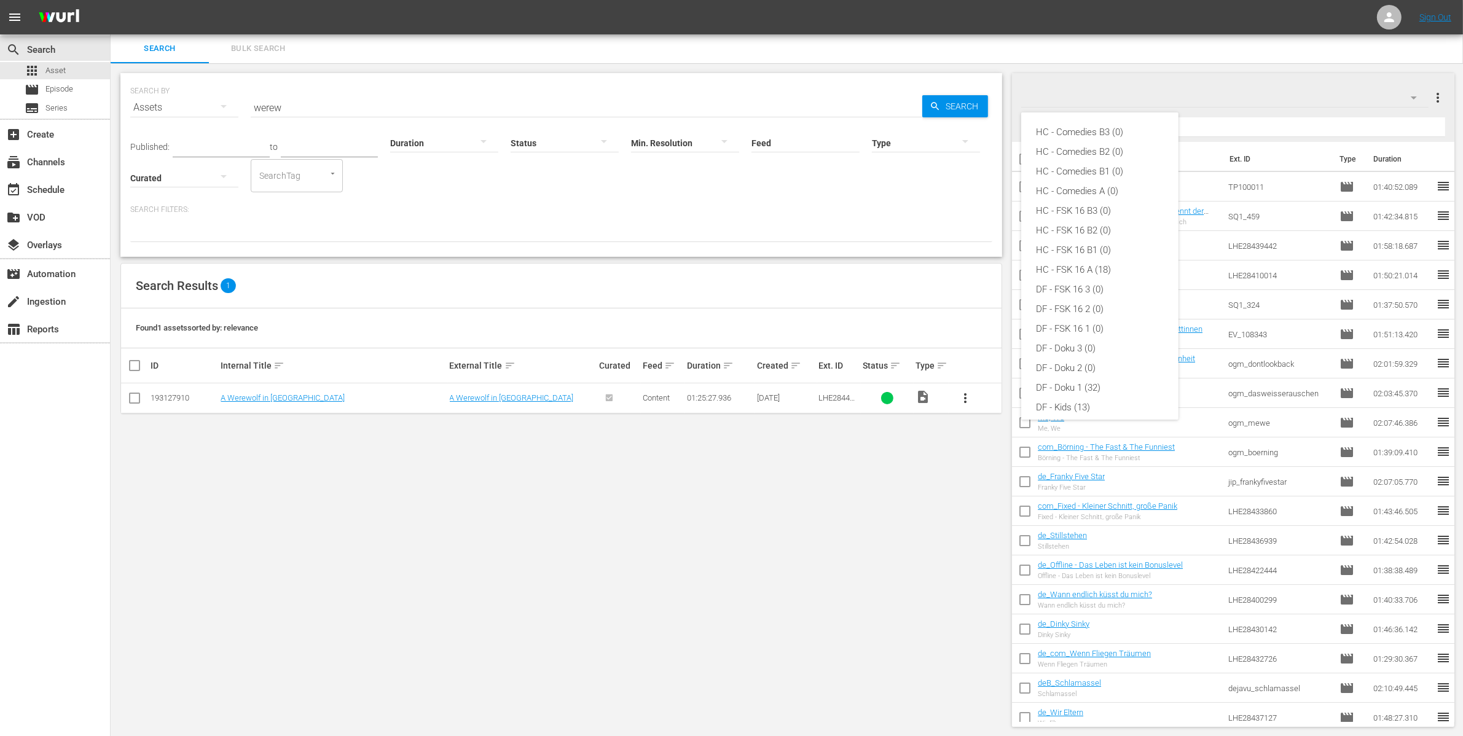
scroll to position [283, 0]
click at [1061, 380] on div "FSK 16 (45)" at bounding box center [1100, 380] width 128 height 20
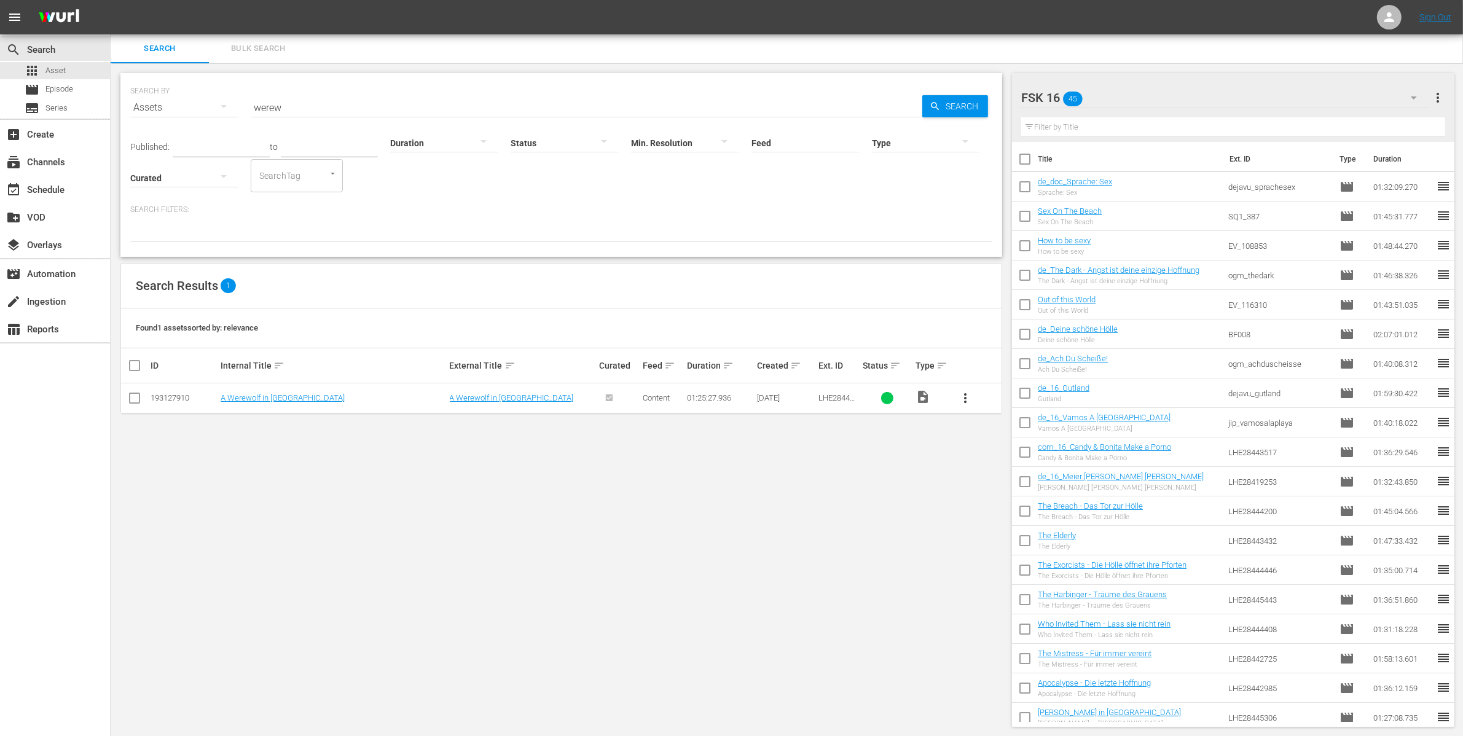
click at [1023, 305] on input "checkbox" at bounding box center [1025, 307] width 26 height 26
checkbox input "true"
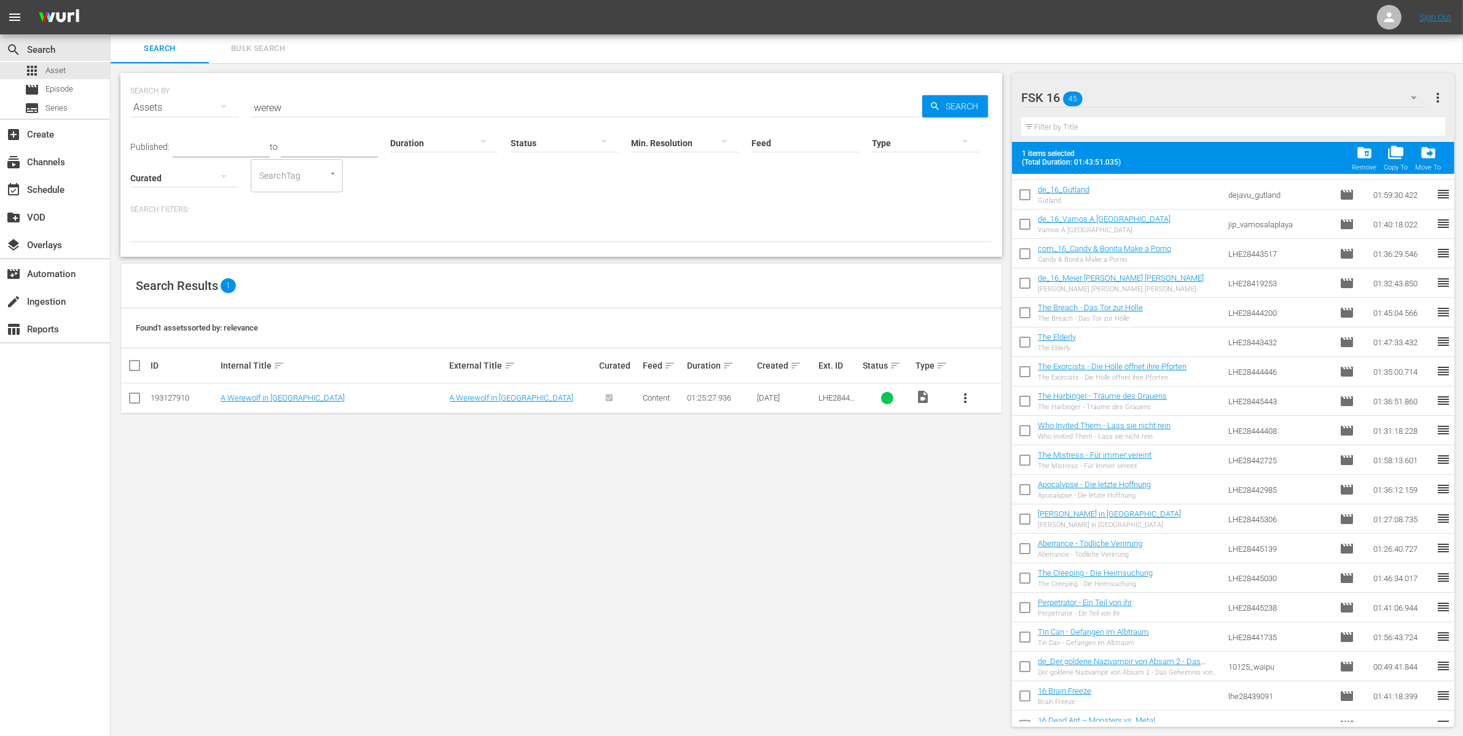
scroll to position [307, 0]
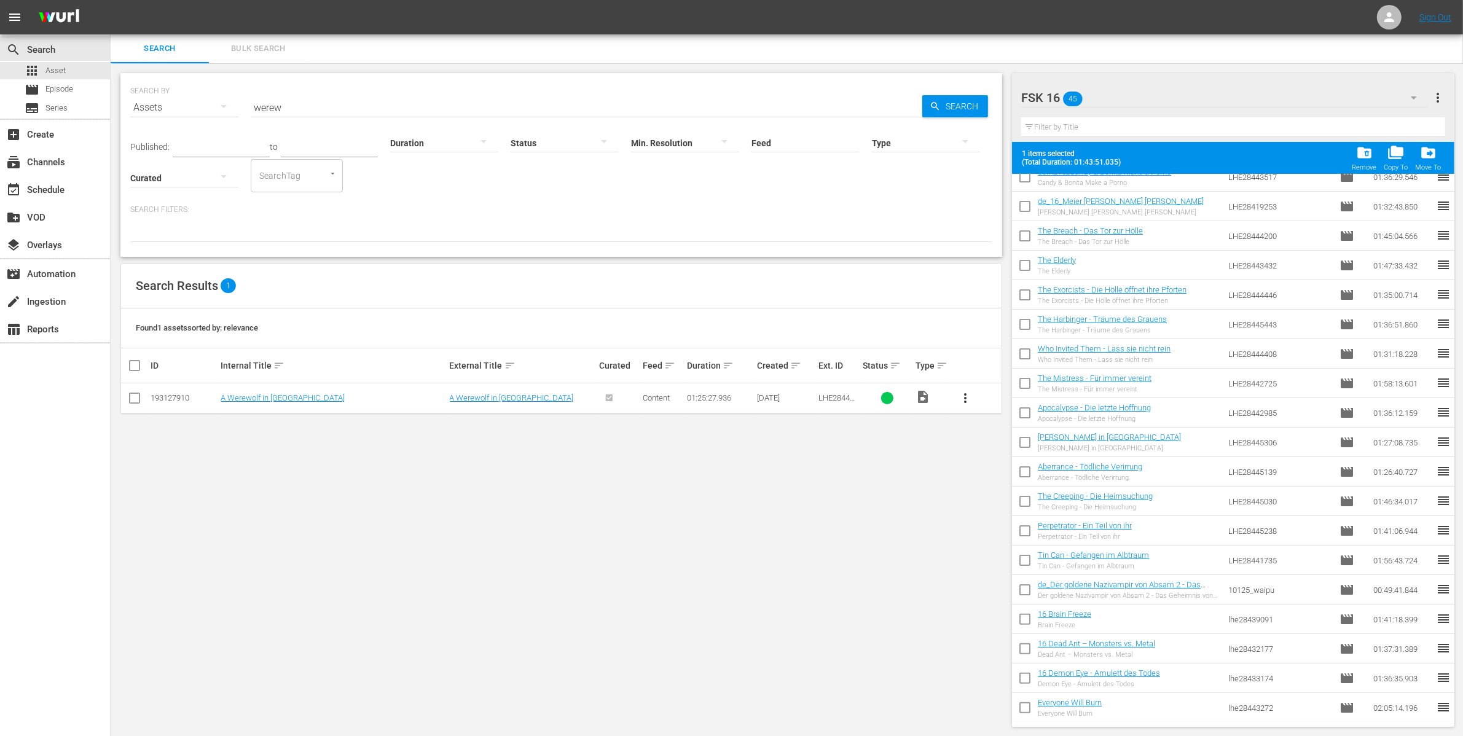
click at [1020, 416] on input "checkbox" at bounding box center [1025, 415] width 26 height 26
checkbox input "true"
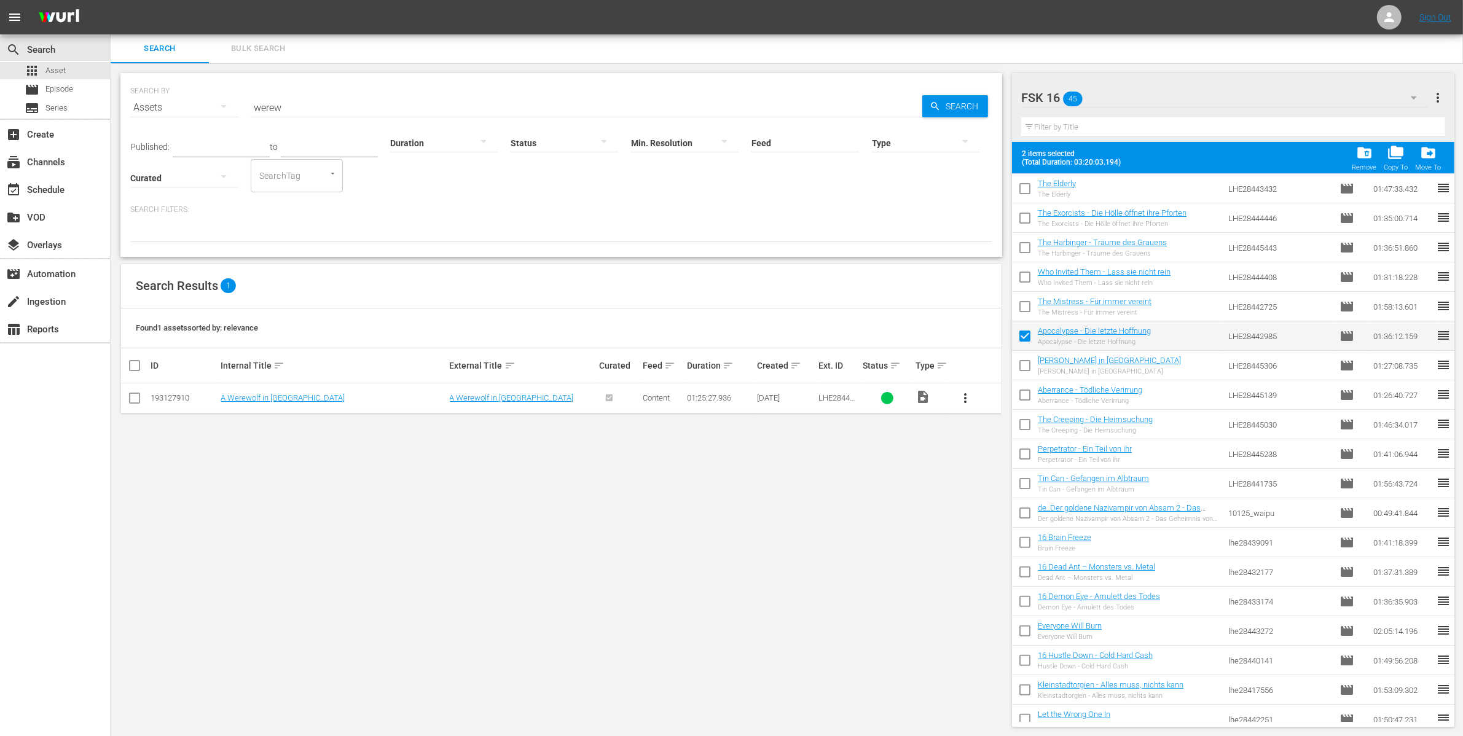
click at [1023, 508] on input "checkbox" at bounding box center [1025, 515] width 26 height 26
checkbox input "true"
click at [1021, 566] on input "checkbox" at bounding box center [1025, 574] width 26 height 26
checkbox input "true"
click at [1431, 148] on span "drive_file_move" at bounding box center [1428, 152] width 17 height 17
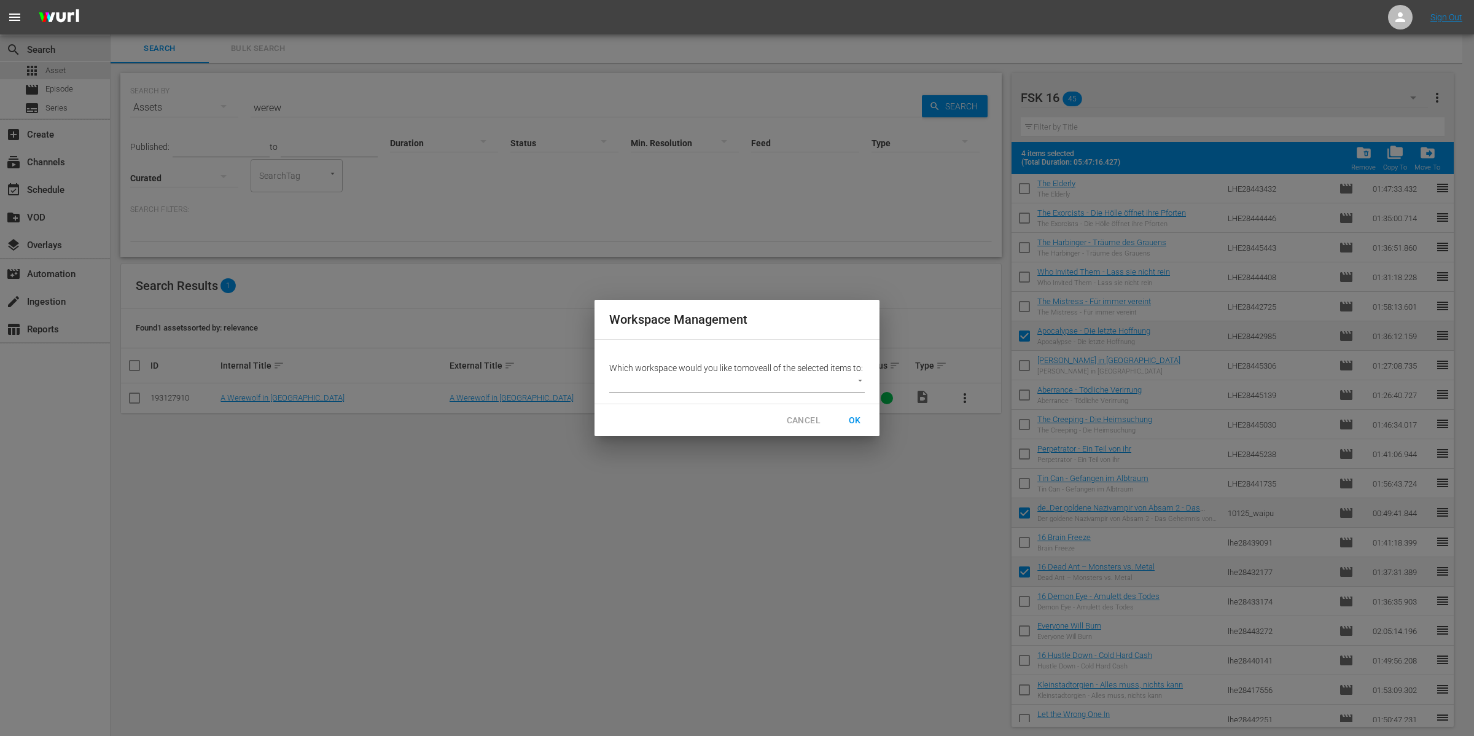
click at [858, 388] on body "menu Sign Out search Search apps Asset movie Episode subtitles Series add_box C…" at bounding box center [737, 367] width 1474 height 736
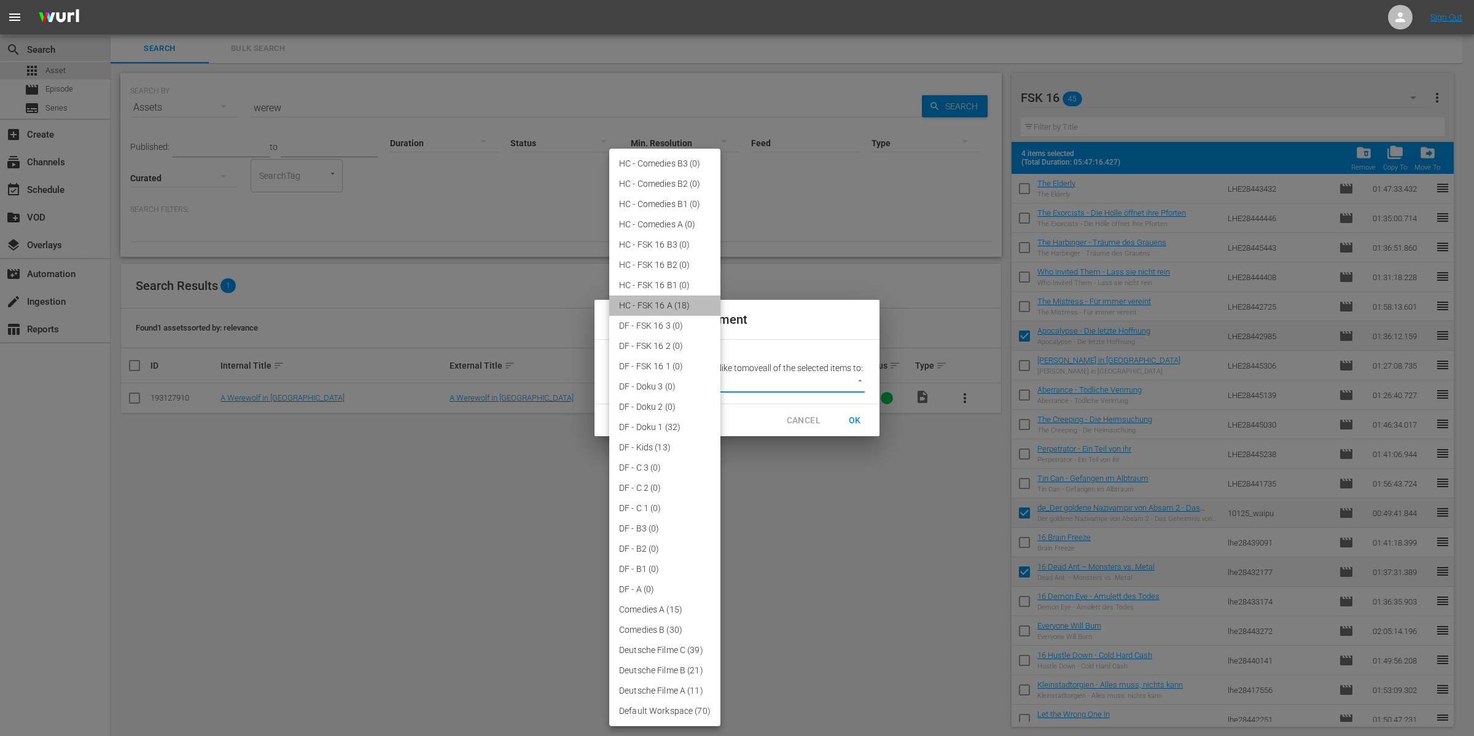
click at [677, 308] on li "HC - FSK 16 A (18)" at bounding box center [664, 305] width 111 height 20
type input "3845"
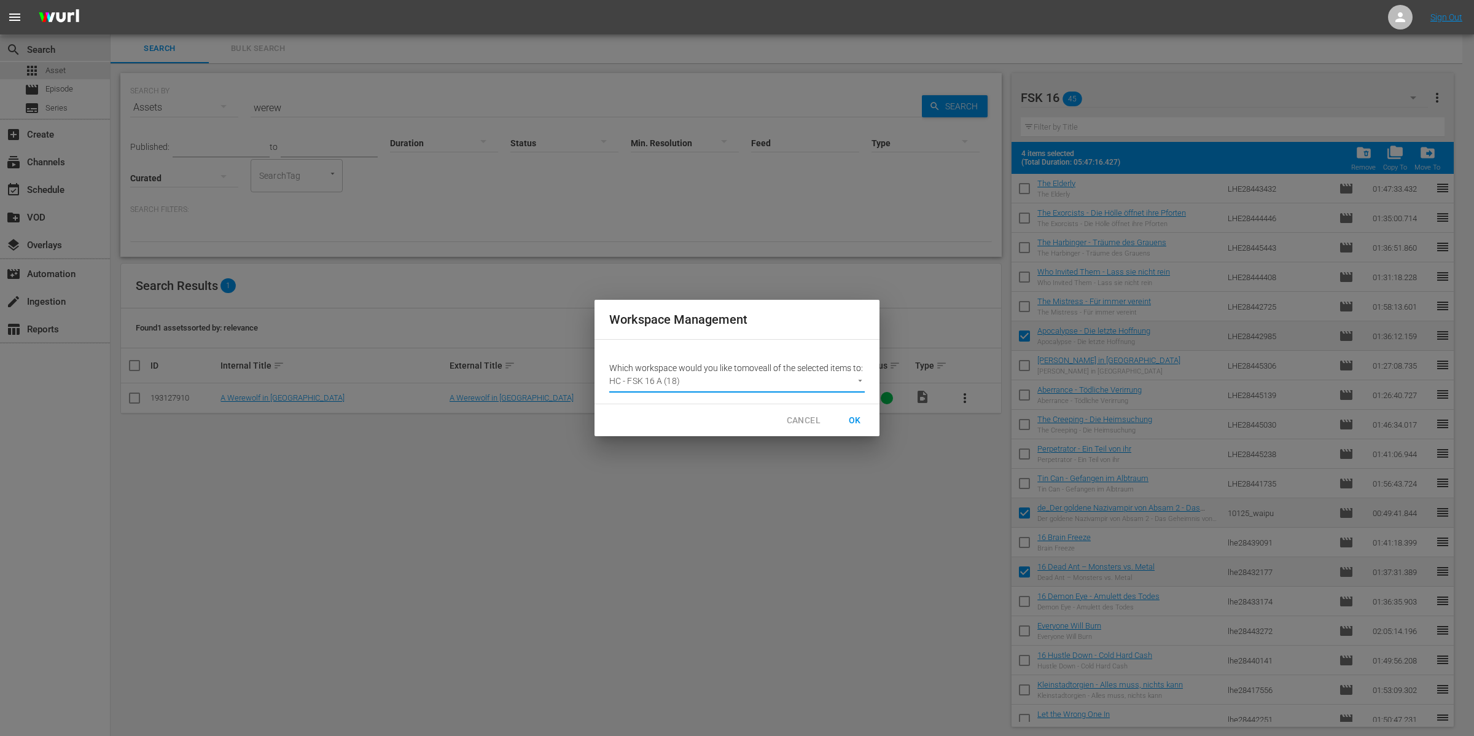
click at [851, 428] on span "OK" at bounding box center [855, 420] width 20 height 15
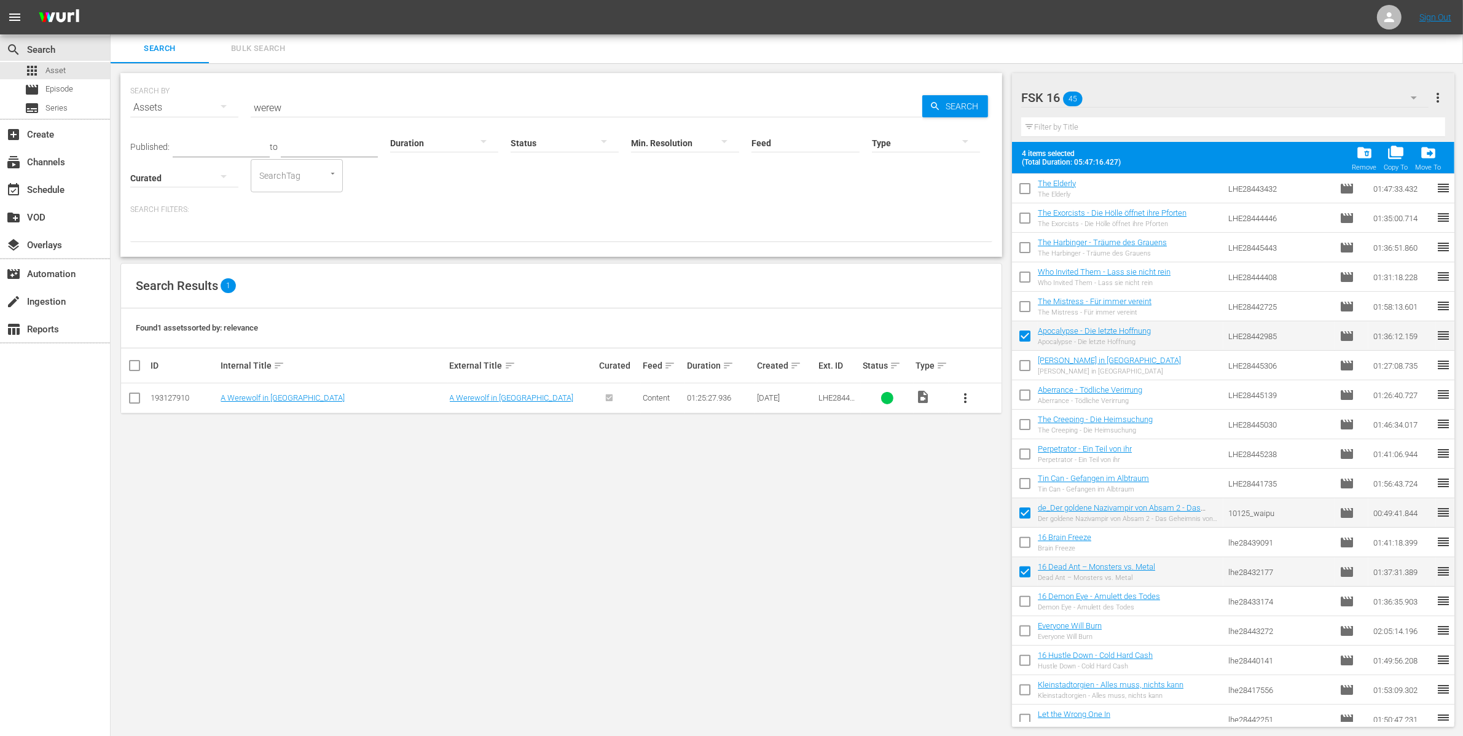
checkbox input "false"
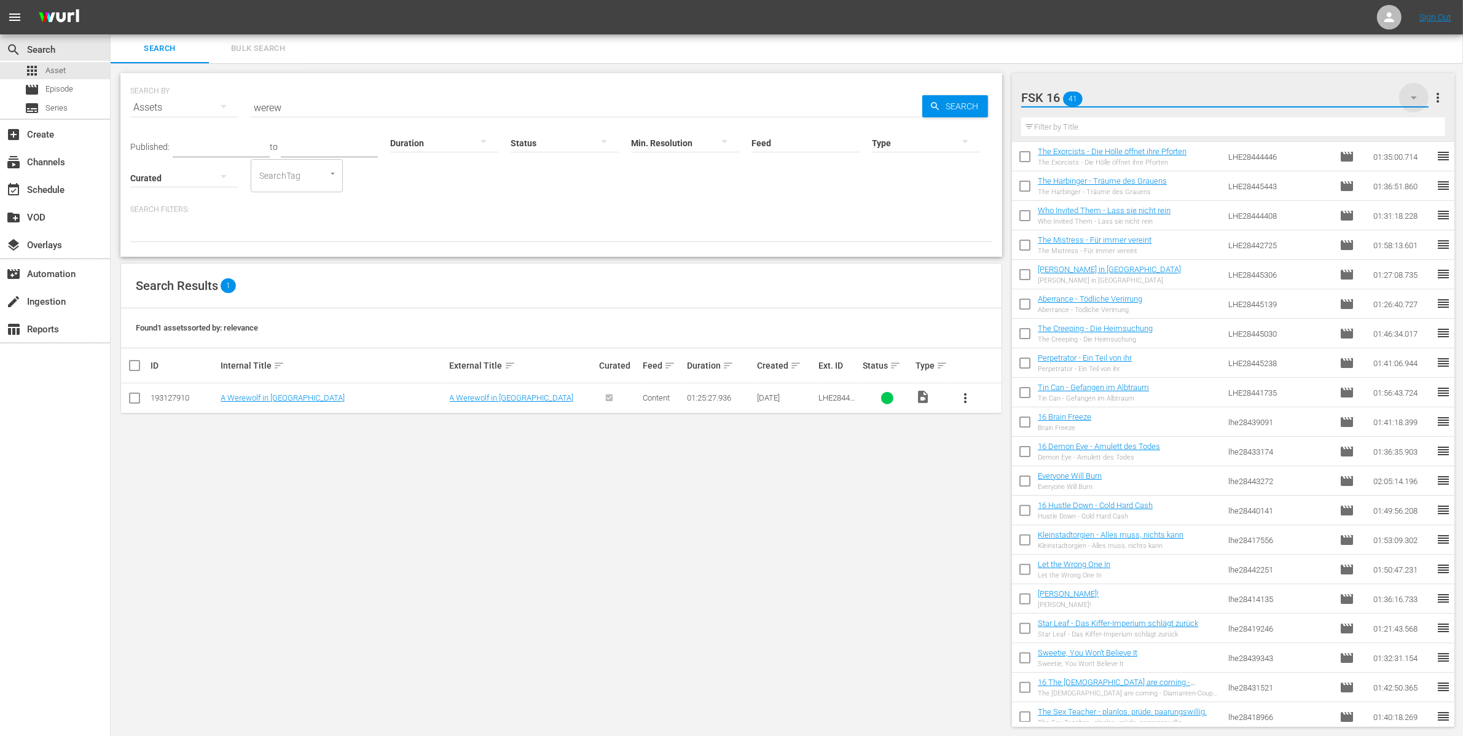
click at [1410, 99] on icon "button" at bounding box center [1413, 97] width 15 height 15
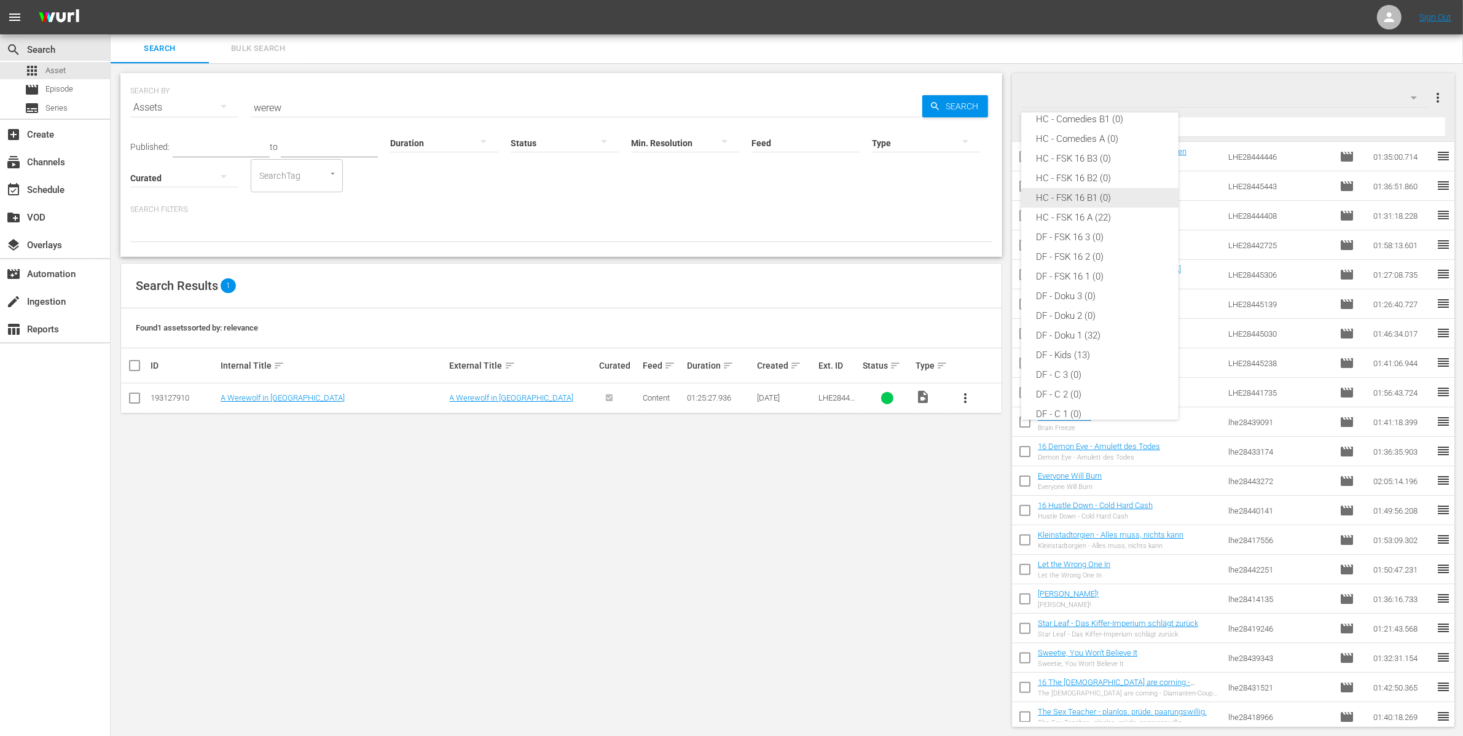
scroll to position [0, 0]
click at [1072, 189] on div "HC - Comedies A (0)" at bounding box center [1100, 191] width 128 height 20
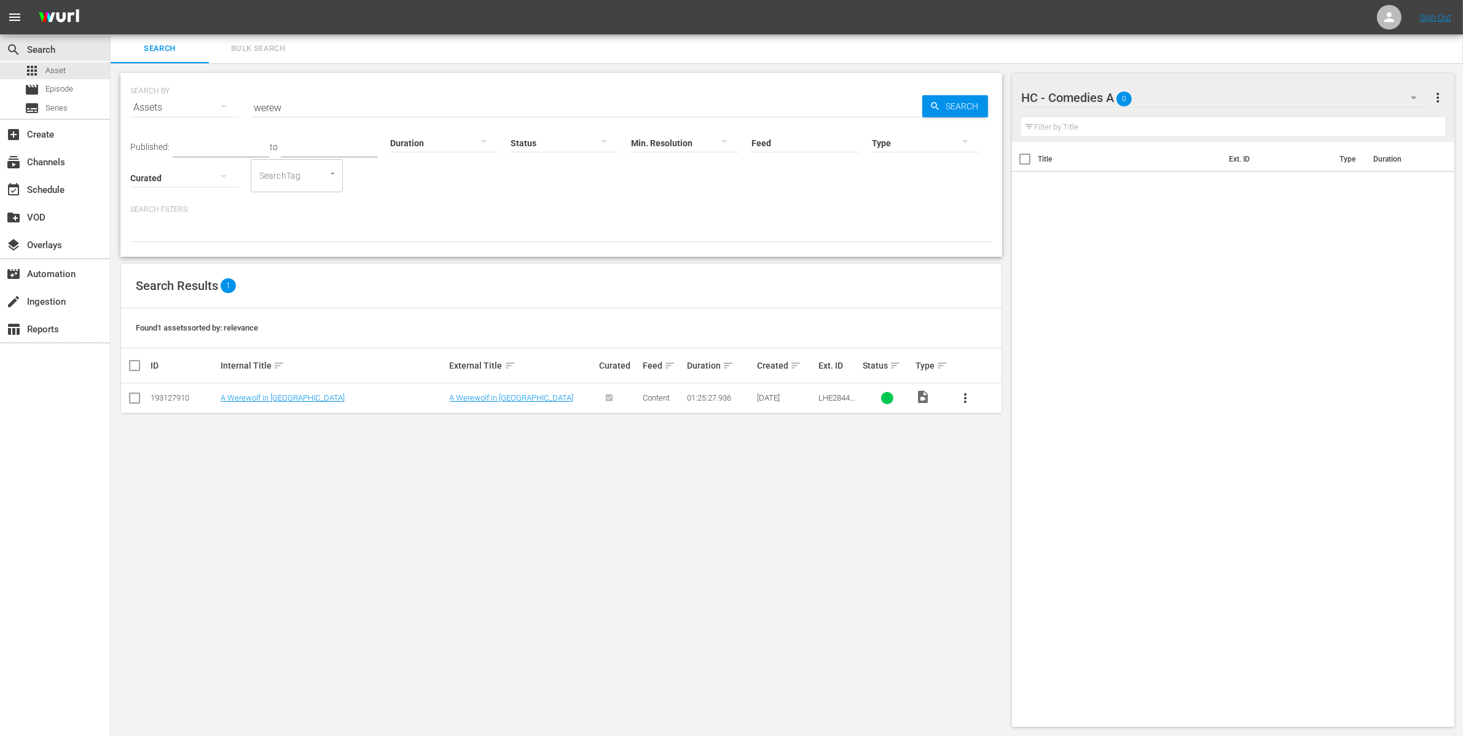
click at [1410, 83] on div "HC - Comedies A 0" at bounding box center [1224, 97] width 407 height 29
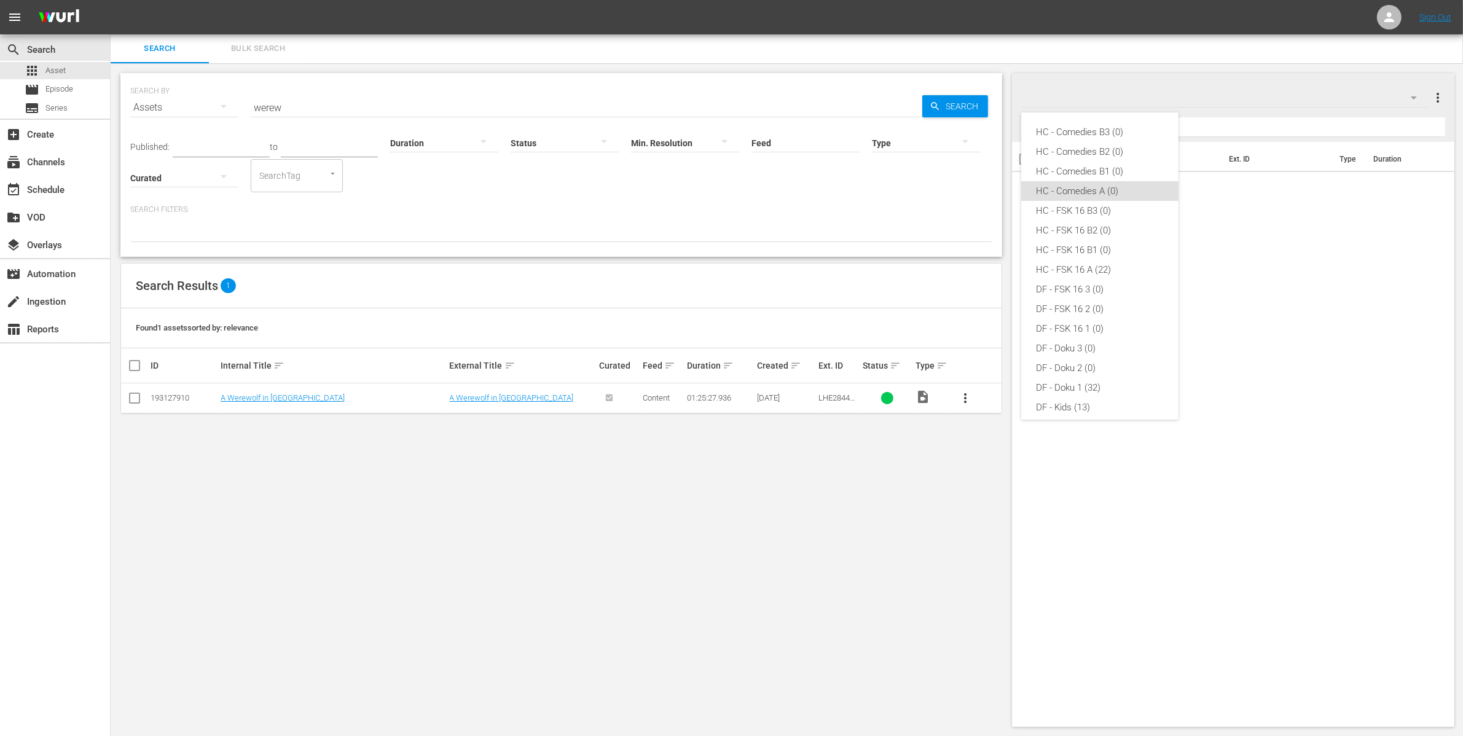
scroll to position [49, 0]
click at [1058, 216] on div "HC - FSK 16 A (22)" at bounding box center [1100, 221] width 128 height 20
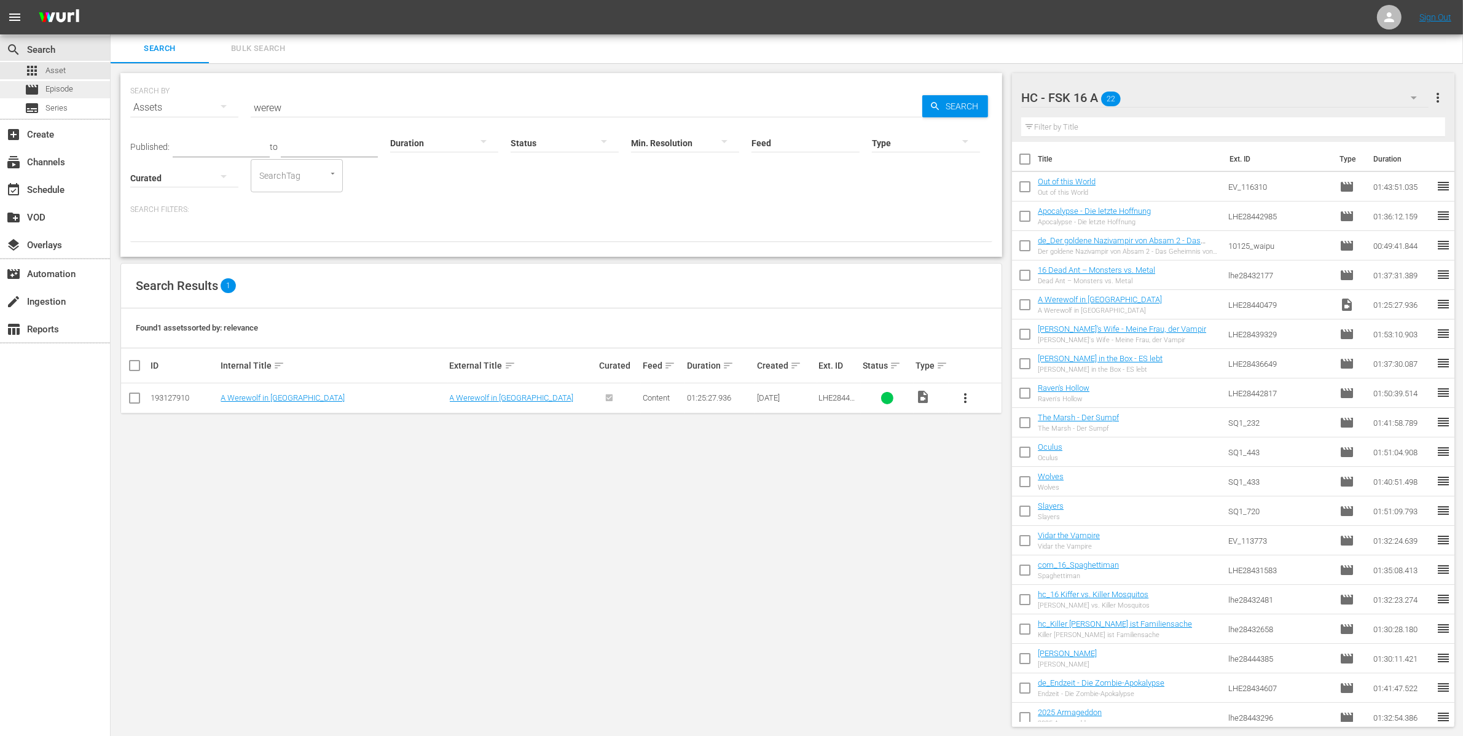
click at [71, 95] on span "Episode" at bounding box center [59, 89] width 28 height 12
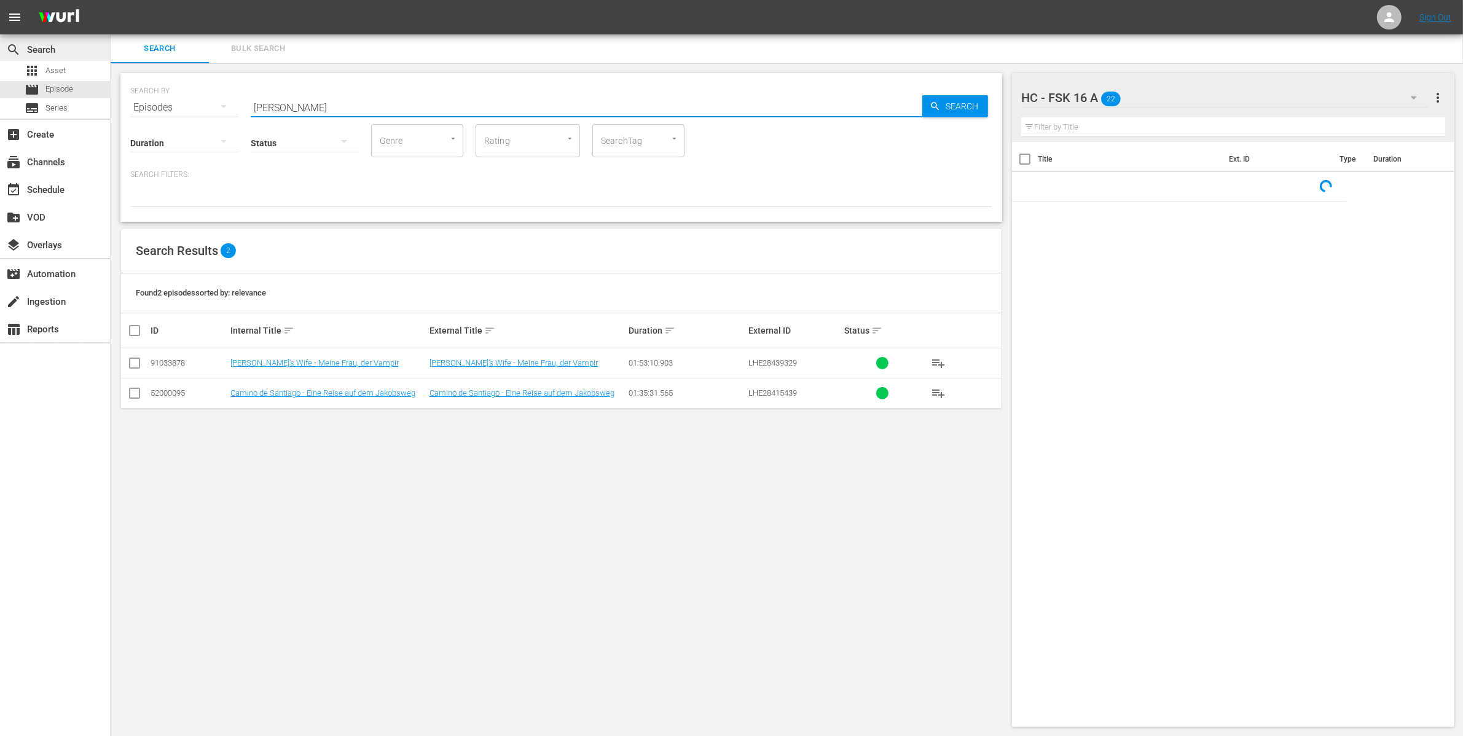
drag, startPoint x: 254, startPoint y: 96, endPoint x: 41, endPoint y: 37, distance: 220.6
click at [127, 85] on div "SEARCH BY Search By Episodes Search ID, Title, Description, Keywords, or Catego…" at bounding box center [560, 147] width 881 height 149
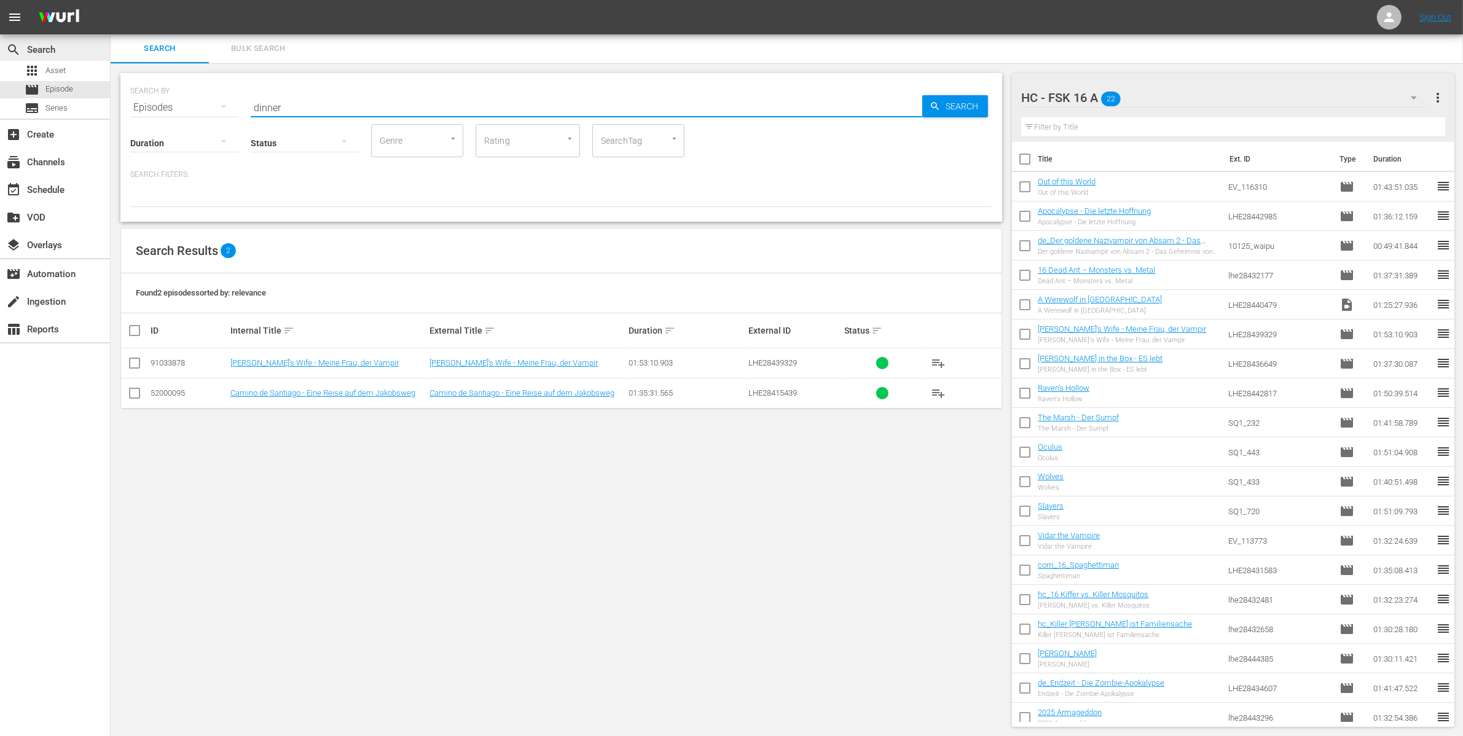
type input "dinner"
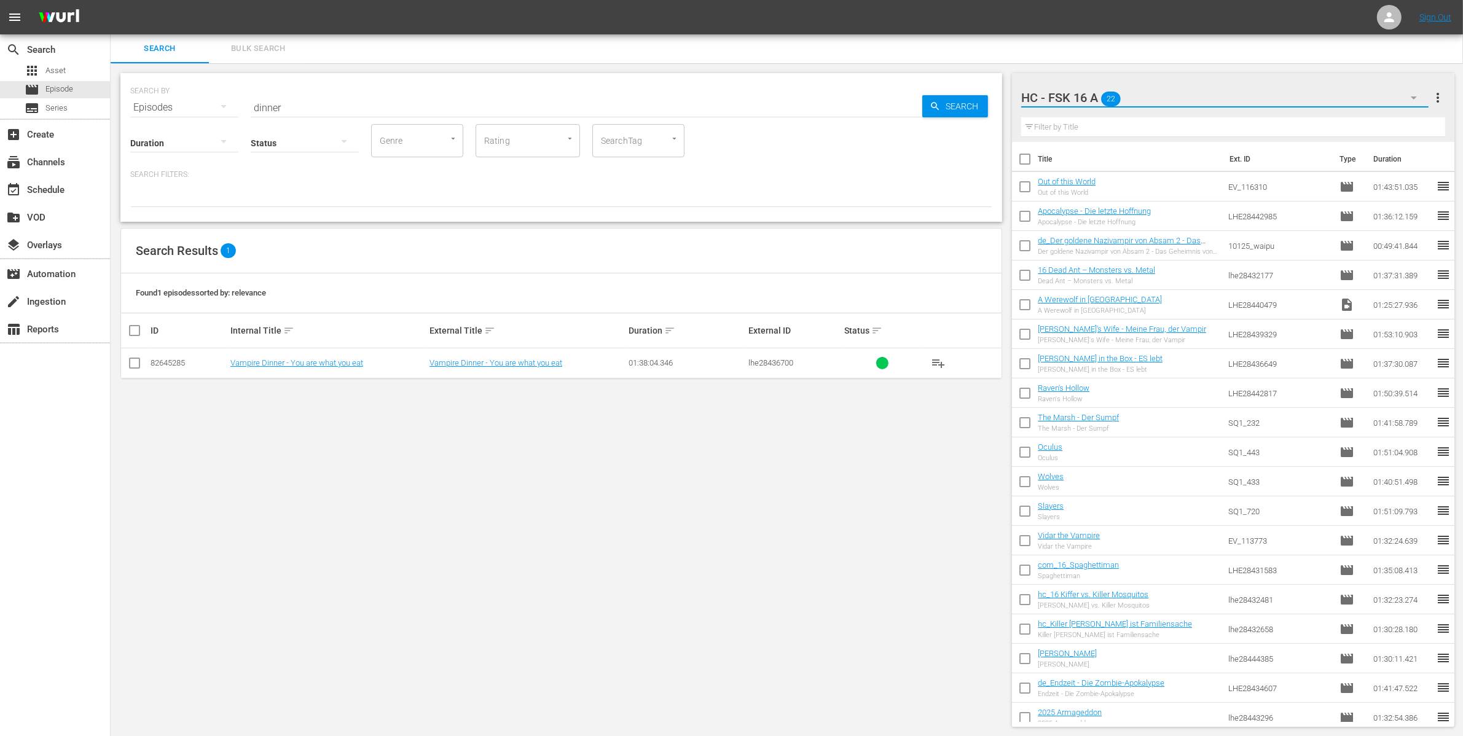
click at [1400, 86] on button "button" at bounding box center [1413, 97] width 29 height 29
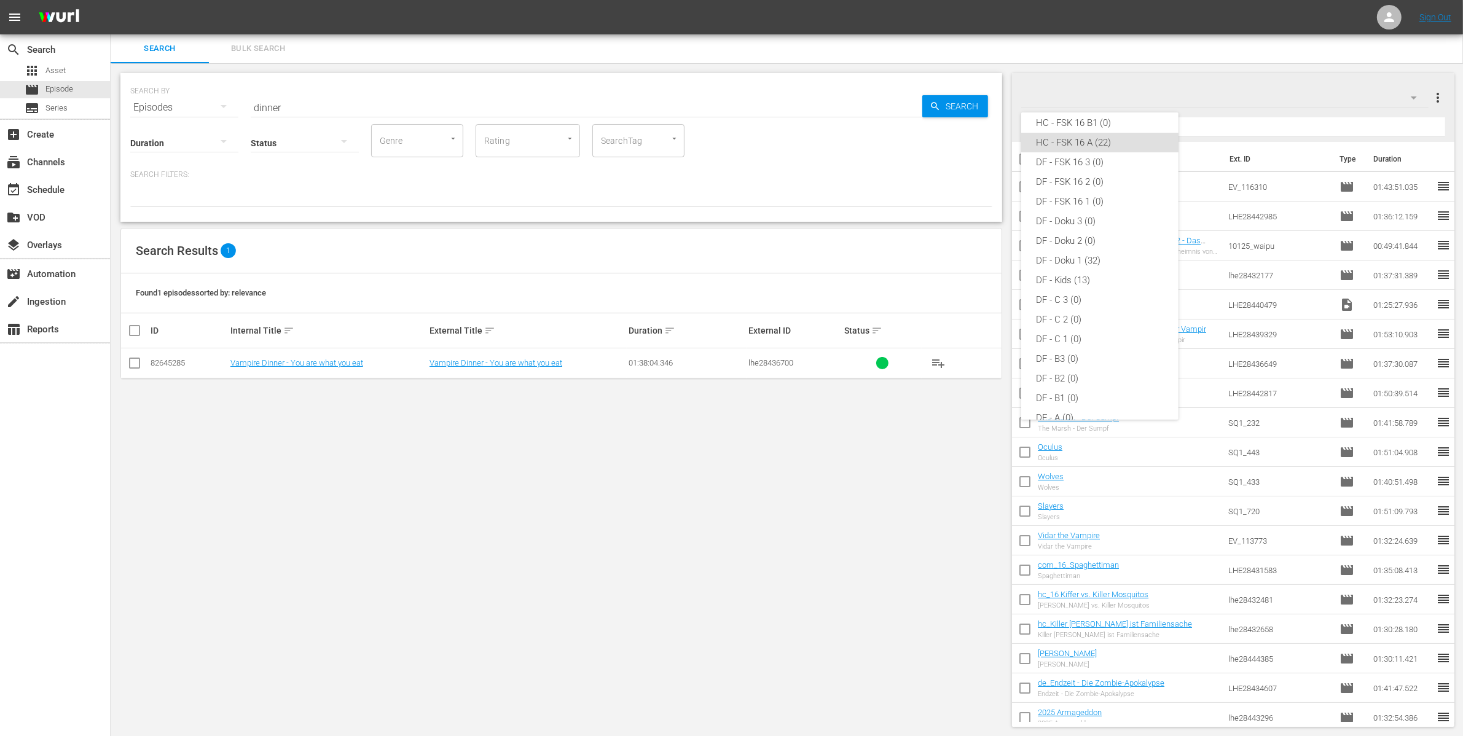
scroll to position [283, 0]
click at [1079, 379] on div "FSK 16 (41)" at bounding box center [1100, 380] width 128 height 20
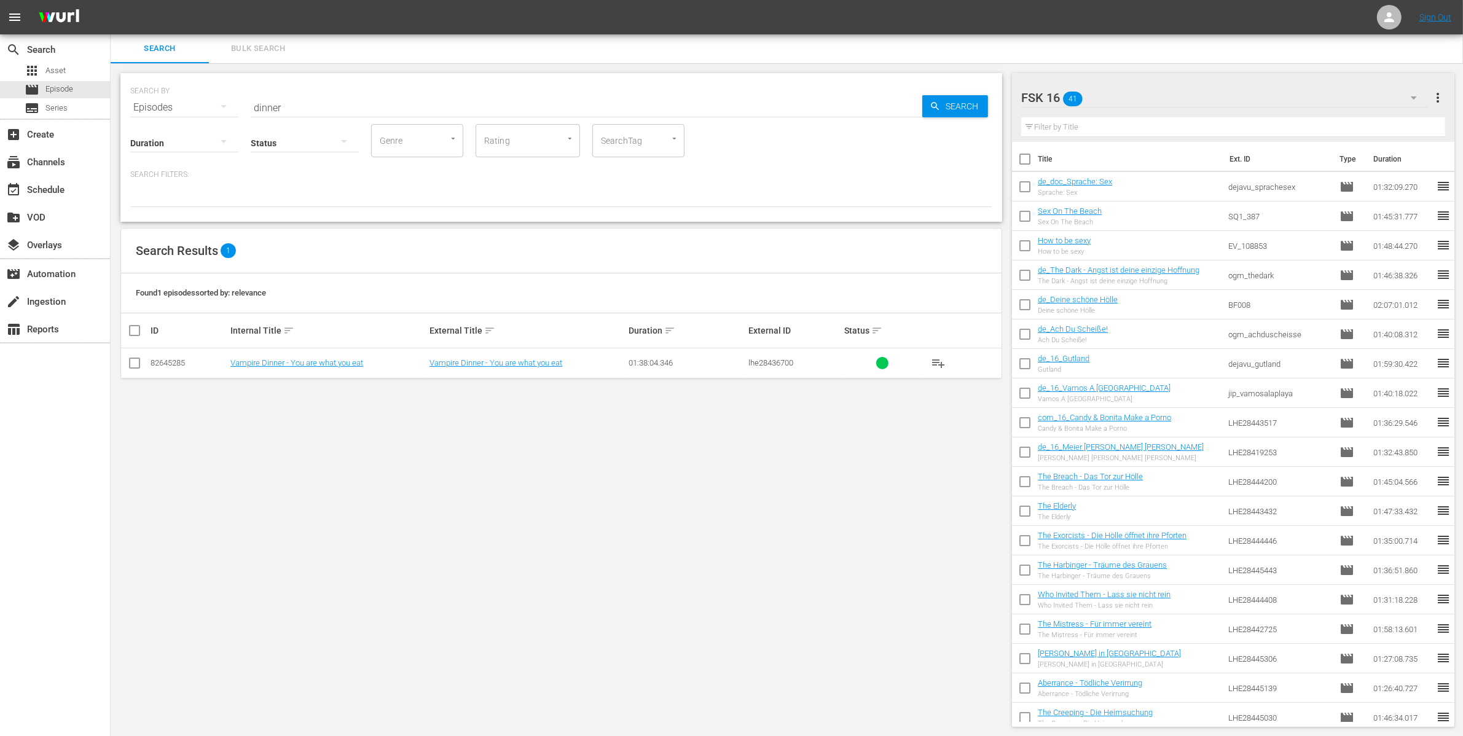
click at [1121, 136] on hr at bounding box center [1233, 136] width 424 height 1
click at [1127, 122] on input "text" at bounding box center [1233, 127] width 424 height 20
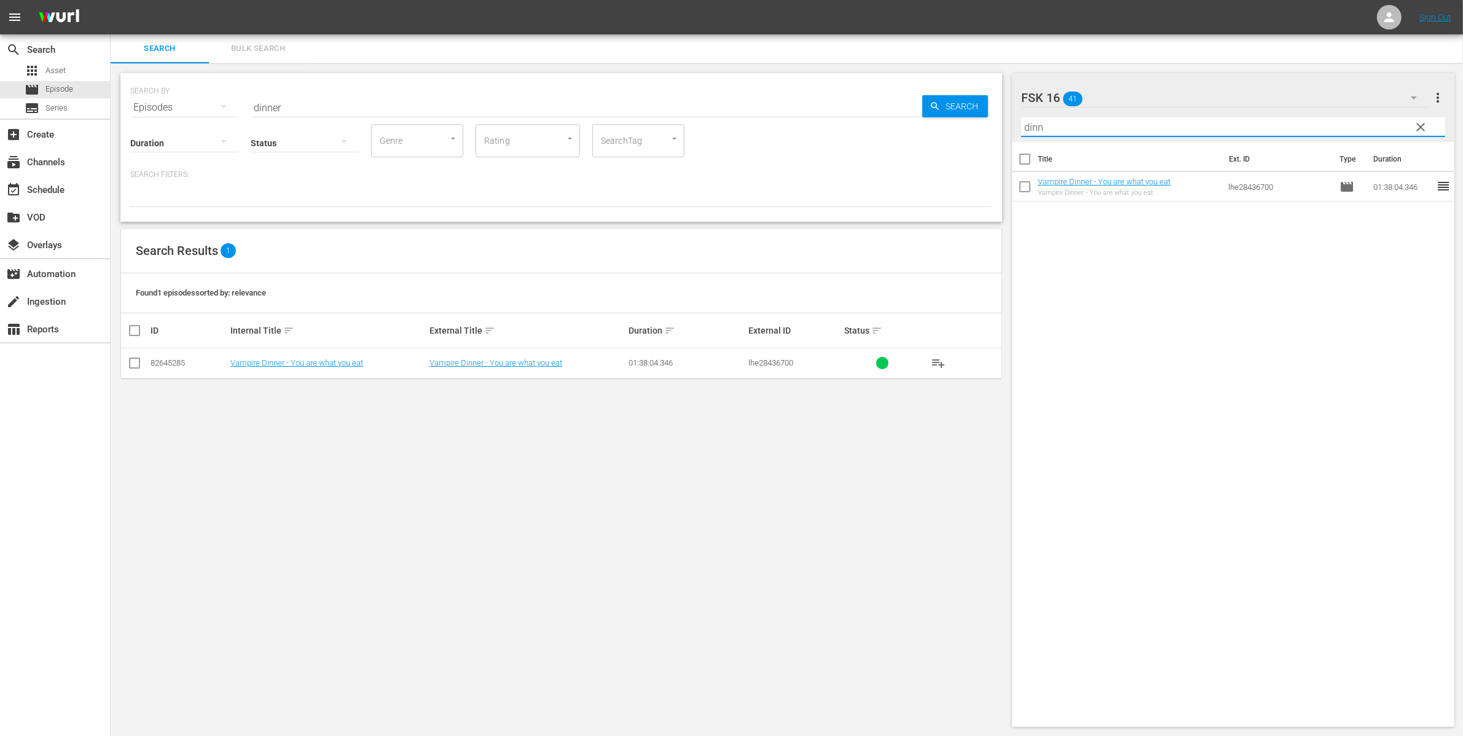
type input "dinn"
click at [1026, 189] on input "checkbox" at bounding box center [1025, 189] width 26 height 26
checkbox input "true"
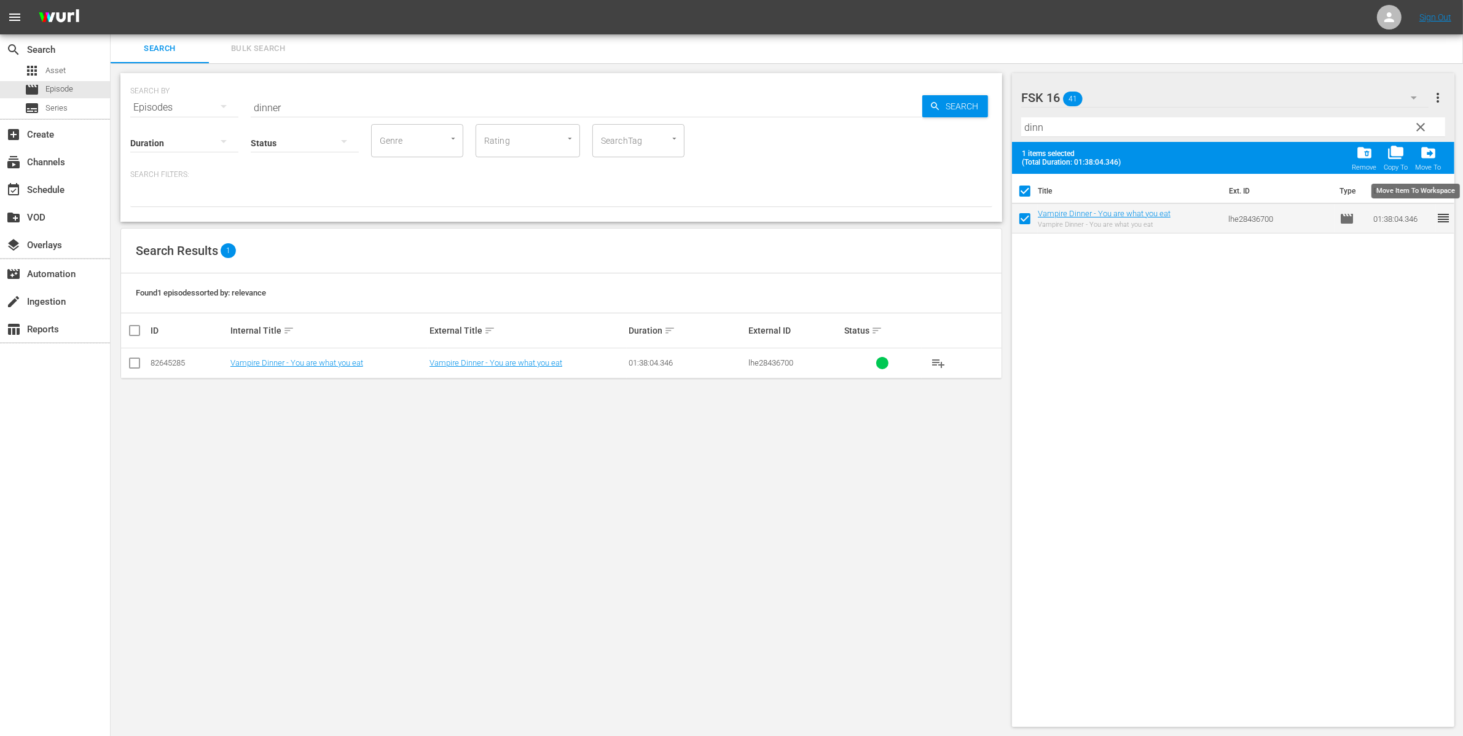
click at [1432, 151] on span "drive_file_move" at bounding box center [1428, 152] width 17 height 17
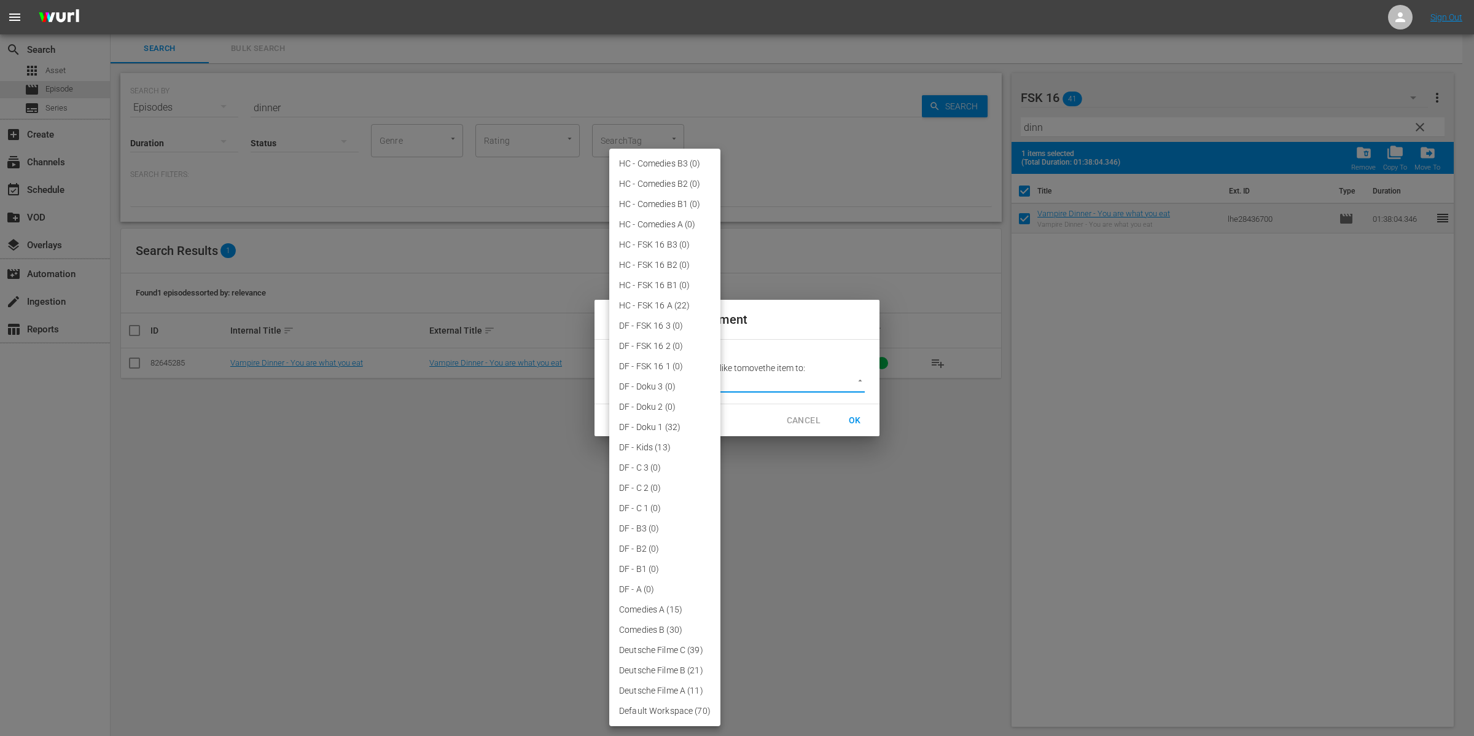
click at [803, 376] on body "menu Sign Out search Search apps Asset movie Episode subtitles Series add_box C…" at bounding box center [737, 367] width 1474 height 736
click at [643, 304] on li "HC - FSK 16 A (22)" at bounding box center [664, 305] width 111 height 20
type input "3845"
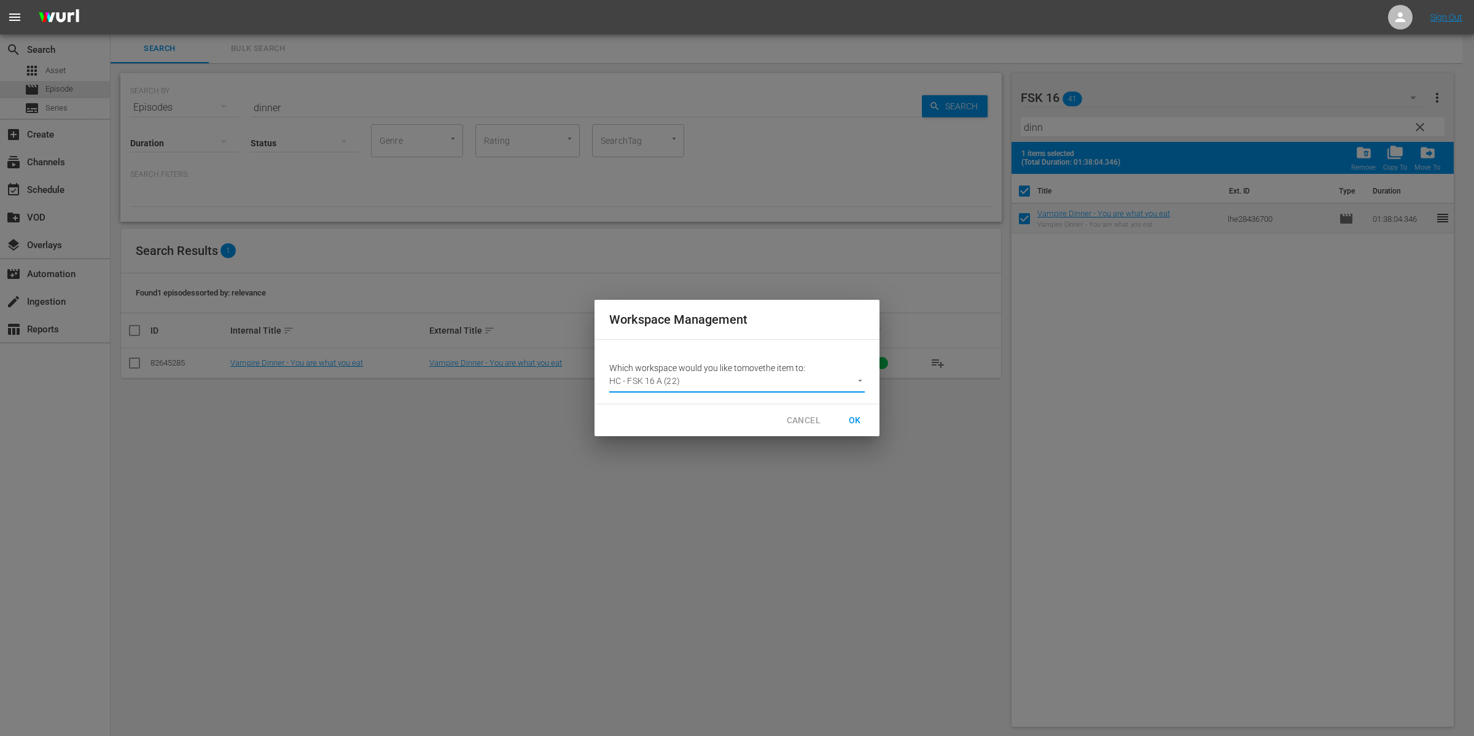
click at [862, 421] on span "OK" at bounding box center [855, 420] width 20 height 15
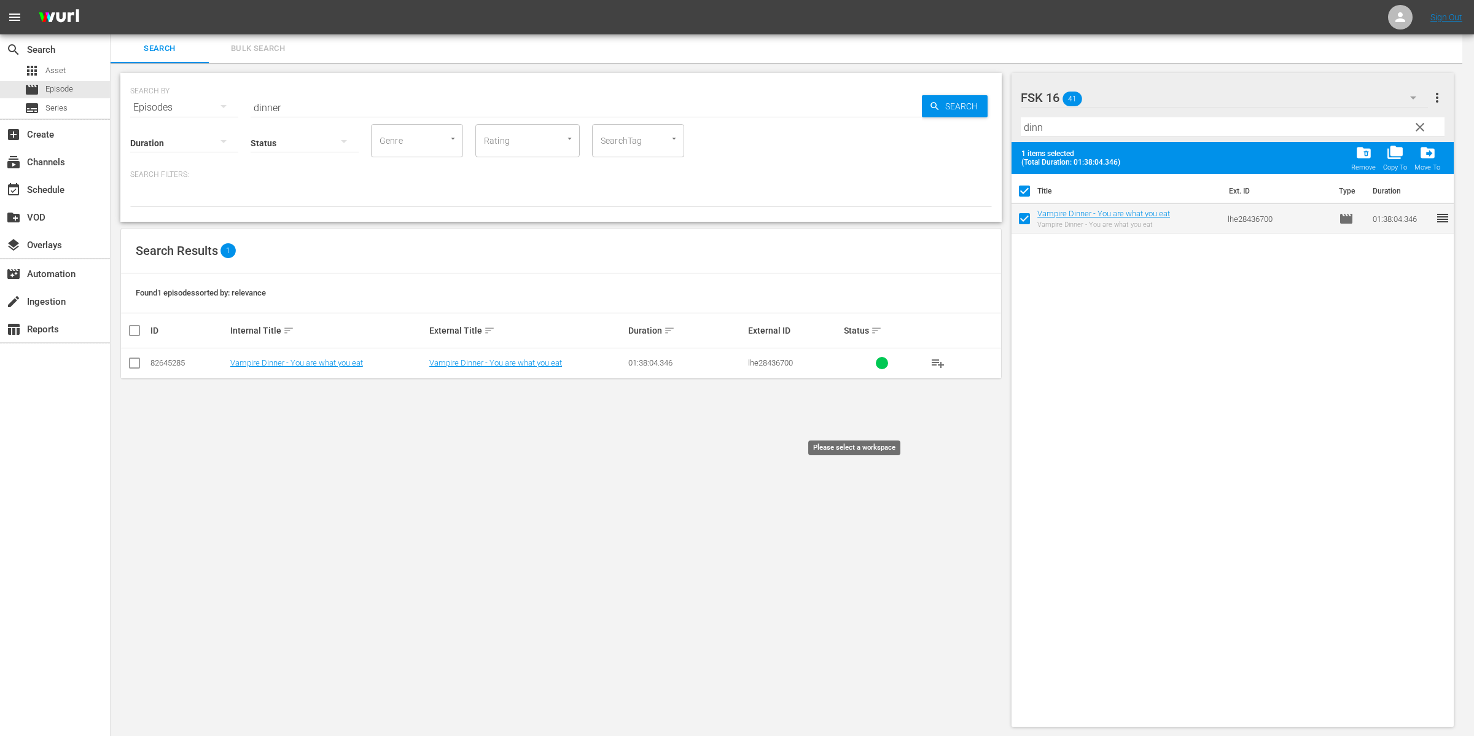
checkbox input "false"
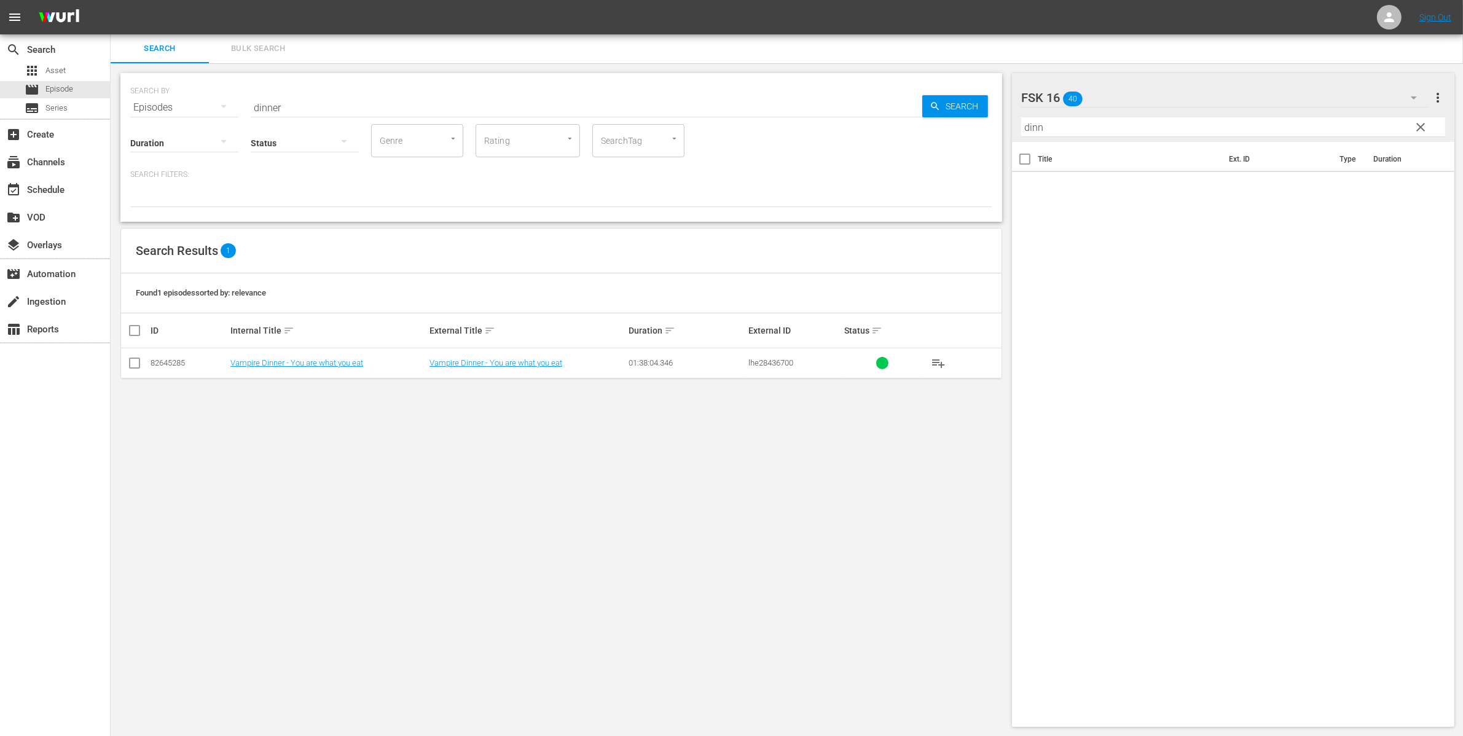
click at [1408, 101] on icon "button" at bounding box center [1413, 97] width 15 height 15
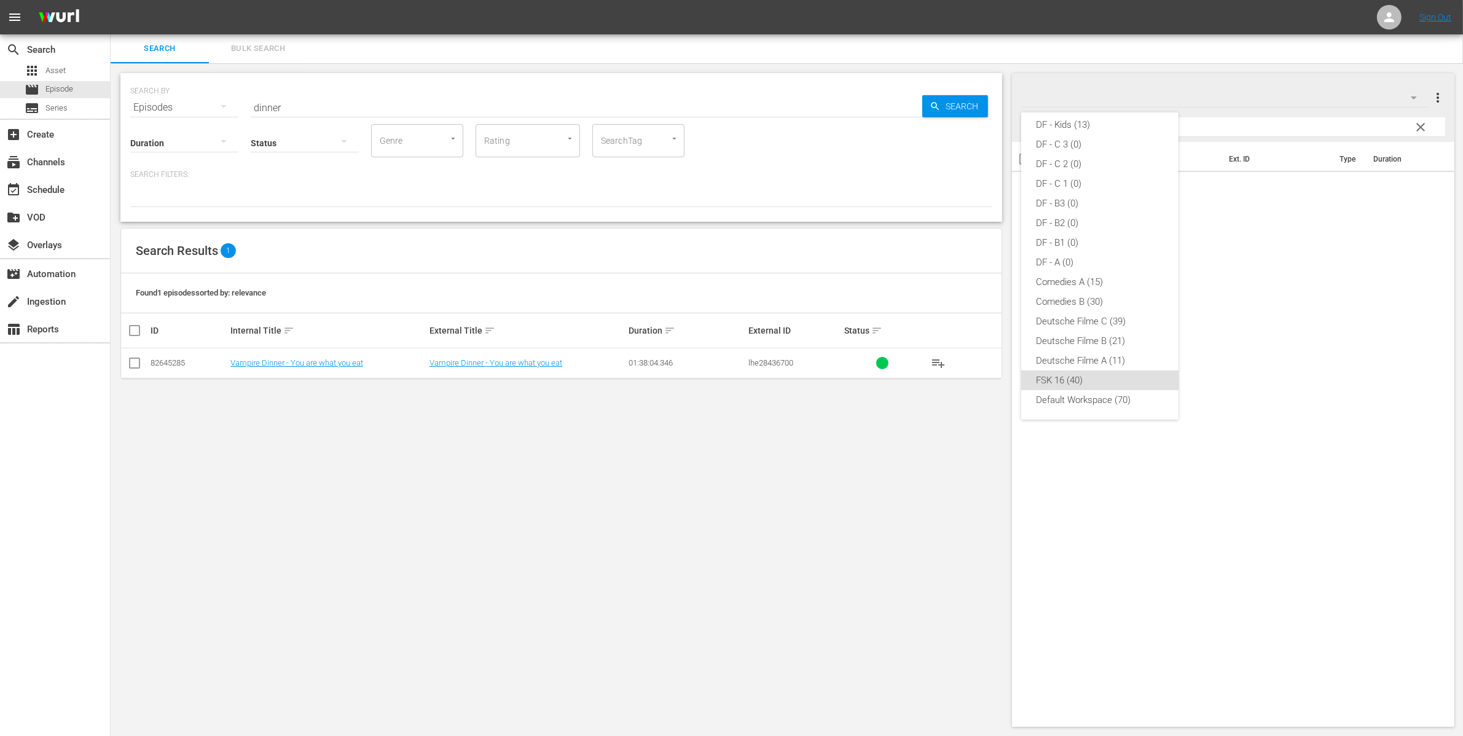
click at [1078, 382] on div "FSK 16 (40)" at bounding box center [1100, 380] width 128 height 20
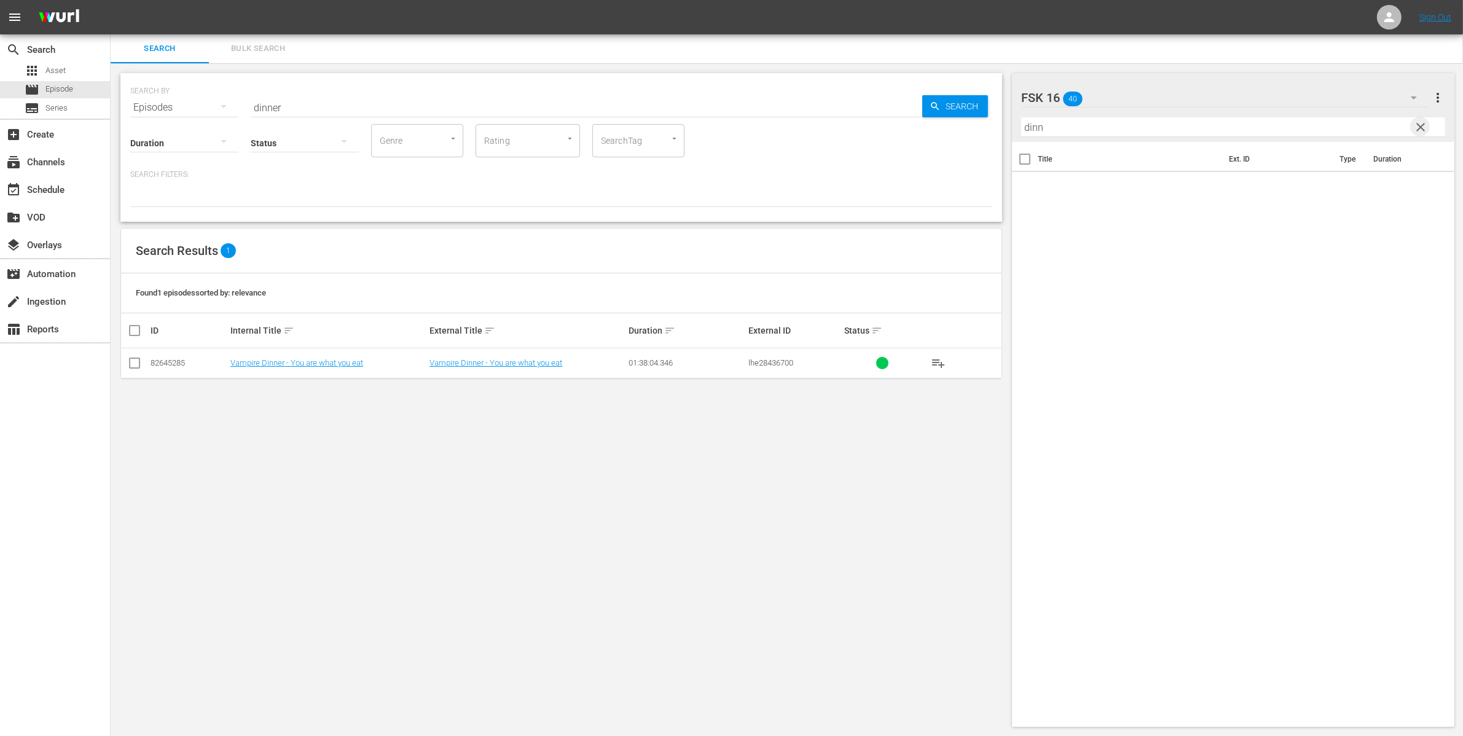
click at [1422, 123] on span "clear" at bounding box center [1420, 127] width 15 height 15
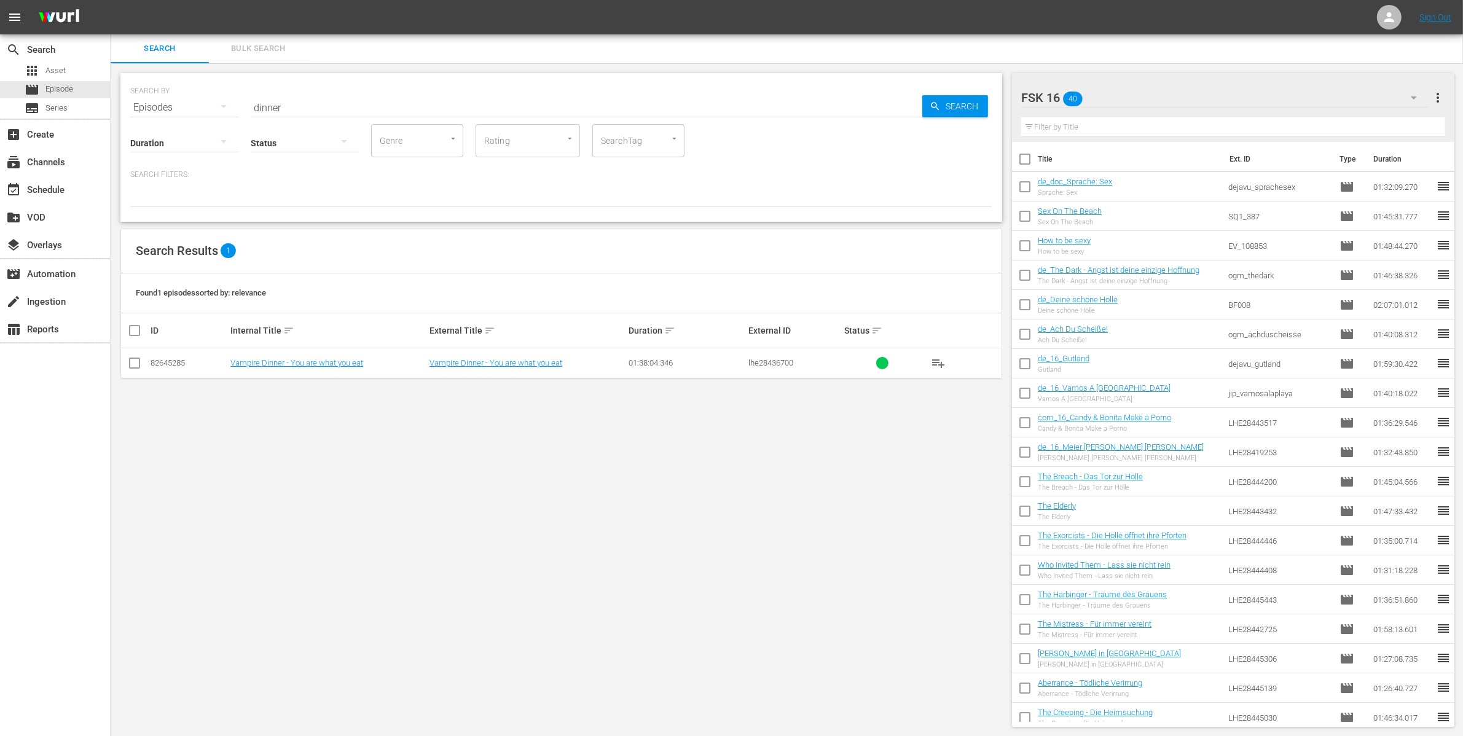
click at [1025, 215] on input "checkbox" at bounding box center [1025, 219] width 26 height 26
checkbox input "true"
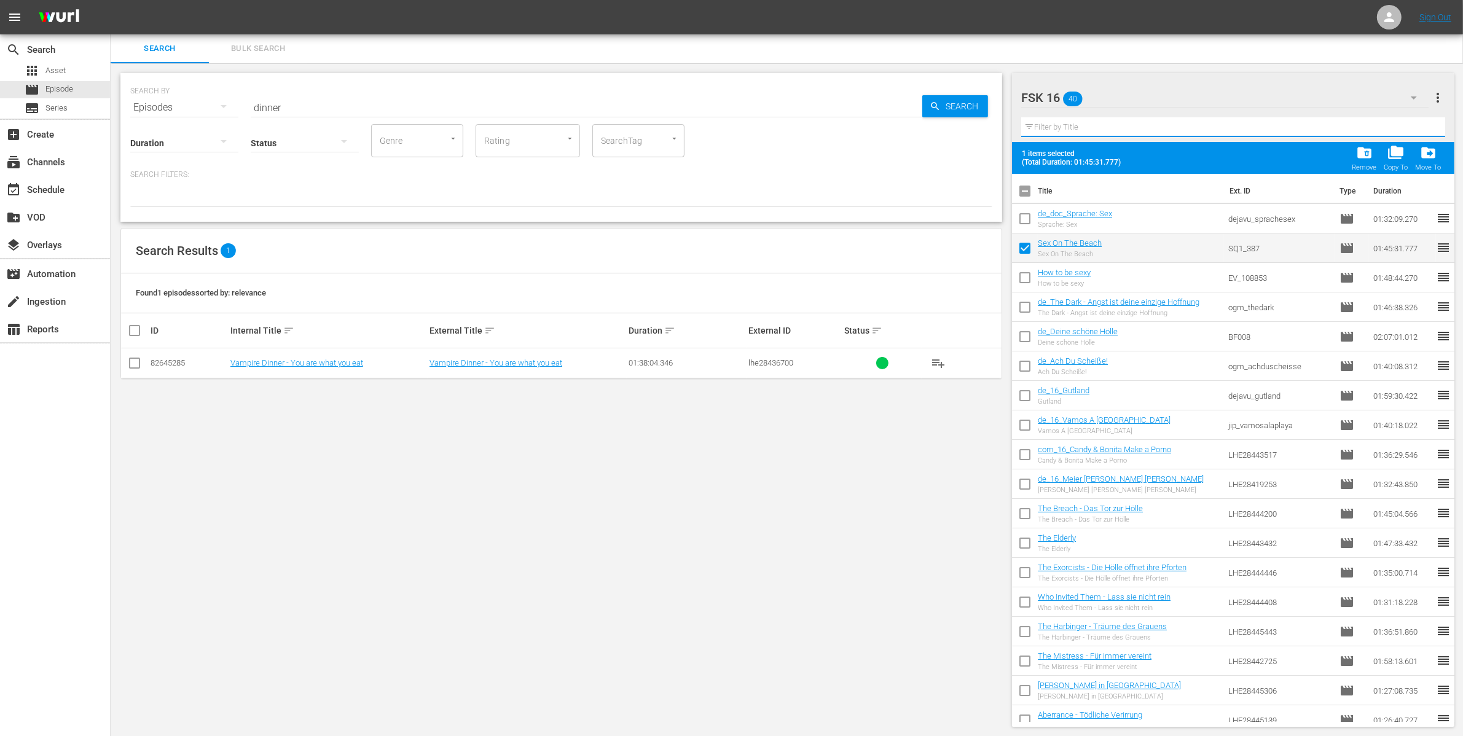
click at [1086, 128] on input "text" at bounding box center [1233, 127] width 424 height 20
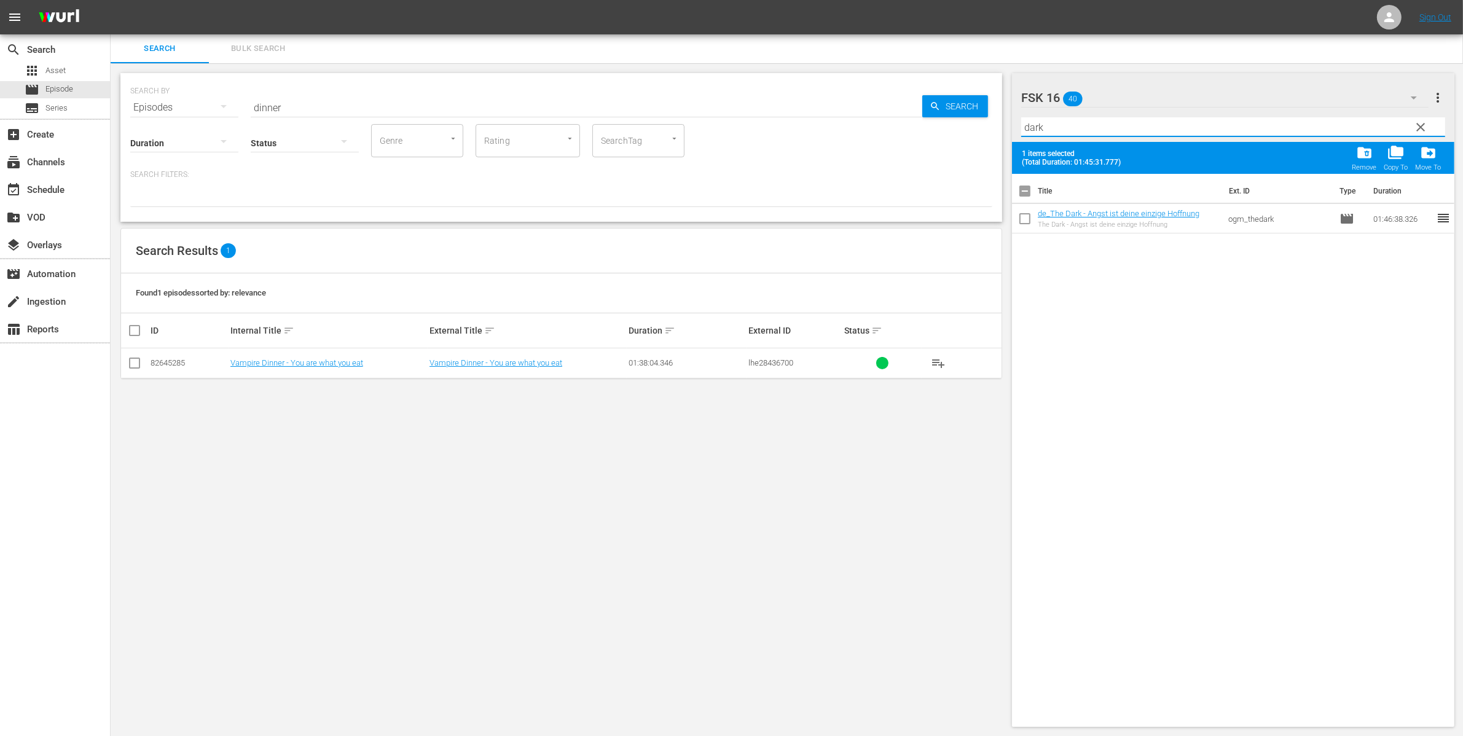
type input "dark"
click at [1028, 224] on input "checkbox" at bounding box center [1025, 221] width 26 height 26
checkbox input "true"
click at [1069, 126] on input "dark" at bounding box center [1233, 127] width 424 height 20
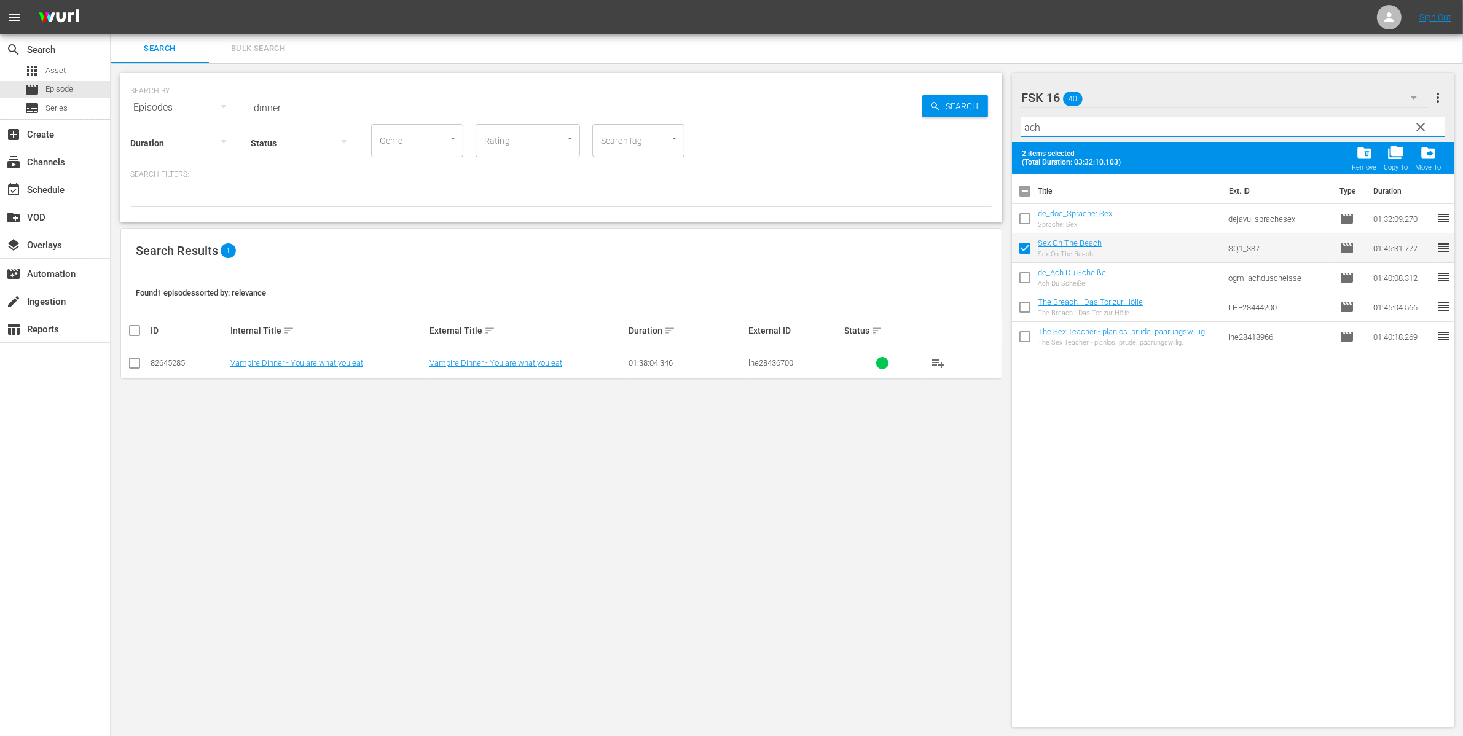
type input "ach"
click at [1015, 271] on input "checkbox" at bounding box center [1025, 280] width 26 height 26
checkbox input "true"
click at [1055, 128] on input "ach" at bounding box center [1233, 127] width 424 height 20
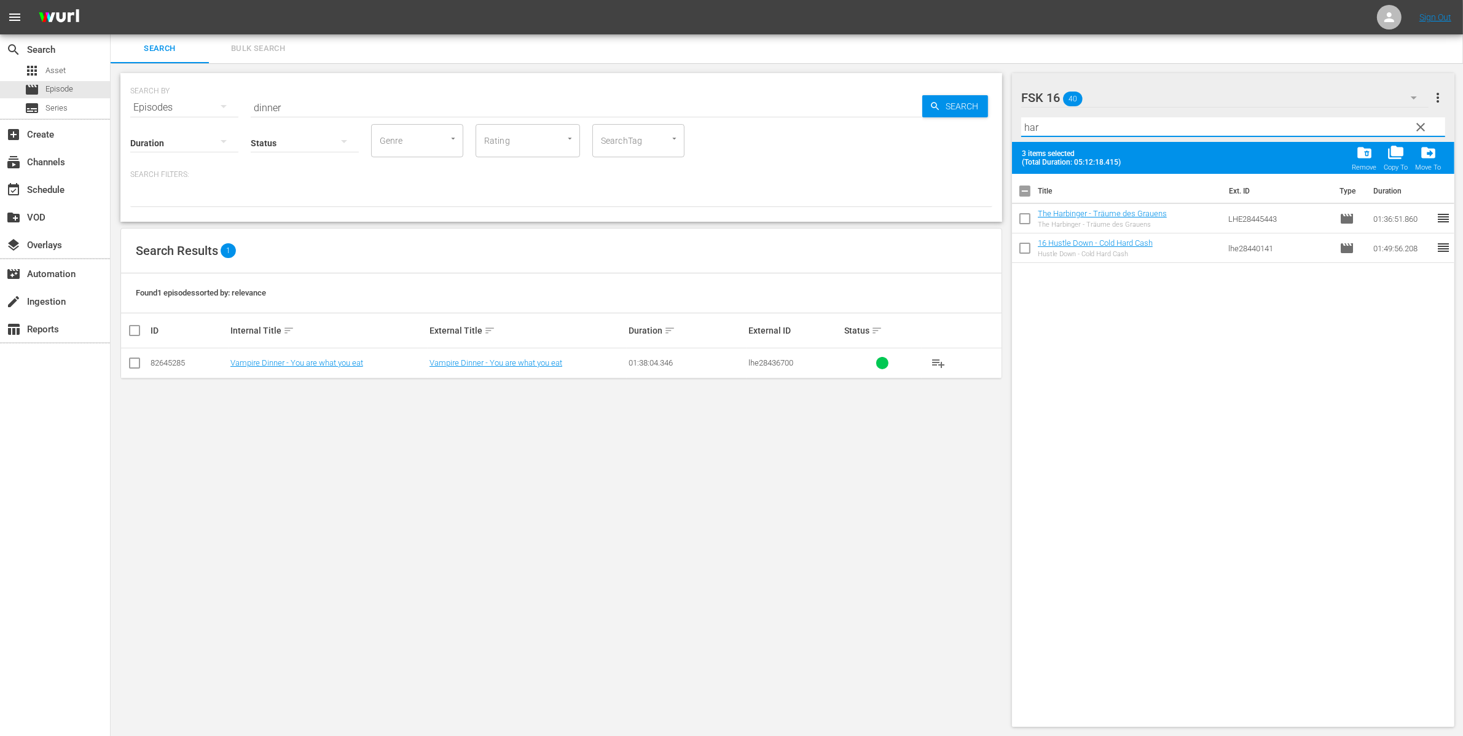
type input "har"
click at [1025, 216] on input "checkbox" at bounding box center [1025, 221] width 26 height 26
checkbox input "true"
click at [1079, 125] on input "har" at bounding box center [1233, 127] width 424 height 20
type input "h"
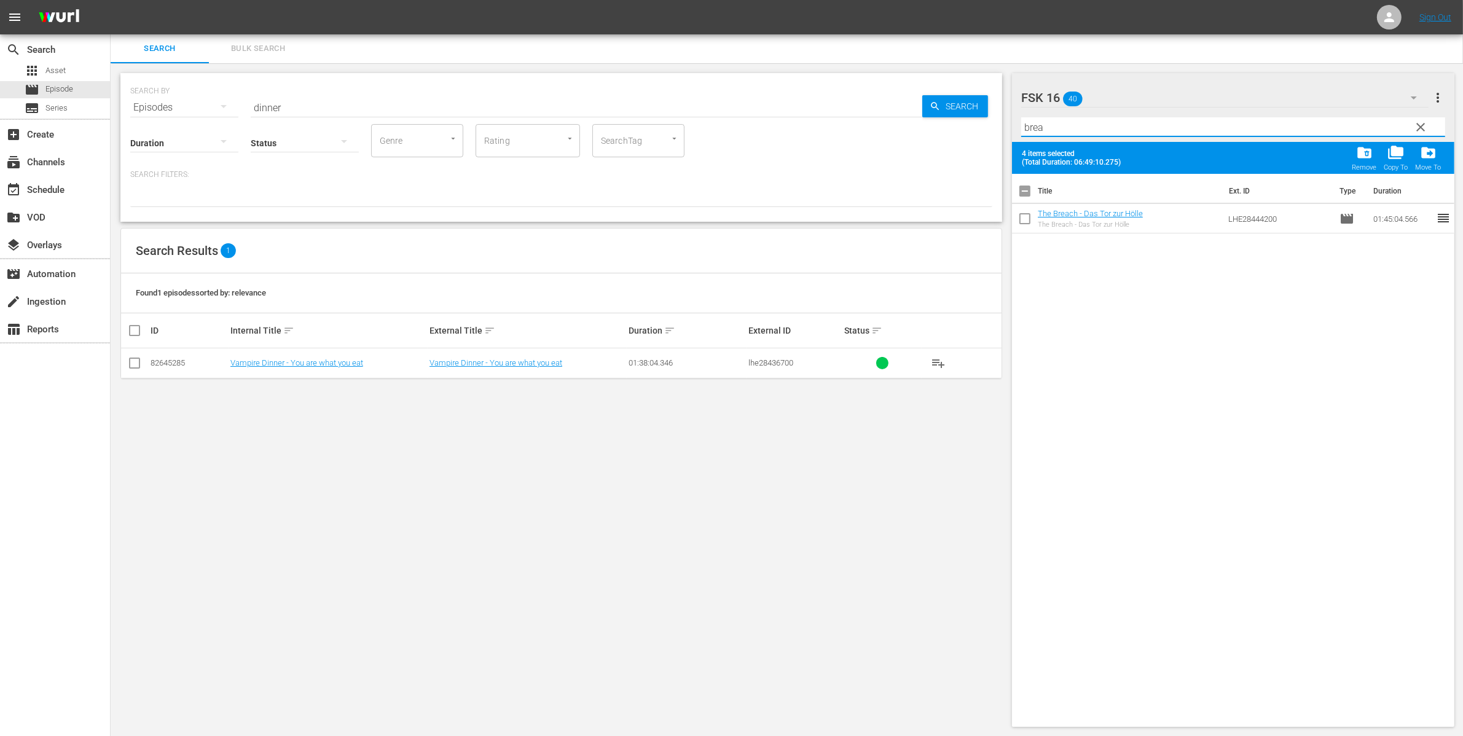
type input "brea"
click at [1026, 214] on input "checkbox" at bounding box center [1025, 221] width 26 height 26
checkbox input "true"
click at [1052, 123] on input "brea" at bounding box center [1233, 127] width 424 height 20
drag, startPoint x: 1085, startPoint y: 125, endPoint x: 883, endPoint y: 126, distance: 201.5
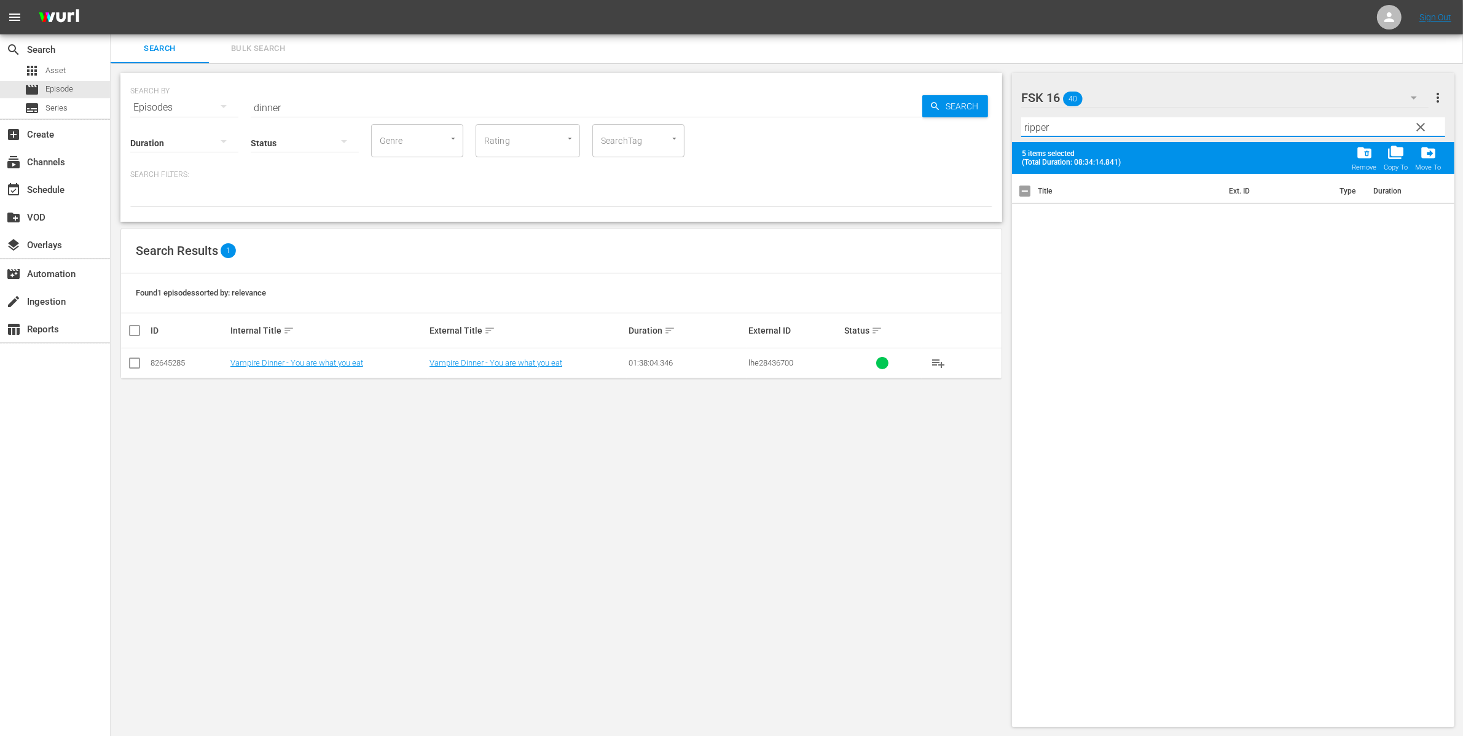
click at [885, 128] on div "Search Bulk Search SEARCH BY Search By Episodes Search ID, Title, Description, …" at bounding box center [787, 385] width 1352 height 703
click at [1068, 114] on div "Filter by Title ripper" at bounding box center [1233, 126] width 424 height 29
click at [1087, 127] on input "ripper" at bounding box center [1233, 127] width 424 height 20
drag, startPoint x: 1081, startPoint y: 117, endPoint x: 1038, endPoint y: 120, distance: 43.1
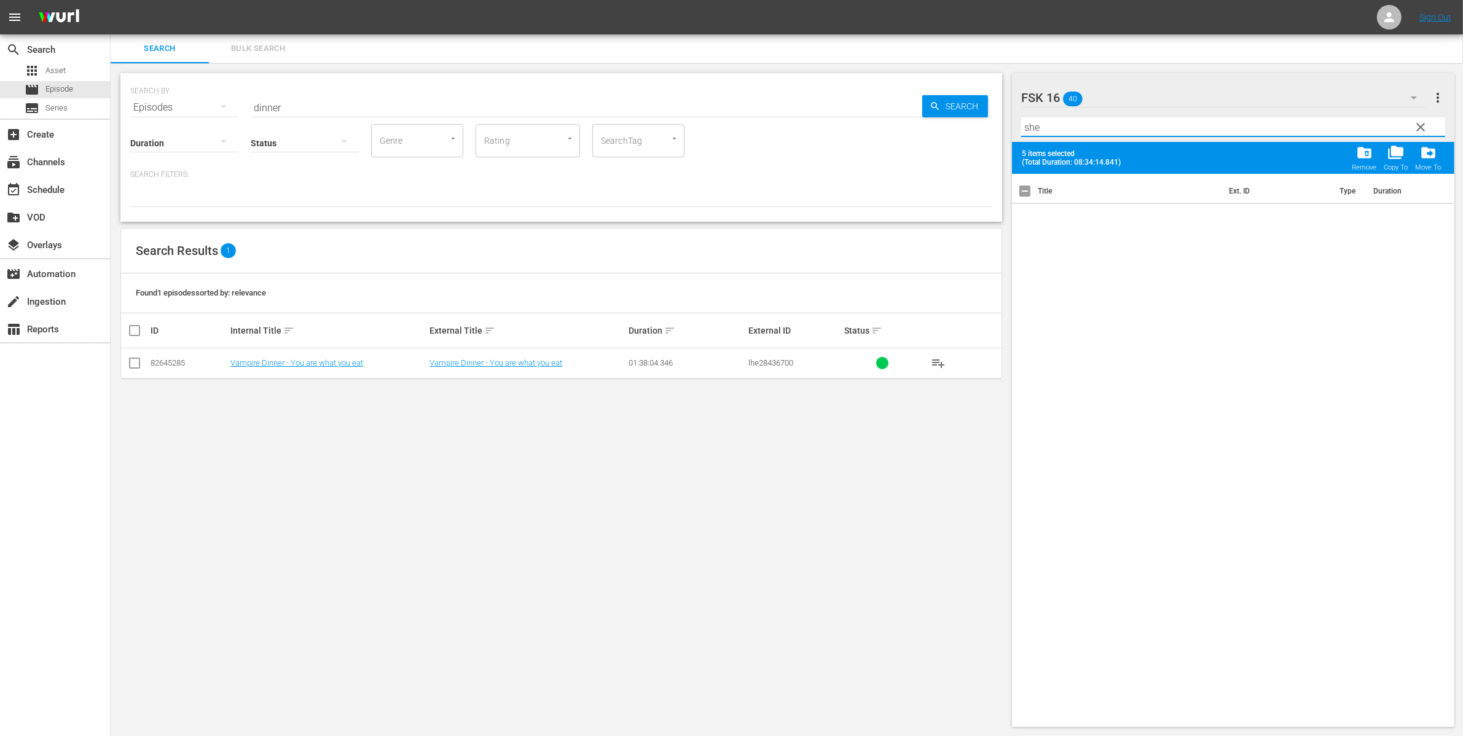
click at [1034, 121] on input "she" at bounding box center [1233, 127] width 424 height 20
click at [1061, 117] on input "she" at bounding box center [1233, 127] width 424 height 20
drag, startPoint x: 1063, startPoint y: 117, endPoint x: 962, endPoint y: 115, distance: 101.4
click at [962, 115] on div "Search Bulk Search SEARCH BY Search By Episodes Search ID, Title, Description, …" at bounding box center [787, 385] width 1352 height 703
drag, startPoint x: 1055, startPoint y: 133, endPoint x: 972, endPoint y: 124, distance: 83.4
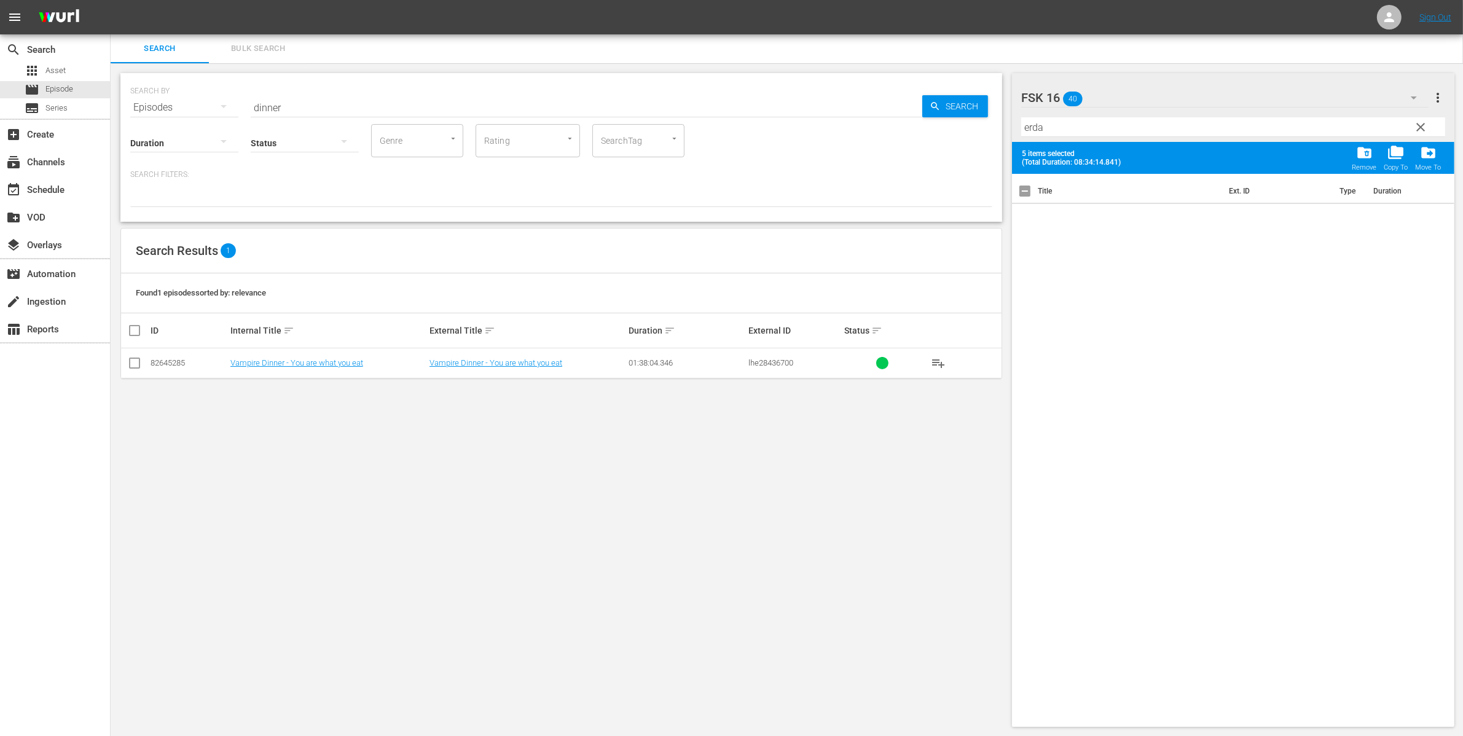
click at [972, 124] on div "Search Bulk Search SEARCH BY Search By Episodes Search ID, Title, Description, …" at bounding box center [787, 385] width 1352 height 703
type input "[PERSON_NAME]"
click at [1023, 219] on input "checkbox" at bounding box center [1025, 221] width 26 height 26
checkbox input "true"
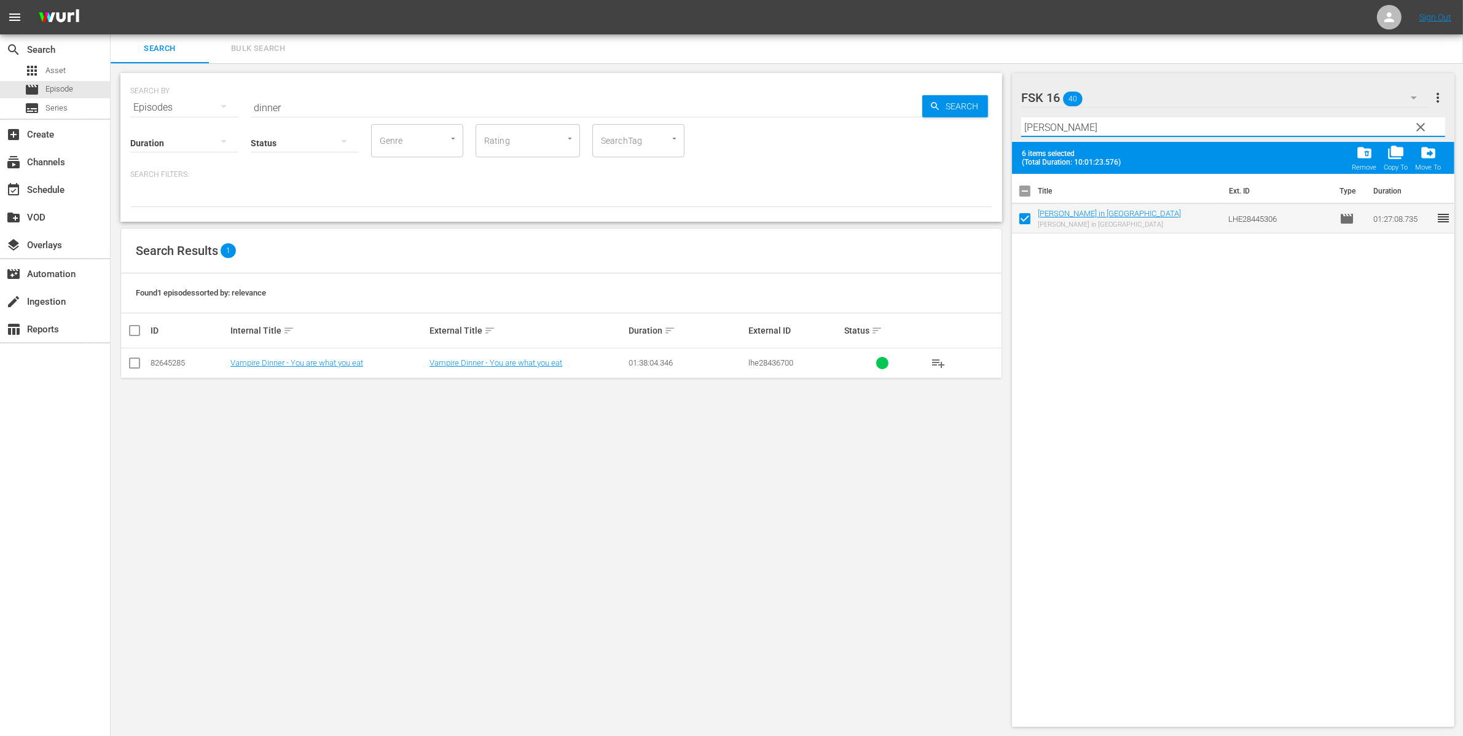
drag, startPoint x: 1061, startPoint y: 126, endPoint x: 959, endPoint y: 124, distance: 102.0
click at [959, 124] on div "Search Bulk Search SEARCH BY Search By Episodes Search ID, Title, Description, …" at bounding box center [787, 385] width 1352 height 703
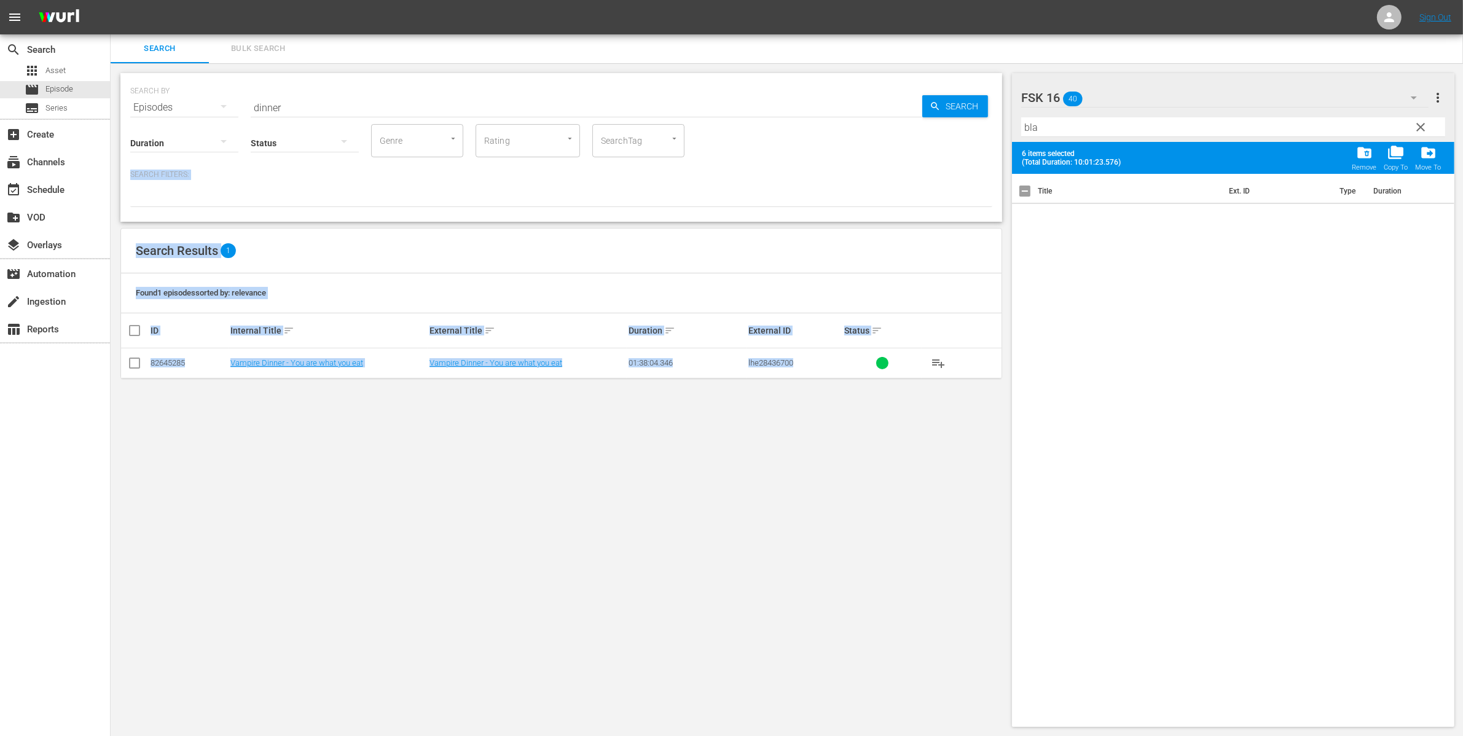
drag, startPoint x: 1064, startPoint y: 111, endPoint x: 953, endPoint y: 127, distance: 111.6
click at [953, 127] on div "Search Bulk Search SEARCH BY Search By Episodes Search ID, Title, Description, …" at bounding box center [787, 385] width 1352 height 703
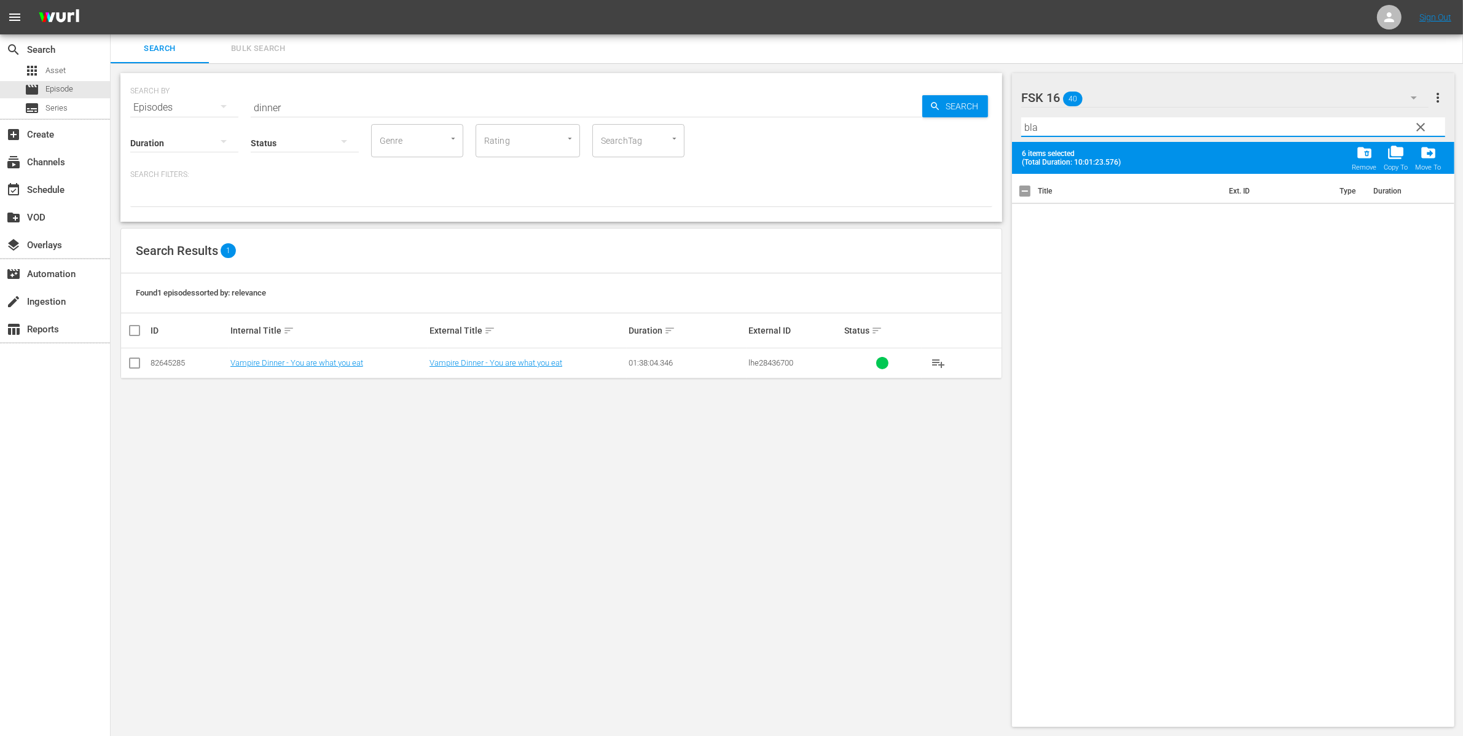
drag, startPoint x: 1053, startPoint y: 120, endPoint x: 990, endPoint y: 117, distance: 63.9
click at [990, 117] on div "Search Bulk Search SEARCH BY Search By Episodes Search ID, Title, Description, …" at bounding box center [787, 385] width 1352 height 703
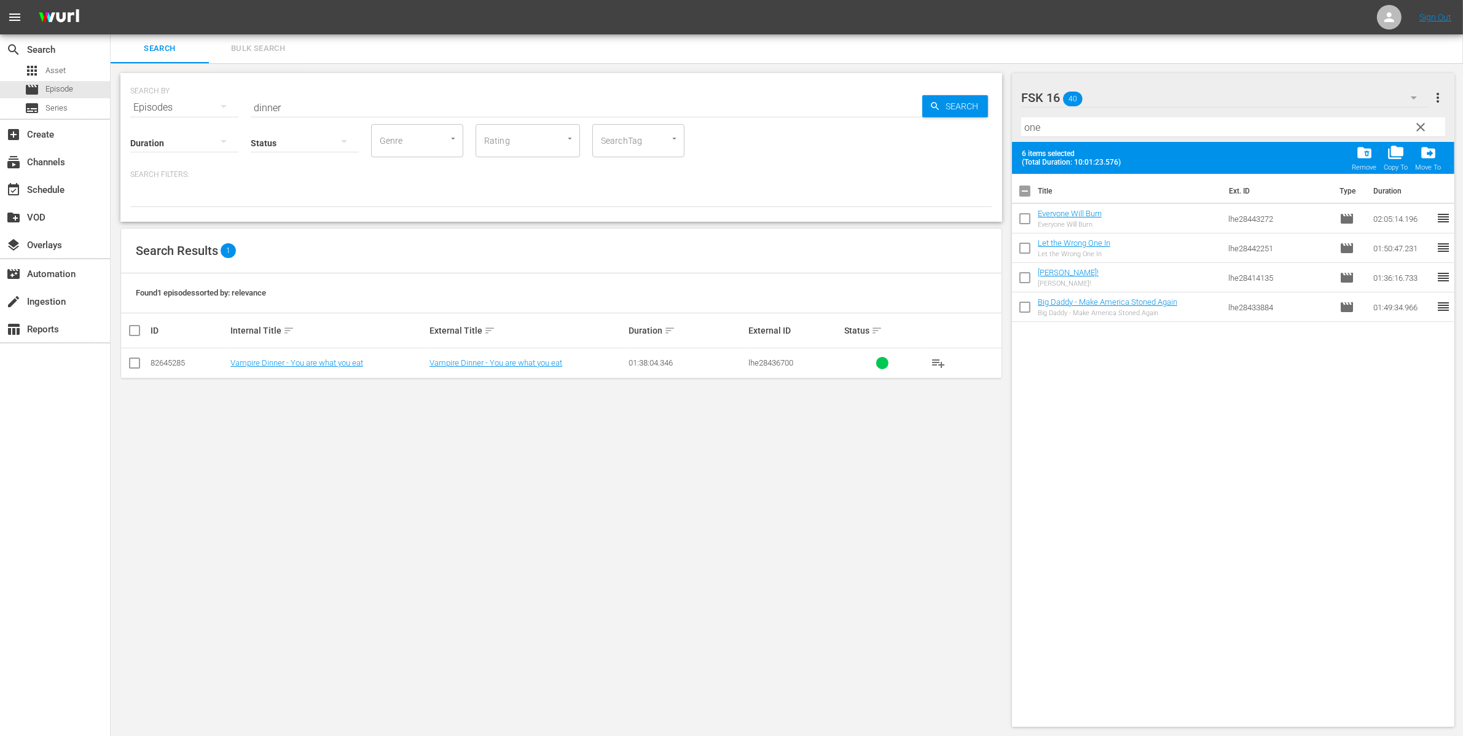
drag, startPoint x: 1085, startPoint y: 131, endPoint x: 943, endPoint y: 142, distance: 142.3
click at [947, 141] on div "Search Bulk Search SEARCH BY Search By Episodes Search ID, Title, Description, …" at bounding box center [787, 385] width 1352 height 703
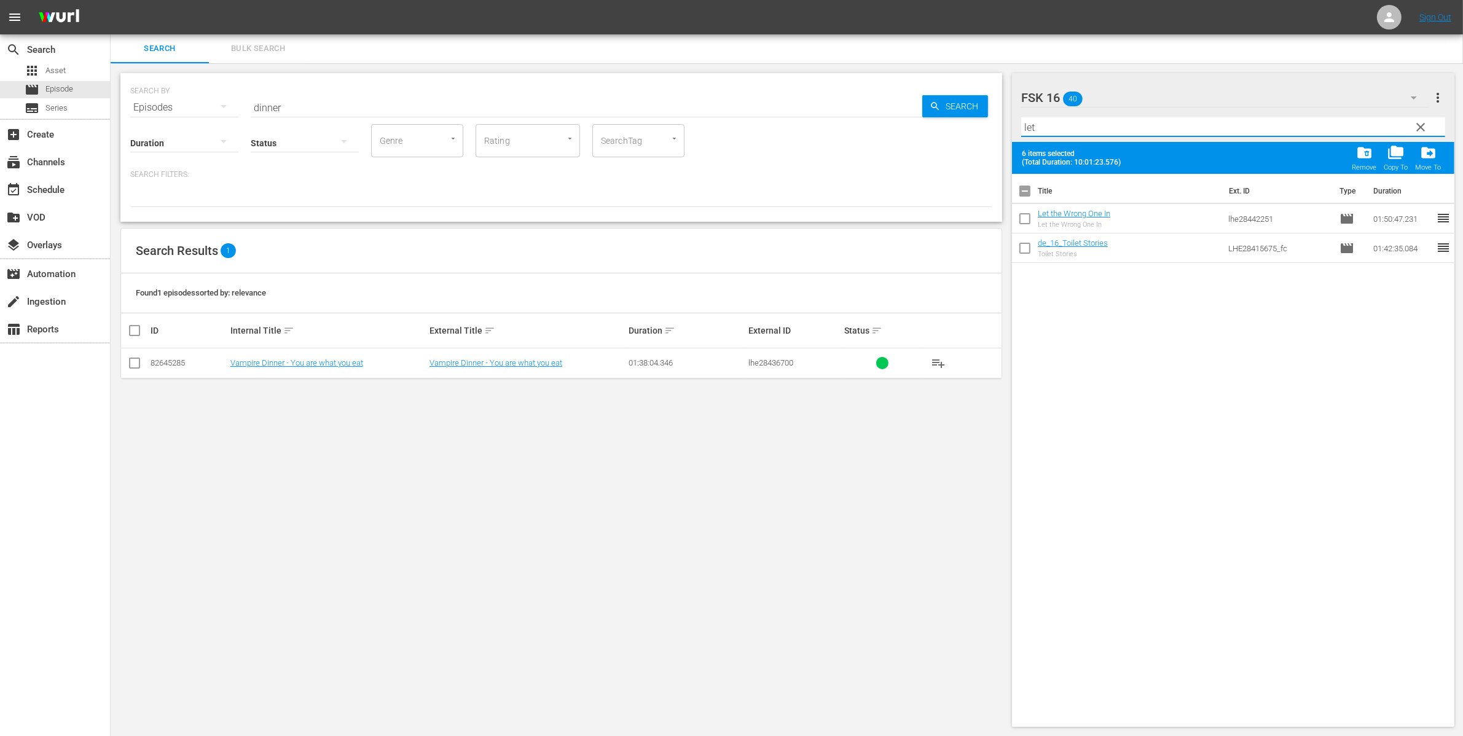
type input "let"
click at [1029, 219] on input "checkbox" at bounding box center [1025, 221] width 26 height 26
checkbox input "true"
drag, startPoint x: 1079, startPoint y: 126, endPoint x: 867, endPoint y: 127, distance: 211.9
click at [867, 127] on div "Search Bulk Search SEARCH BY Search By Episodes Search ID, Title, Description, …" at bounding box center [787, 385] width 1352 height 703
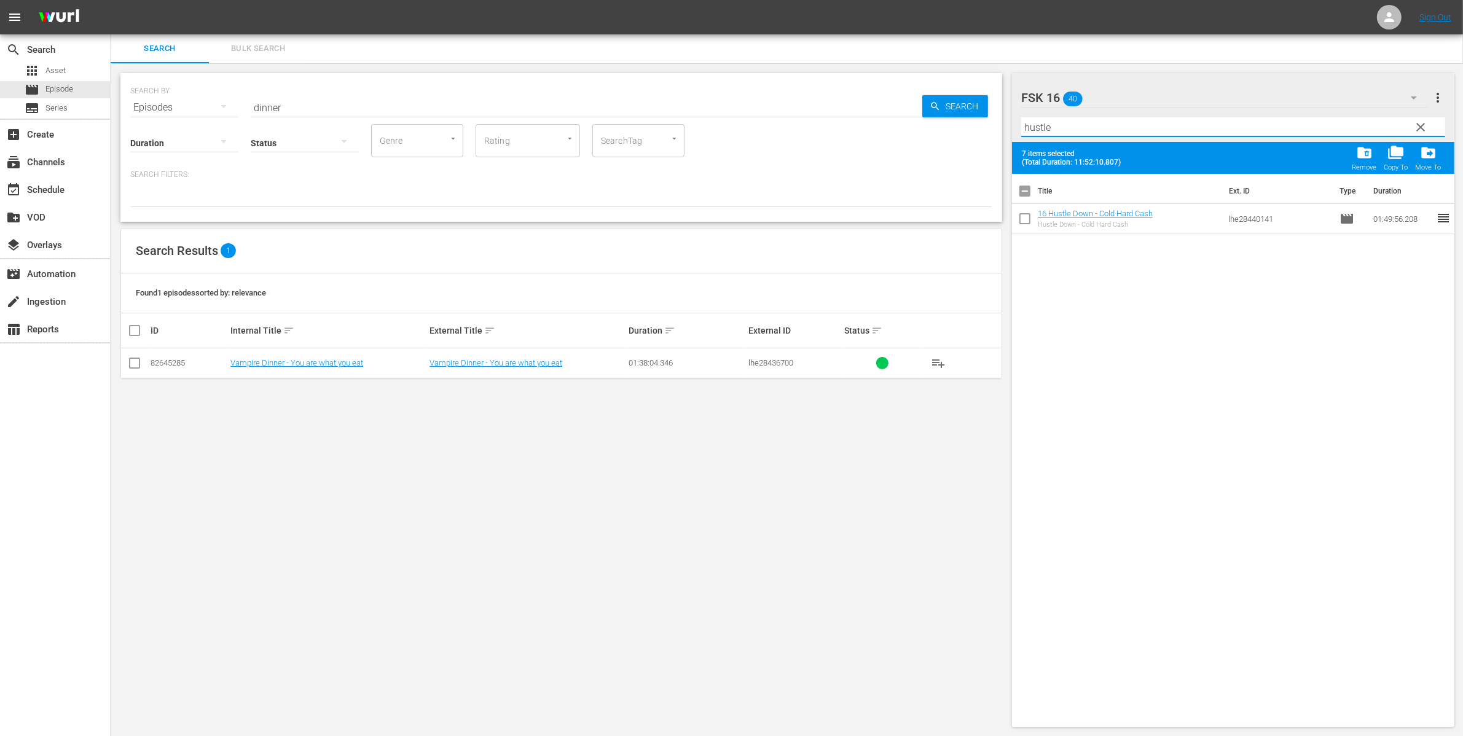
type input "hustle"
click at [1027, 225] on input "checkbox" at bounding box center [1025, 221] width 26 height 26
checkbox input "true"
drag, startPoint x: 1050, startPoint y: 117, endPoint x: 990, endPoint y: 120, distance: 60.9
click at [990, 120] on div "Search Bulk Search SEARCH BY Search By Episodes Search ID, Title, Description, …" at bounding box center [787, 385] width 1352 height 703
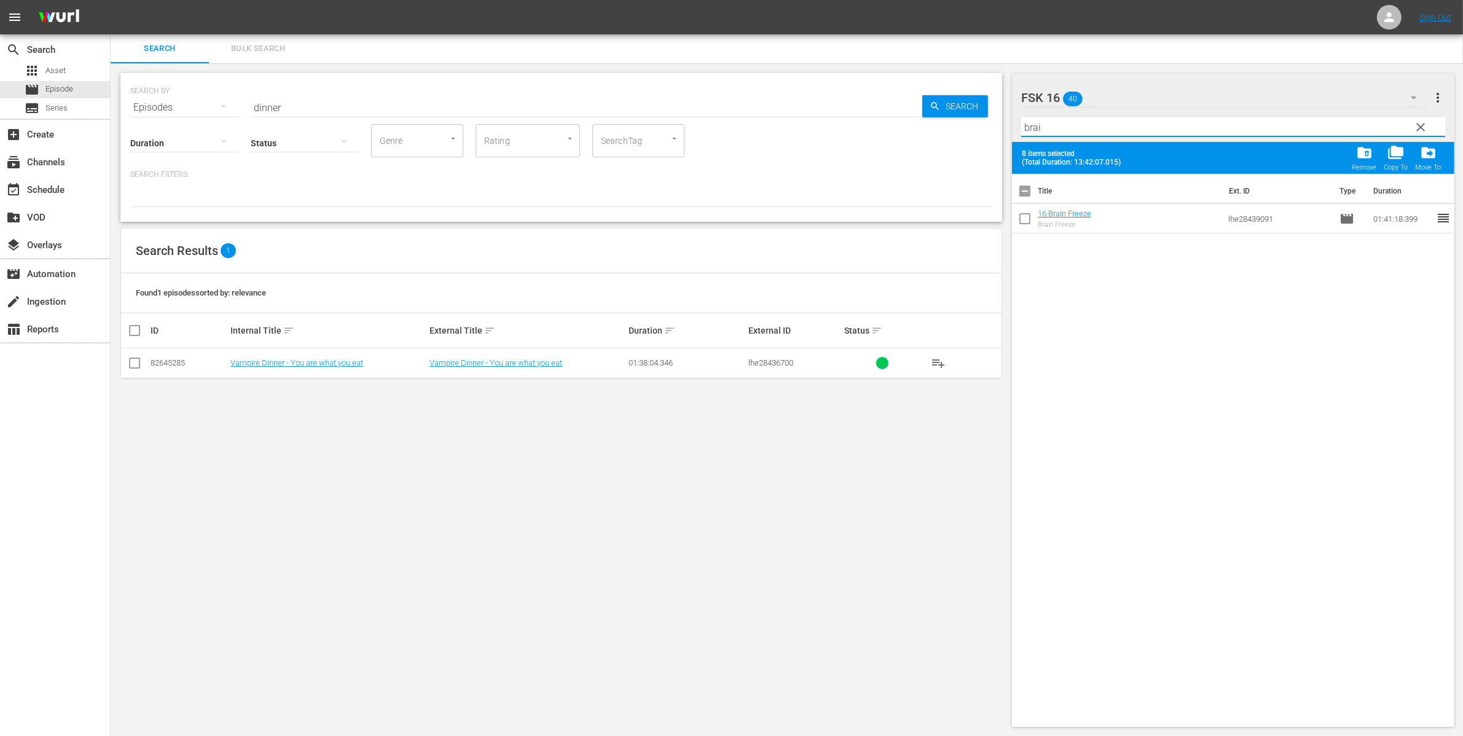
type input "brai"
click at [1030, 216] on input "checkbox" at bounding box center [1025, 221] width 26 height 26
checkbox input "true"
drag, startPoint x: 1045, startPoint y: 125, endPoint x: 969, endPoint y: 121, distance: 76.9
click at [972, 123] on div "Search Bulk Search SEARCH BY Search By Episodes Search ID, Title, Description, …" at bounding box center [787, 385] width 1352 height 703
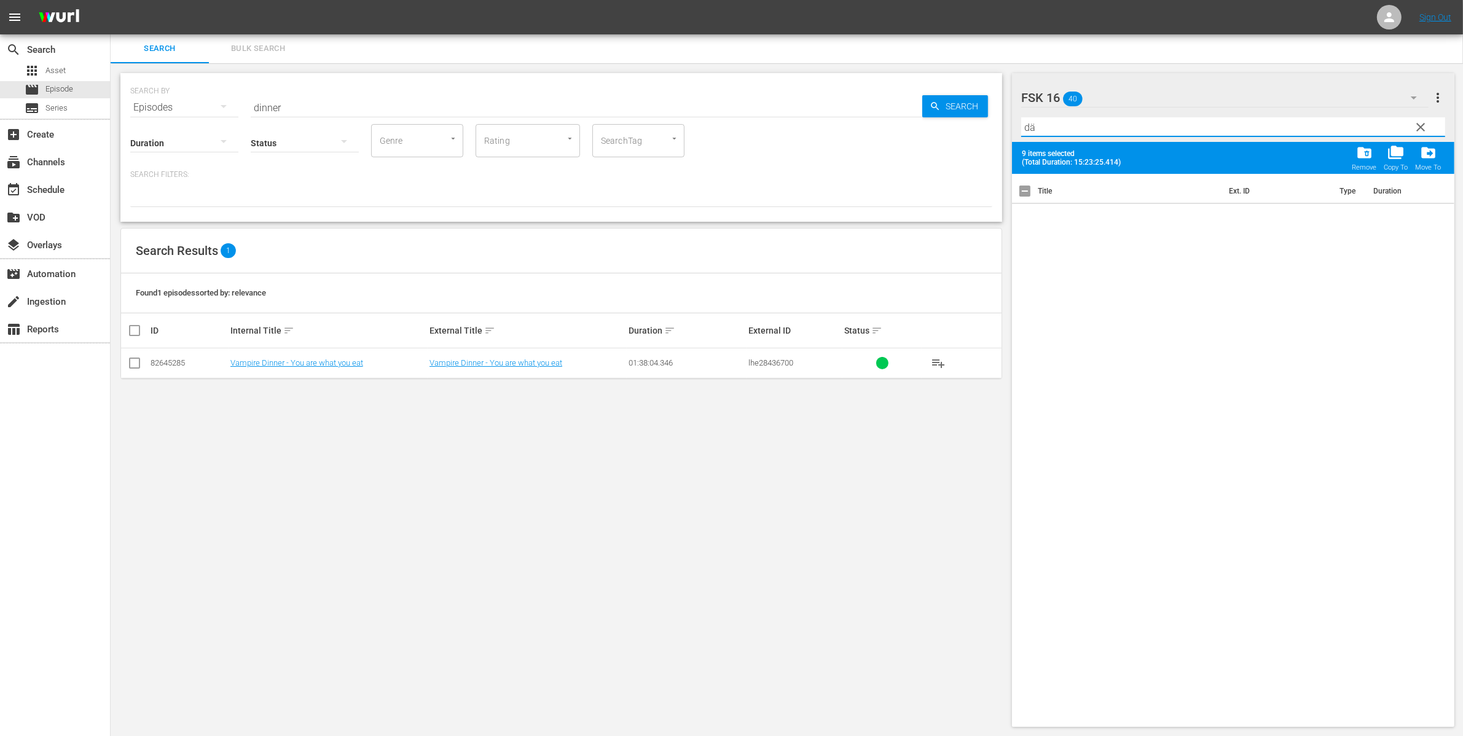
type input "d"
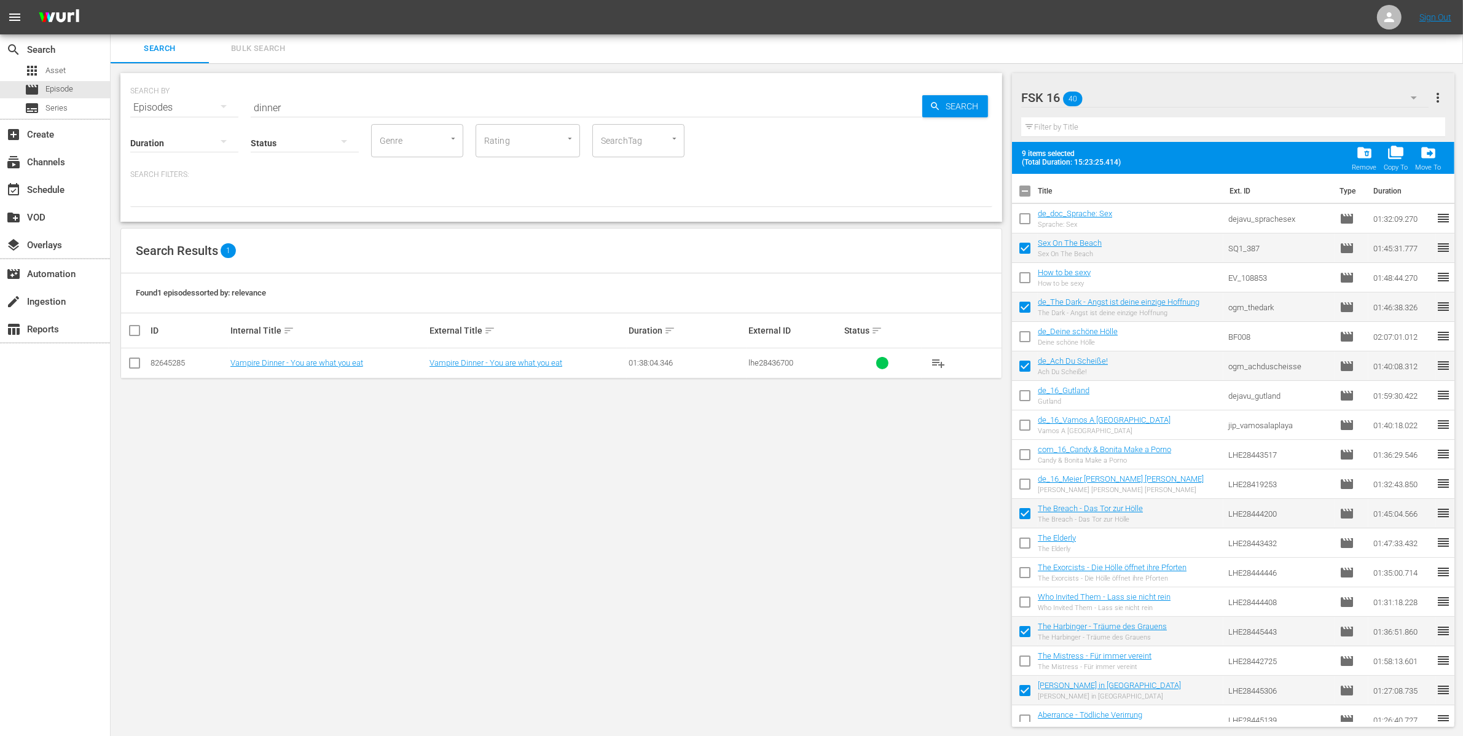
click at [1088, 130] on input "text" at bounding box center [1233, 127] width 424 height 20
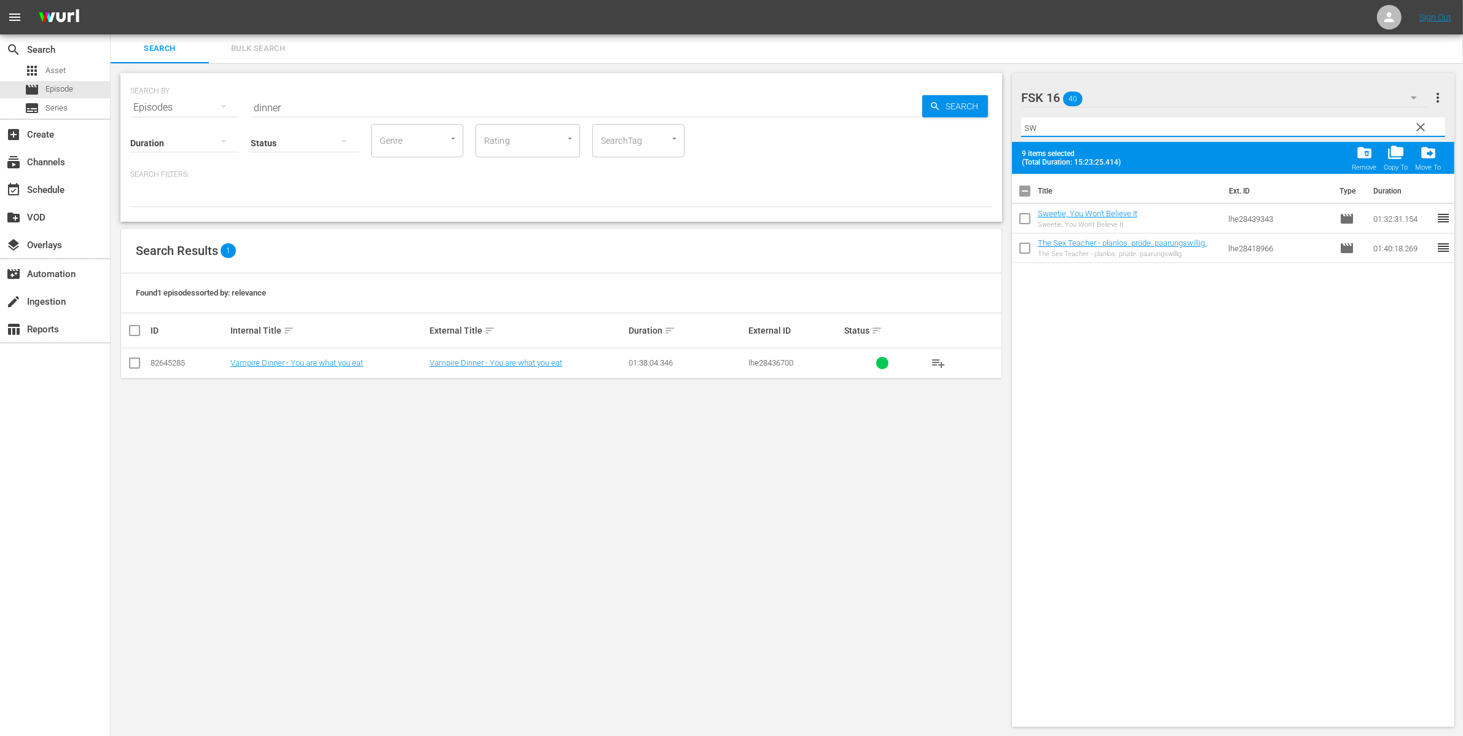
type input "sw"
click at [1029, 219] on input "checkbox" at bounding box center [1025, 221] width 26 height 26
checkbox input "true"
click at [1061, 130] on input "sw" at bounding box center [1233, 127] width 424 height 20
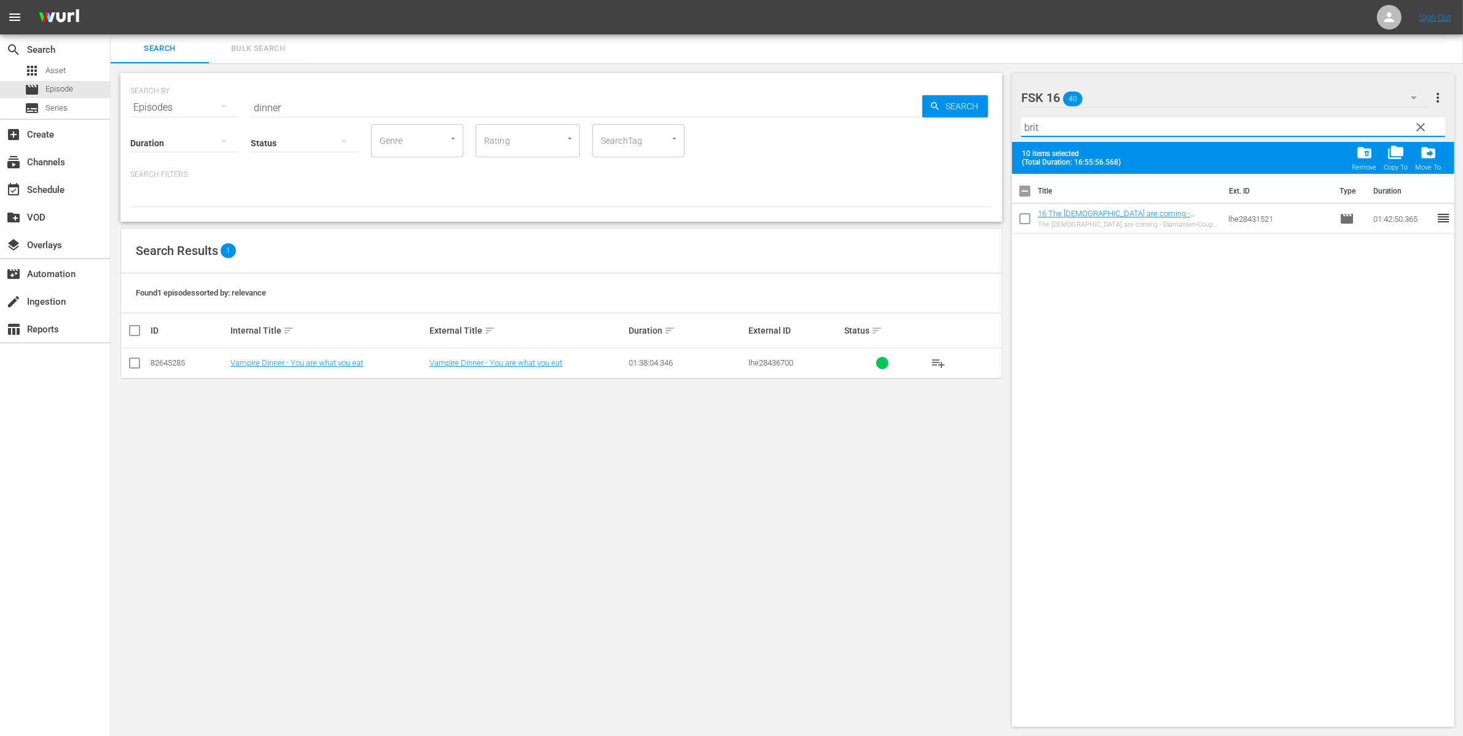
type input "brit"
click at [1032, 220] on input "checkbox" at bounding box center [1025, 221] width 26 height 26
checkbox input "true"
click at [1058, 130] on input "brit" at bounding box center [1233, 127] width 424 height 20
drag, startPoint x: 1058, startPoint y: 130, endPoint x: 921, endPoint y: 112, distance: 137.5
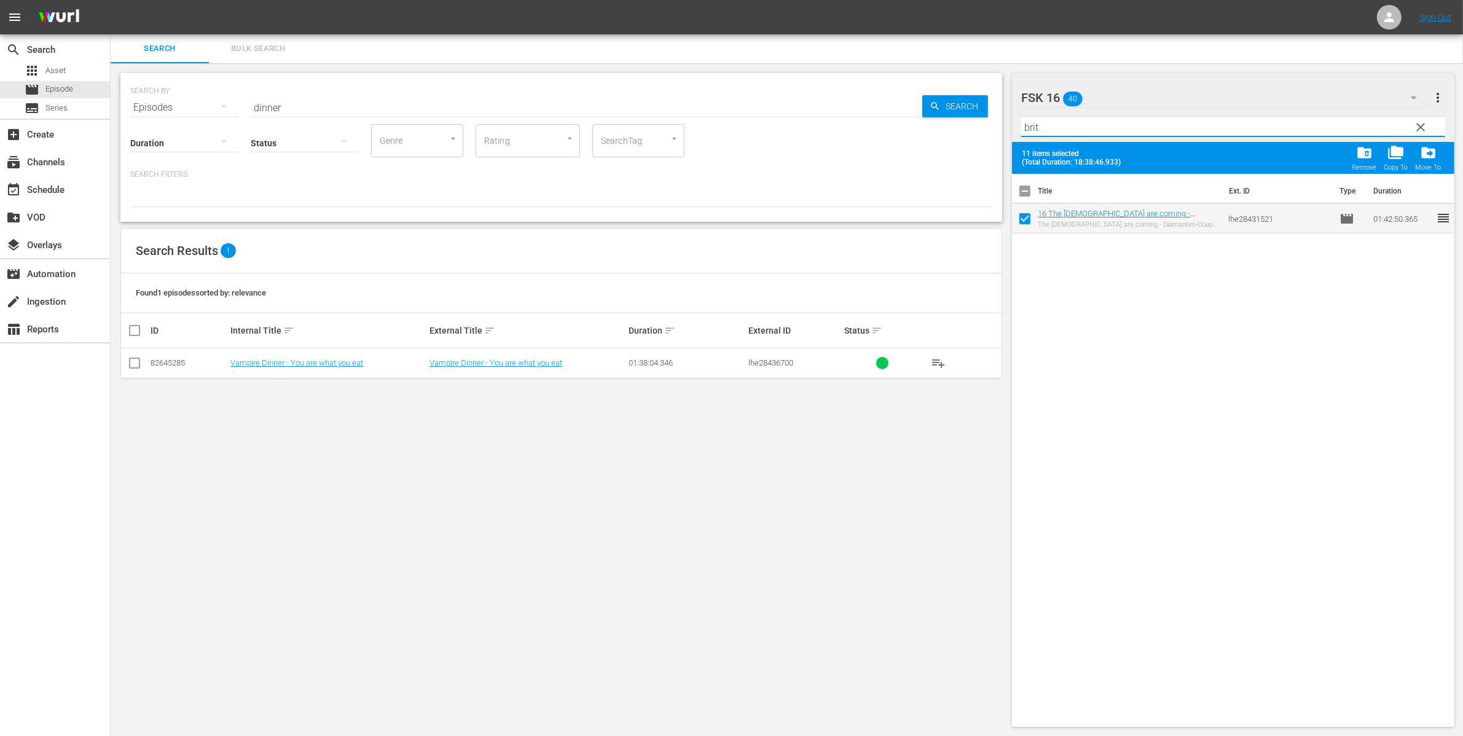
click at [921, 112] on div "Search Bulk Search SEARCH BY Search By Episodes Search ID, Title, Description, …" at bounding box center [787, 385] width 1352 height 703
type input "cann"
click at [1026, 216] on input "checkbox" at bounding box center [1025, 221] width 26 height 26
checkbox input "true"
click at [1429, 154] on span "drive_file_move" at bounding box center [1428, 152] width 17 height 17
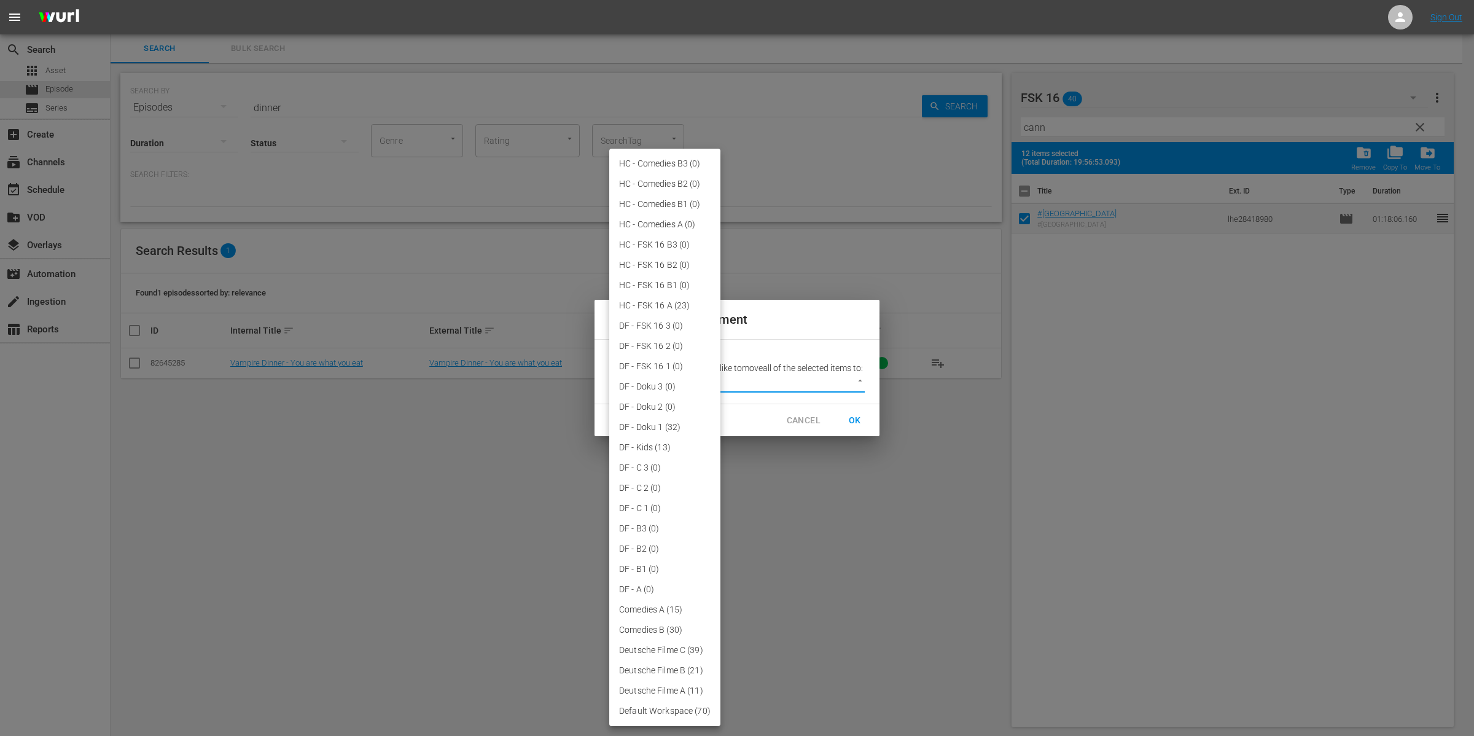
click at [852, 387] on body "menu Sign Out search Search apps Asset movie Episode subtitles Series add_box C…" at bounding box center [737, 367] width 1474 height 736
click at [655, 279] on li "HC - FSK 16 B1 (0)" at bounding box center [664, 285] width 111 height 20
type input "3846"
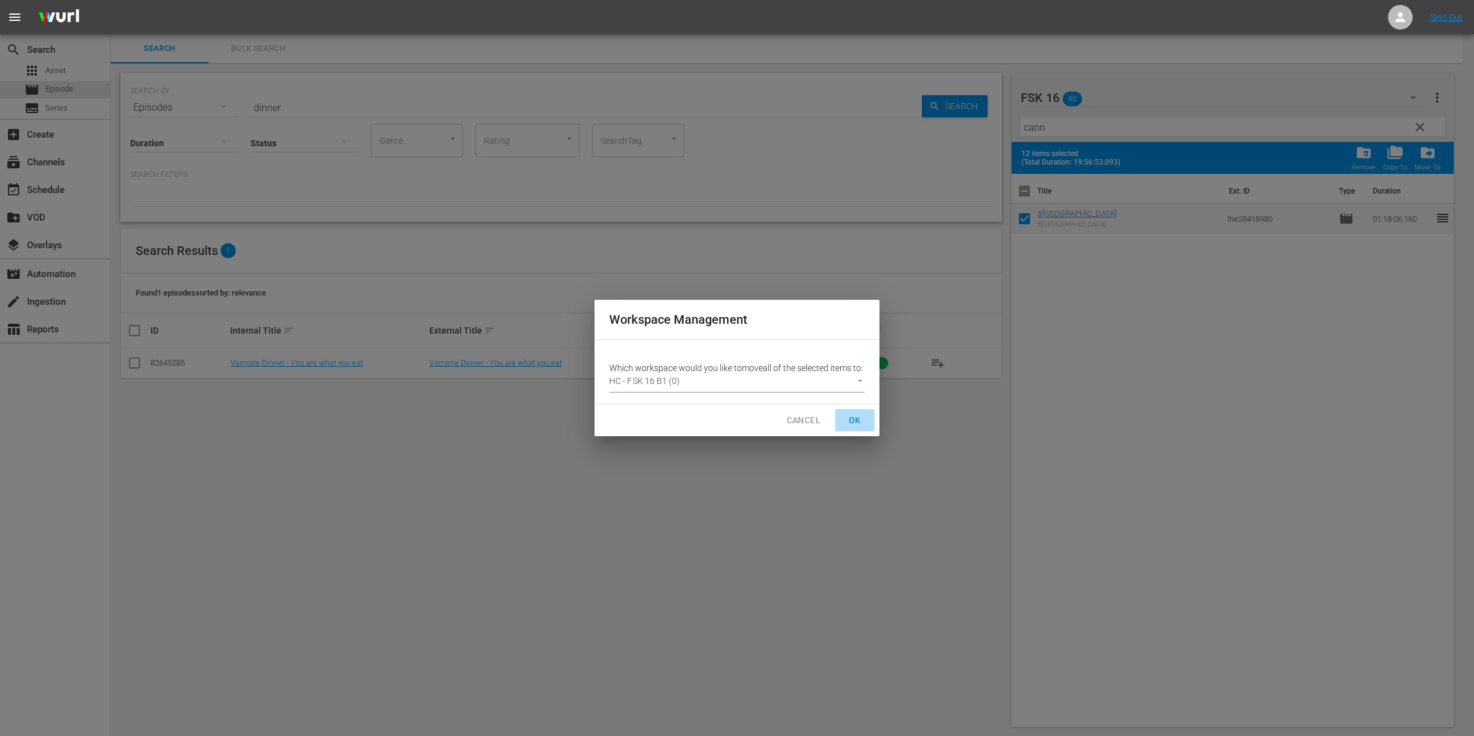
click at [851, 427] on span "OK" at bounding box center [855, 420] width 20 height 15
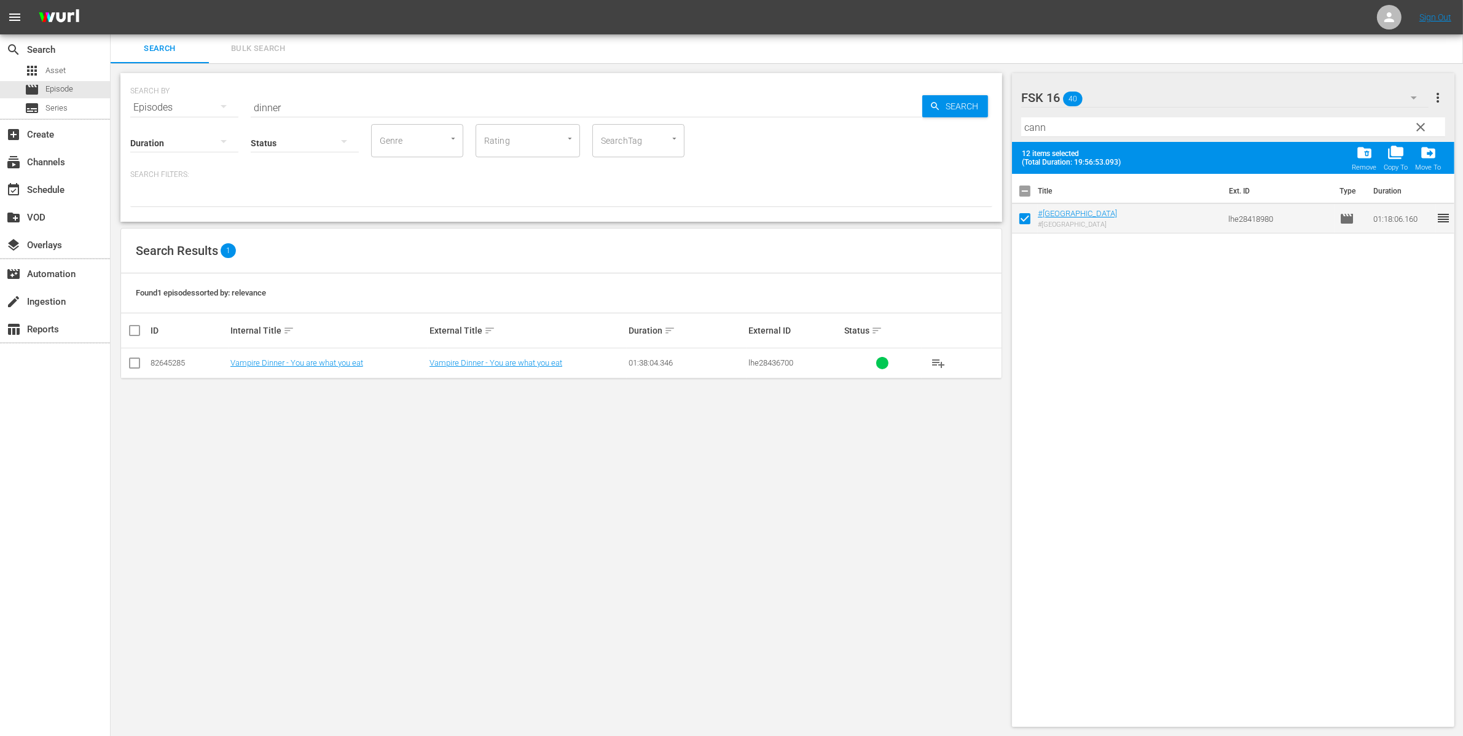
checkbox input "false"
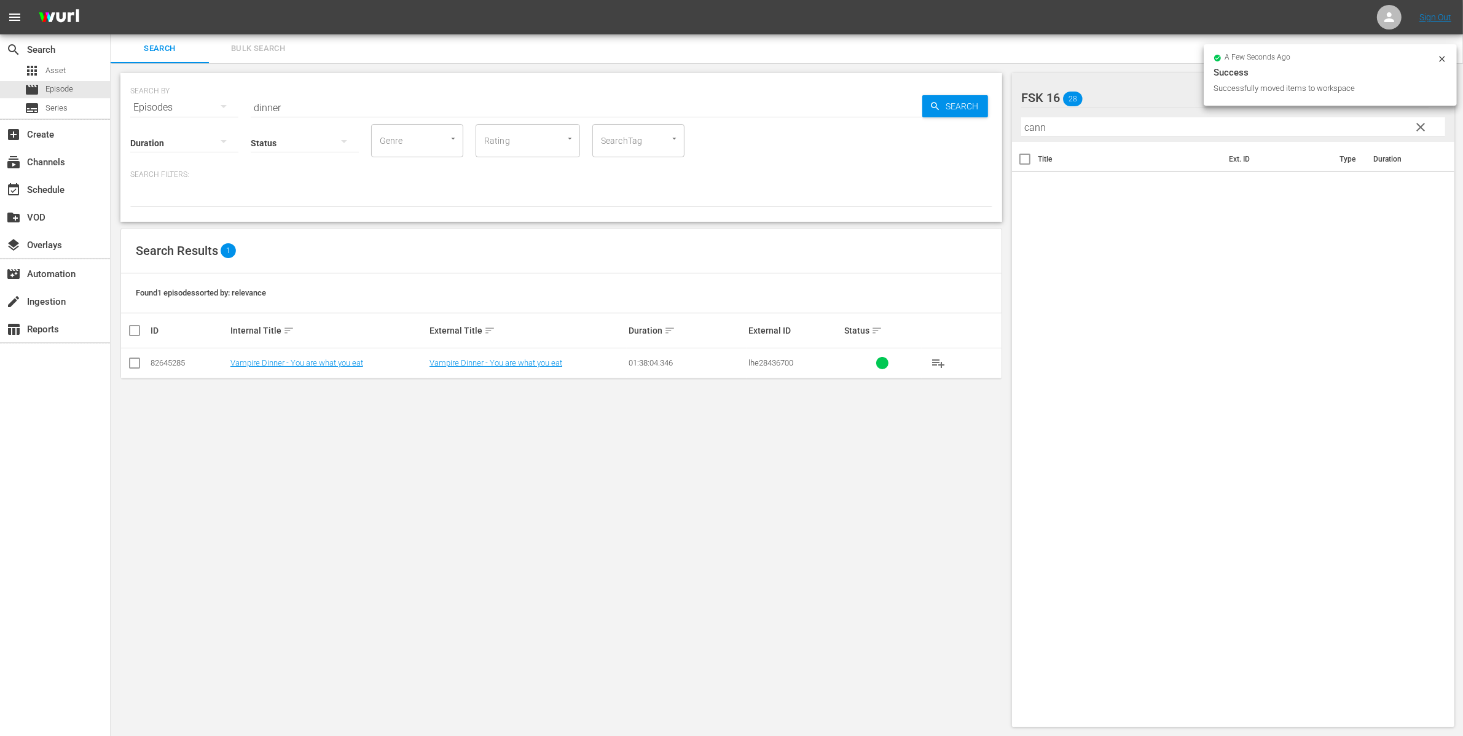
click at [1425, 127] on span "clear" at bounding box center [1420, 127] width 15 height 15
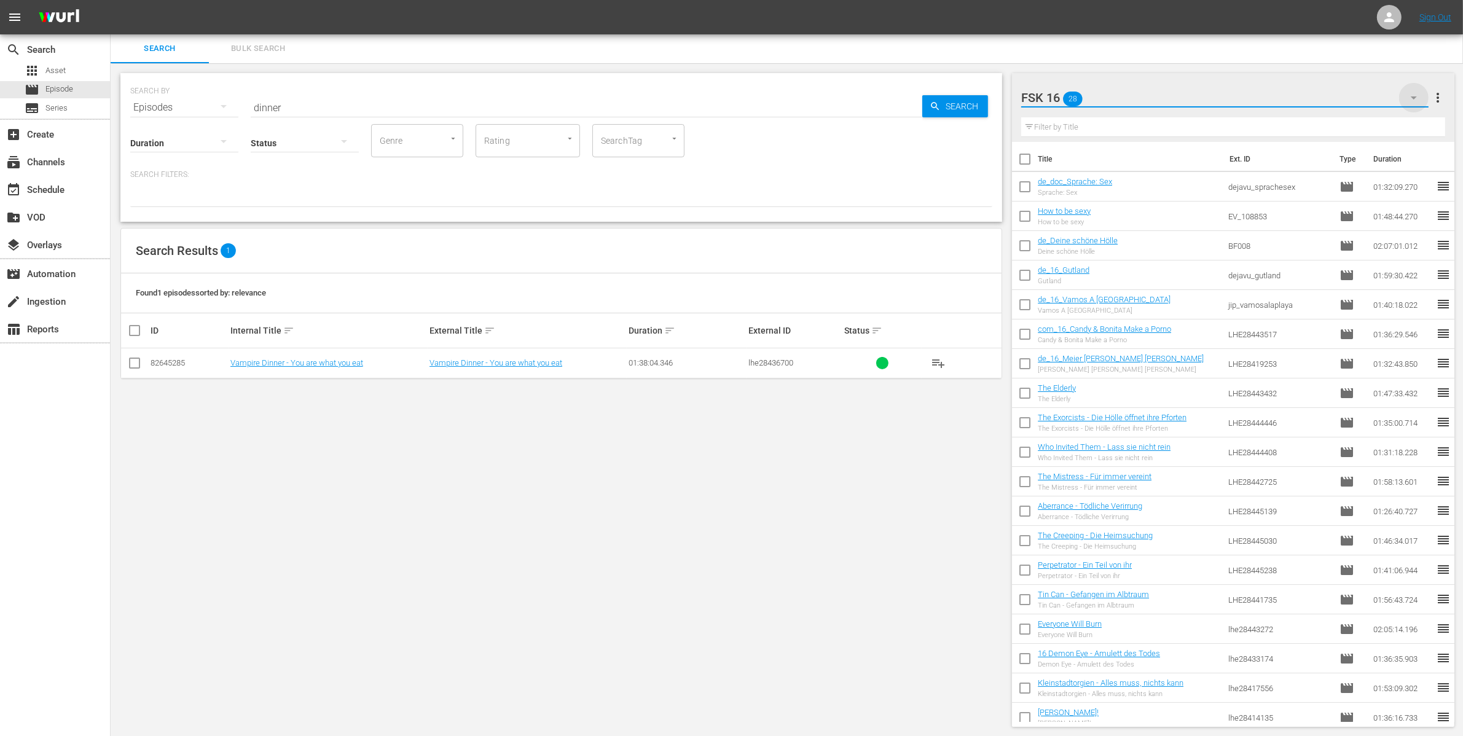
click at [1420, 97] on icon "button" at bounding box center [1413, 97] width 15 height 15
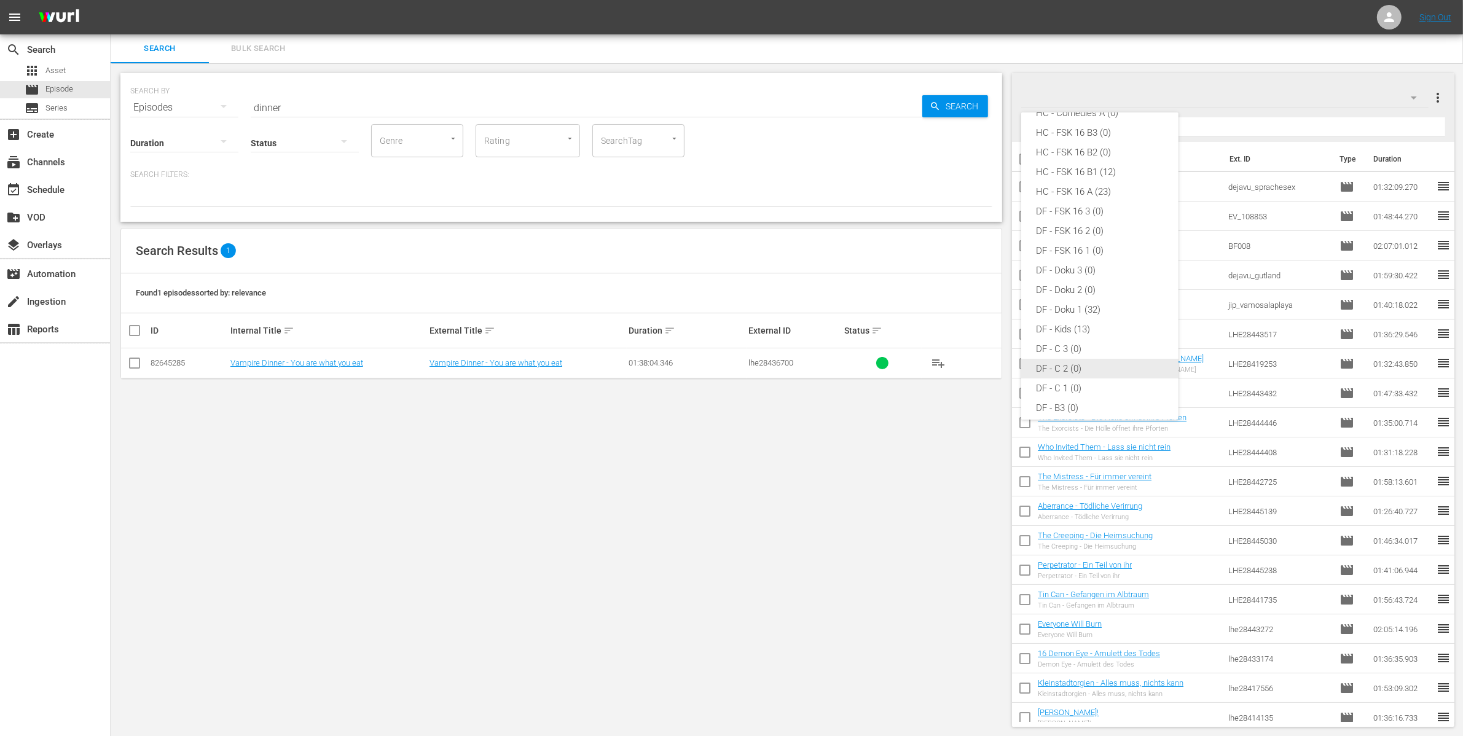
scroll to position [52, 0]
click at [304, 99] on div "HC - Comedies B3 (0) HC - Comedies B2 (0) HC - Comedies B1 (0) HC - Comedies A …" at bounding box center [731, 368] width 1463 height 736
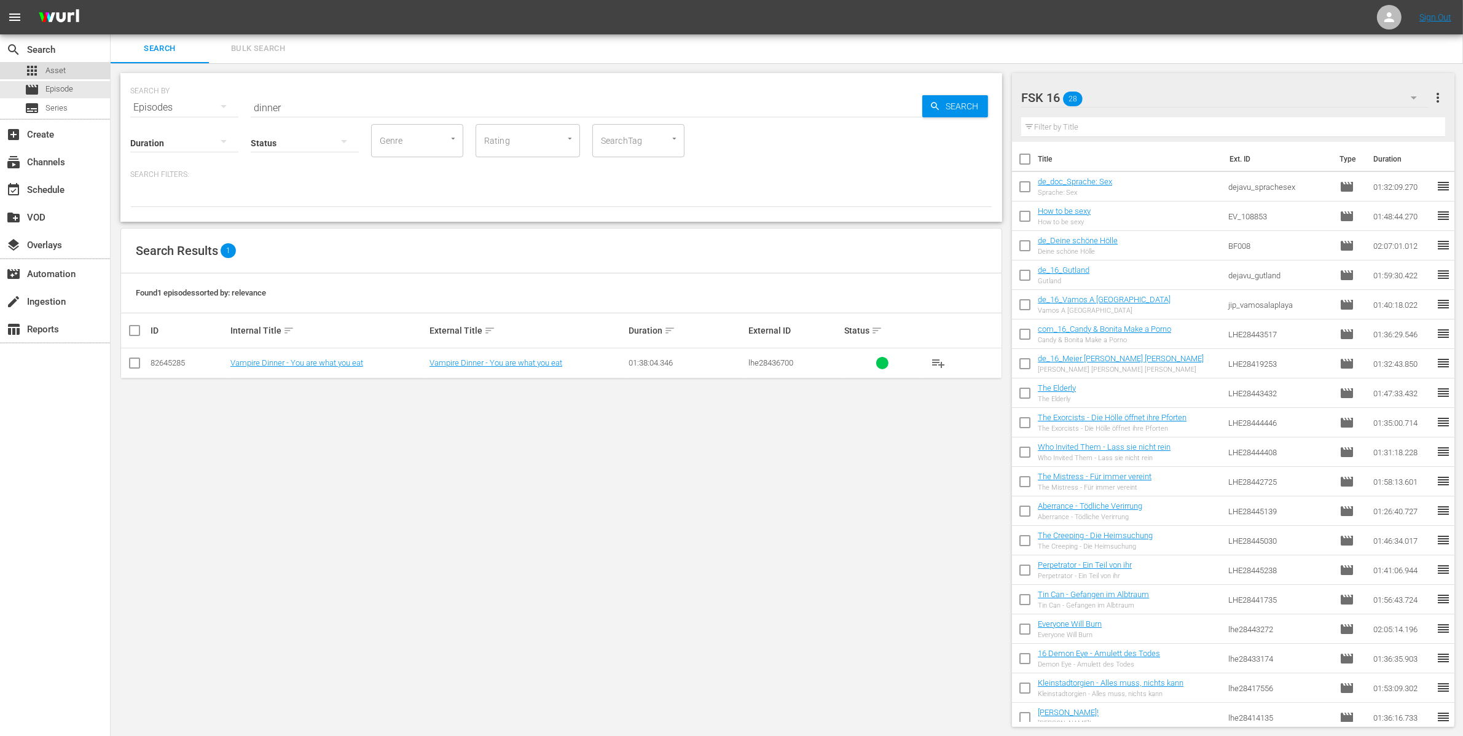
click at [79, 74] on div "apps Asset" at bounding box center [55, 70] width 110 height 17
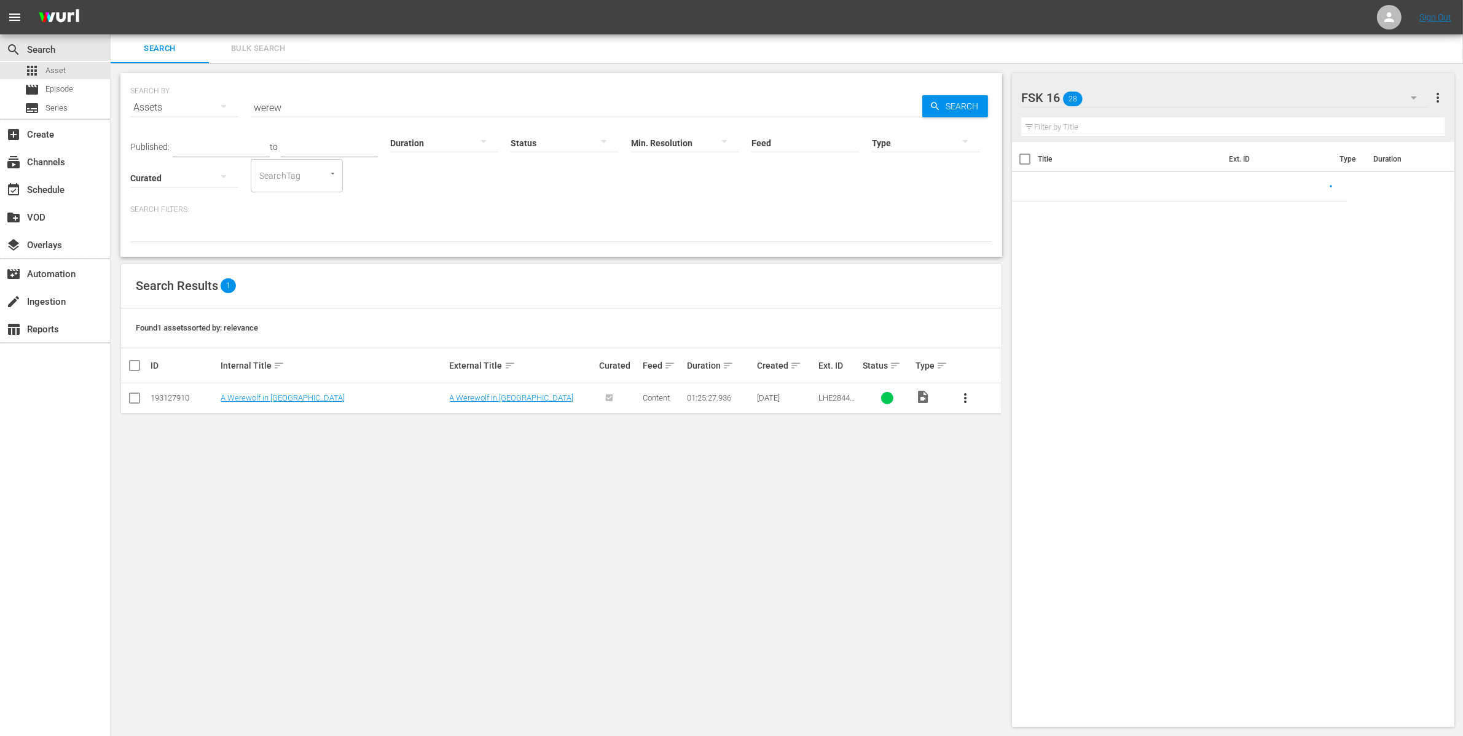
click at [326, 103] on input "werew" at bounding box center [586, 107] width 671 height 29
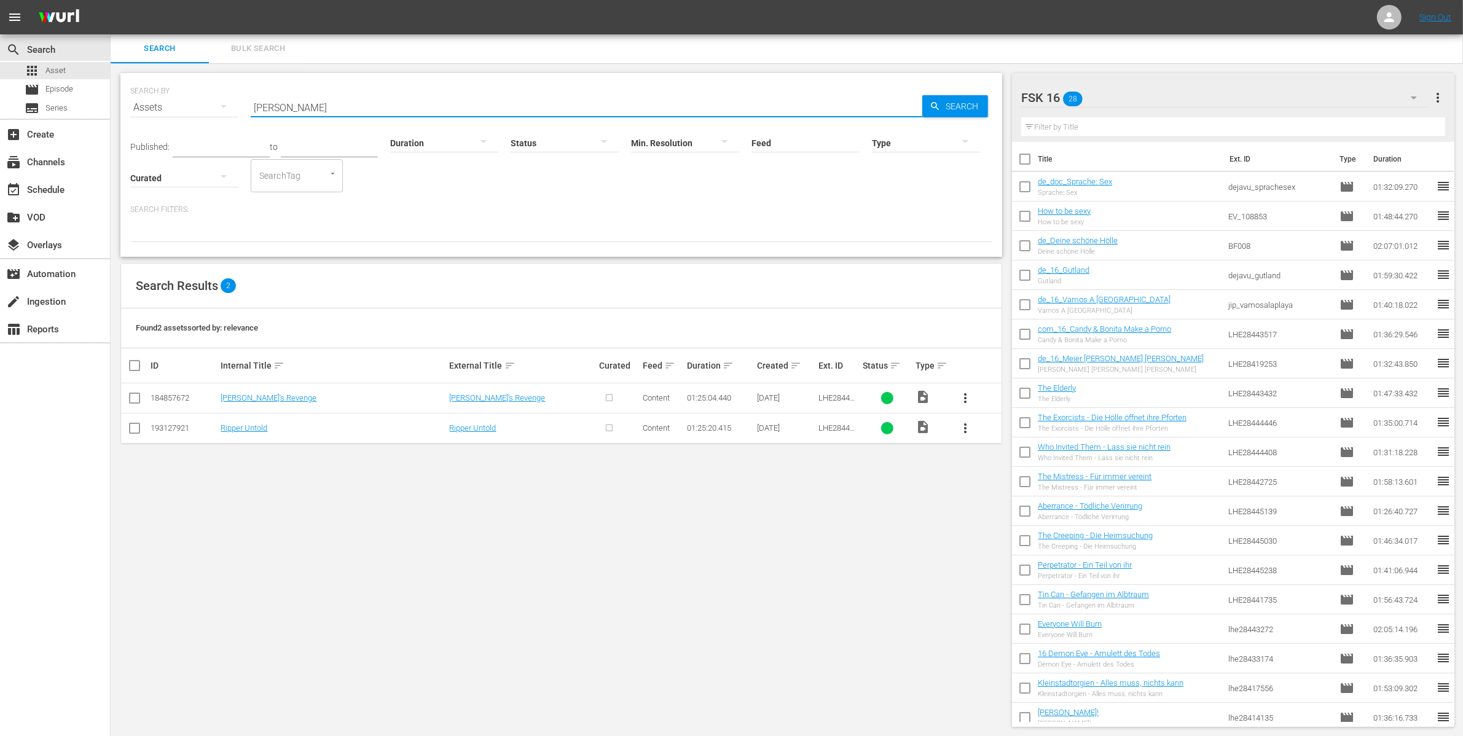
type input "[PERSON_NAME]"
click at [971, 395] on span "more_vert" at bounding box center [965, 398] width 15 height 15
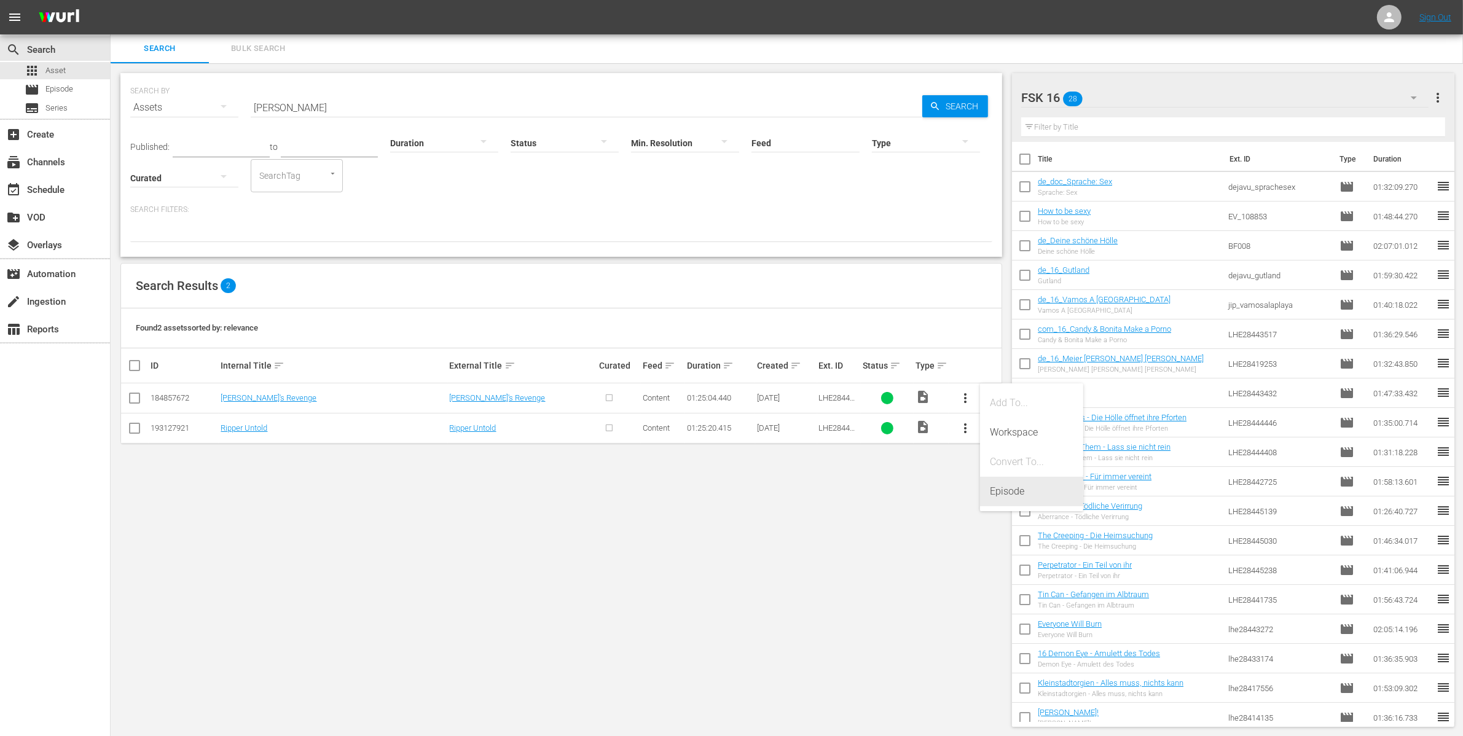
click at [1009, 493] on div "Episode" at bounding box center [1032, 491] width 84 height 29
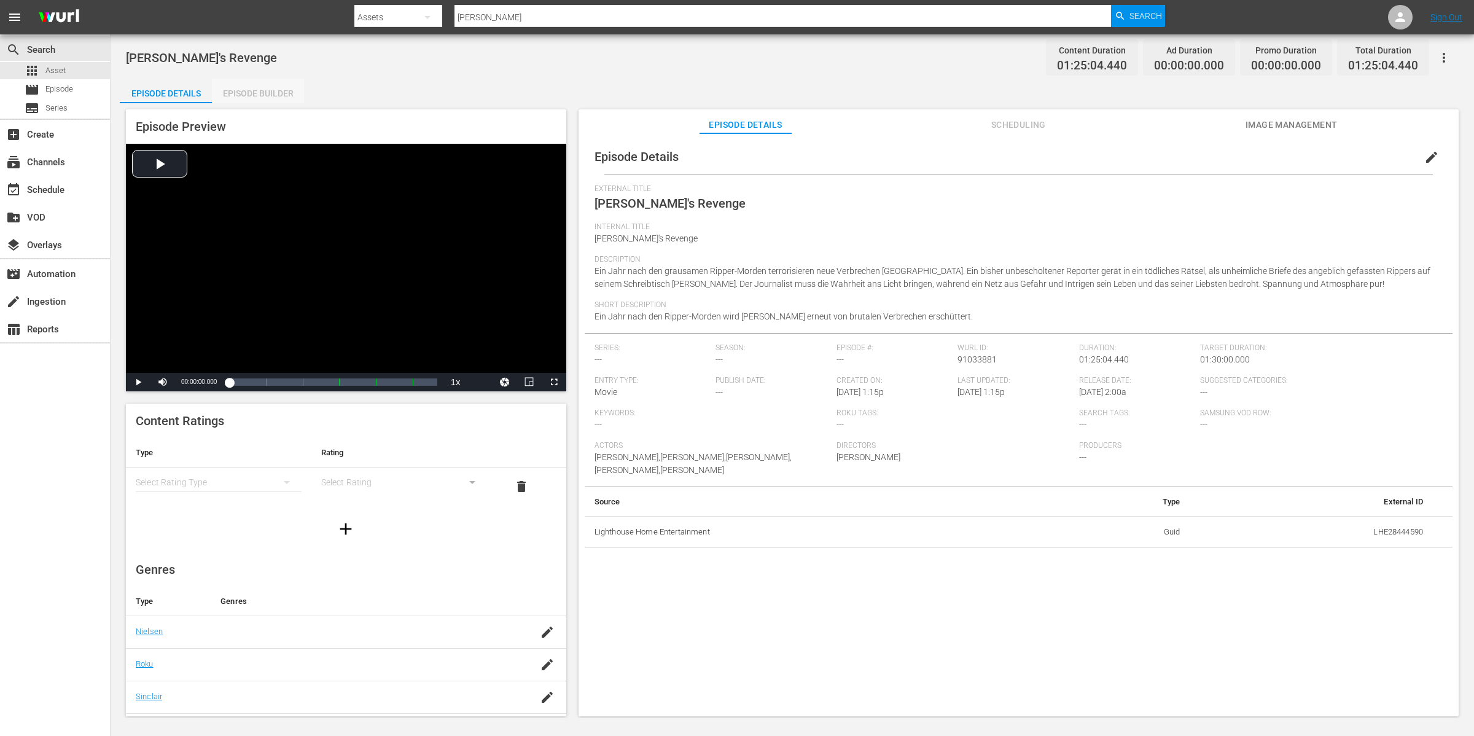
click at [255, 83] on div "Episode Builder" at bounding box center [258, 93] width 92 height 29
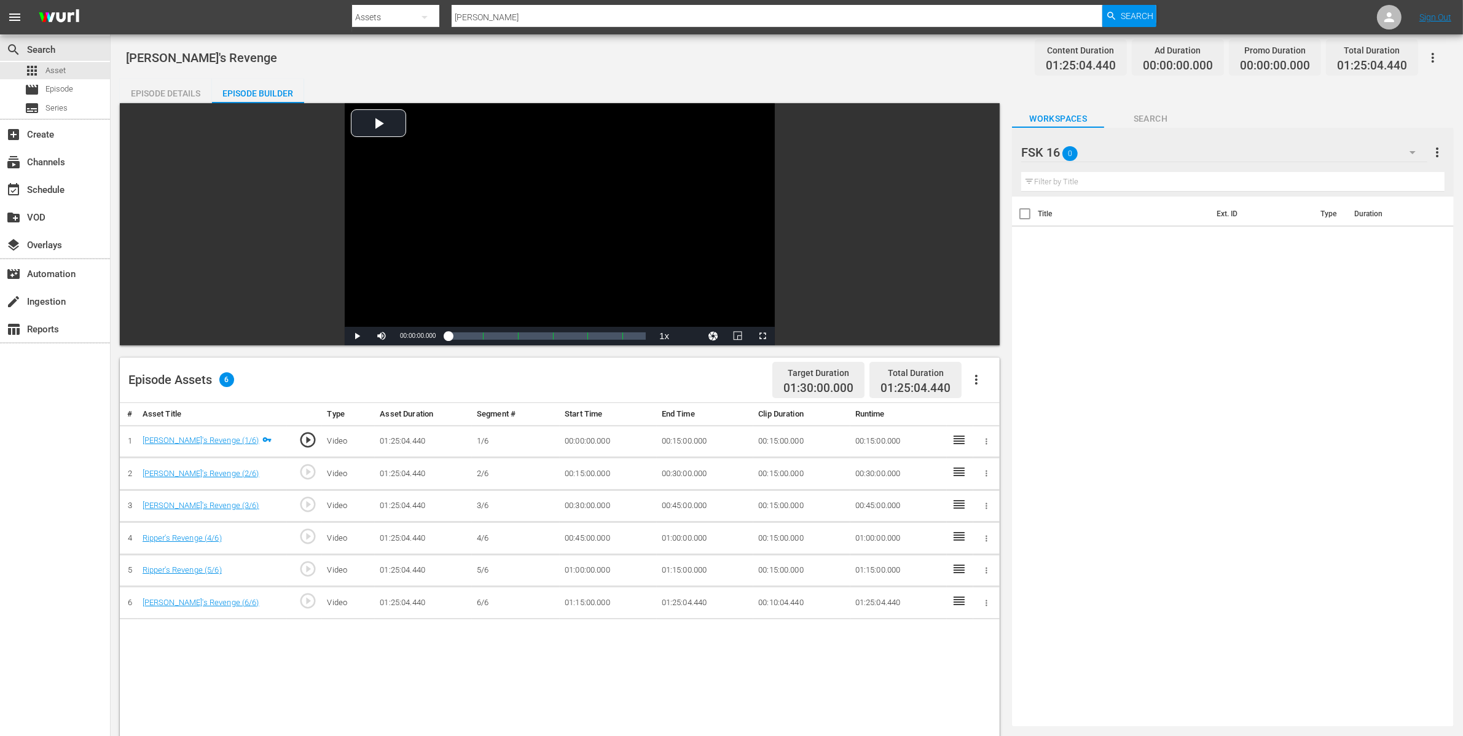
click at [1244, 163] on div "FSK 16 0" at bounding box center [1224, 152] width 406 height 34
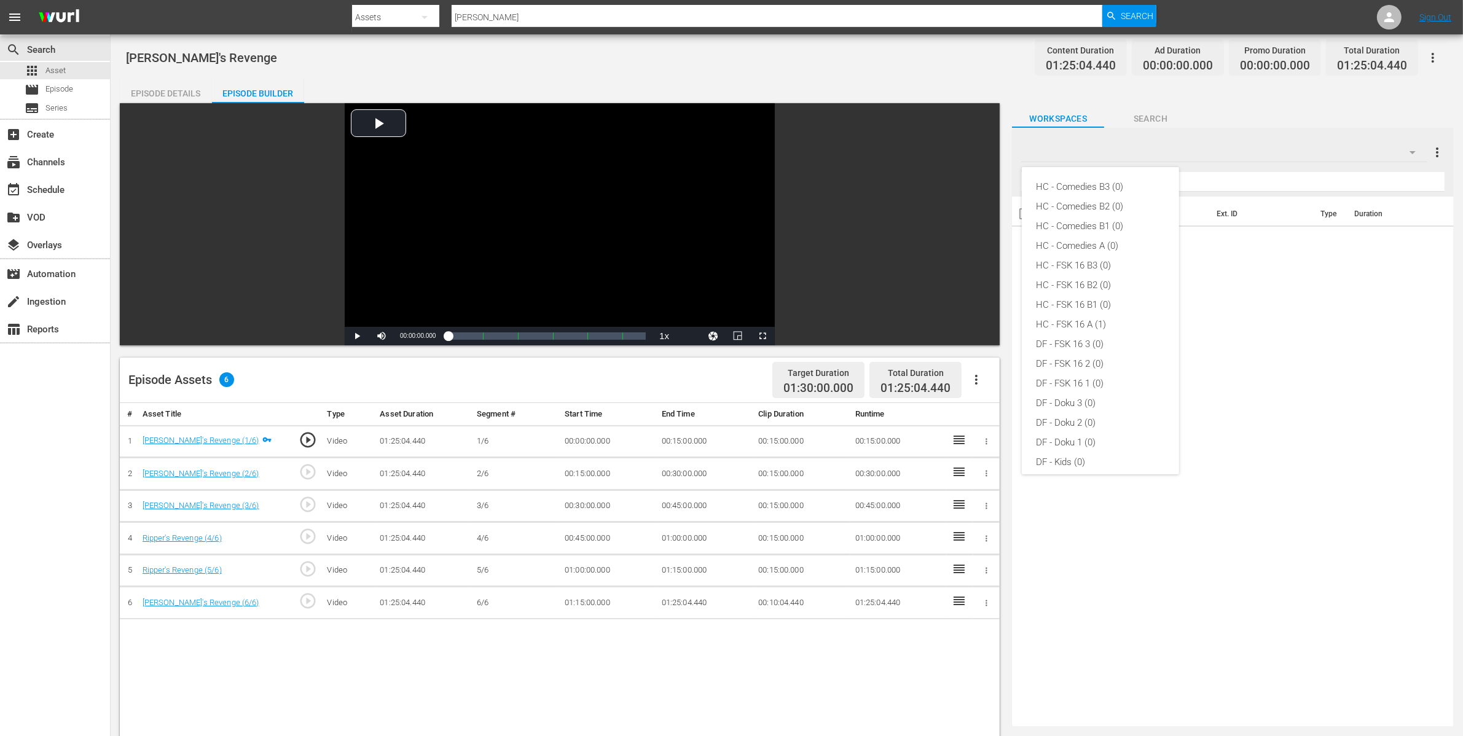
scroll to position [283, 0]
click at [1088, 455] on div "Default Workspace (1)" at bounding box center [1100, 455] width 128 height 20
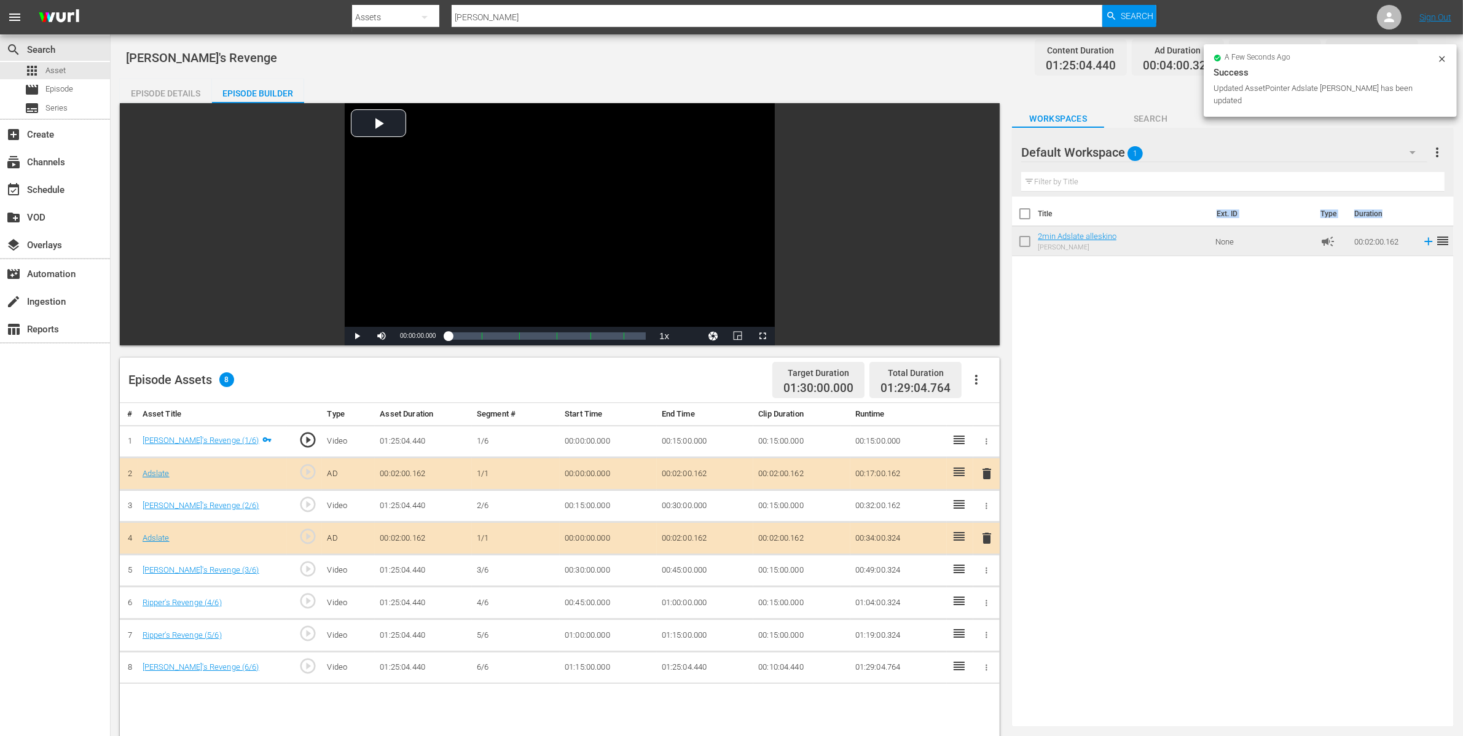
click at [1050, 226] on div "Title Ext. ID Type Duration 2min Adslate alleskino Adslate Alleskino None campa…" at bounding box center [1233, 227] width 442 height 60
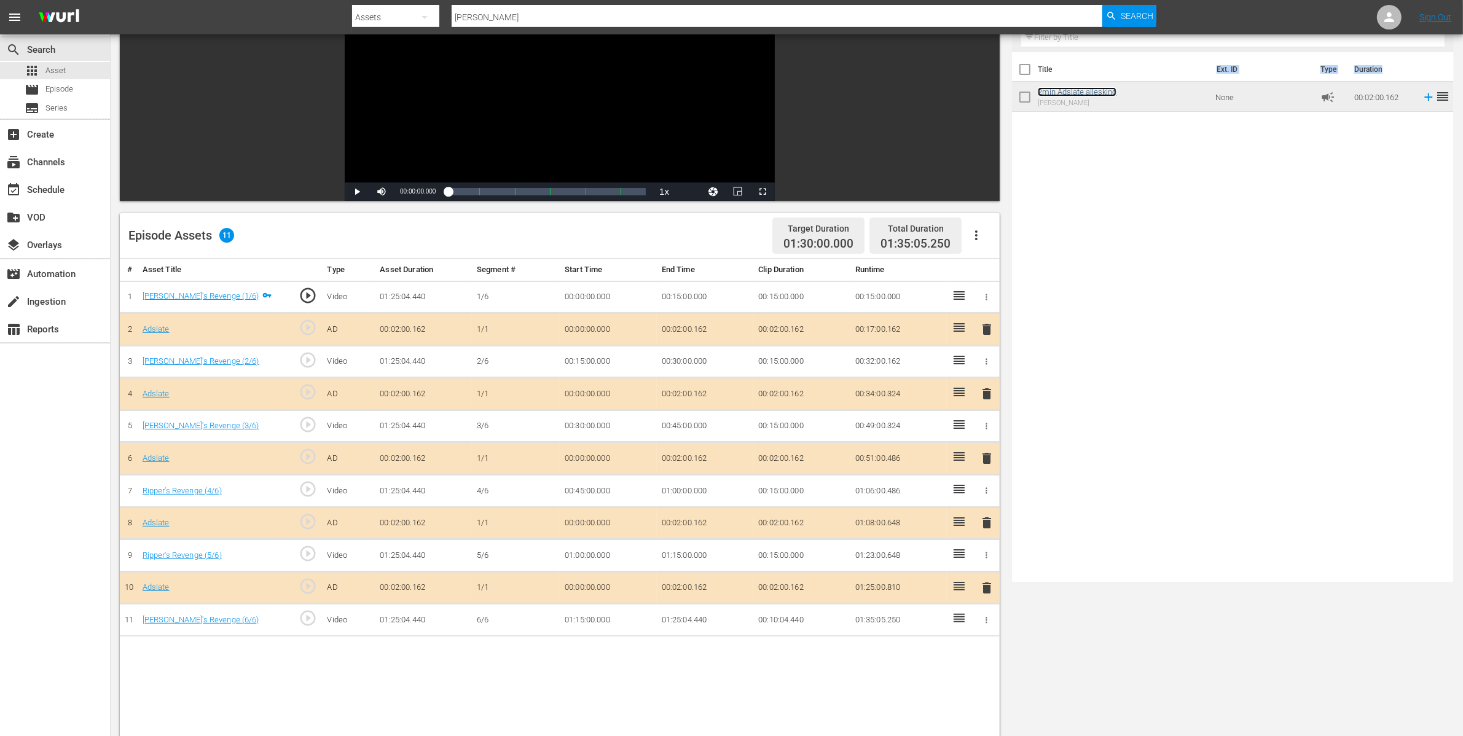
scroll to position [0, 0]
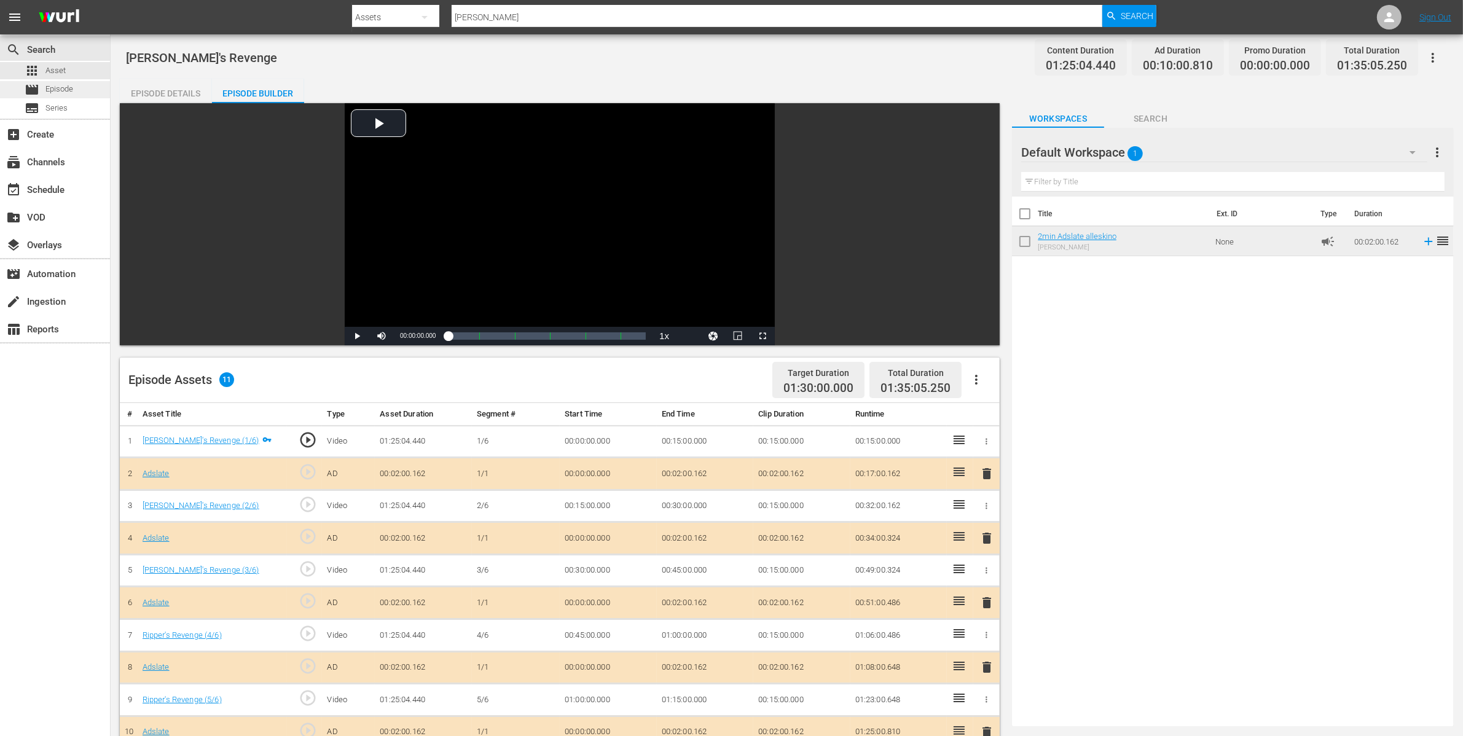
click at [45, 82] on div "movie Episode" at bounding box center [49, 89] width 49 height 17
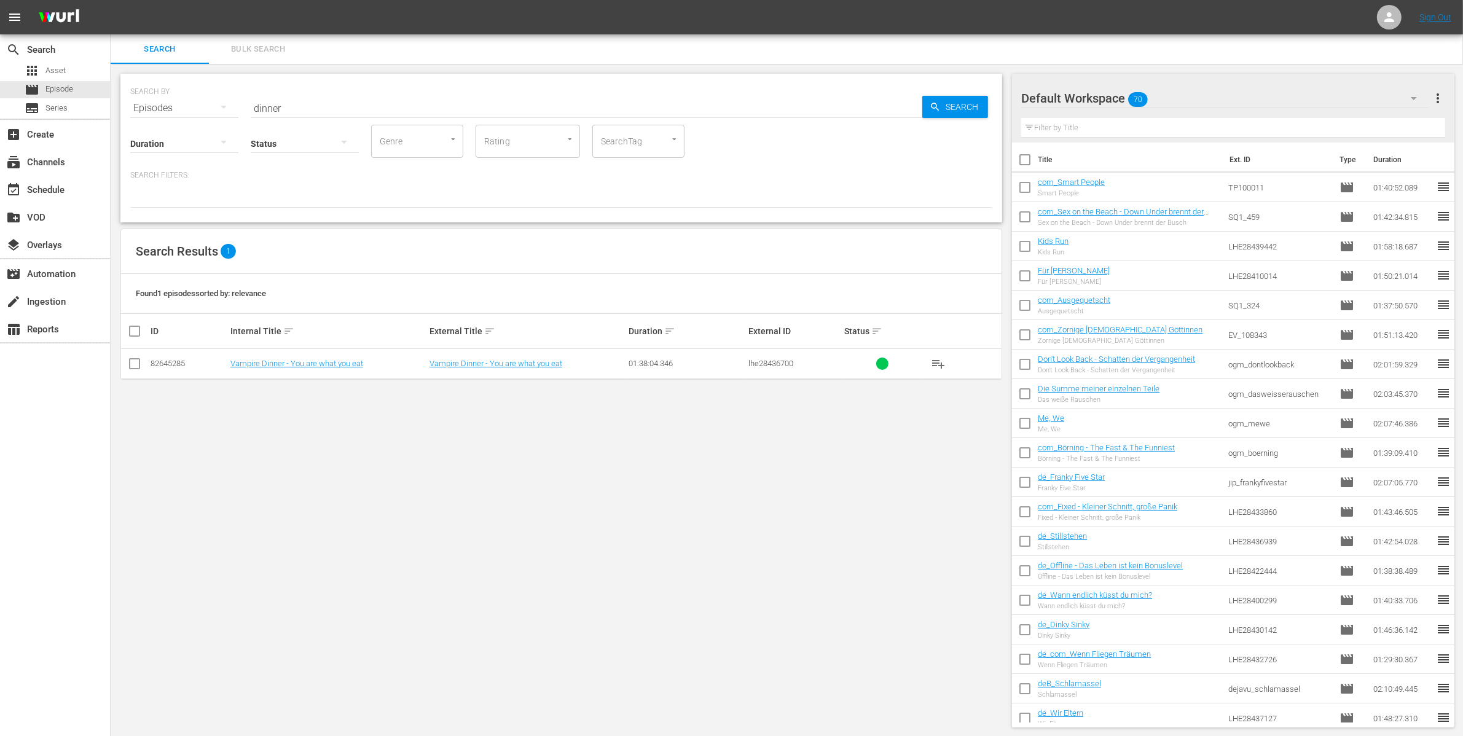
click at [284, 120] on div "Status" at bounding box center [305, 136] width 108 height 44
click at [281, 111] on input "dinner" at bounding box center [586, 107] width 671 height 29
click at [939, 367] on span "playlist_add" at bounding box center [938, 363] width 15 height 15
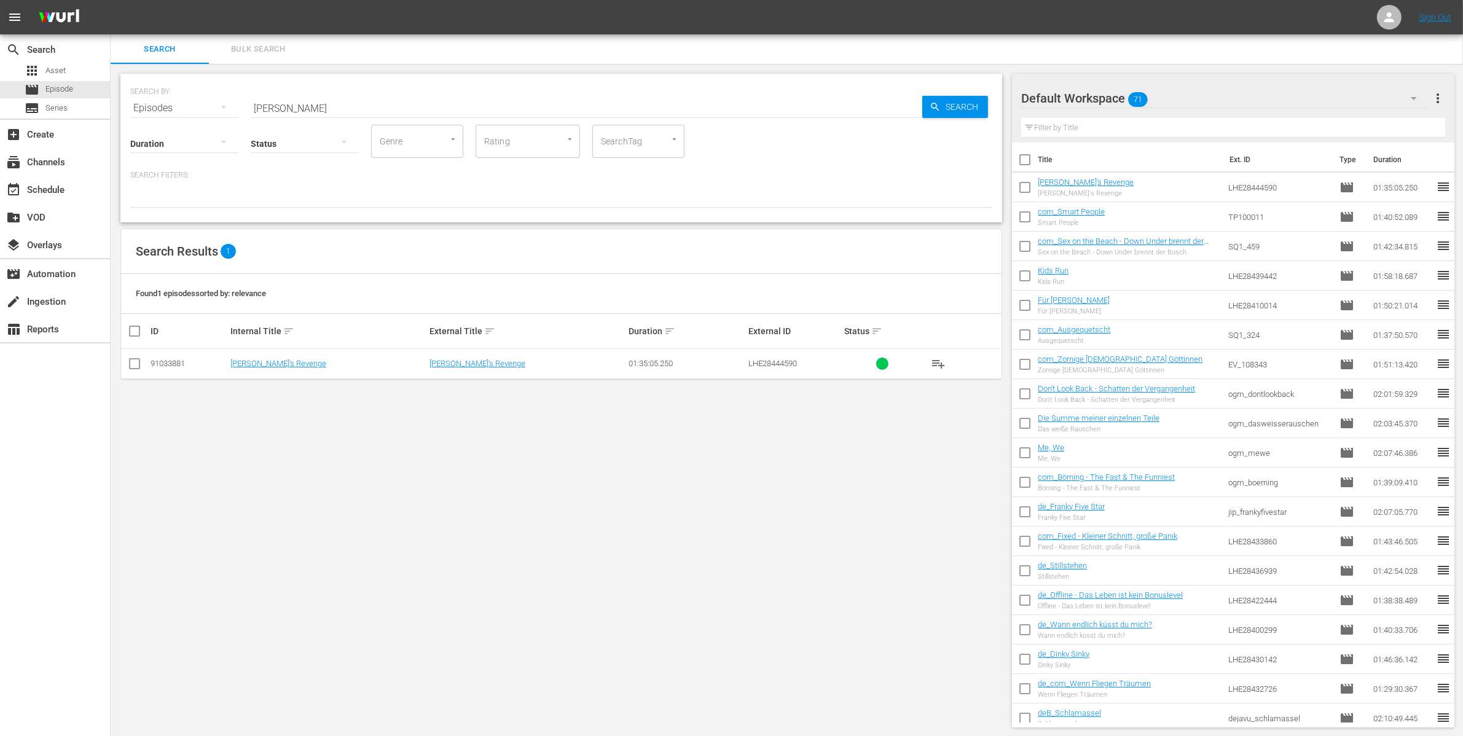
click at [301, 96] on input "[PERSON_NAME]" at bounding box center [586, 107] width 671 height 29
drag, startPoint x: 310, startPoint y: 109, endPoint x: 201, endPoint y: 99, distance: 109.8
click at [201, 99] on div "SEARCH BY Search By Episodes Search ID, Title, Description, Keywords, or Catego…" at bounding box center [561, 101] width 862 height 44
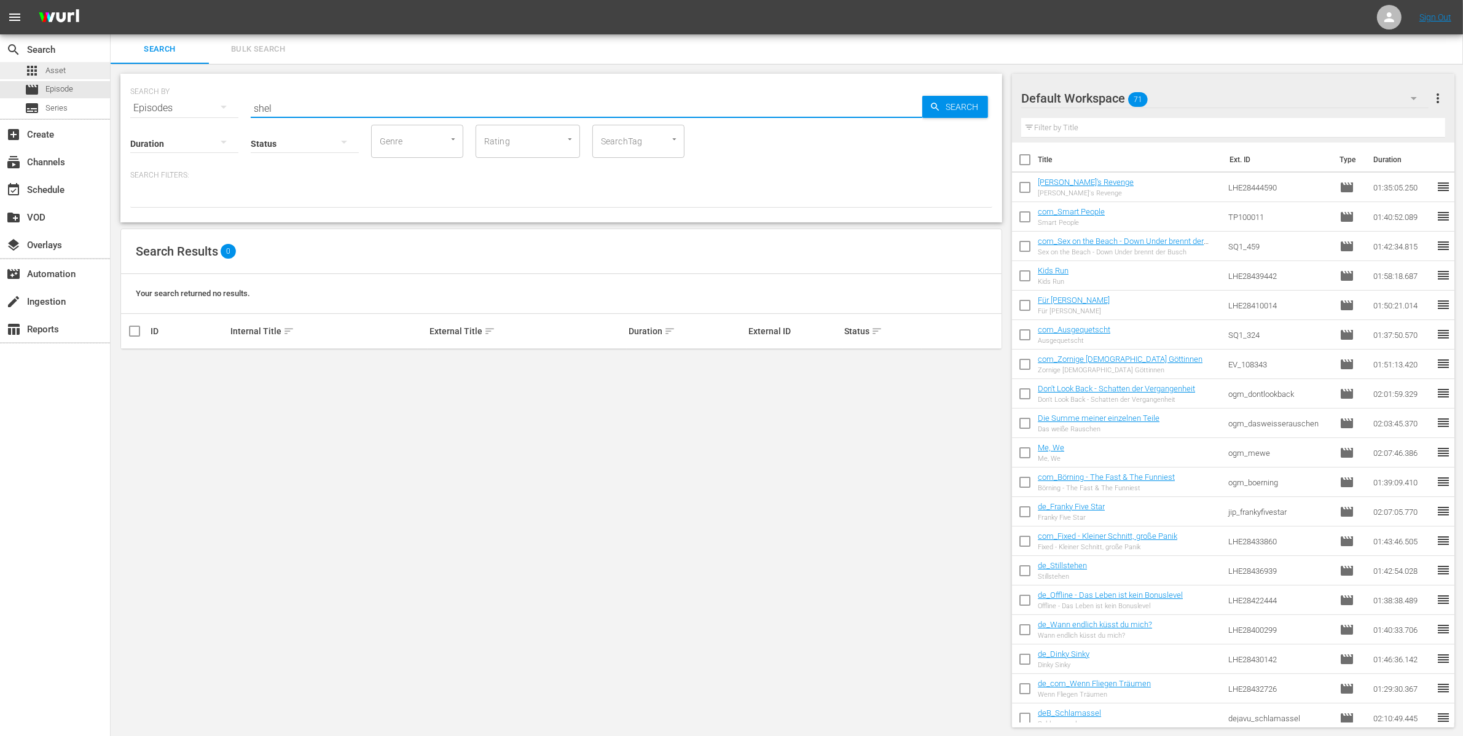
type input "shel"
click at [55, 65] on span "Asset" at bounding box center [55, 70] width 20 height 12
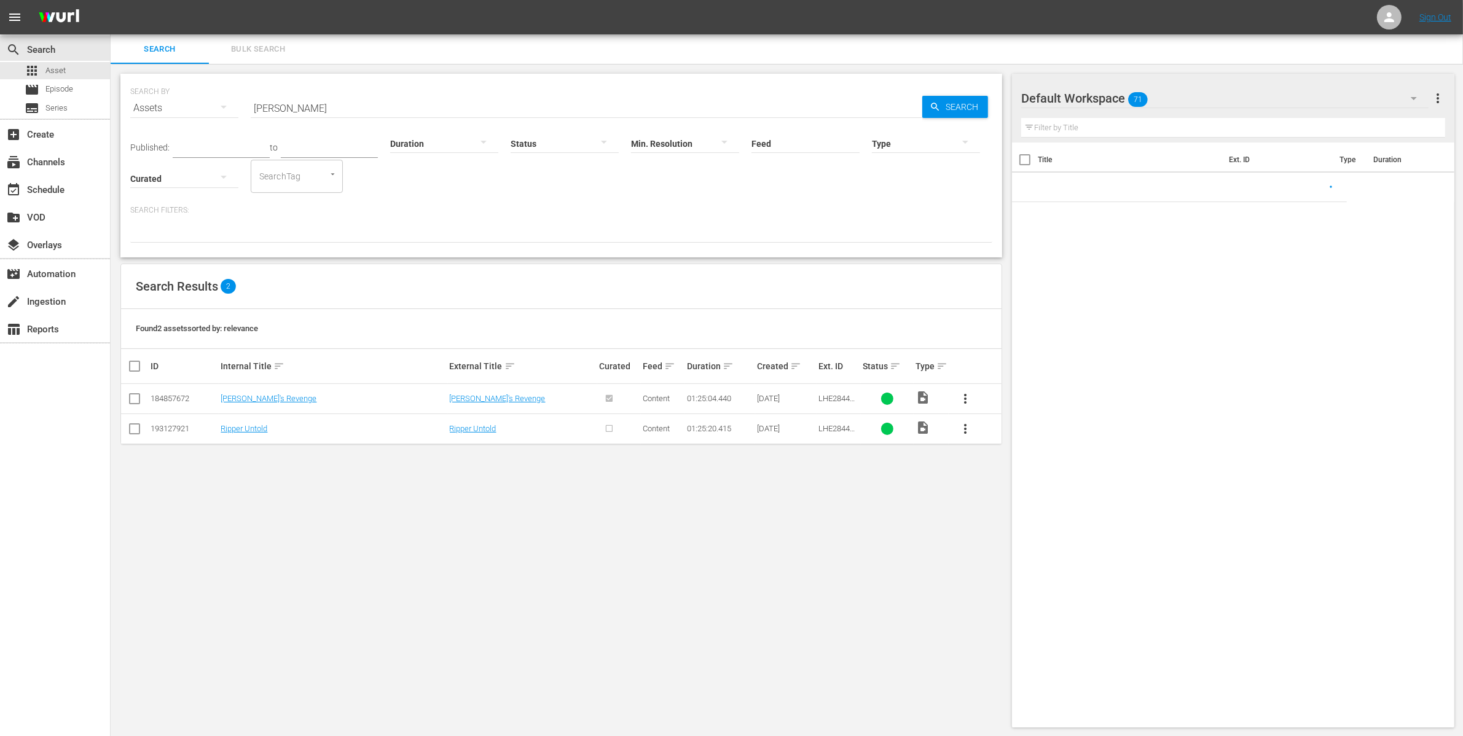
click at [292, 100] on input "[PERSON_NAME]" at bounding box center [586, 107] width 671 height 29
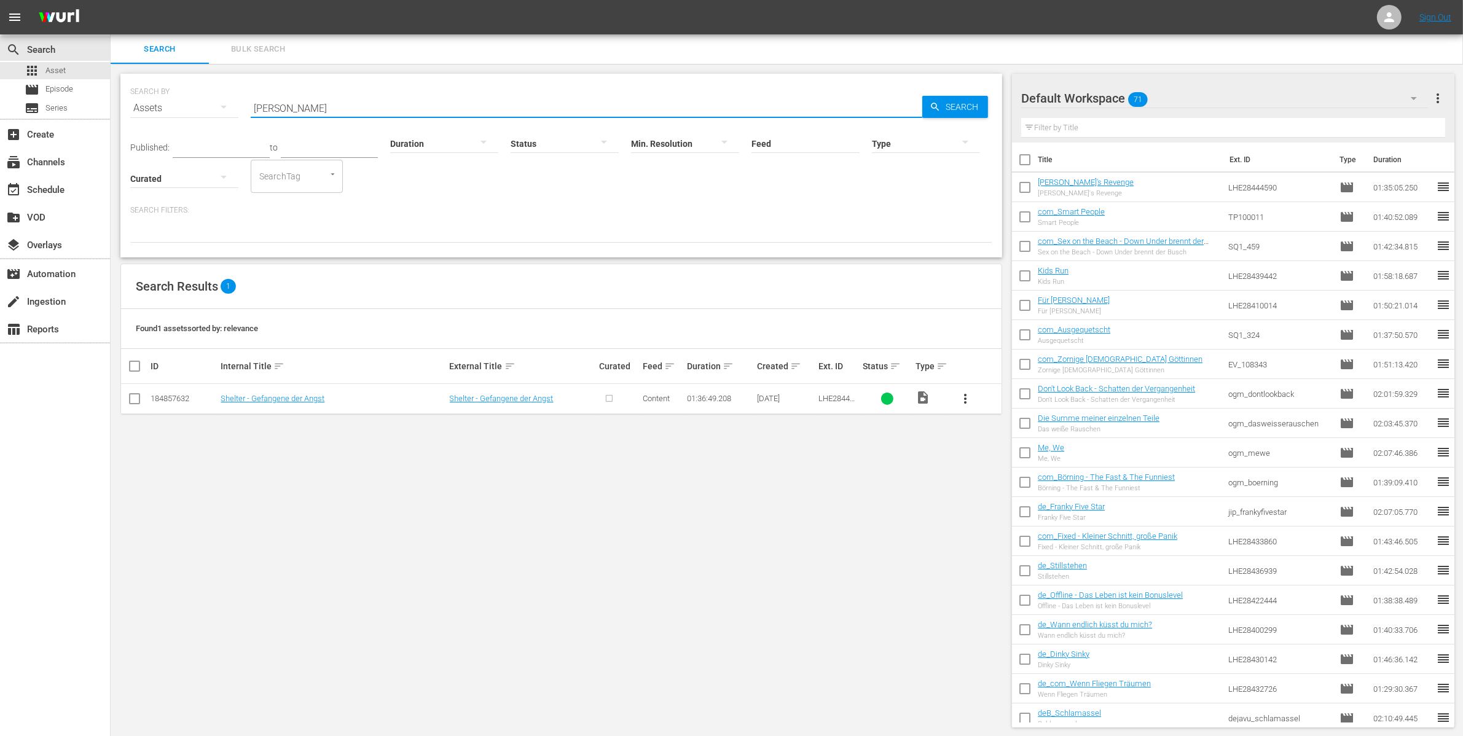
type input "[PERSON_NAME]"
click at [966, 400] on span "more_vert" at bounding box center [965, 398] width 15 height 15
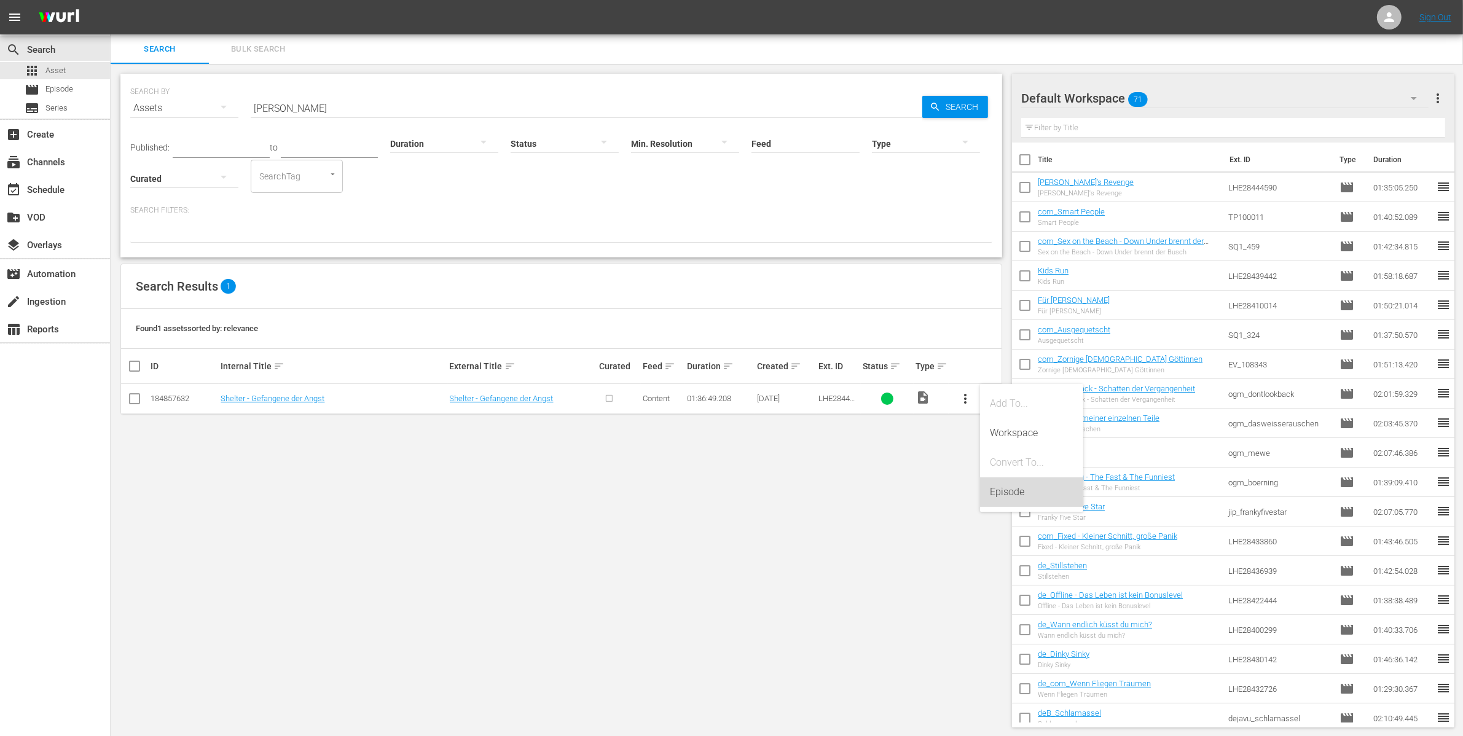
click at [1009, 494] on div "Episode" at bounding box center [1032, 491] width 84 height 29
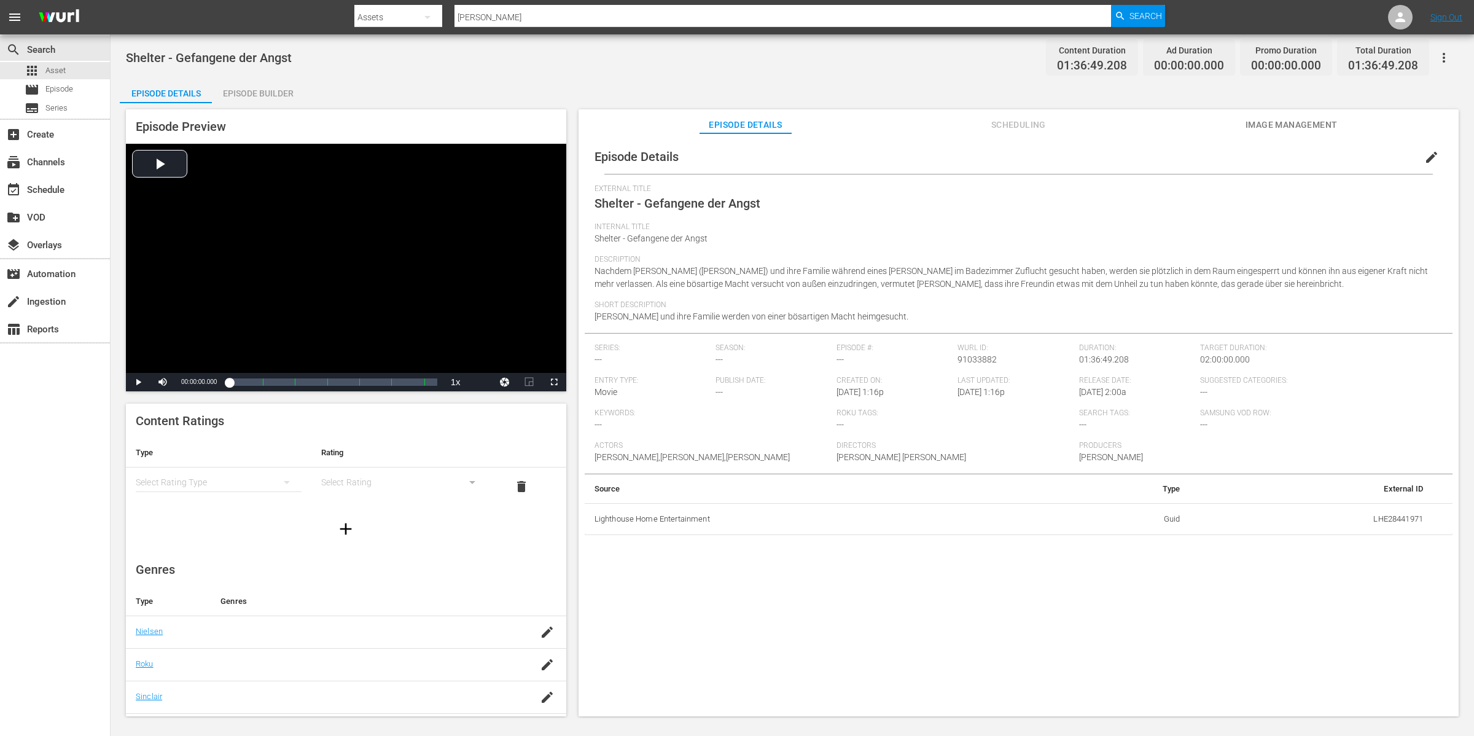
click at [250, 93] on div "Episode Builder" at bounding box center [258, 93] width 92 height 29
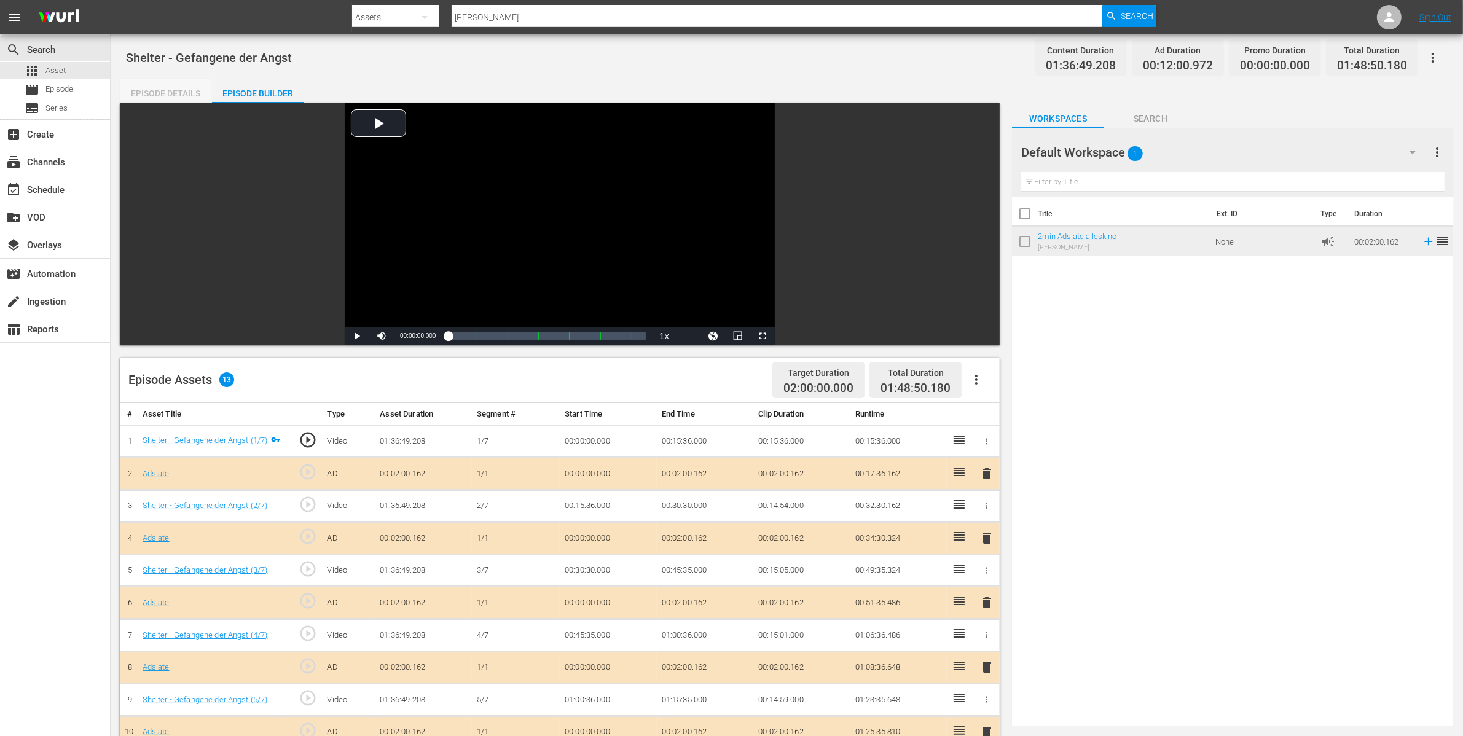
click at [164, 92] on div "Episode Details" at bounding box center [166, 93] width 92 height 29
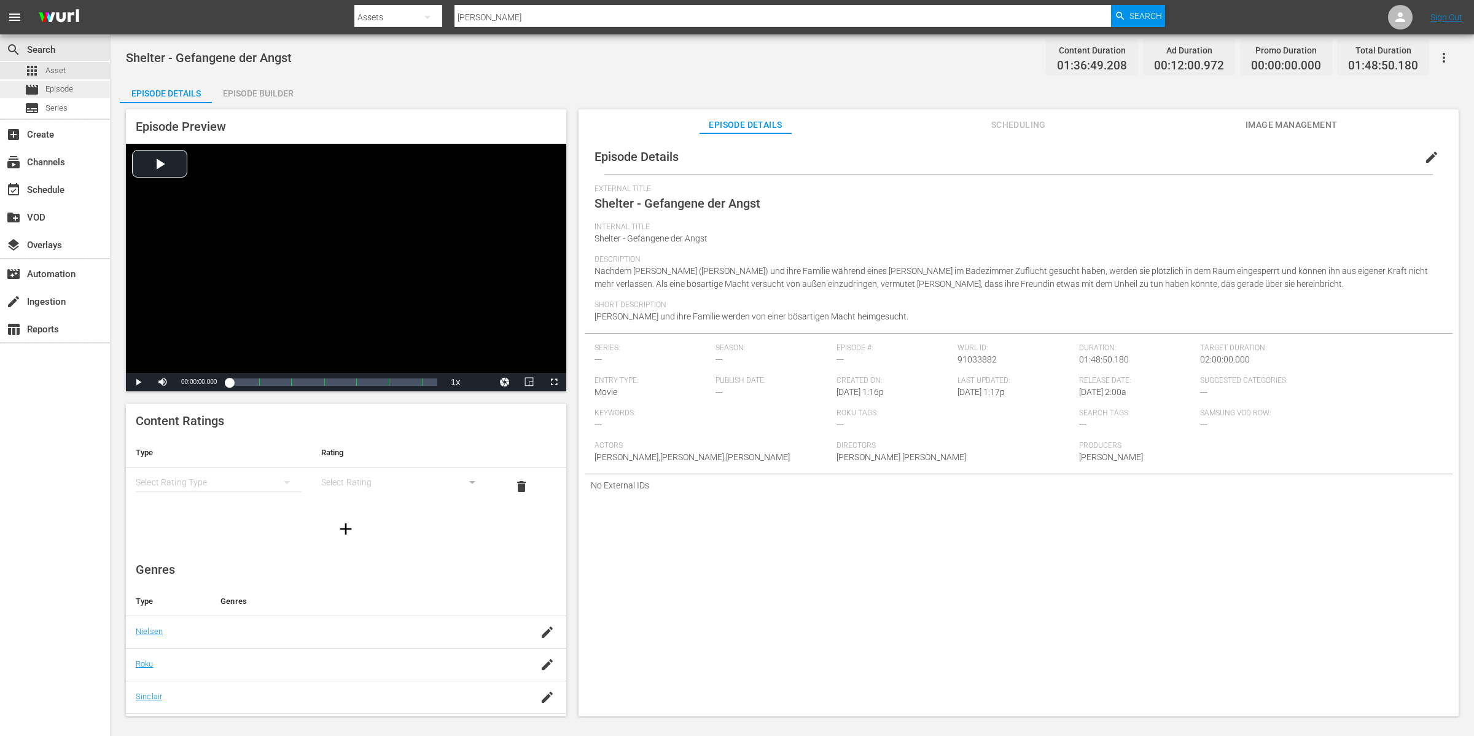
click at [55, 95] on span "Episode" at bounding box center [59, 89] width 28 height 12
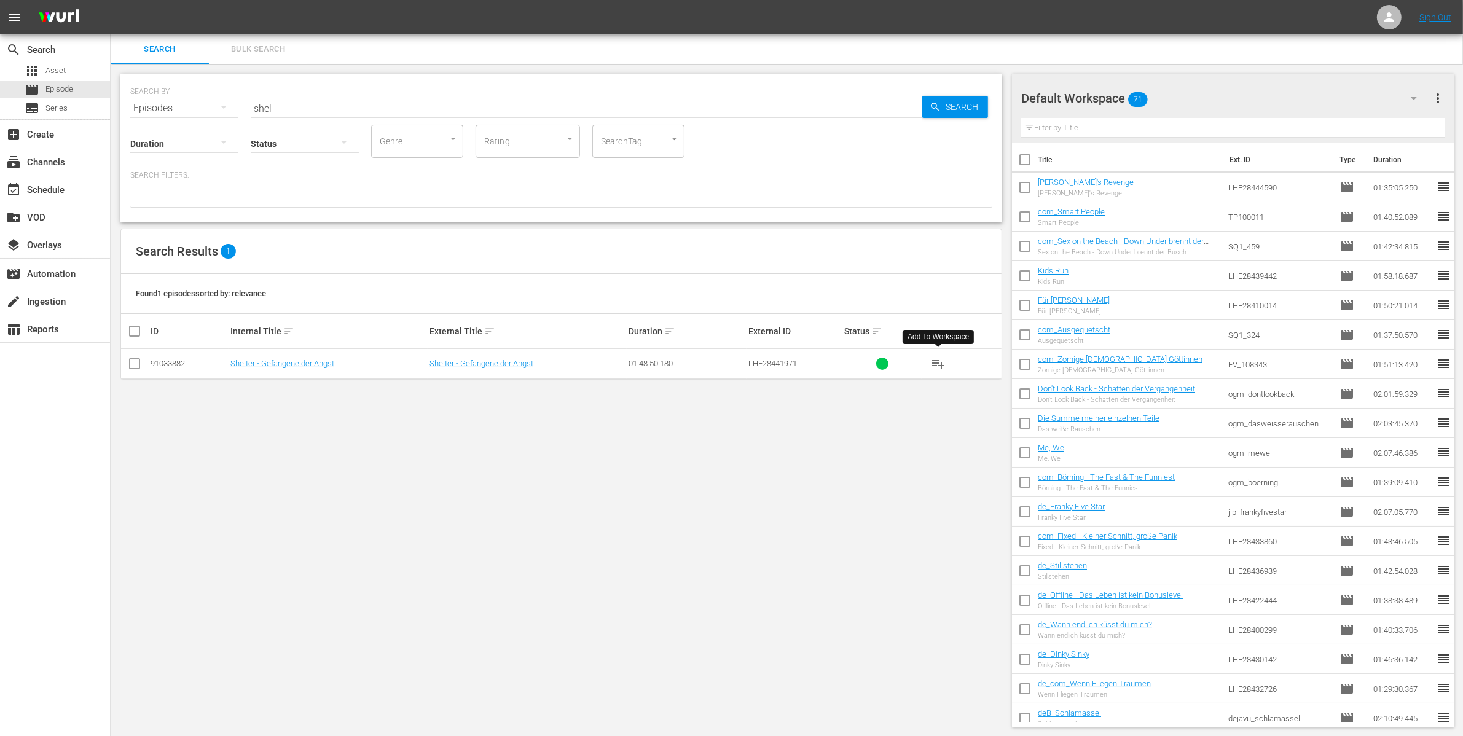
click at [934, 364] on span "playlist_add" at bounding box center [938, 363] width 15 height 15
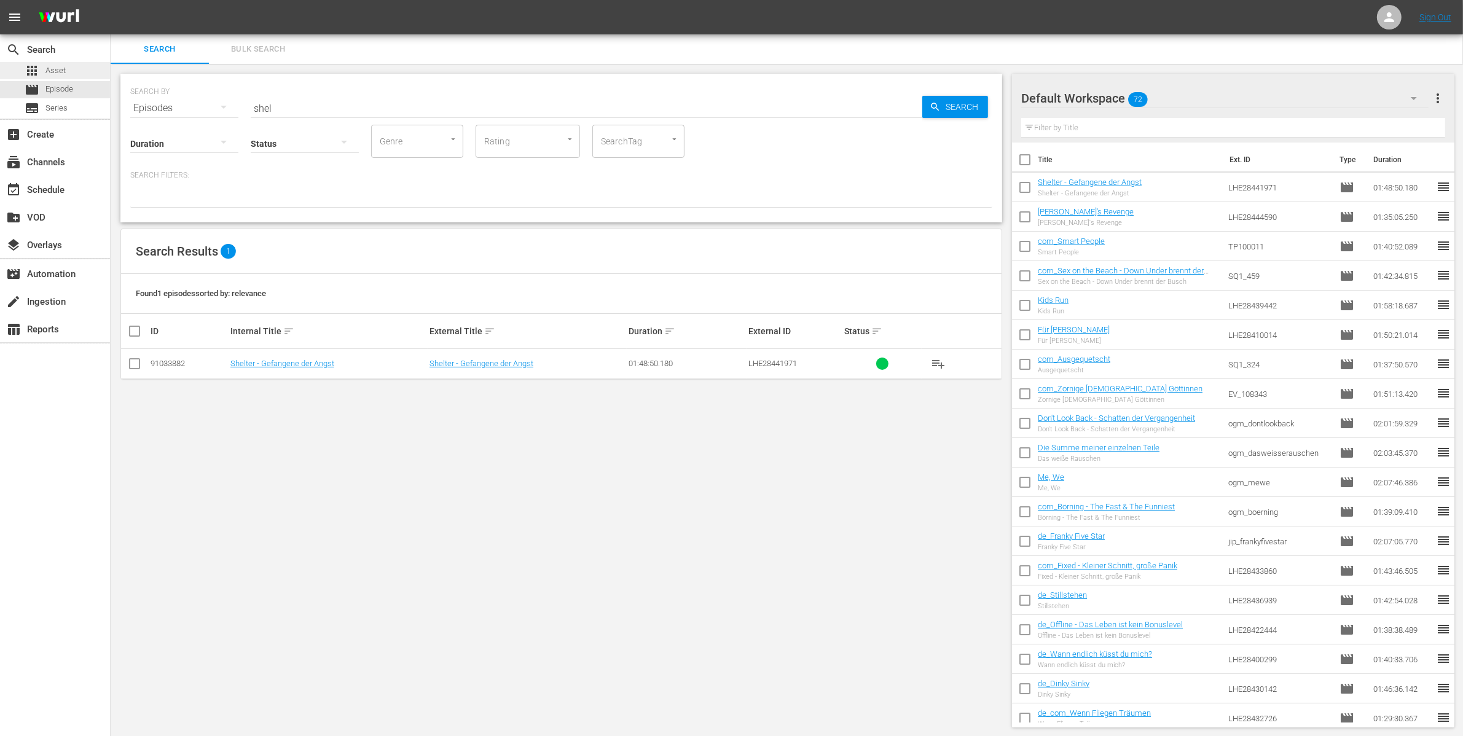
click at [53, 66] on span "Asset" at bounding box center [55, 70] width 20 height 12
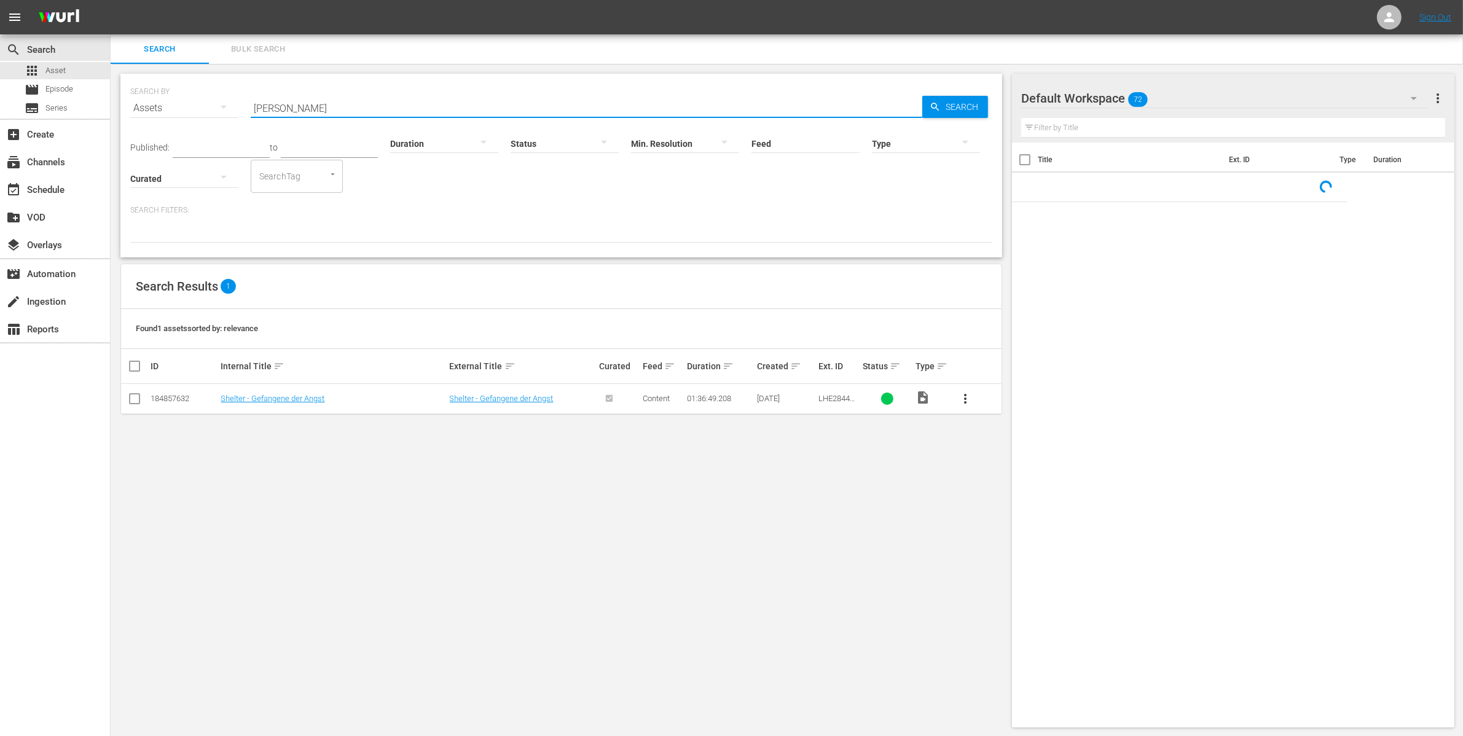
click at [289, 112] on input "[PERSON_NAME]" at bounding box center [586, 107] width 671 height 29
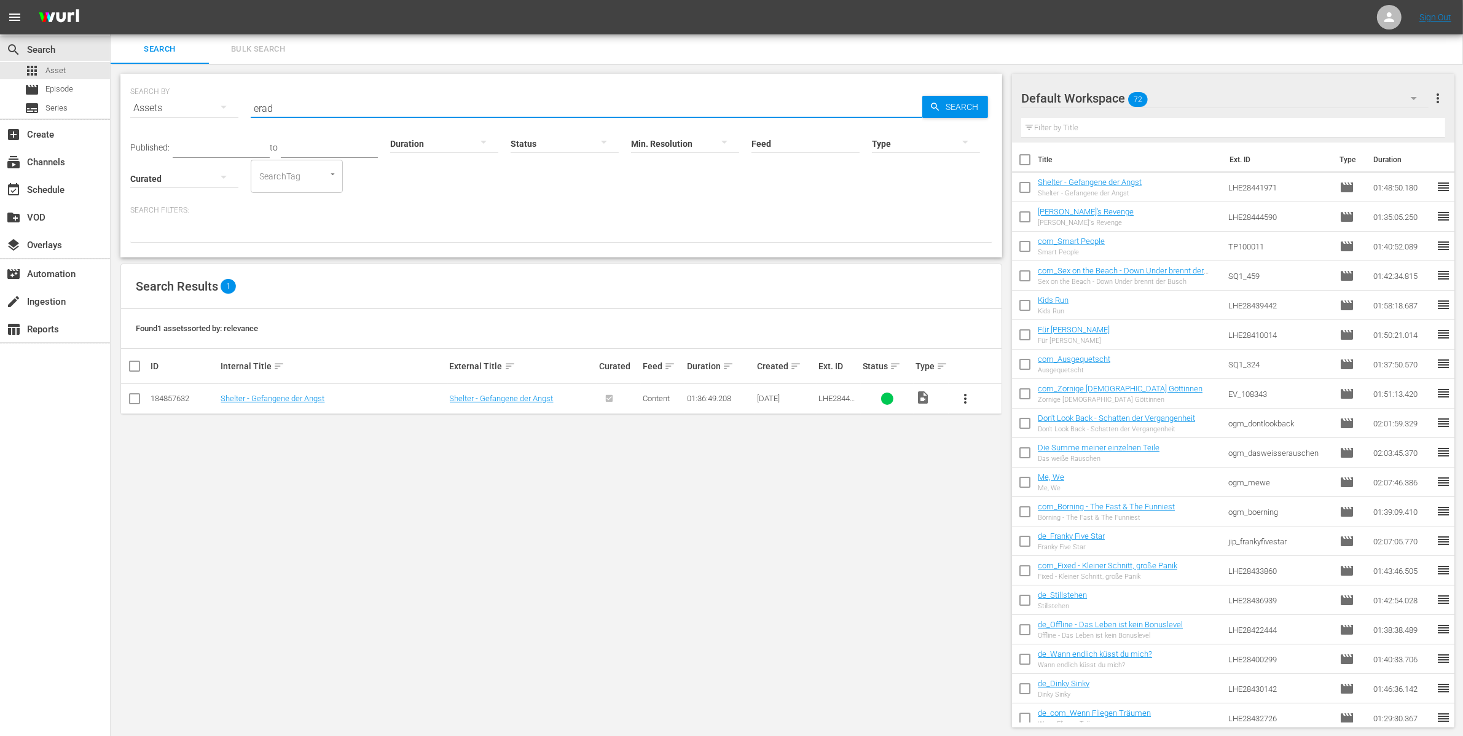
type input "erad"
click at [130, 402] on input "checkbox" at bounding box center [134, 401] width 15 height 15
checkbox input "true"
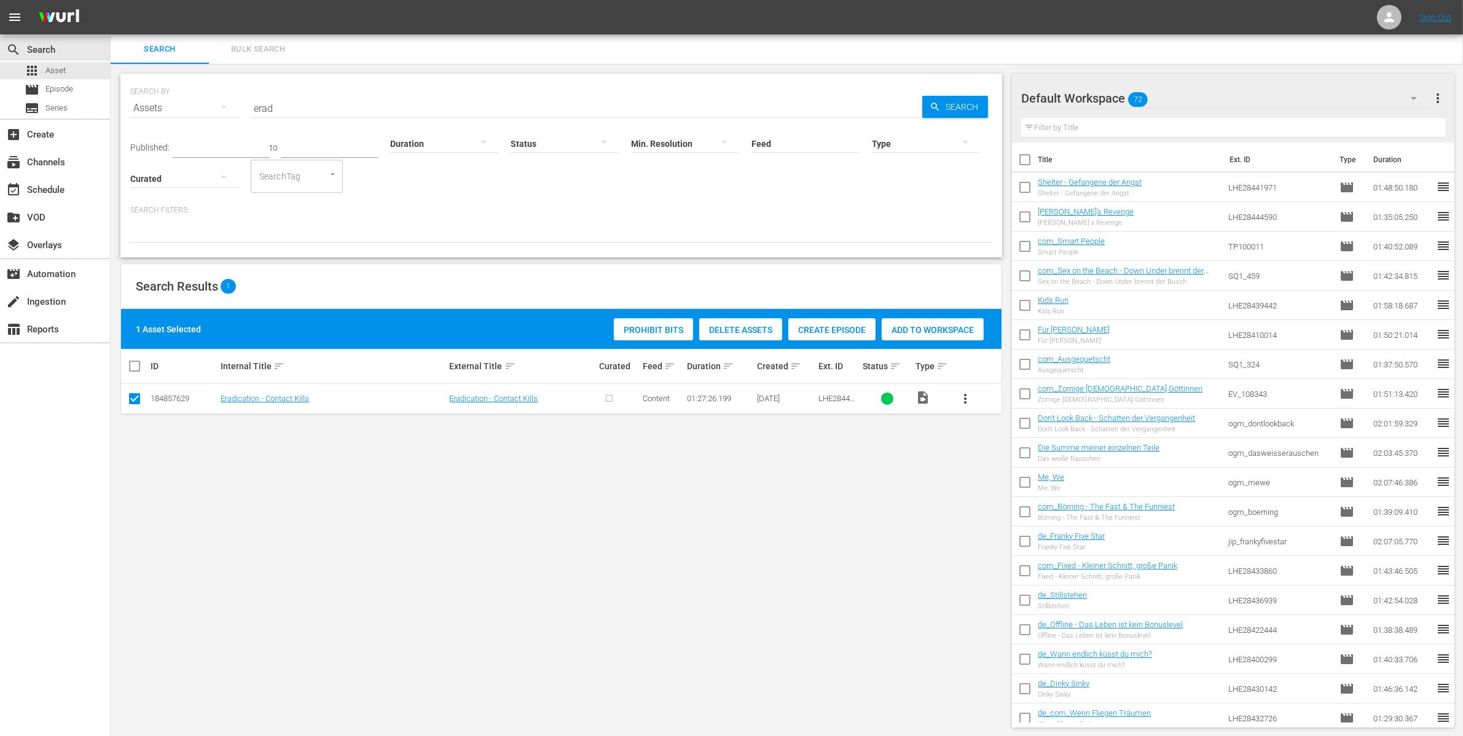
click at [289, 103] on input "erad" at bounding box center [586, 107] width 671 height 29
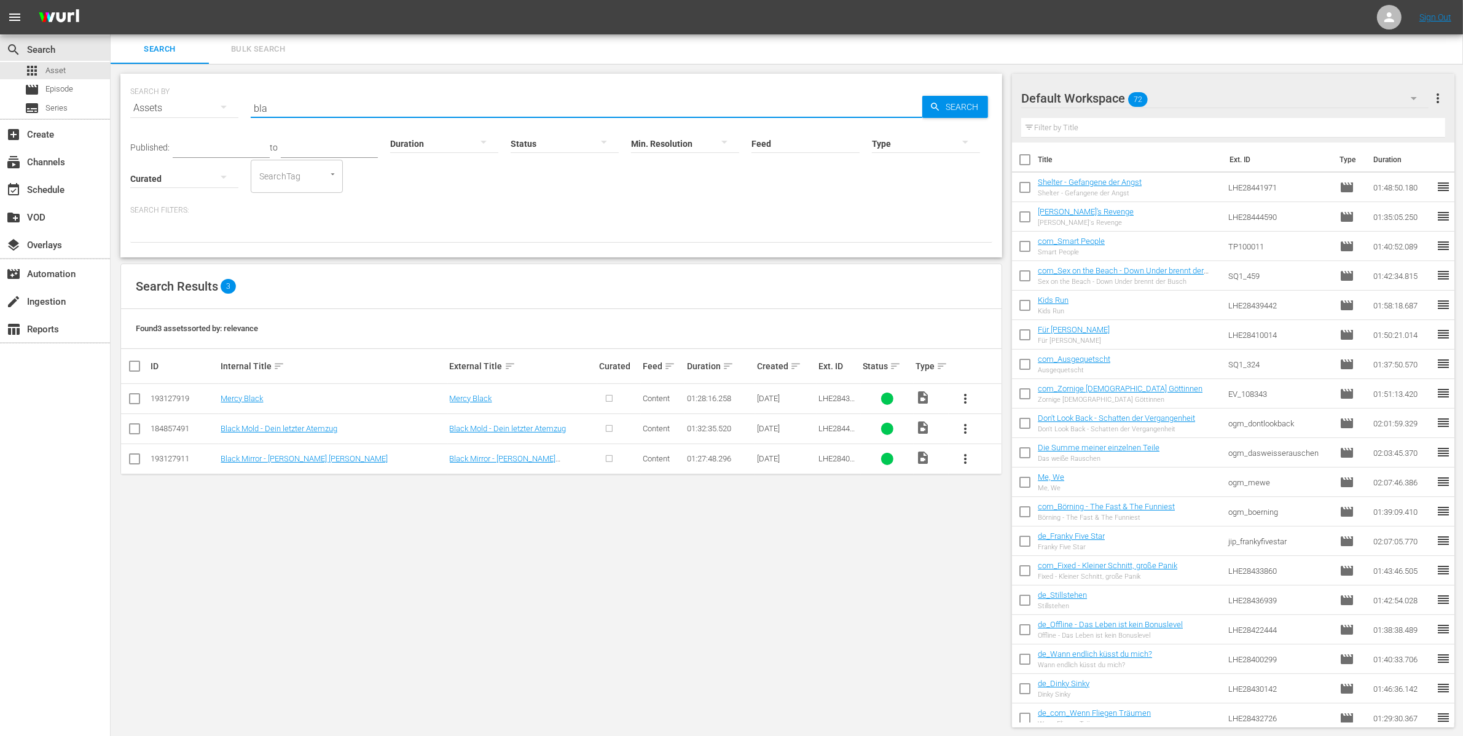
type input "bla"
click at [124, 424] on td at bounding box center [135, 428] width 28 height 30
click at [135, 425] on input "checkbox" at bounding box center [134, 431] width 15 height 15
checkbox input "true"
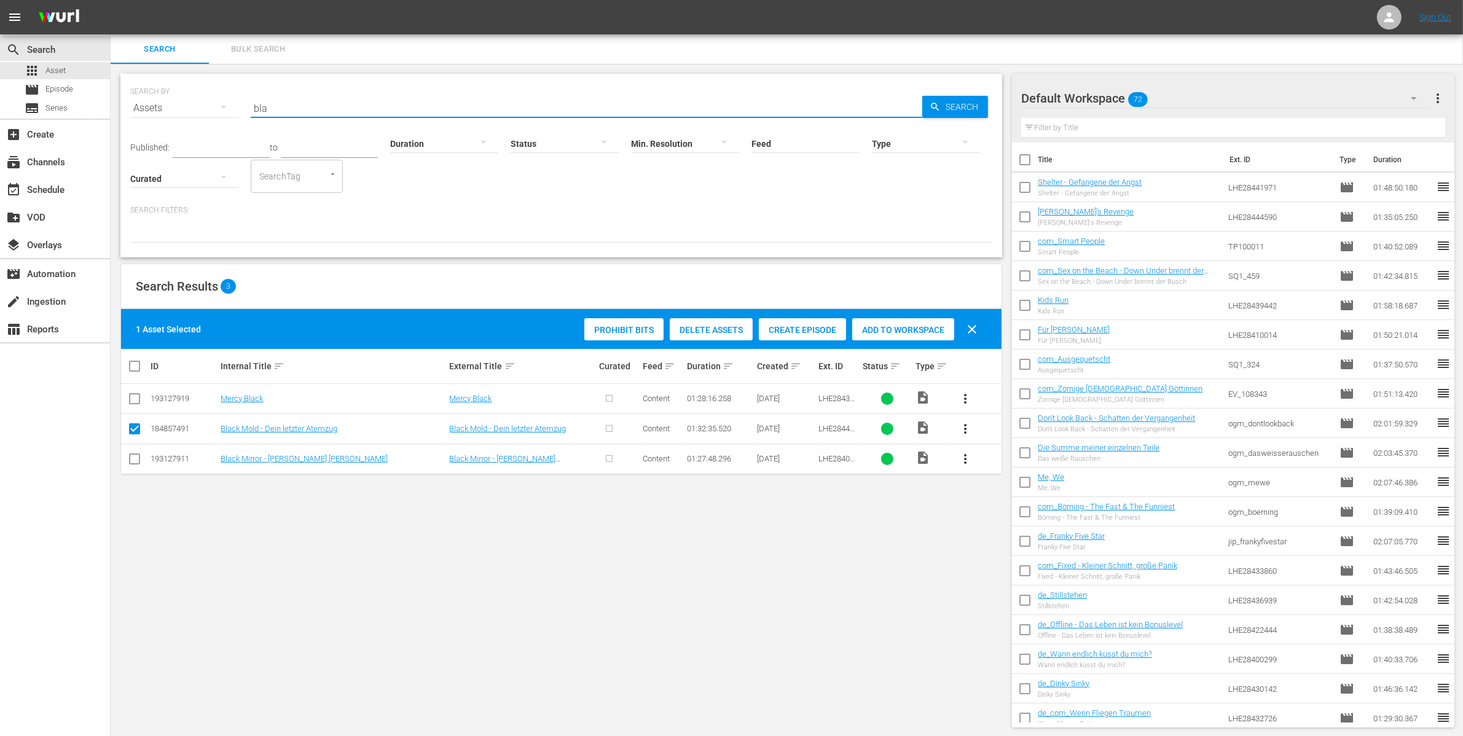
drag, startPoint x: 319, startPoint y: 105, endPoint x: 253, endPoint y: 90, distance: 68.1
click at [253, 90] on div "SEARCH BY Search By Assets Search ID, Title, Description, Keywords, or Category…" at bounding box center [561, 101] width 862 height 44
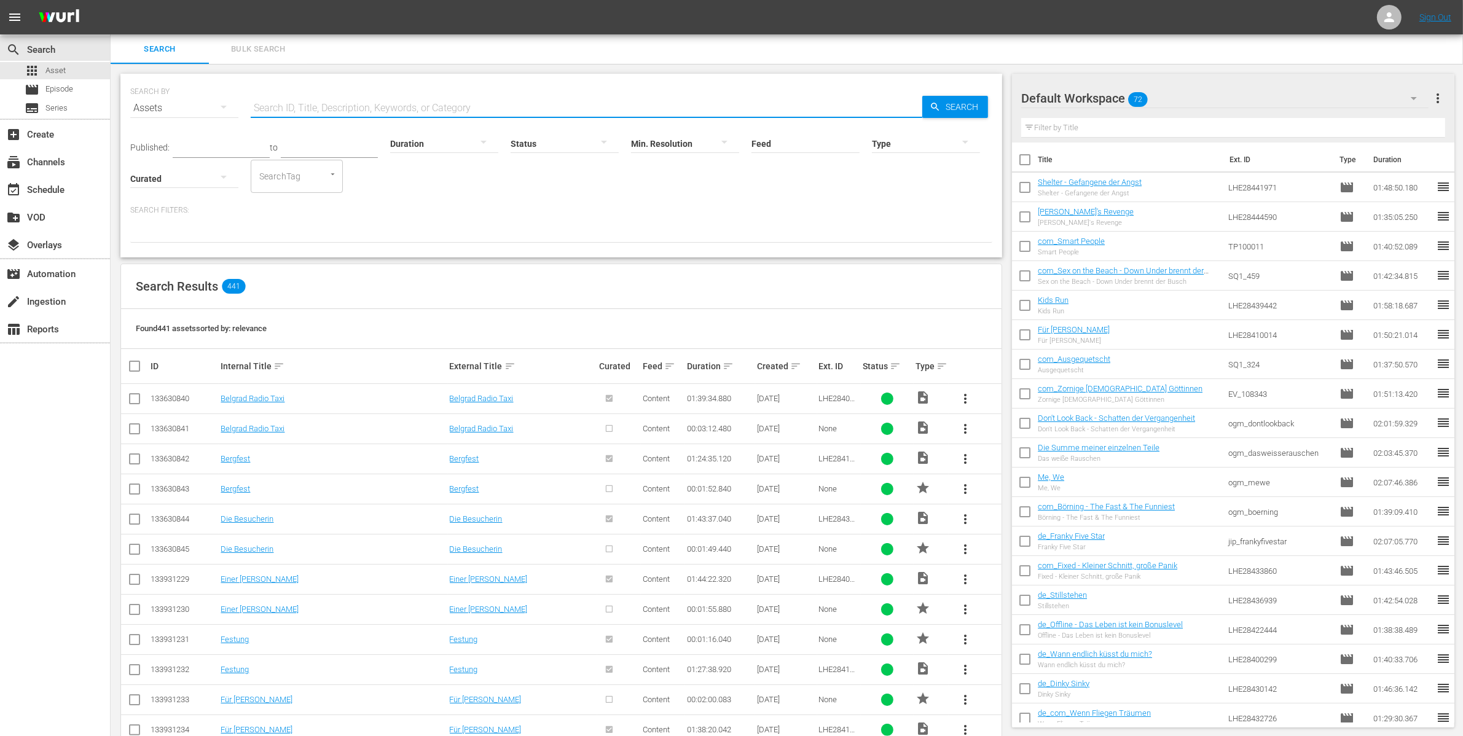
click at [157, 367] on div "ID" at bounding box center [183, 366] width 66 height 10
click at [286, 102] on input "text" at bounding box center [586, 107] width 671 height 29
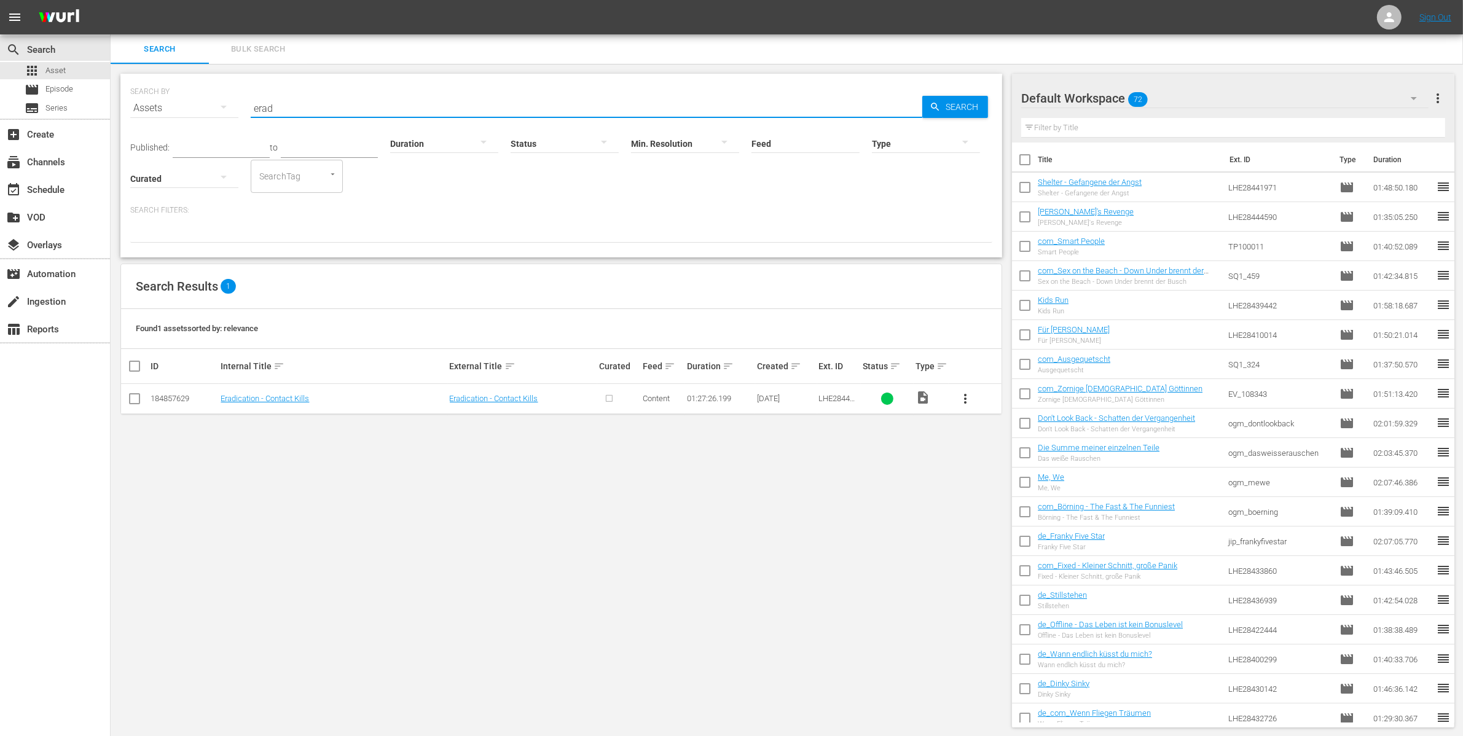
type input "erad"
click at [959, 400] on span "more_vert" at bounding box center [965, 398] width 15 height 15
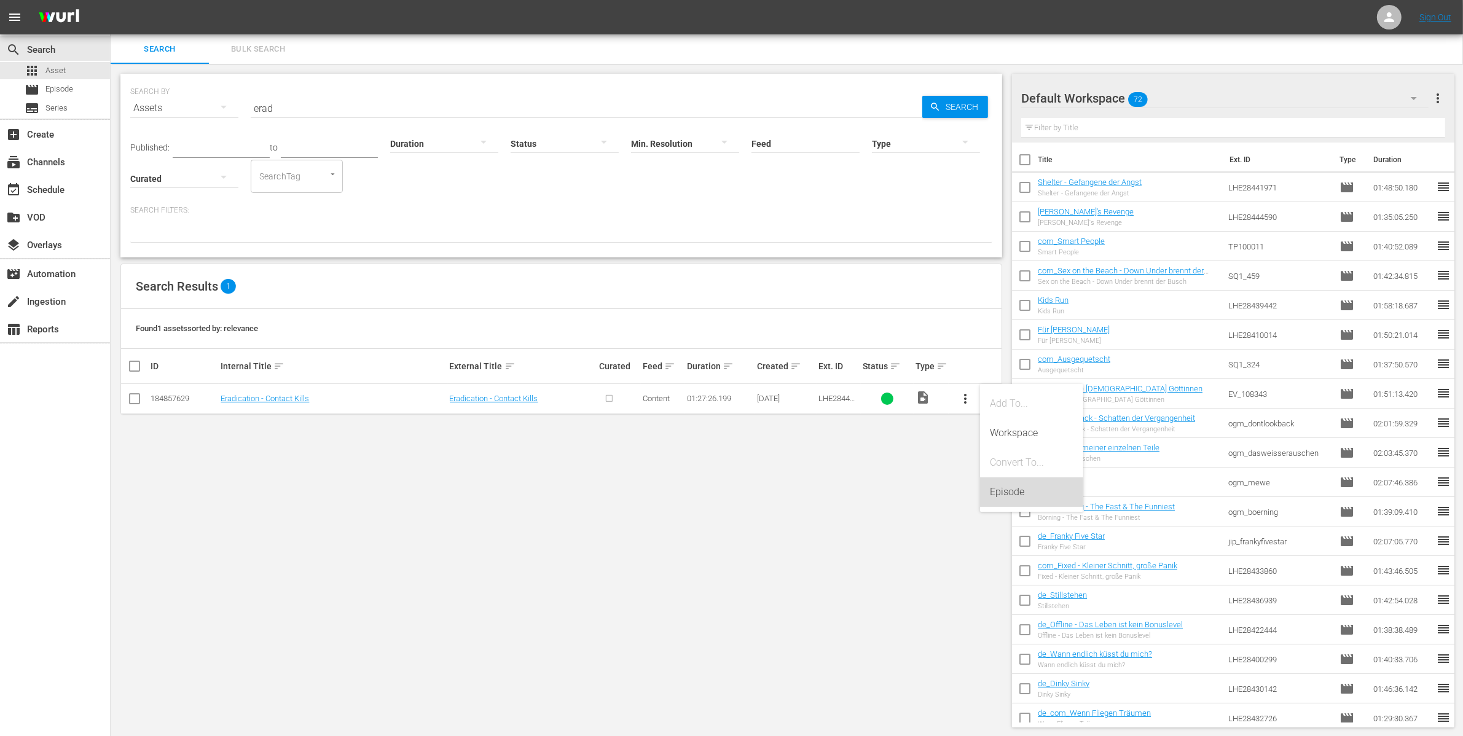
click at [1014, 483] on div "Episode" at bounding box center [1032, 491] width 84 height 29
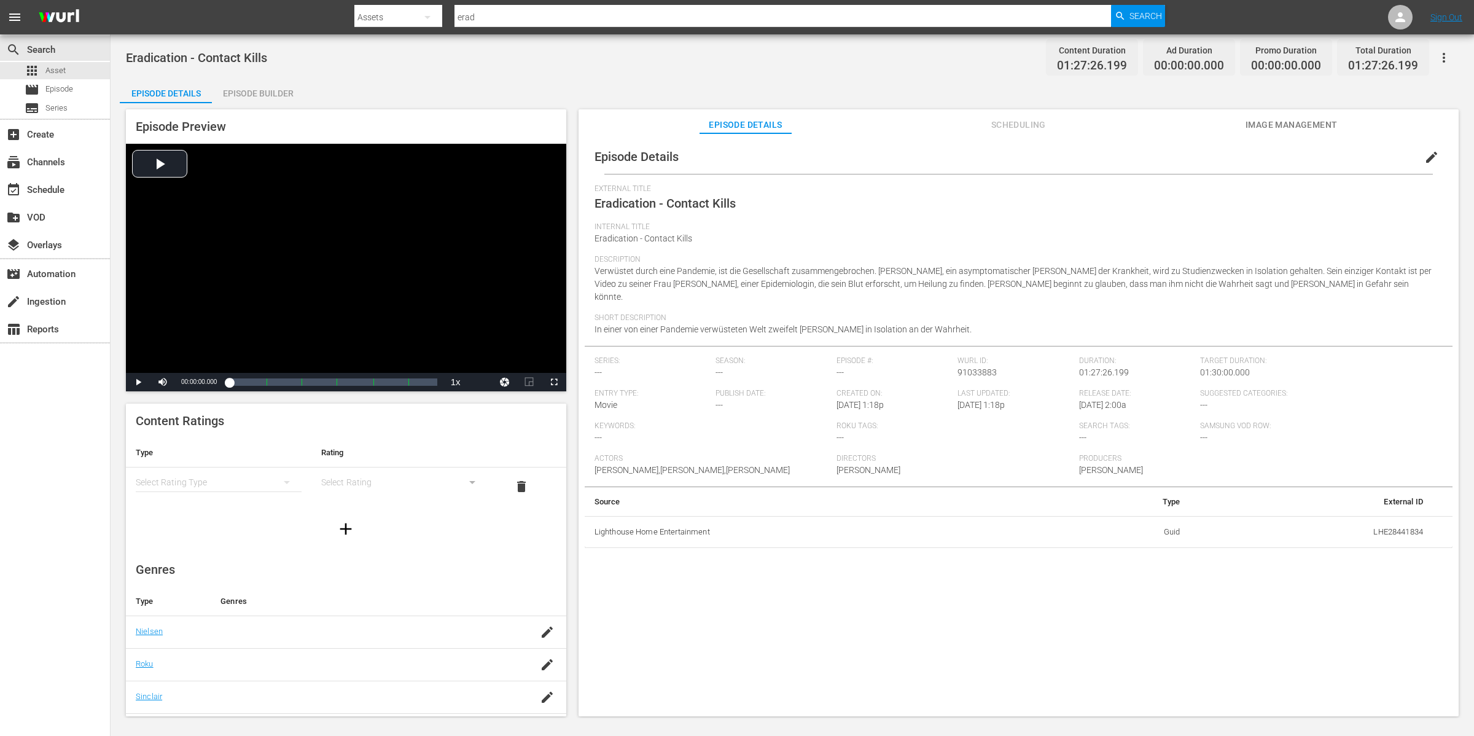
click at [259, 95] on div "Episode Builder" at bounding box center [258, 93] width 92 height 29
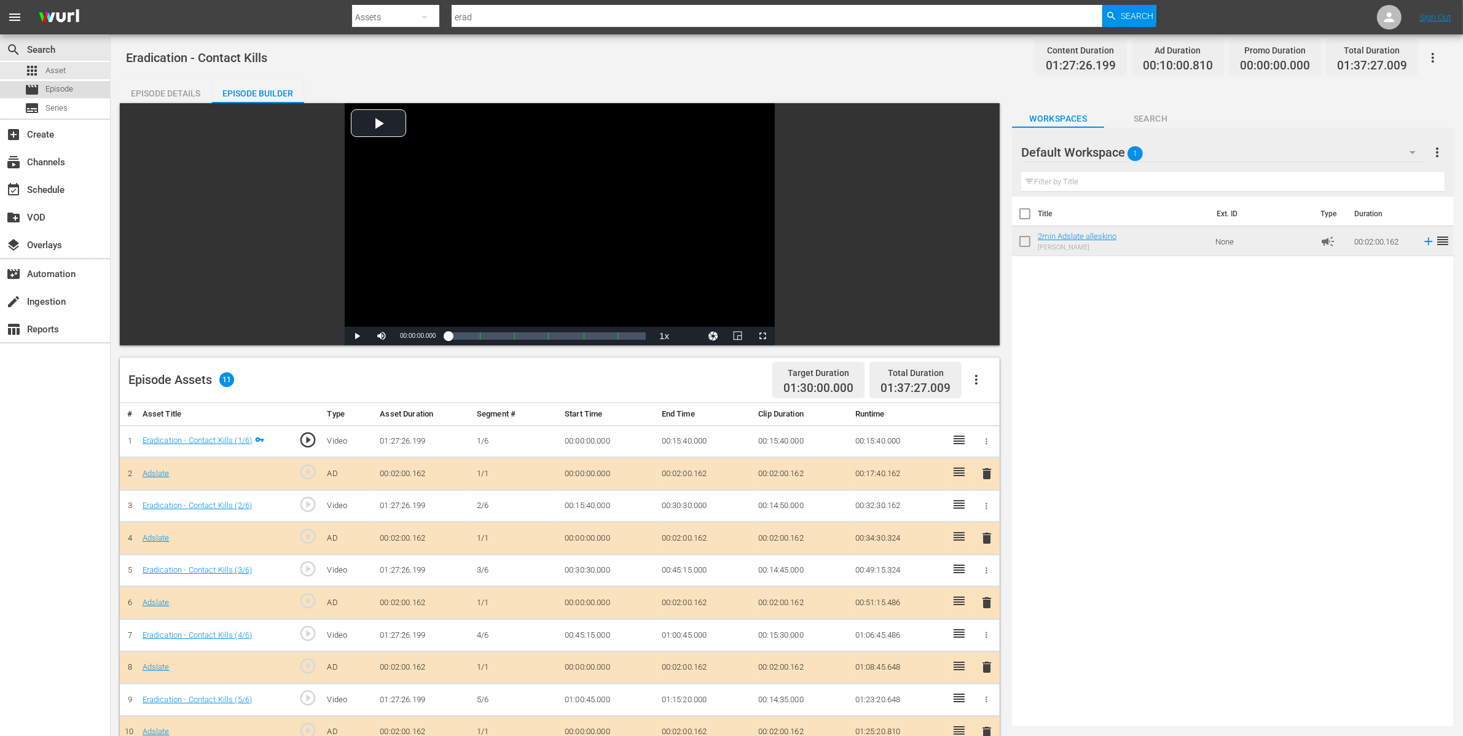
click at [43, 90] on div "movie Episode" at bounding box center [49, 89] width 49 height 17
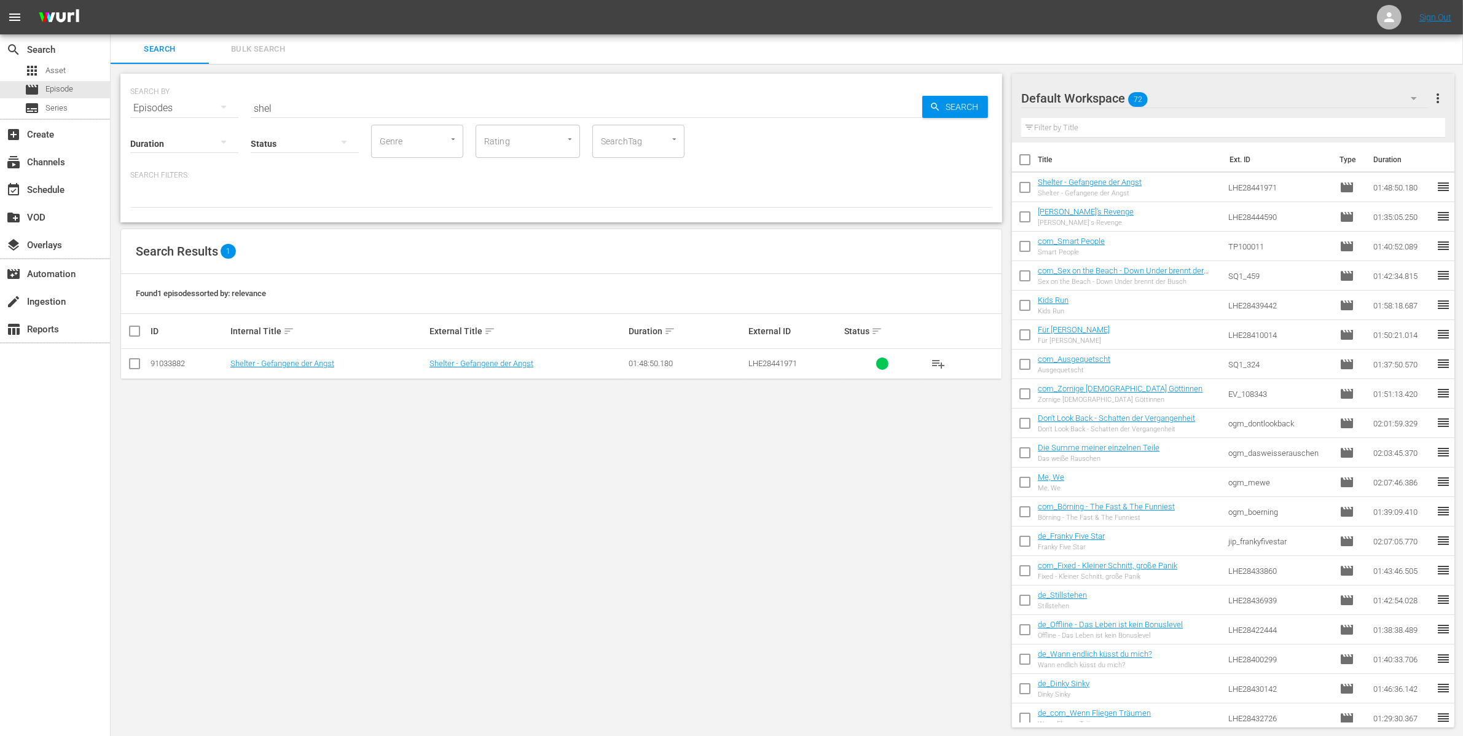
click at [278, 109] on input "shel" at bounding box center [586, 107] width 671 height 29
type input "era"
click at [938, 361] on span "playlist_add" at bounding box center [938, 363] width 15 height 15
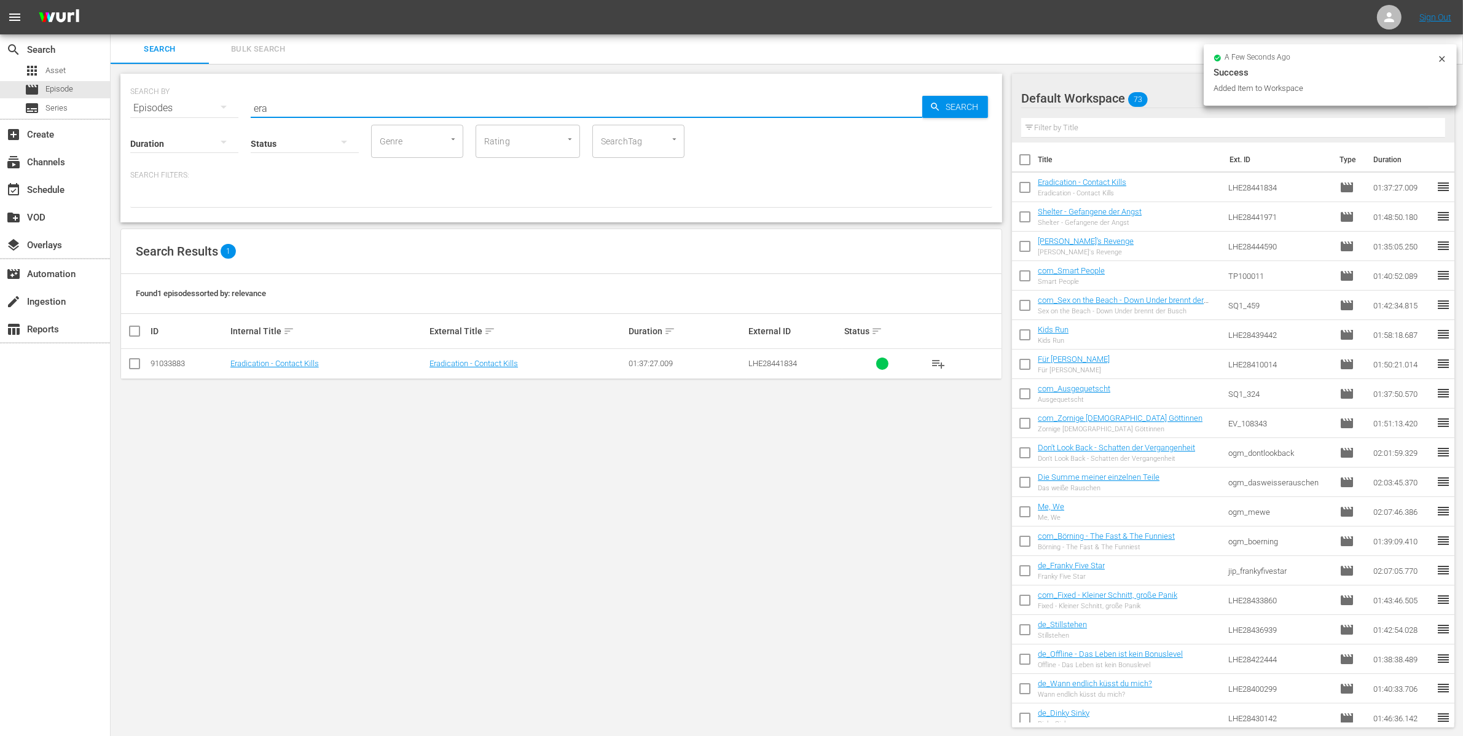
drag, startPoint x: 289, startPoint y: 112, endPoint x: 164, endPoint y: 112, distance: 124.7
click at [169, 101] on div "SEARCH BY Search By Episodes Search ID, Title, Description, Keywords, or Catego…" at bounding box center [561, 101] width 862 height 44
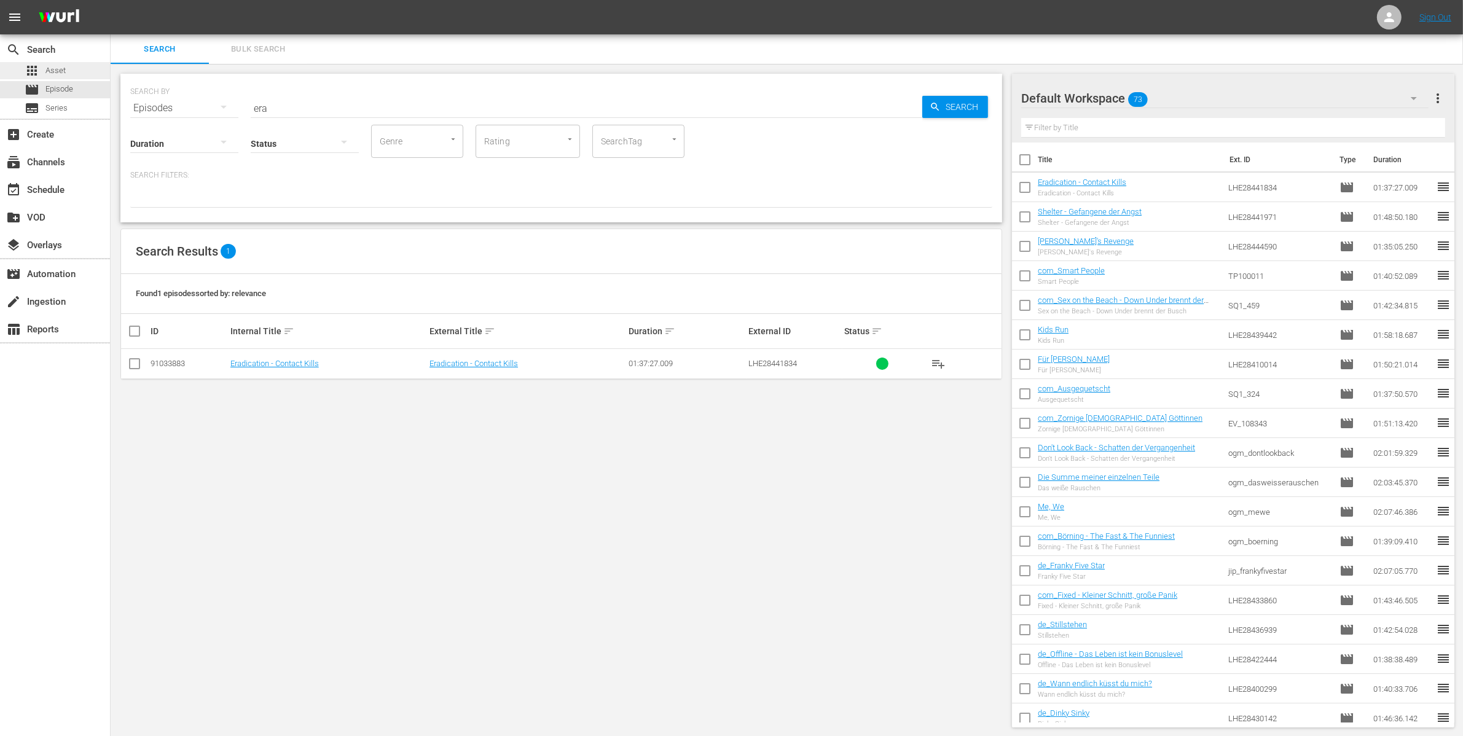
click at [68, 65] on div "apps Asset" at bounding box center [55, 70] width 110 height 17
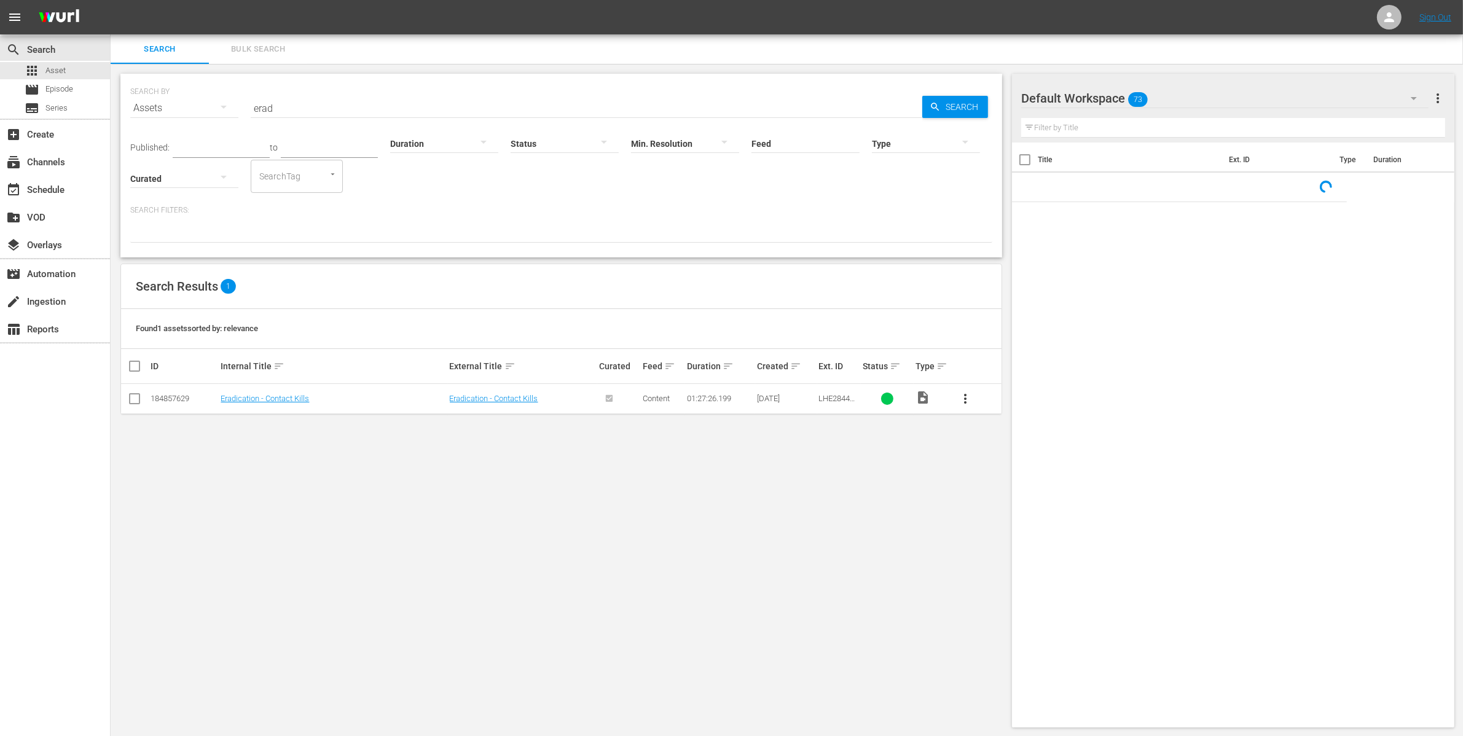
click at [333, 124] on div "Published: to Duration Status Min. Resolution Feed Feed Title Type Curated Sear…" at bounding box center [561, 158] width 862 height 70
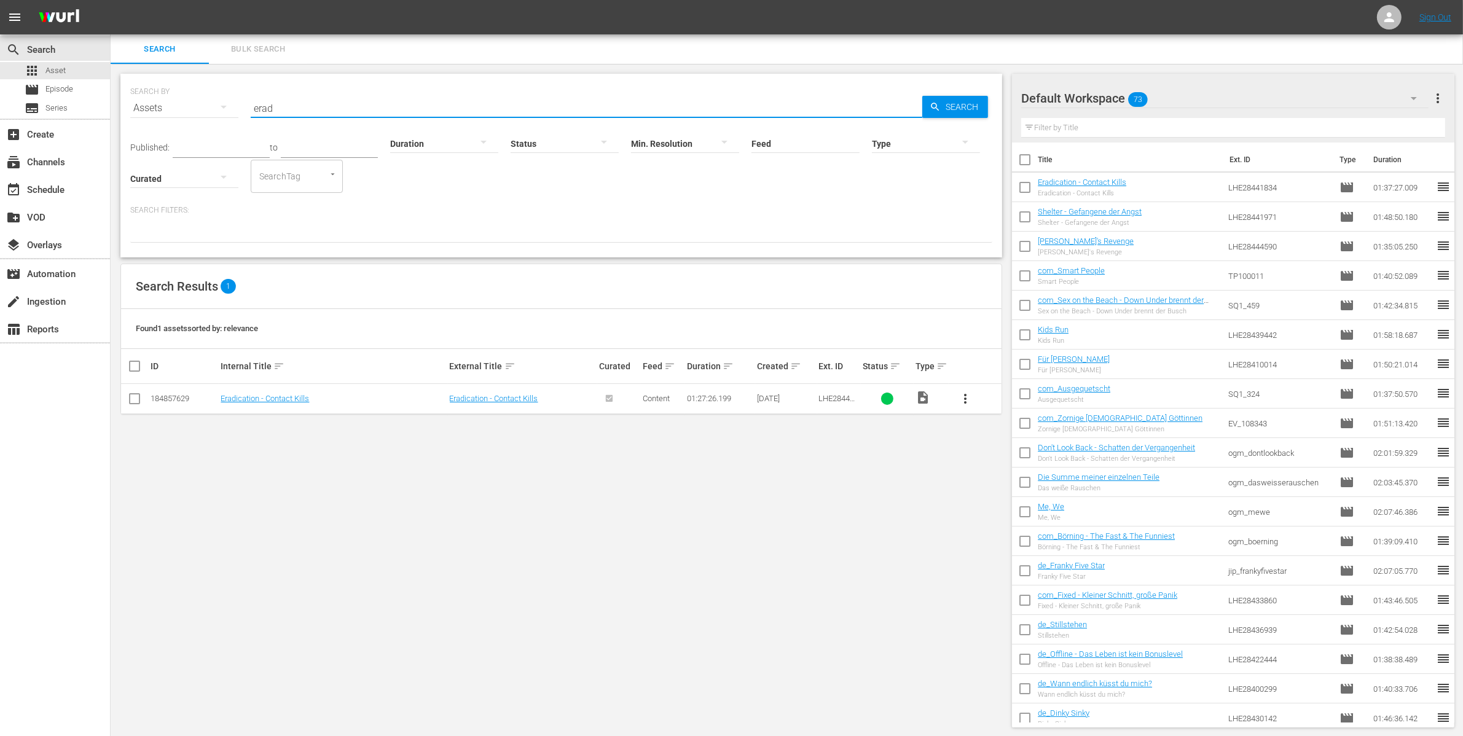
click at [332, 121] on input "erad" at bounding box center [586, 107] width 671 height 29
type input "black"
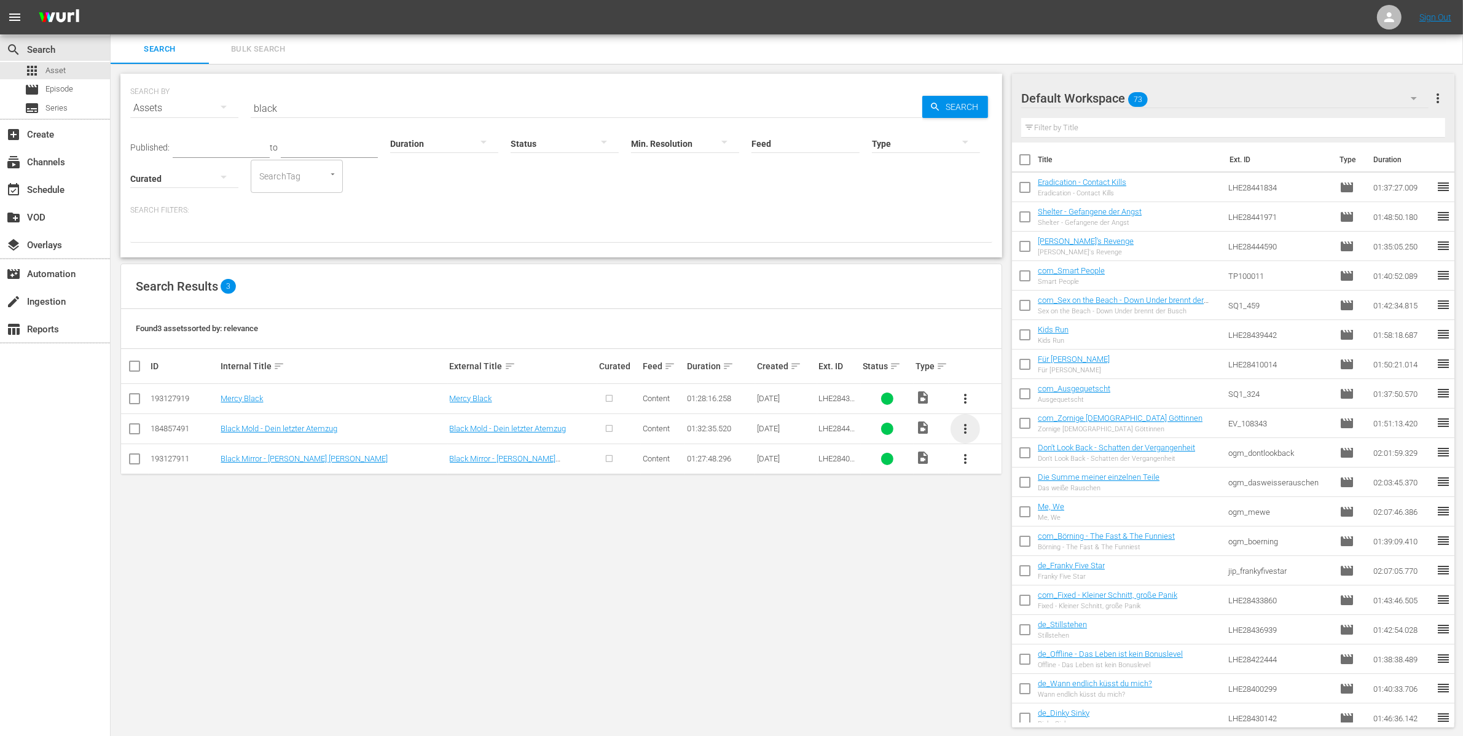
click at [969, 426] on span "more_vert" at bounding box center [965, 428] width 15 height 15
click at [1010, 523] on div "Episode" at bounding box center [1032, 521] width 84 height 29
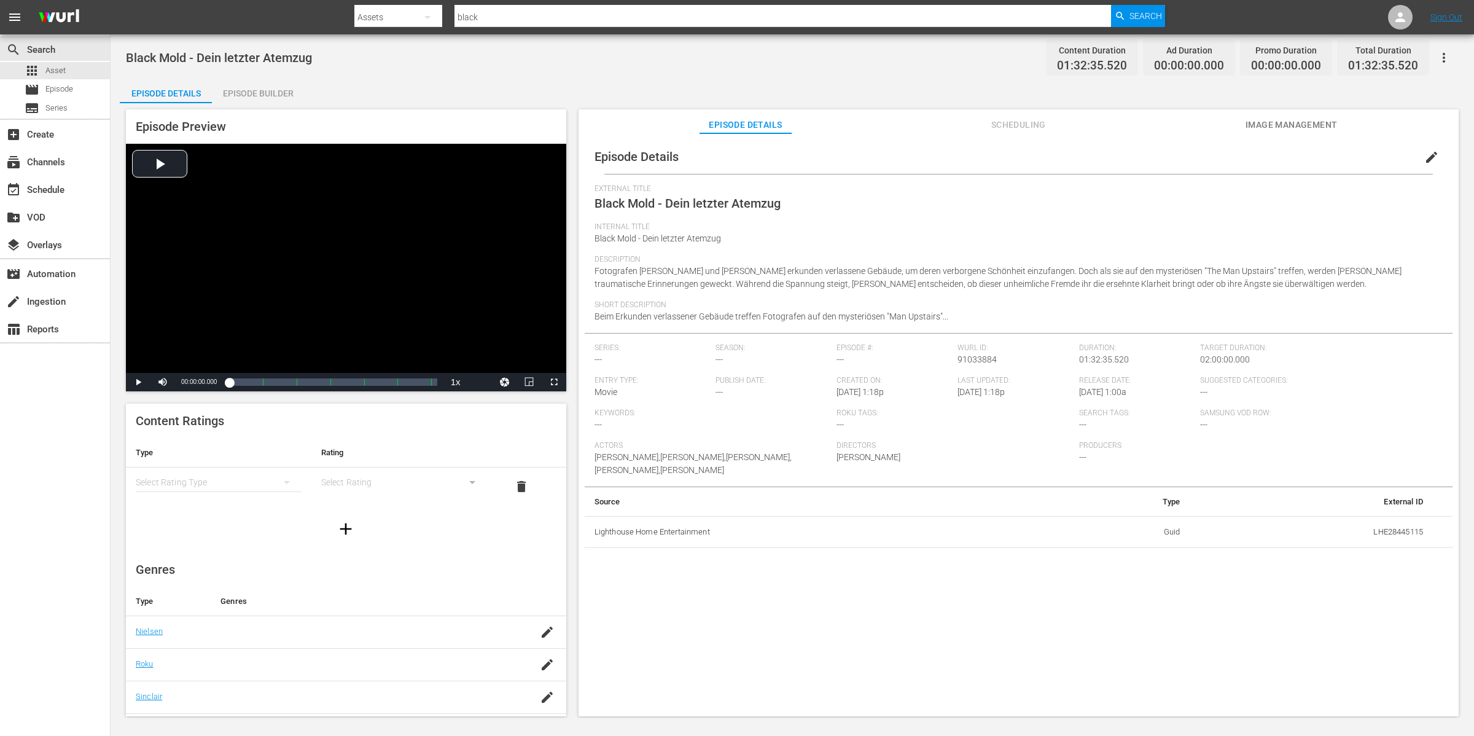
drag, startPoint x: 275, startPoint y: 100, endPoint x: 272, endPoint y: 86, distance: 14.3
click at [273, 92] on div "Episode Builder" at bounding box center [258, 93] width 92 height 29
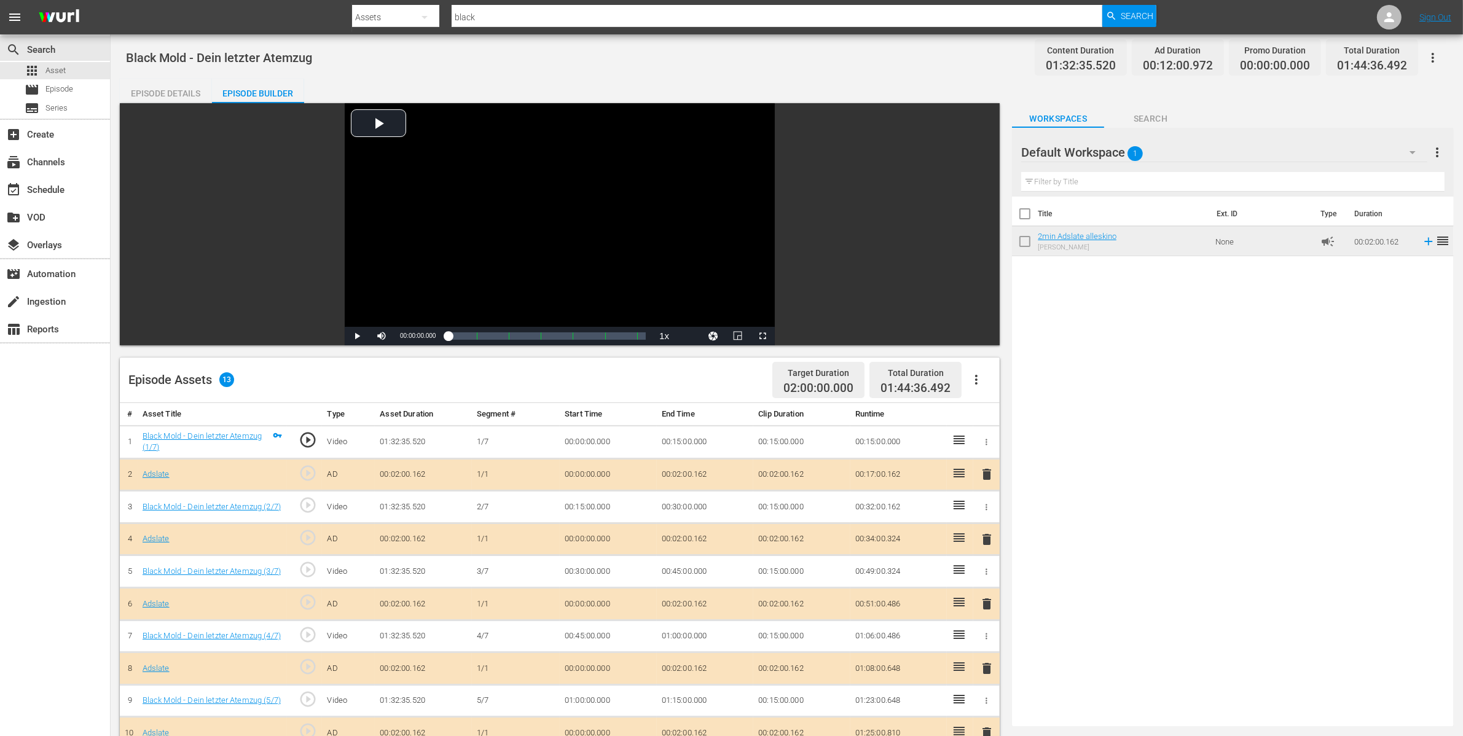
click at [168, 93] on div "Episode Details" at bounding box center [166, 93] width 92 height 29
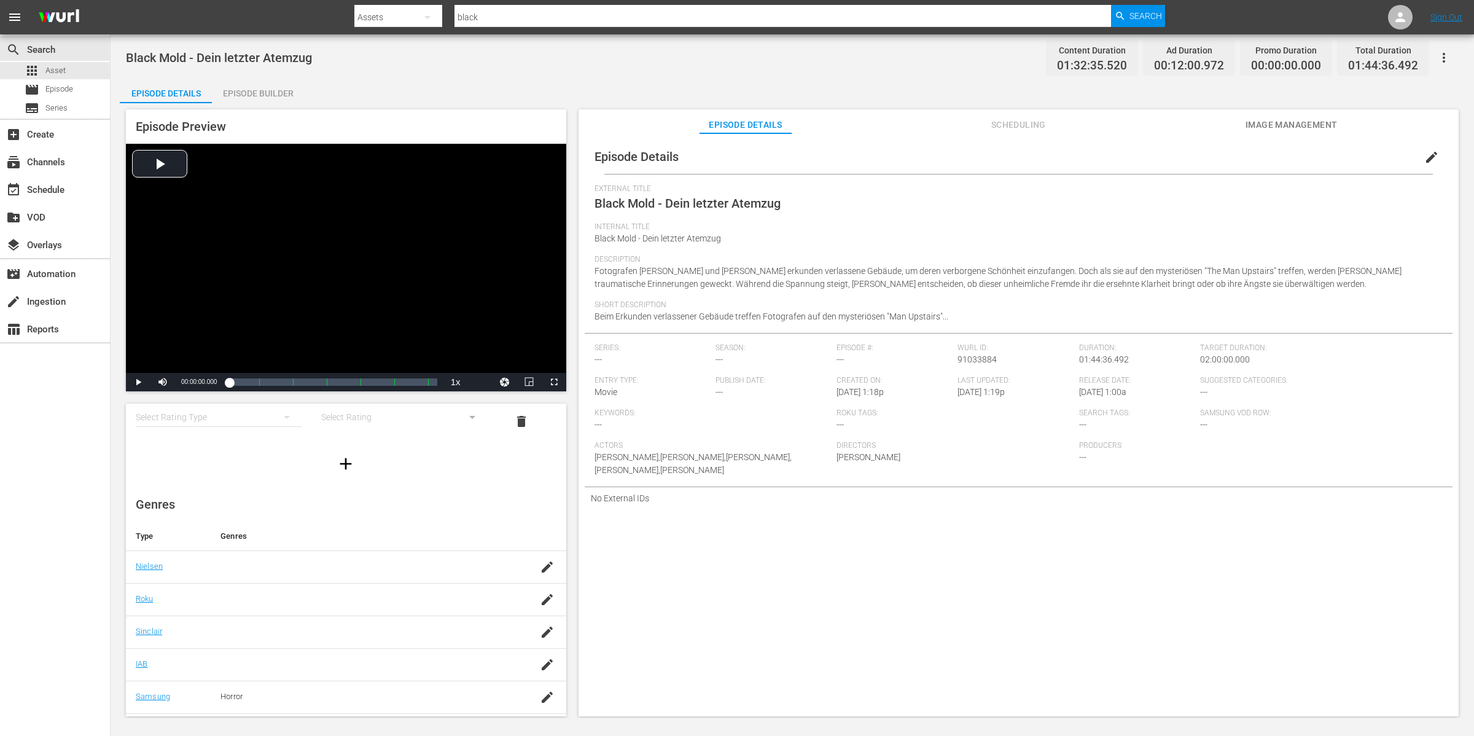
scroll to position [128, 0]
click at [53, 84] on span "Episode" at bounding box center [59, 89] width 28 height 12
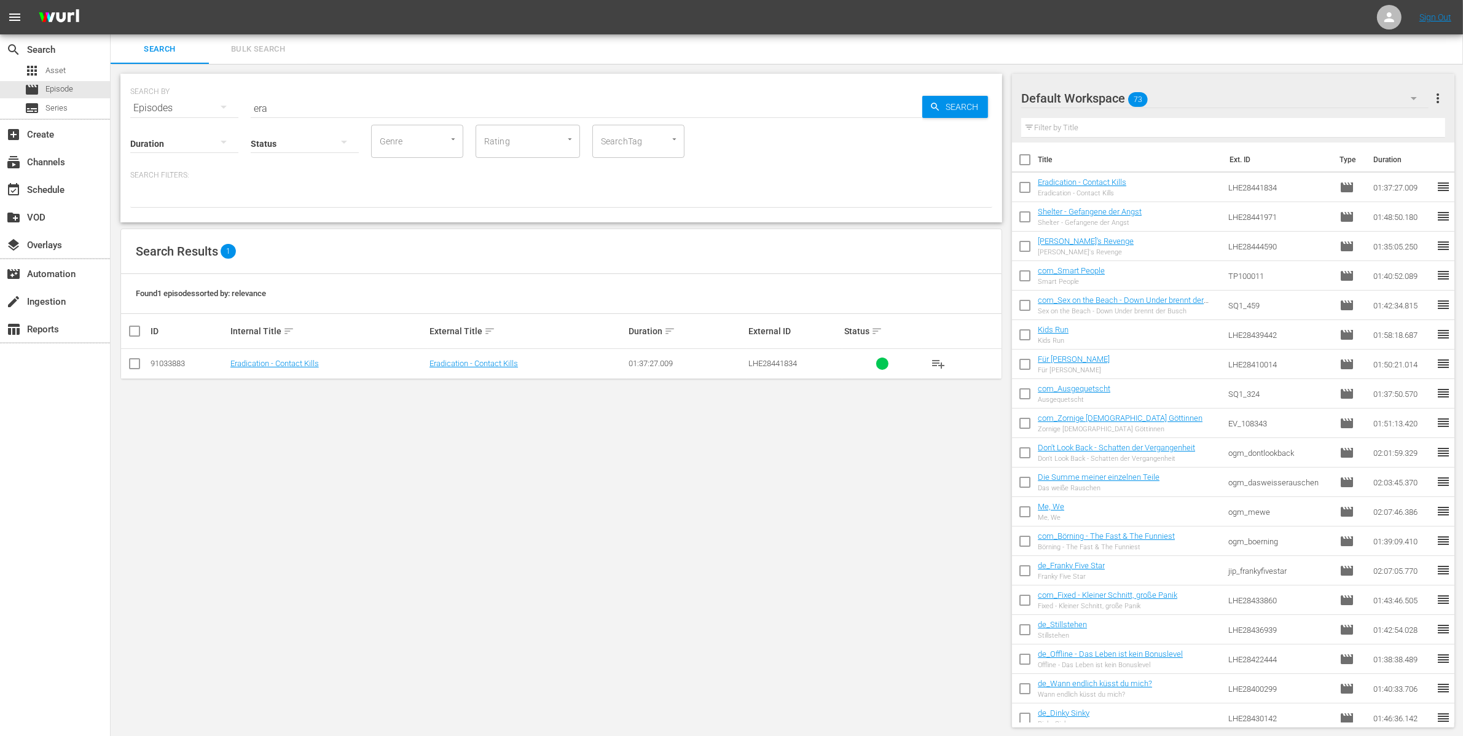
drag, startPoint x: 293, startPoint y: 93, endPoint x: 213, endPoint y: 106, distance: 81.4
click at [218, 105] on div "SEARCH BY Search By Episodes Search ID, Title, Description, Keywords, or Catego…" at bounding box center [561, 101] width 862 height 44
click at [936, 364] on span "playlist_add" at bounding box center [938, 363] width 15 height 15
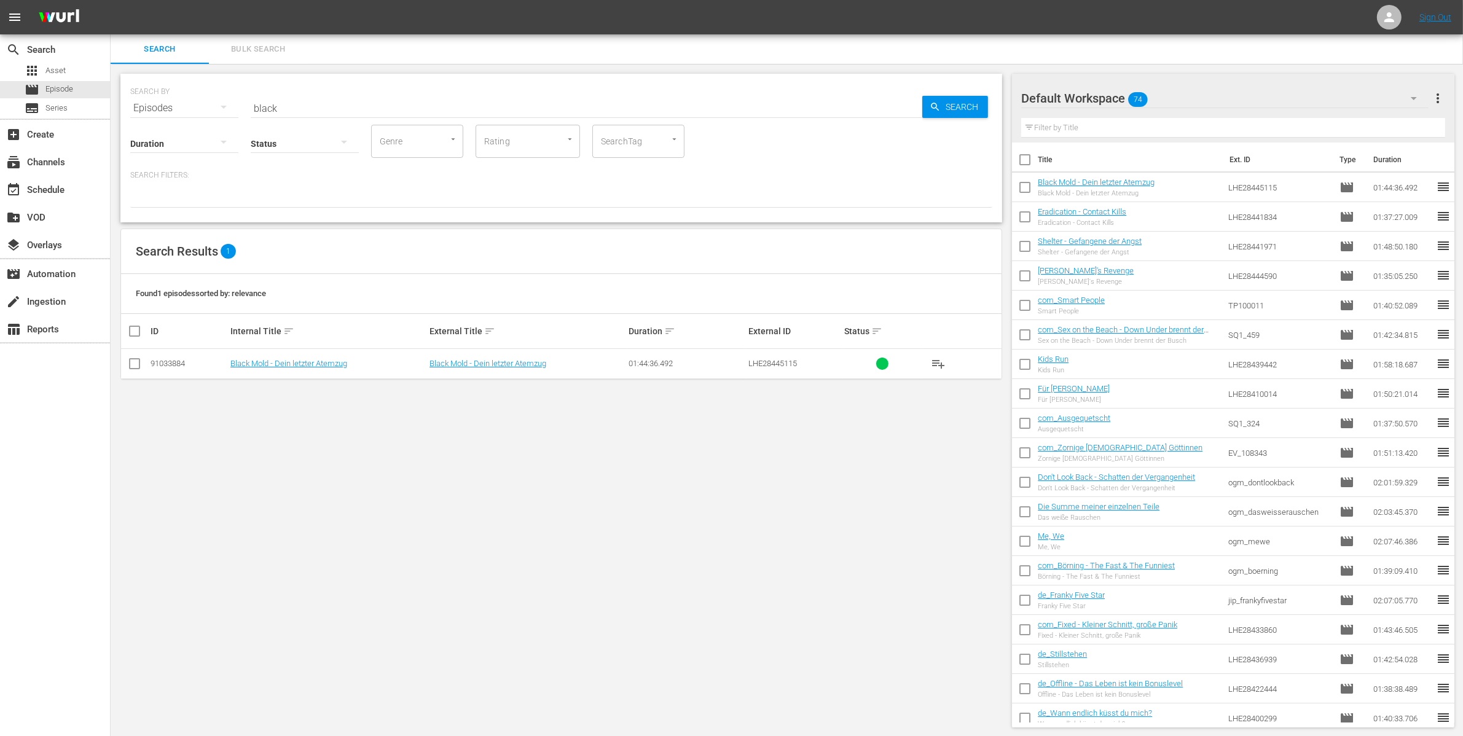
click at [268, 108] on input "black" at bounding box center [586, 107] width 671 height 29
type input "the ones"
click at [926, 366] on button "playlist_add" at bounding box center [937, 363] width 29 height 29
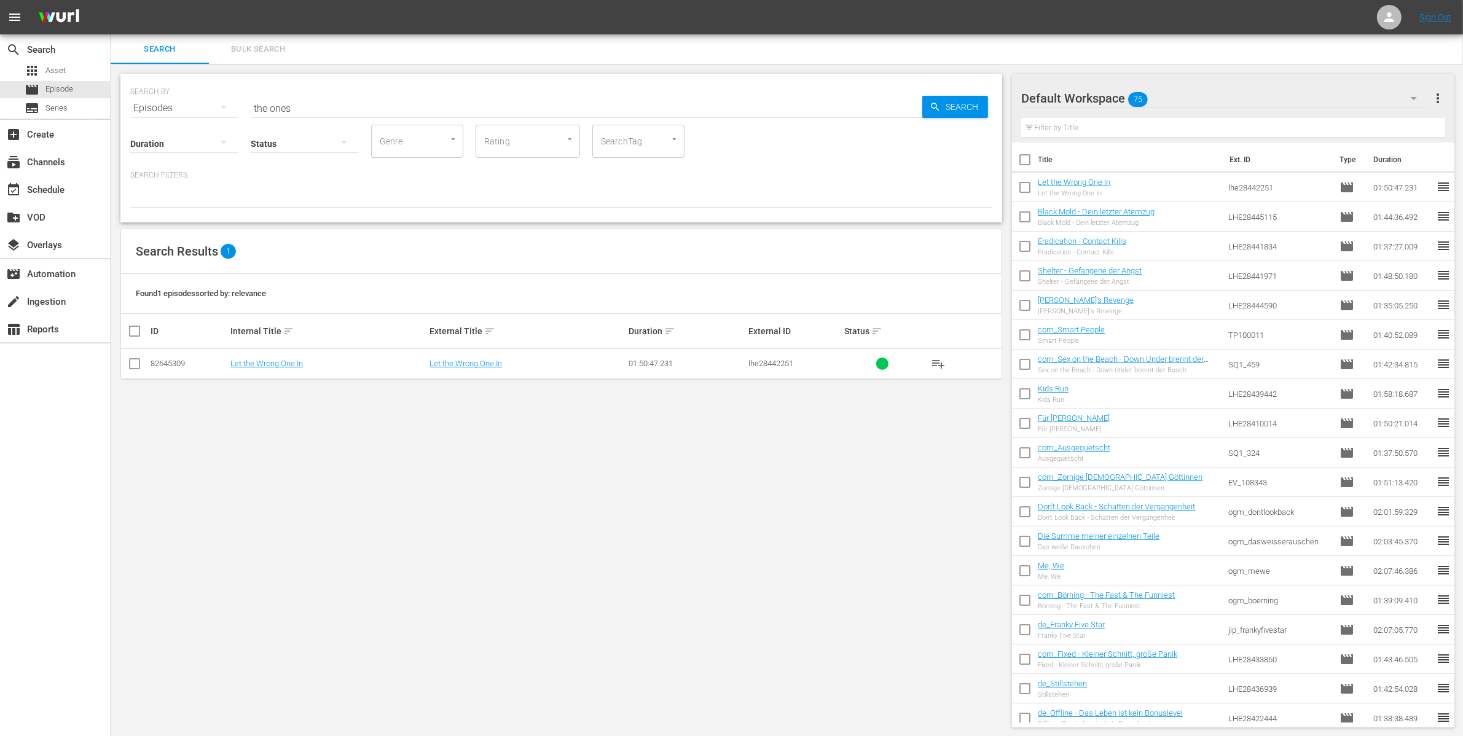
click at [1018, 178] on input "checkbox" at bounding box center [1025, 190] width 26 height 26
checkbox input "true"
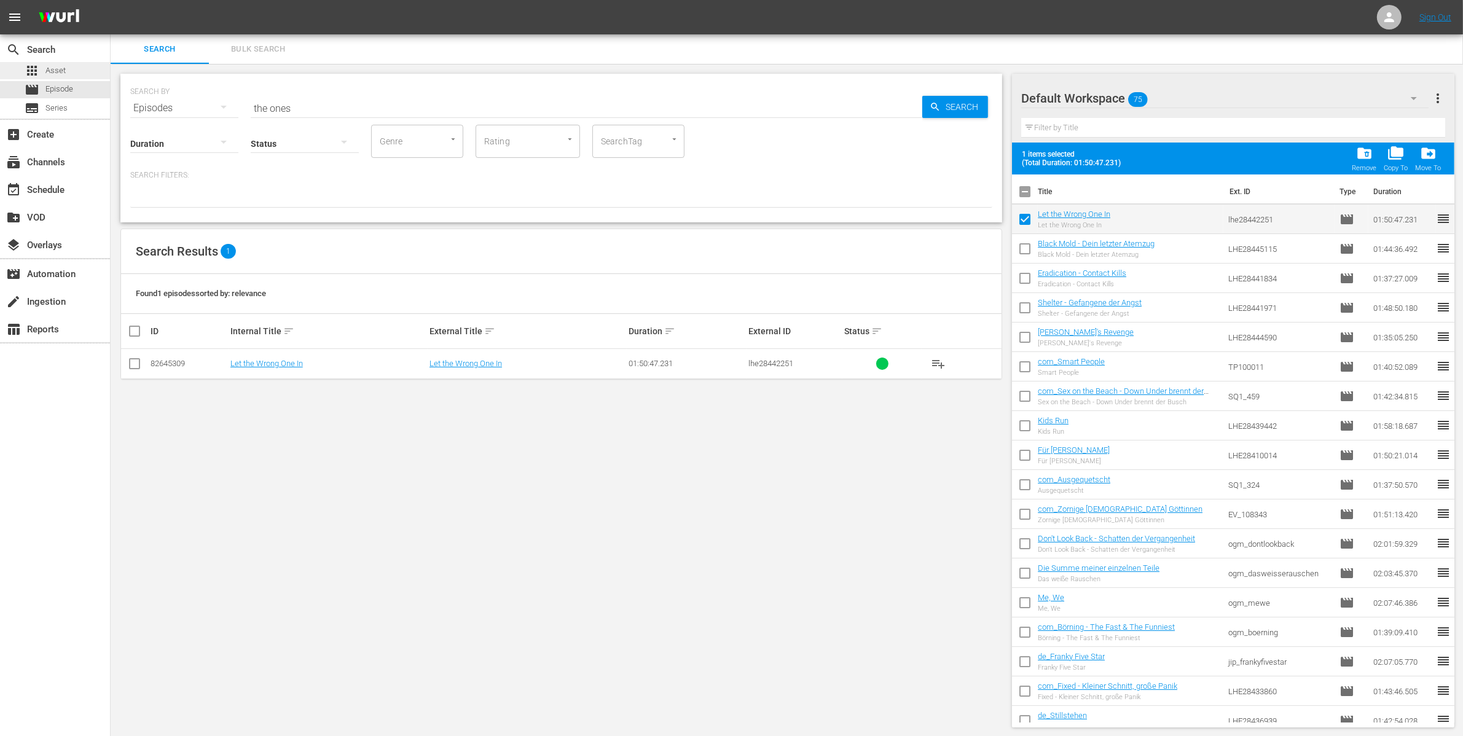
click at [57, 71] on span "Asset" at bounding box center [55, 70] width 20 height 12
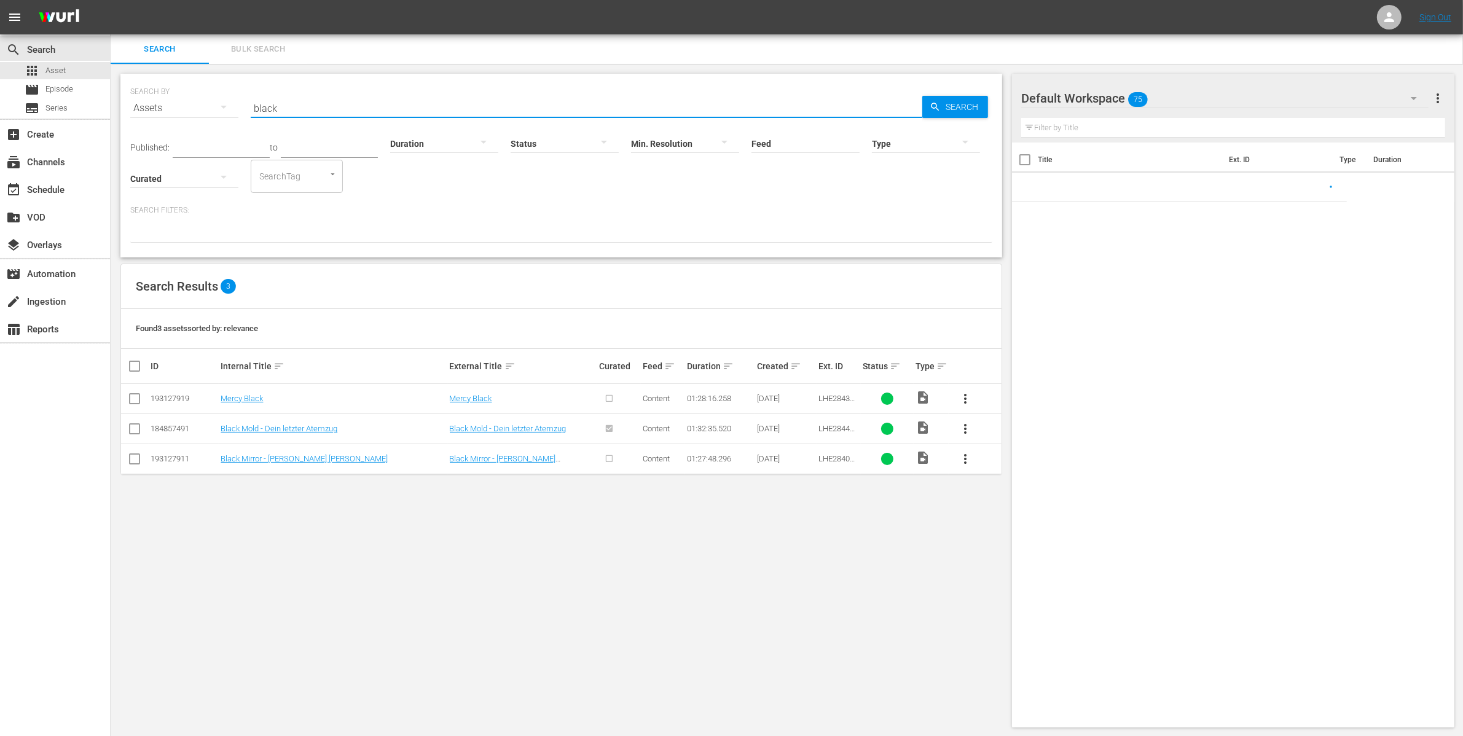
click at [343, 111] on input "black" at bounding box center [586, 107] width 671 height 29
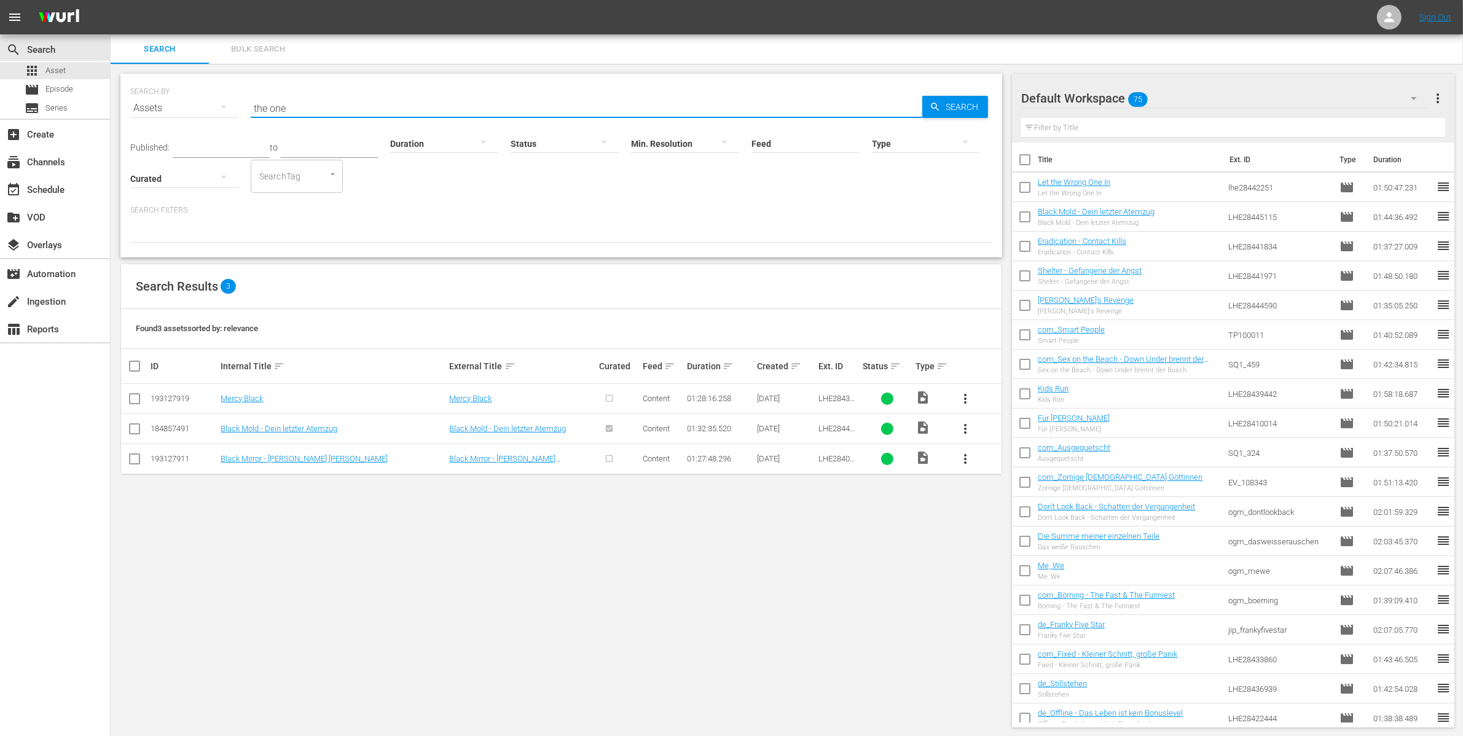
type input "the one"
click at [964, 464] on span "more_vert" at bounding box center [965, 458] width 15 height 15
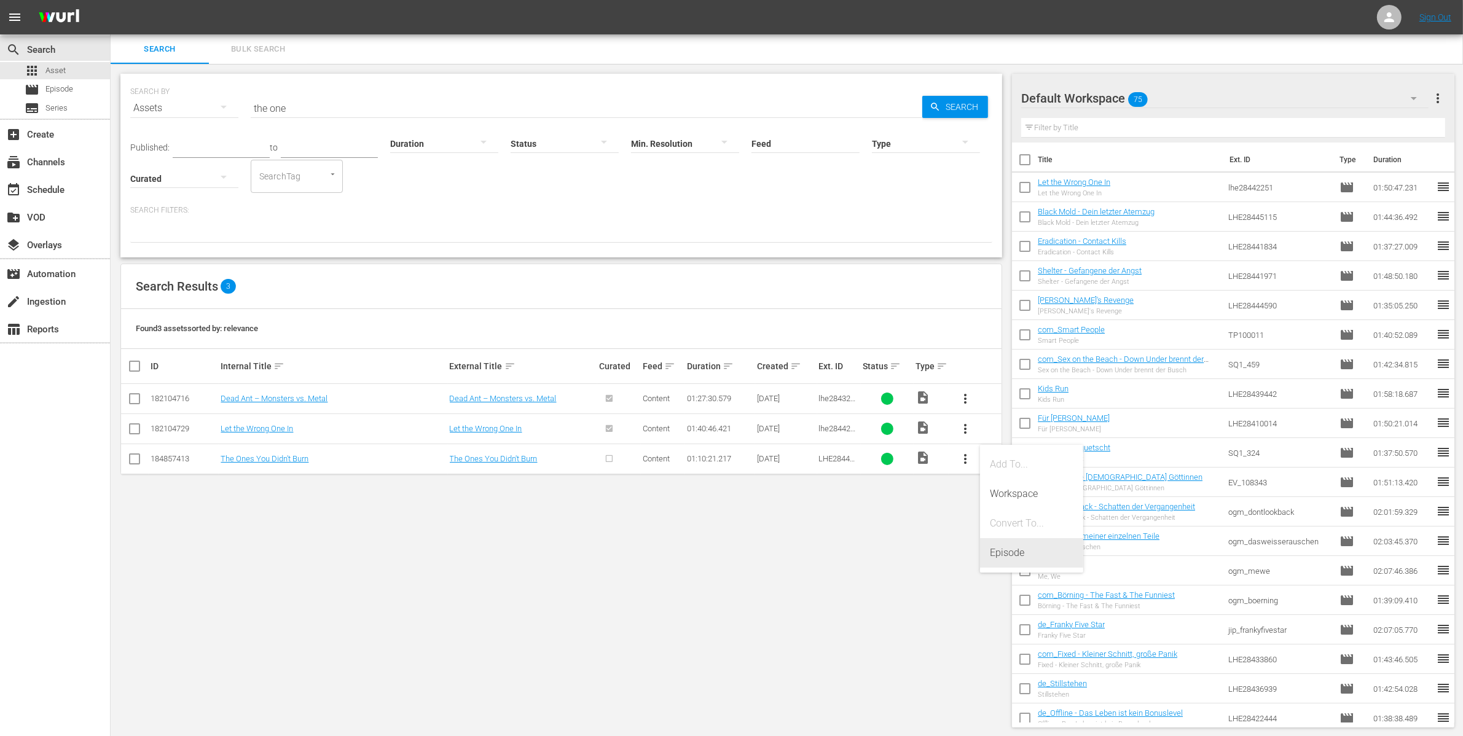
click at [997, 545] on div "Episode" at bounding box center [1032, 552] width 84 height 29
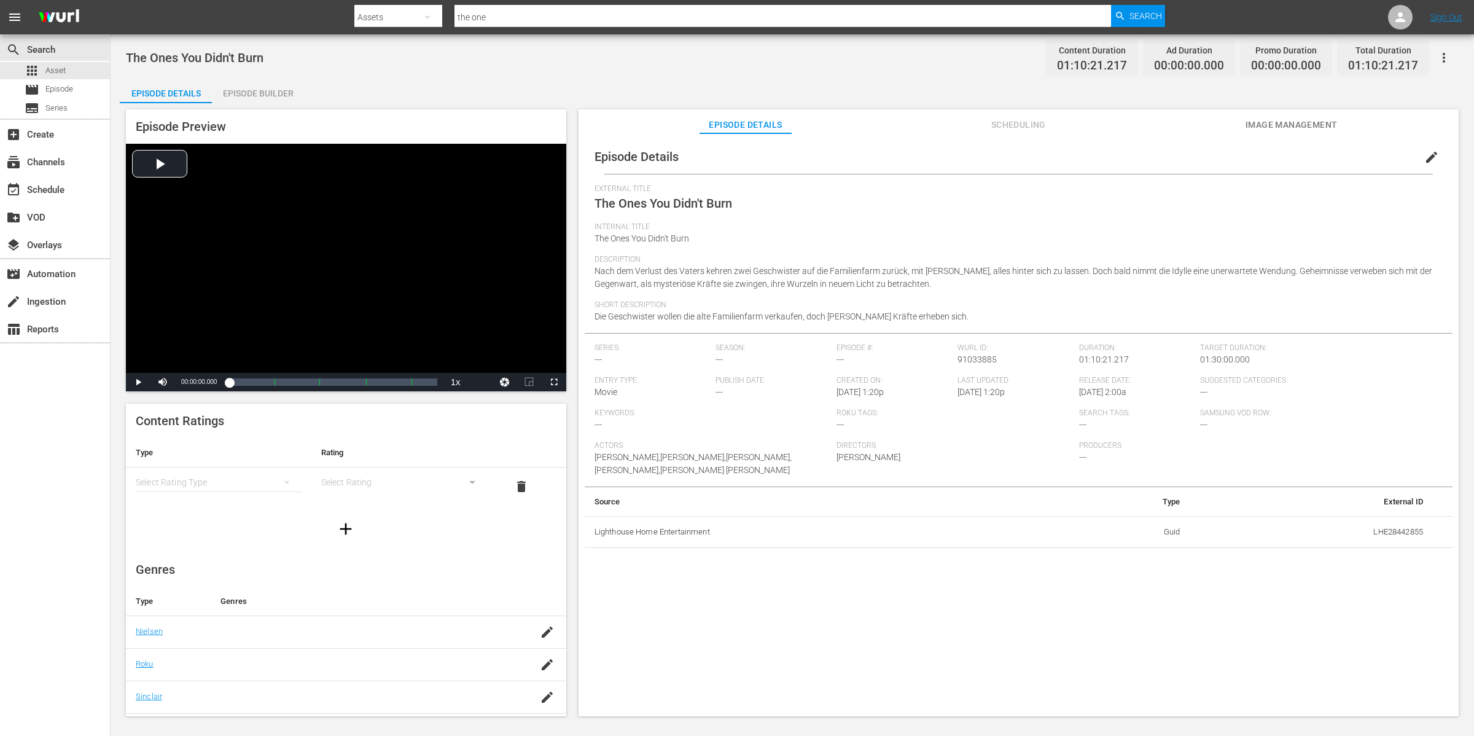
drag, startPoint x: 279, startPoint y: 87, endPoint x: 490, endPoint y: 132, distance: 215.4
click at [281, 87] on div "Episode Builder" at bounding box center [258, 93] width 92 height 29
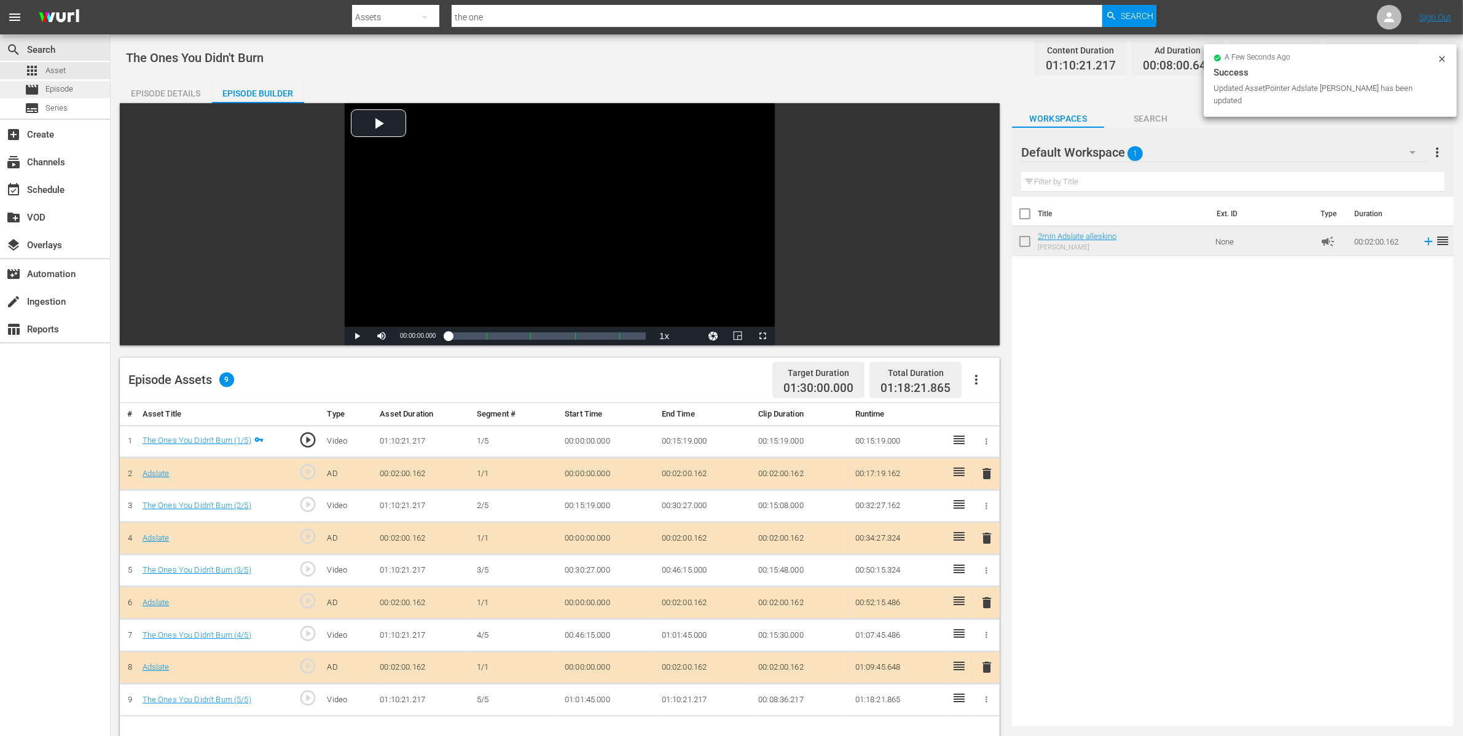
click at [48, 87] on span "Episode" at bounding box center [59, 89] width 28 height 12
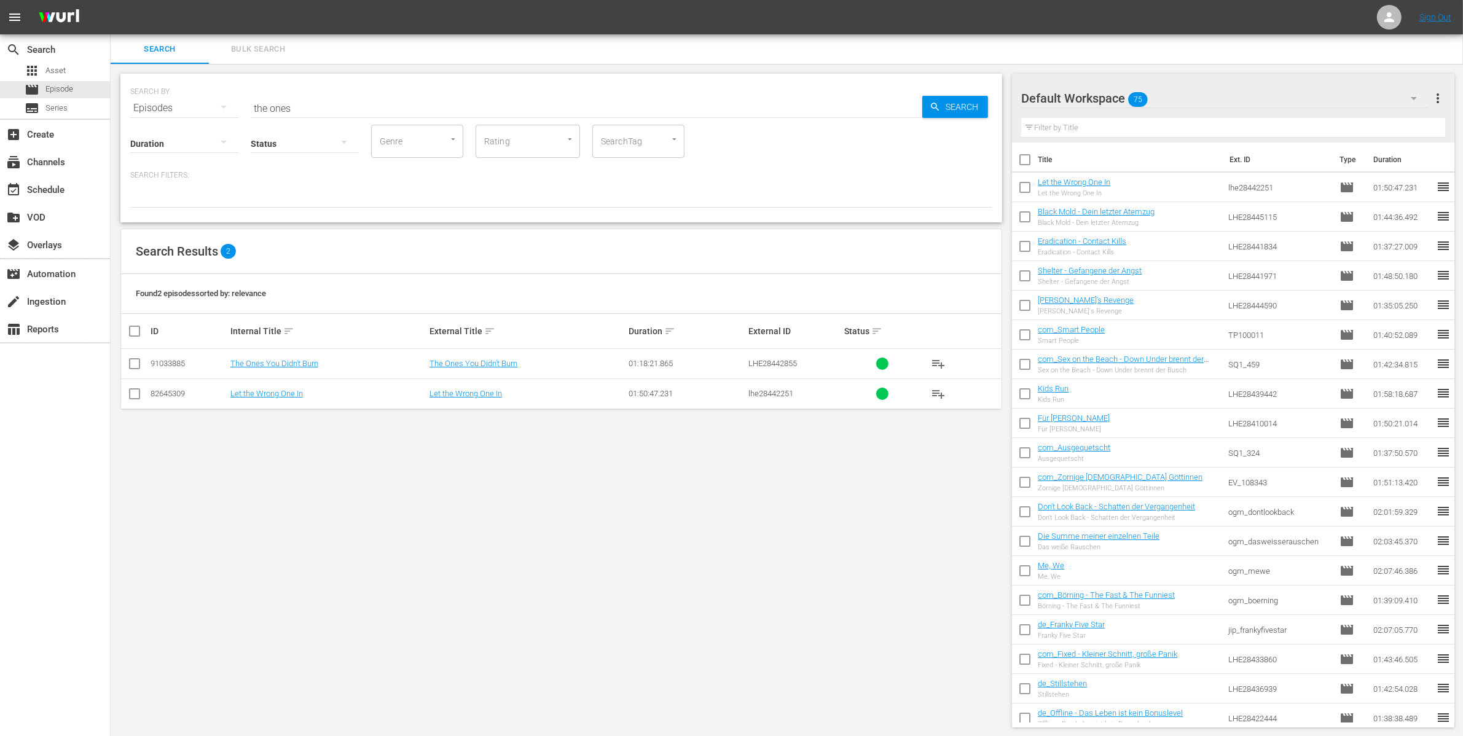
click at [939, 357] on span "playlist_add" at bounding box center [938, 363] width 15 height 15
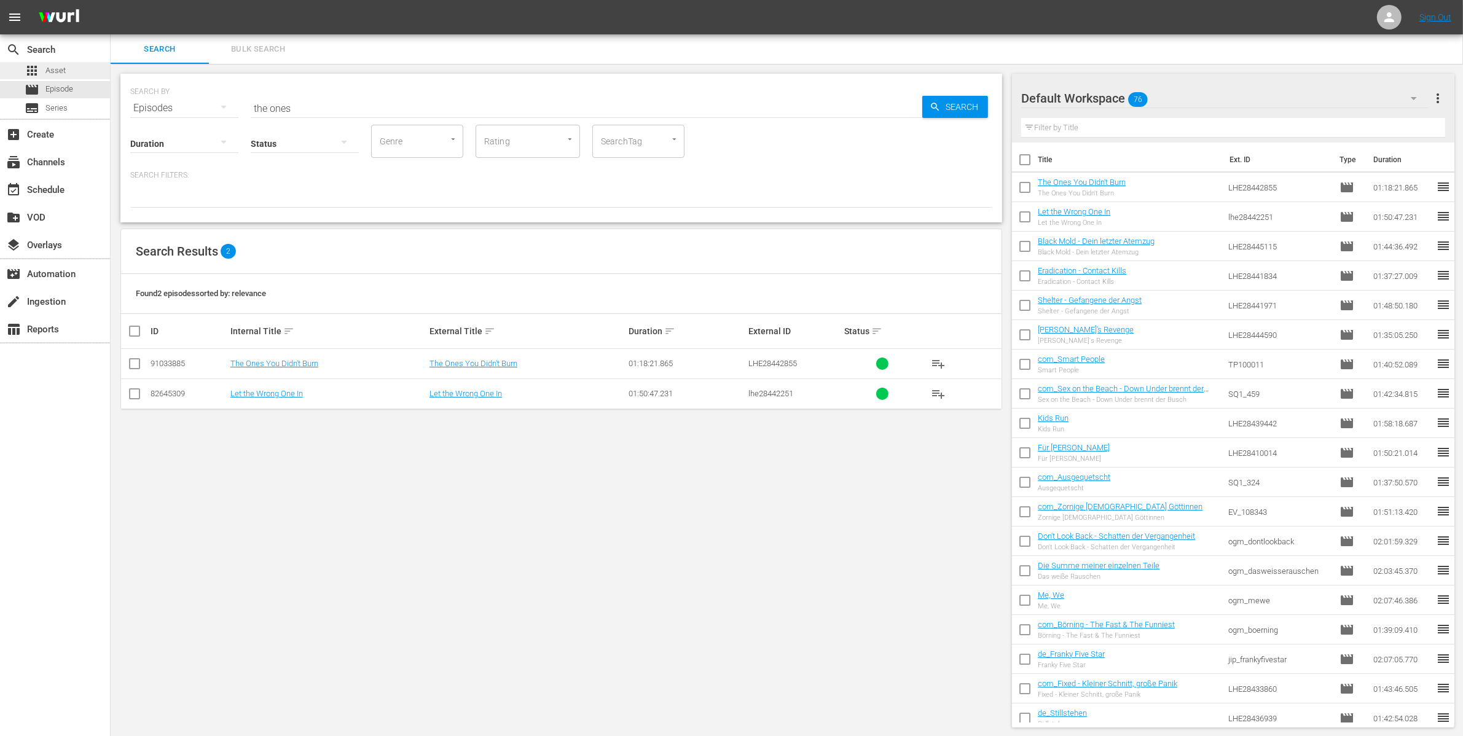
click at [64, 69] on span "Asset" at bounding box center [55, 70] width 20 height 12
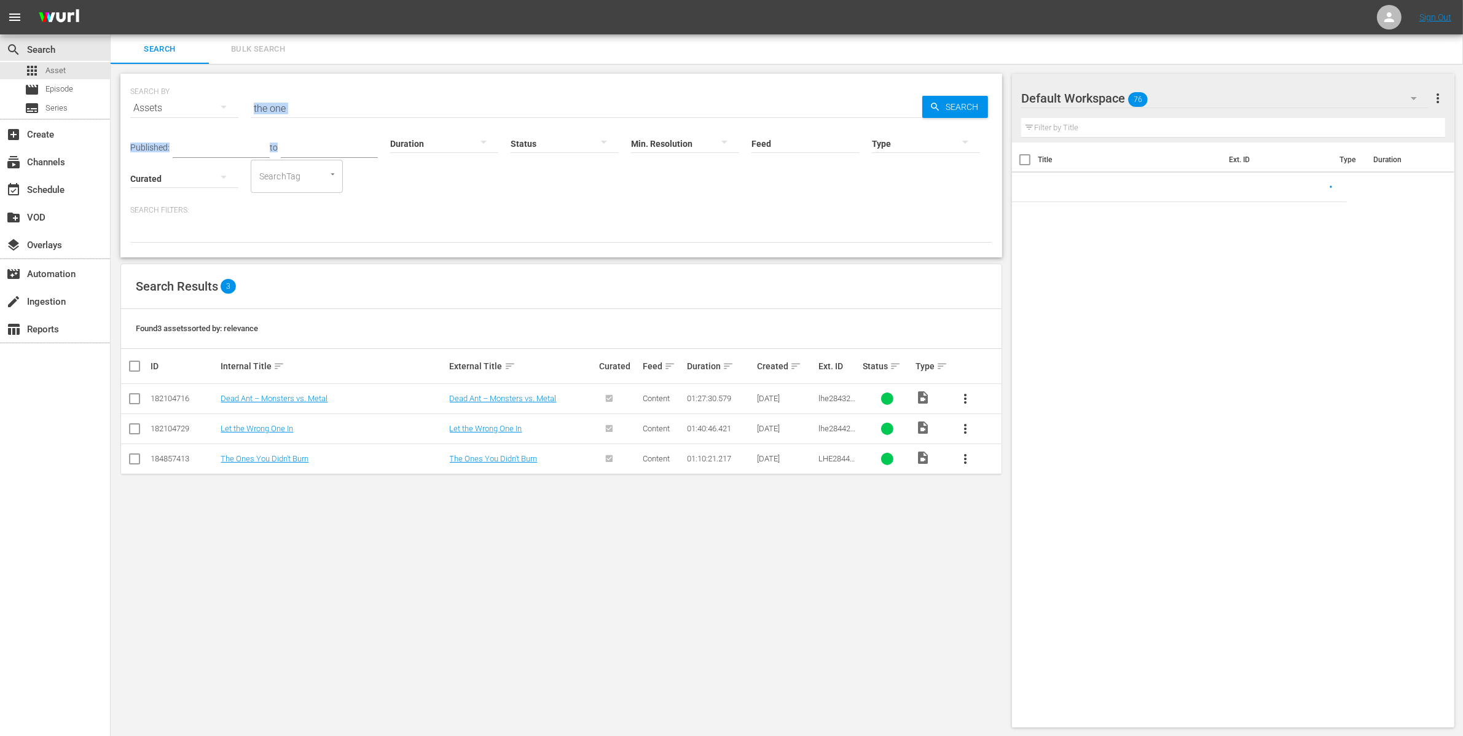
drag, startPoint x: 321, startPoint y: 123, endPoint x: 214, endPoint y: 111, distance: 107.6
click at [210, 111] on div "SEARCH BY Search By Assets Search ID, Title, Description, Keywords, or Category…" at bounding box center [560, 166] width 881 height 184
click at [335, 114] on input "the one" at bounding box center [586, 107] width 671 height 29
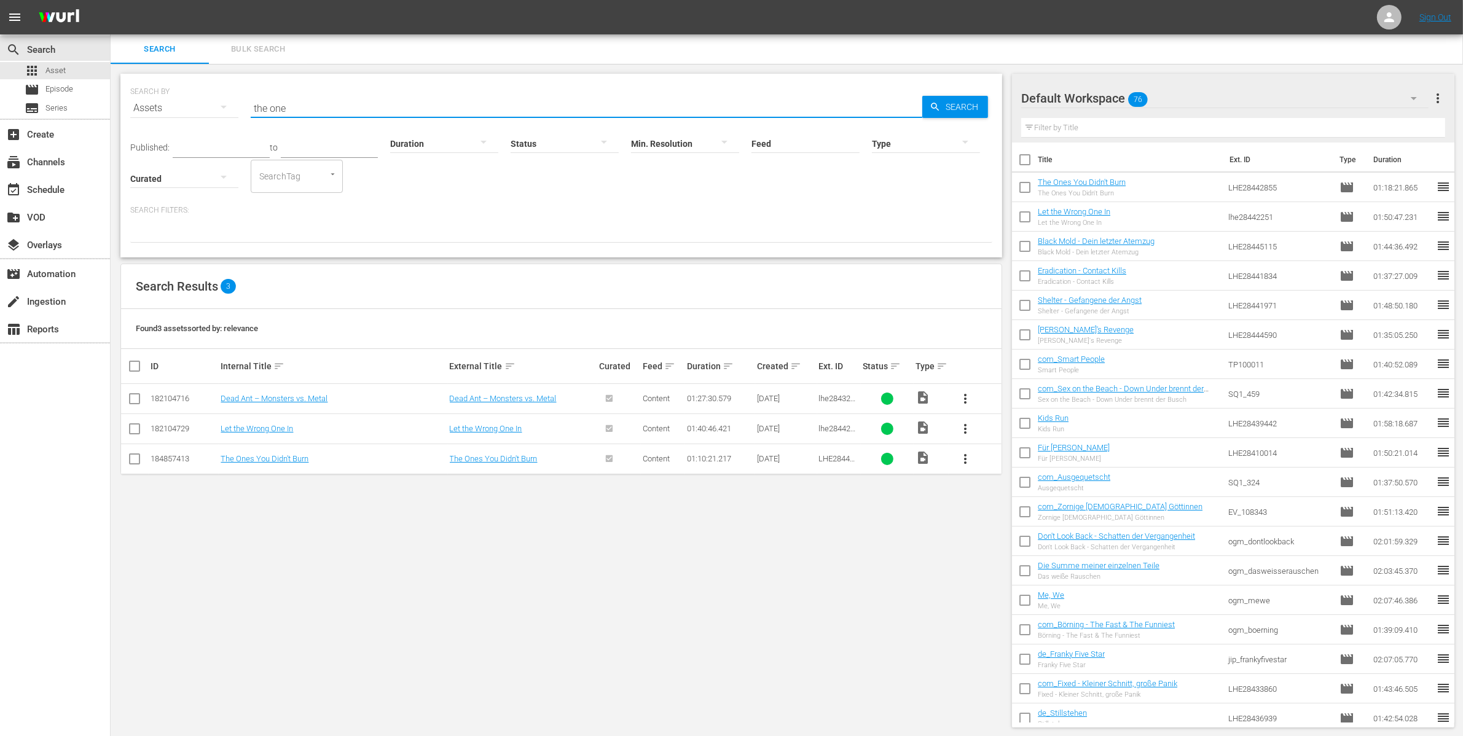
drag, startPoint x: 324, startPoint y: 111, endPoint x: 216, endPoint y: 96, distance: 109.6
click at [244, 107] on div "SEARCH BY Search By Assets Search ID, Title, Description, Keywords, or Category…" at bounding box center [561, 101] width 862 height 44
type input "däm"
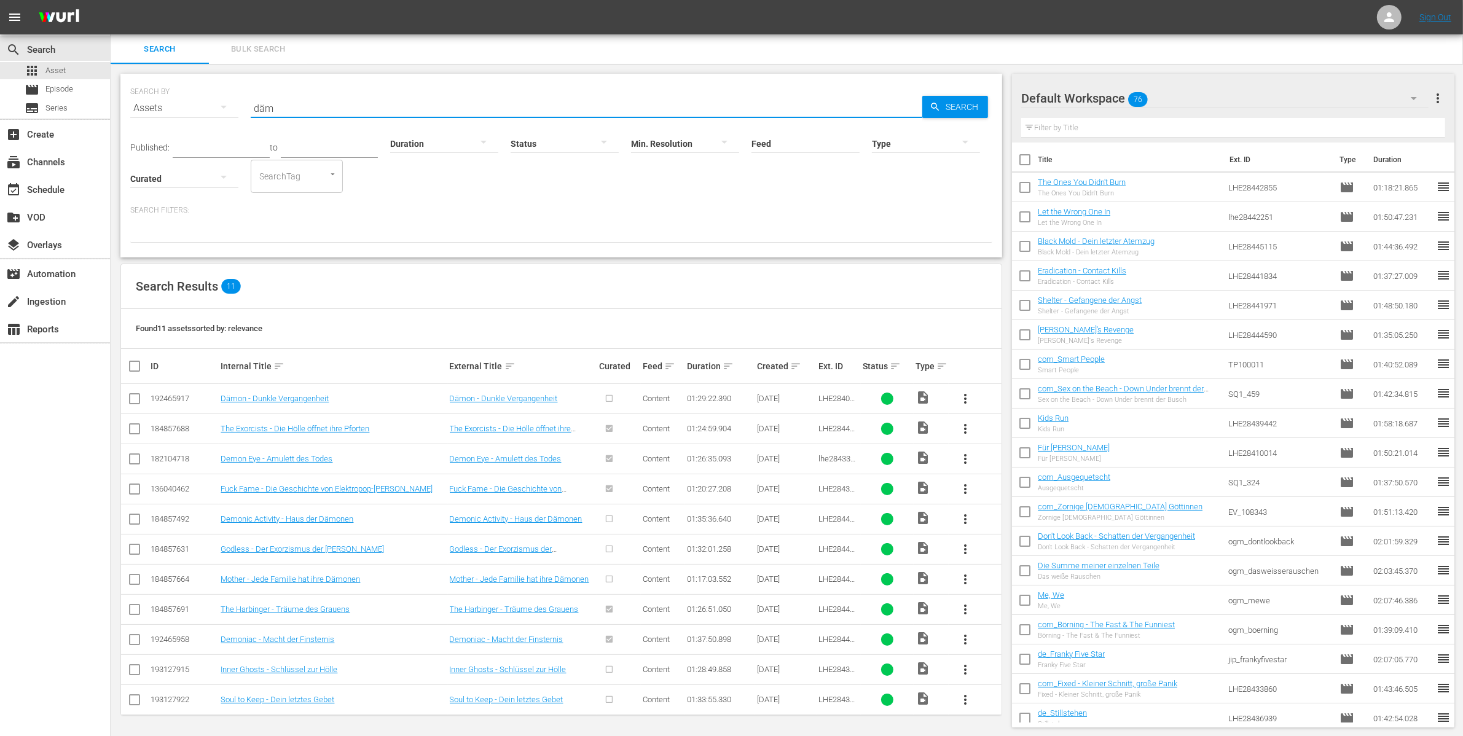
click at [962, 399] on span "more_vert" at bounding box center [965, 398] width 15 height 15
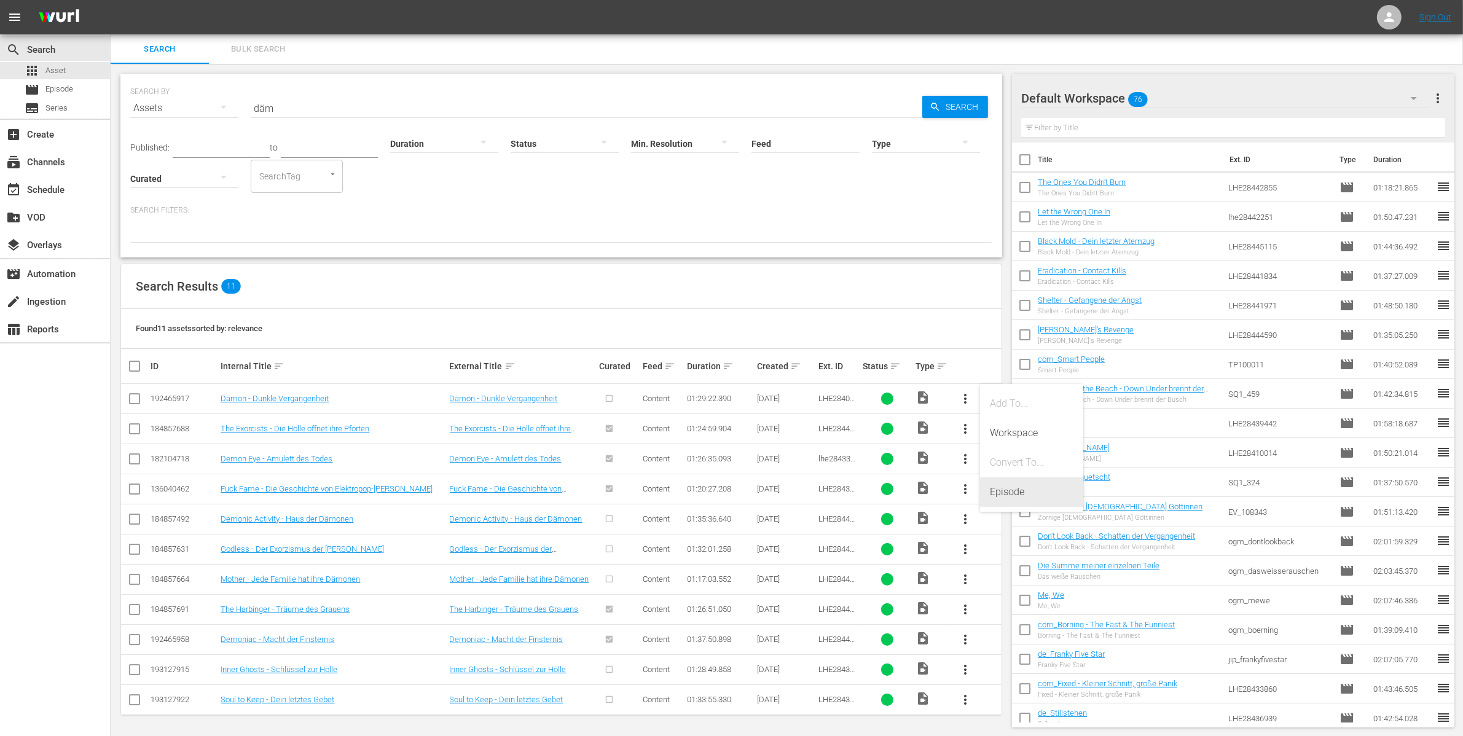
click at [1007, 488] on div "Episode" at bounding box center [1032, 491] width 84 height 29
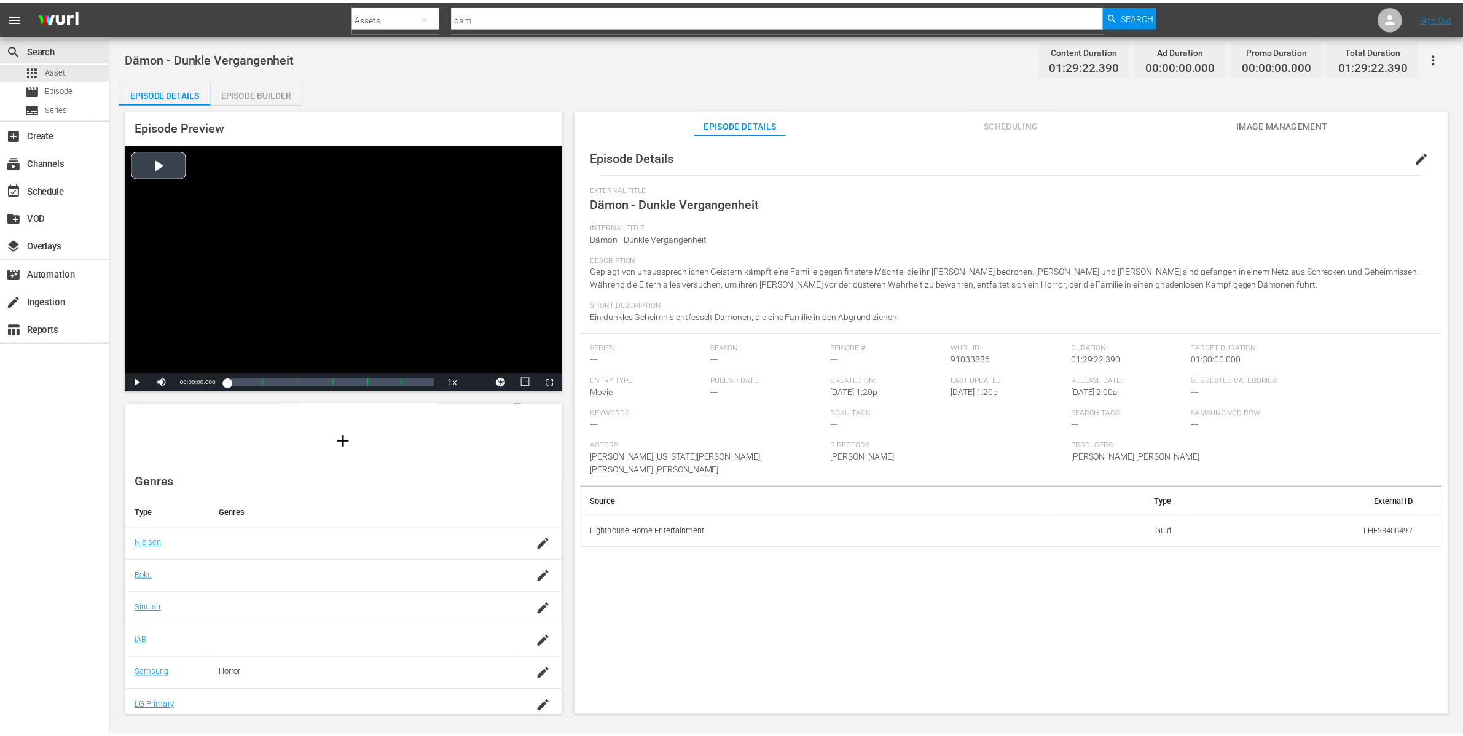
scroll to position [128, 0]
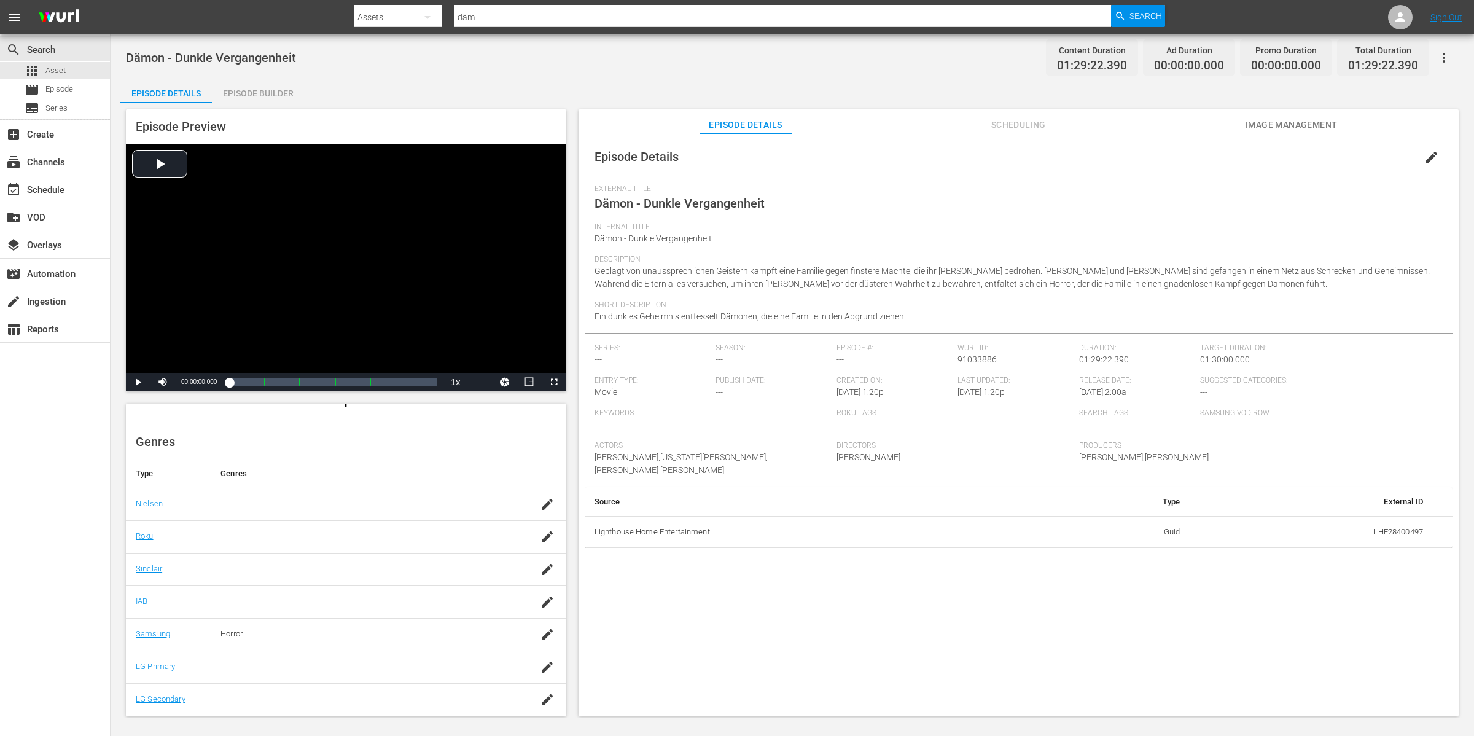
click at [281, 98] on div "Episode Builder" at bounding box center [258, 93] width 92 height 29
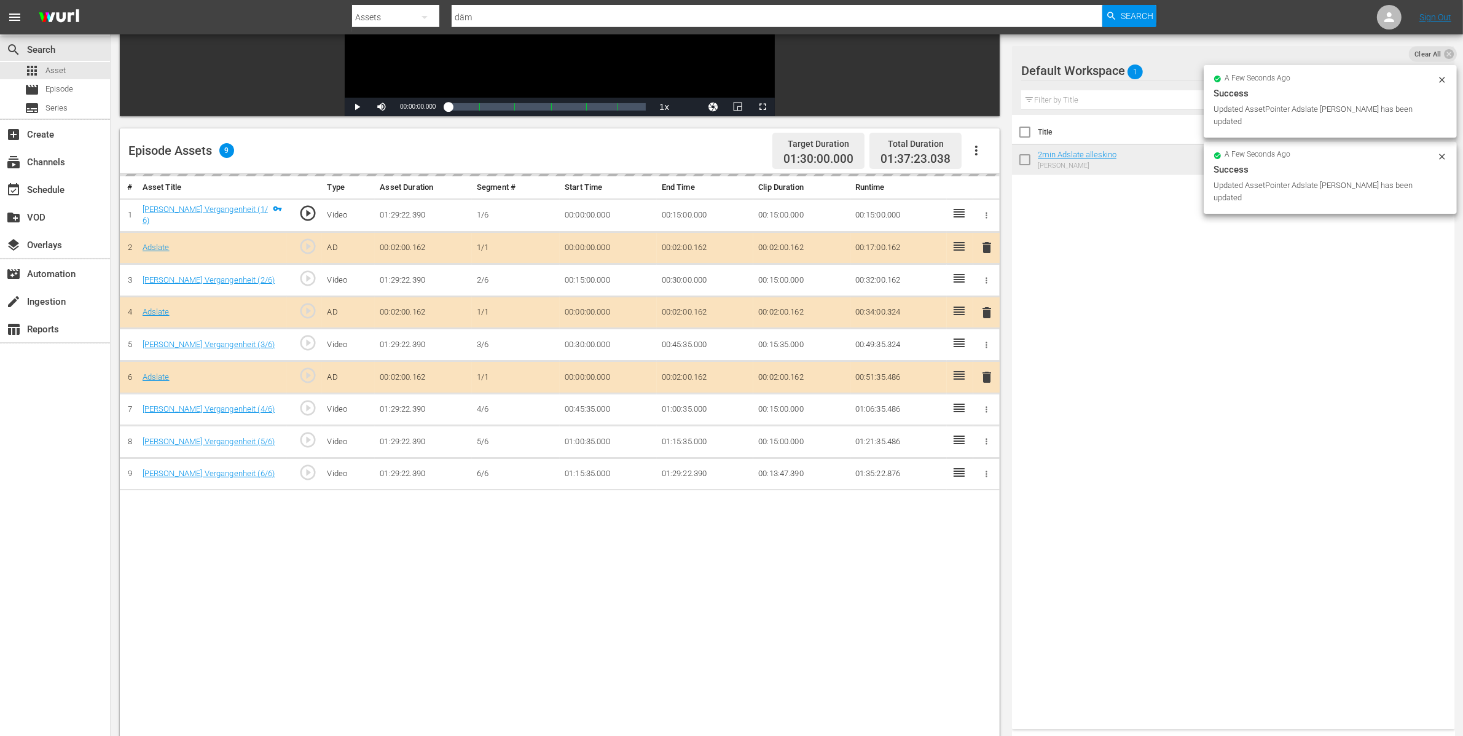
scroll to position [230, 0]
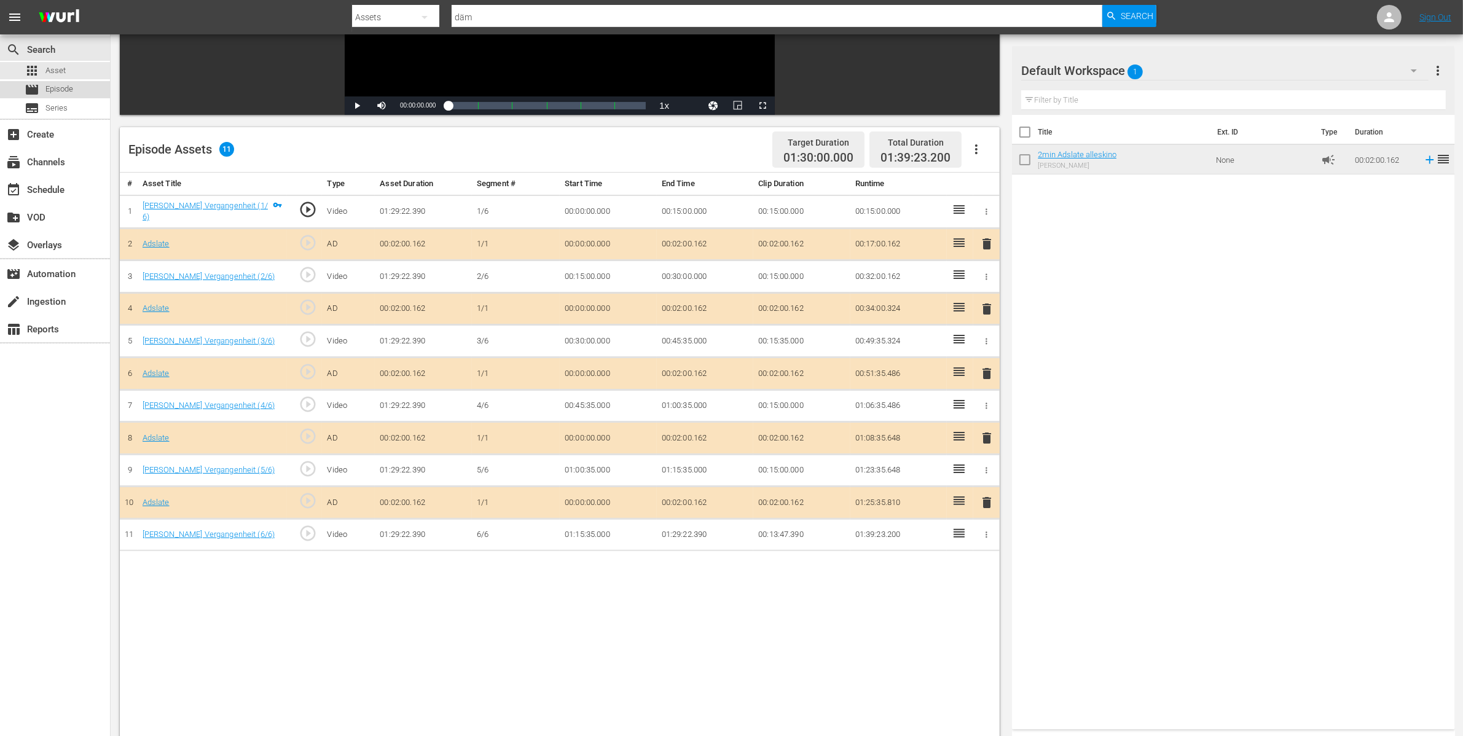
click at [66, 88] on span "Episode" at bounding box center [59, 89] width 28 height 12
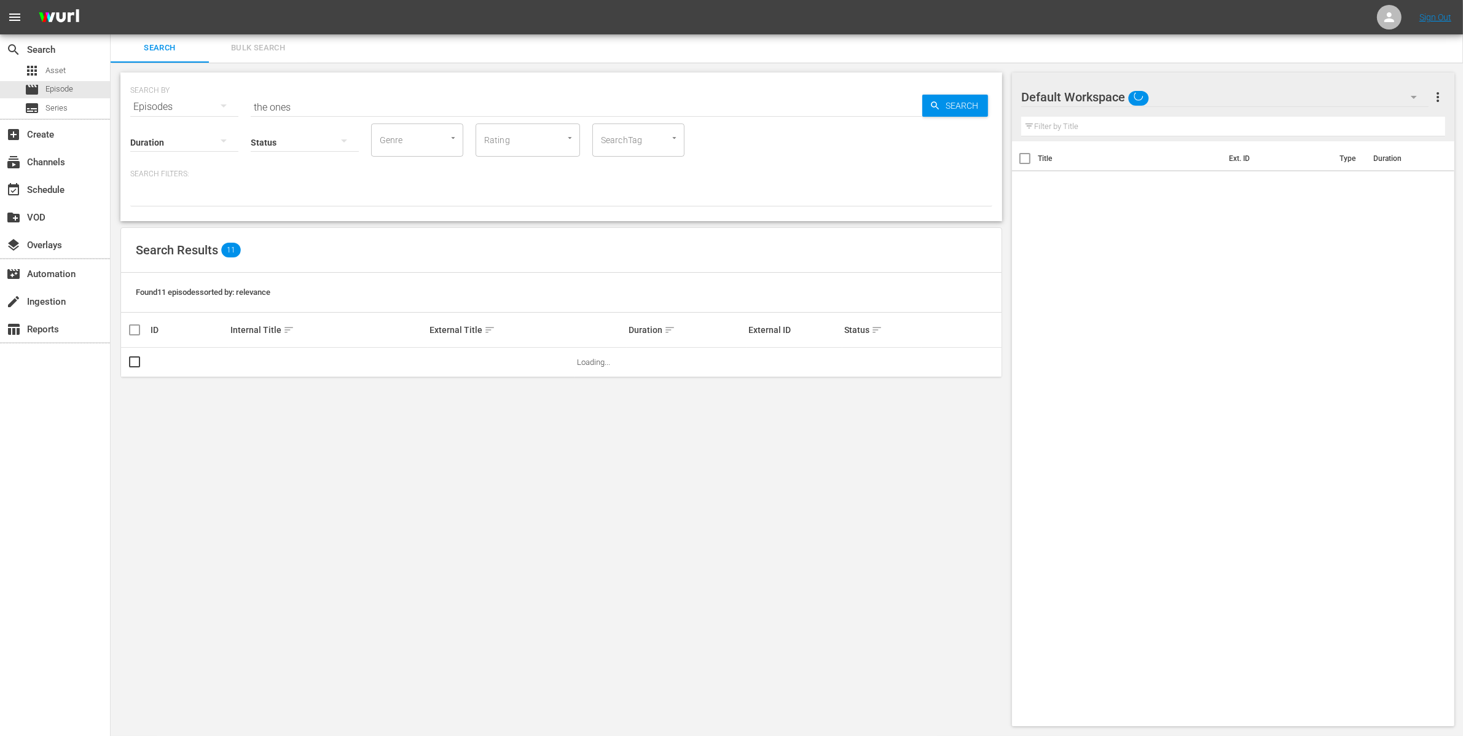
scroll to position [1, 0]
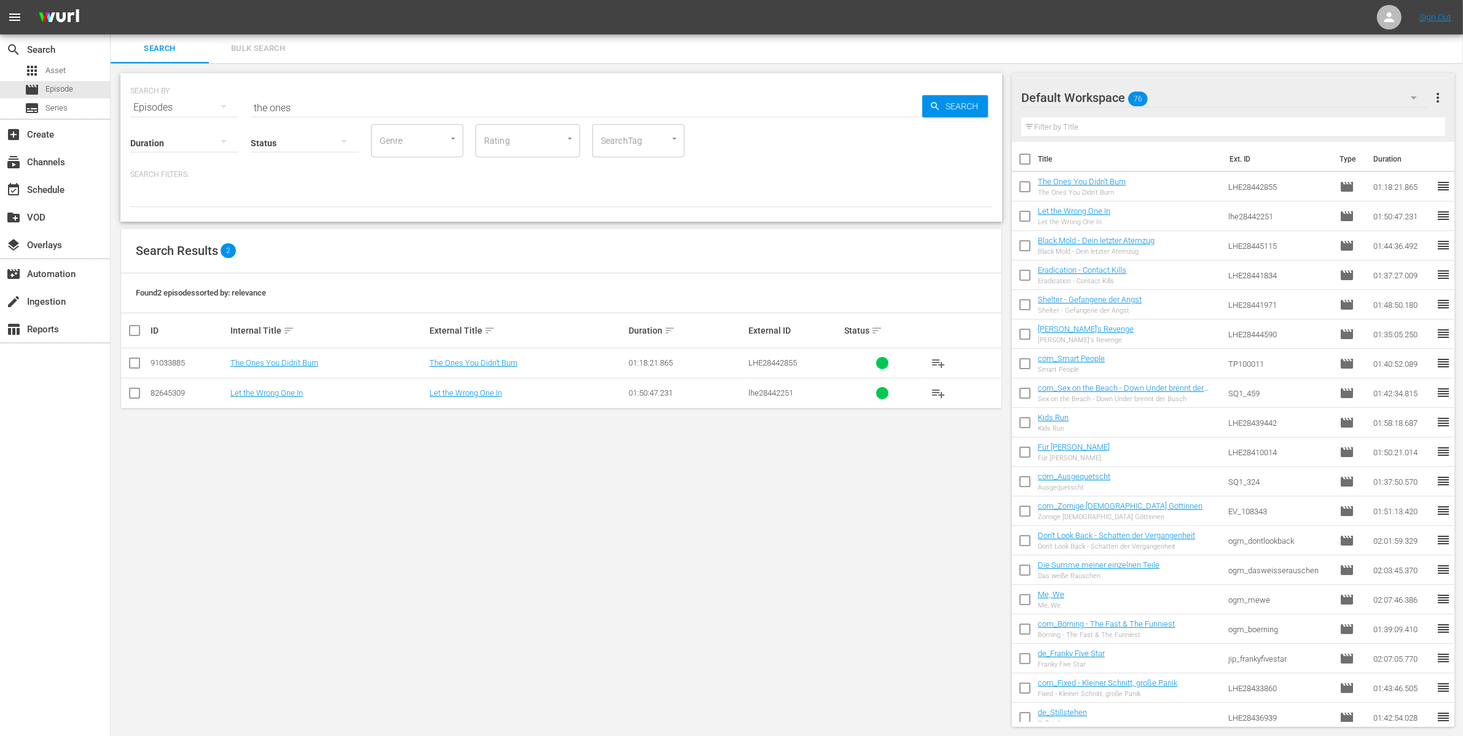
click at [306, 97] on input "the ones" at bounding box center [586, 107] width 671 height 29
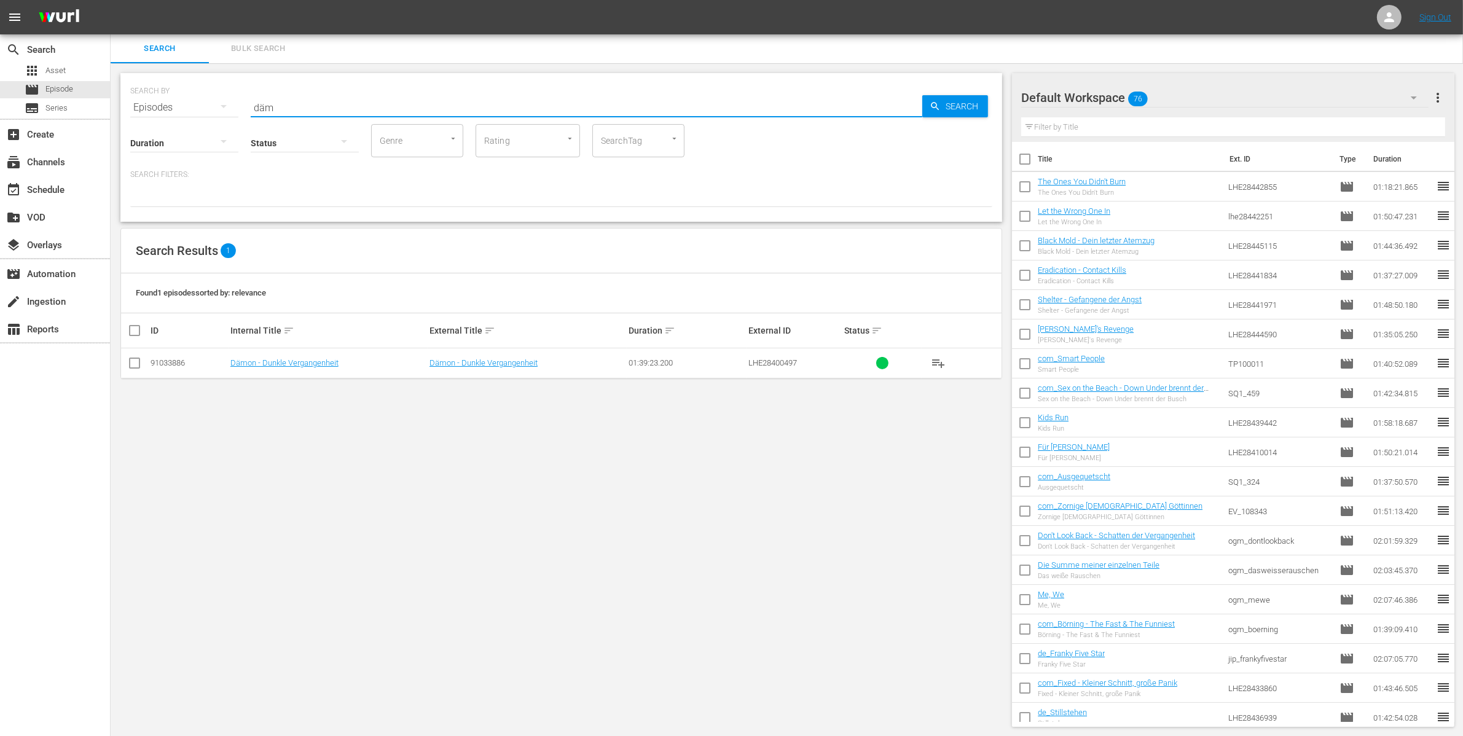
type input "däm"
click at [941, 362] on span "playlist_add" at bounding box center [938, 363] width 15 height 15
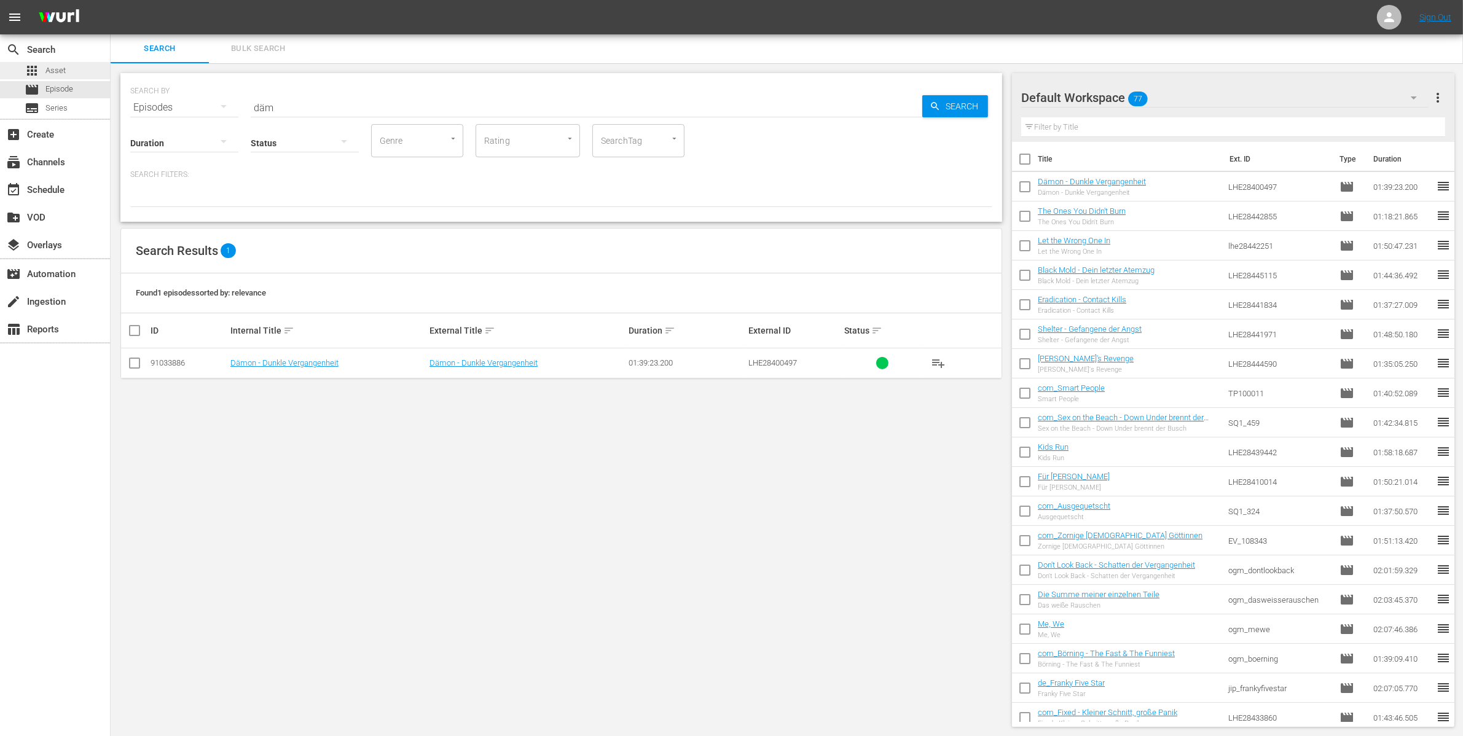
click at [40, 71] on div "apps Asset" at bounding box center [45, 70] width 41 height 17
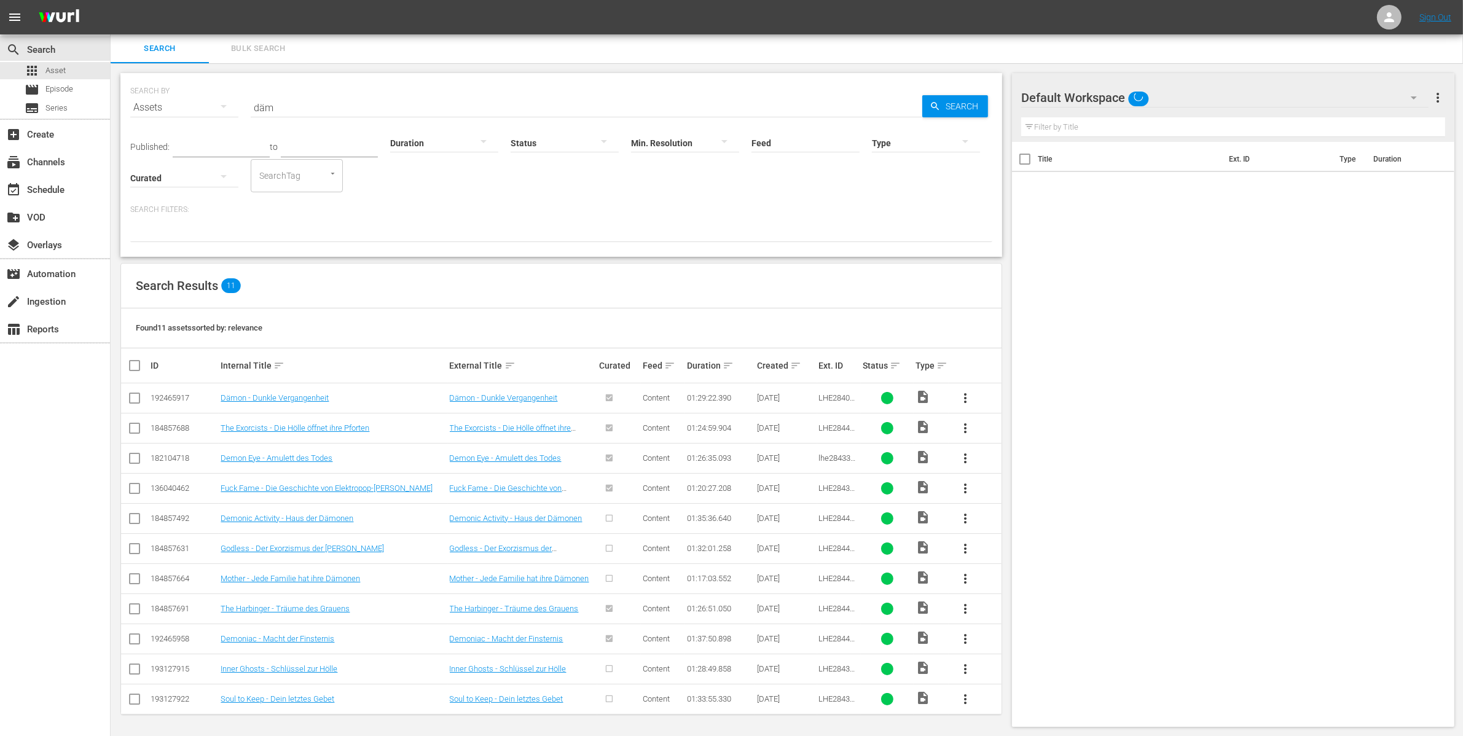
click at [311, 96] on input "däm" at bounding box center [586, 107] width 671 height 29
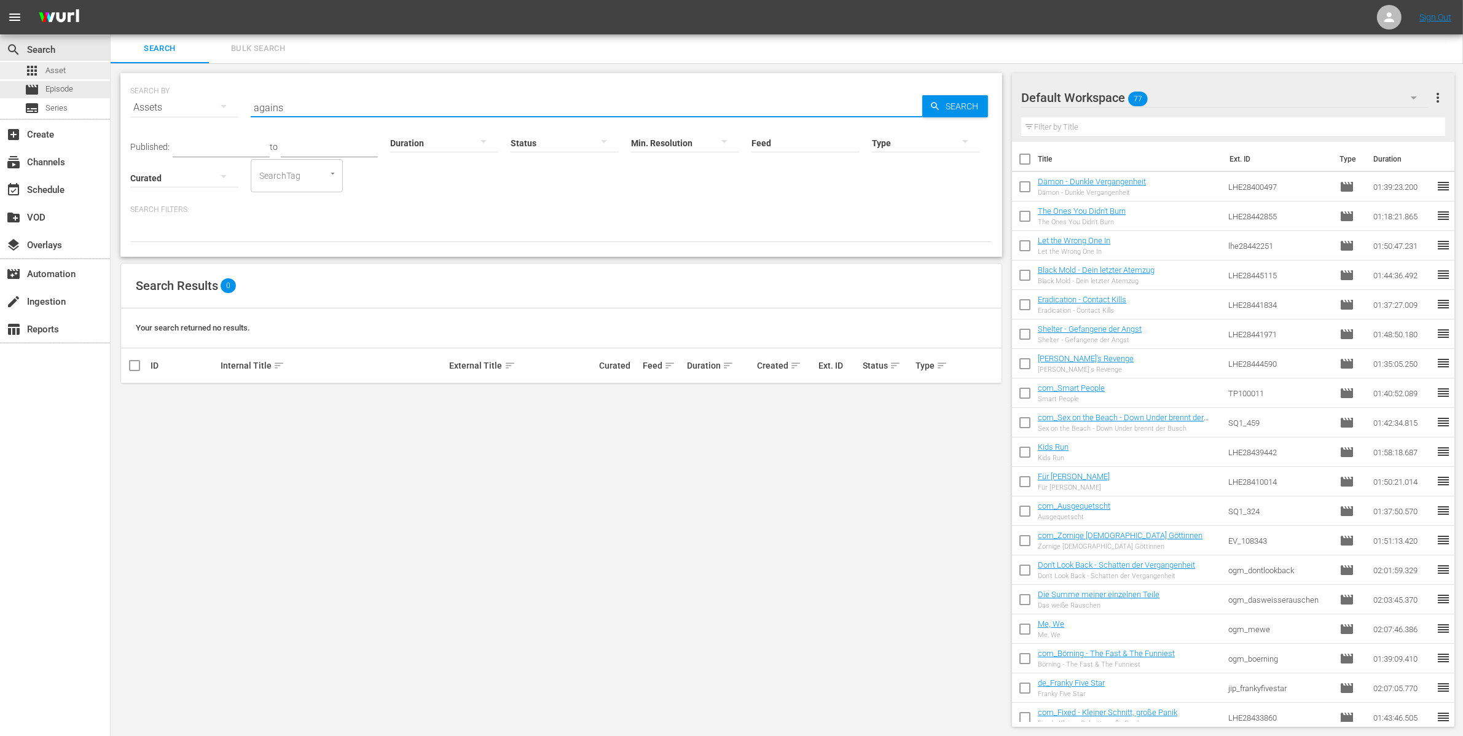
type input "agains"
click at [63, 76] on span "Asset" at bounding box center [55, 70] width 20 height 12
click at [390, 105] on input "agains" at bounding box center [586, 107] width 671 height 29
drag, startPoint x: 299, startPoint y: 118, endPoint x: 205, endPoint y: 112, distance: 94.8
click at [223, 114] on div "SEARCH BY Search By Assets Search ID, Title, Description, Keywords, or Category…" at bounding box center [561, 100] width 862 height 44
